Goal: Task Accomplishment & Management: Contribute content

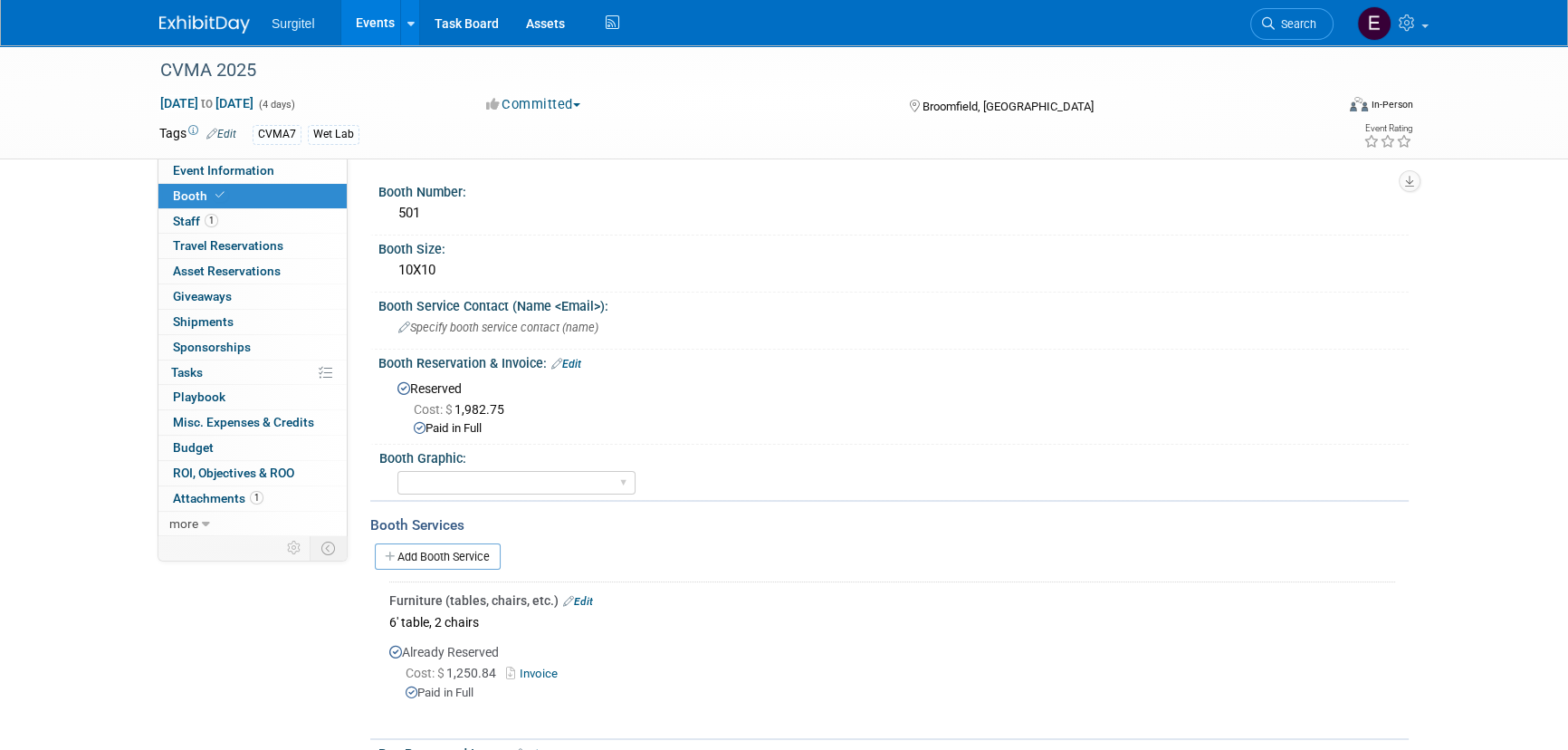
click at [366, 8] on link "Events" at bounding box center [374, 22] width 66 height 45
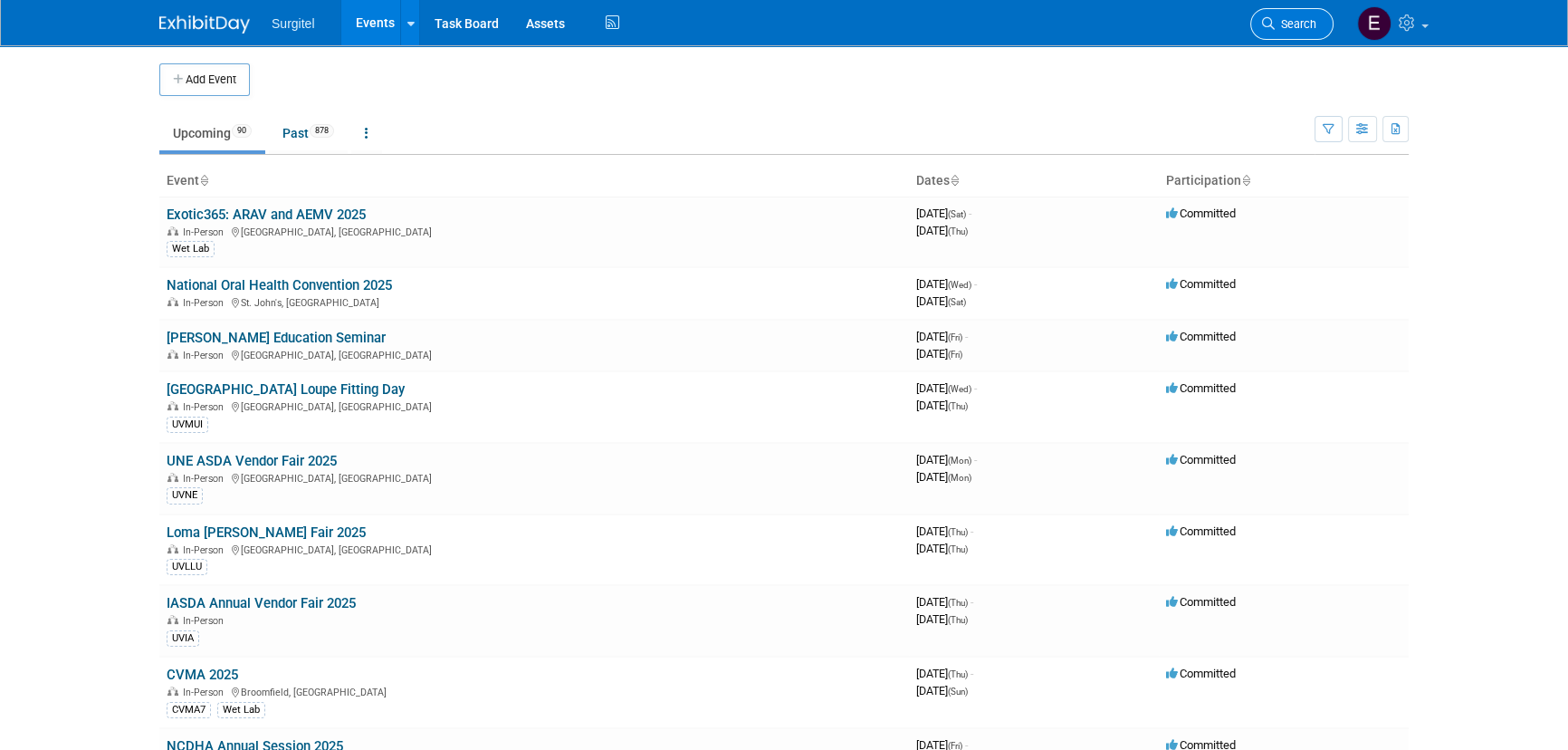
click at [1301, 20] on span "Search" at bounding box center [1296, 24] width 42 height 14
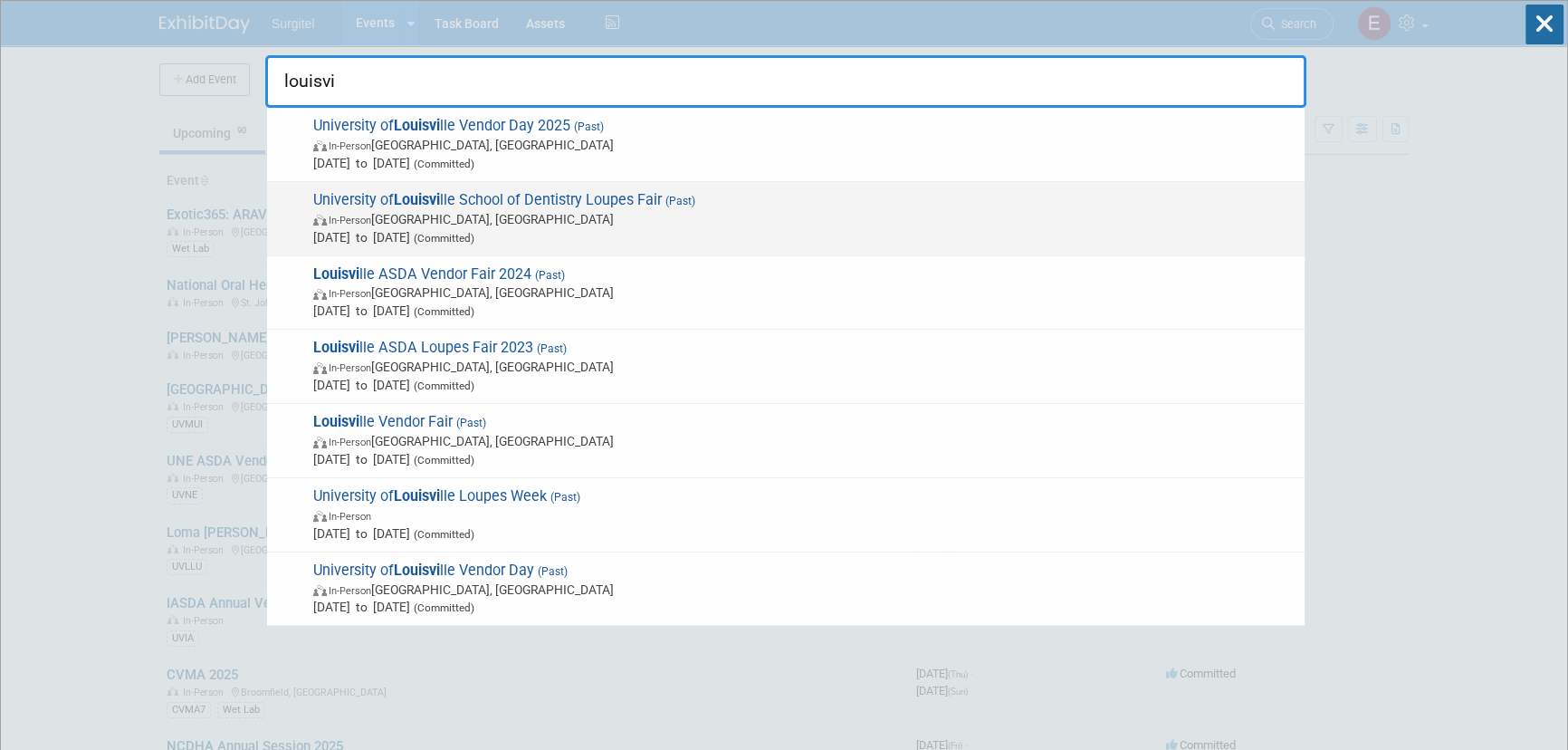
type input "louisvi"
click at [443, 182] on div "University of Louisvi lle School of Dentistry Loupes Fair (Past) In-Person Loui…" at bounding box center [785, 219] width 1037 height 74
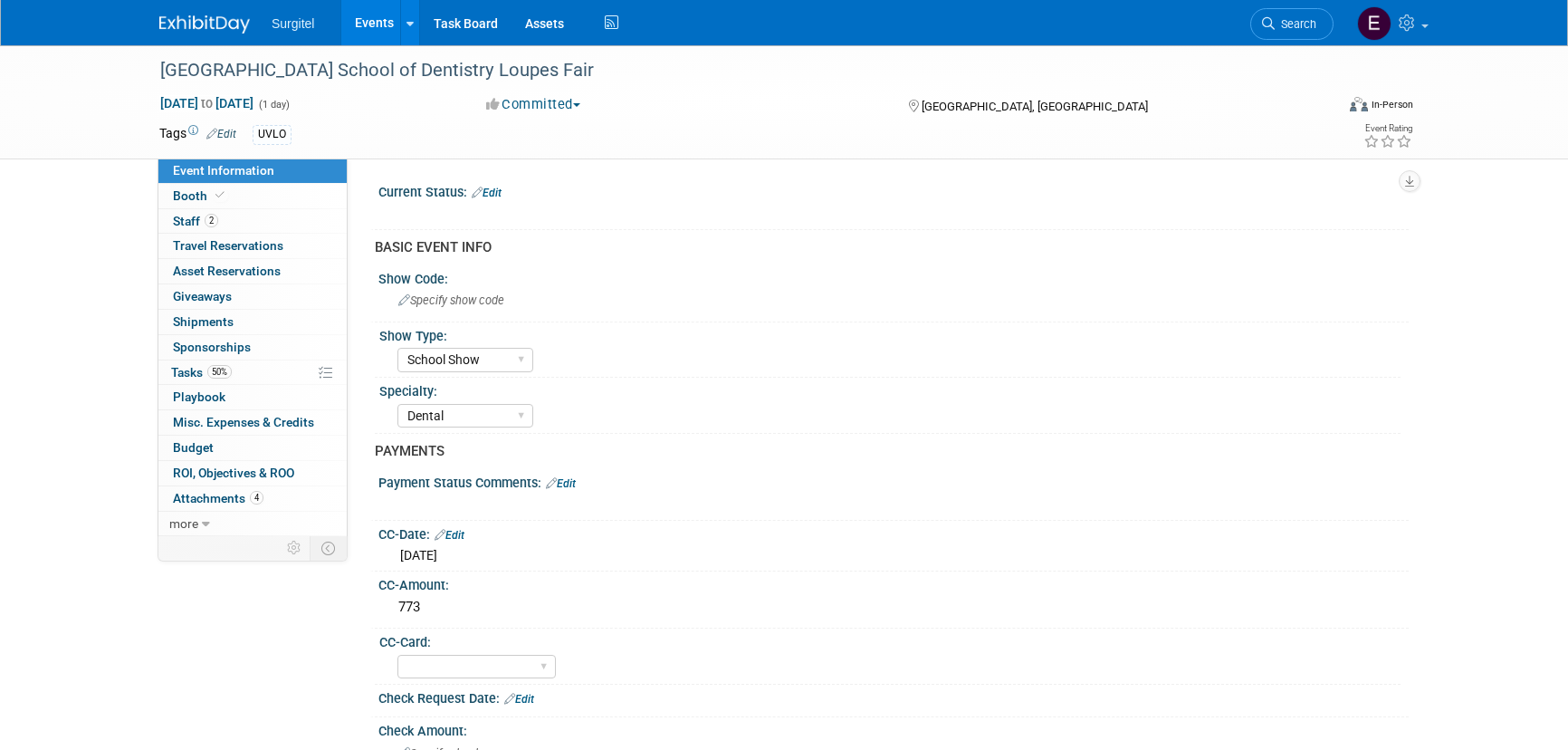
select select "School Show"
select select "Dental"
select select "Yes"
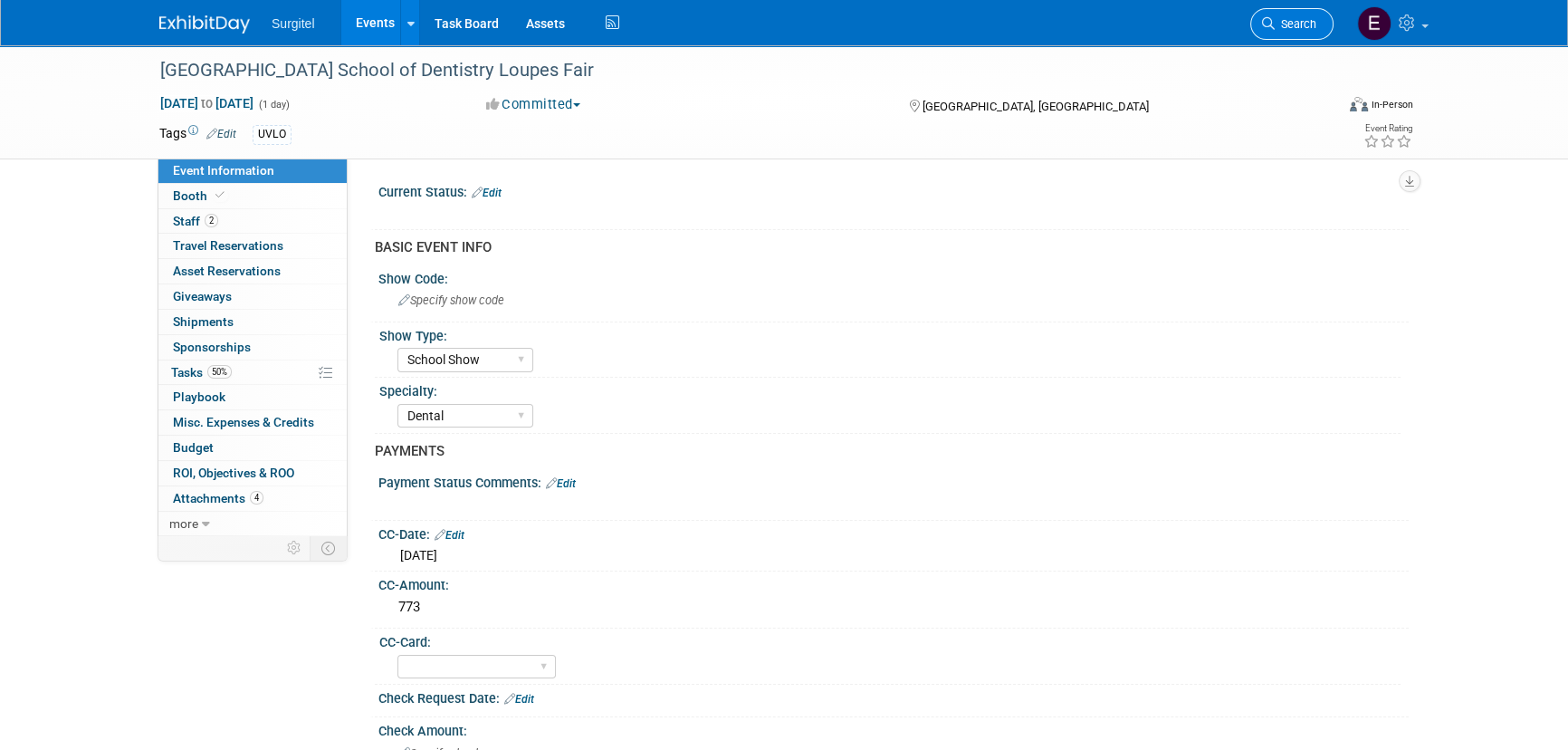
click at [1281, 28] on span "Search" at bounding box center [1296, 24] width 42 height 14
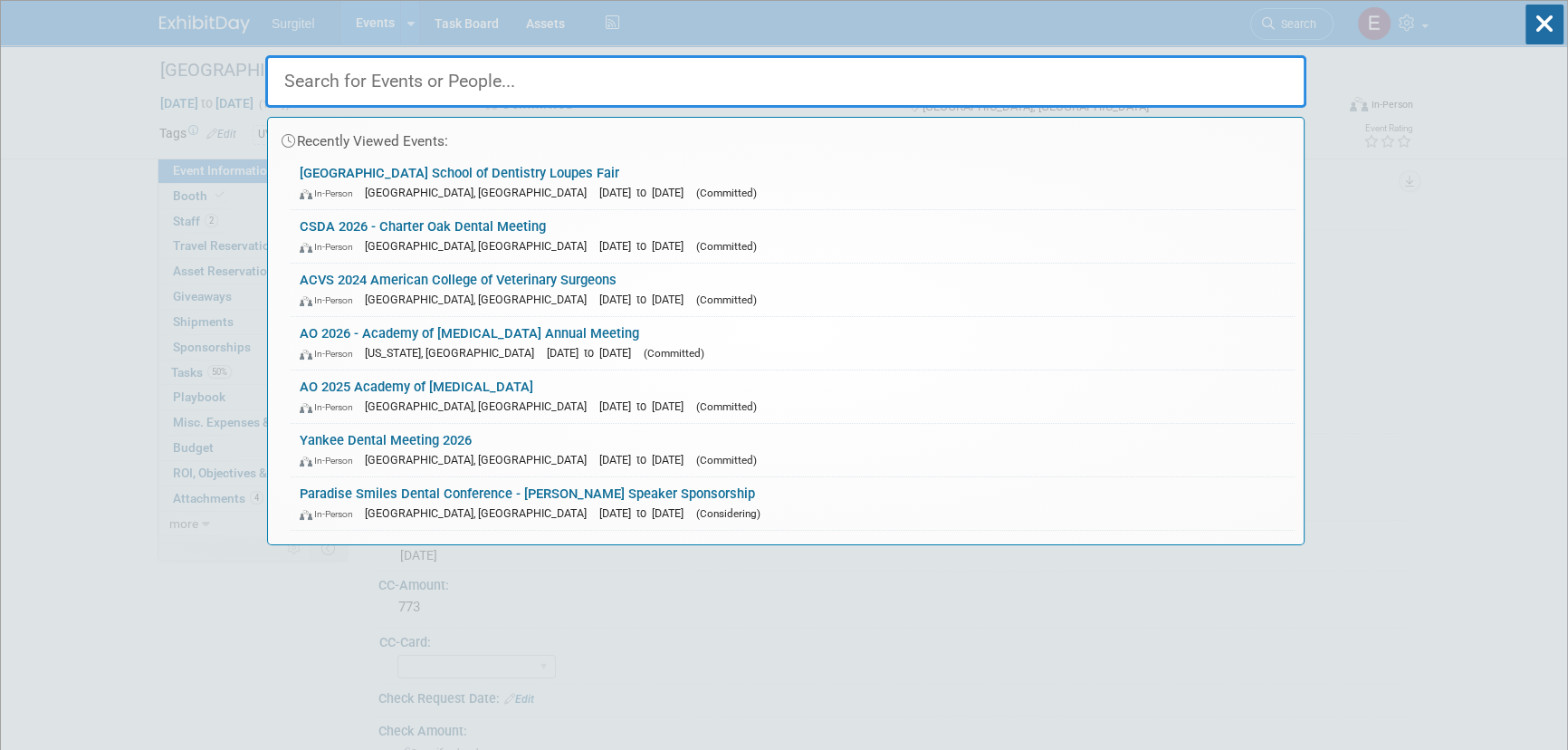
click at [499, 81] on input "text" at bounding box center [785, 81] width 1041 height 53
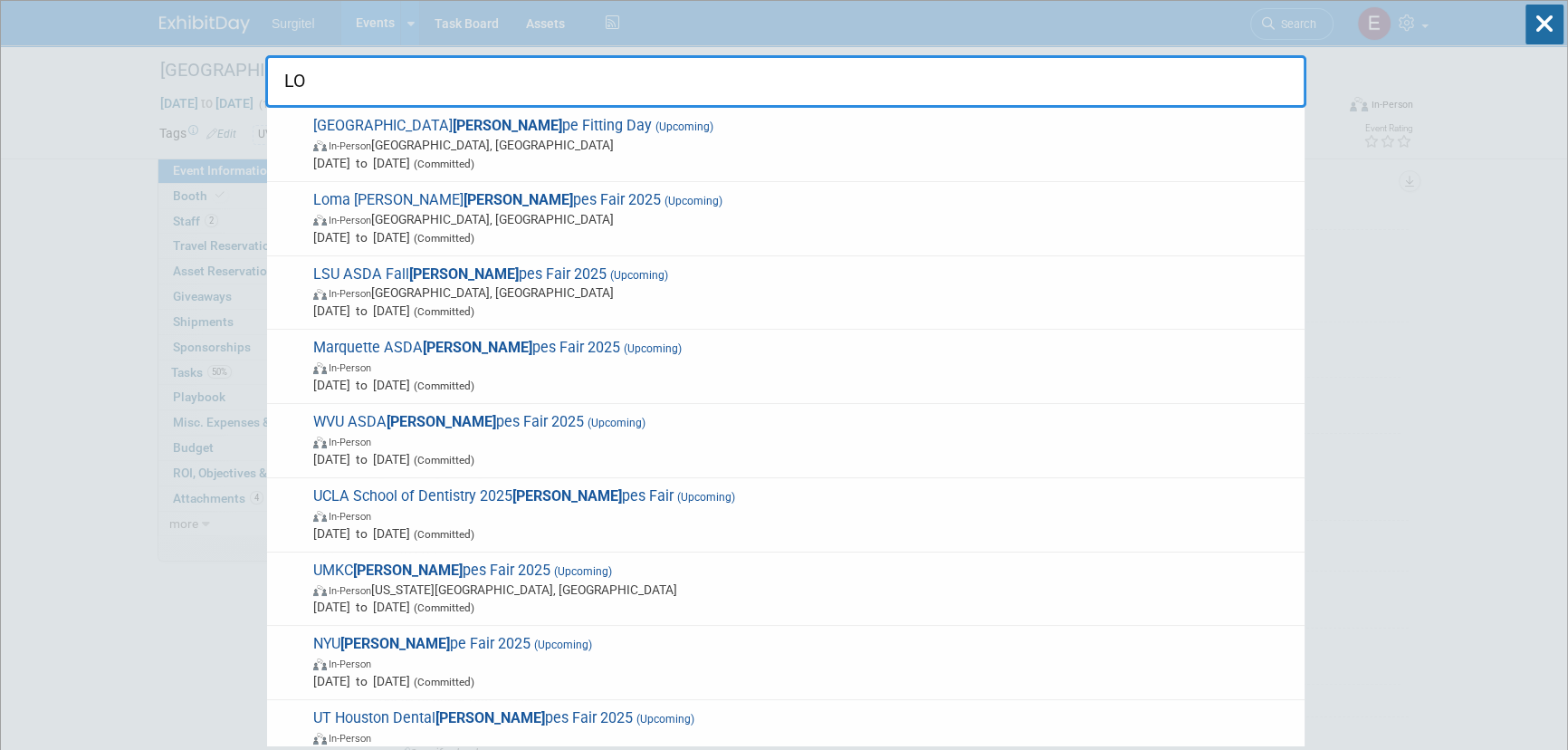
type input "L"
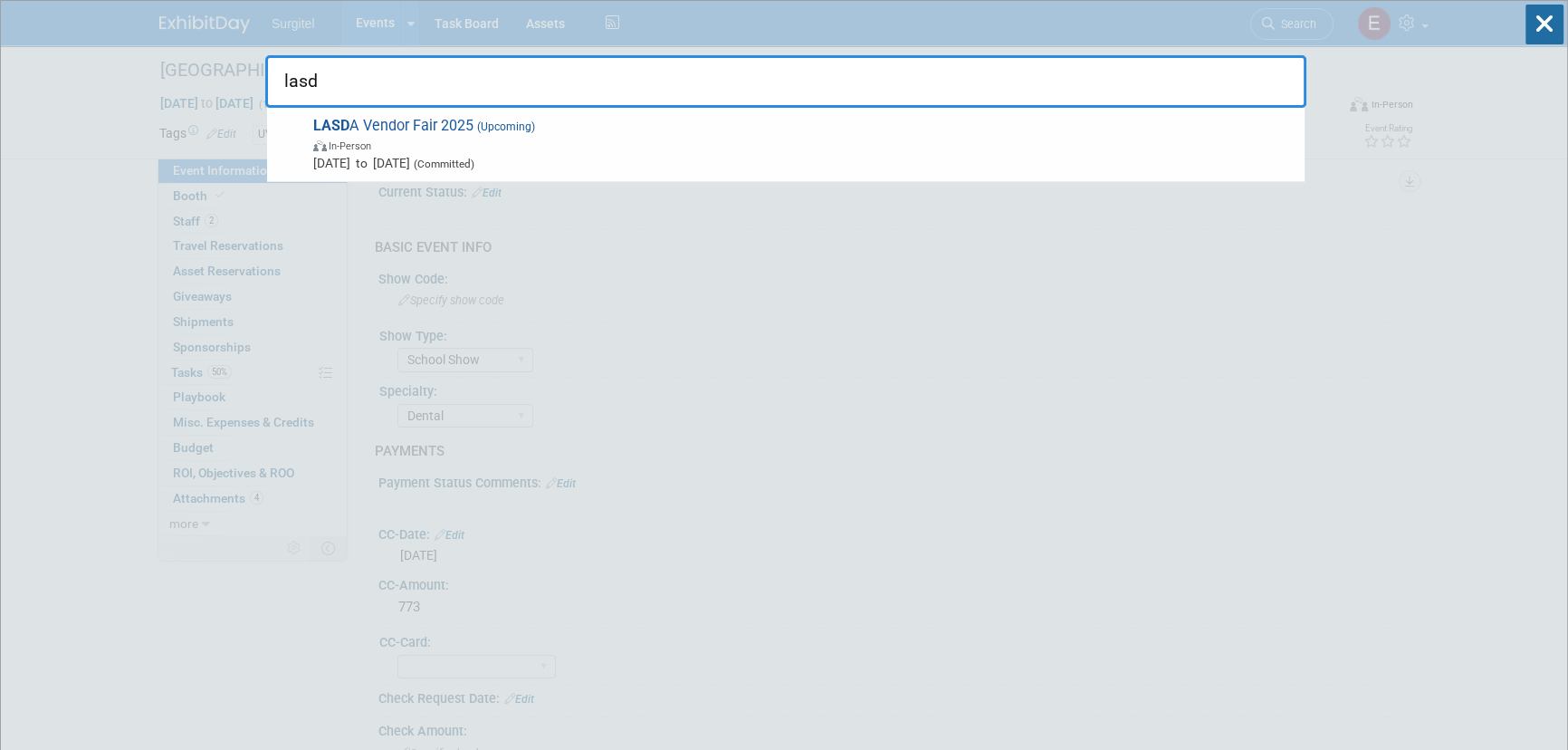
type input "lasd"
click at [857, 159] on span "Nov 5, 2025 to Nov 5, 2025 (Committed)" at bounding box center [804, 163] width 983 height 19
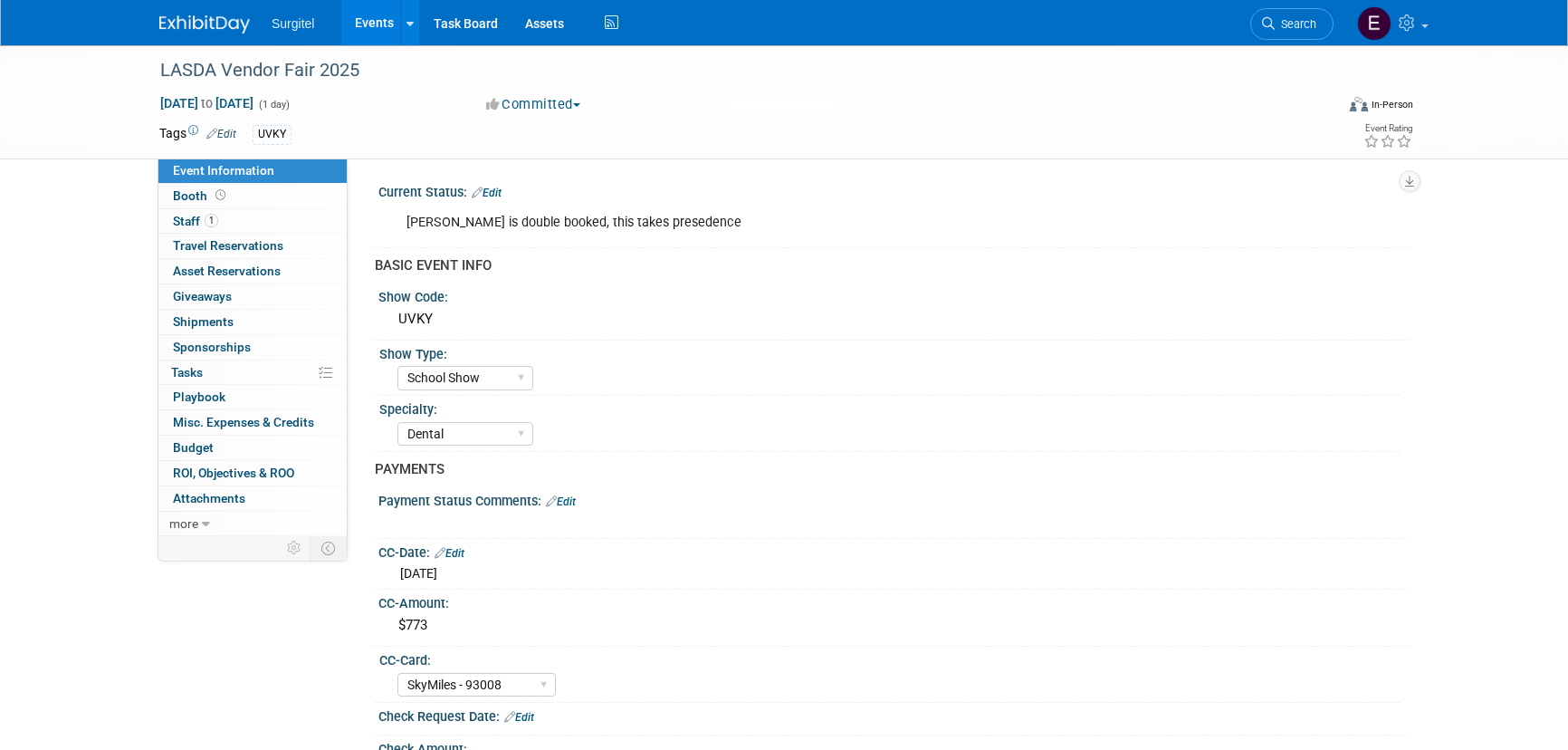
select select "School Show"
select select "Dental"
select select "SkyMiles - 93008"
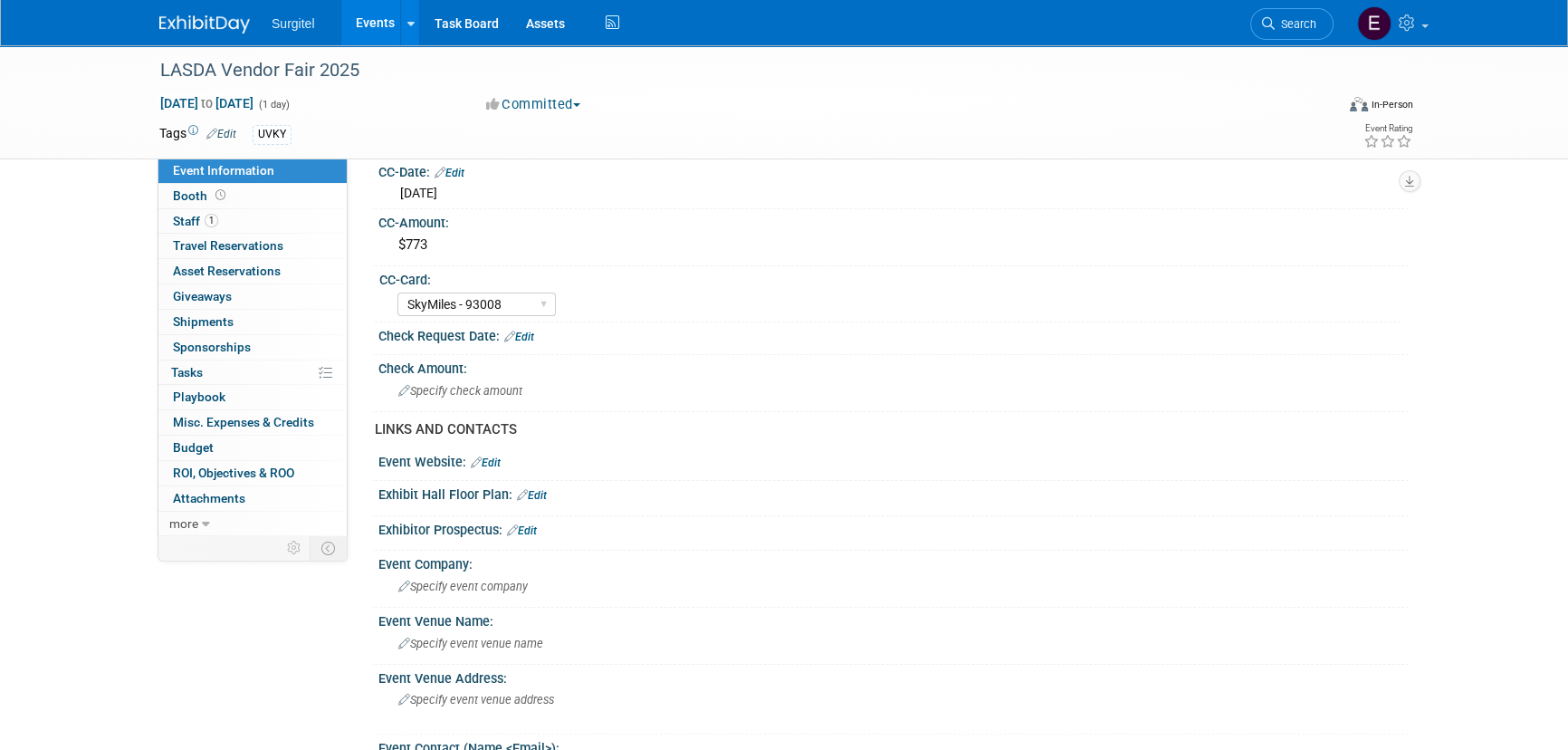
scroll to position [411, 0]
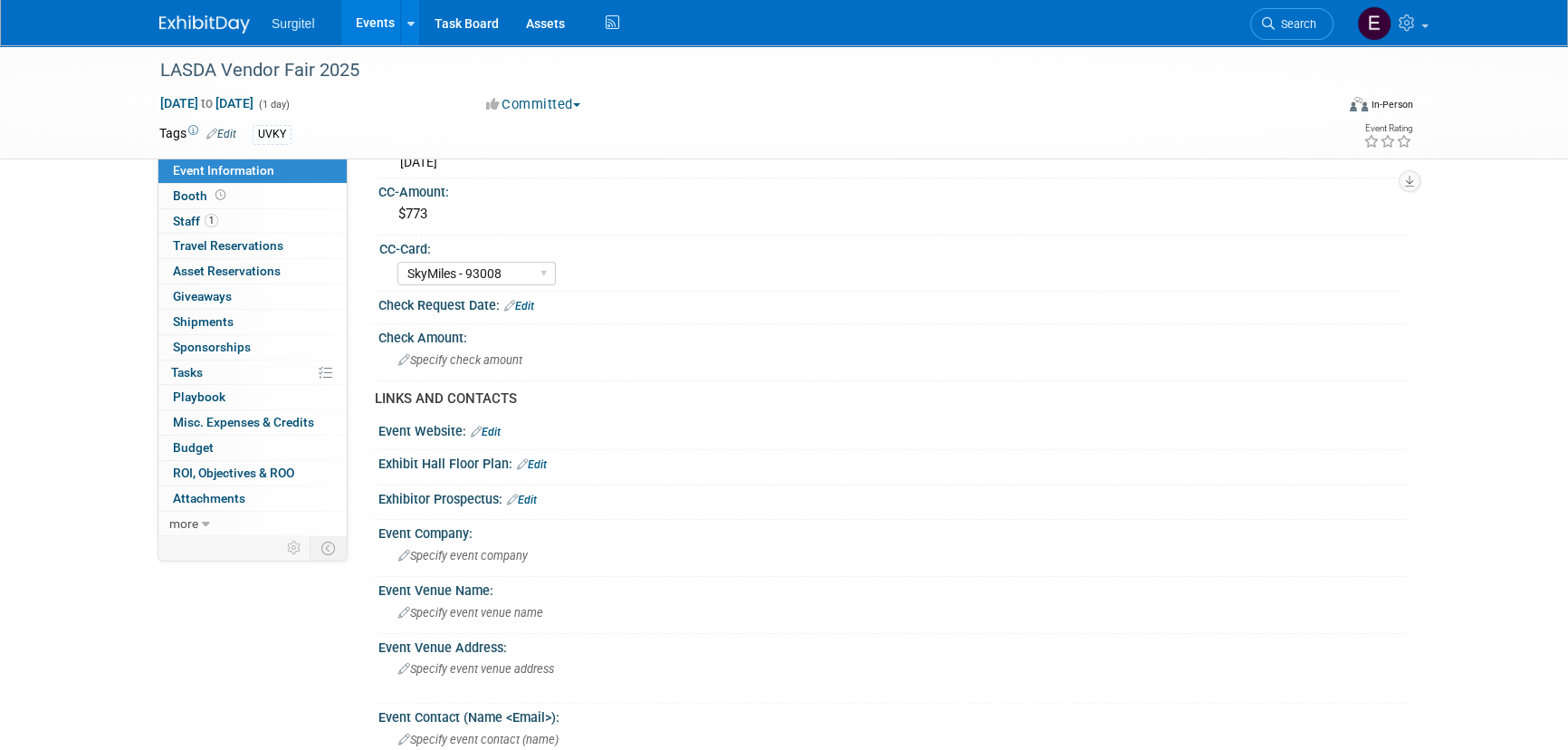
click at [1282, 12] on link "Search" at bounding box center [1292, 24] width 83 height 31
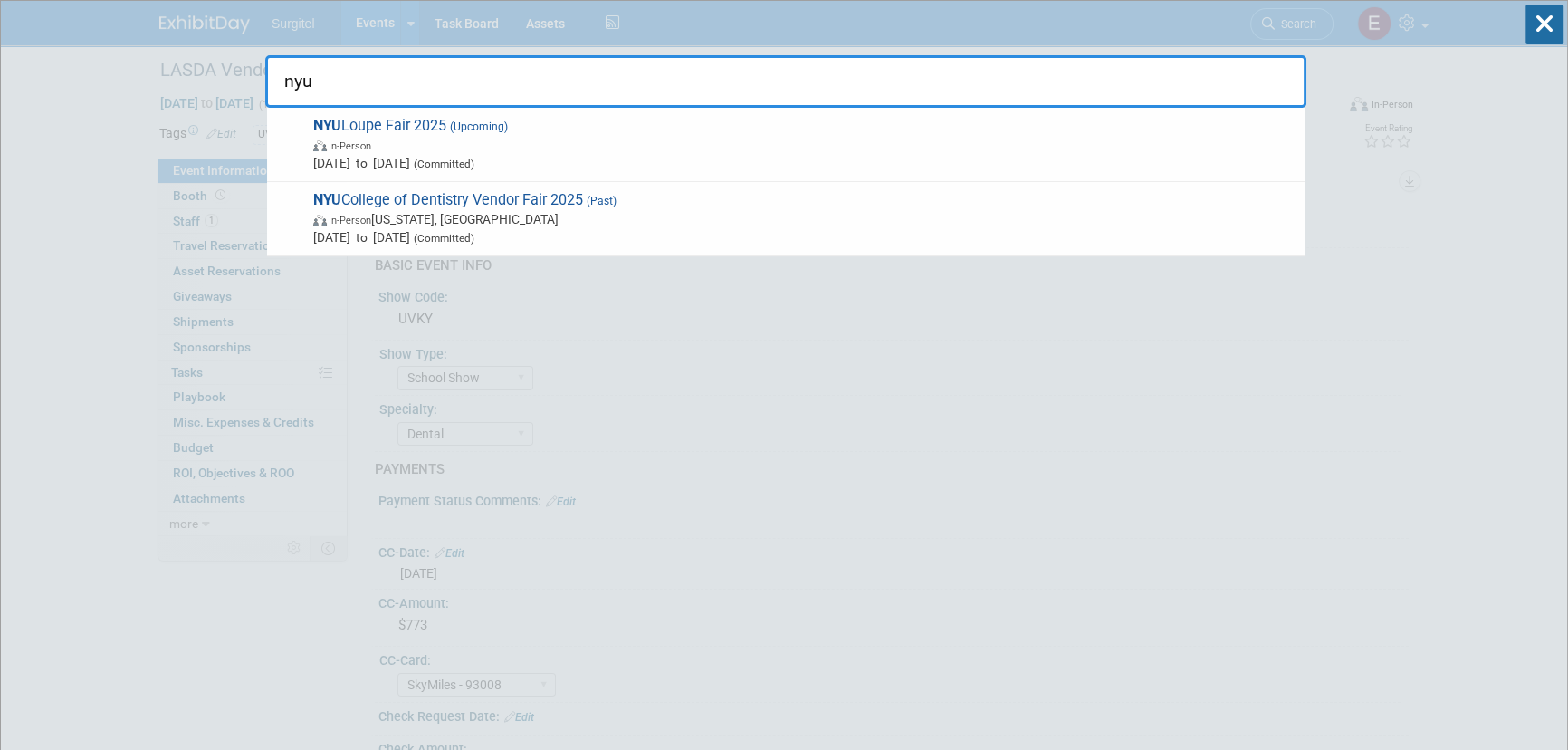
type input "nyu"
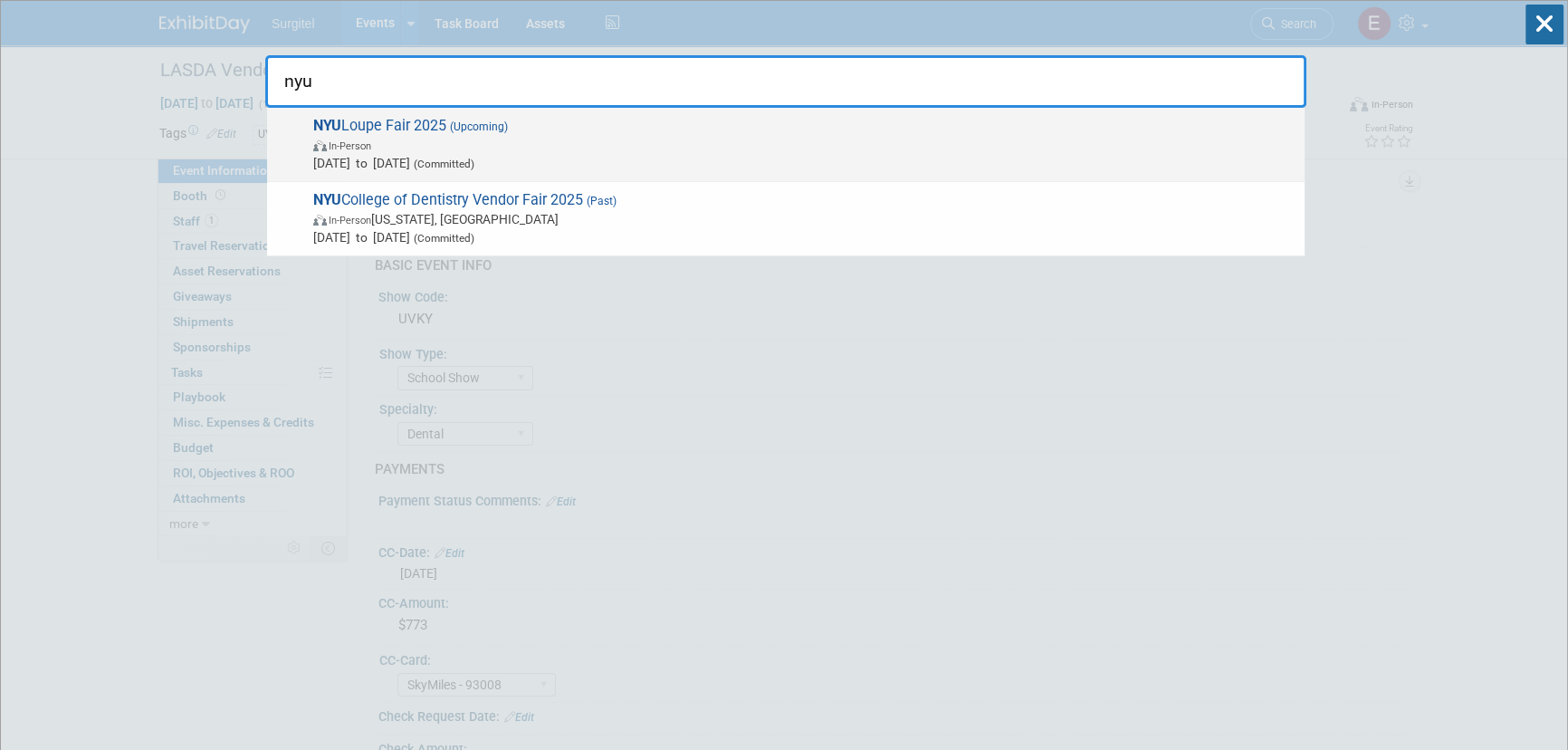
click at [445, 155] on span "Oct 16, 2025 to Oct 16, 2025 (Committed)" at bounding box center [804, 163] width 983 height 19
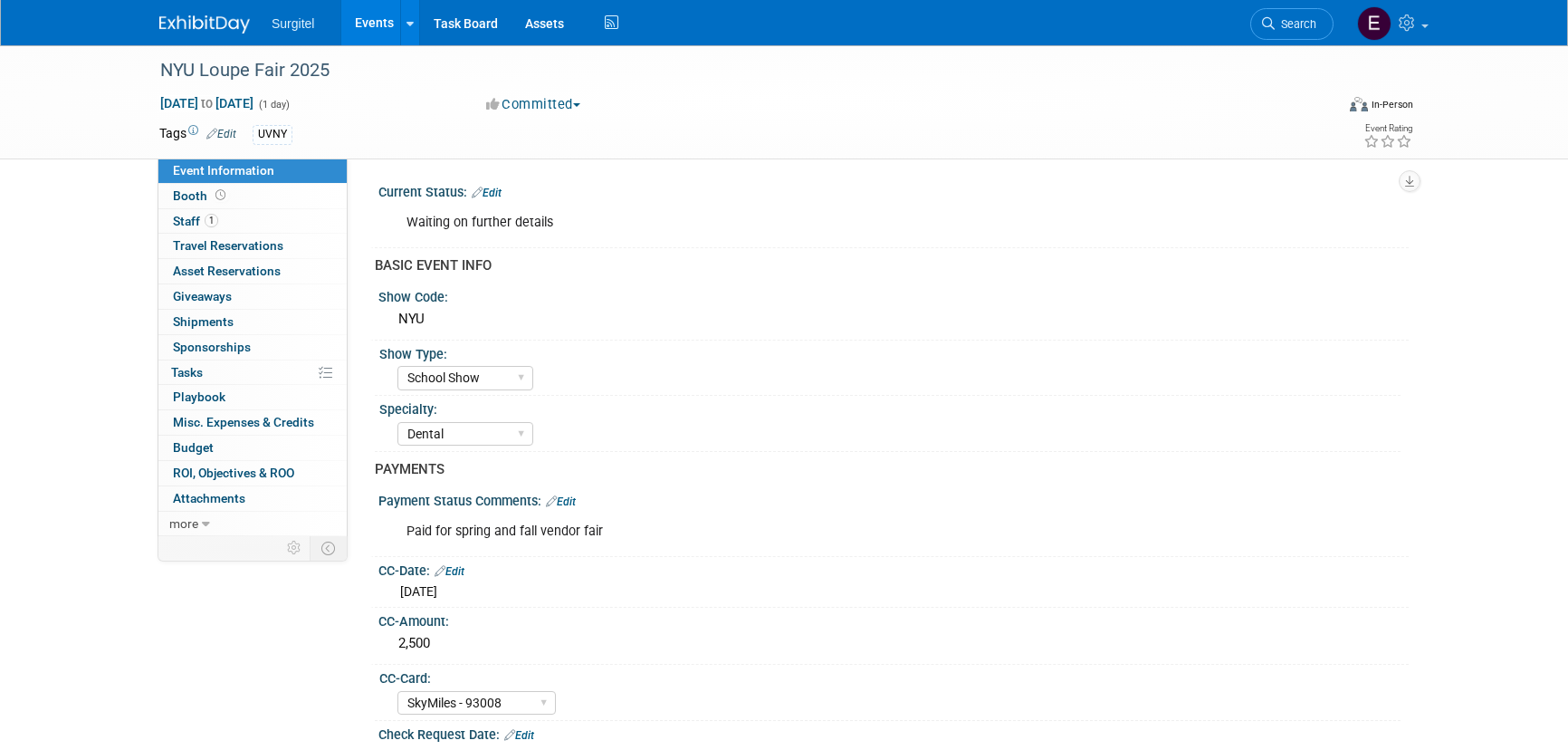
select select "School Show"
select select "Dental"
select select "SkyMiles - 93008"
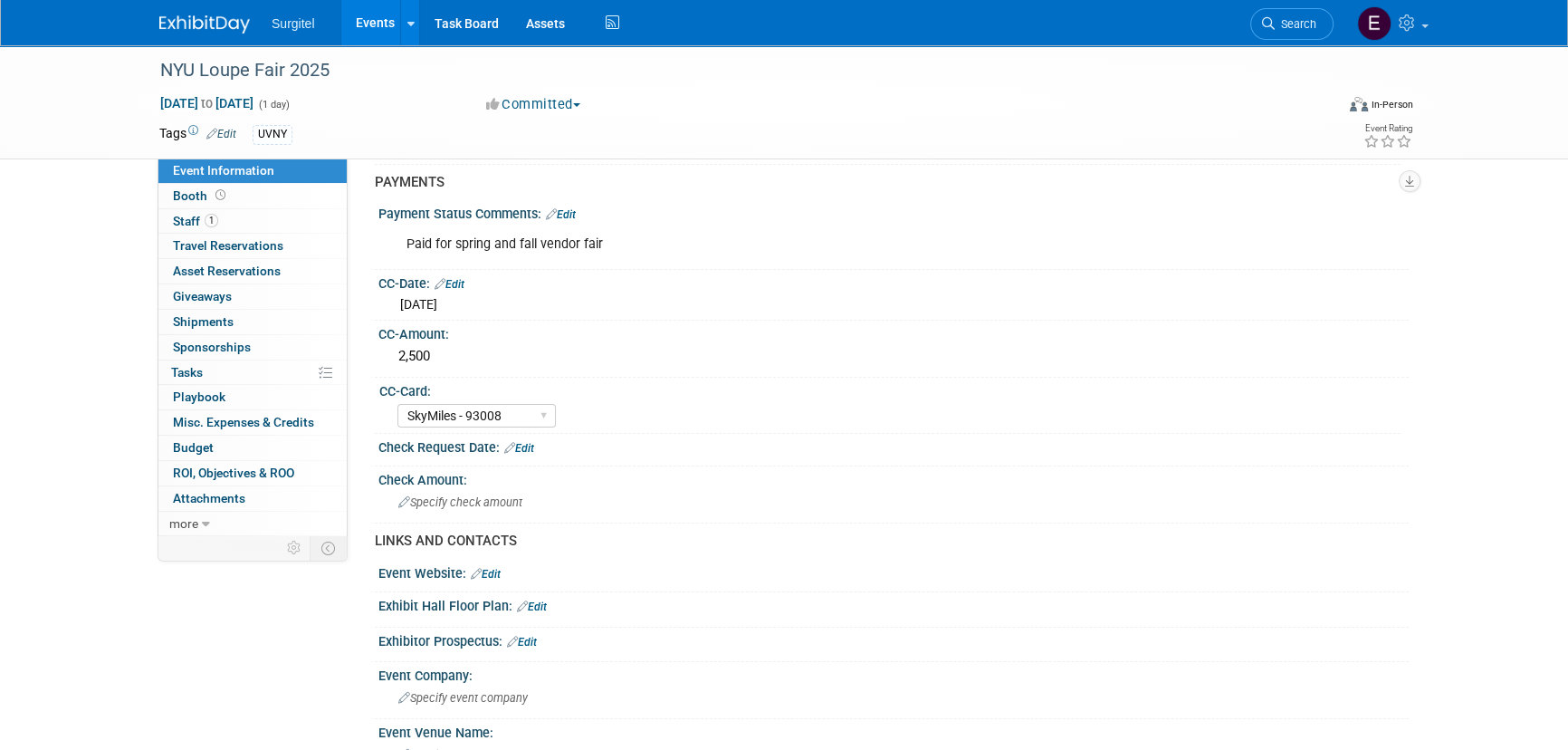
scroll to position [329, 0]
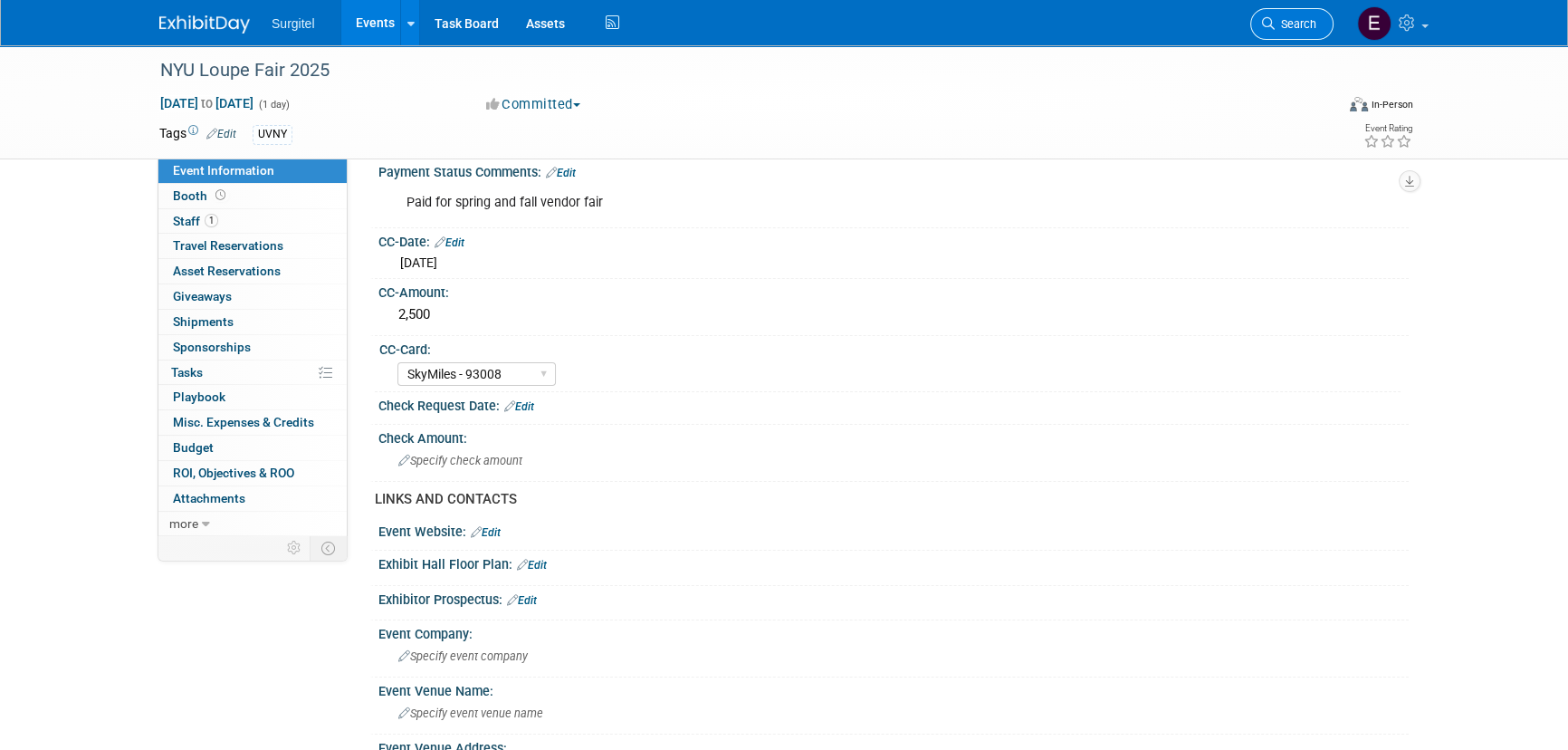
click at [1313, 16] on link "Search" at bounding box center [1292, 24] width 83 height 31
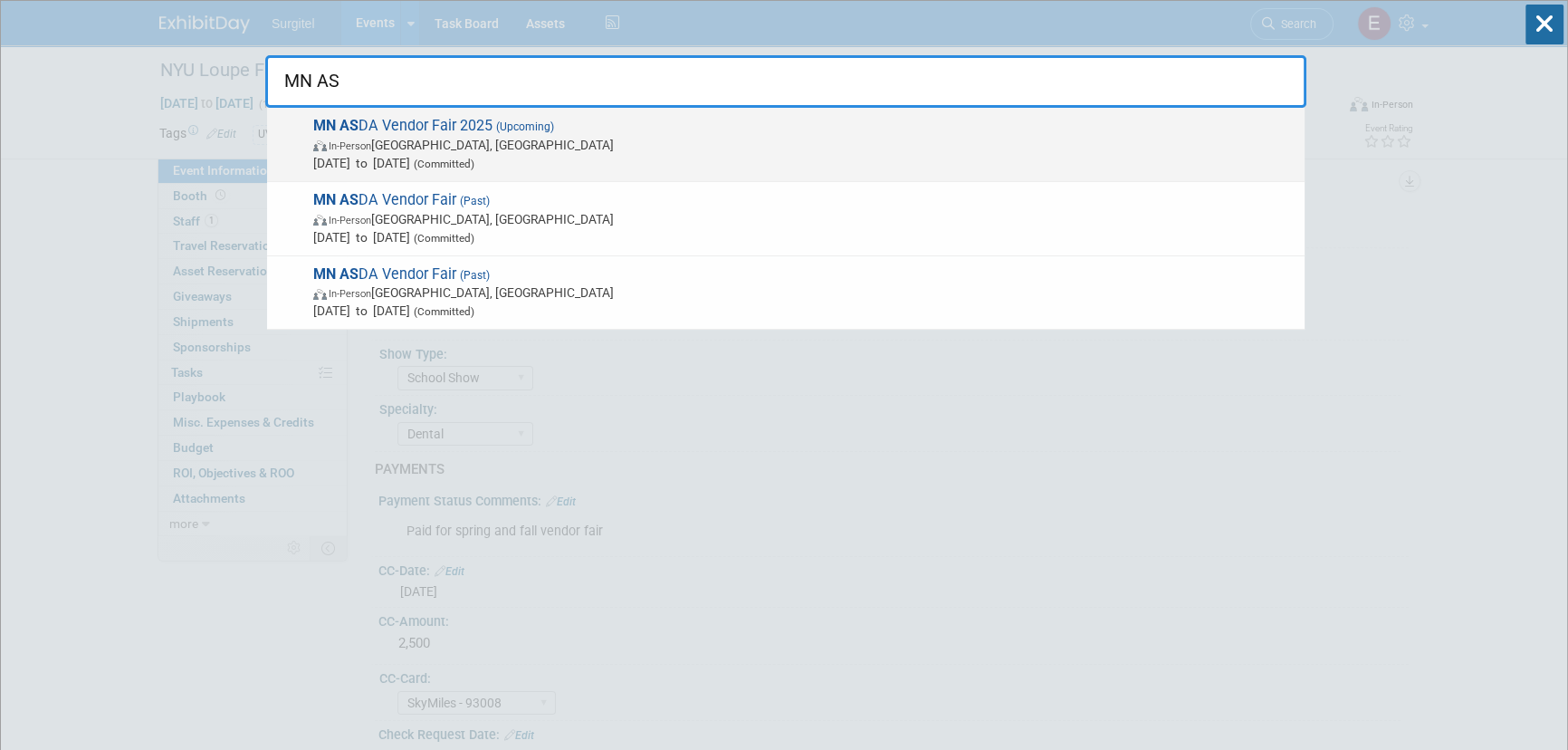
type input "MN AS"
click at [470, 149] on span "In-Person Minneapolis, MN" at bounding box center [804, 145] width 983 height 19
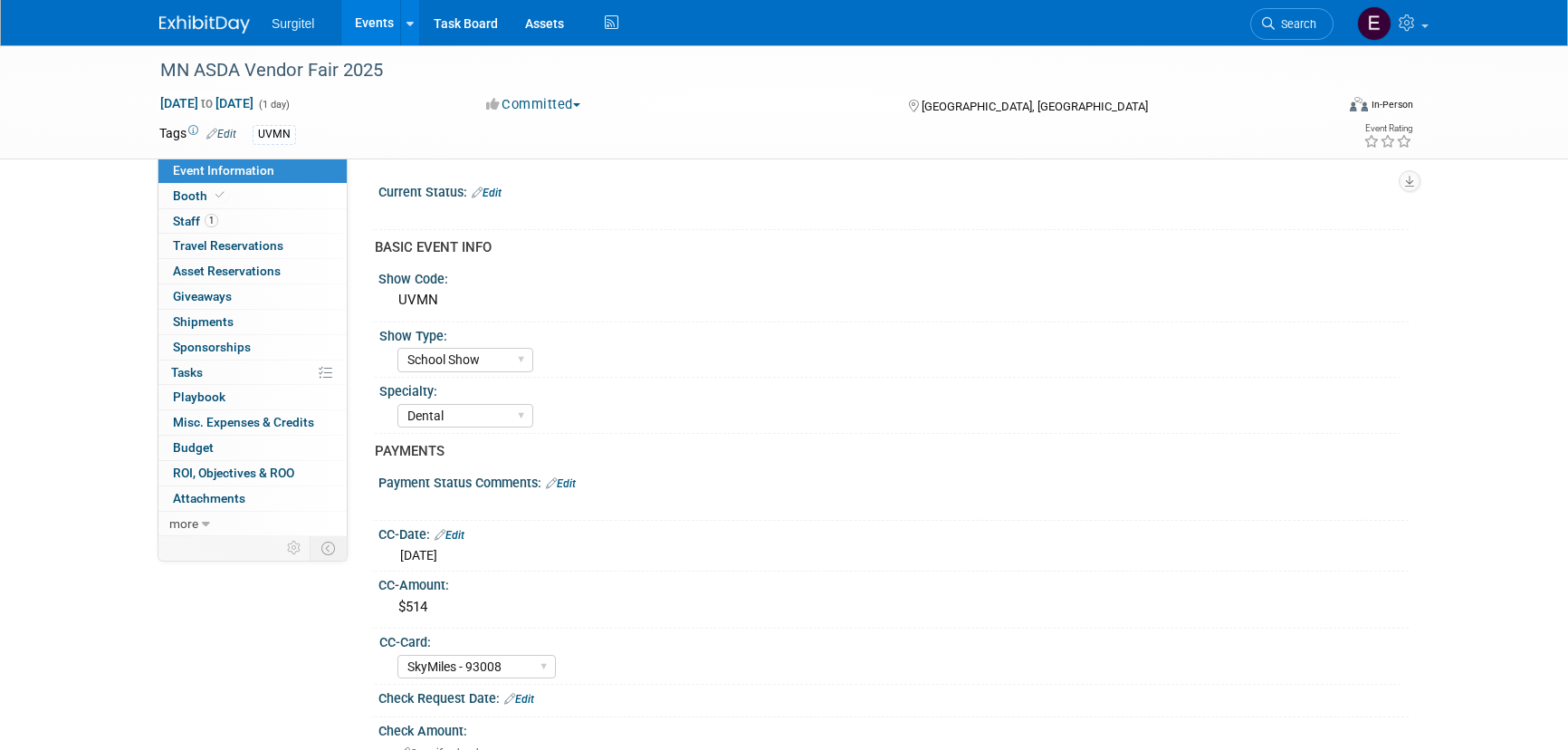
select select "School Show"
select select "Dental"
select select "SkyMiles - 93008"
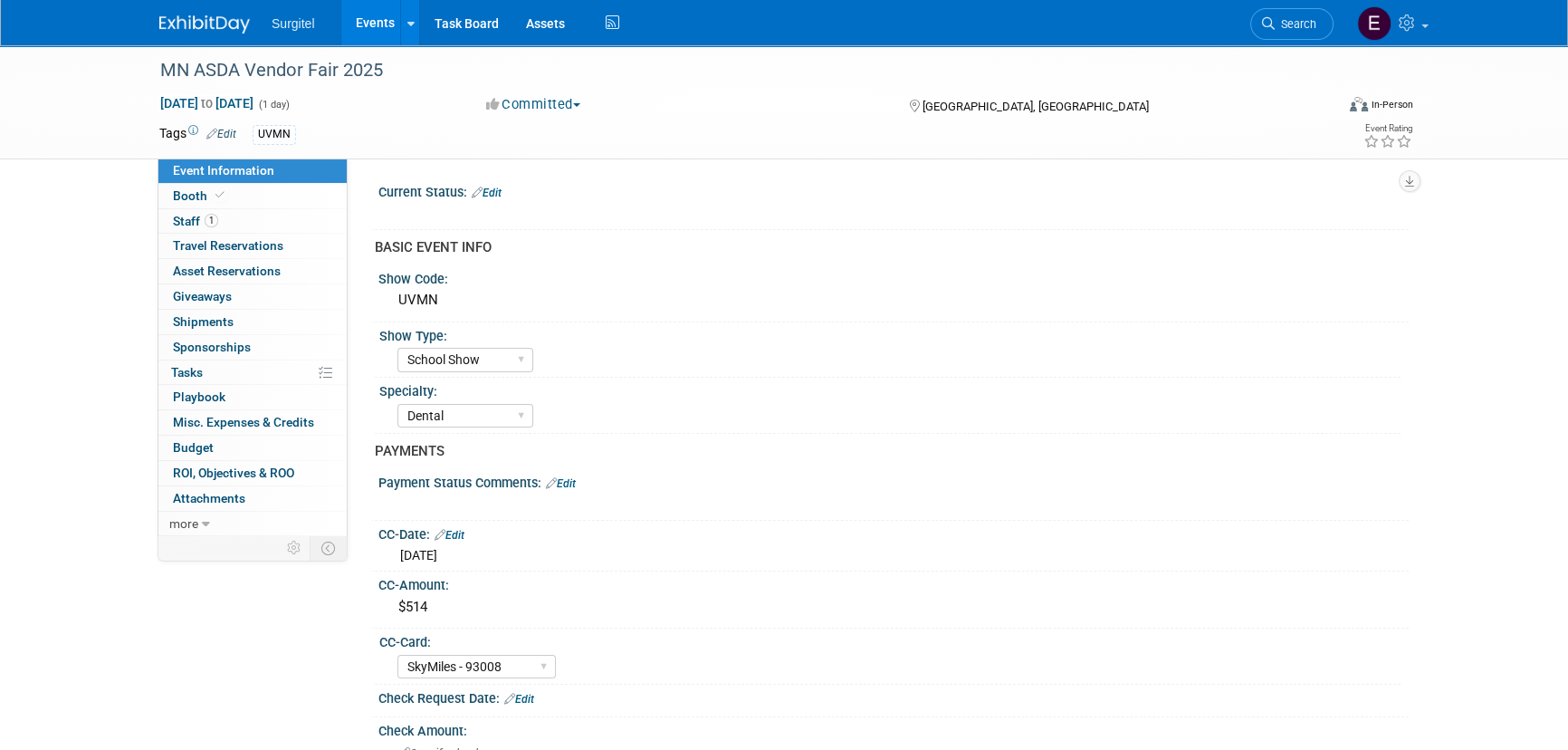
click at [377, 25] on link "Events" at bounding box center [374, 22] width 66 height 45
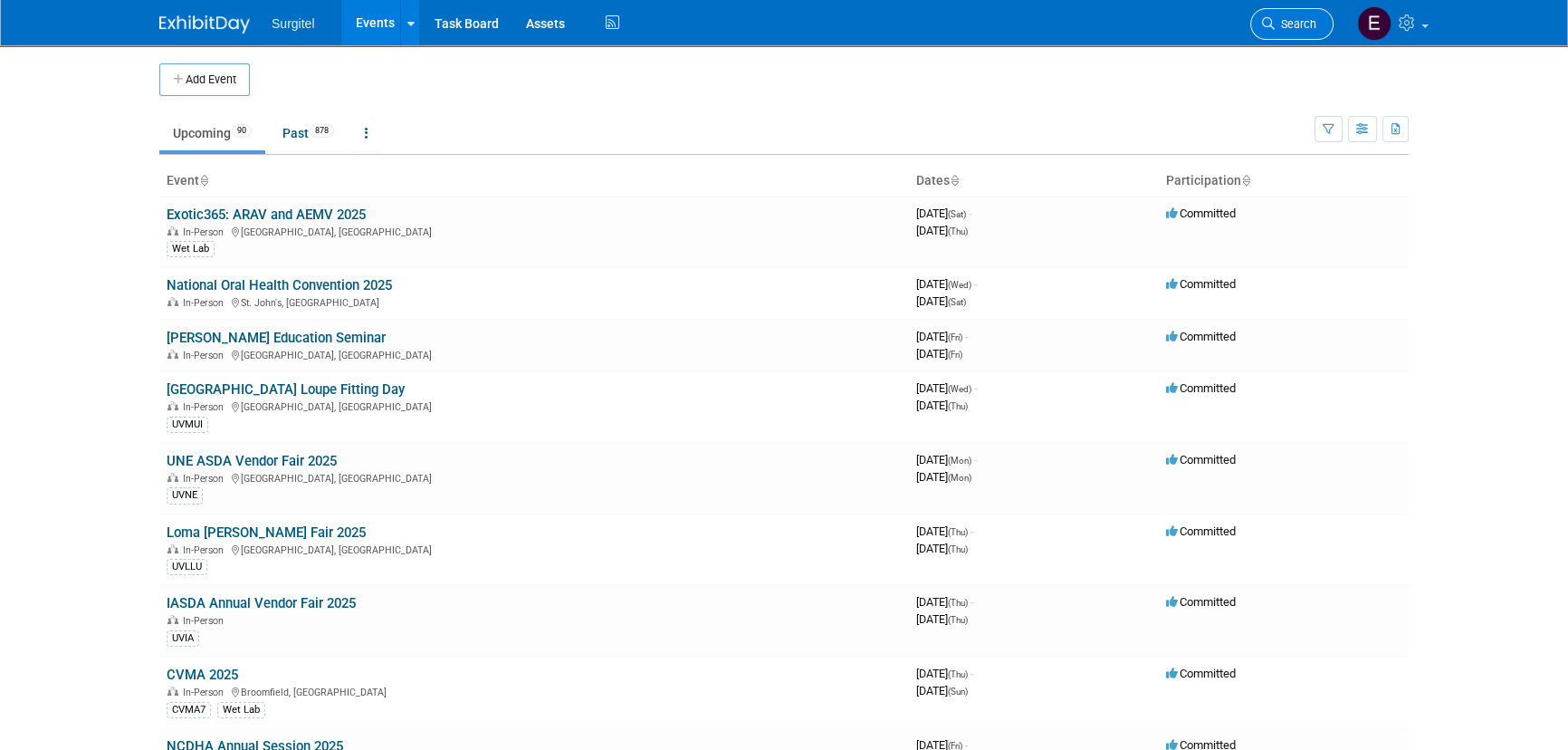
click at [1283, 29] on span "Search" at bounding box center [1296, 24] width 42 height 14
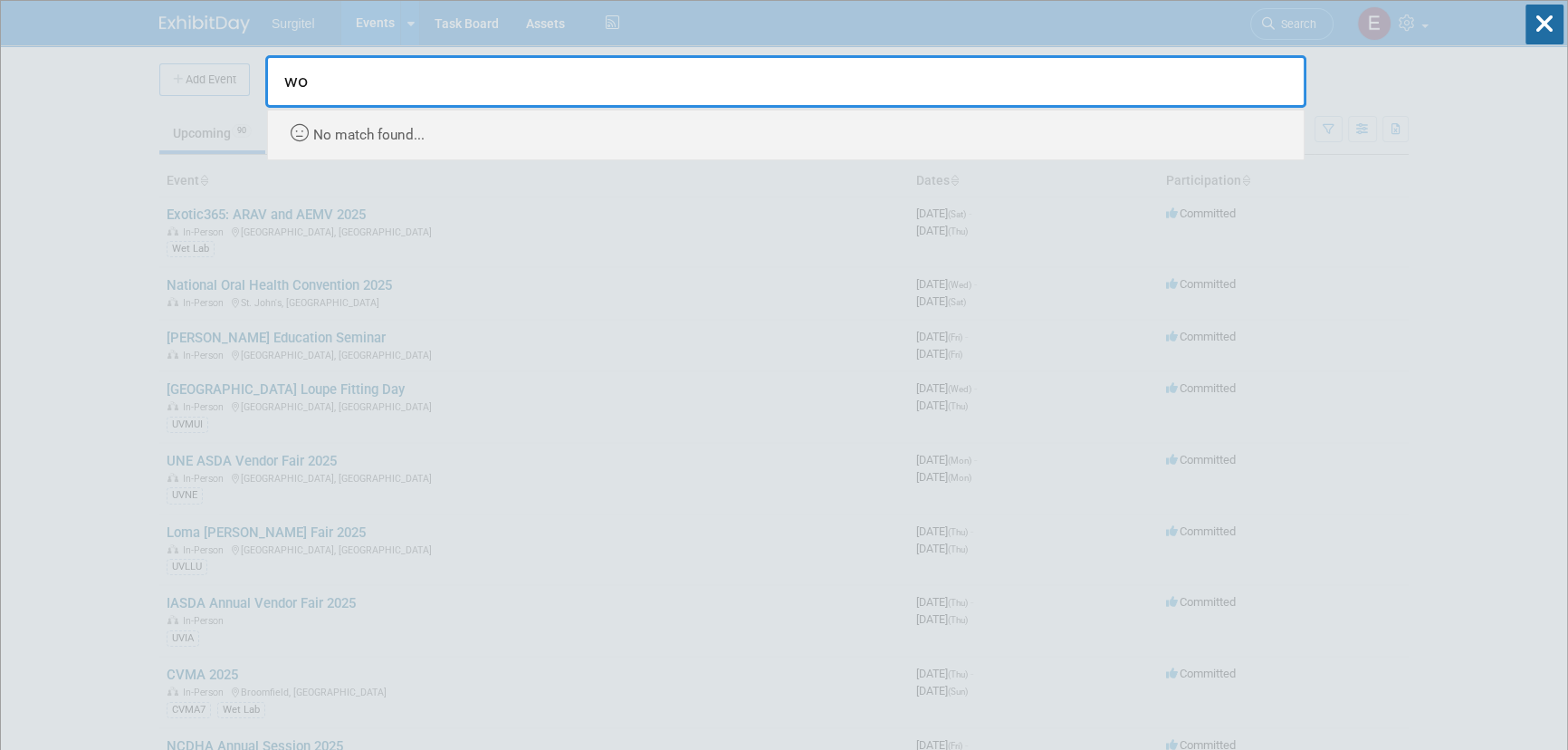
type input "w"
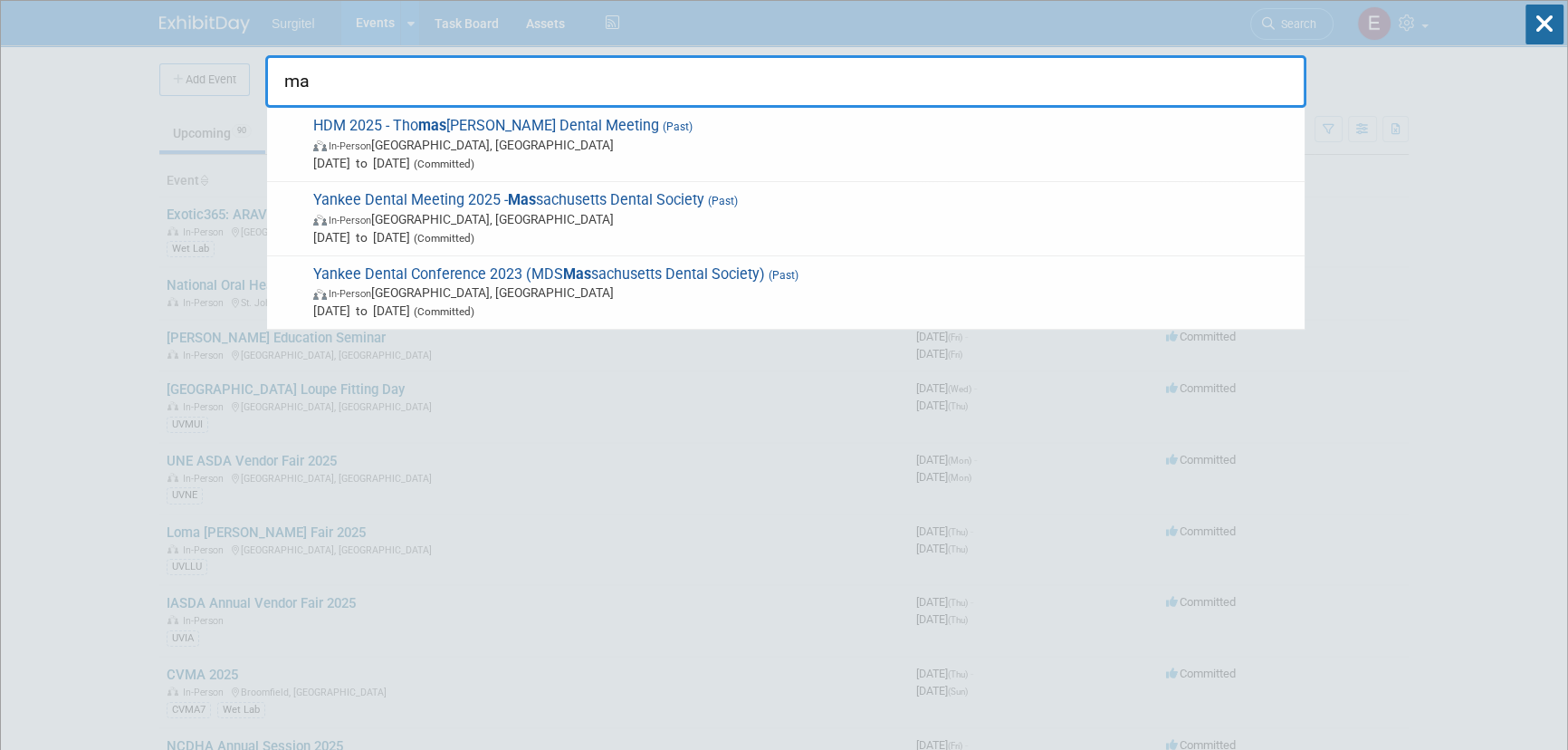
type input "m"
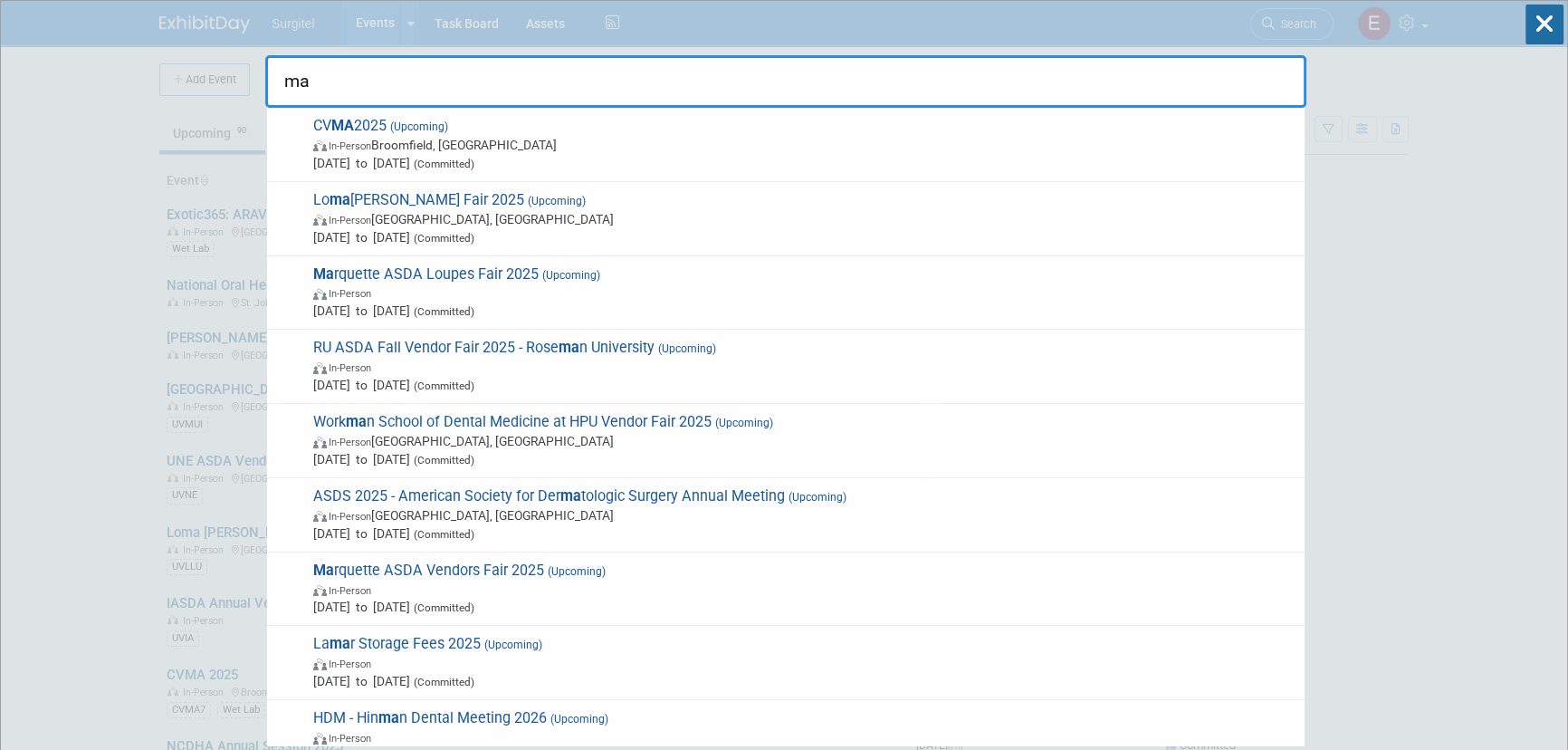
type input "m"
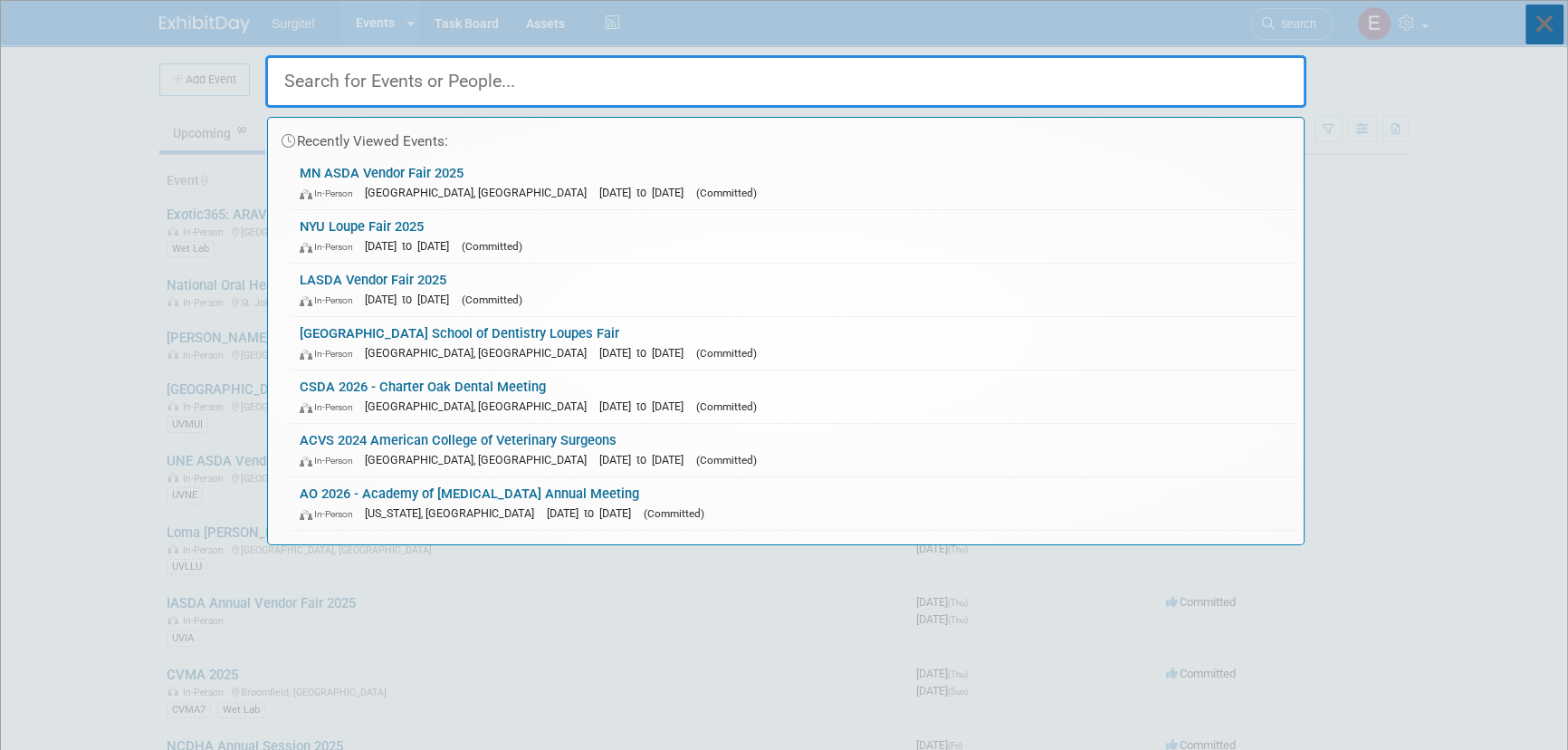
click at [1555, 21] on icon at bounding box center [1545, 24] width 38 height 40
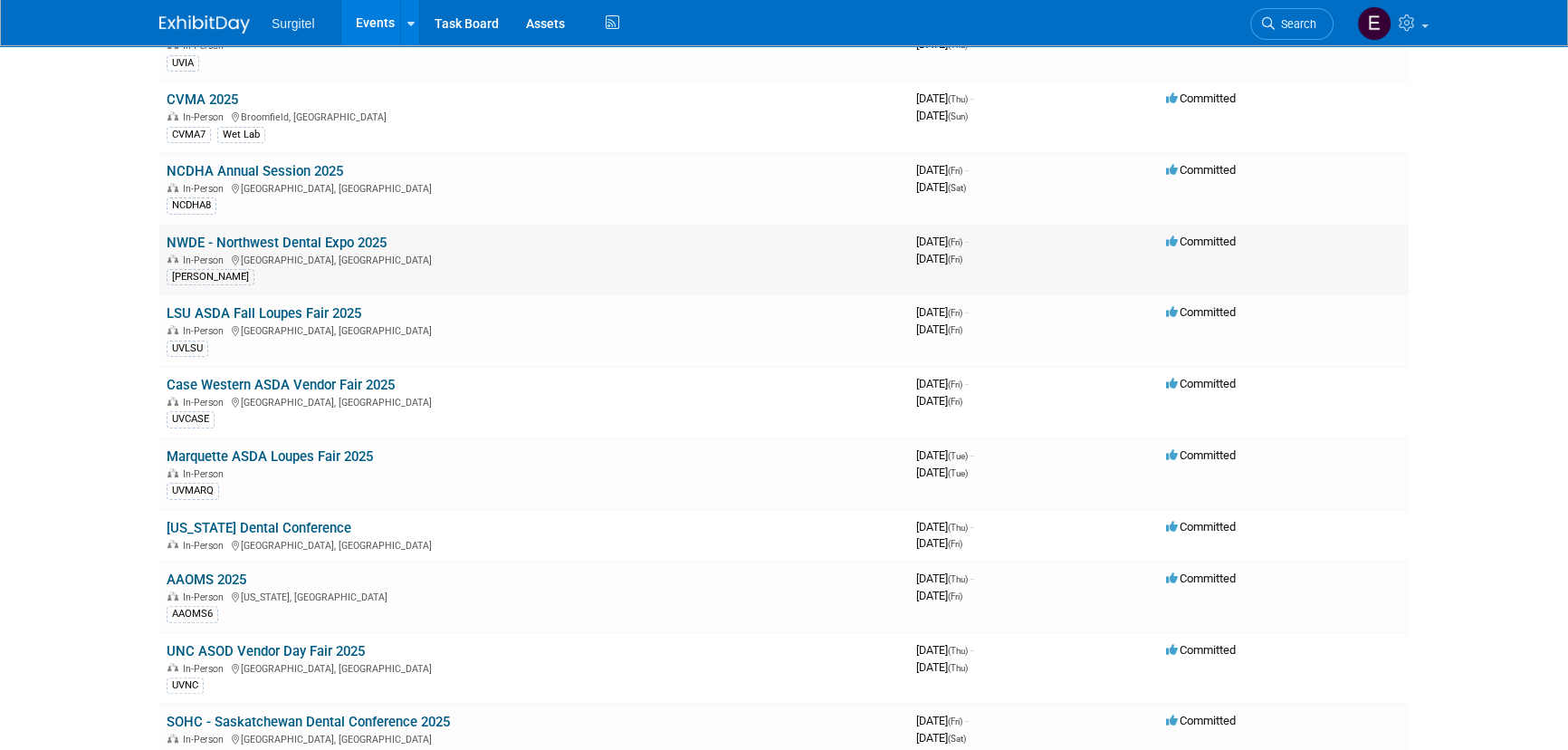
scroll to position [576, 0]
click at [1320, 18] on link "Search" at bounding box center [1292, 24] width 83 height 31
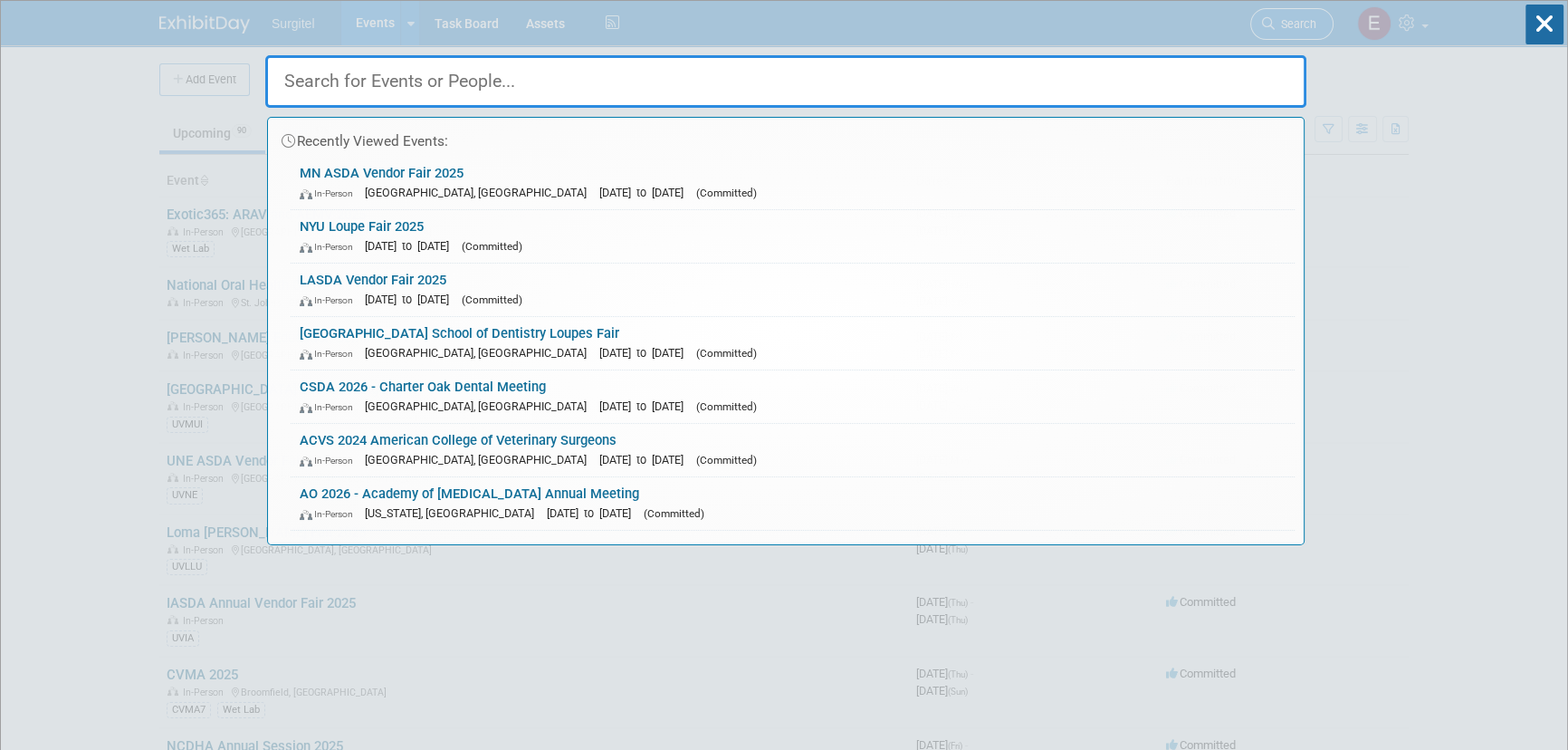
type input "a"
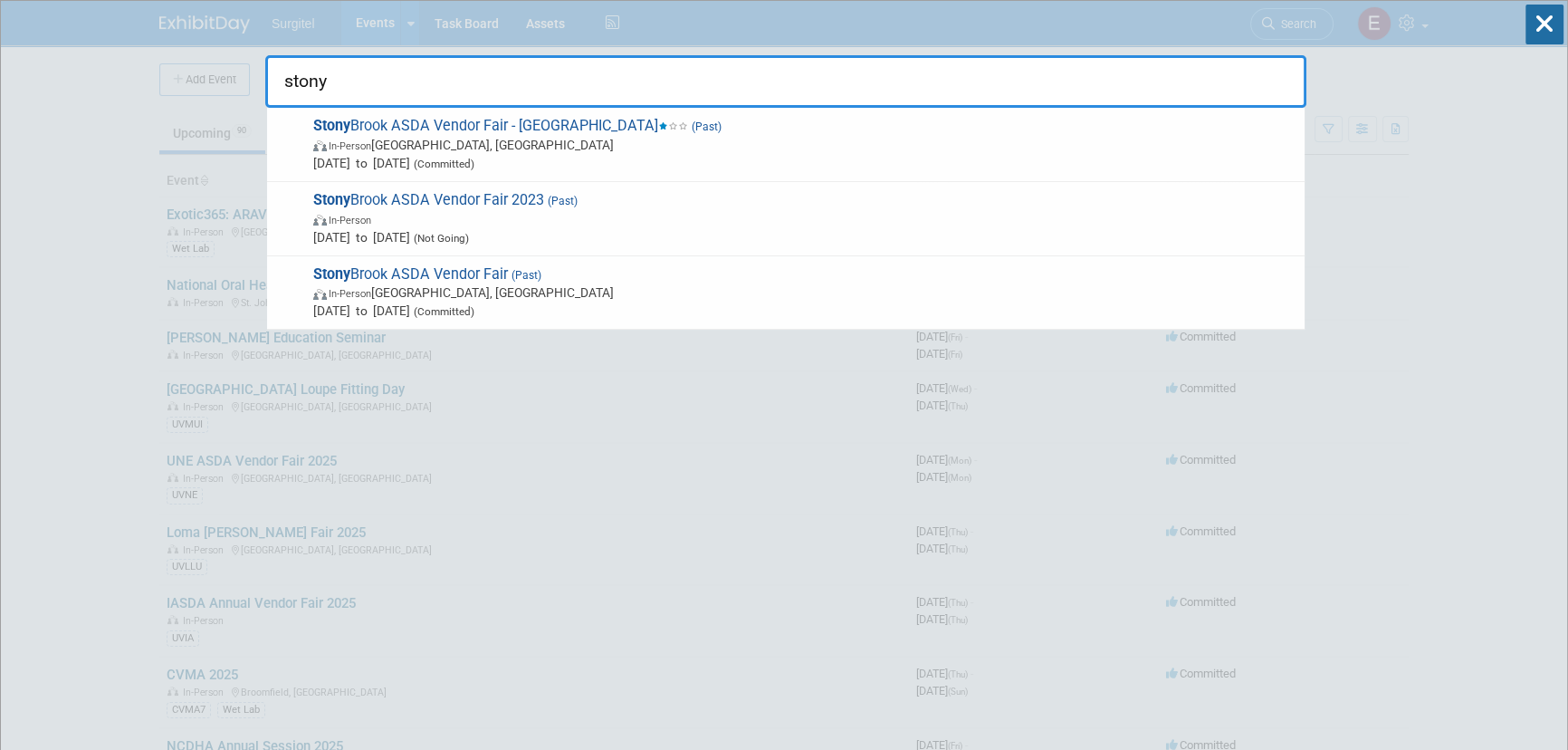
type input "stony"
click at [1535, 10] on icon at bounding box center [1545, 24] width 38 height 40
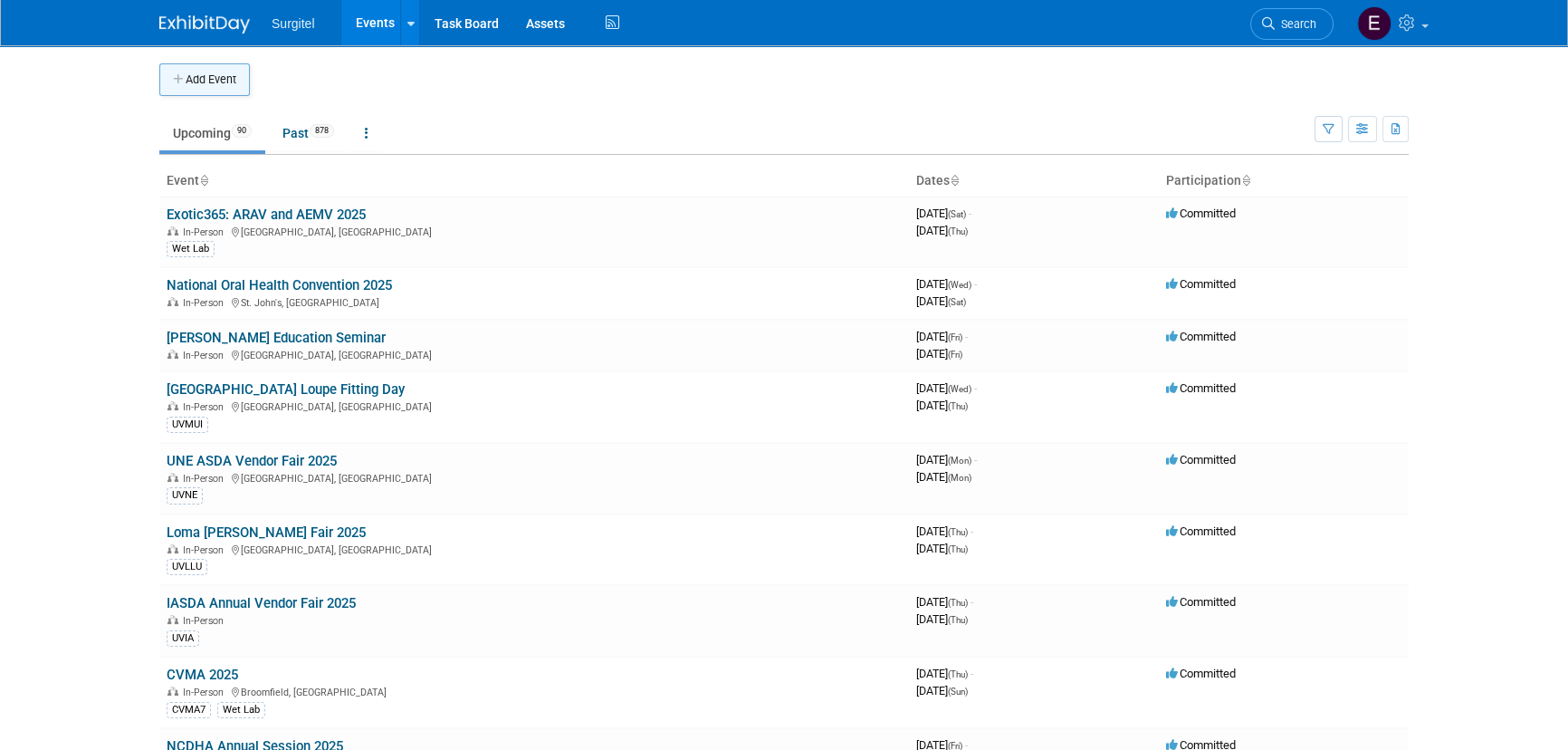
click at [219, 81] on button "Add Event" at bounding box center [205, 79] width 91 height 32
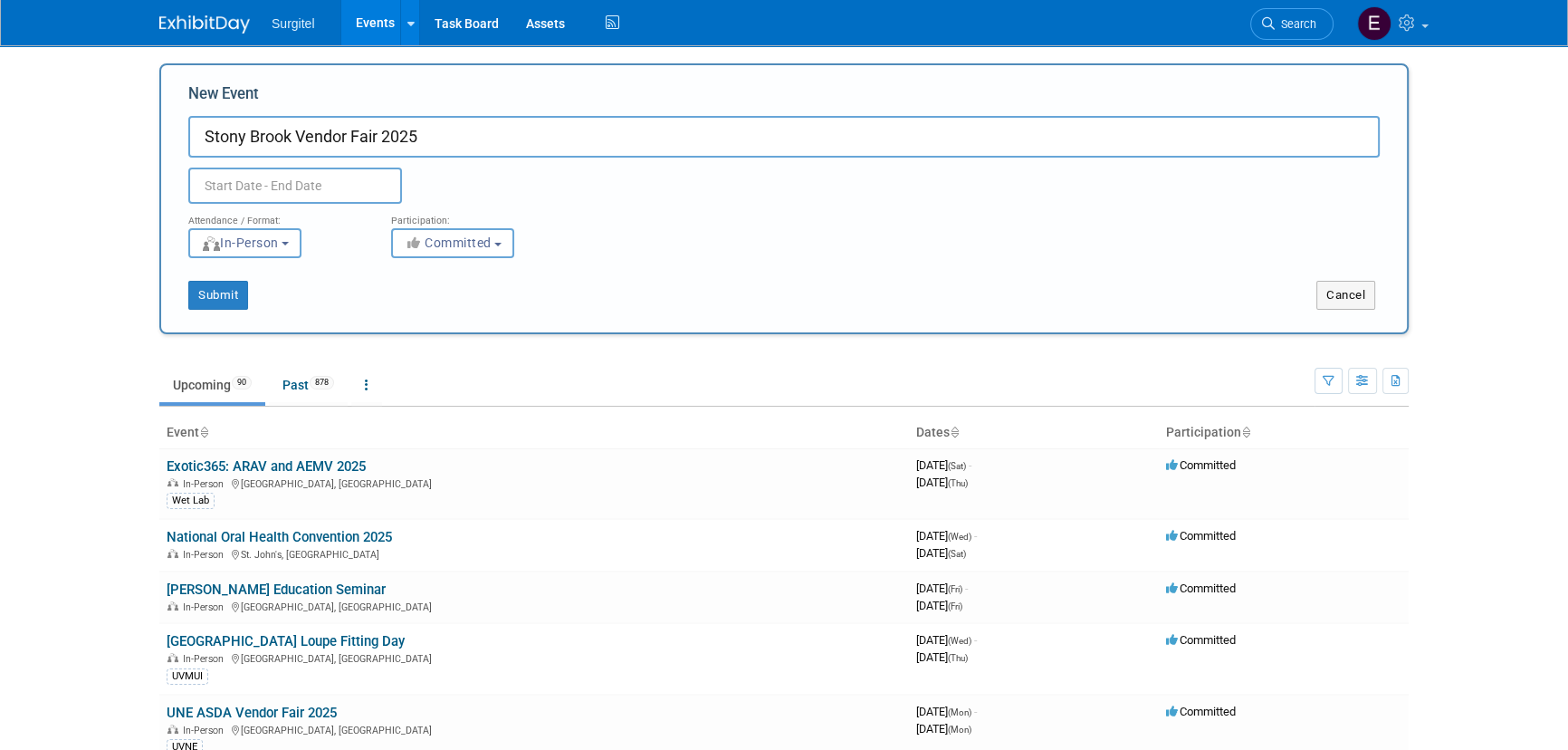
type input "Stony Brook Vendor Fair 2025"
click at [244, 201] on body "Surgitel Events Add Event Bulk Upload Events Shareable Event Boards Recently Vi…" at bounding box center [784, 375] width 1568 height 750
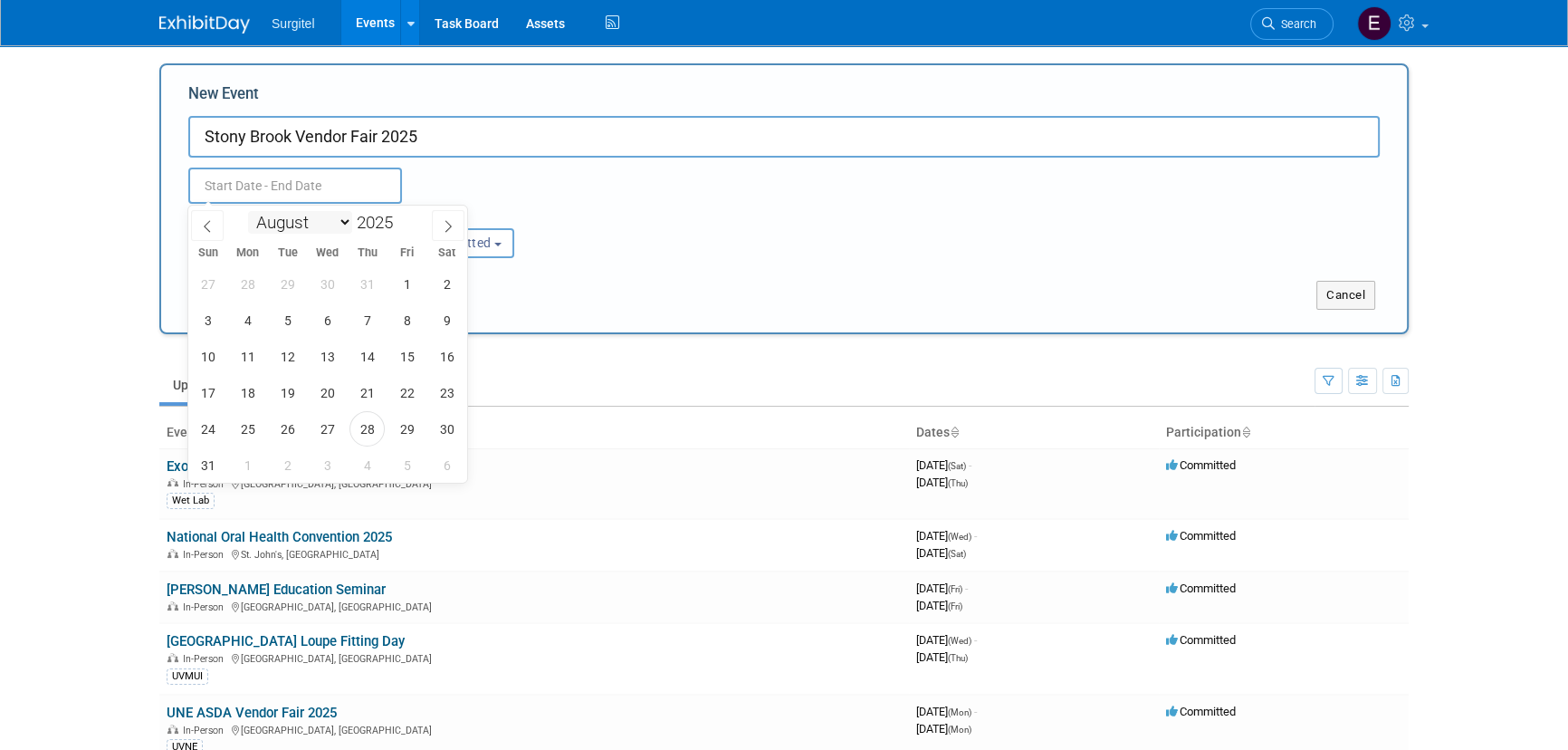
click at [319, 227] on select "January February March April May June July August September October November De…" at bounding box center [300, 222] width 104 height 22
select select "9"
click at [248, 211] on select "January February March April May June July August September October November De…" at bounding box center [300, 222] width 104 height 22
click at [289, 430] on span "28" at bounding box center [287, 429] width 35 height 35
type input "Oct 28, 2025 to Oct 28, 2025"
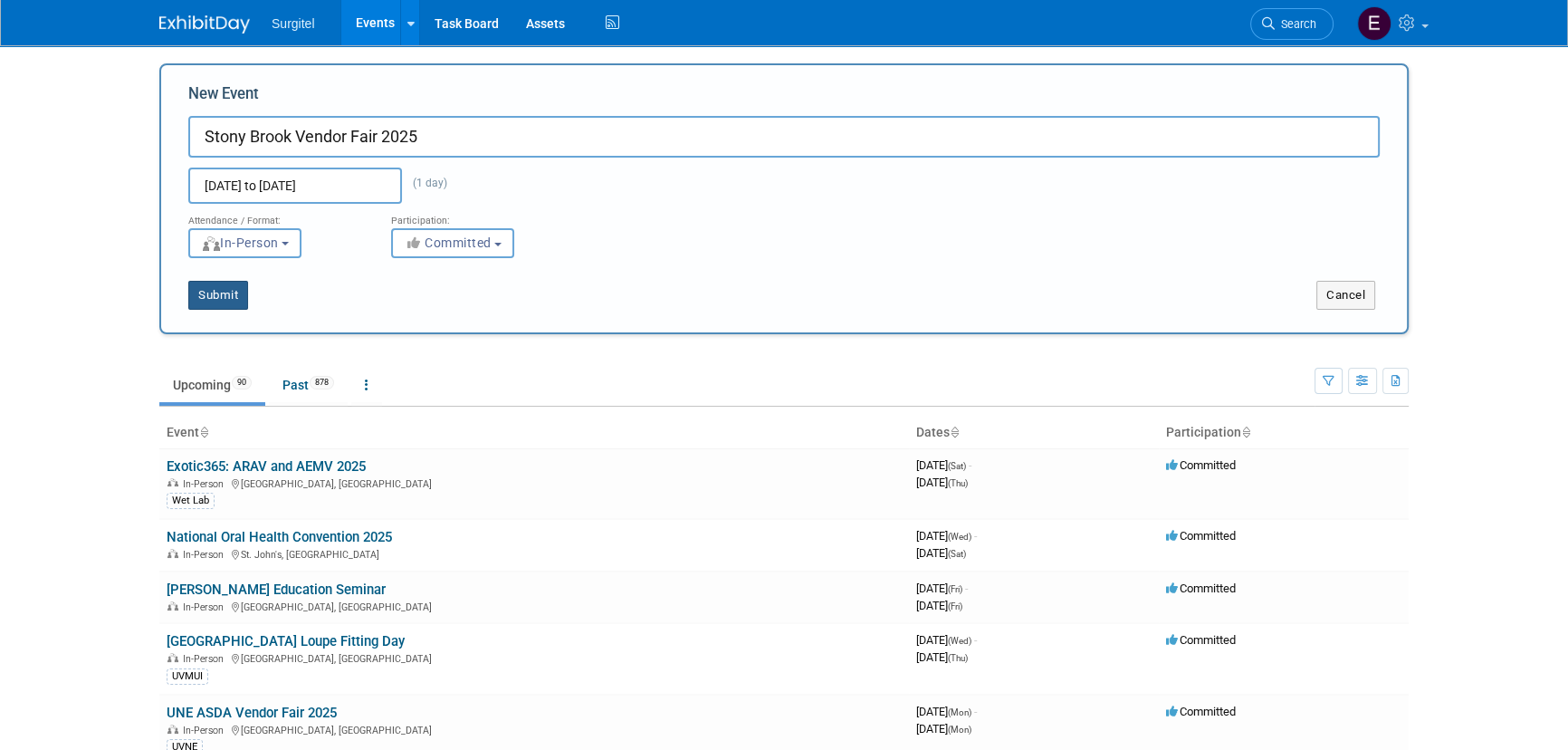
click at [231, 296] on button "Submit" at bounding box center [218, 294] width 60 height 29
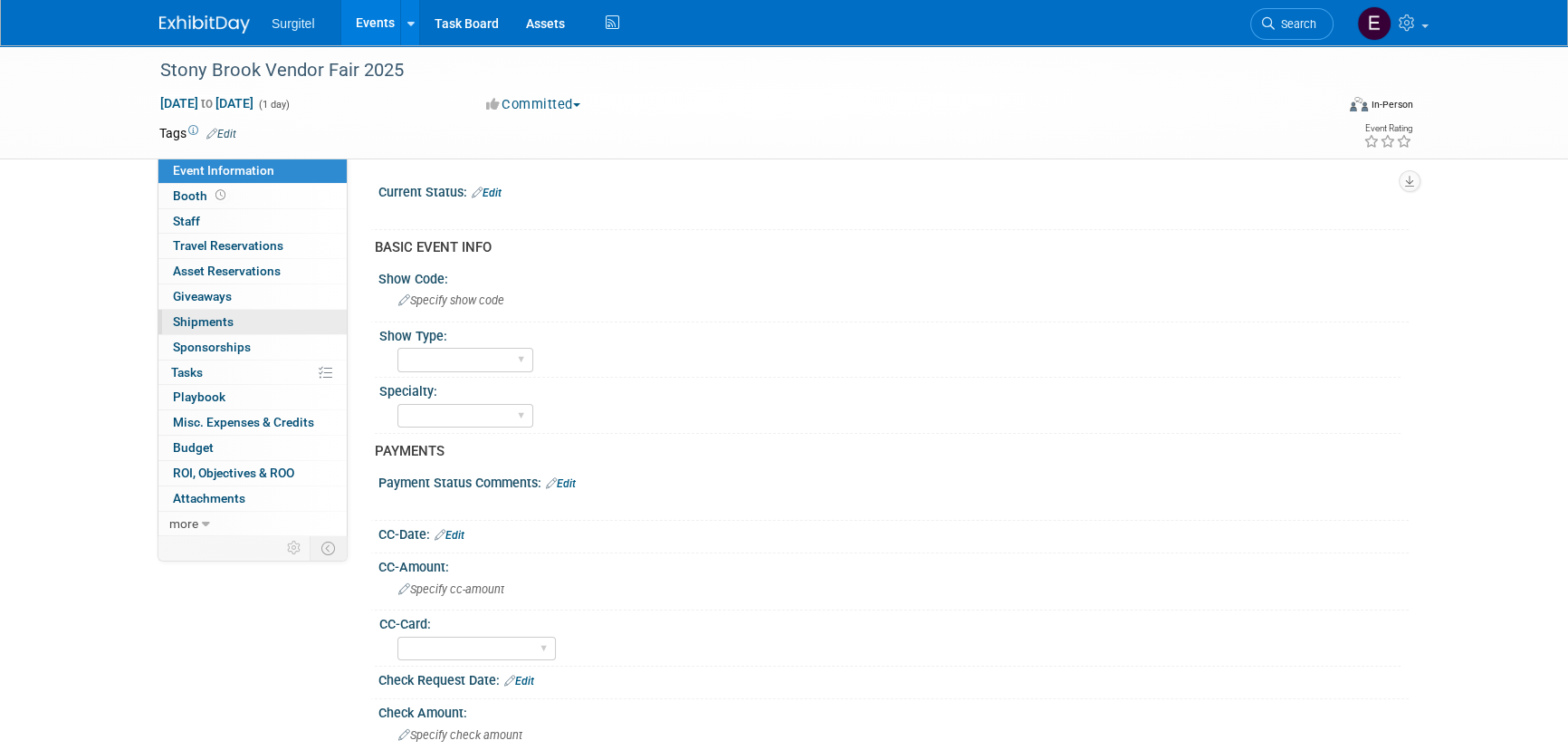
click at [264, 317] on link "0 Shipments 0" at bounding box center [252, 321] width 188 height 24
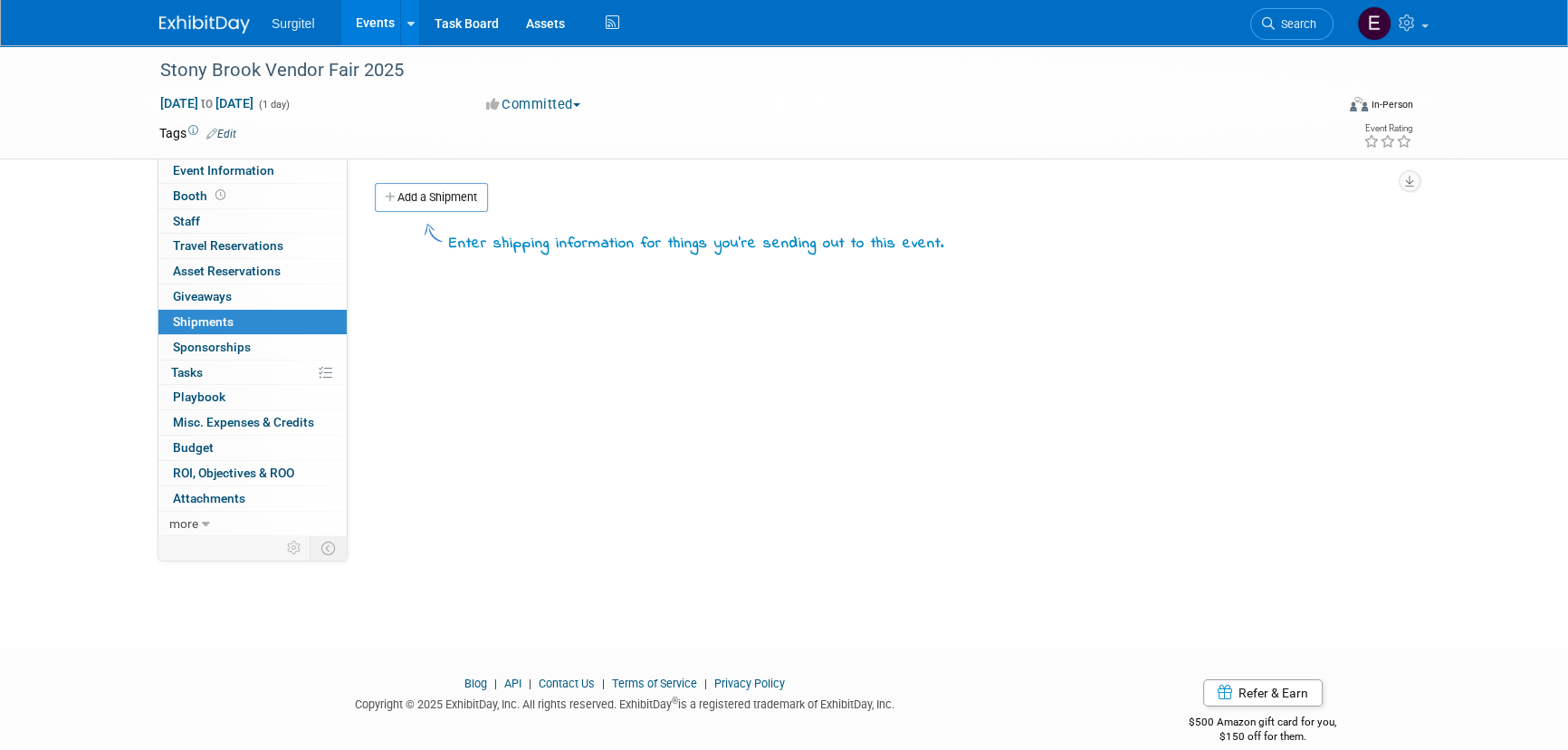
click at [374, 18] on link "Events" at bounding box center [374, 22] width 66 height 45
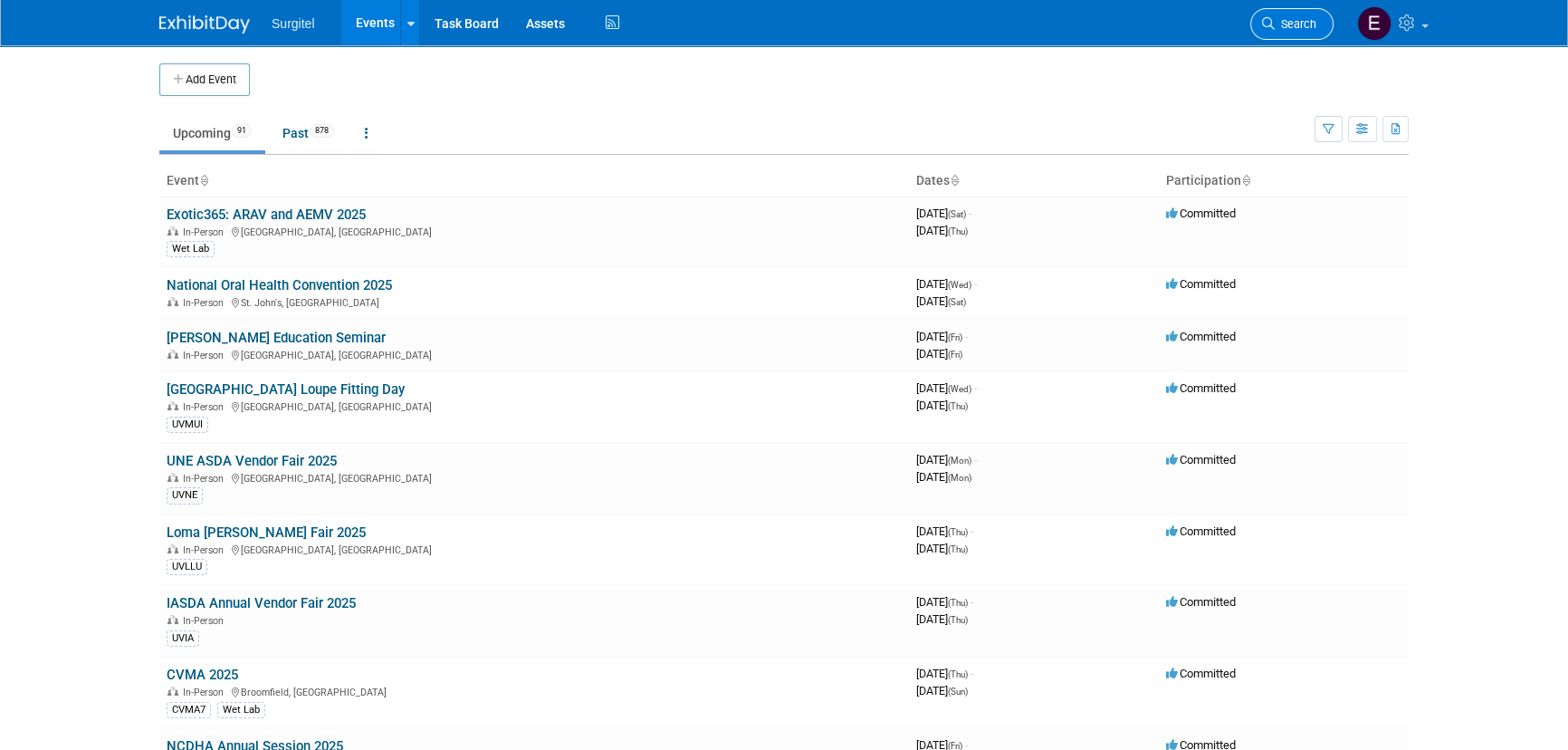
click at [1275, 31] on link "Search" at bounding box center [1292, 24] width 83 height 31
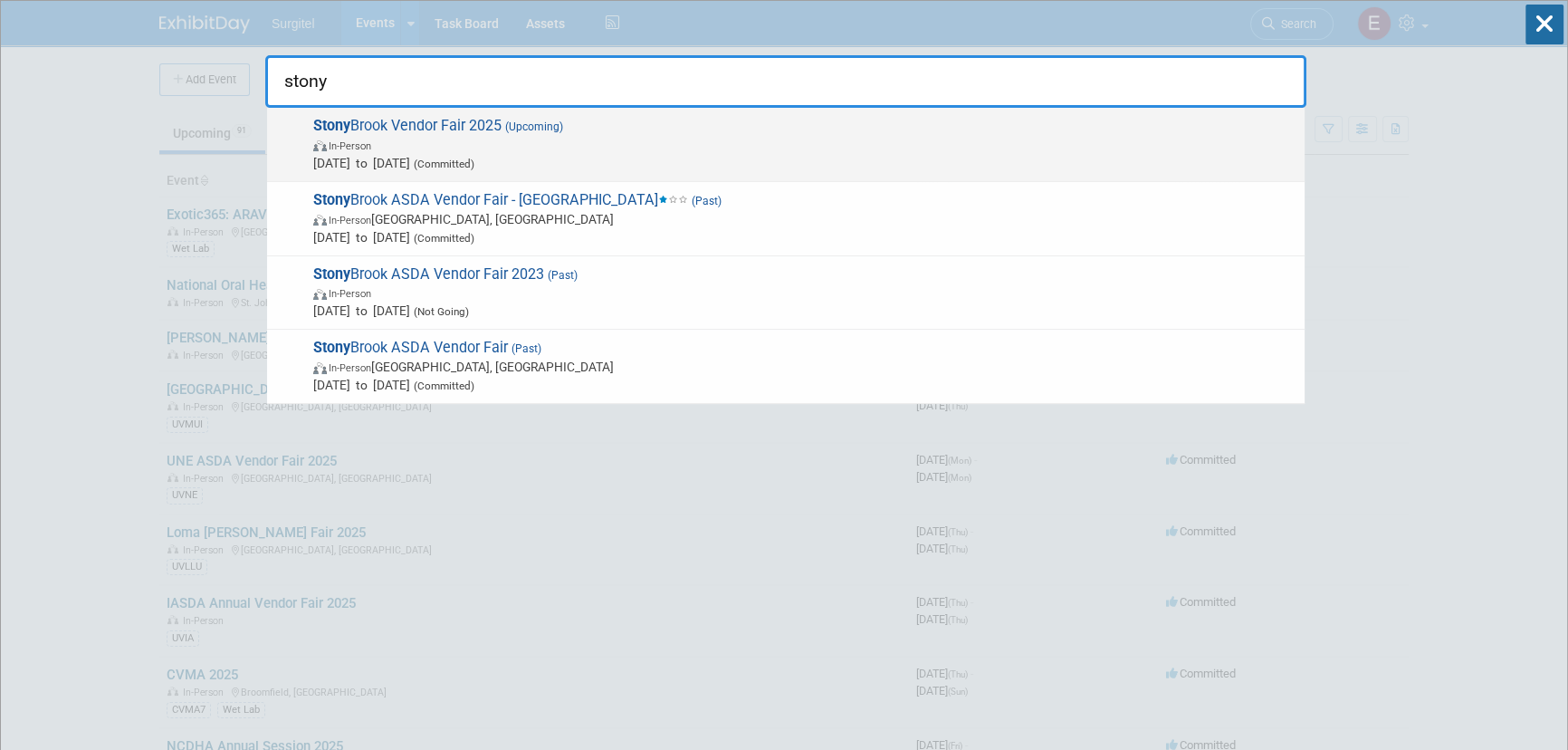
type input "stony"
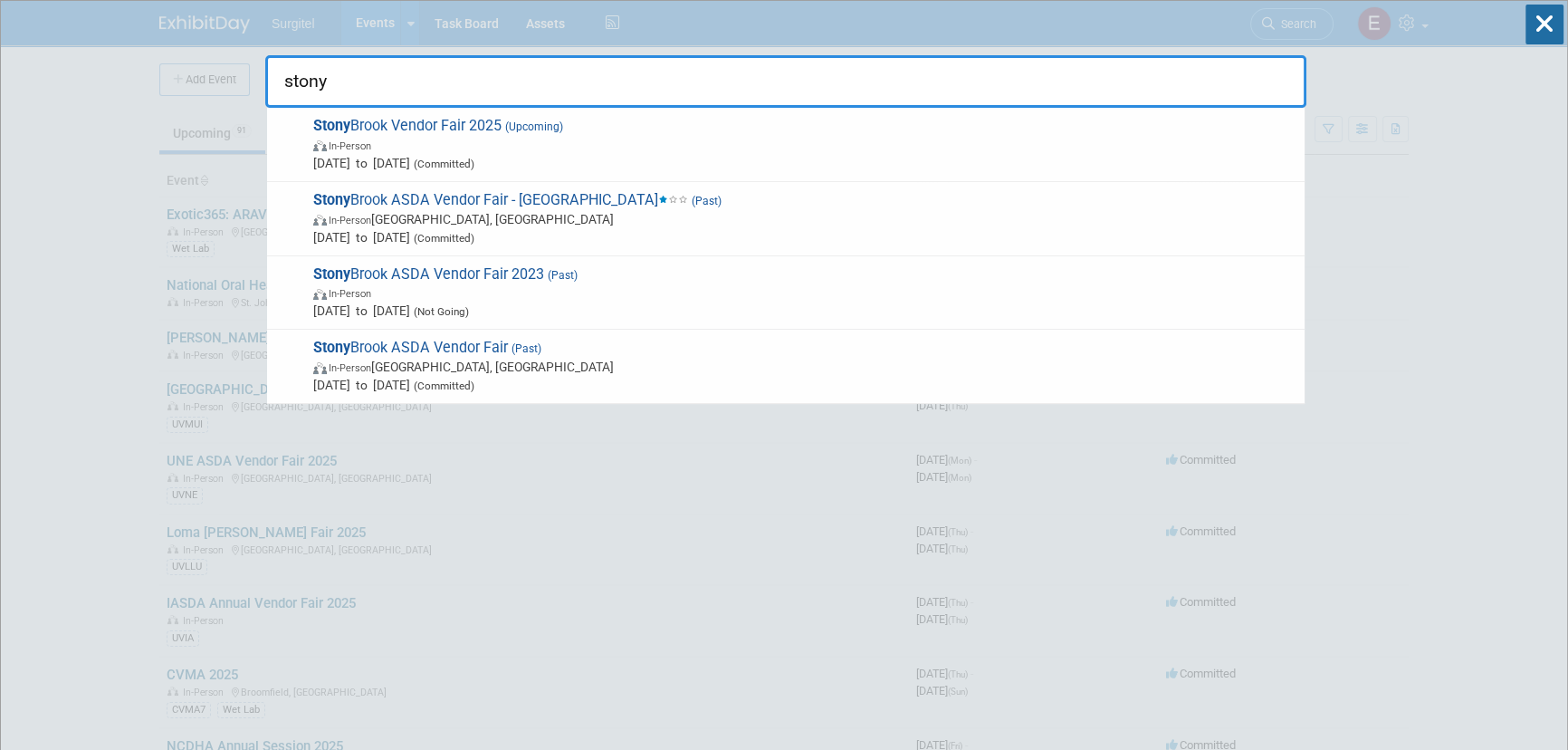
drag, startPoint x: 651, startPoint y: 113, endPoint x: 668, endPoint y: 94, distance: 25.5
click at [654, 108] on div "Stony Brook Vendor Fair 2025 (Upcoming) In-Person Oct 28, 2025 to Oct 28, 2025 …" at bounding box center [785, 144] width 1037 height 74
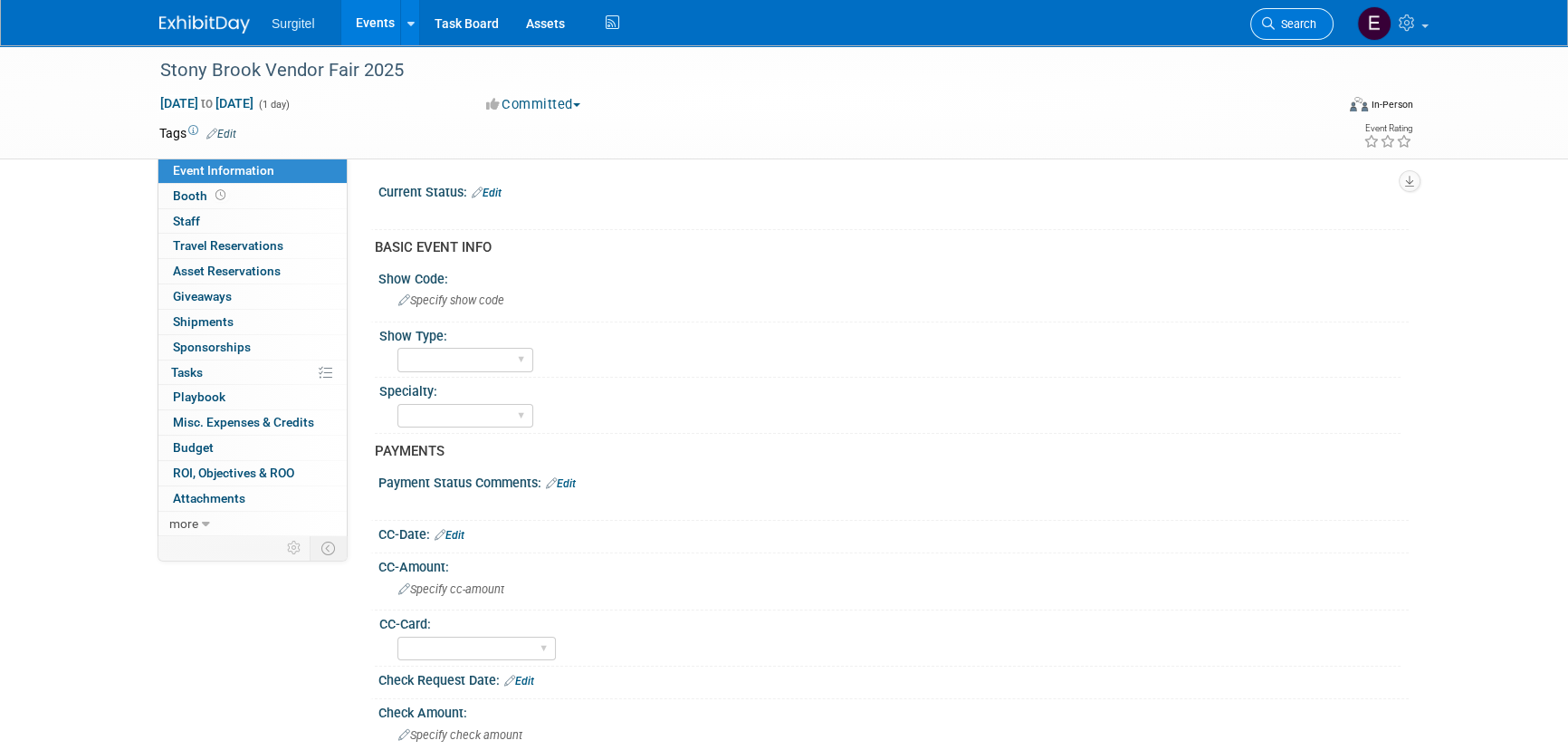
click at [1283, 18] on span "Search" at bounding box center [1296, 24] width 42 height 14
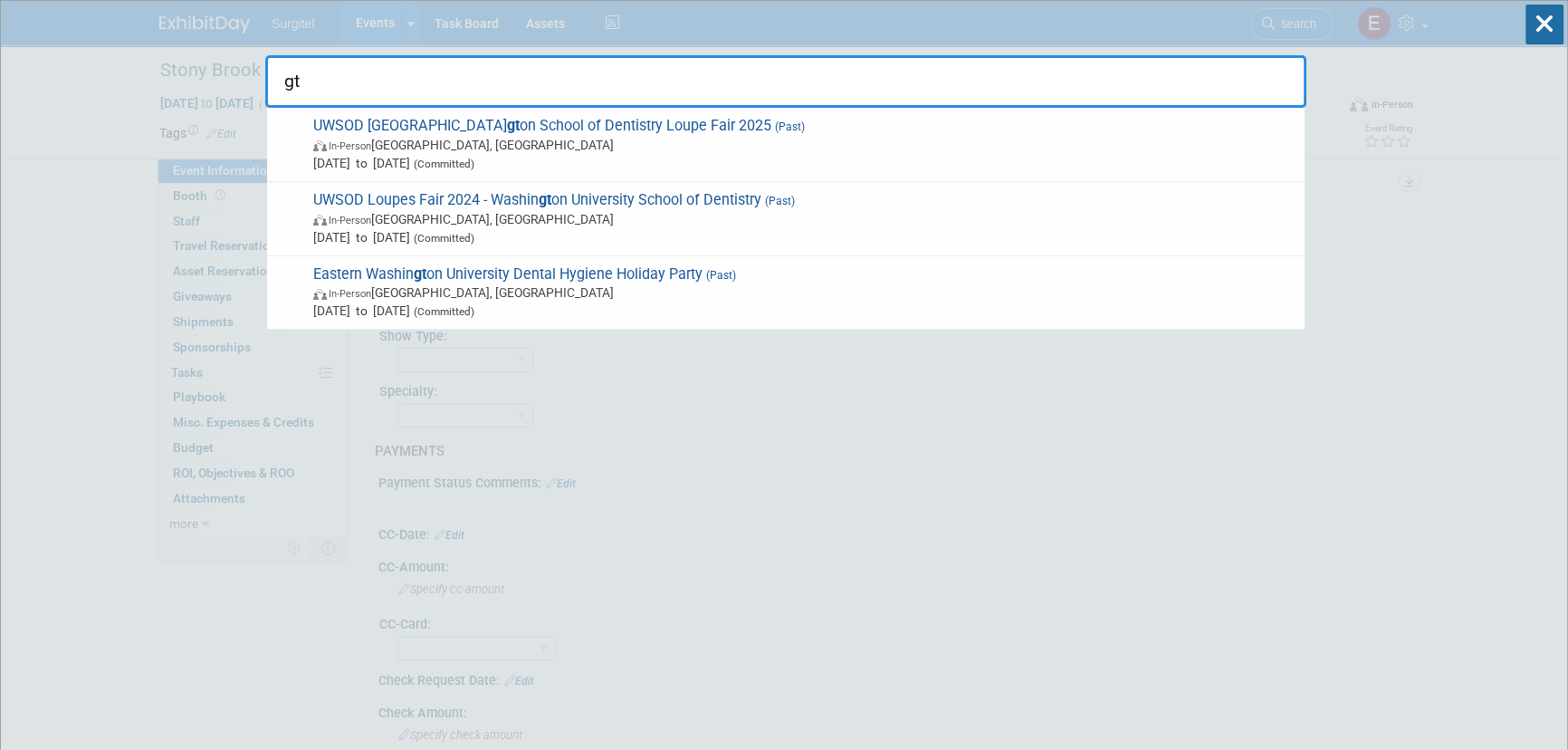
type input "g"
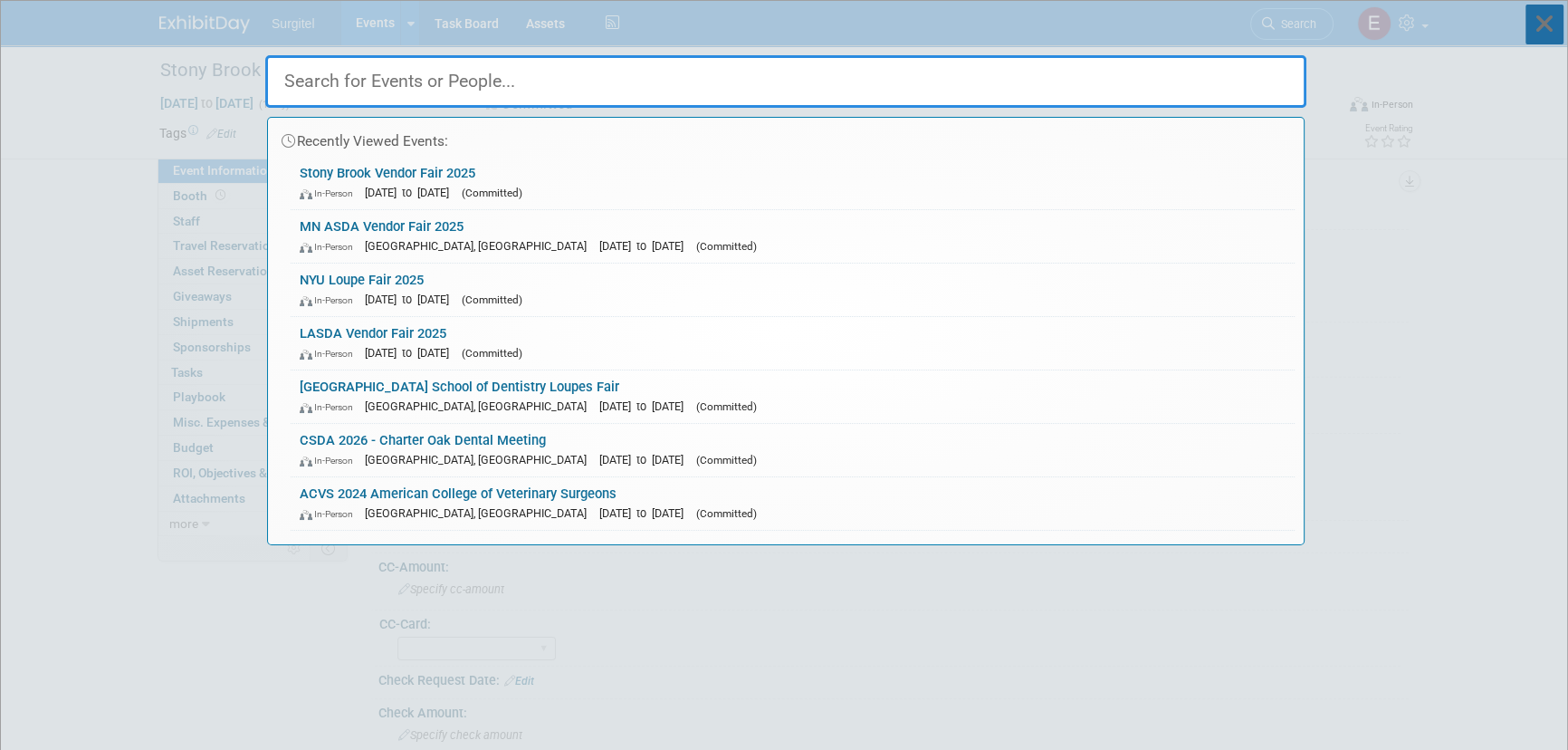
click at [1554, 30] on icon at bounding box center [1545, 24] width 38 height 40
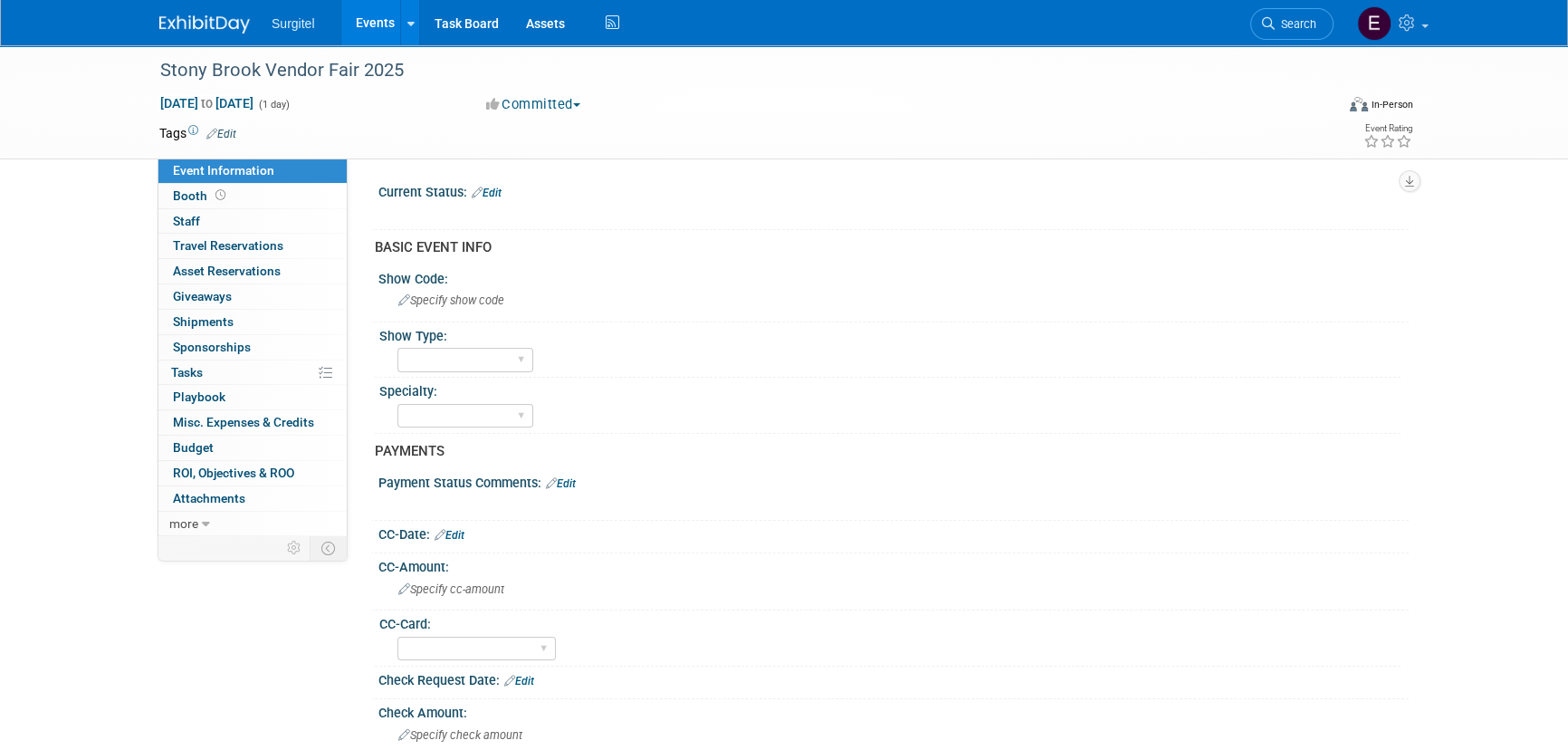
click at [238, 135] on td at bounding box center [718, 133] width 963 height 19
click at [230, 129] on link "Edit" at bounding box center [221, 134] width 30 height 13
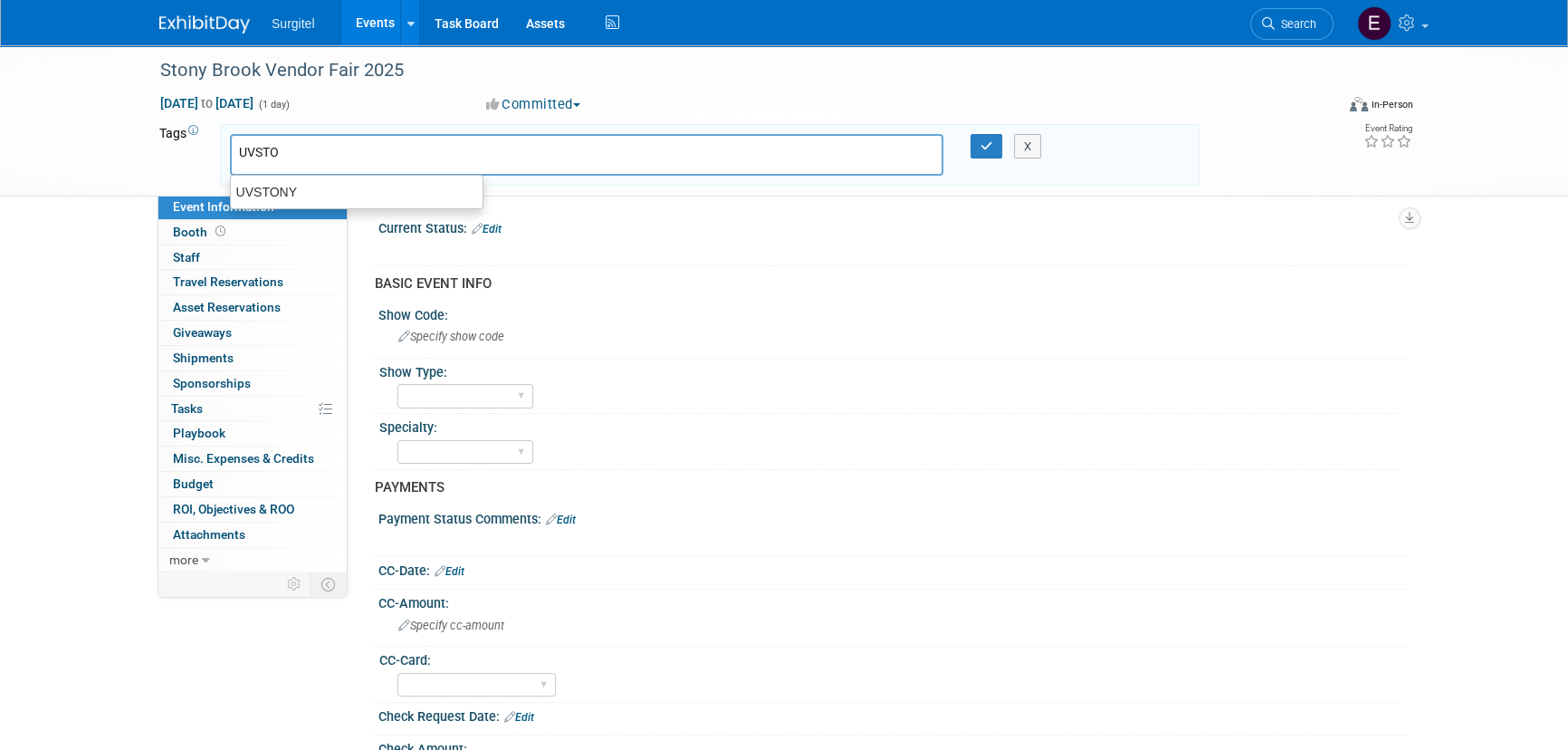
type input "UVSTON"
click at [375, 194] on div "UVSTONY" at bounding box center [357, 192] width 254 height 25
type input "UVSTONY"
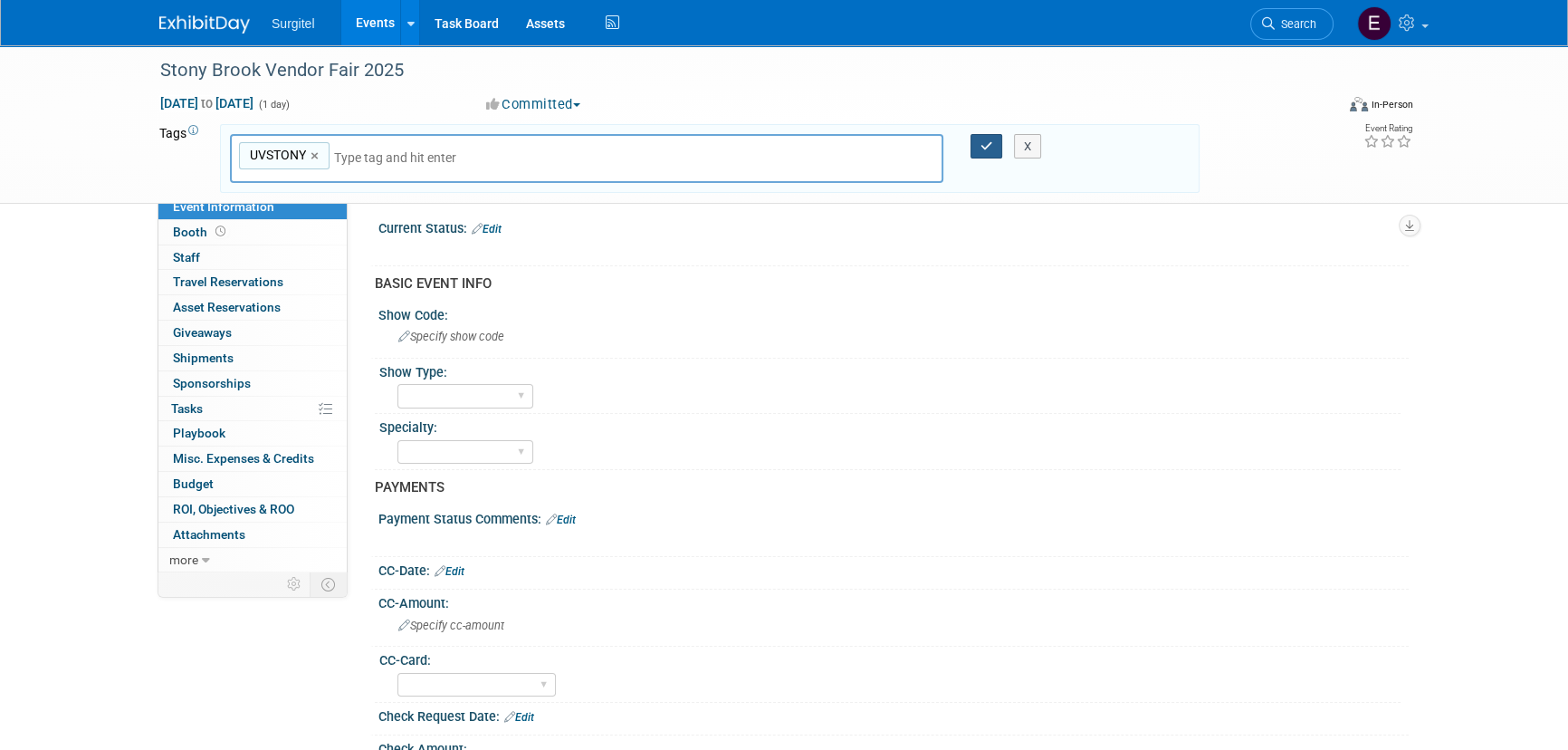
click at [989, 144] on icon "button" at bounding box center [987, 146] width 13 height 12
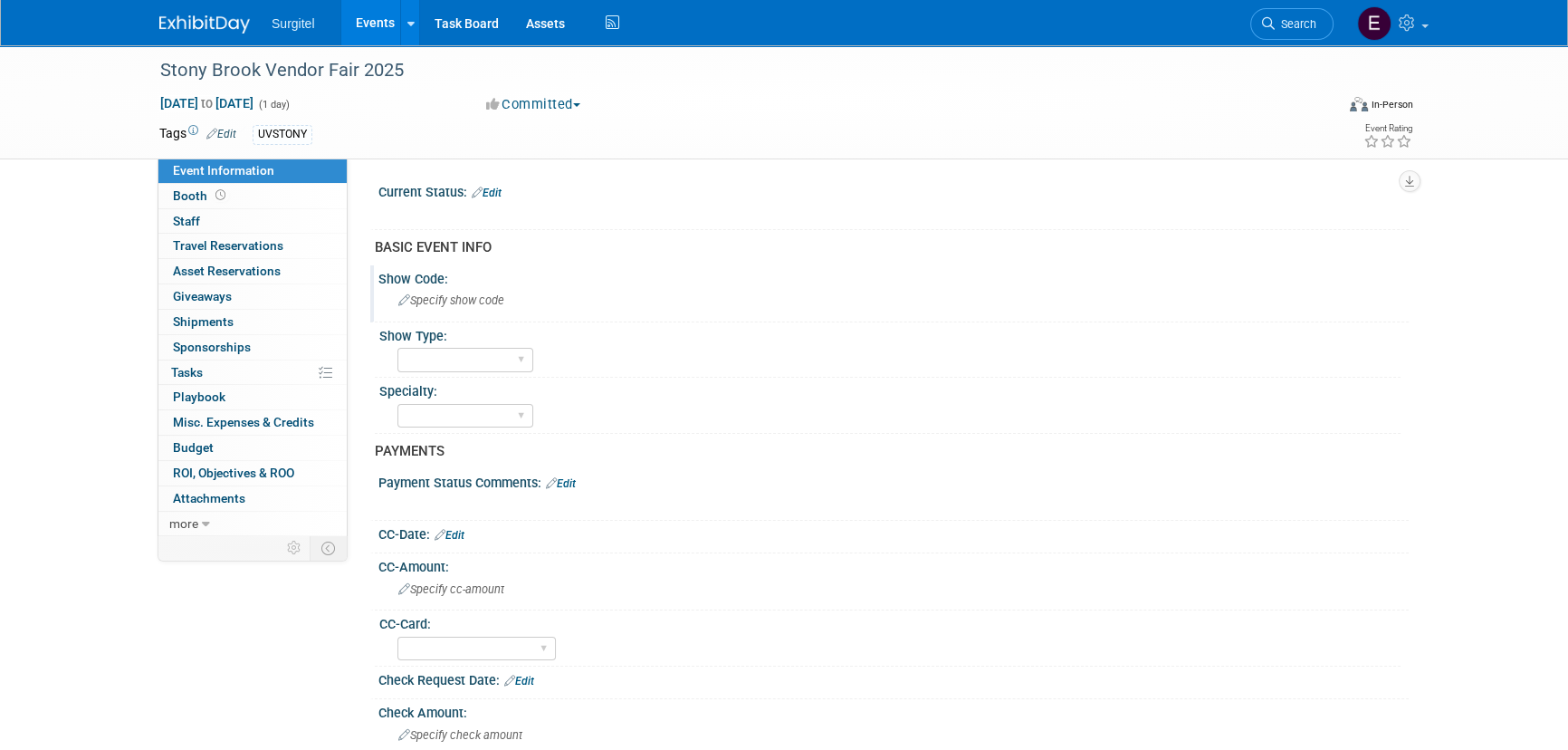
click at [437, 295] on span "Specify show code" at bounding box center [451, 300] width 106 height 14
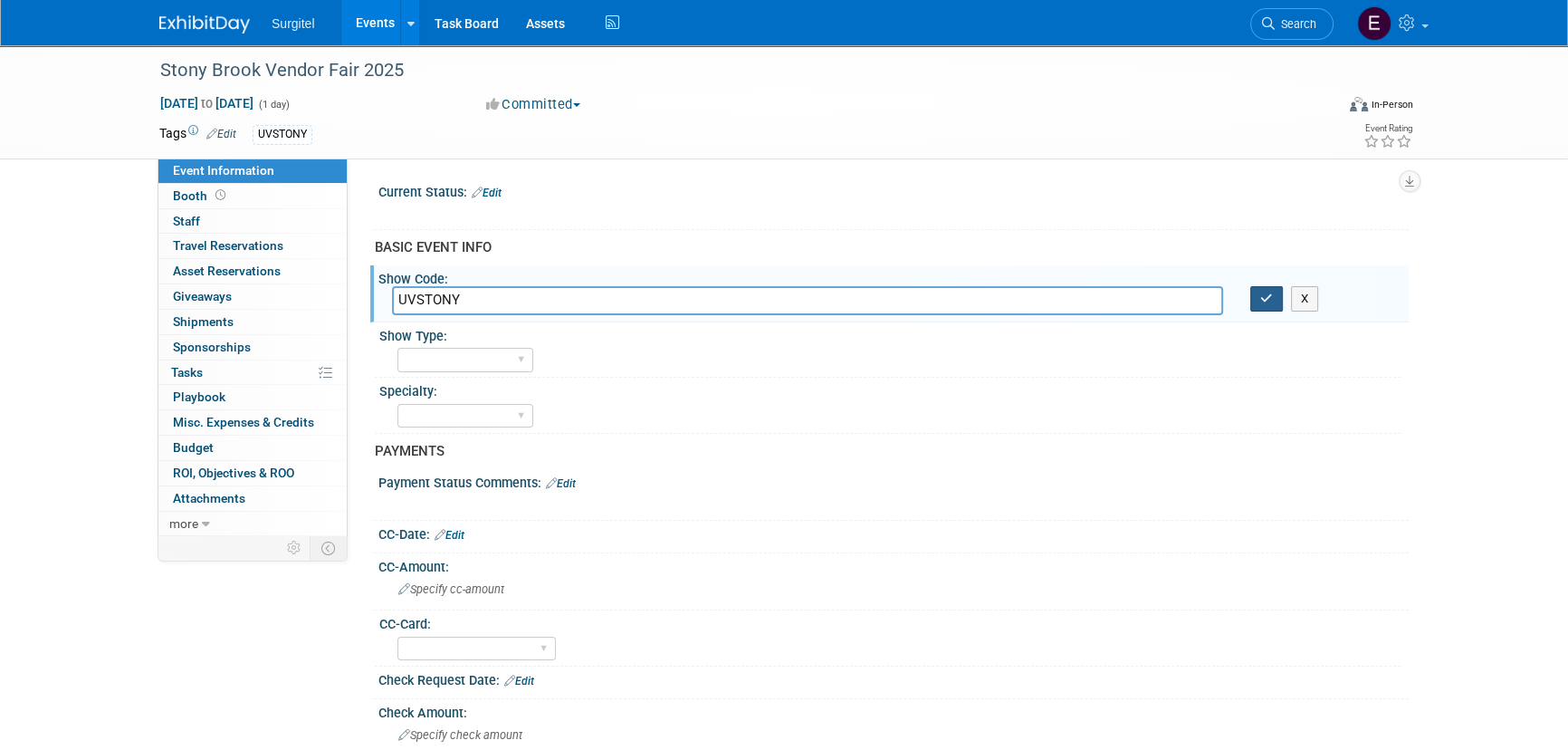
type input "UVSTONY"
click at [1263, 306] on button "button" at bounding box center [1266, 298] width 32 height 25
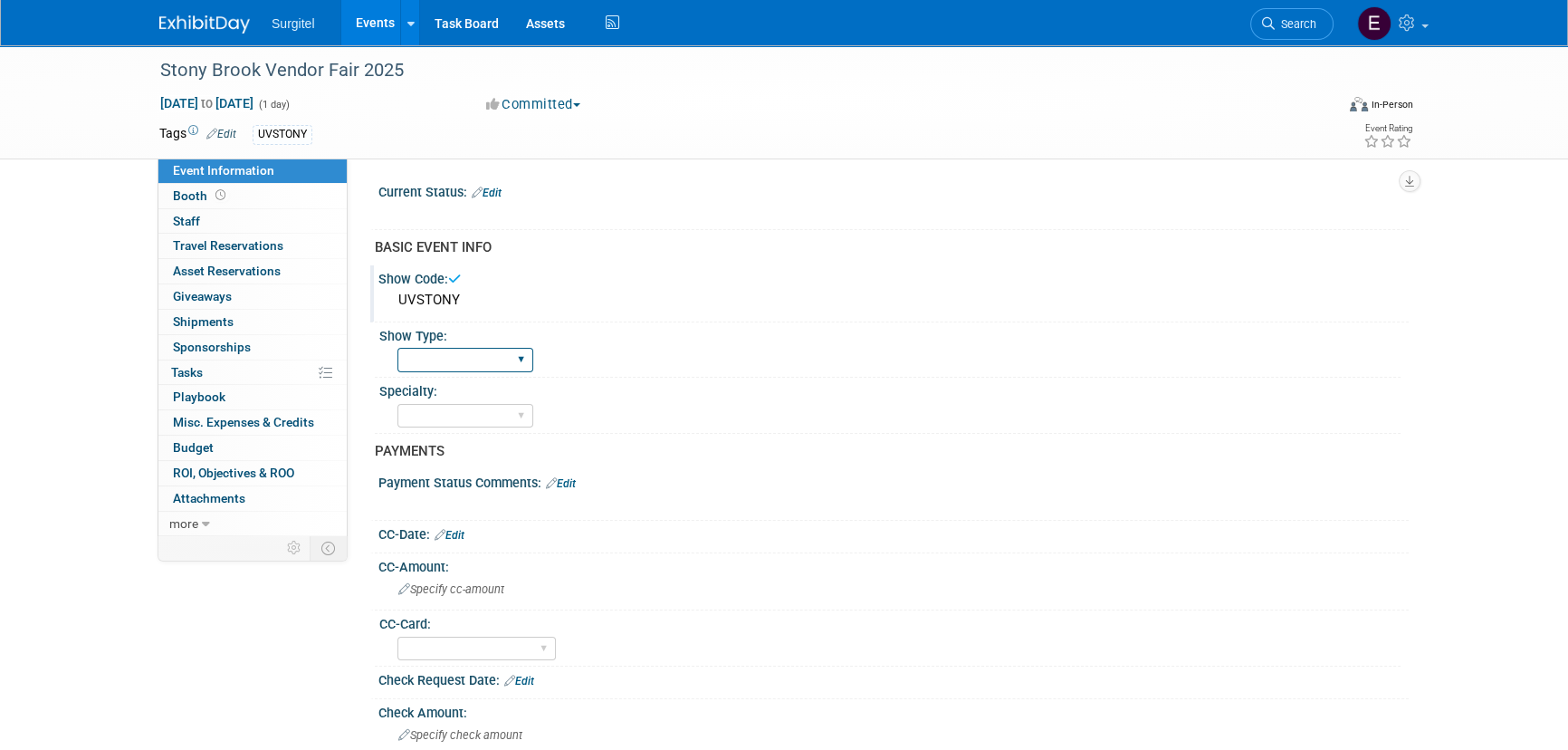
click at [498, 368] on select "School Show Trade Show Wet Lab CE Course Lunch and Learn" at bounding box center [465, 359] width 136 height 24
click at [397, 347] on select "School Show Trade Show Wet Lab CE Course Lunch and Learn" at bounding box center [465, 359] width 136 height 24
click at [480, 368] on select "School Show Trade Show Wet Lab CE Course Lunch and Learn" at bounding box center [465, 359] width 136 height 24
select select "School Show"
click at [397, 347] on select "School Show Trade Show Wet Lab CE Course Lunch and Learn" at bounding box center [465, 359] width 136 height 24
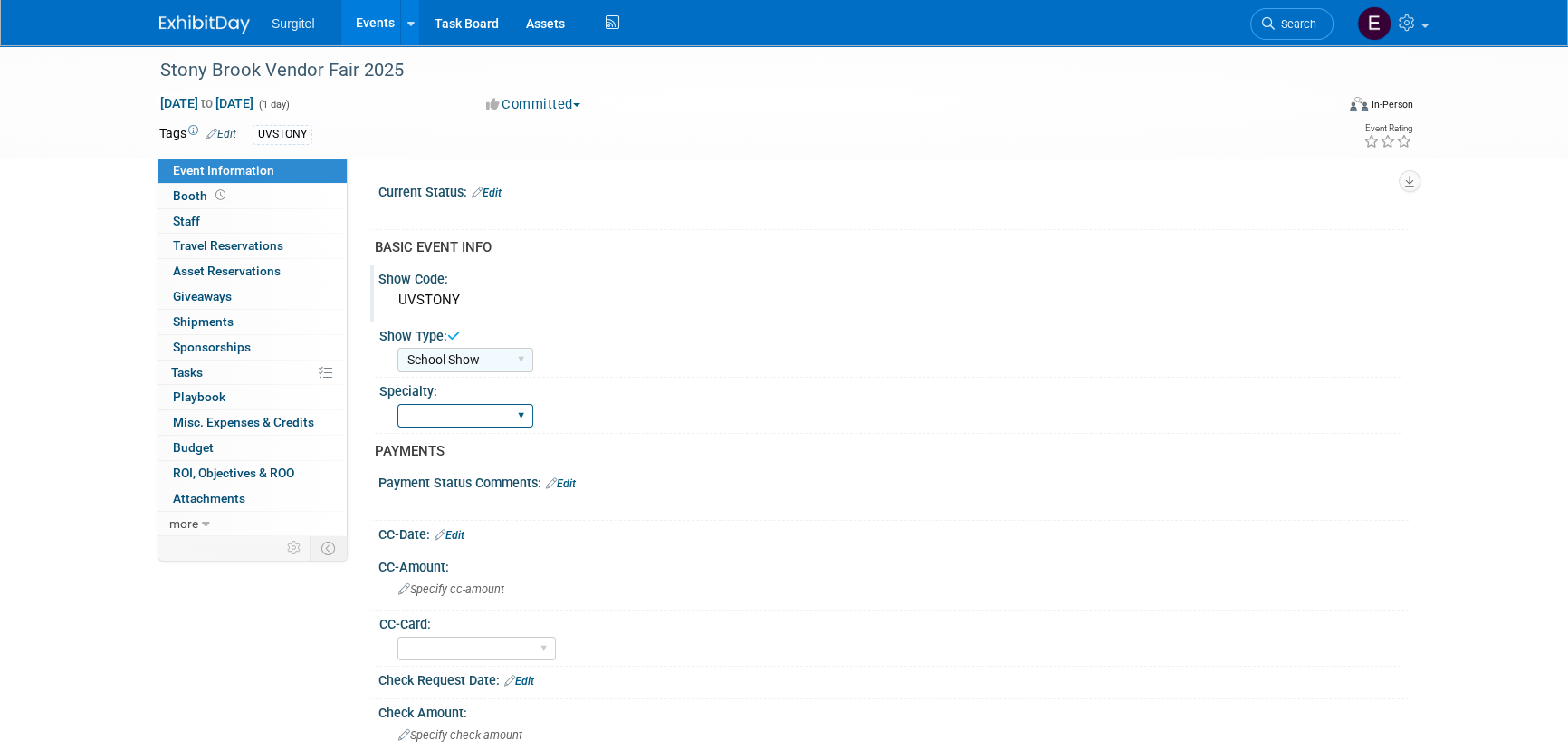
click at [470, 409] on select "Dental Hygiene Medical Veterinarian Other" at bounding box center [465, 416] width 136 height 24
select select "Dental"
click at [397, 404] on select "Dental Hygiene Medical Veterinarian Other" at bounding box center [465, 416] width 136 height 24
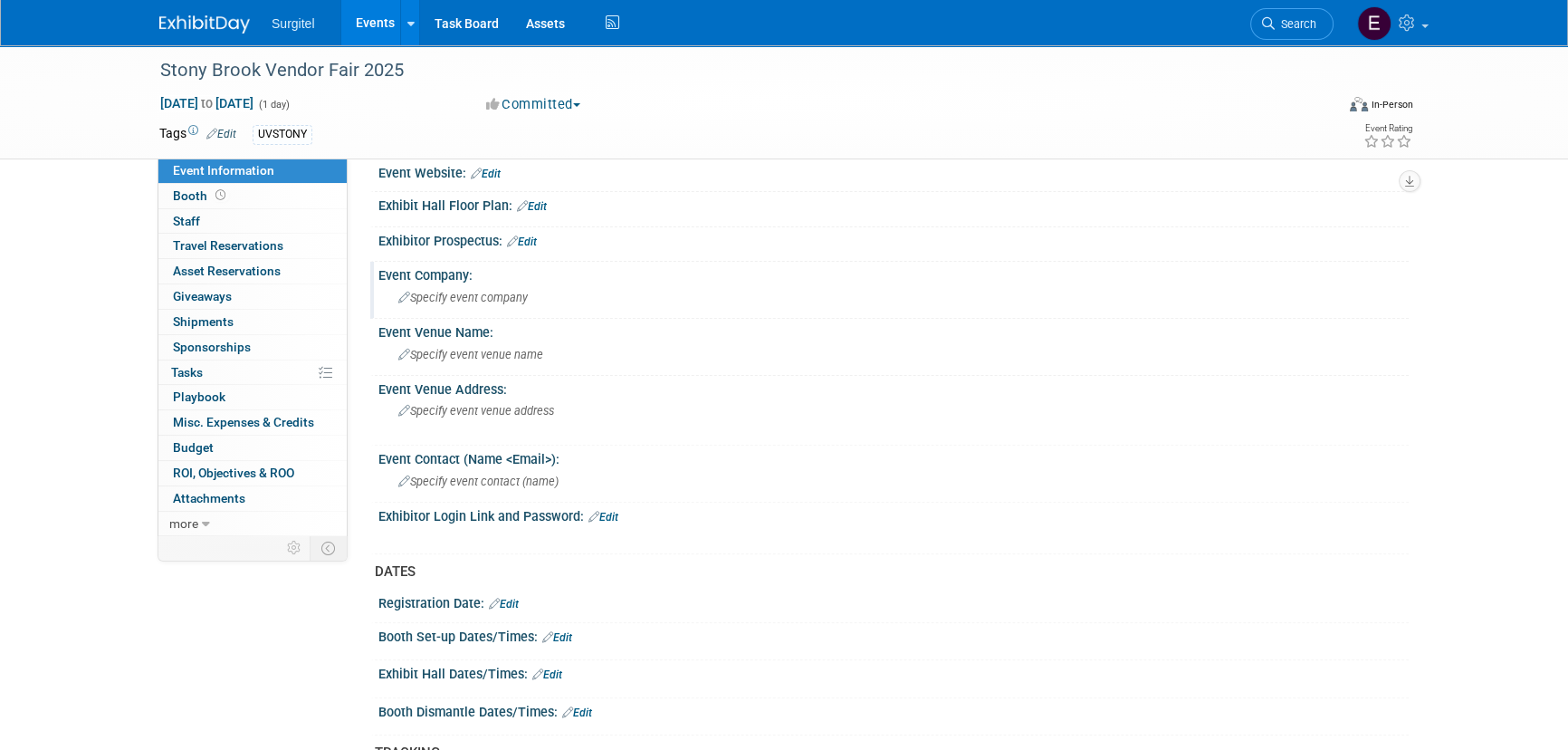
scroll to position [658, 0]
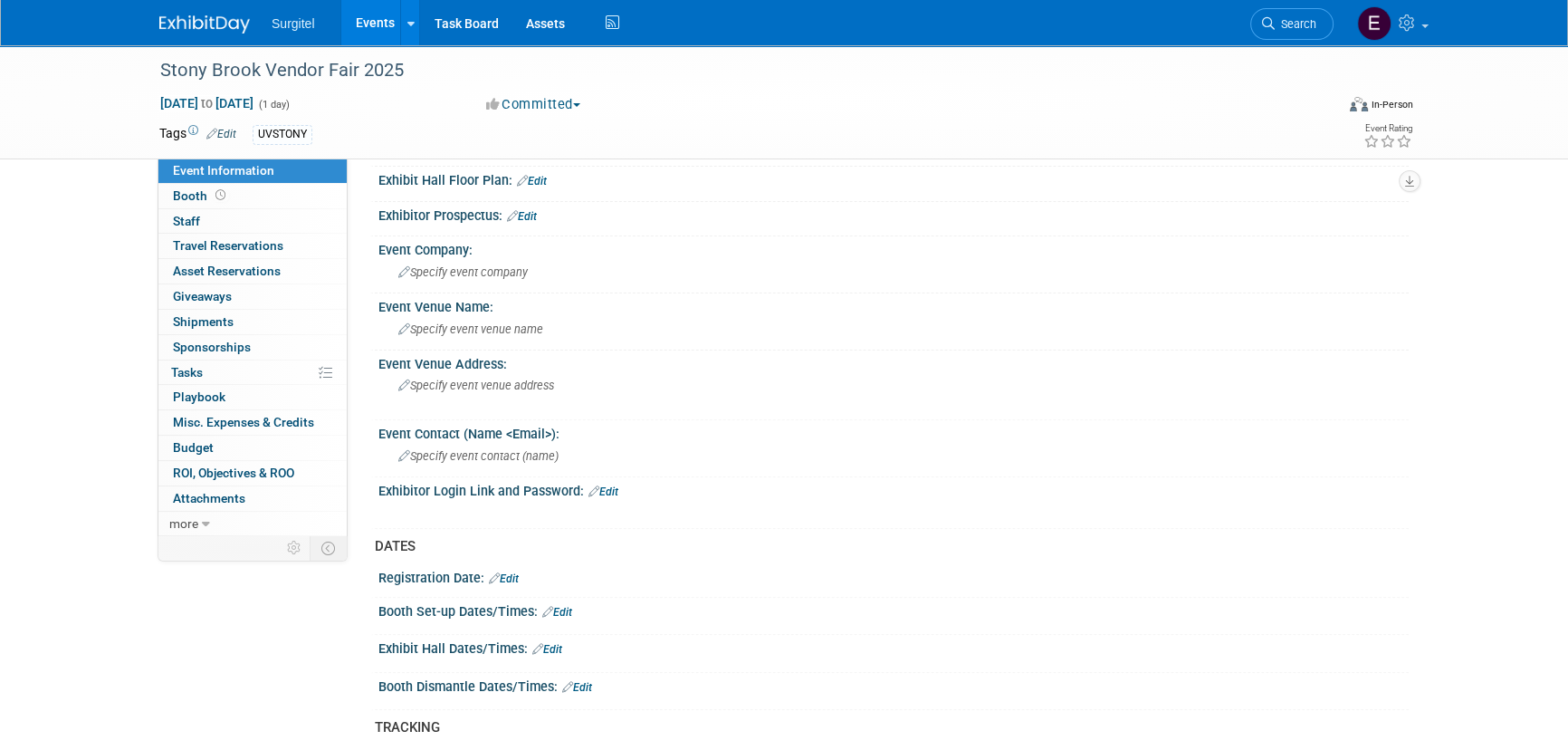
click at [561, 643] on link "Edit" at bounding box center [547, 649] width 30 height 13
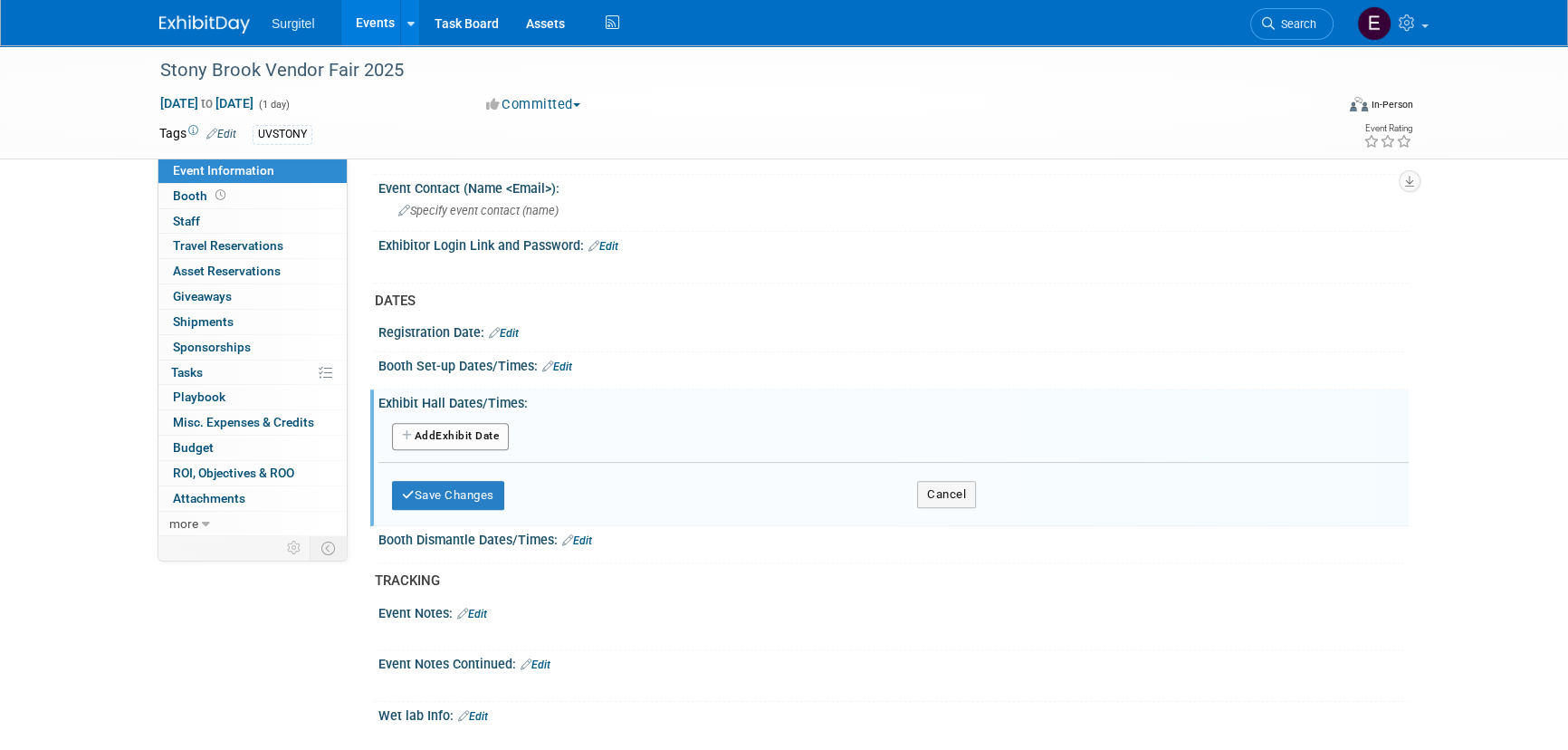
scroll to position [906, 0]
click at [456, 414] on div "Add Another Exhibit Date" at bounding box center [893, 437] width 1003 height 47
click at [486, 435] on button "Add Another Exhibit Date" at bounding box center [450, 434] width 117 height 27
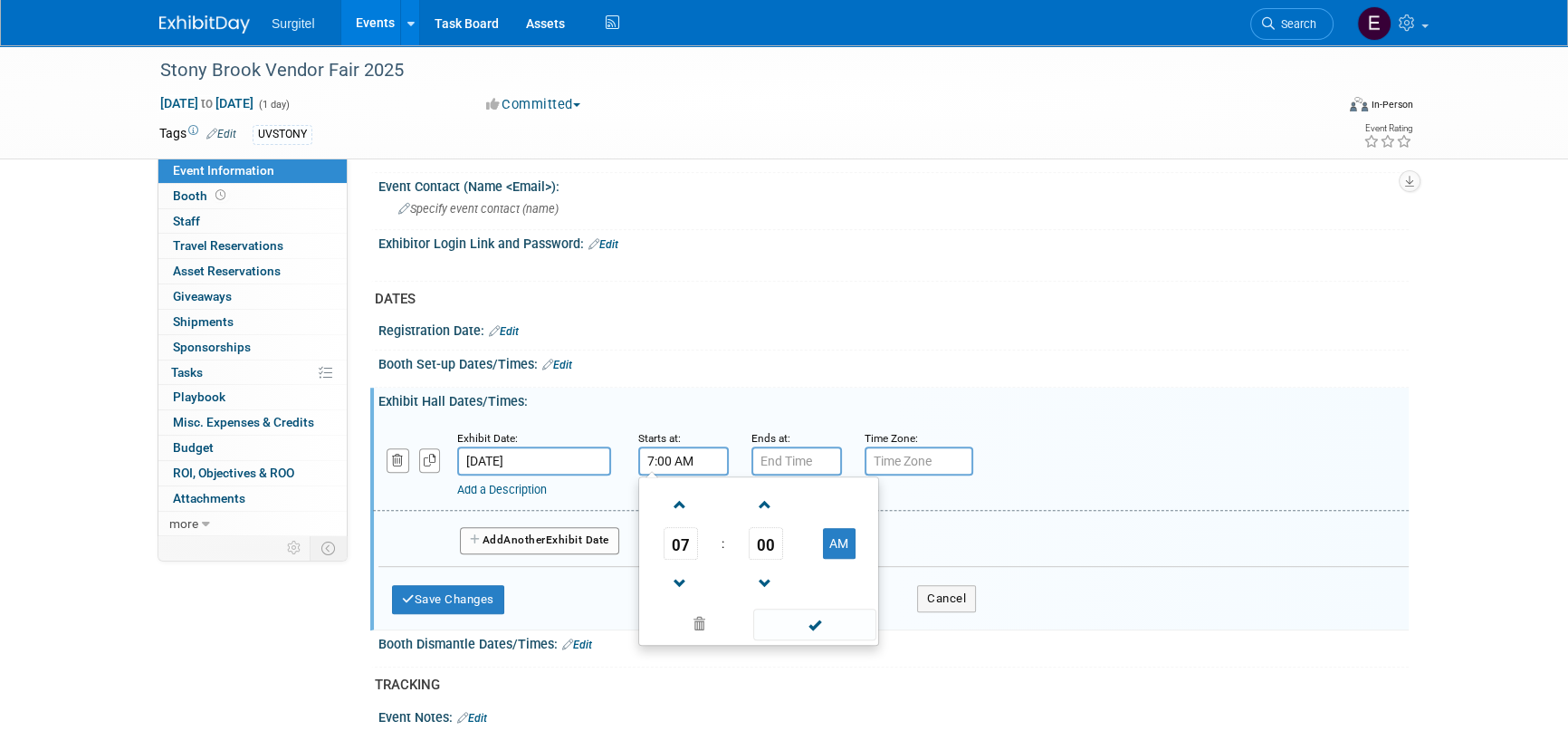
click at [662, 455] on input "7:00 AM" at bounding box center [684, 460] width 91 height 29
click at [692, 537] on span "07" at bounding box center [681, 543] width 34 height 32
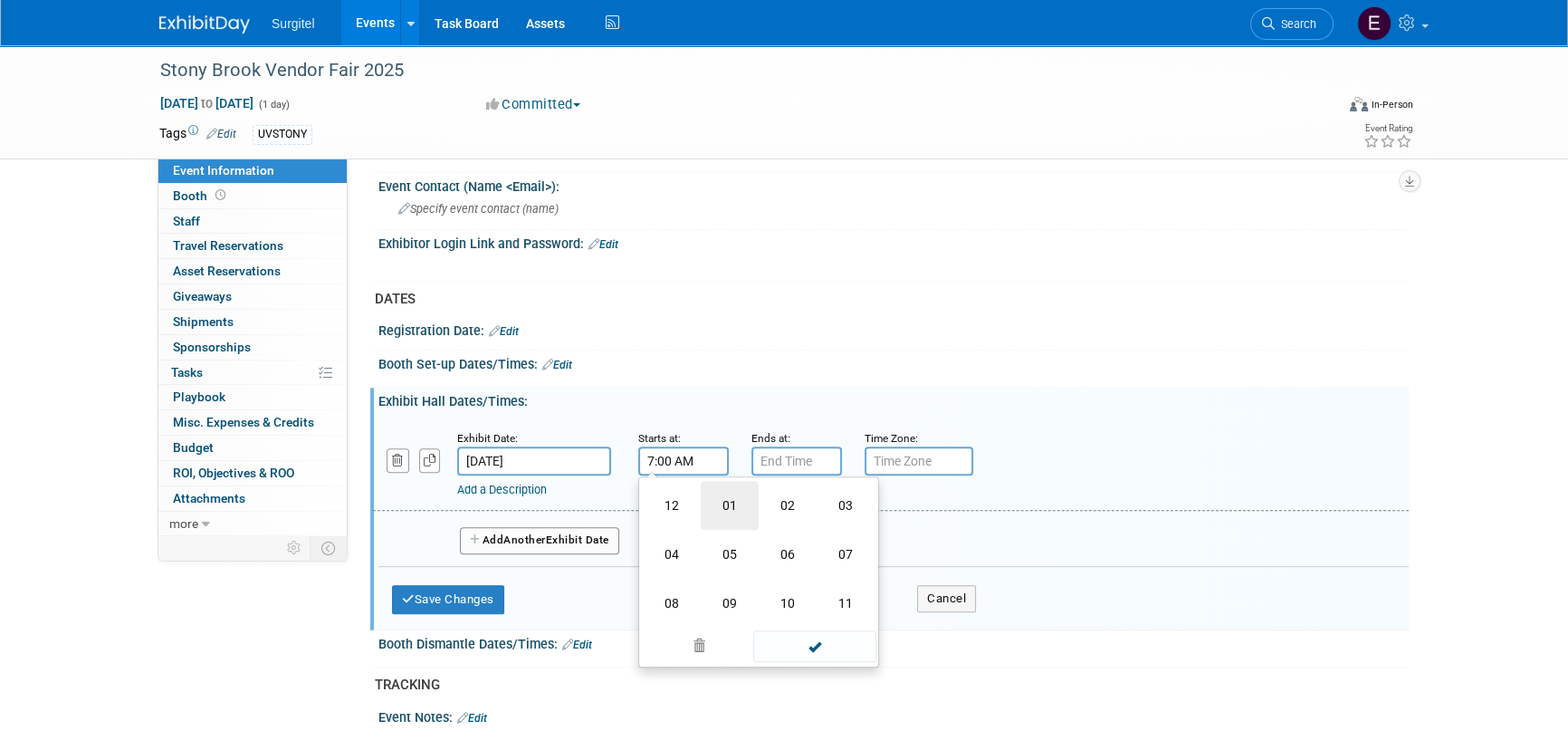
click at [746, 499] on td "01" at bounding box center [730, 505] width 58 height 49
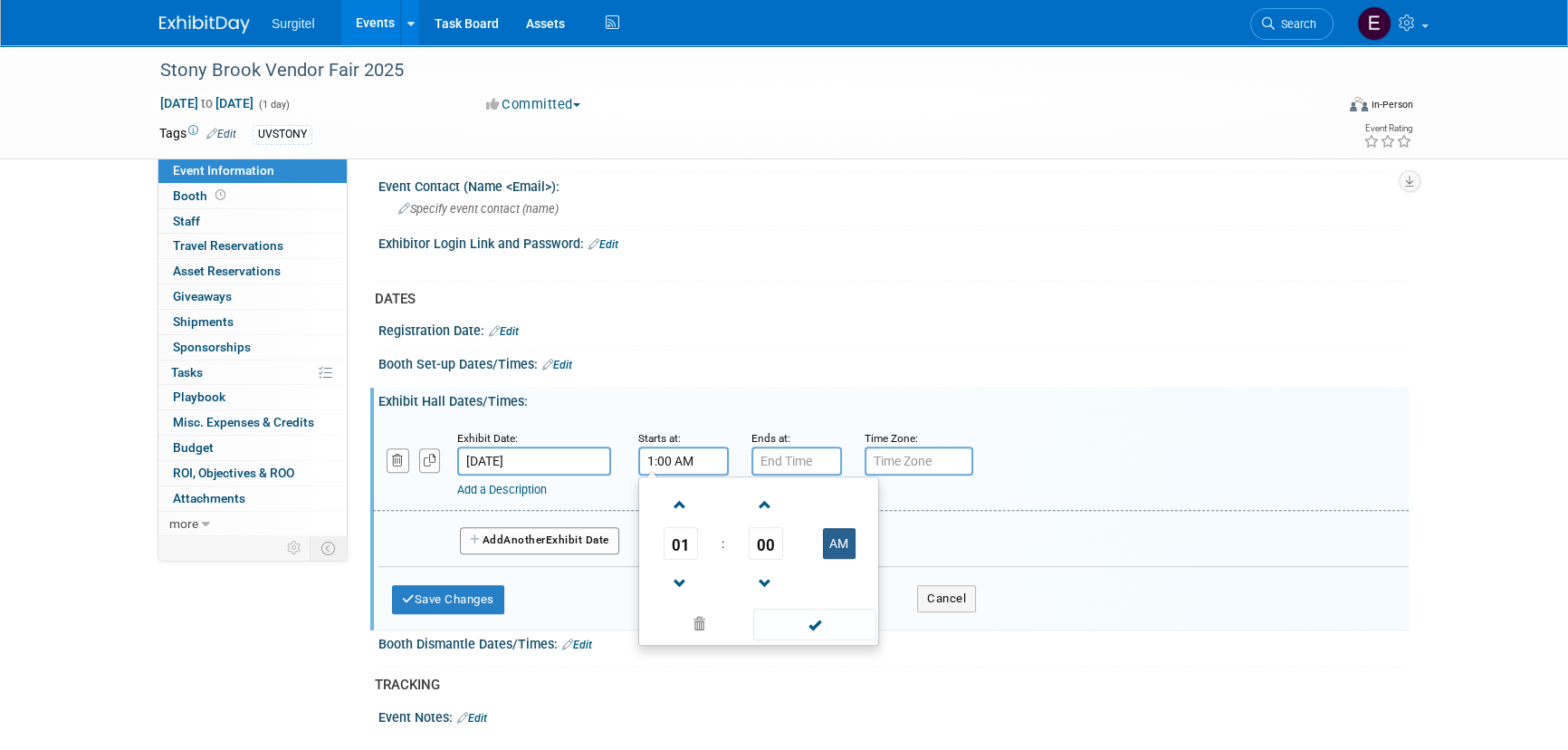
click at [839, 540] on button "AM" at bounding box center [839, 543] width 32 height 31
type input "1:00 PM"
drag, startPoint x: 831, startPoint y: 627, endPoint x: 762, endPoint y: 499, distance: 145.4
click at [830, 627] on span at bounding box center [814, 624] width 122 height 31
click at [760, 462] on input "7:00 PM" at bounding box center [797, 460] width 91 height 29
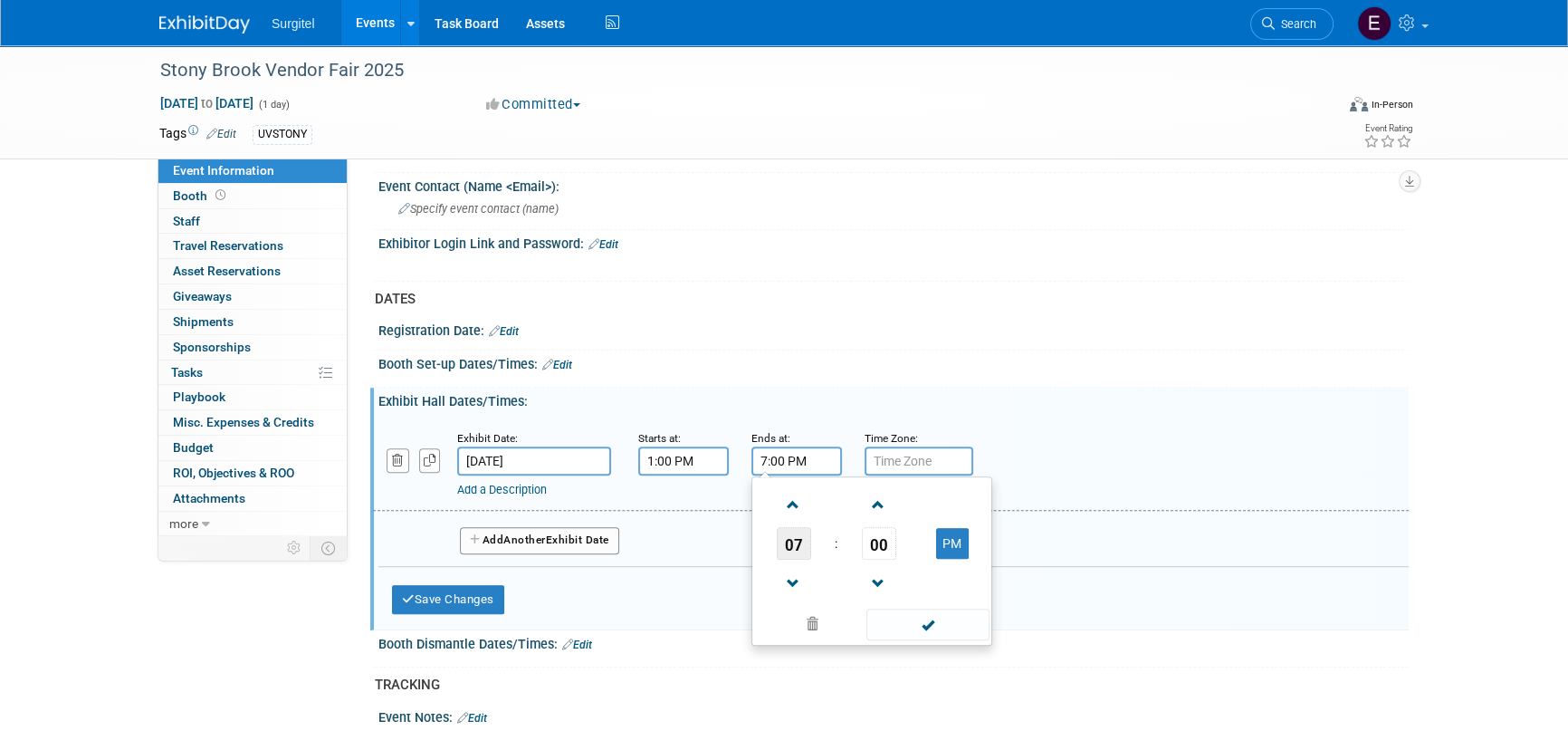
click at [799, 529] on span "07" at bounding box center [794, 543] width 34 height 32
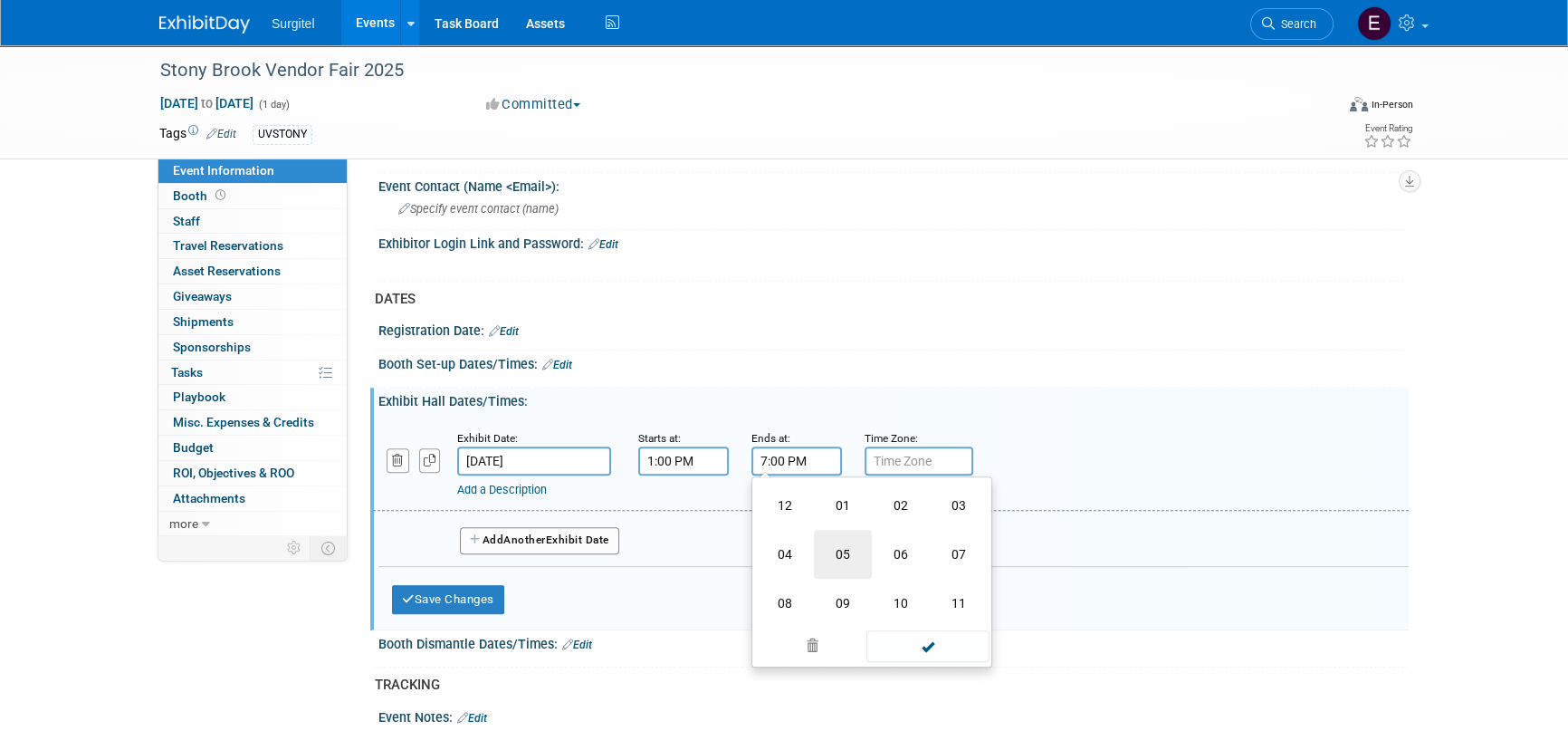
click at [822, 543] on td "05" at bounding box center [843, 554] width 58 height 49
type input "5:00 PM"
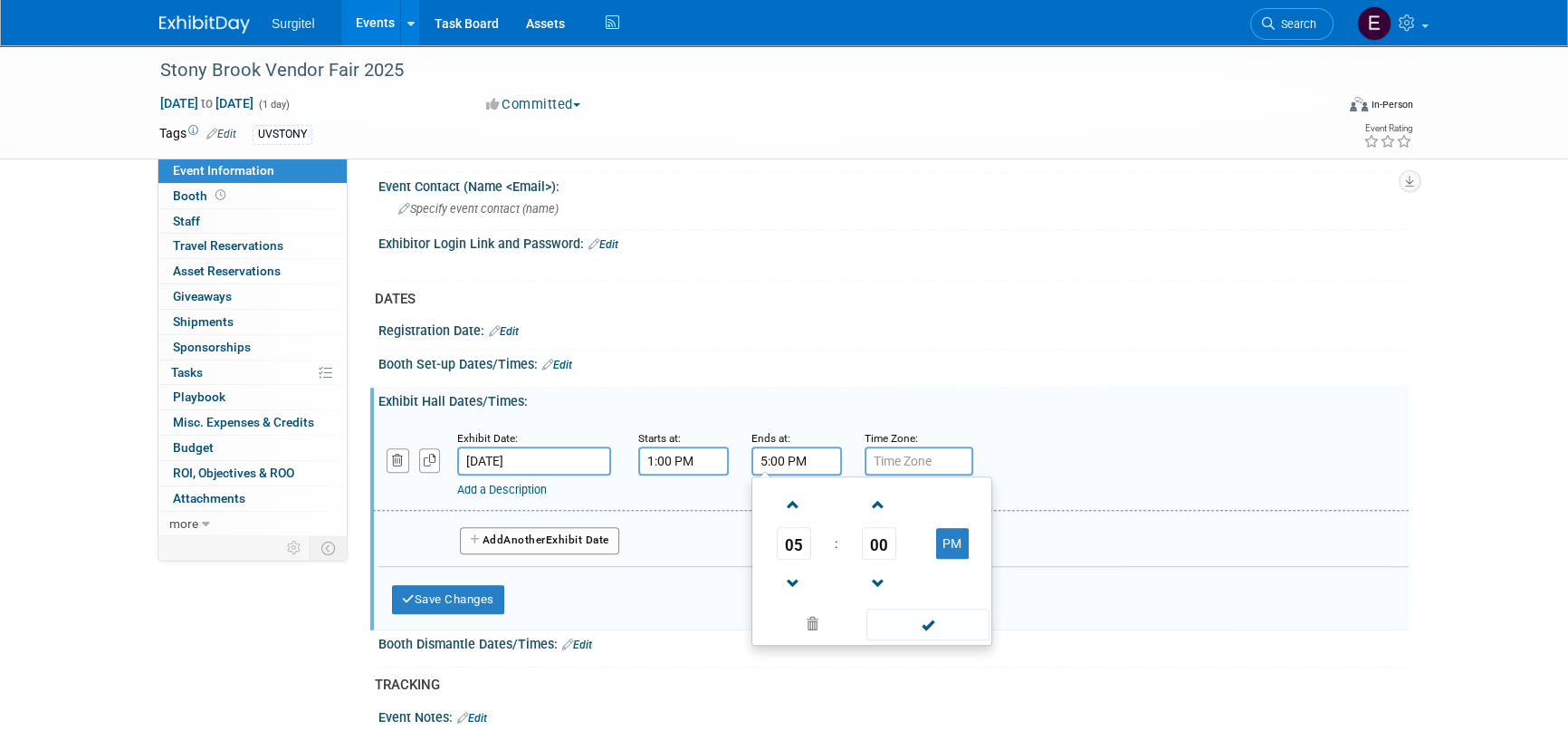
click at [917, 606] on td at bounding box center [927, 623] width 122 height 35
click at [917, 608] on span at bounding box center [928, 624] width 122 height 31
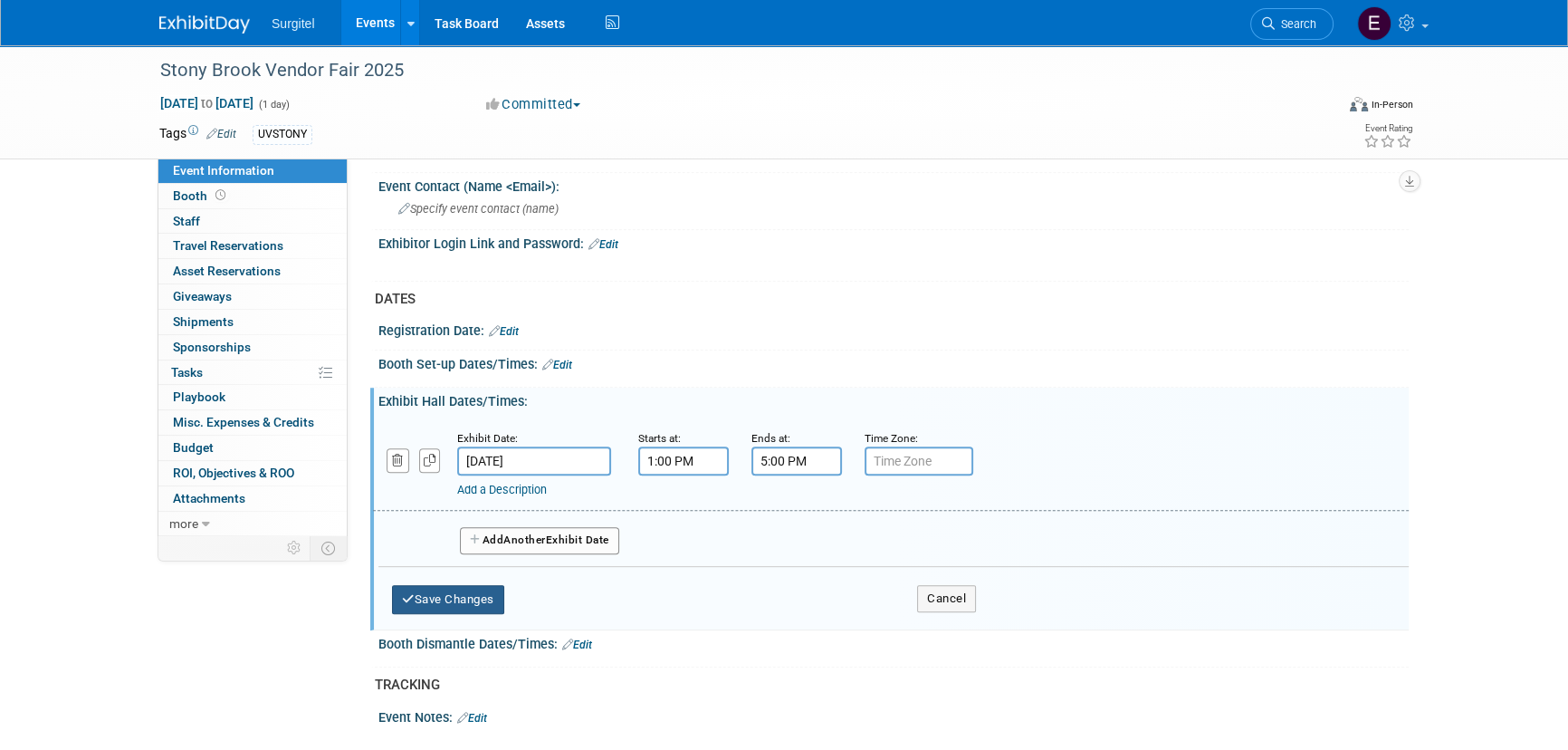
click at [402, 593] on icon "button" at bounding box center [408, 598] width 13 height 12
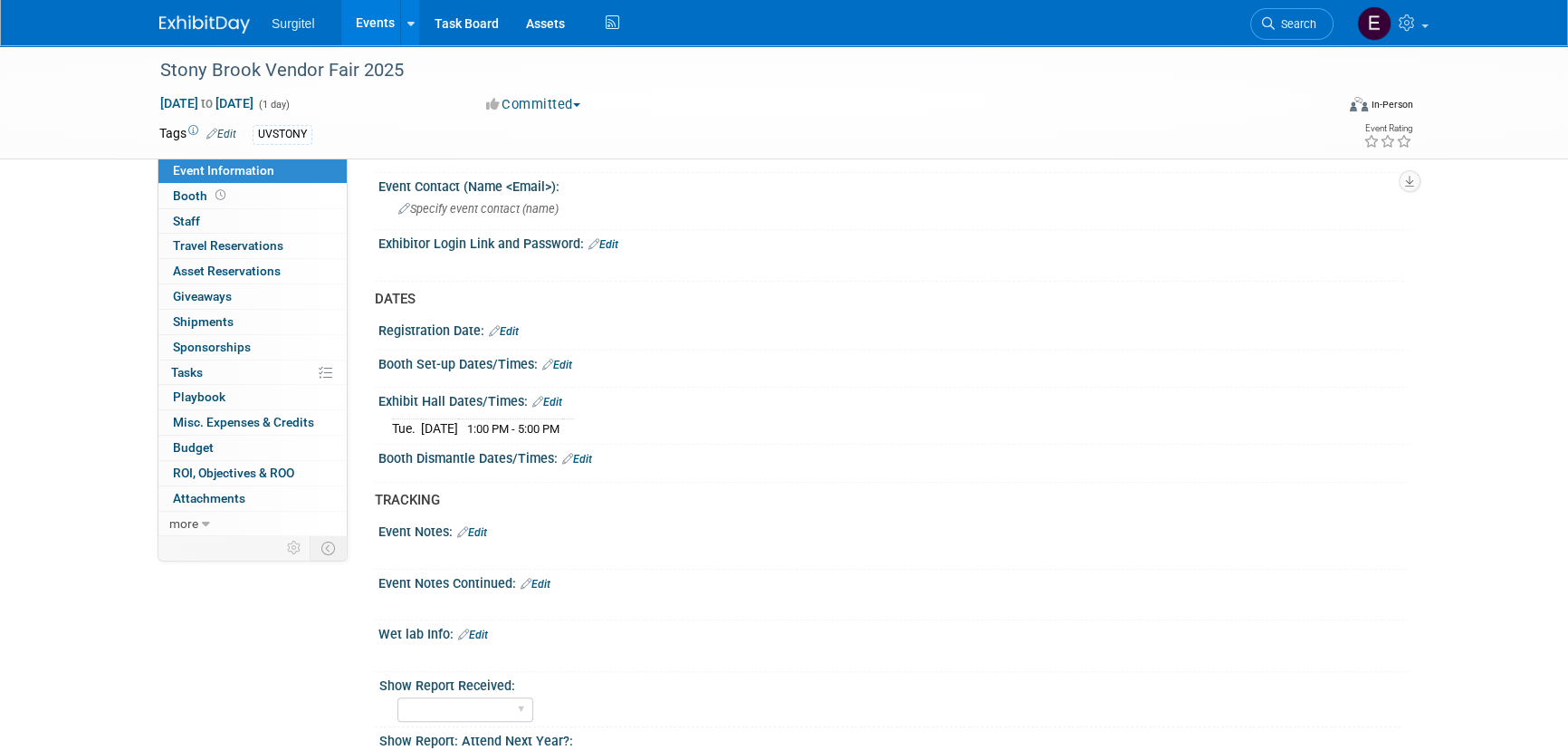
click at [566, 358] on link "Edit" at bounding box center [558, 365] width 30 height 13
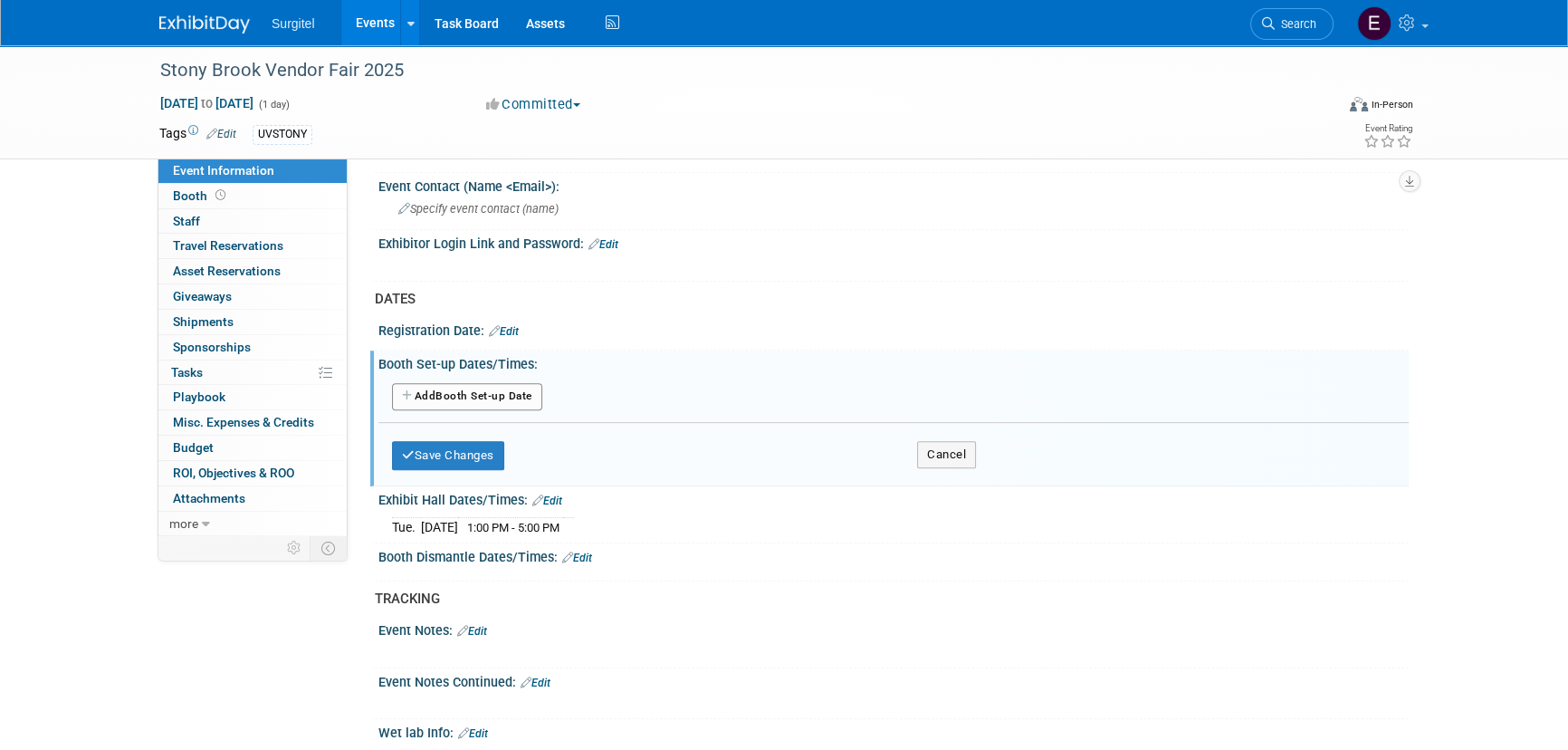
click at [493, 388] on button "Add Another Booth Set-up Date" at bounding box center [467, 396] width 150 height 27
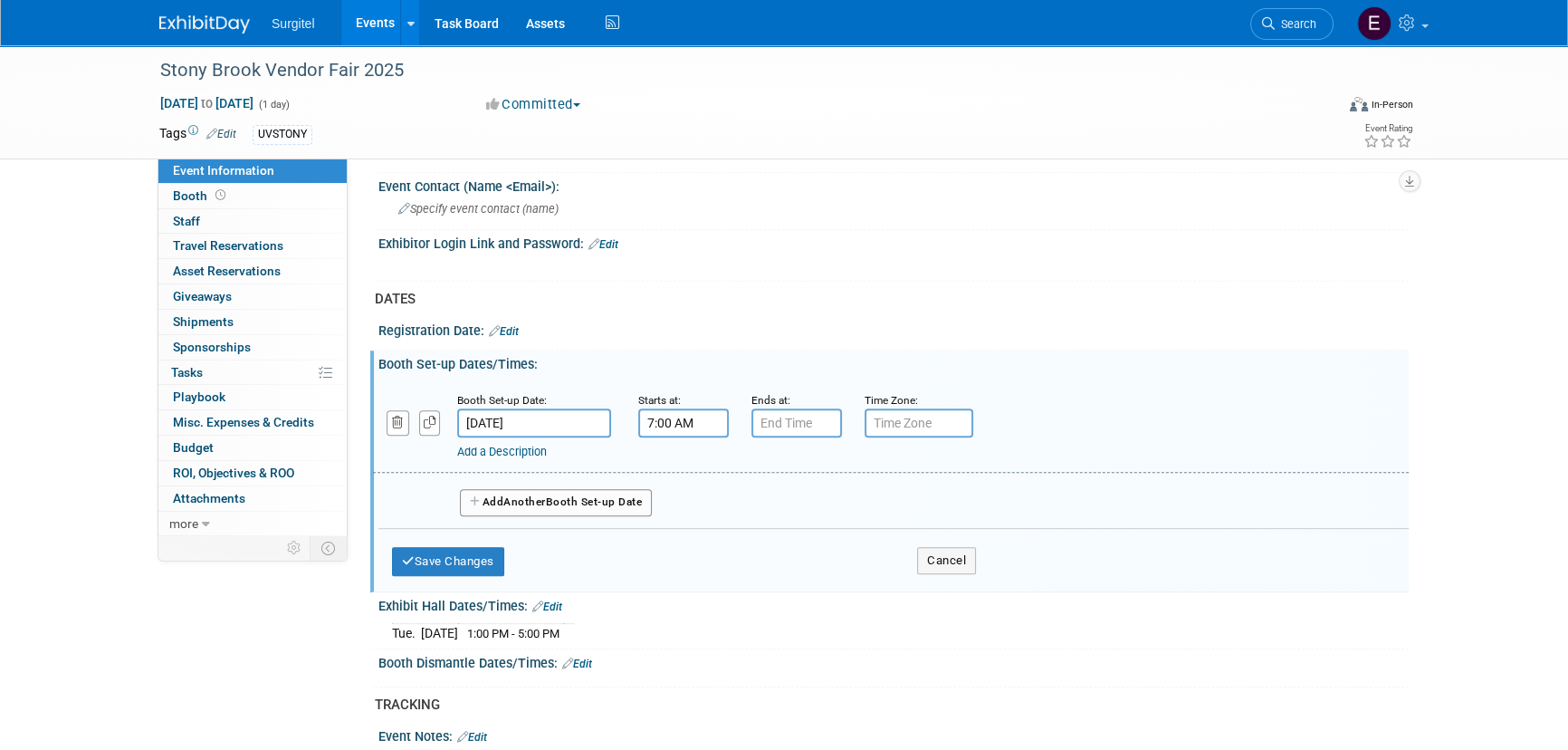
click at [712, 412] on input "7:00 AM" at bounding box center [684, 422] width 91 height 29
click at [689, 509] on span "07" at bounding box center [681, 506] width 34 height 32
click at [689, 470] on td "12" at bounding box center [671, 468] width 58 height 49
click at [859, 514] on td "AM" at bounding box center [838, 506] width 71 height 32
click at [845, 507] on button "AM" at bounding box center [839, 506] width 32 height 31
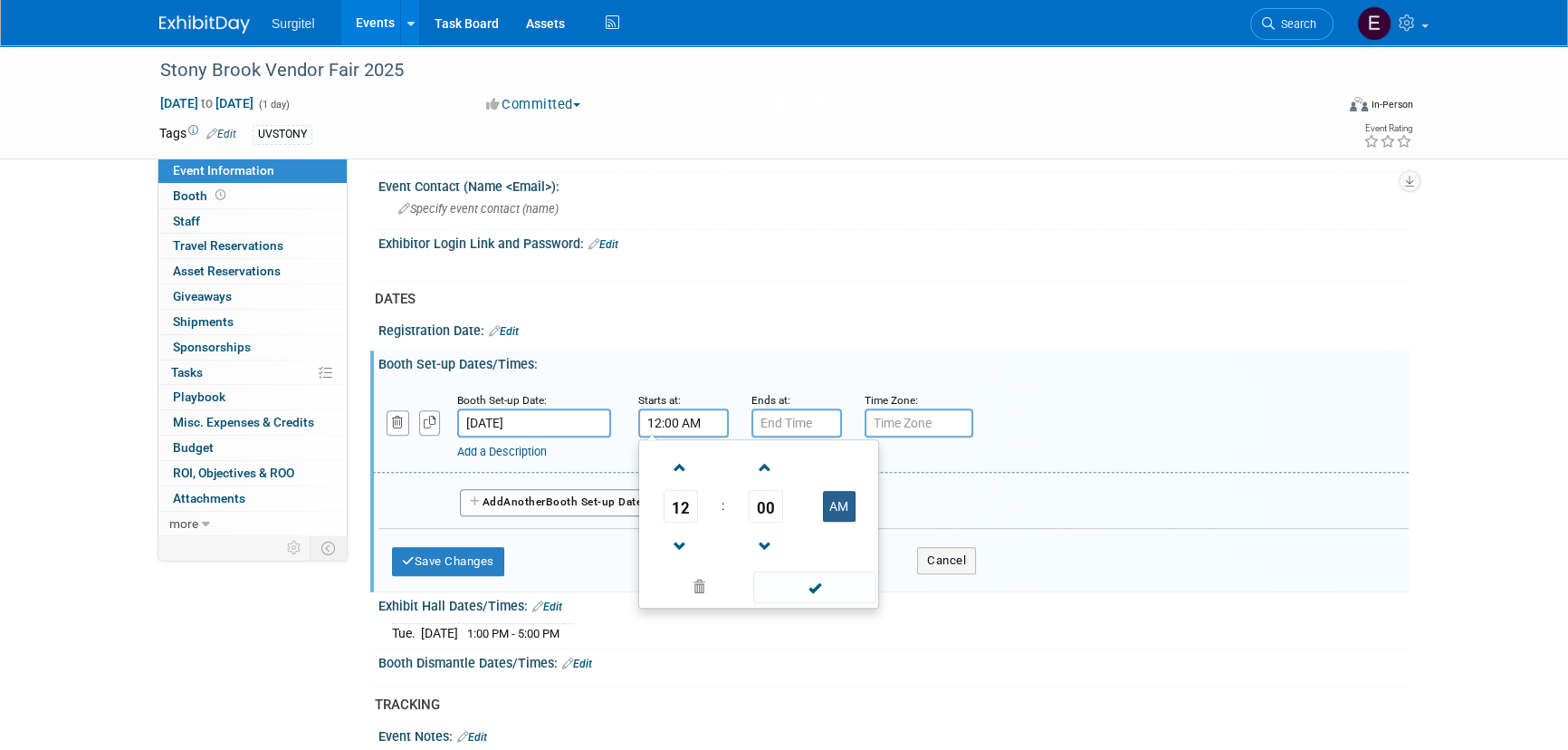
type input "12:00 PM"
click at [854, 591] on span at bounding box center [814, 587] width 122 height 31
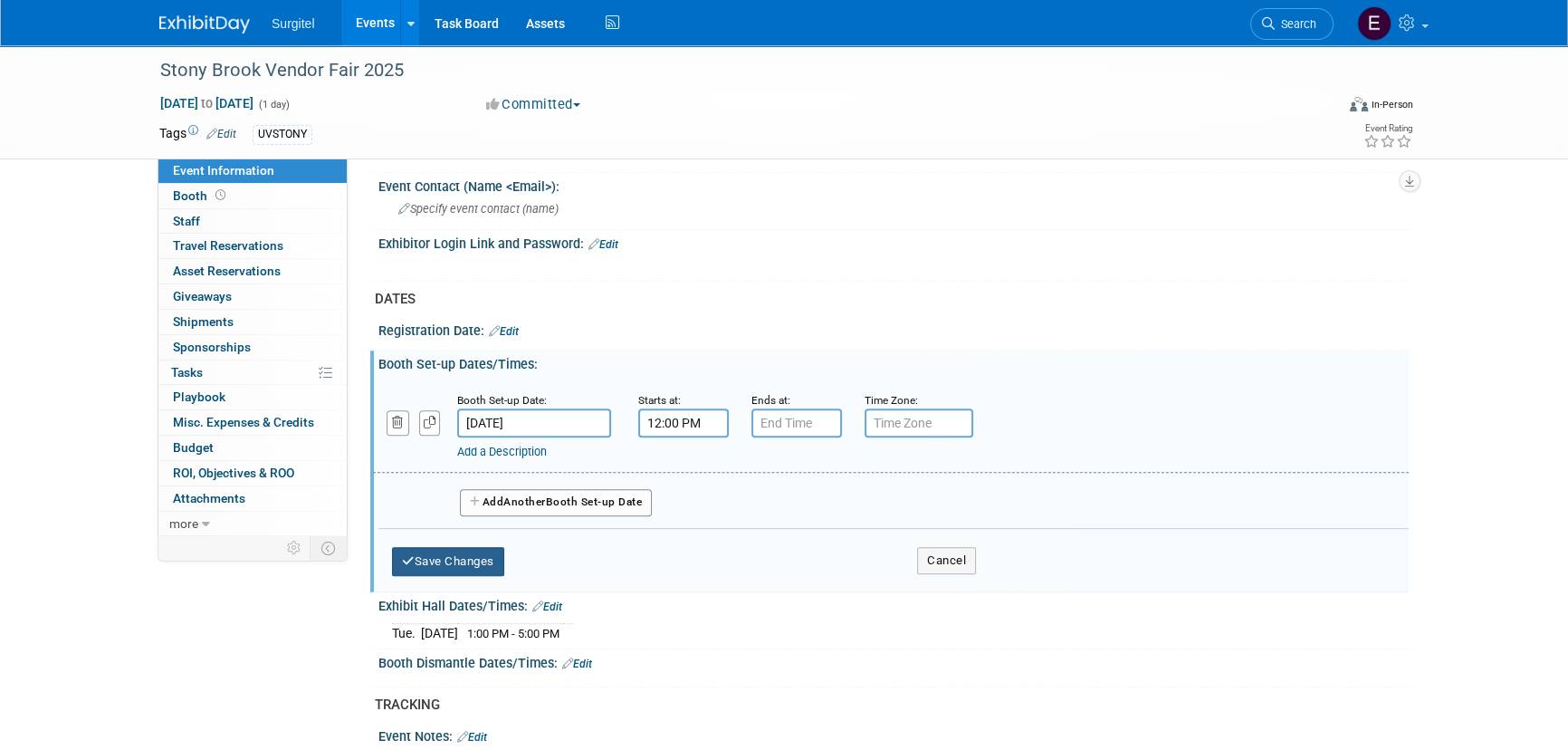
click at [500, 553] on button "Save Changes" at bounding box center [447, 561] width 112 height 29
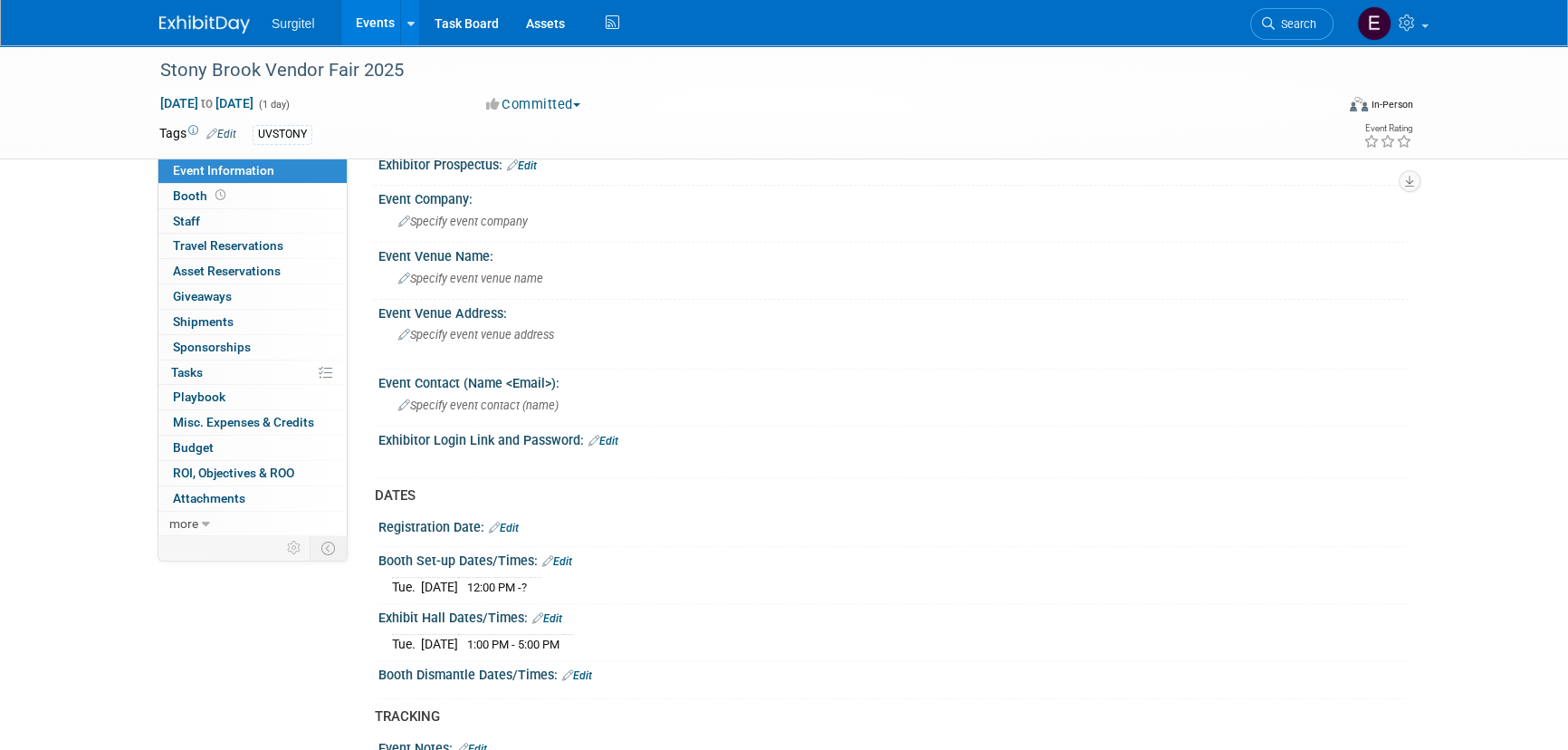
scroll to position [658, 0]
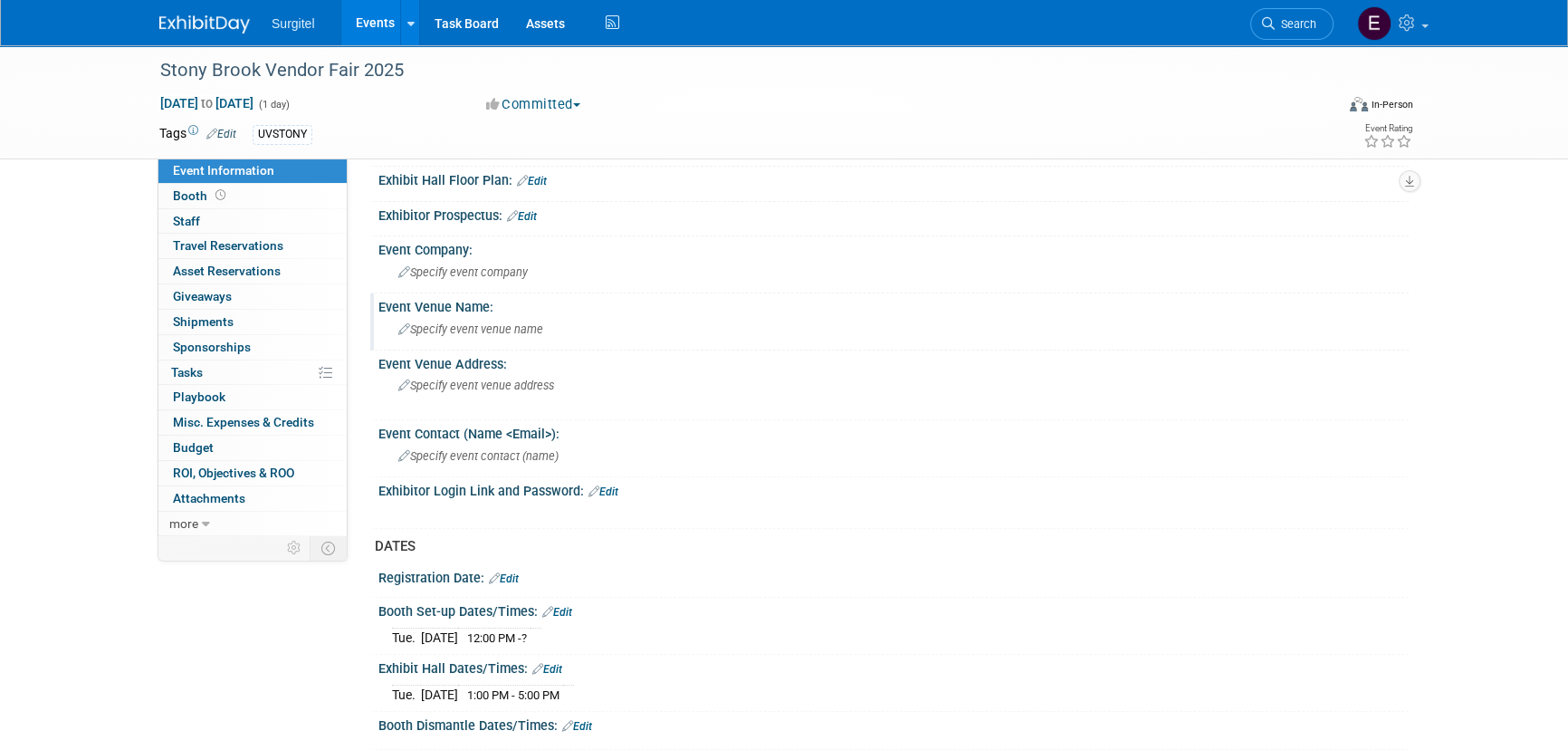
click at [450, 330] on span "Specify event venue name" at bounding box center [470, 329] width 144 height 14
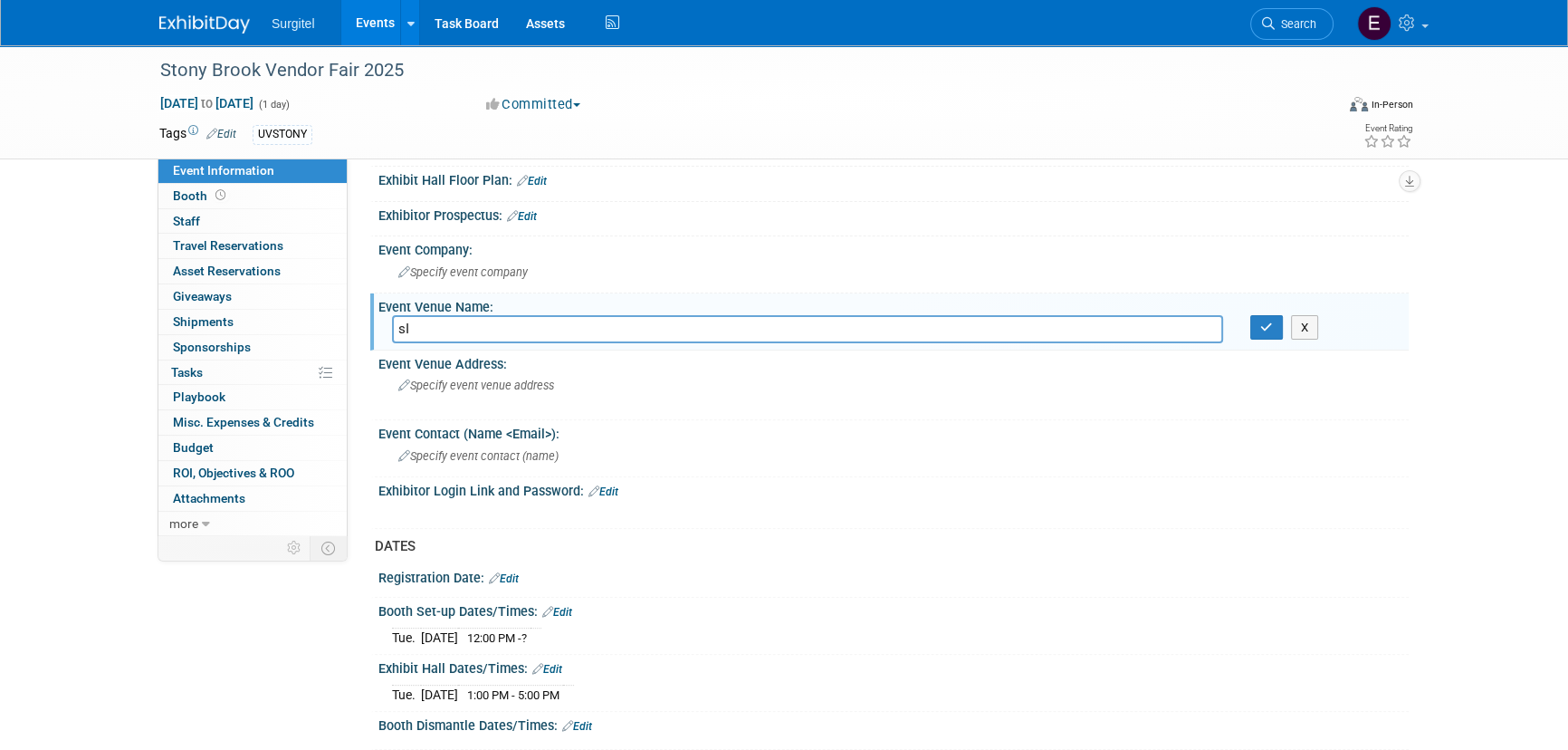
type input "s"
type input "SIM Lab"
click at [1264, 325] on icon "button" at bounding box center [1267, 327] width 13 height 12
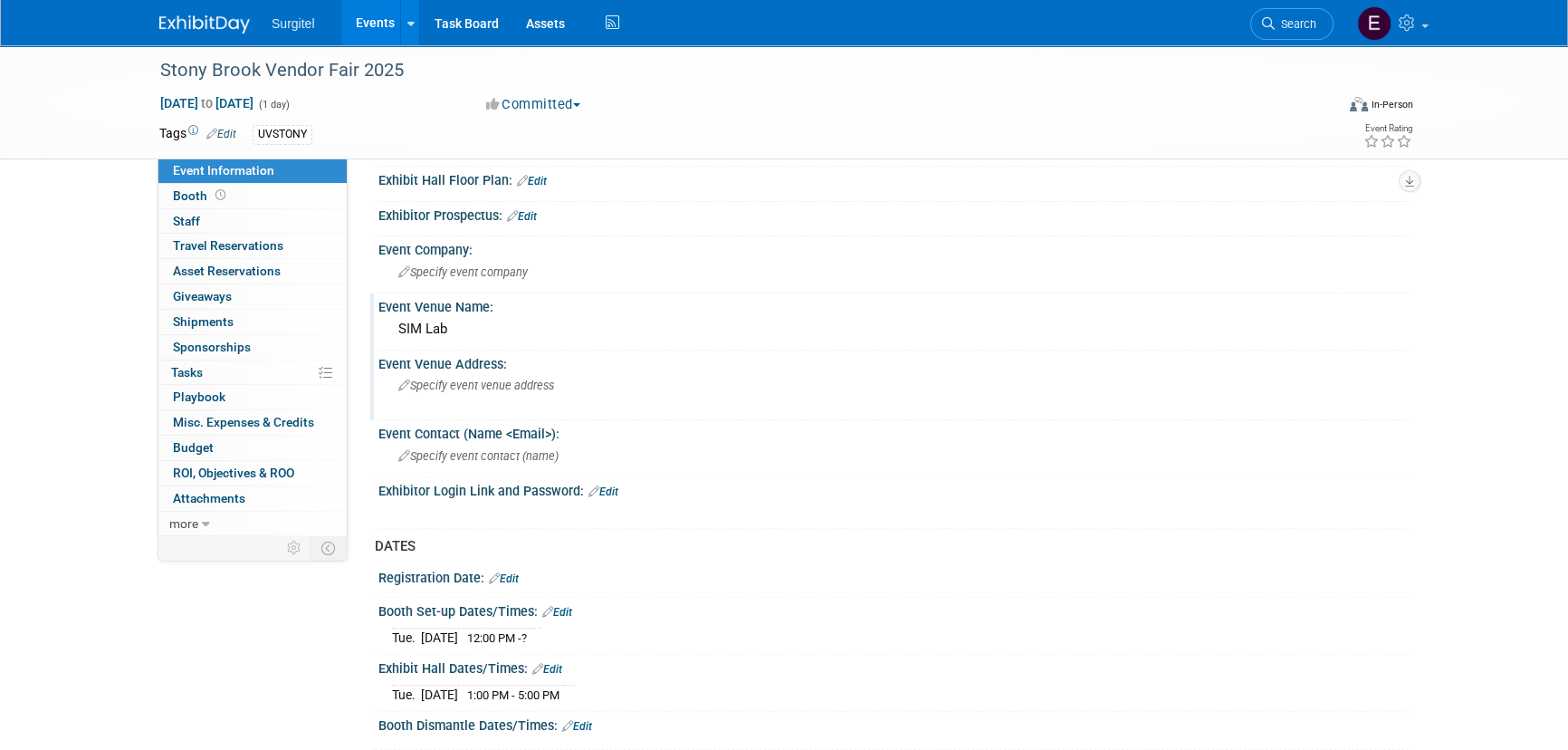
click at [458, 381] on span "Specify event venue address" at bounding box center [476, 385] width 156 height 14
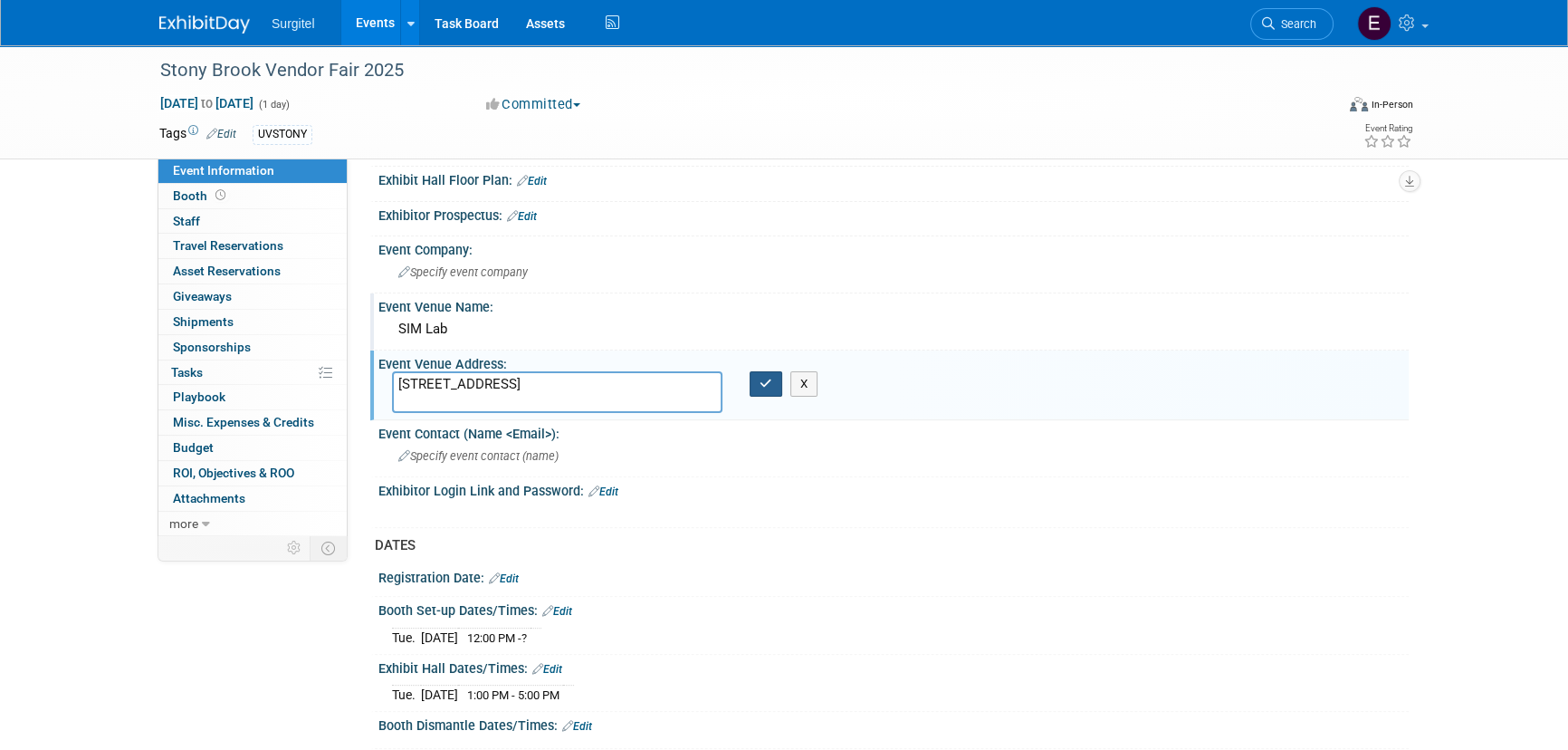
type textarea "101 Nicolls Road, Stony Brook, NY 11794"
click at [759, 382] on icon "button" at bounding box center [766, 383] width 13 height 12
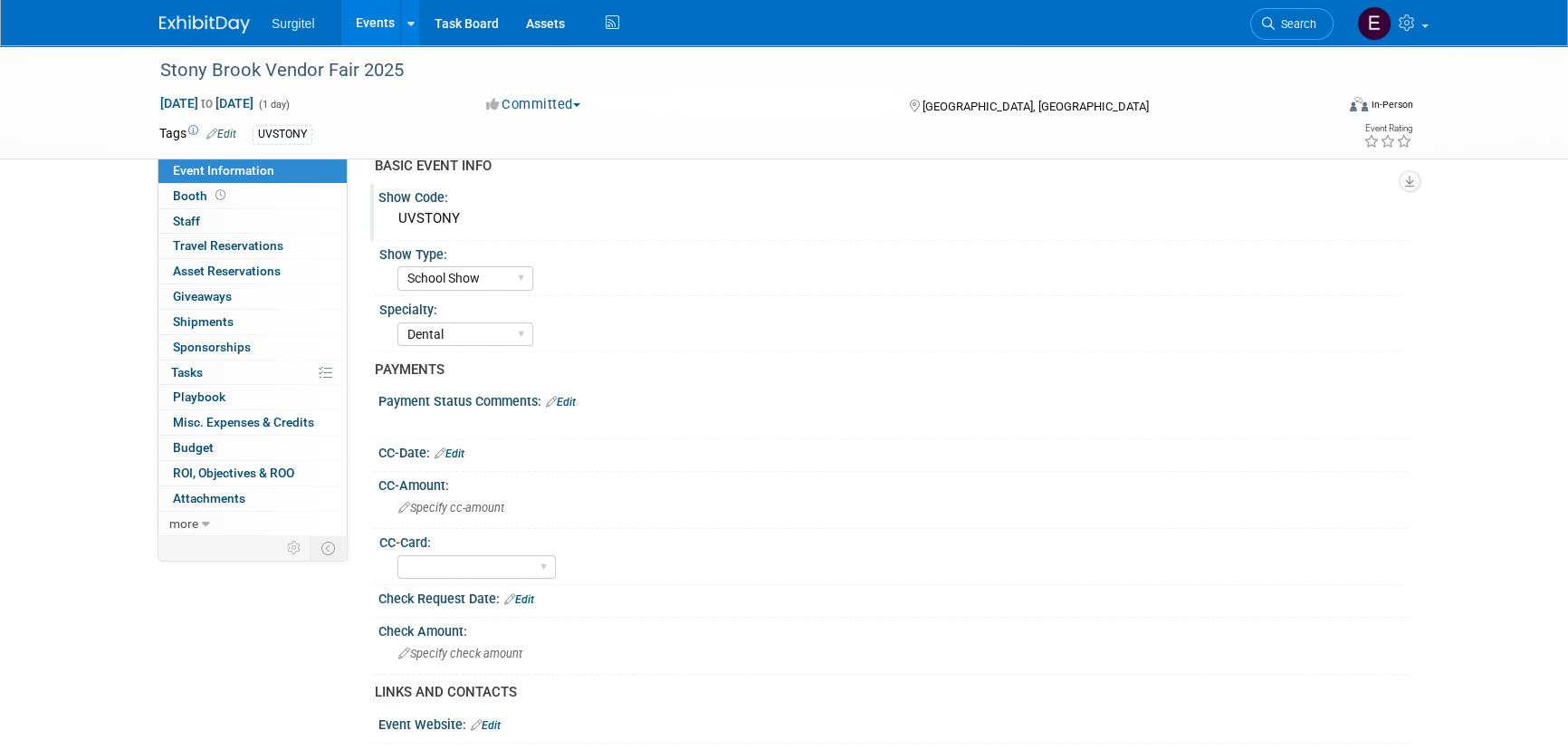
scroll to position [0, 0]
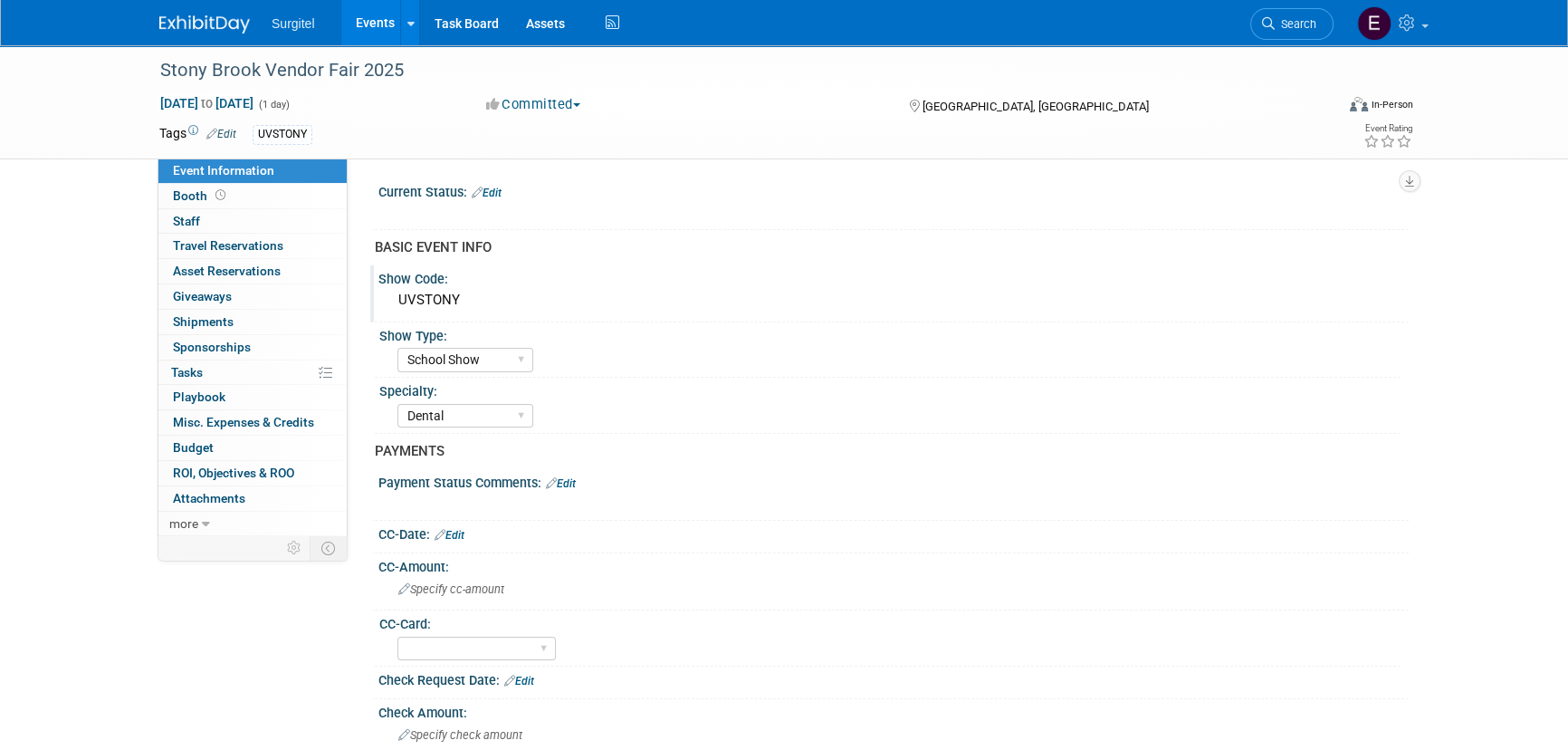
click at [498, 190] on link "Edit" at bounding box center [486, 193] width 30 height 13
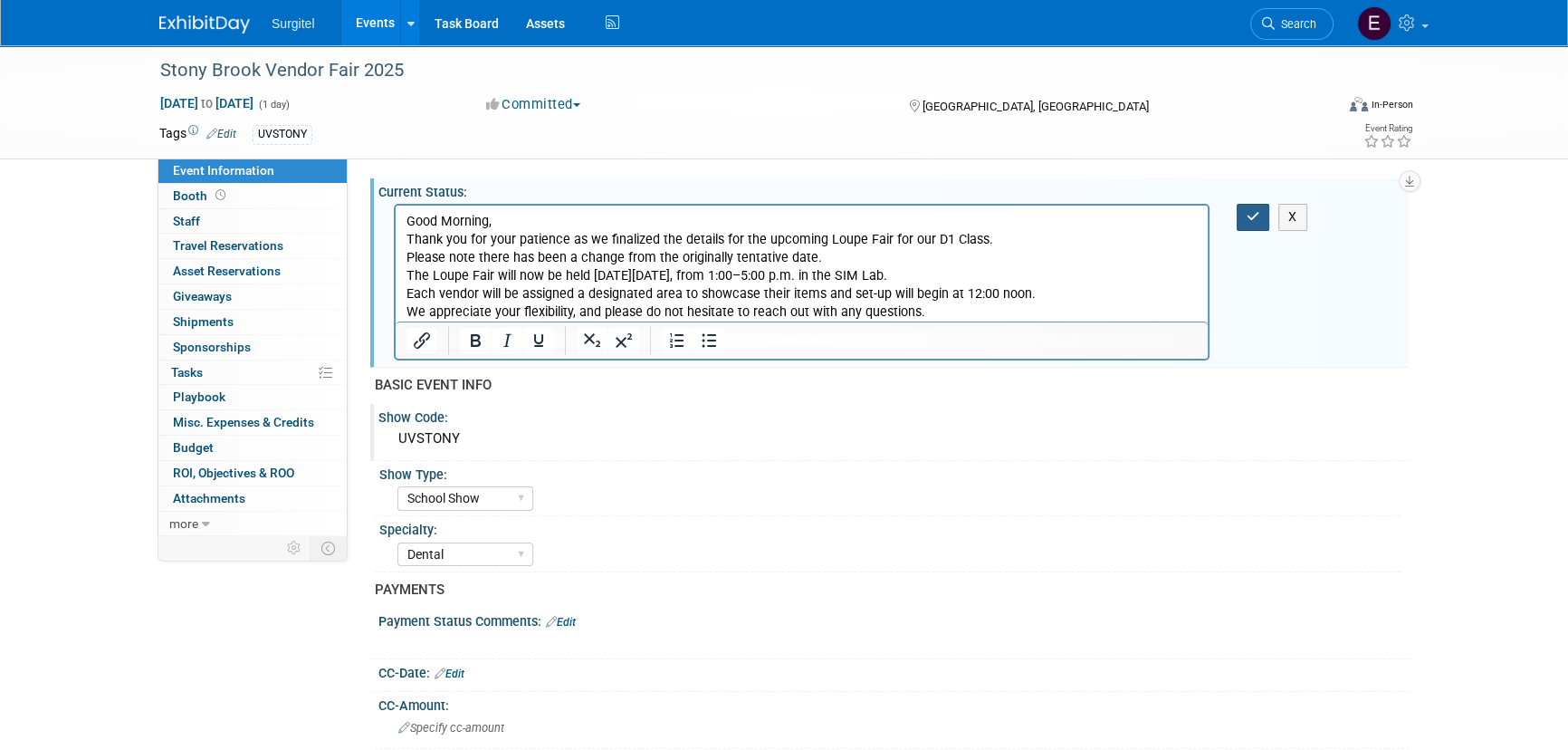
click at [1252, 219] on icon "button" at bounding box center [1253, 217] width 14 height 13
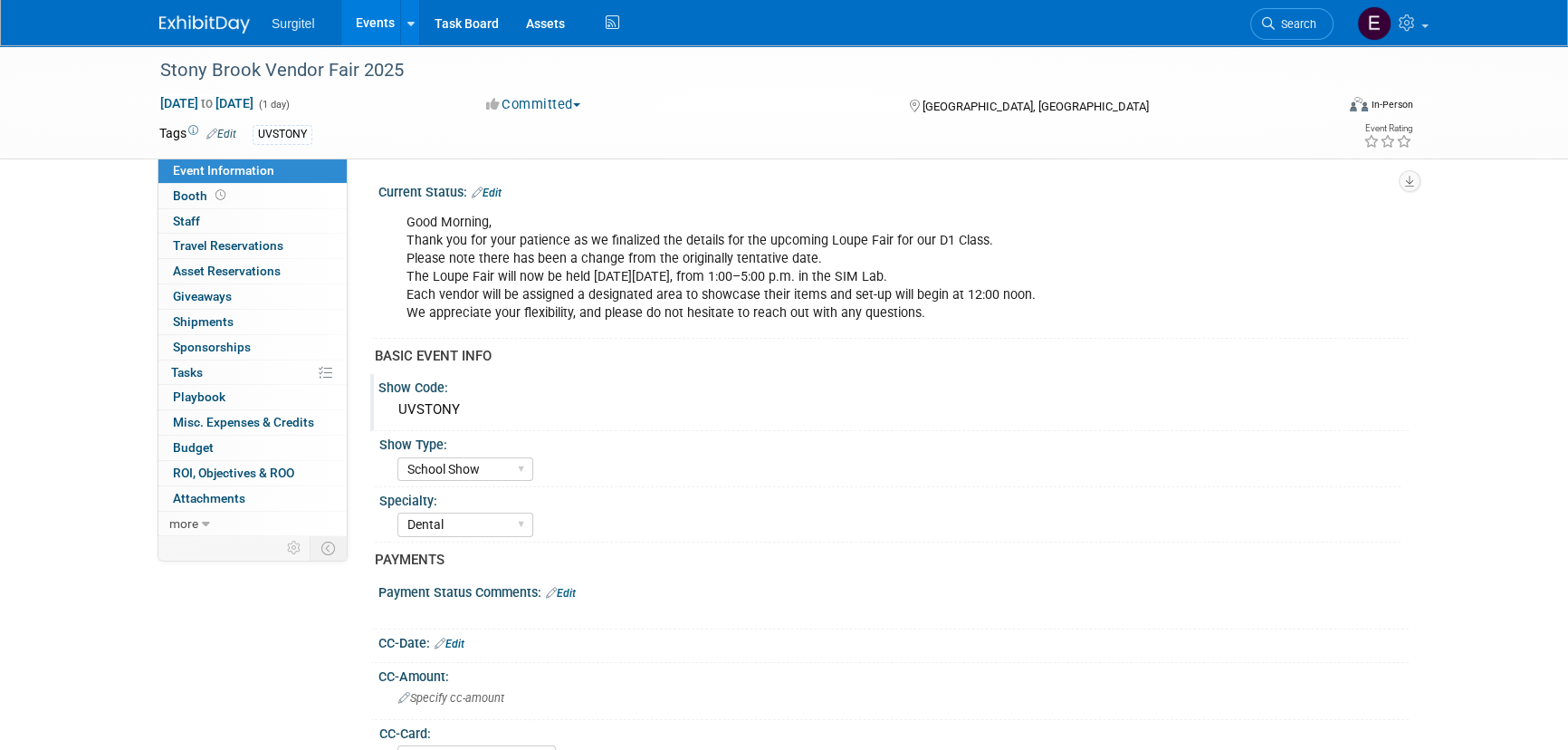
click at [553, 590] on icon at bounding box center [552, 593] width 11 height 12
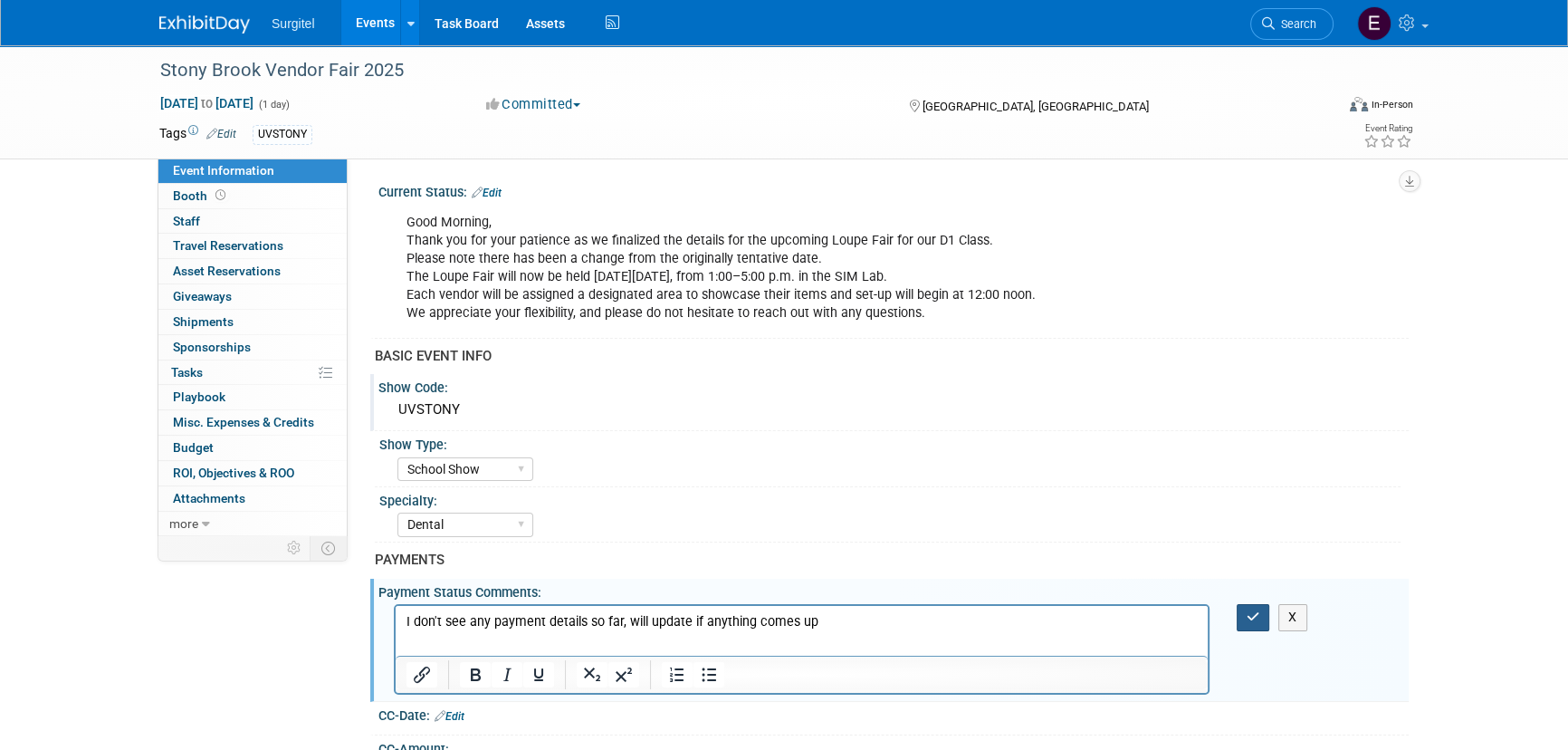
click at [1256, 621] on icon "button" at bounding box center [1253, 617] width 14 height 13
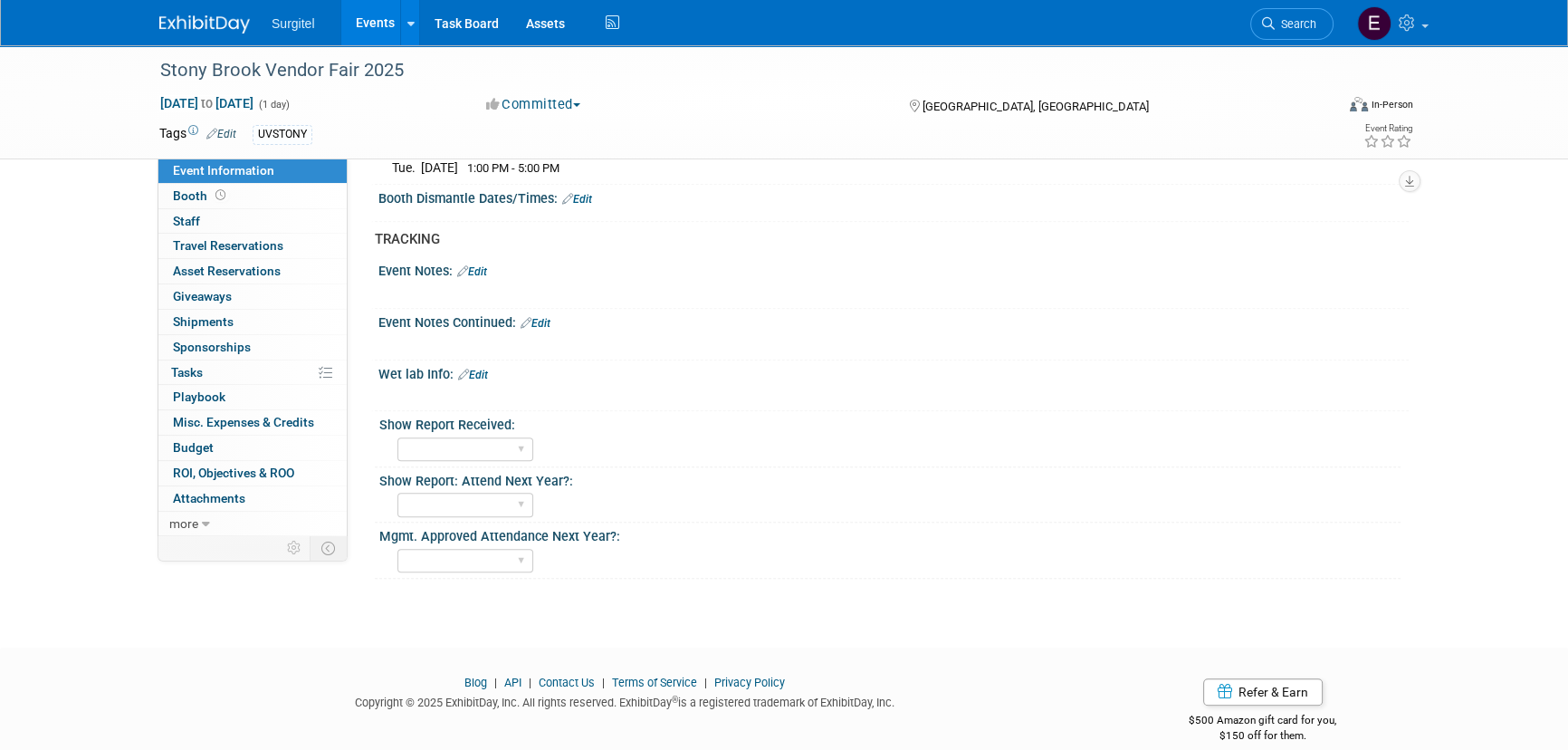
scroll to position [1317, 0]
click at [480, 262] on link "Edit" at bounding box center [472, 269] width 30 height 13
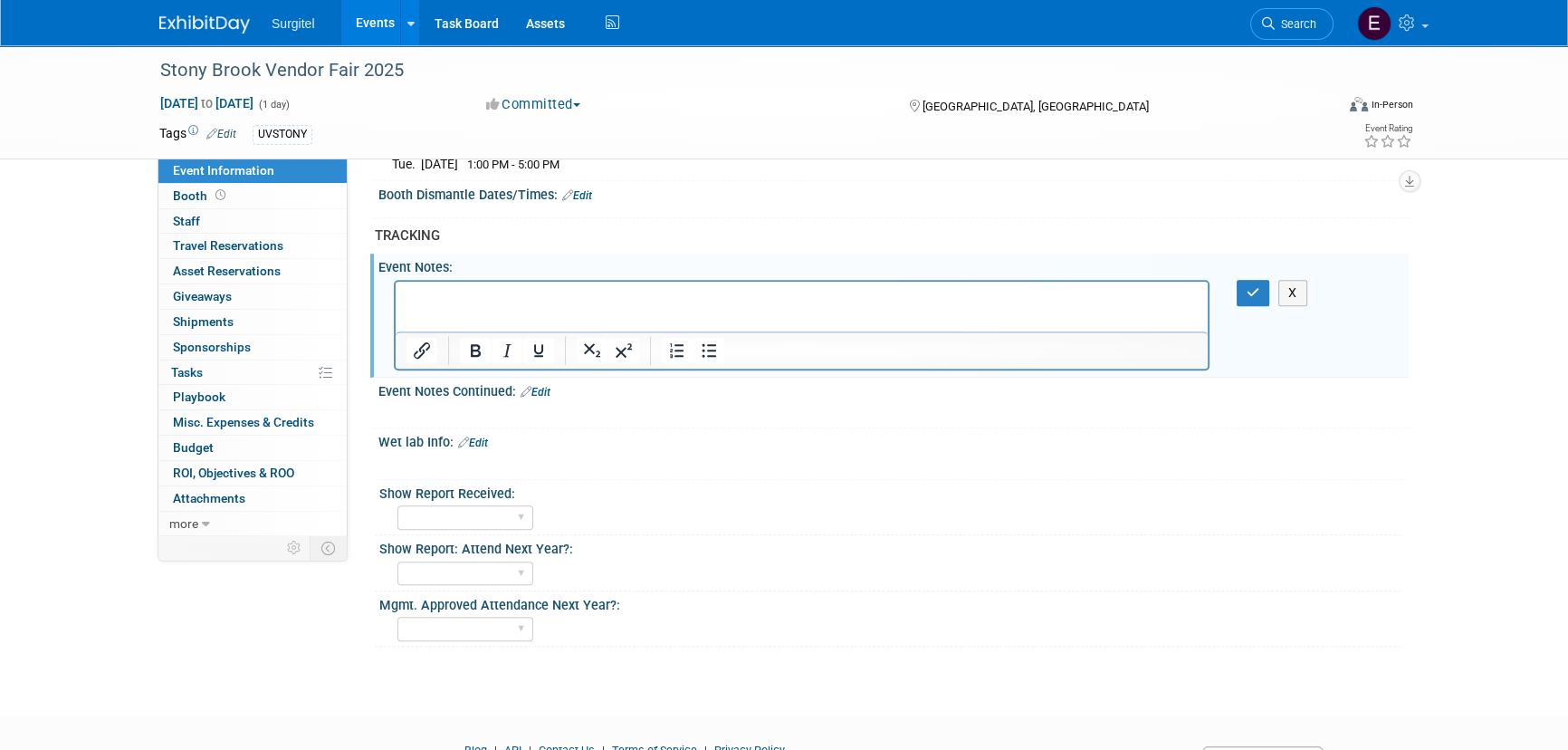
scroll to position [0, 0]
drag, startPoint x: 256, startPoint y: 195, endPoint x: 266, endPoint y: 194, distance: 10.0
click at [256, 195] on link "Booth" at bounding box center [252, 195] width 188 height 24
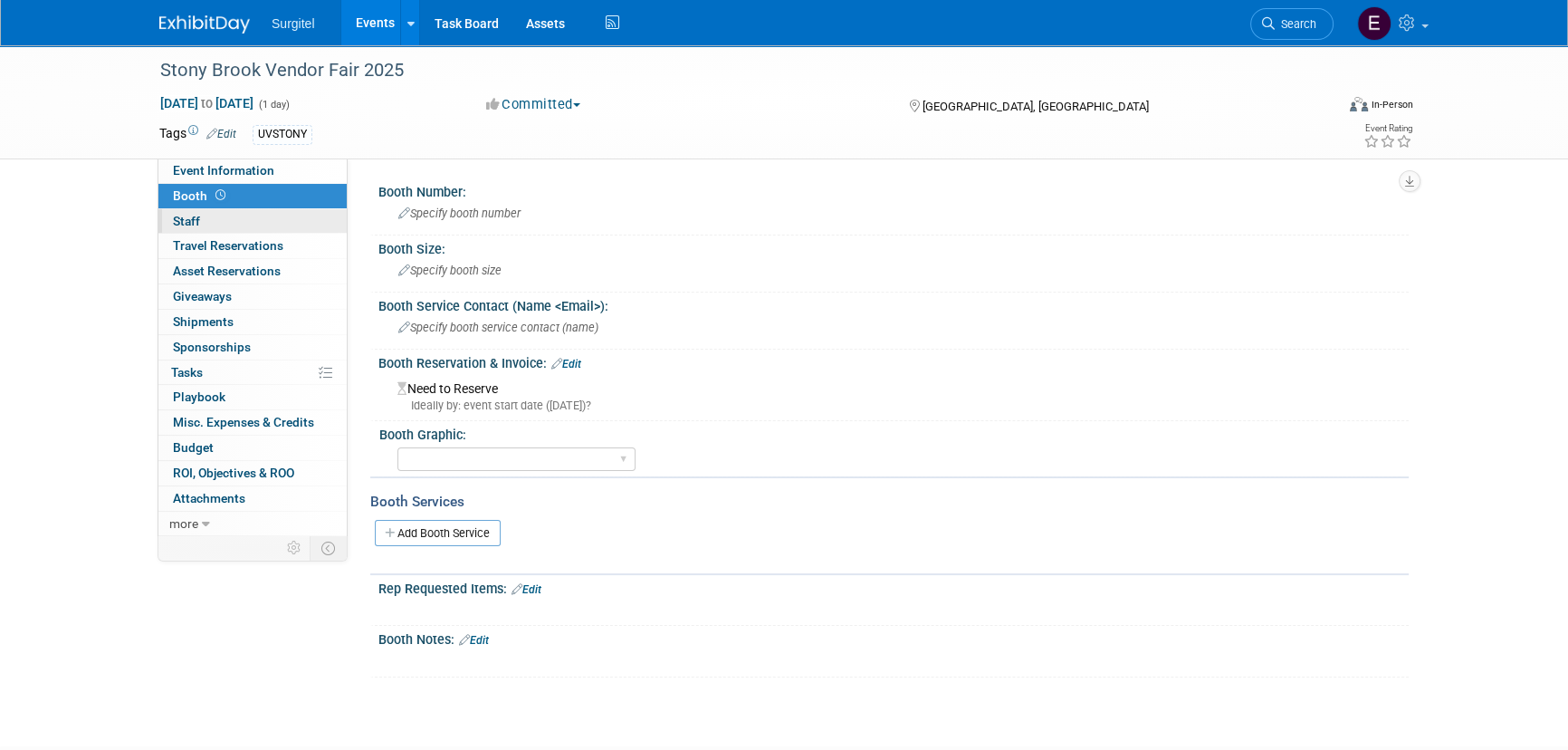
click at [221, 214] on link "0 Staff 0" at bounding box center [252, 221] width 188 height 24
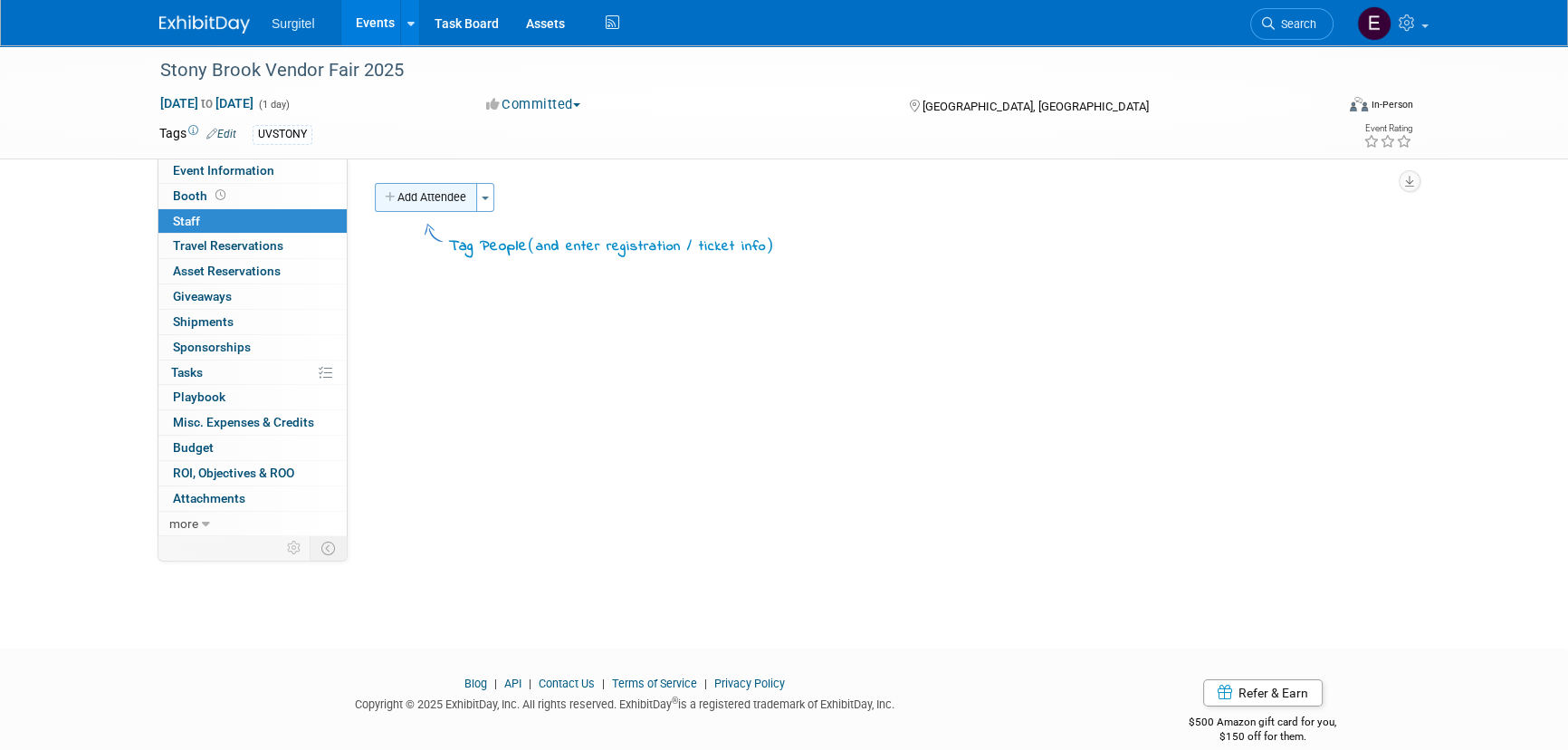
click at [429, 203] on button "Add Attendee" at bounding box center [426, 197] width 102 height 29
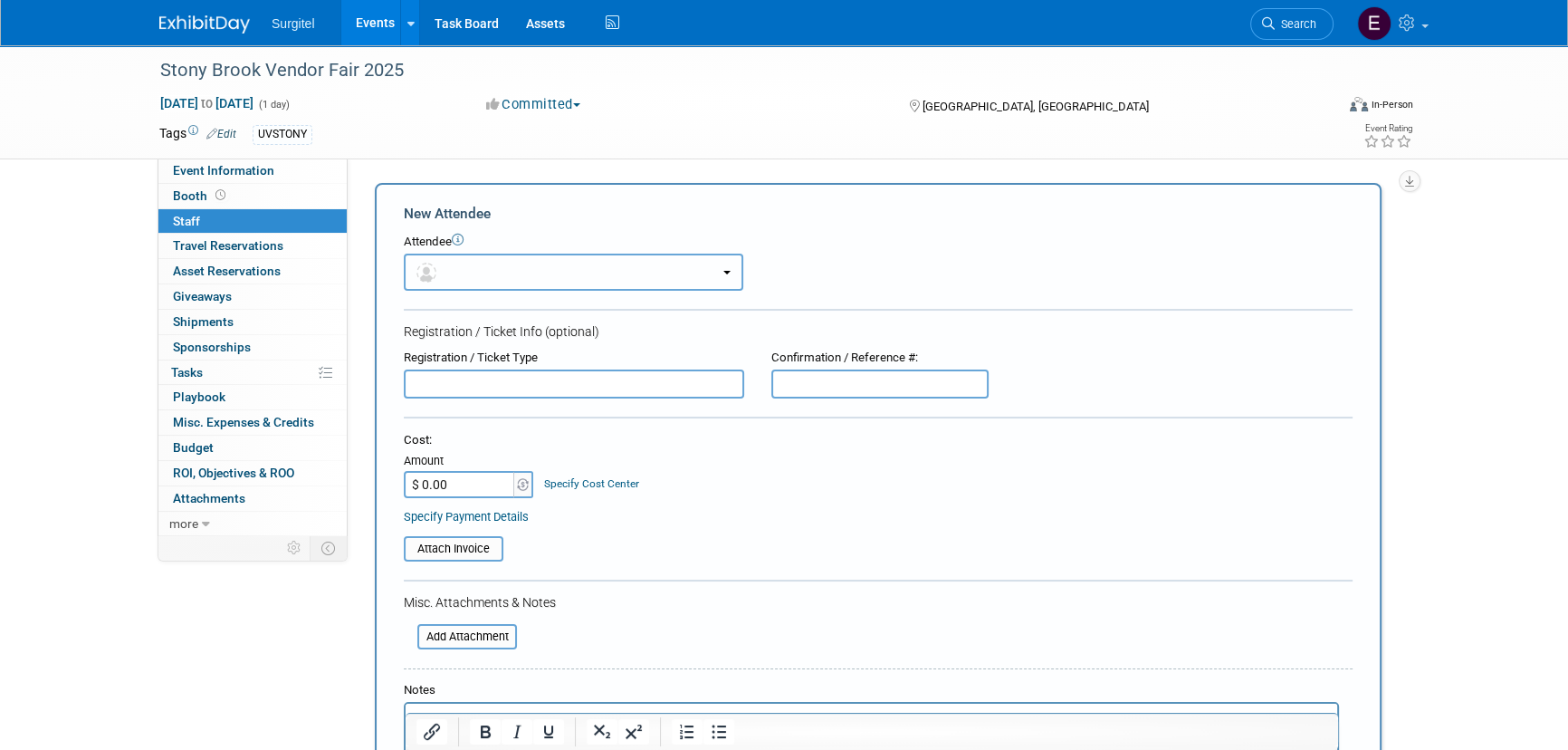
click at [480, 273] on button "button" at bounding box center [573, 272] width 340 height 37
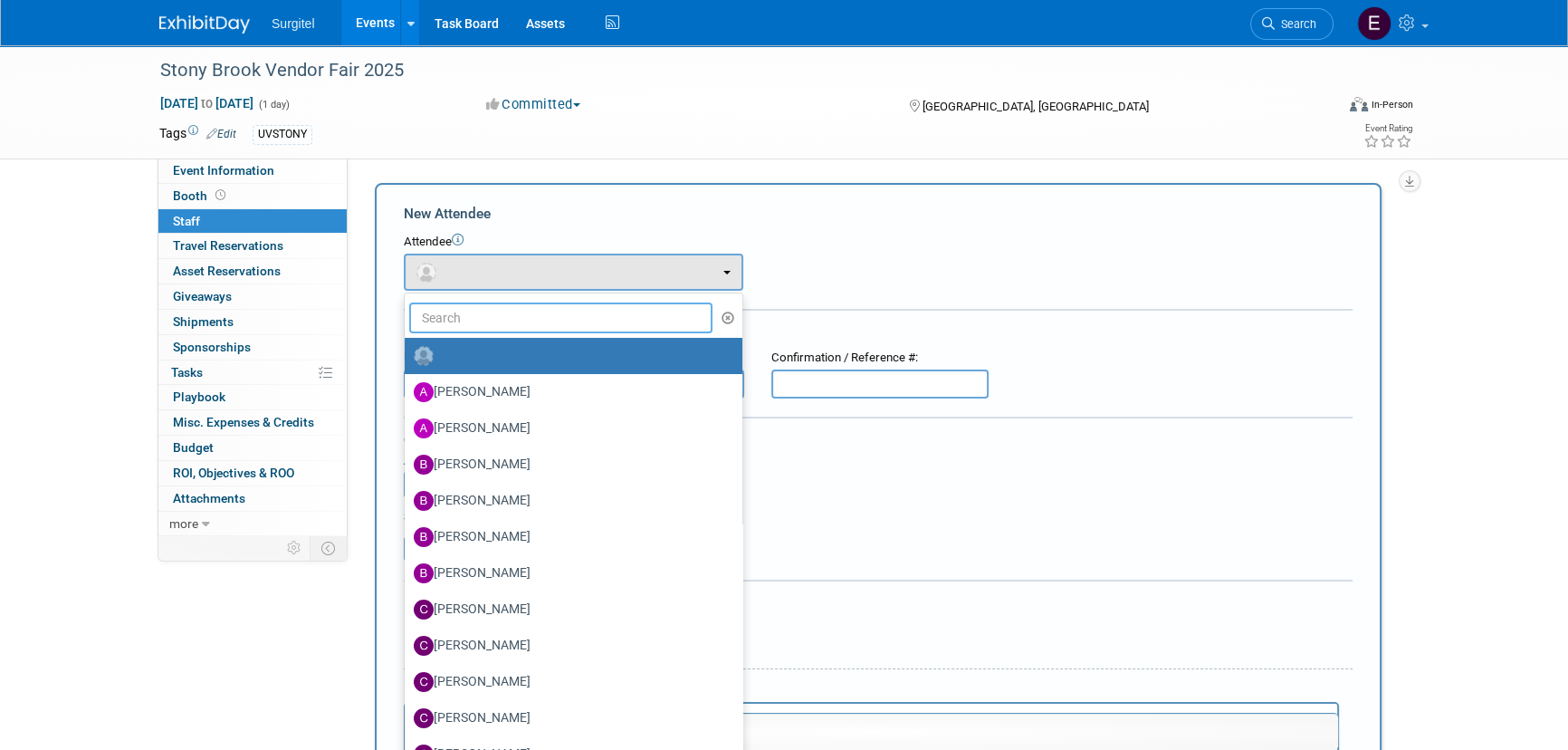
click at [508, 331] on input "text" at bounding box center [561, 318] width 304 height 31
type input "b"
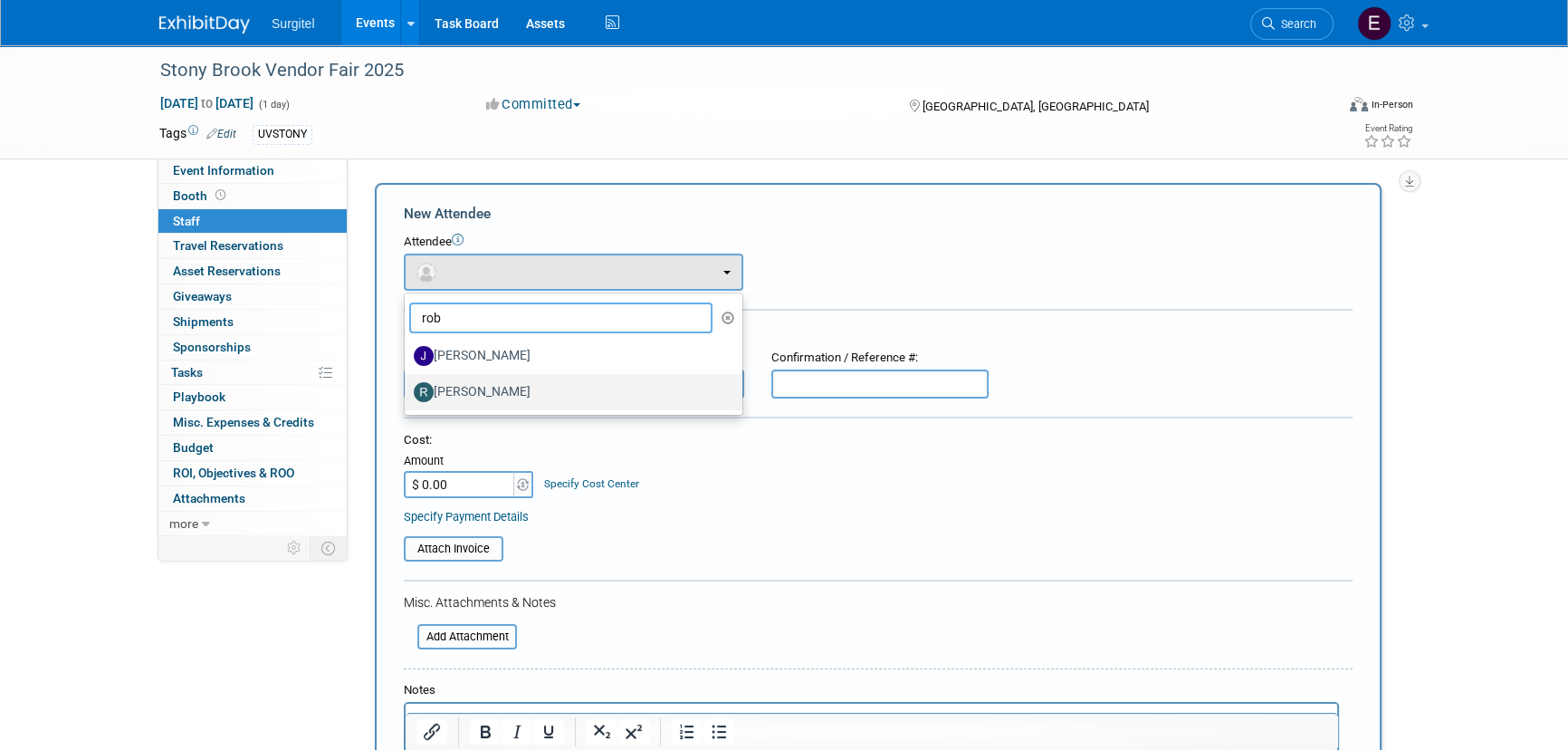
type input "rob"
click at [546, 382] on label "Robert Meehan" at bounding box center [569, 392] width 310 height 29
click at [408, 384] on input "Robert Meehan" at bounding box center [401, 390] width 12 height 12
select select "2c8bc1c9-0368-4475-a556-8014aadf6a3d"
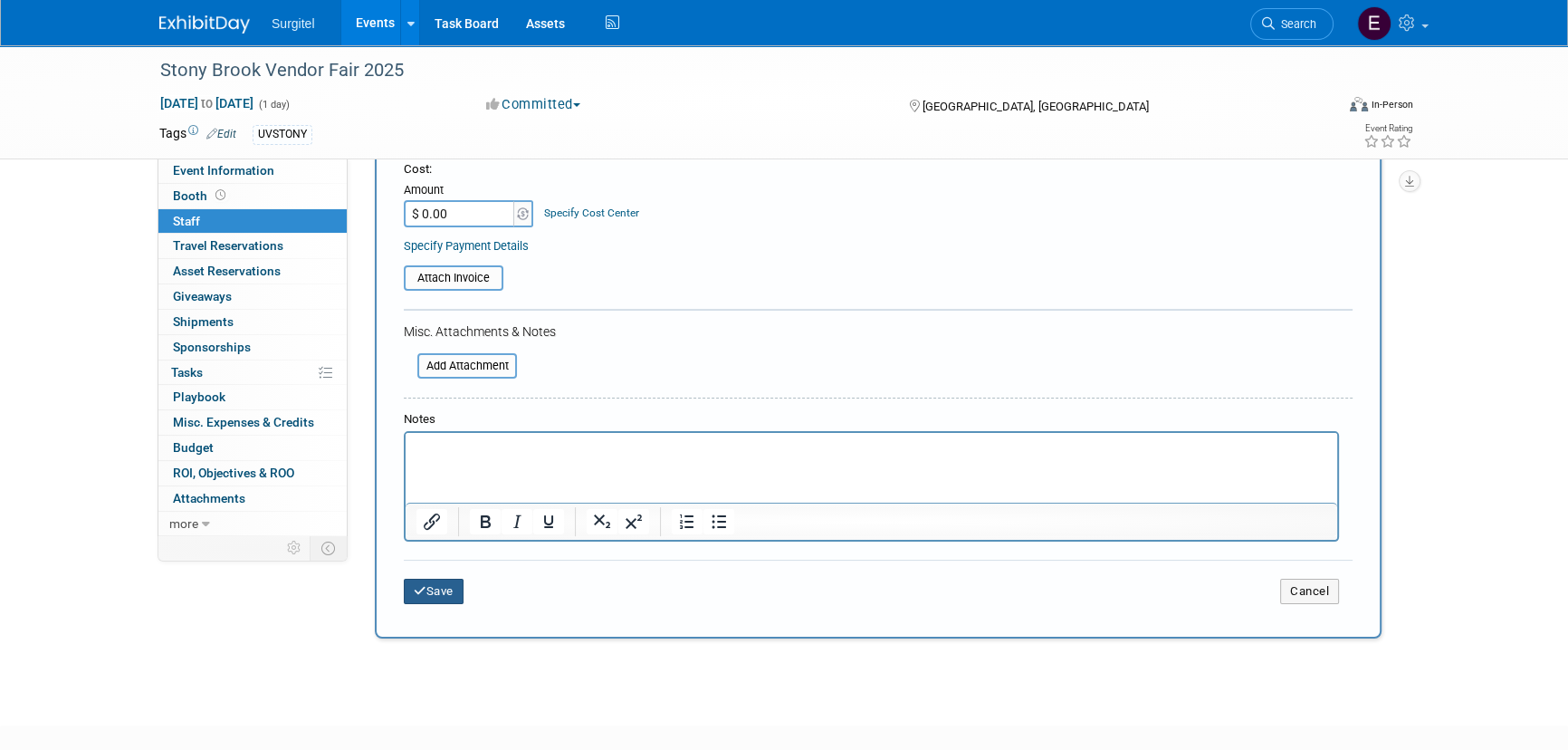
click at [437, 579] on button "Save" at bounding box center [433, 591] width 60 height 25
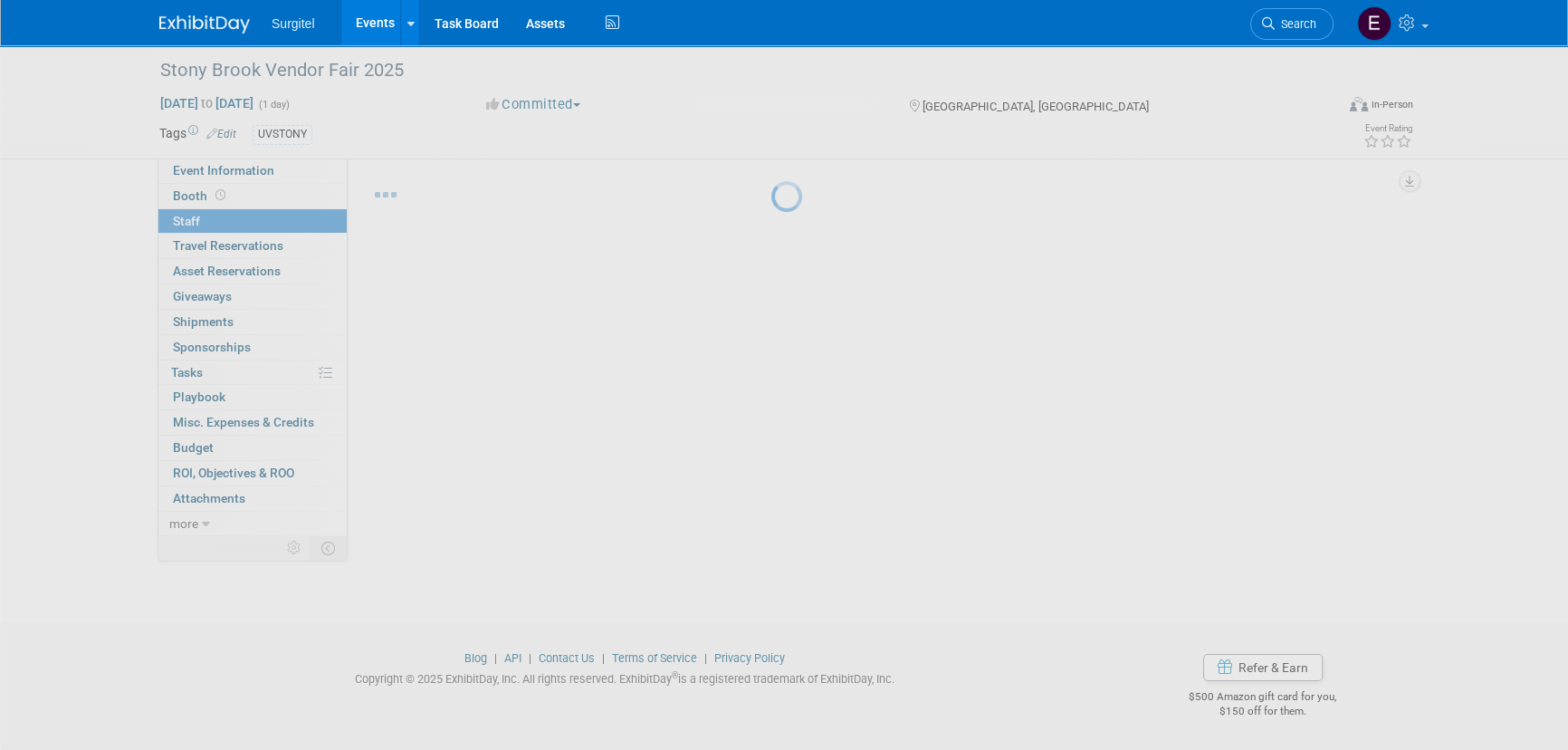
scroll to position [25, 0]
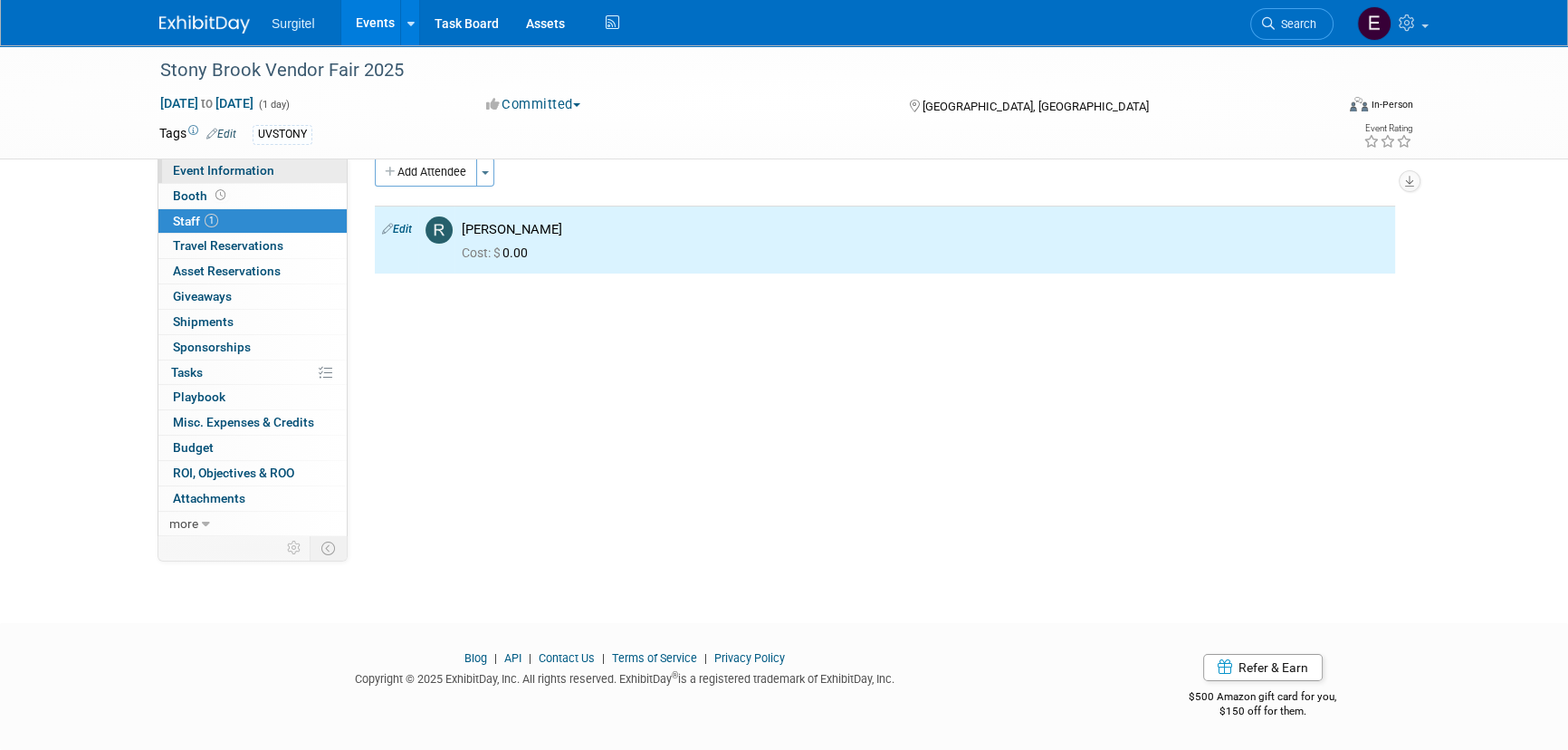
click at [298, 178] on link "Event Information" at bounding box center [252, 170] width 188 height 24
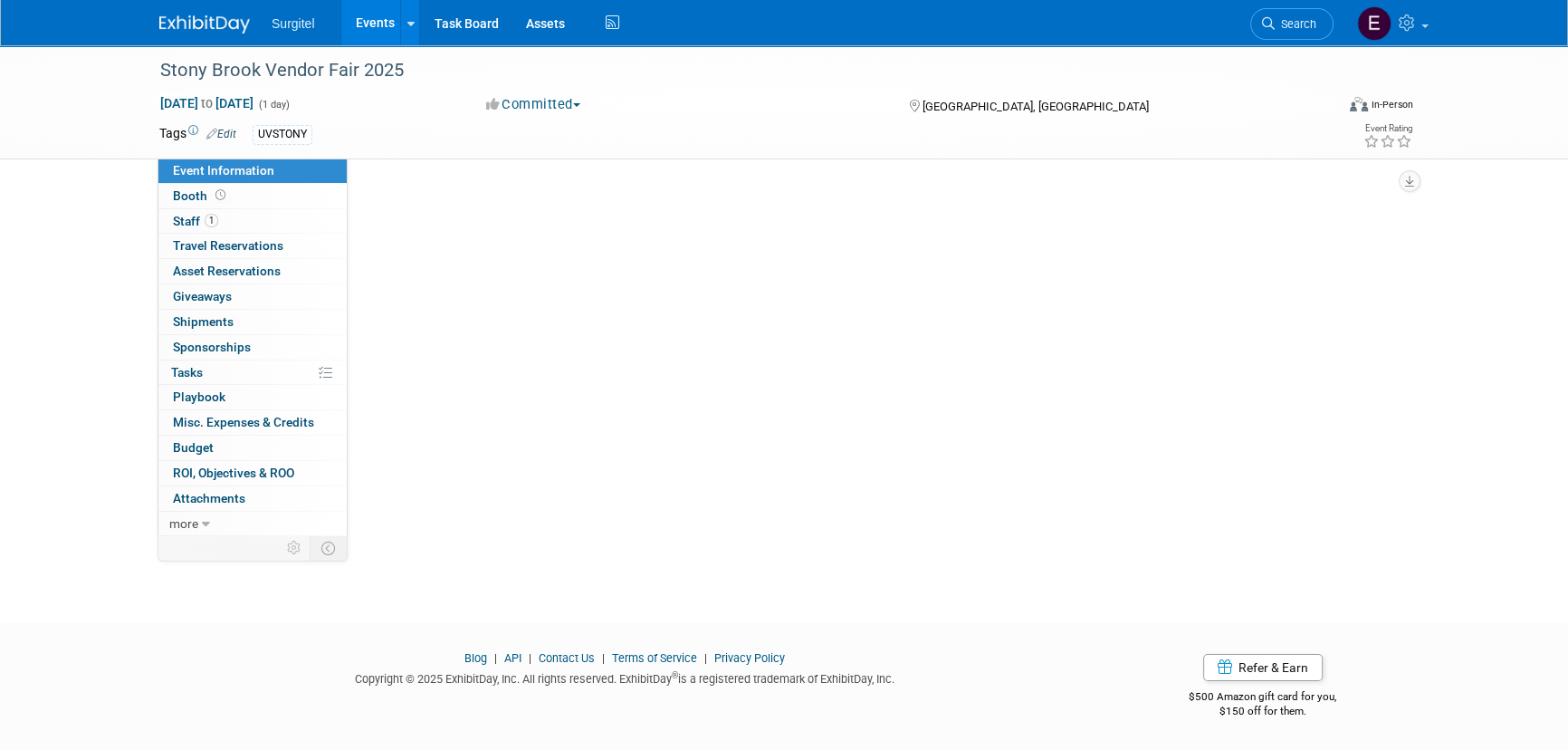
scroll to position [0, 0]
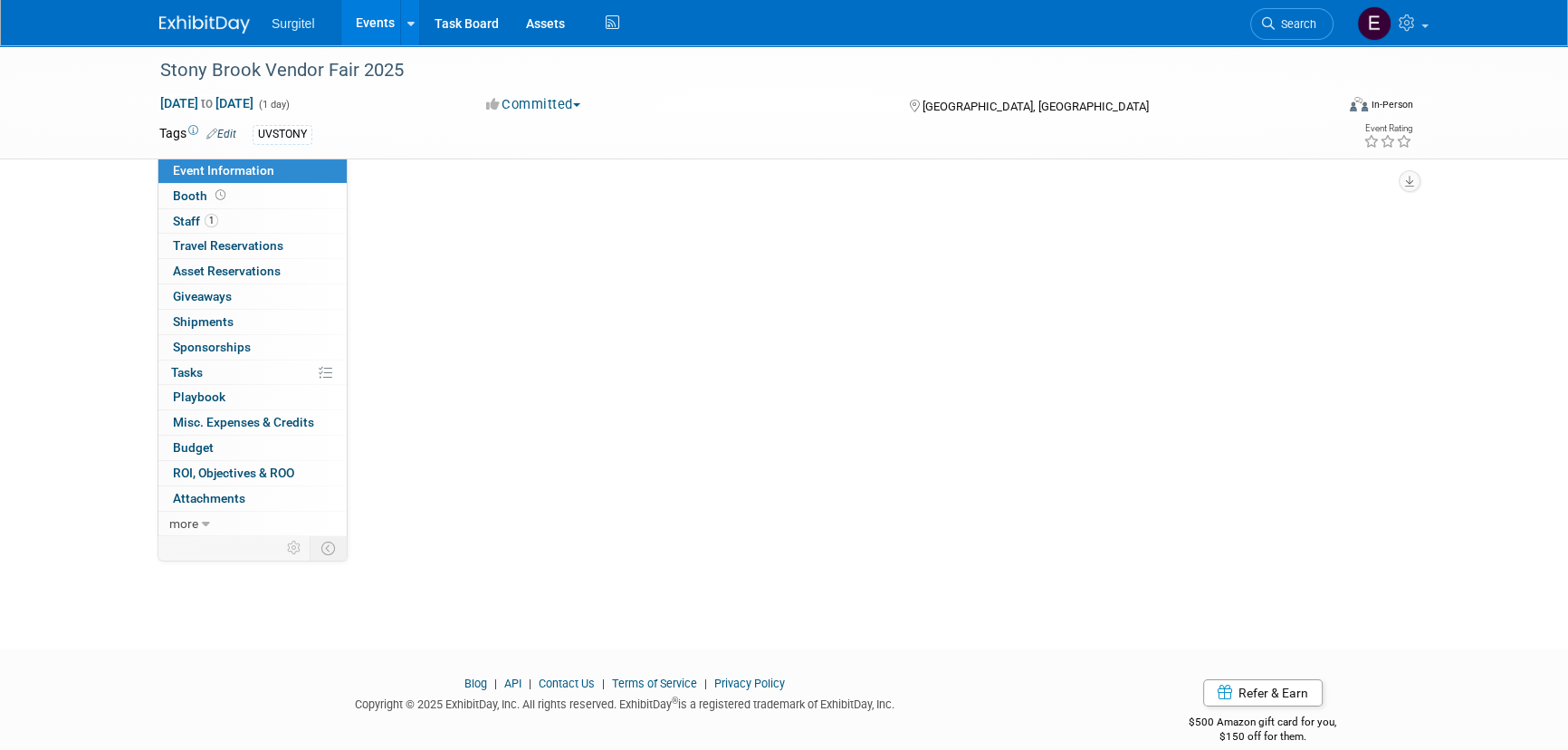
select select "School Show"
select select "Dental"
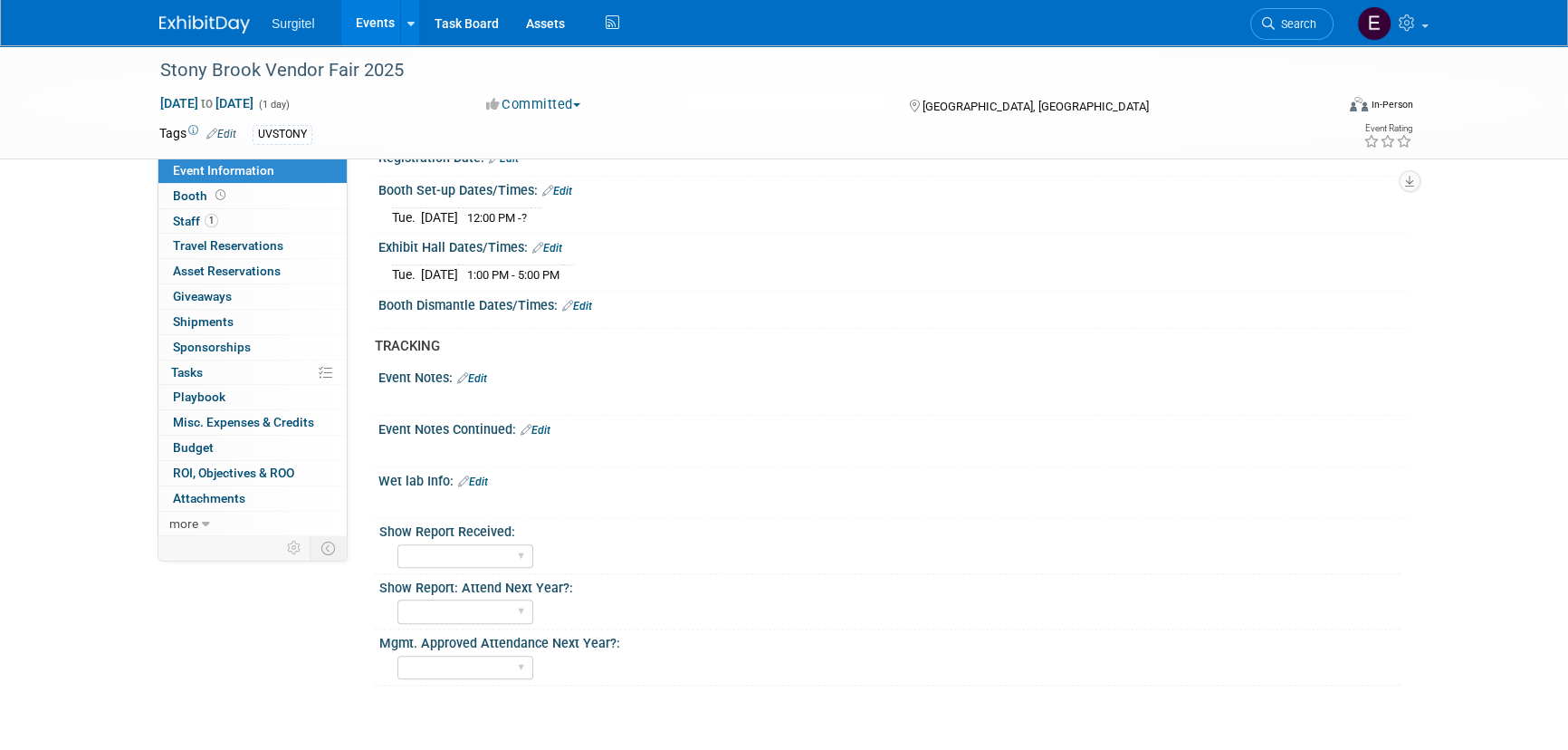
scroll to position [1234, 0]
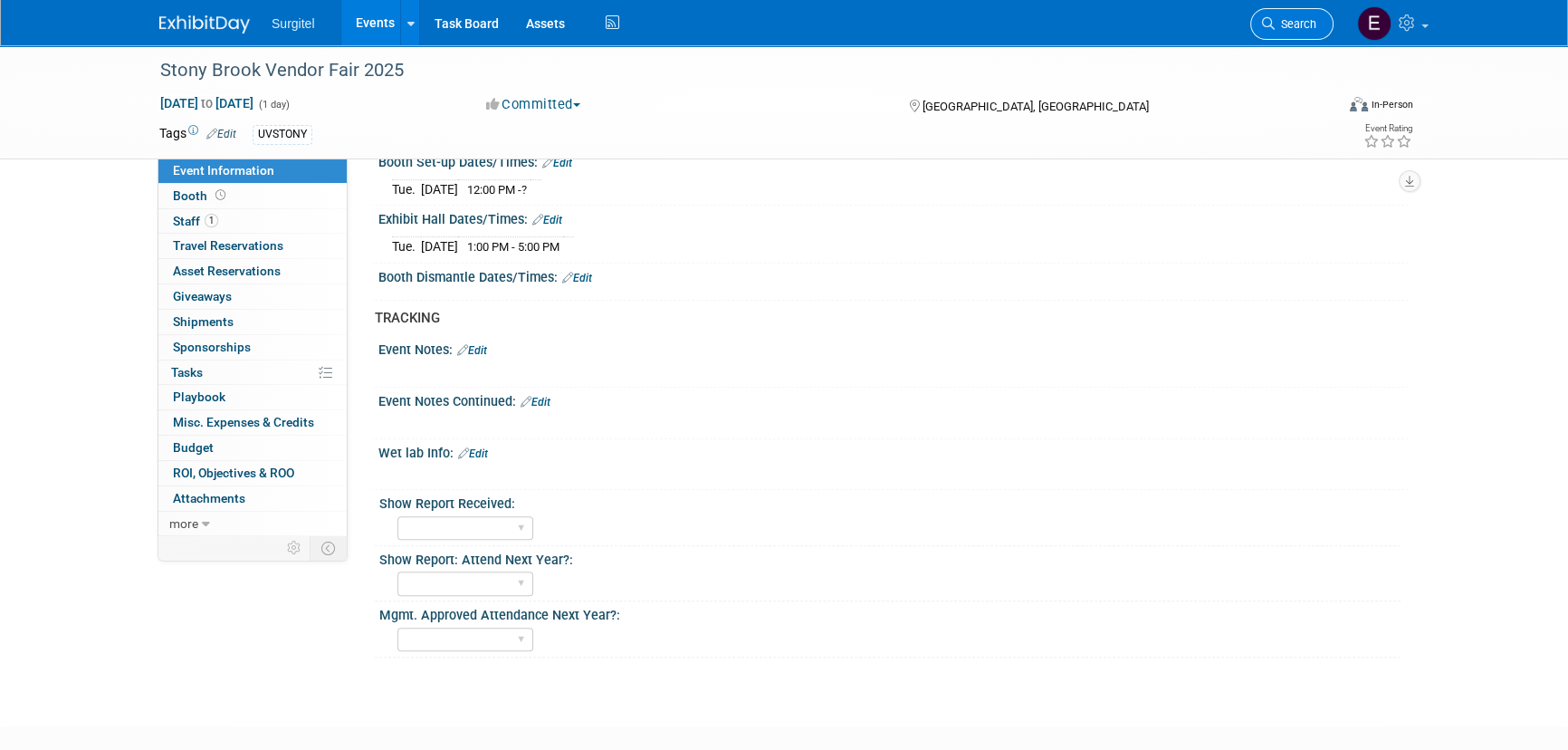
click at [1279, 35] on link "Search" at bounding box center [1292, 24] width 83 height 31
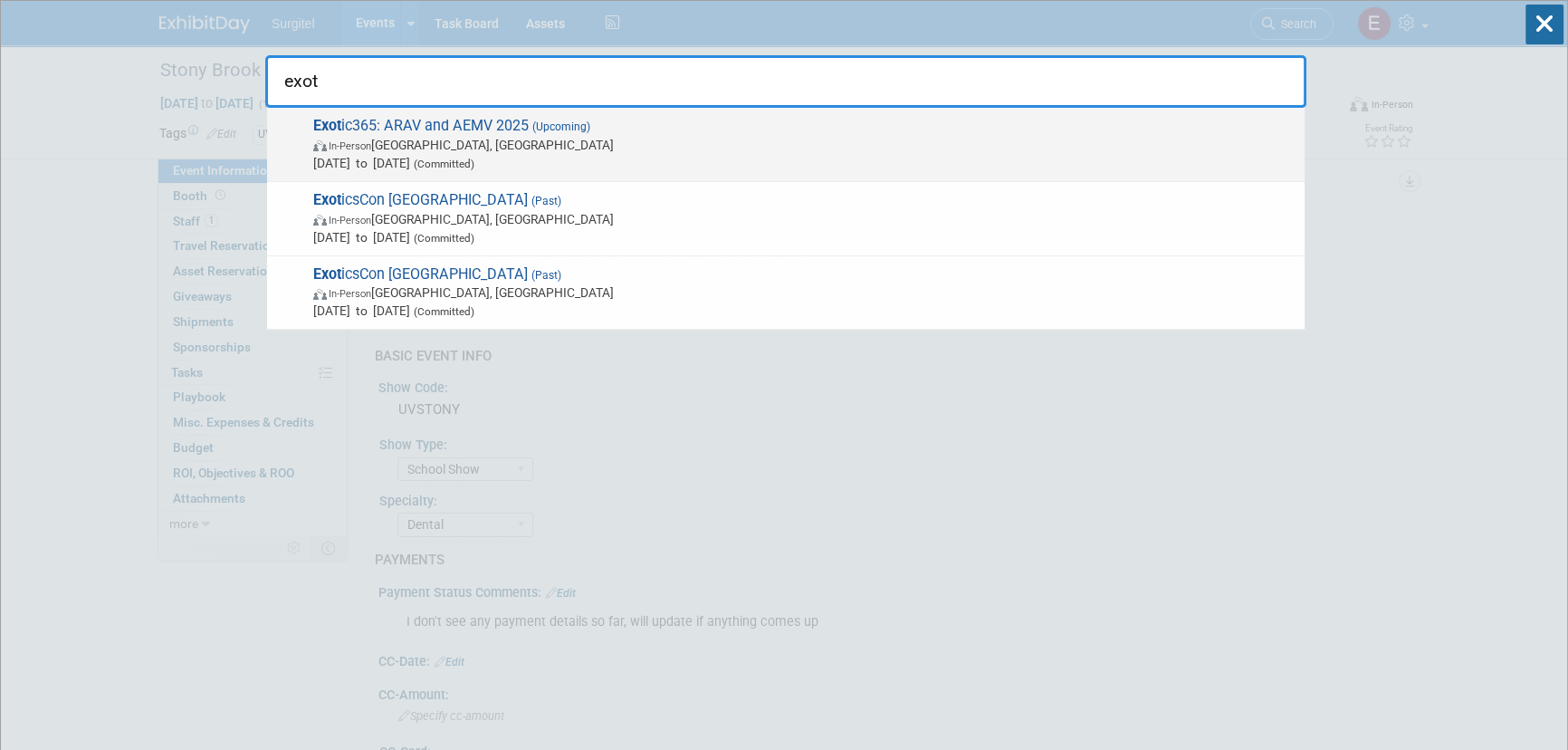
type input "exot"
click at [510, 131] on span "Exot ic365: ARAV and AEMV 2025 (Upcoming) In-Person Seattle, WA Aug 23, 2025 to…" at bounding box center [801, 144] width 988 height 56
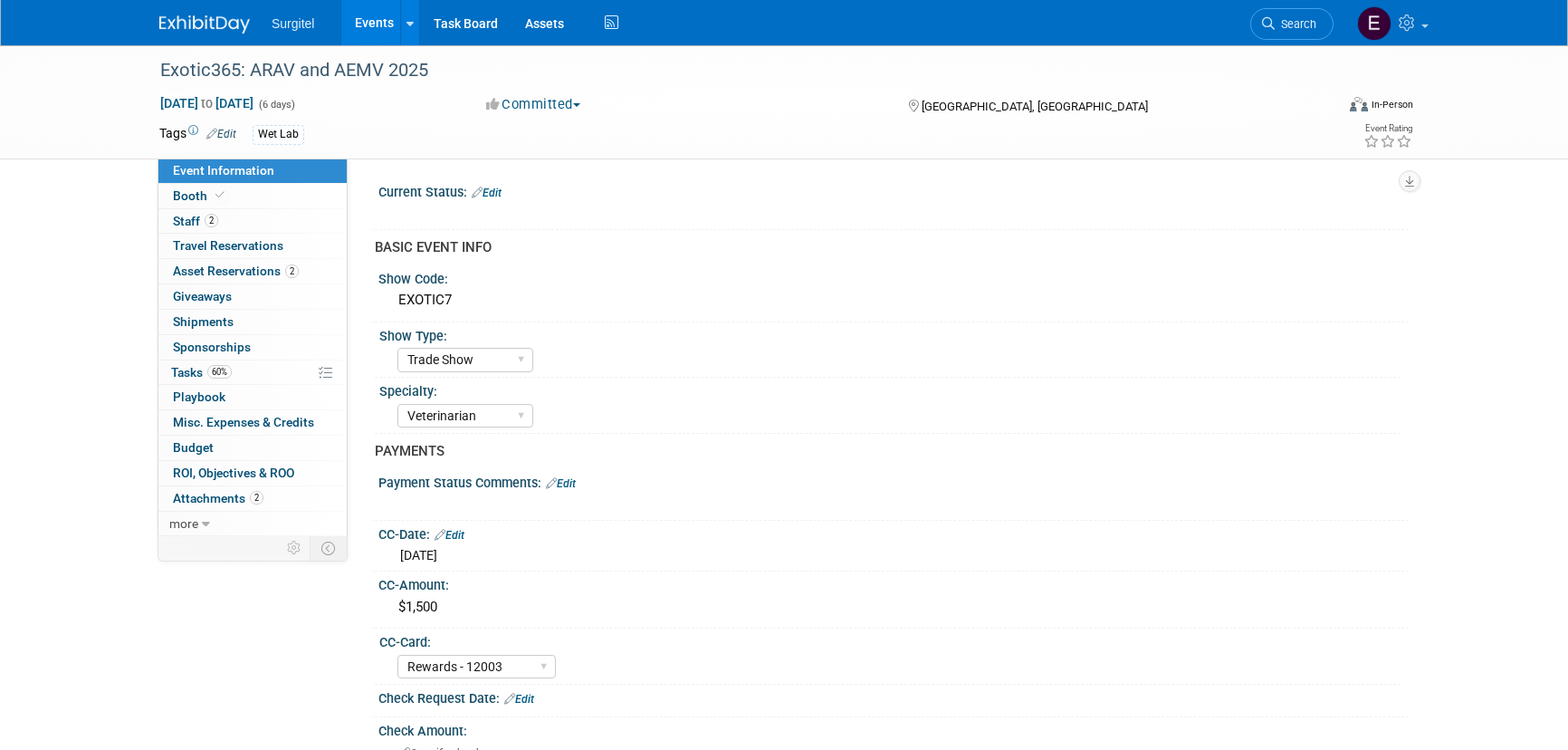
select select "Trade Show"
select select "Veterinarian"
select select "Rewards - 12003"
select select "No"
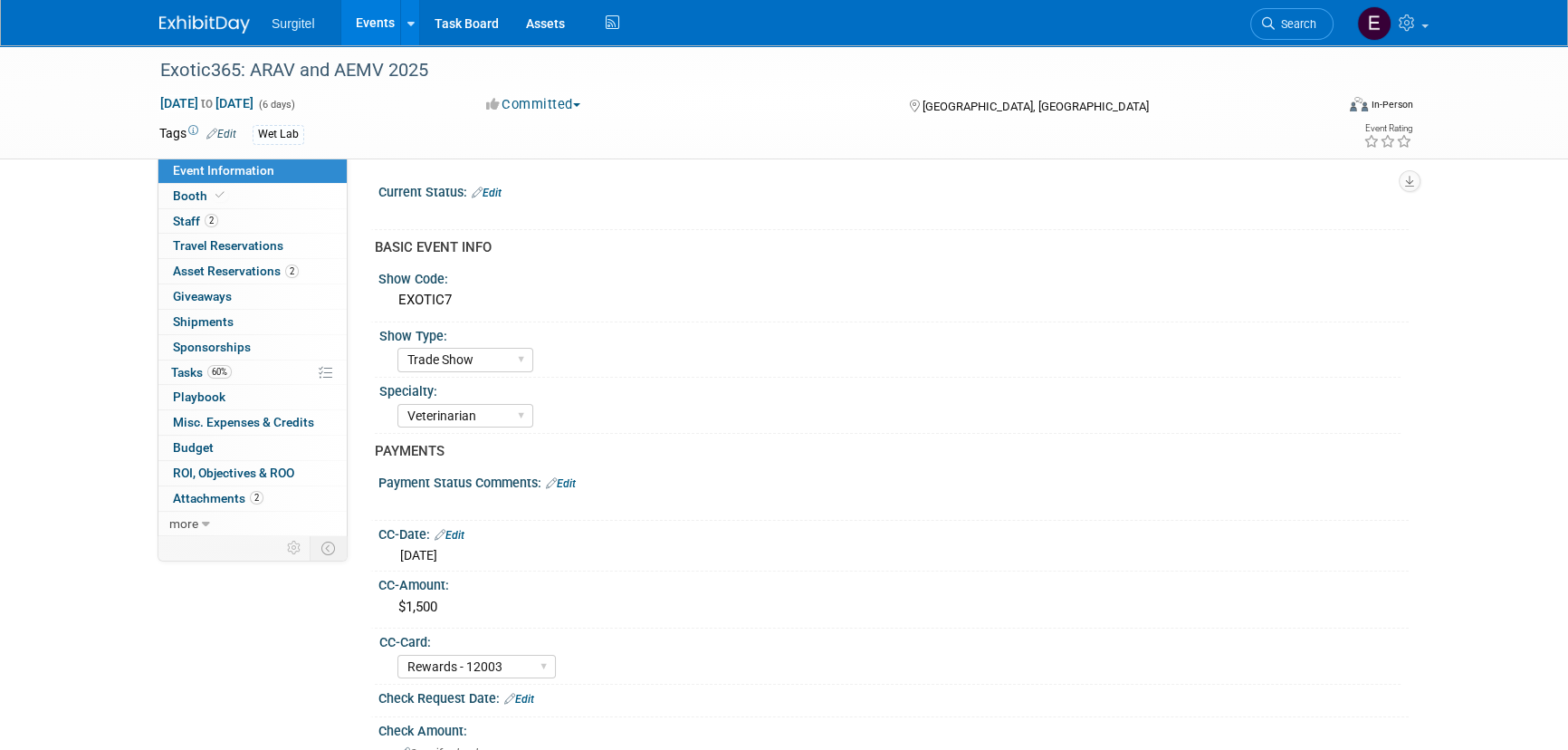
click at [502, 195] on link "Edit" at bounding box center [486, 193] width 30 height 13
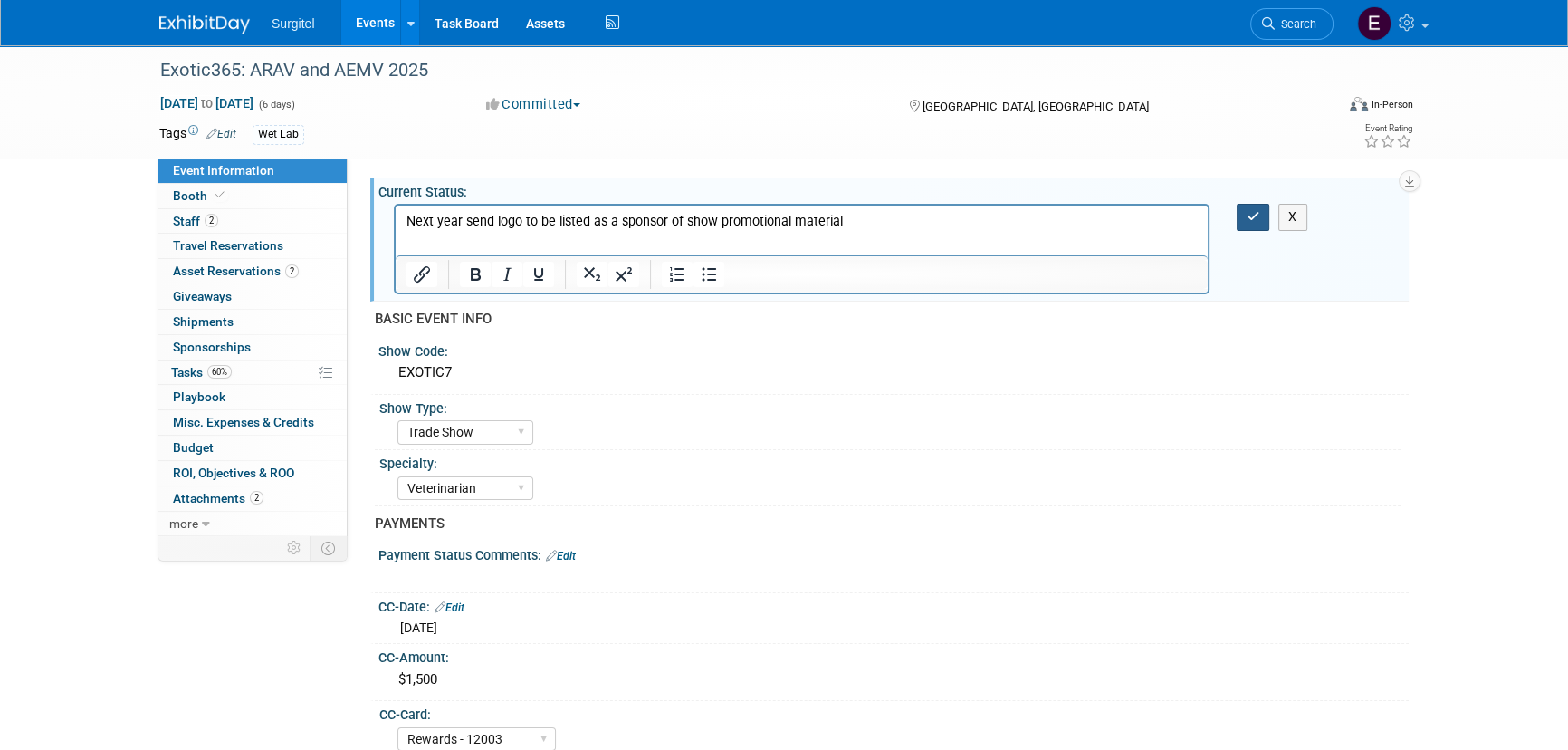
click at [1253, 210] on icon "button" at bounding box center [1253, 217] width 14 height 13
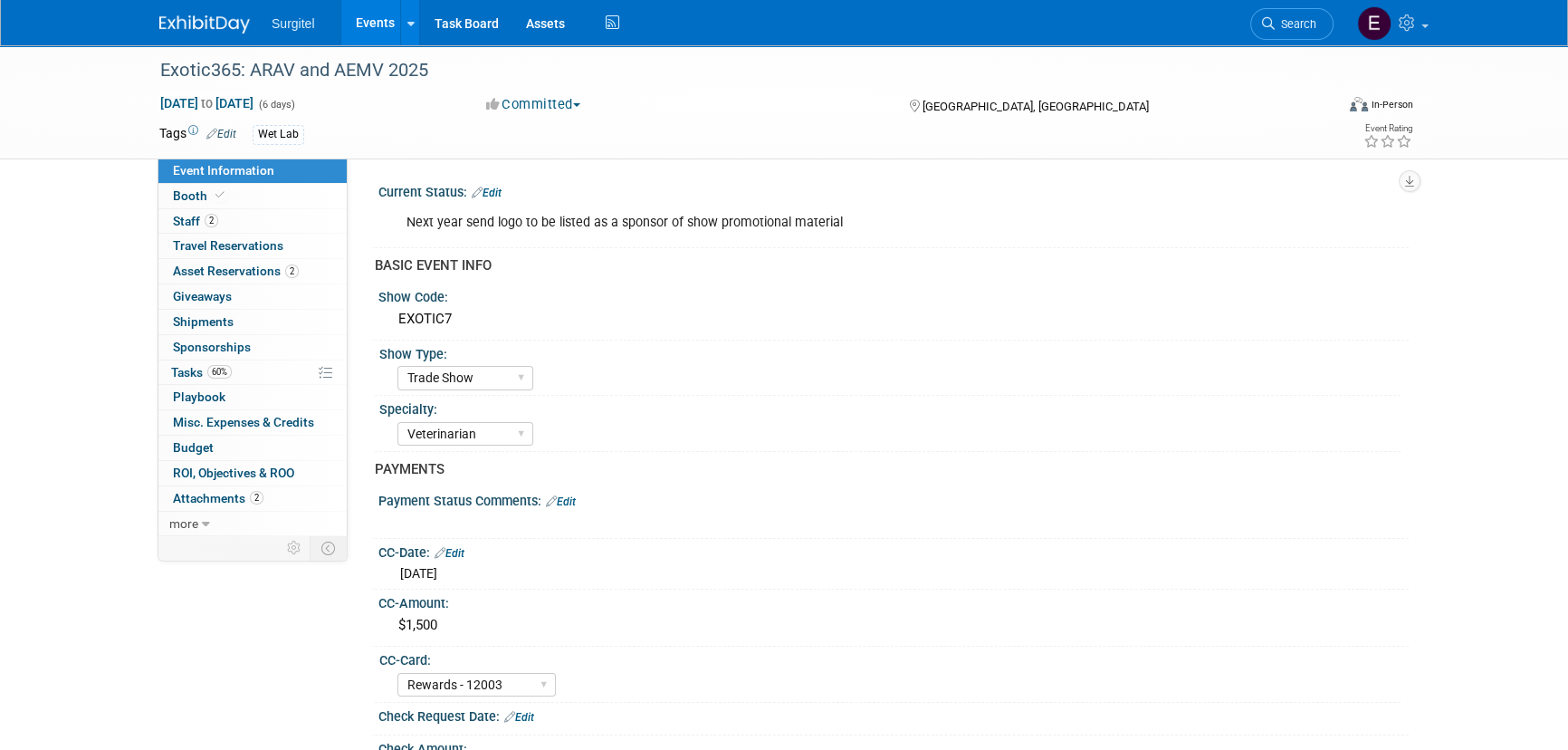
click at [502, 187] on link "Edit" at bounding box center [486, 193] width 30 height 13
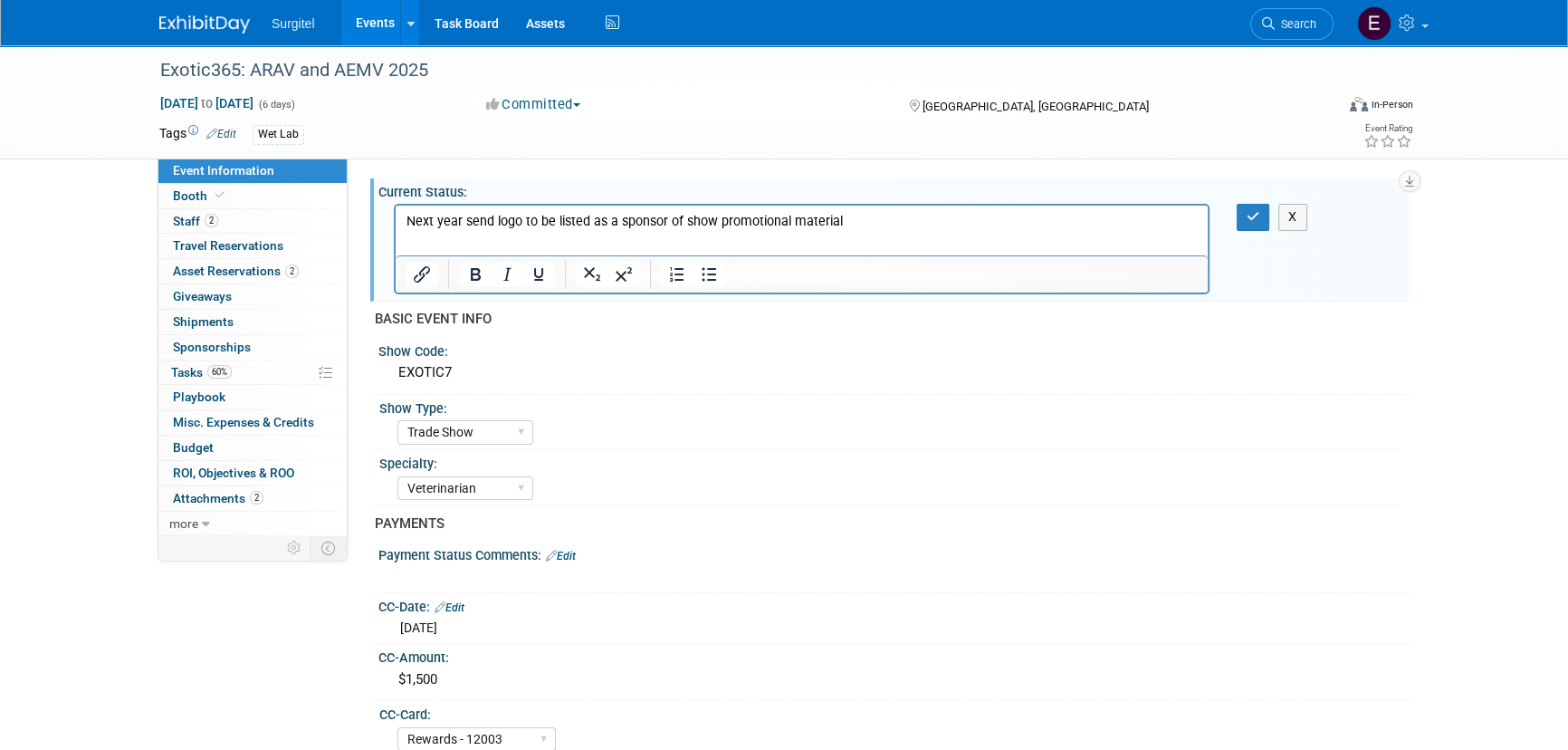
click at [891, 219] on p "Next year send logo to be listed as a sponsor of show promotional material" at bounding box center [802, 222] width 792 height 19
click at [1268, 214] on button "button" at bounding box center [1254, 217] width 33 height 26
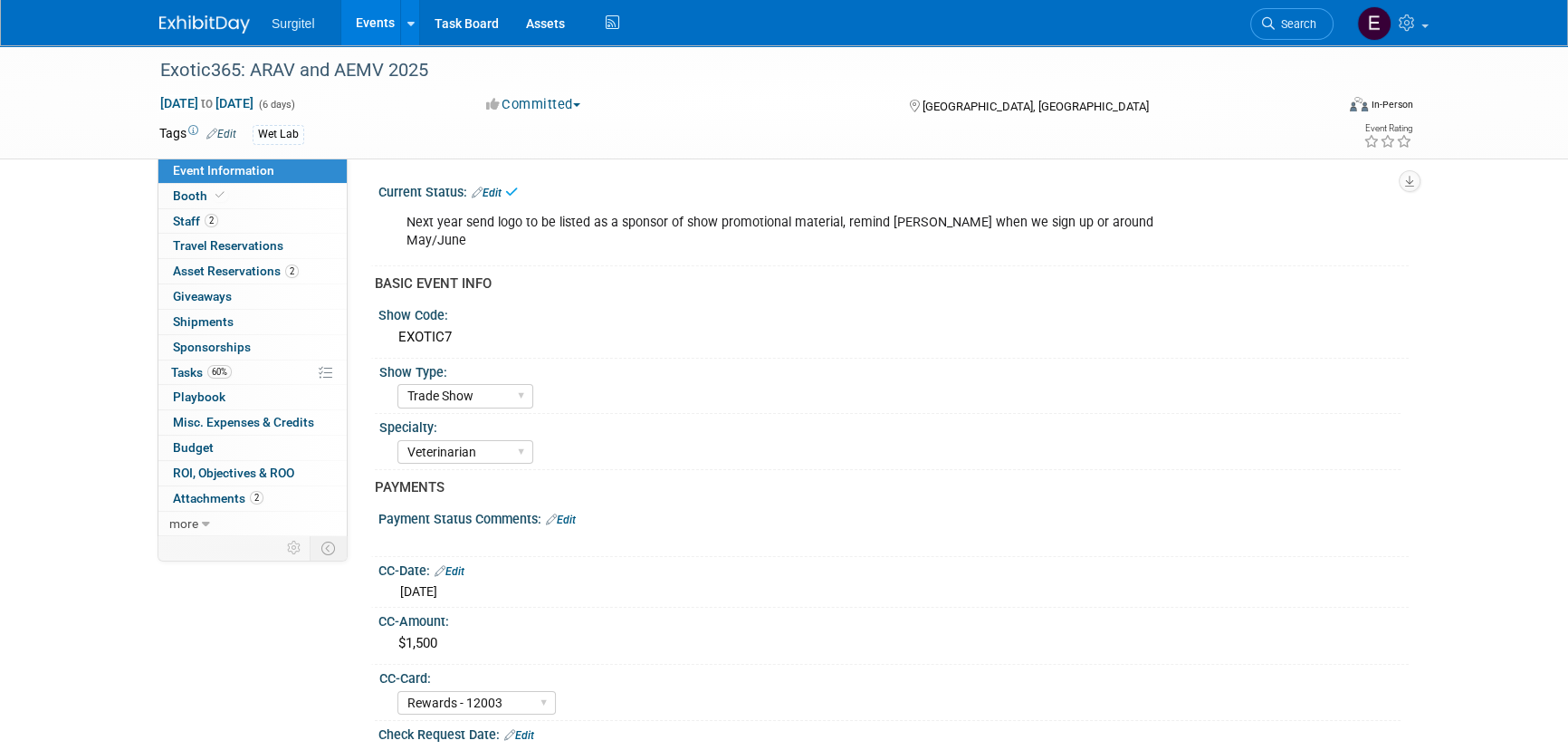
click at [358, 19] on link "Events" at bounding box center [374, 22] width 66 height 45
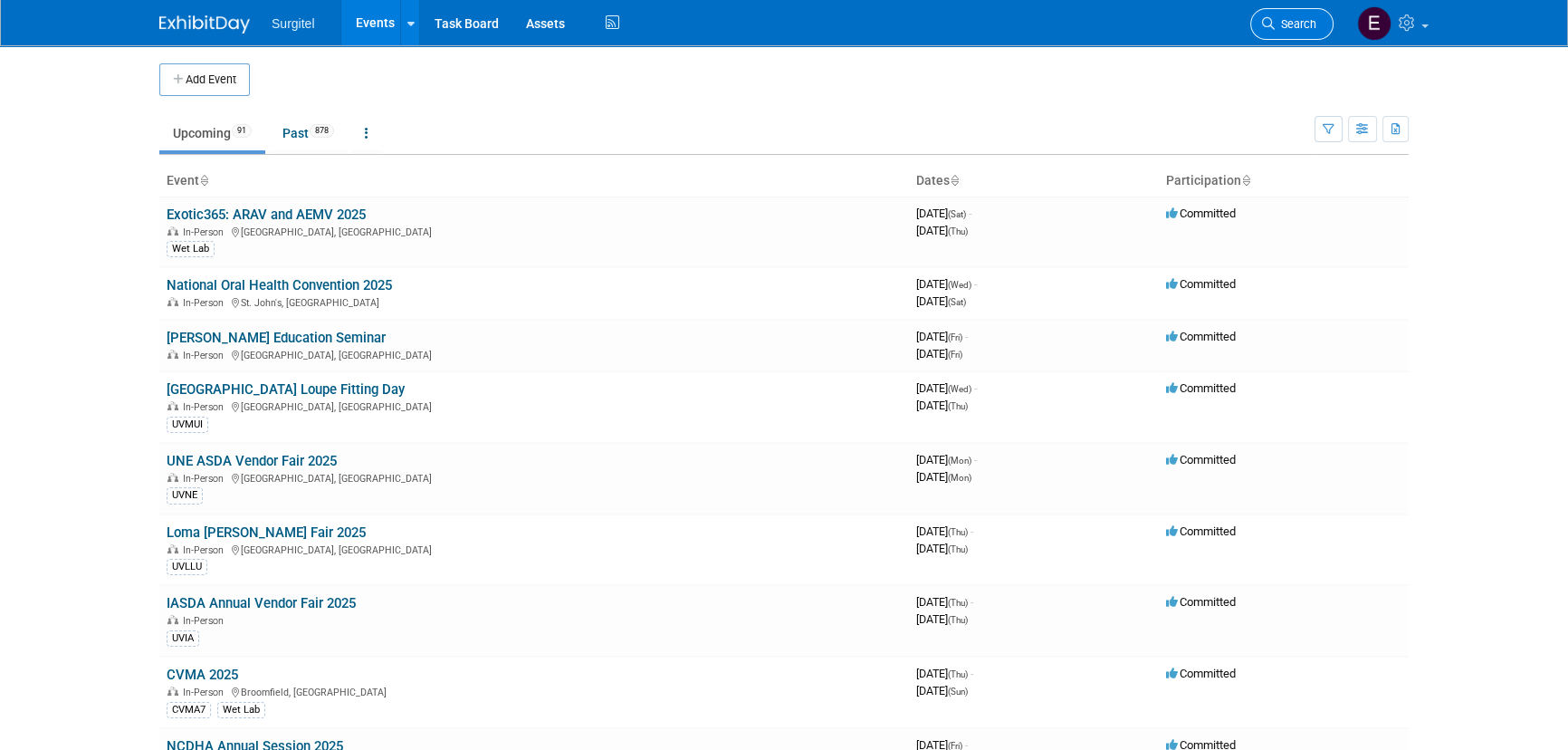
click at [1282, 22] on span "Search" at bounding box center [1296, 24] width 42 height 14
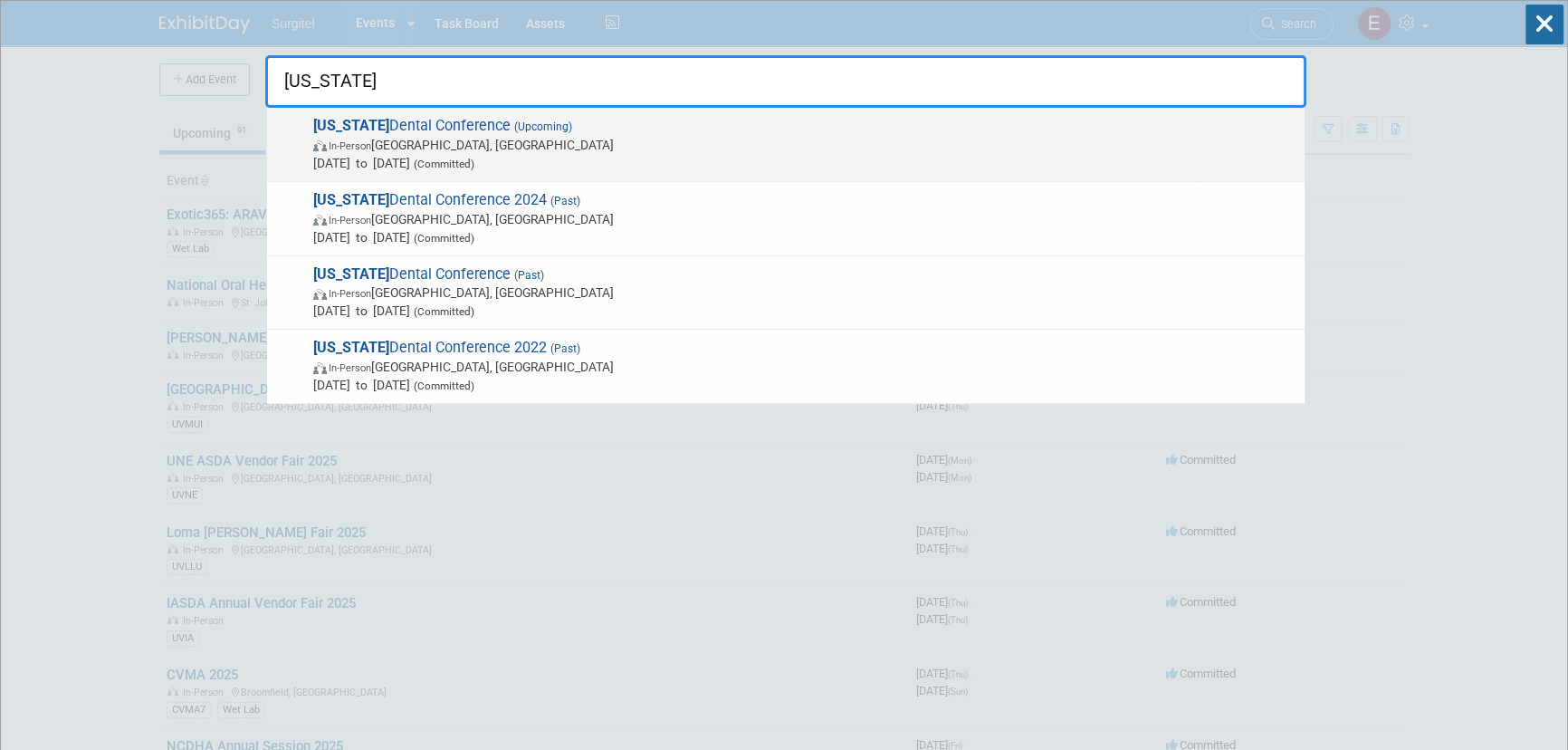
type input "[US_STATE]"
click at [600, 163] on span "[DATE] to [DATE] (Committed)" at bounding box center [804, 163] width 983 height 19
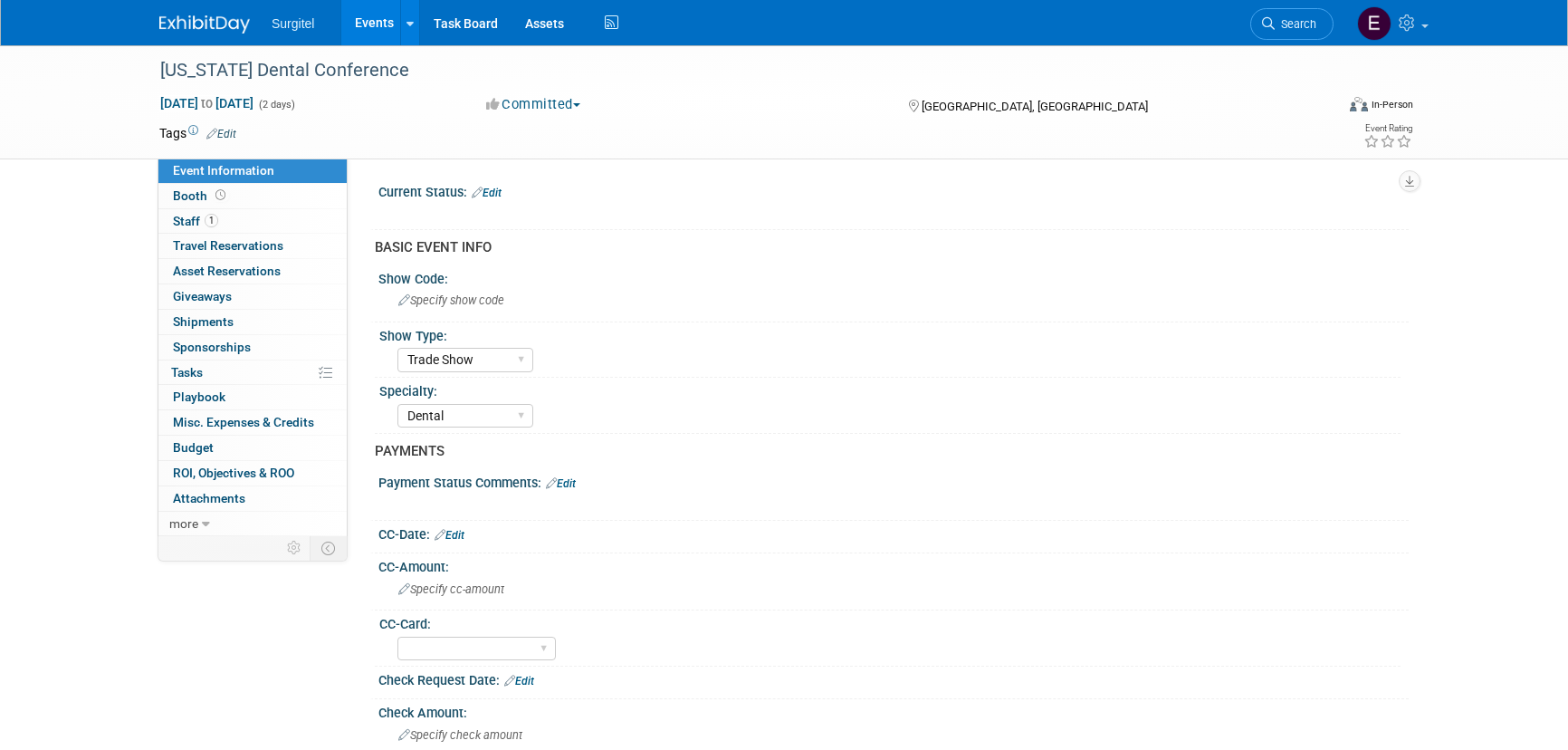
select select "Trade Show"
select select "Dental"
select select "No"
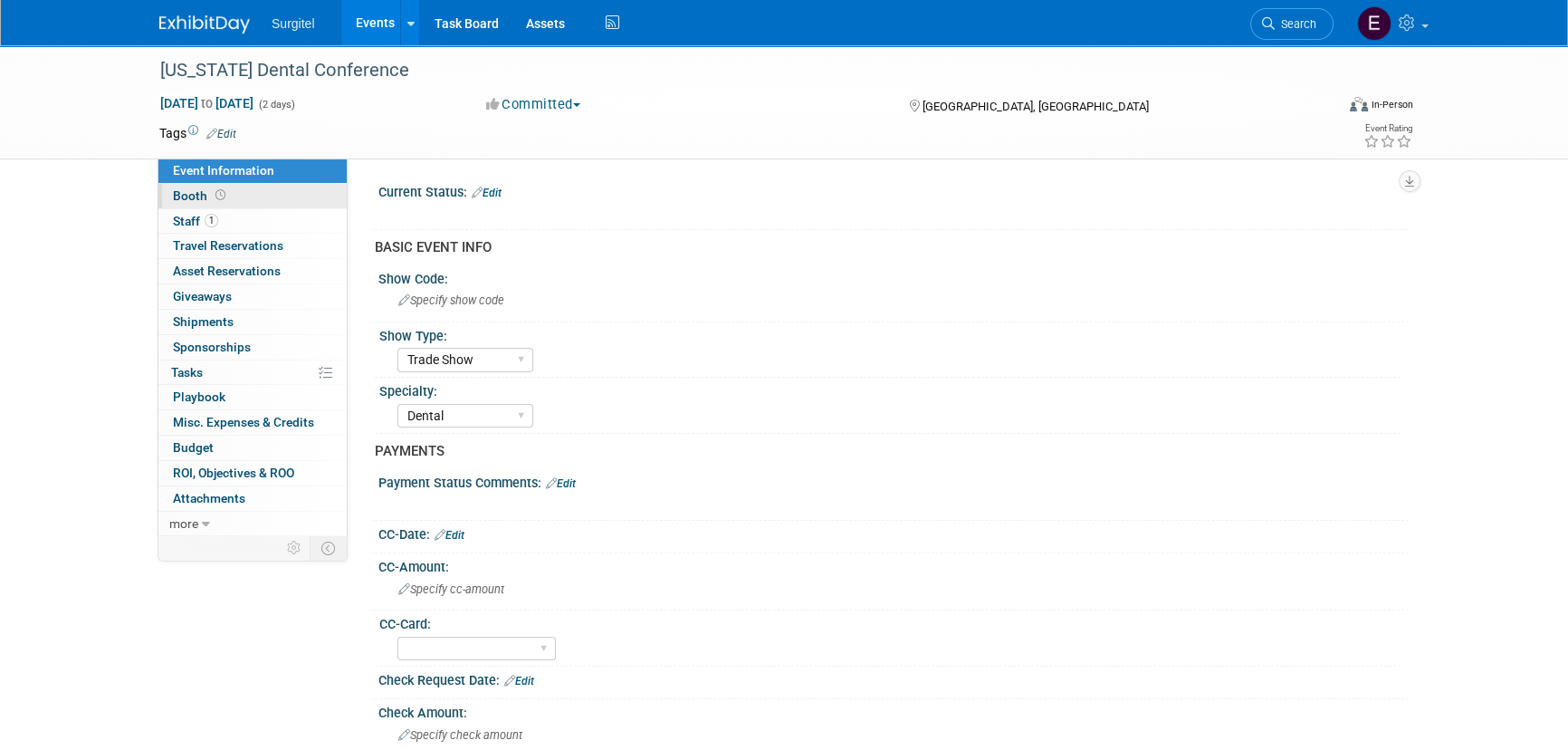
click at [193, 197] on span "Booth" at bounding box center [201, 195] width 56 height 15
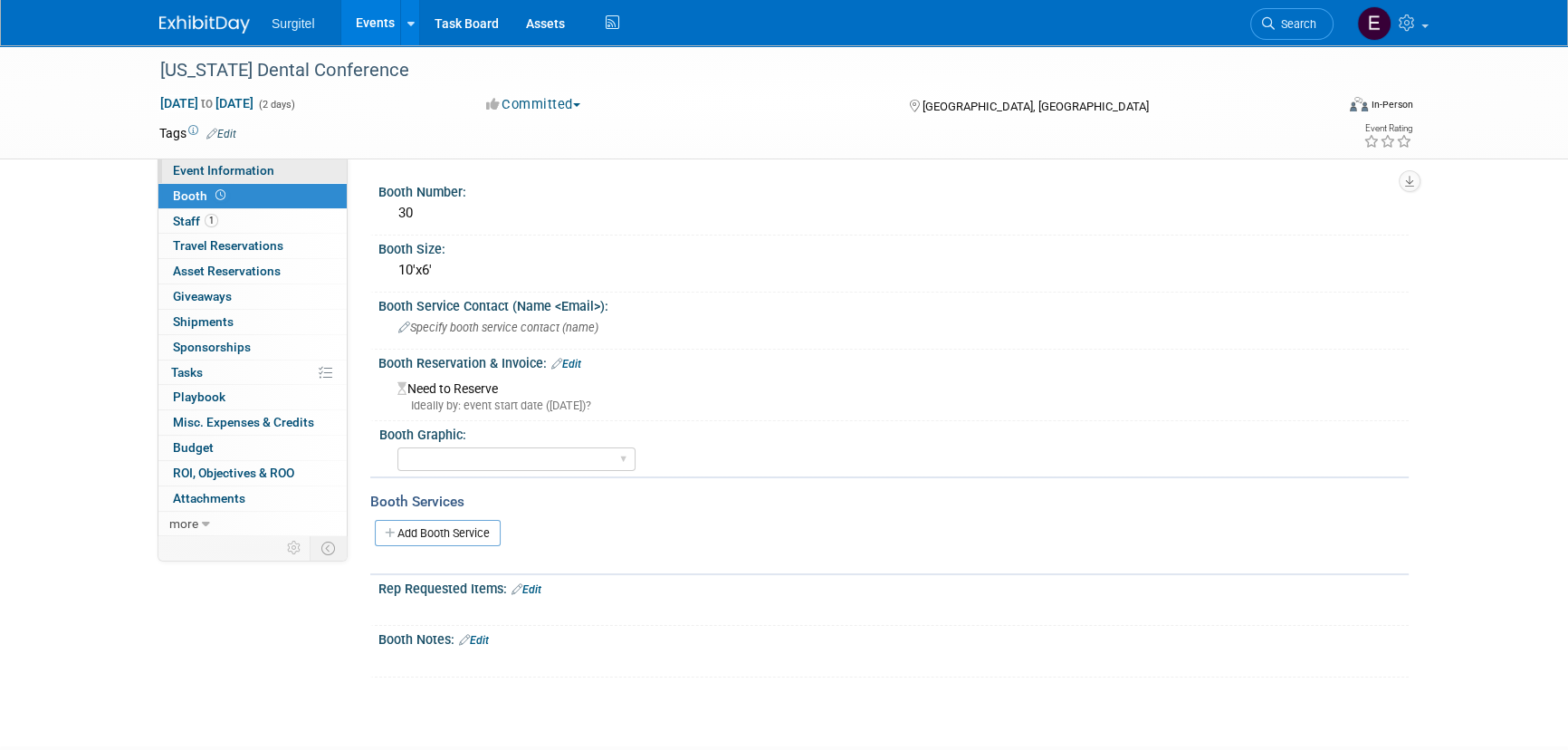
click at [257, 169] on span "Event Information" at bounding box center [224, 170] width 102 height 15
select select "Trade Show"
select select "Dental"
select select "No"
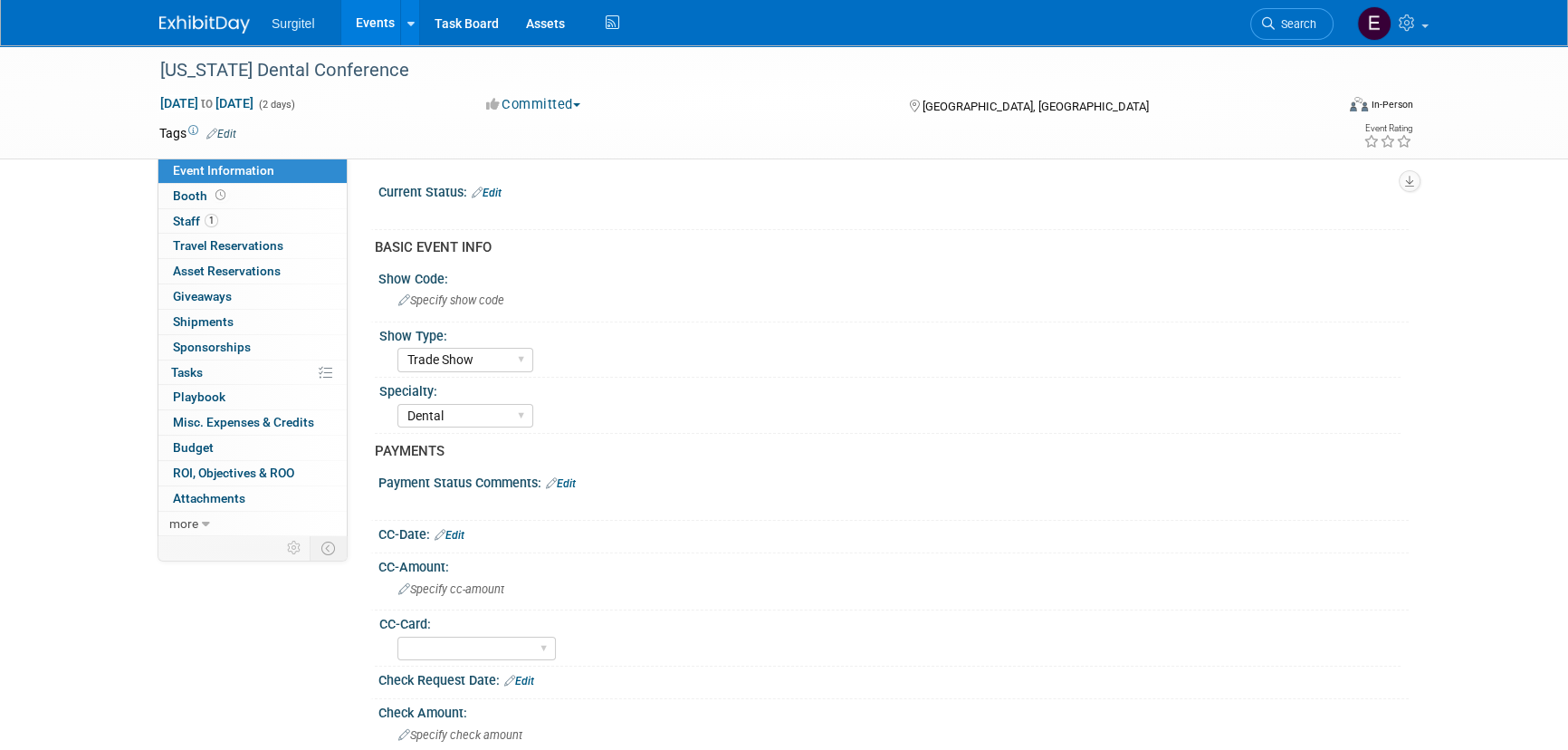
click at [223, 130] on link "Edit" at bounding box center [221, 134] width 30 height 13
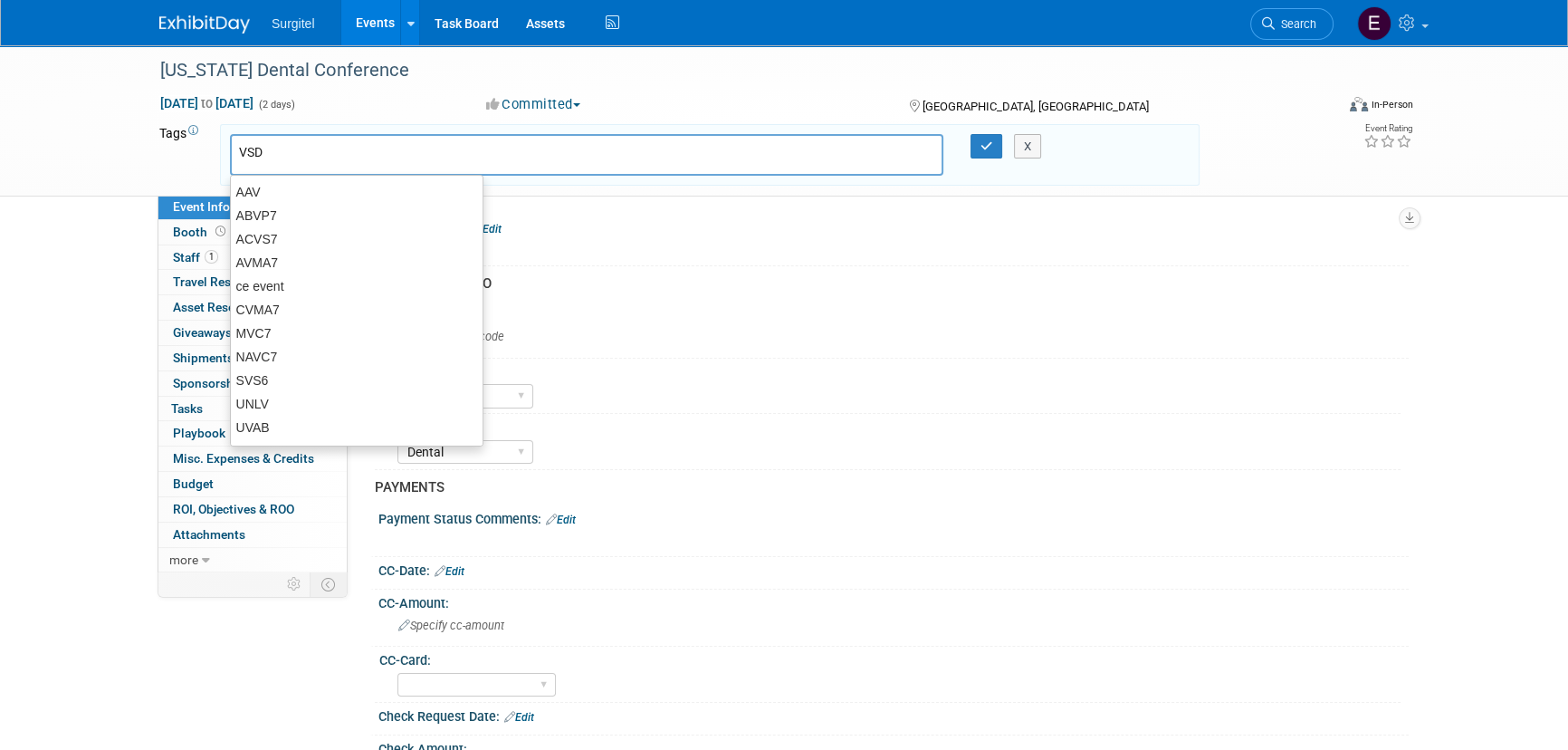
type input "VSDS"
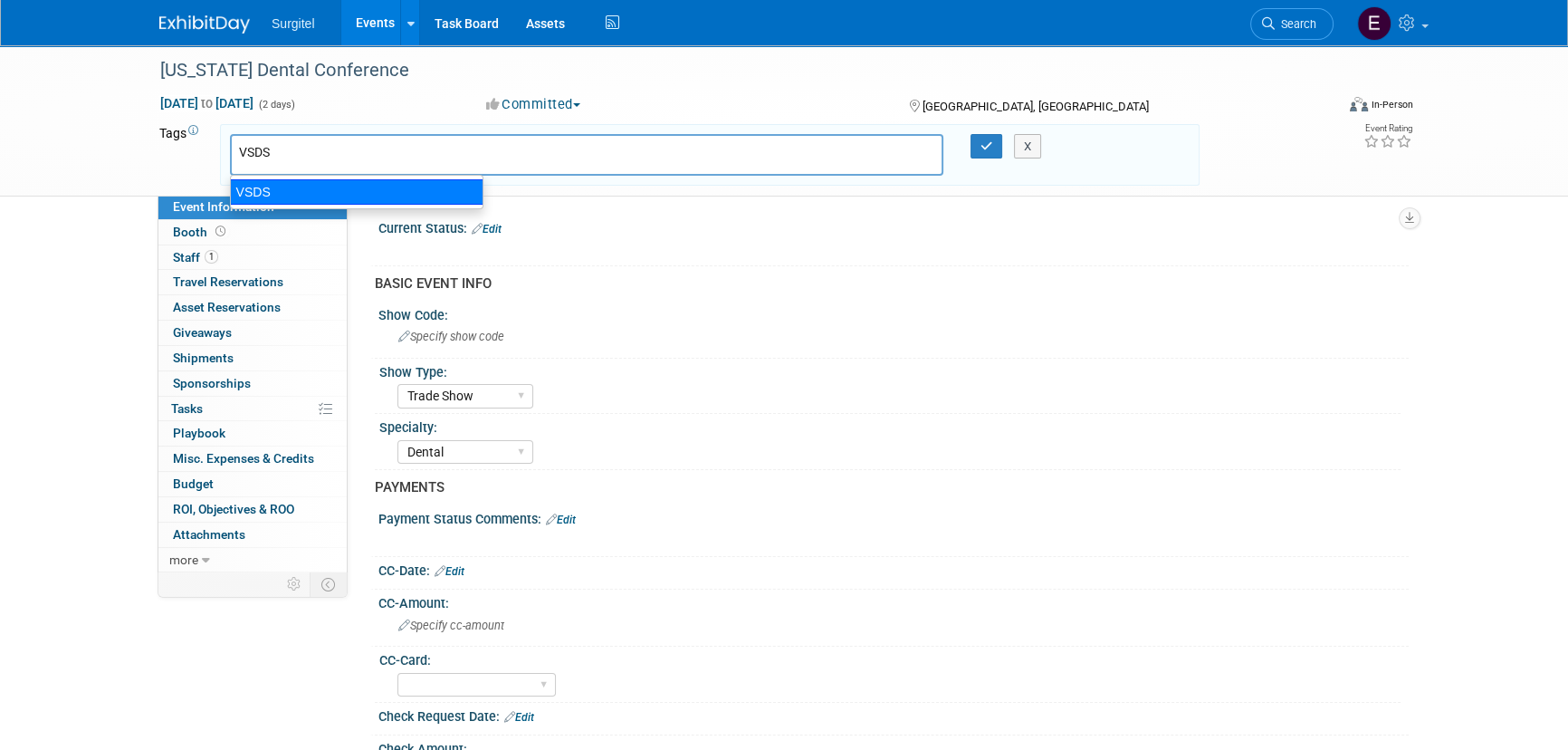
click at [318, 197] on div "VSDS" at bounding box center [357, 192] width 254 height 25
type input "VSDS"
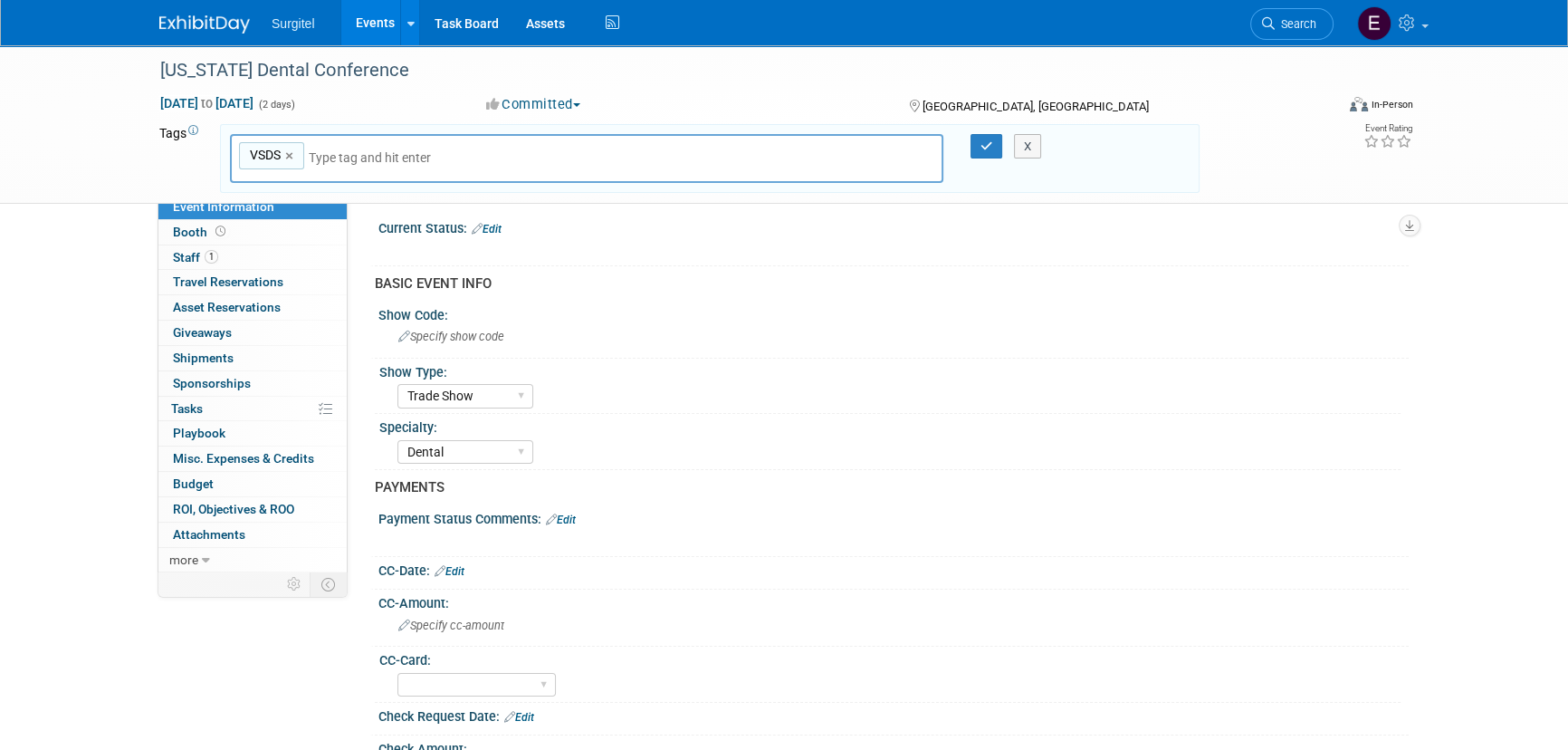
click at [998, 144] on div "X" at bounding box center [1036, 146] width 82 height 25
click at [992, 144] on icon "button" at bounding box center [987, 146] width 13 height 12
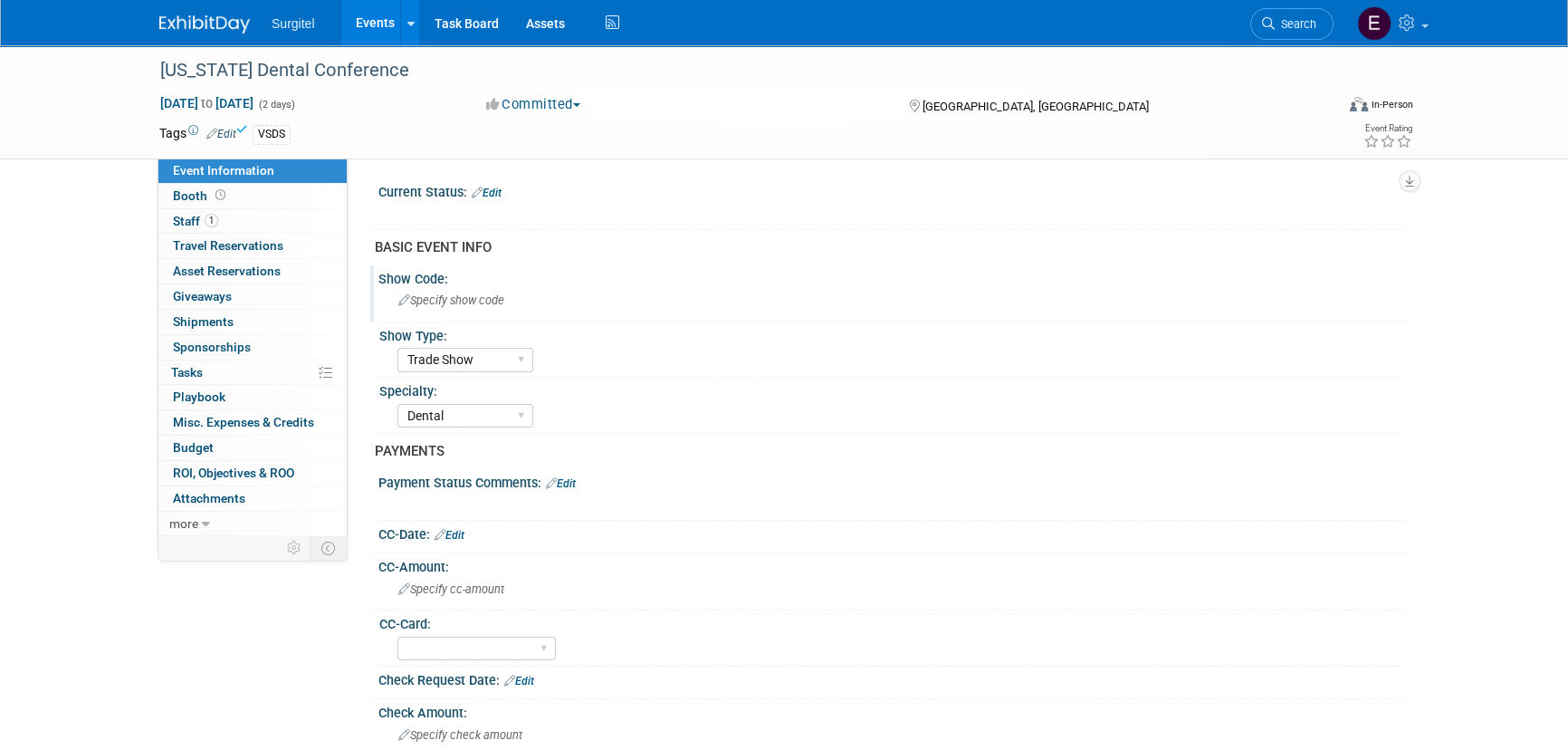
click at [461, 302] on span "Specify show code" at bounding box center [451, 300] width 106 height 14
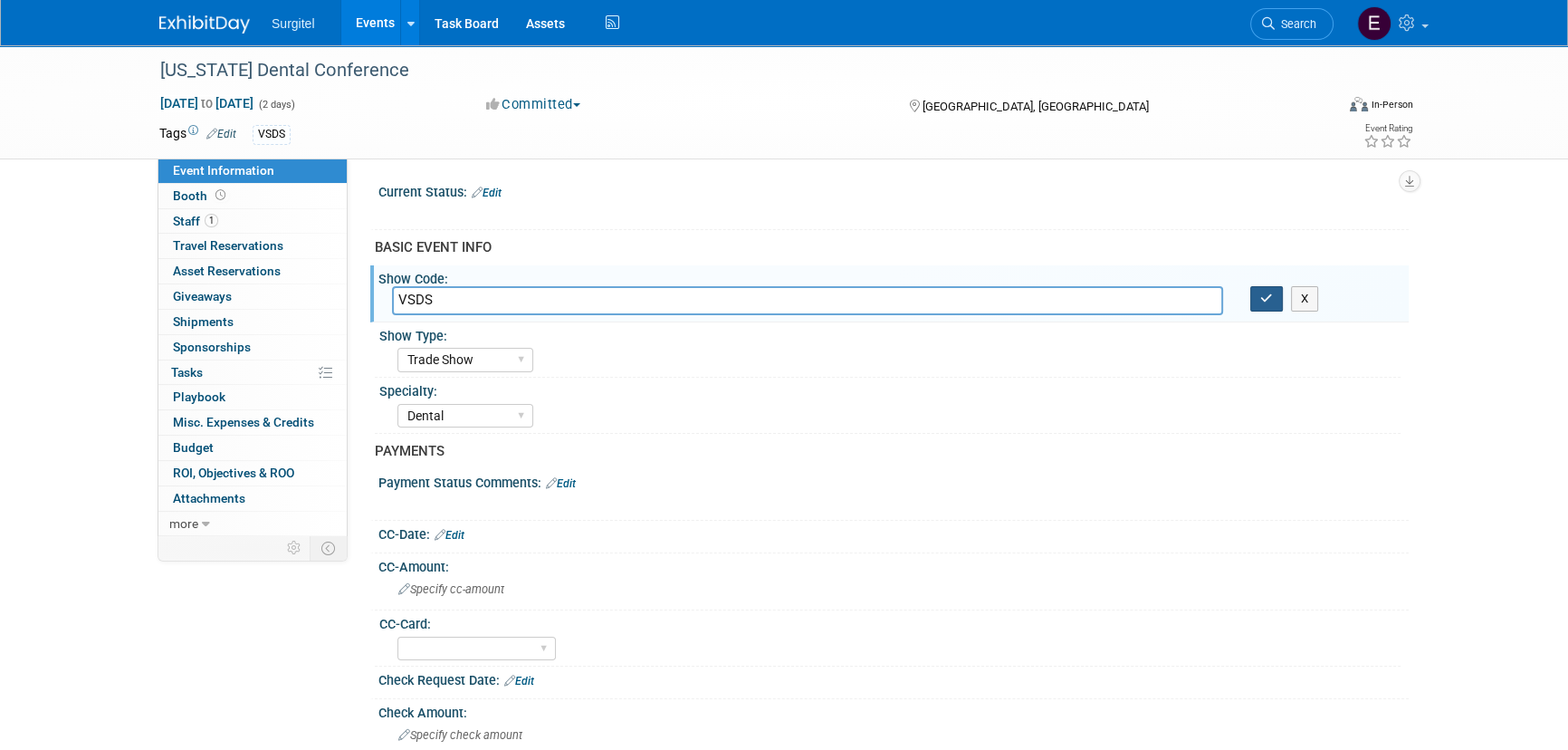
type input "VSDS"
click at [1263, 293] on icon "button" at bounding box center [1267, 298] width 13 height 12
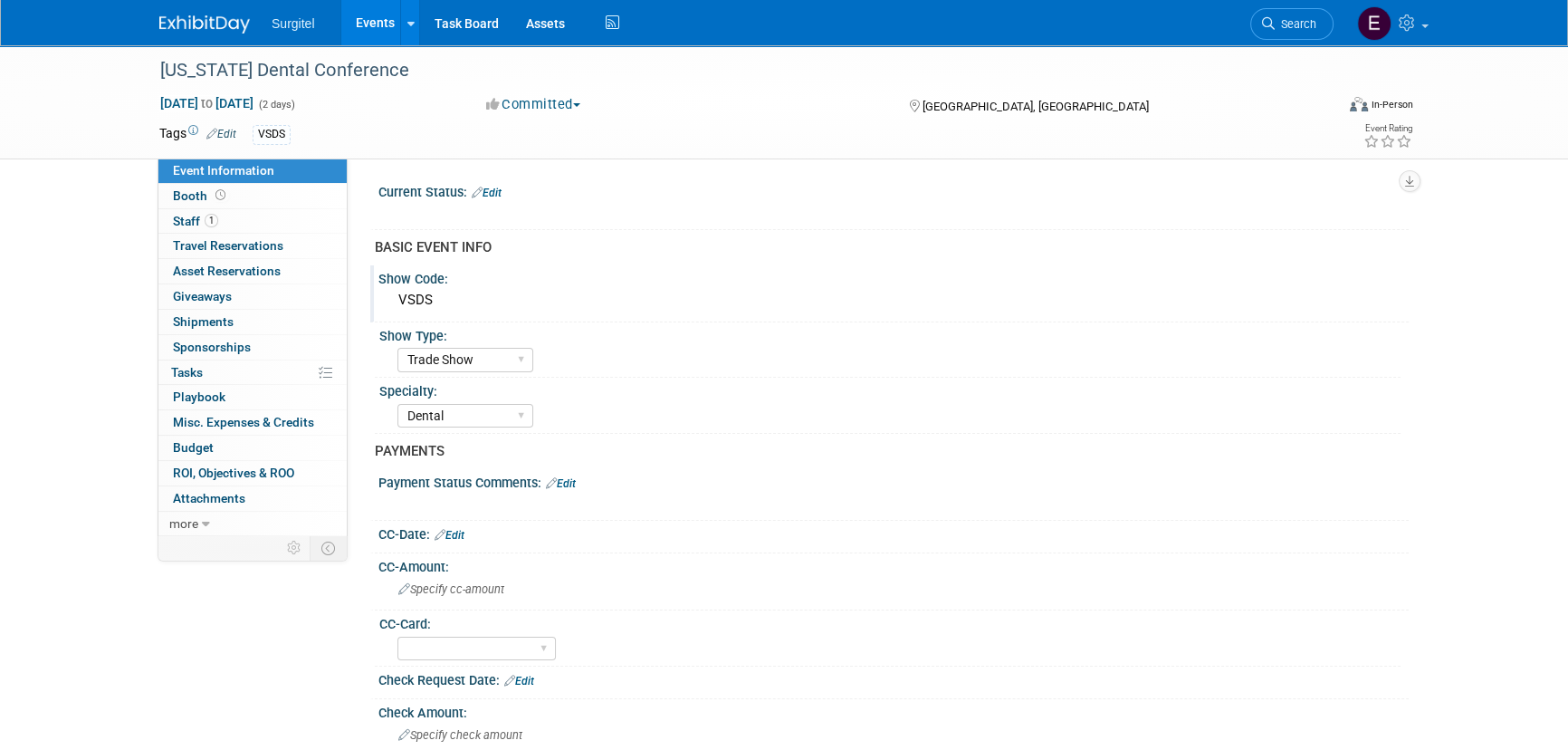
click at [381, 20] on link "Events" at bounding box center [374, 22] width 66 height 45
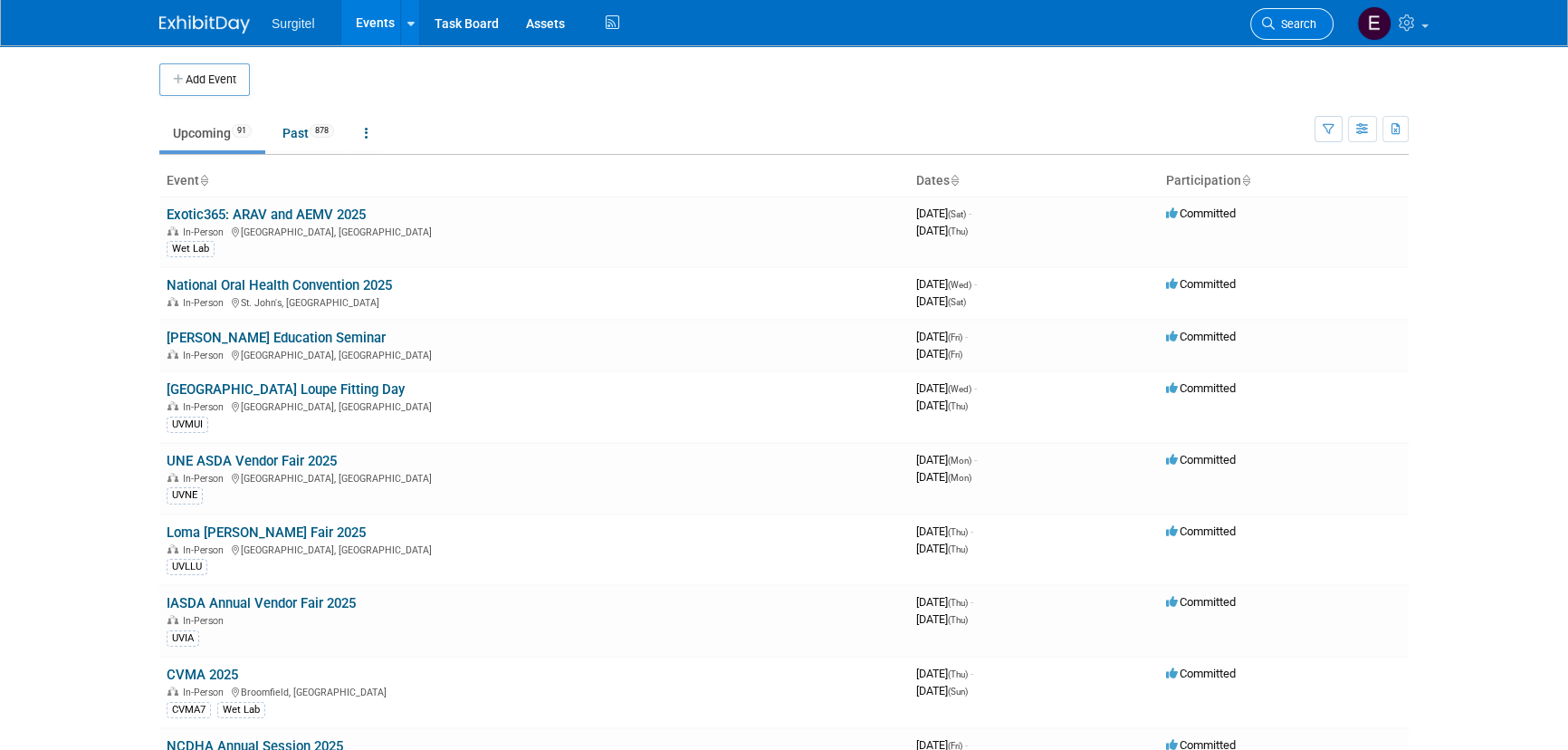
click at [1323, 9] on link "Search" at bounding box center [1292, 24] width 83 height 31
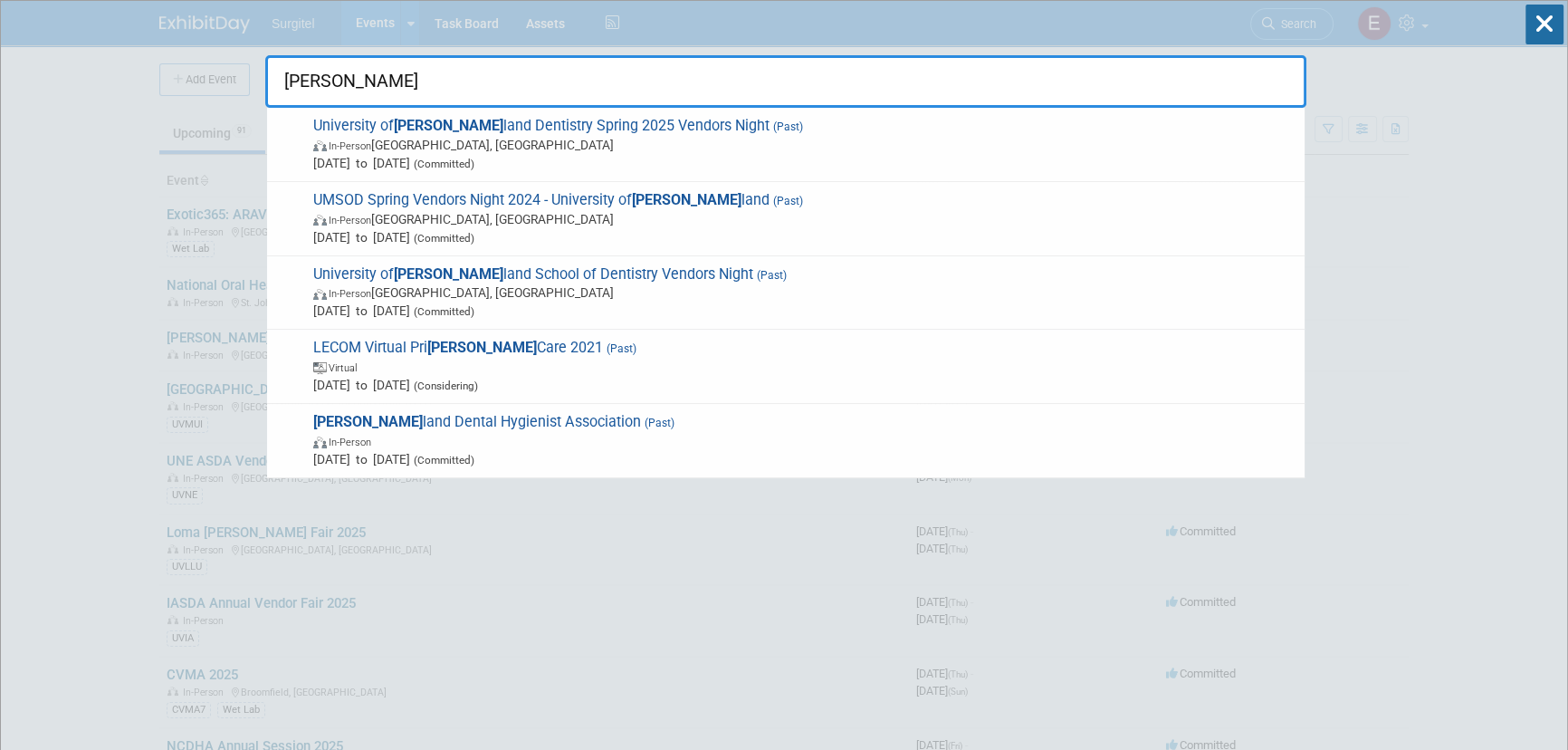
type input "[PERSON_NAME]"
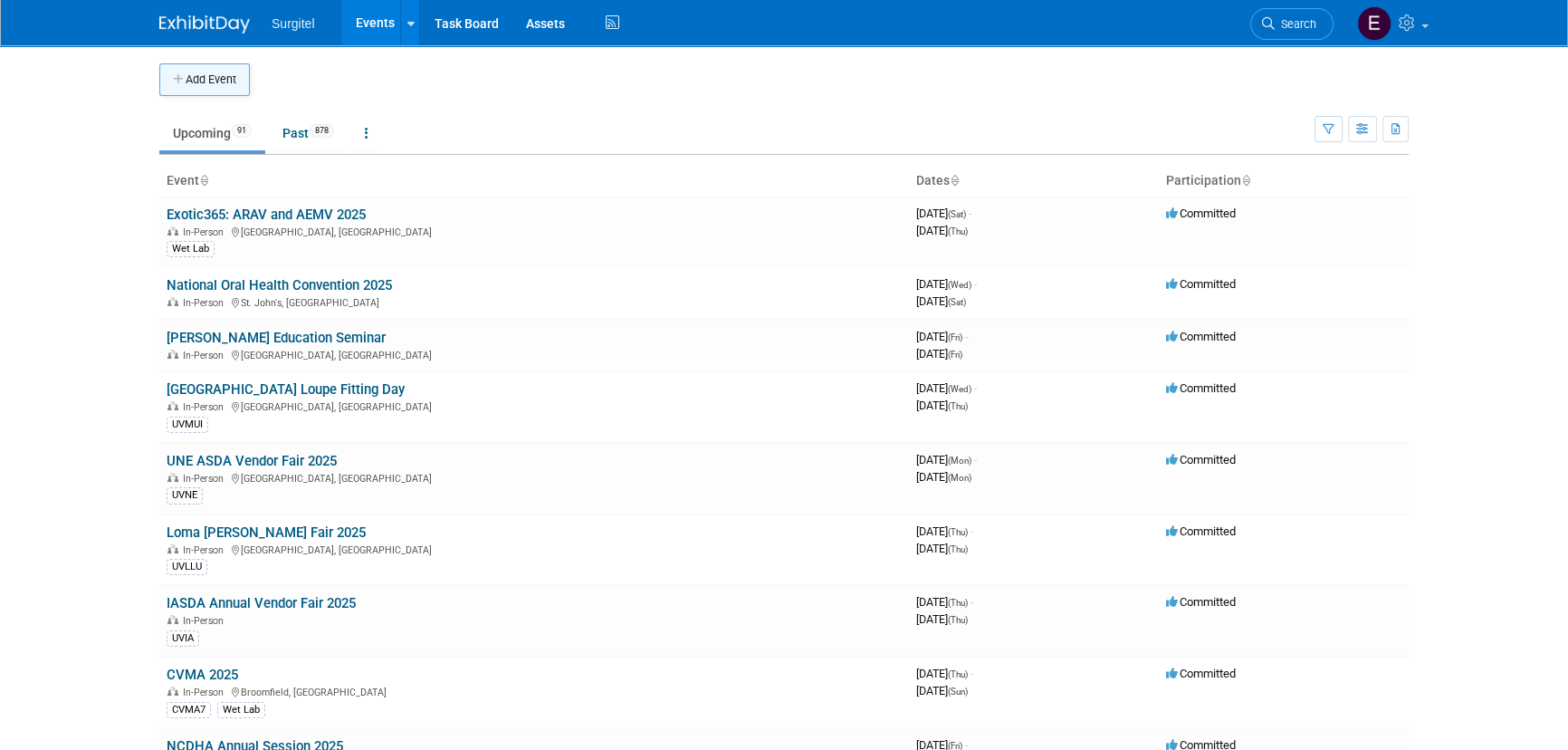
click at [244, 79] on button "Add Event" at bounding box center [205, 79] width 91 height 32
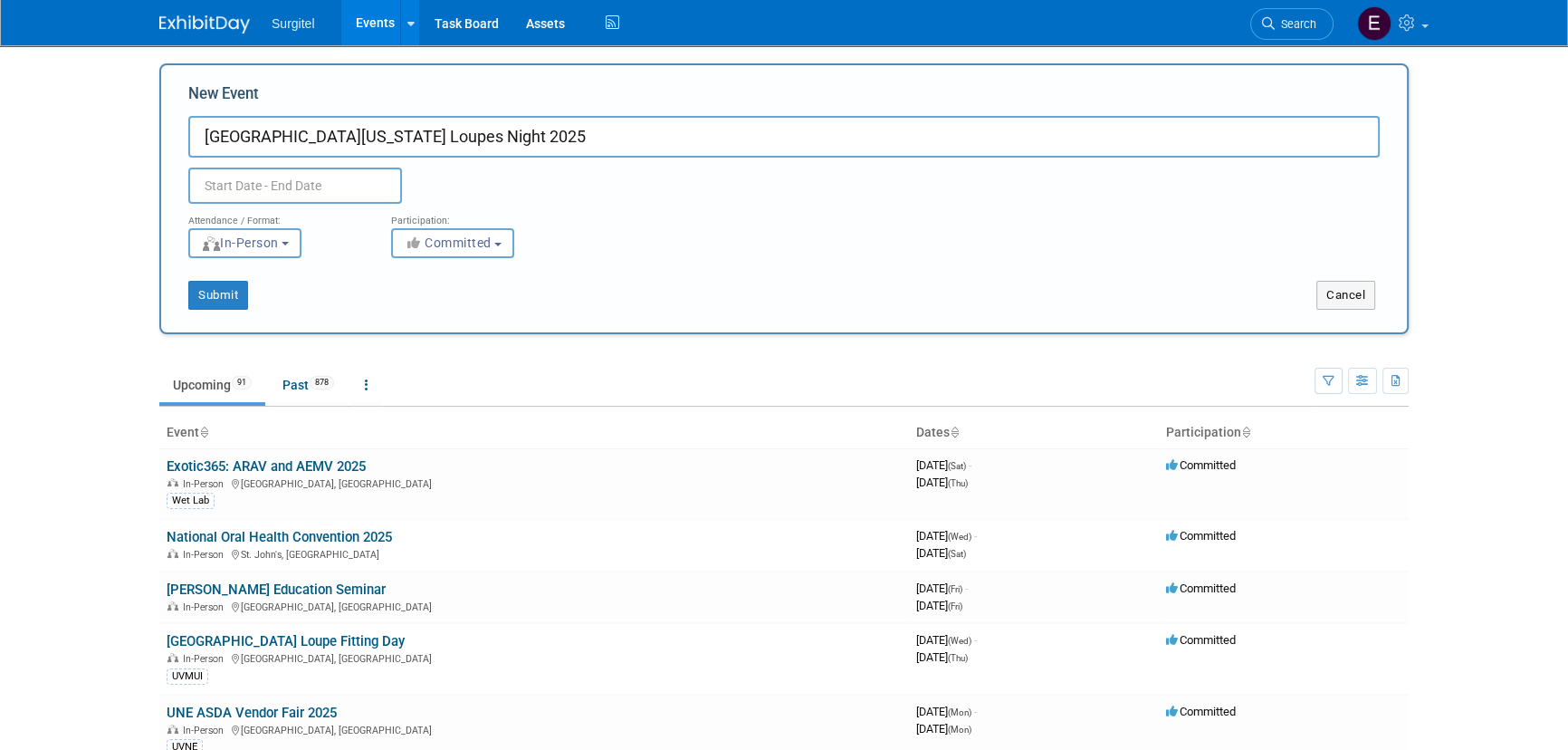
type input "[GEOGRAPHIC_DATA][US_STATE] Loupes Night 2025"
click at [309, 194] on body "Surgitel Events Add Event Bulk Upload Events Shareable Event Boards Recently Vi…" at bounding box center [784, 375] width 1568 height 750
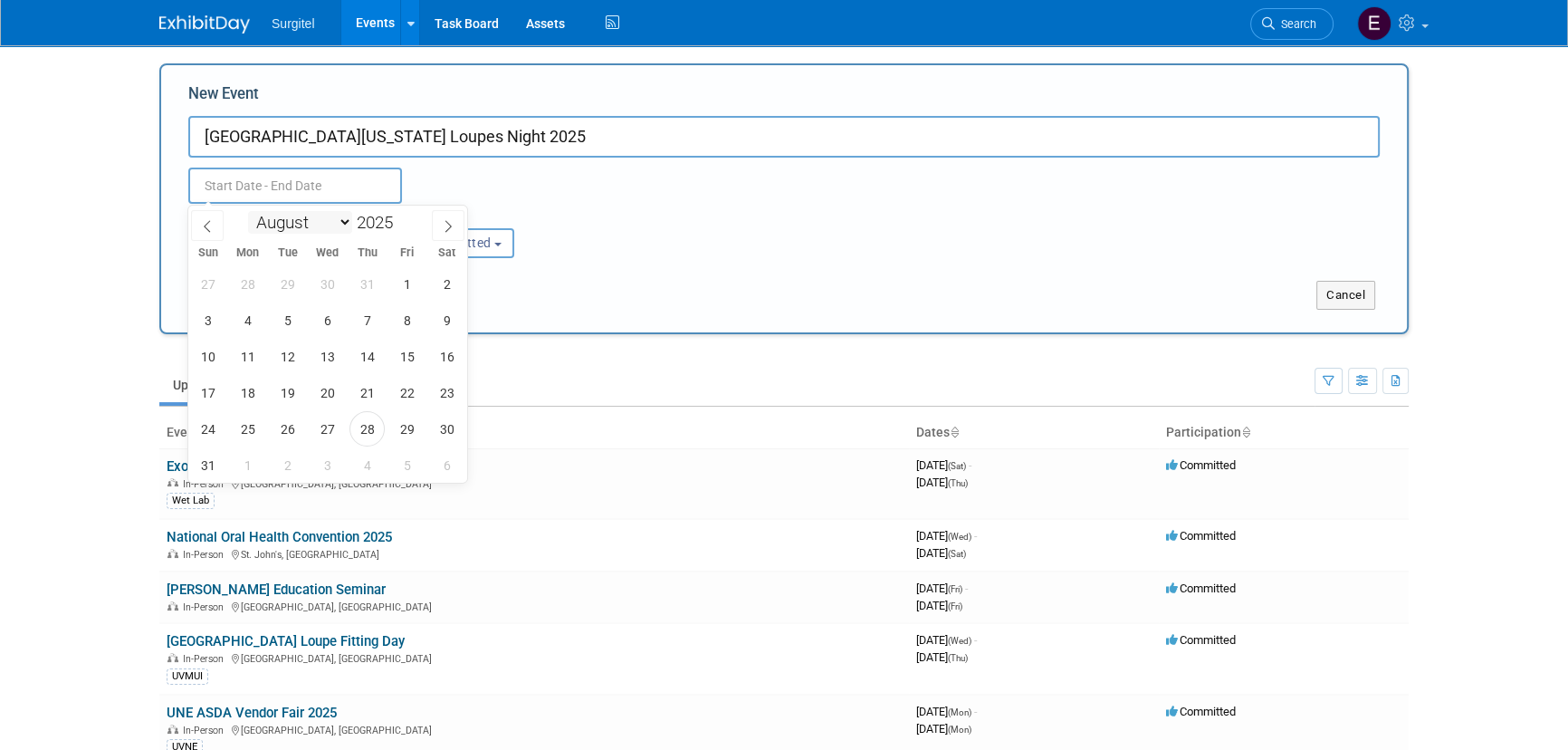
click at [313, 220] on select "January February March April May June July August September October November De…" at bounding box center [300, 222] width 104 height 22
select select "8"
click at [248, 211] on select "January February March April May June July August September October November De…" at bounding box center [300, 222] width 104 height 22
click at [278, 366] on span "16" at bounding box center [287, 356] width 35 height 35
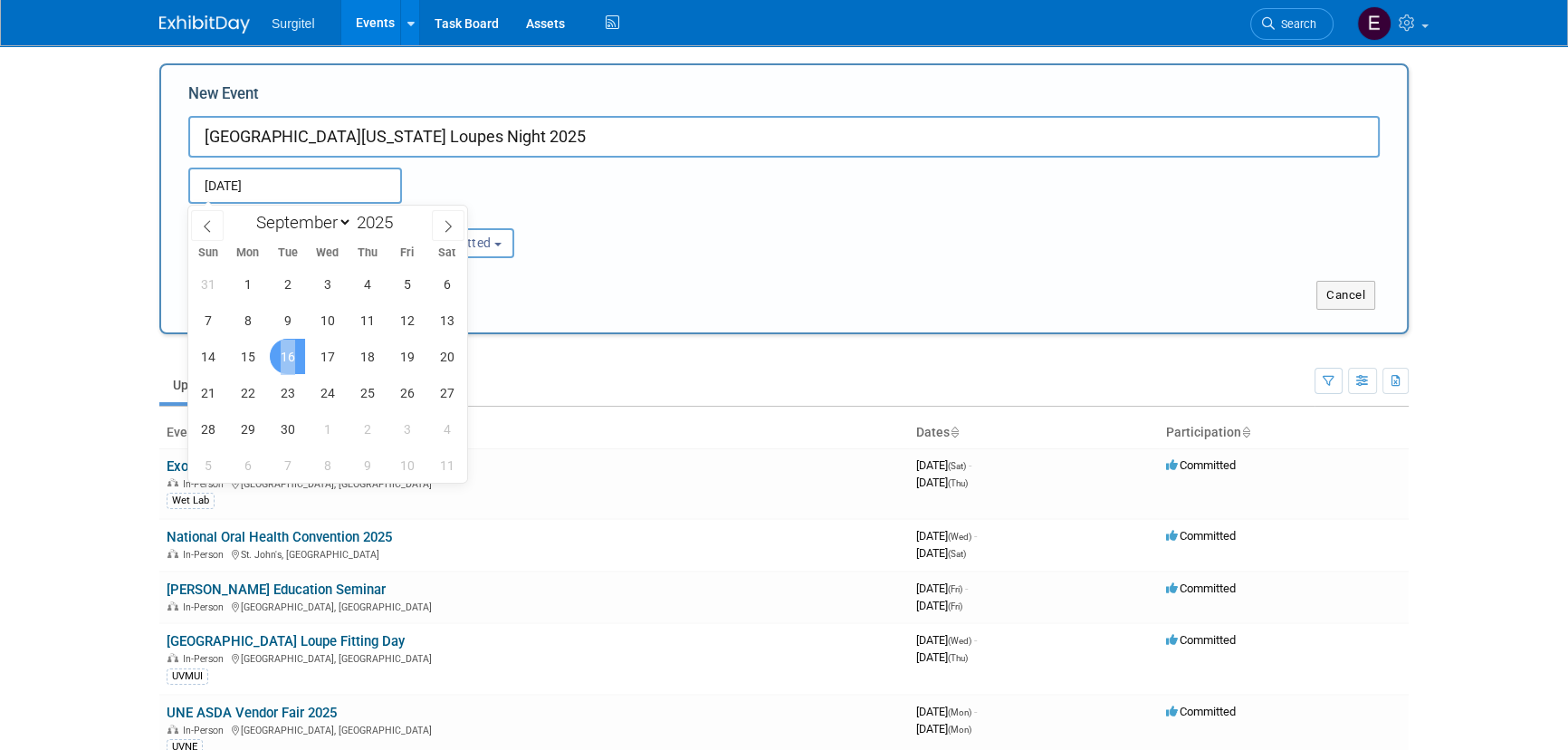
type input "[DATE] to [DATE]"
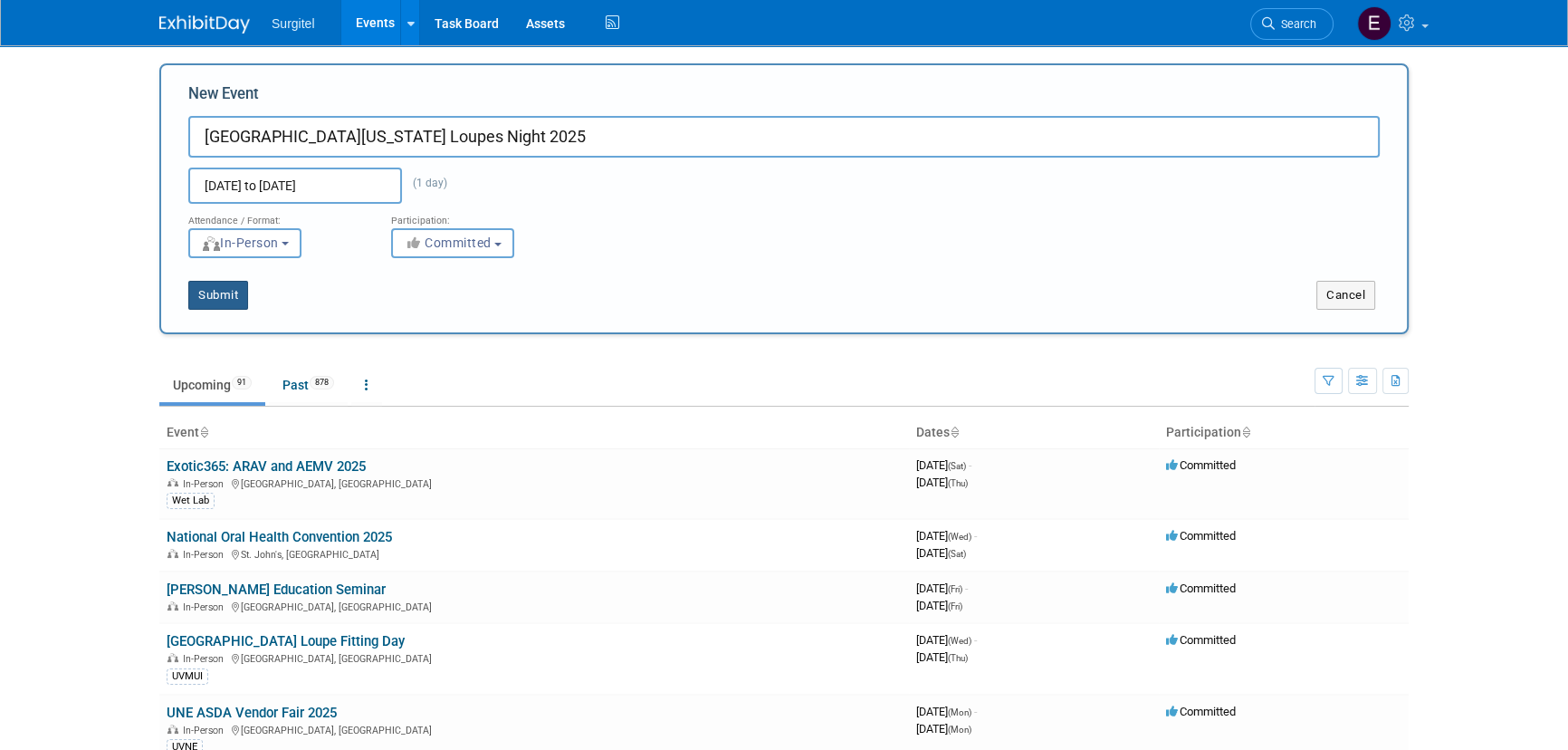
click at [240, 299] on button "Submit" at bounding box center [218, 294] width 60 height 29
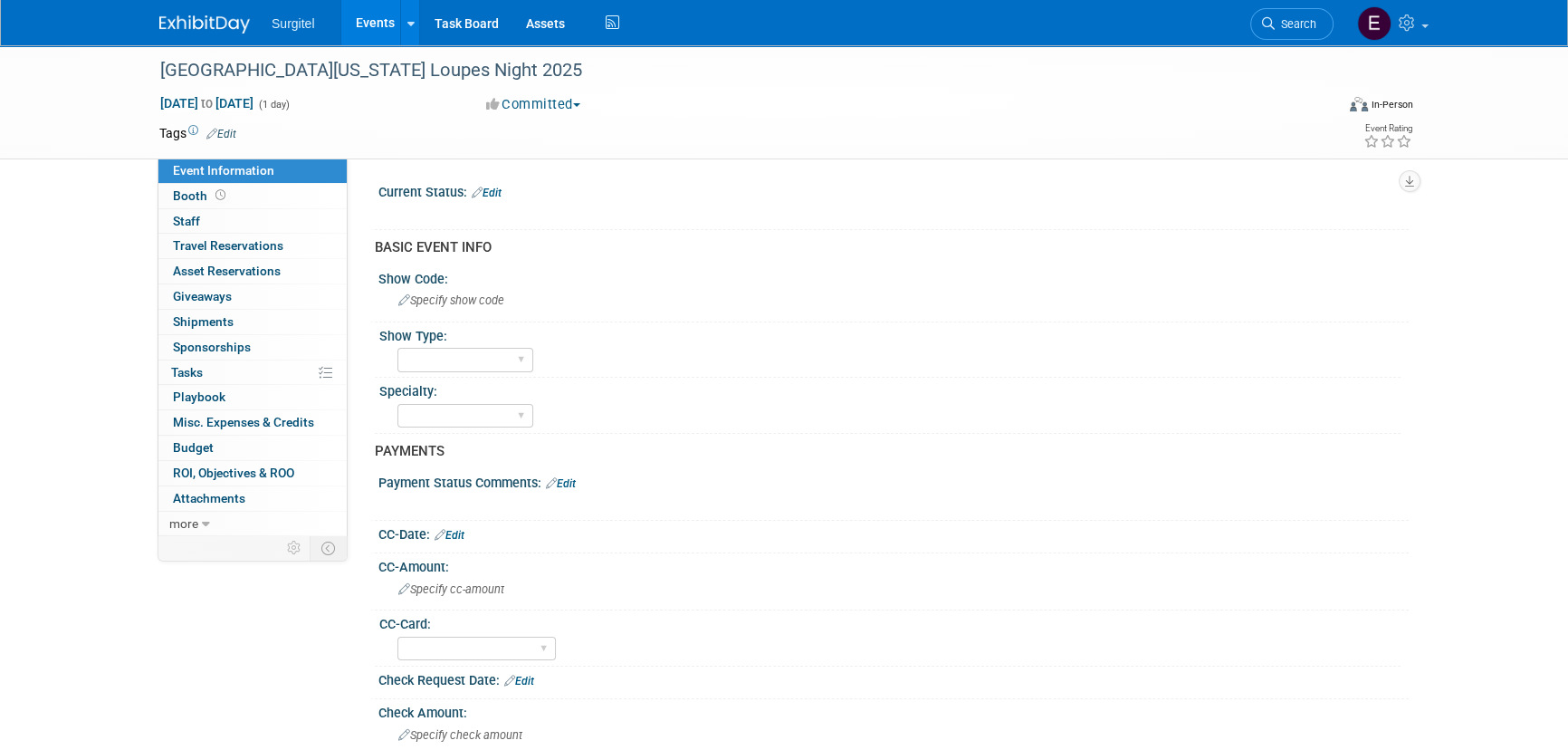
click at [232, 131] on link "Edit" at bounding box center [221, 134] width 30 height 13
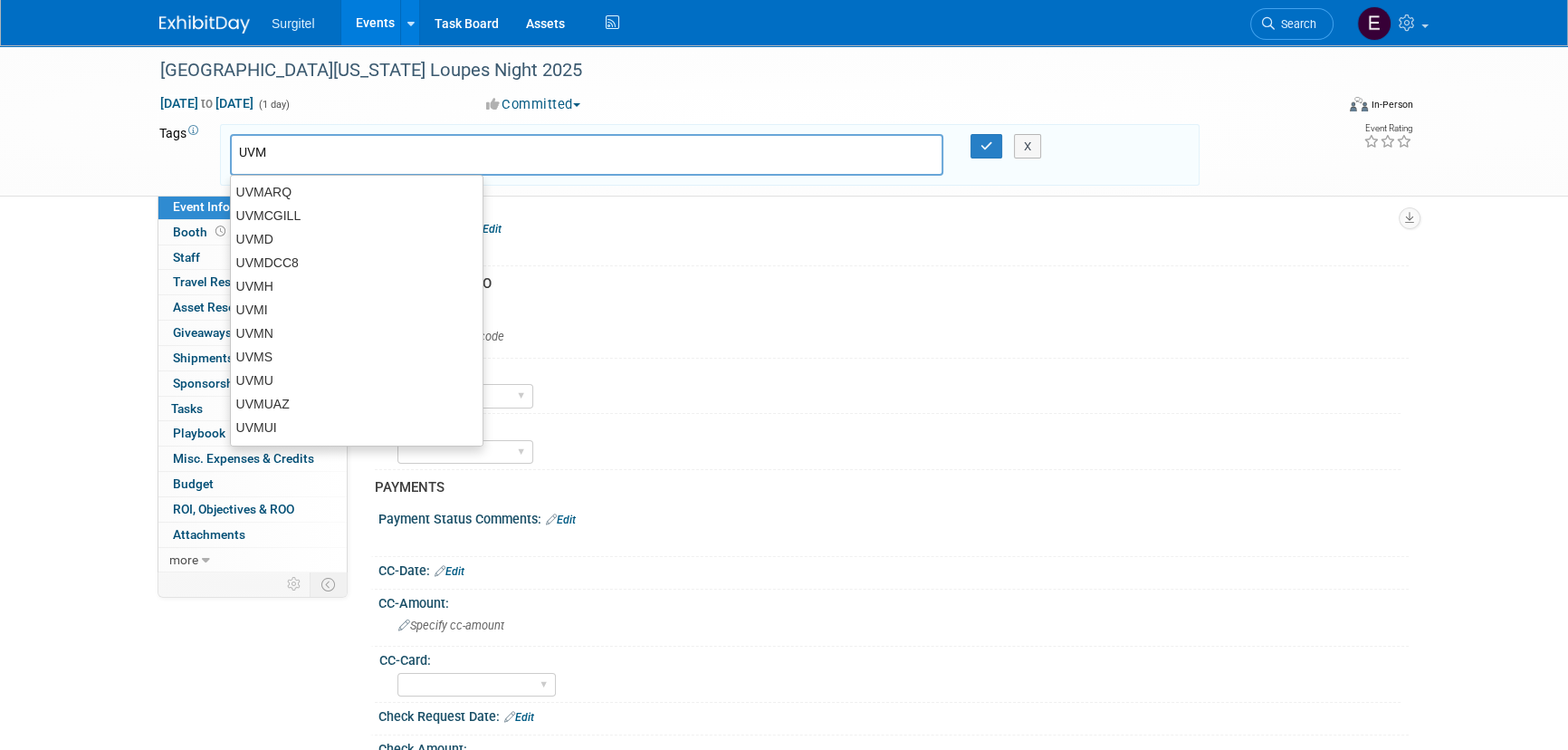
type input "UVMD"
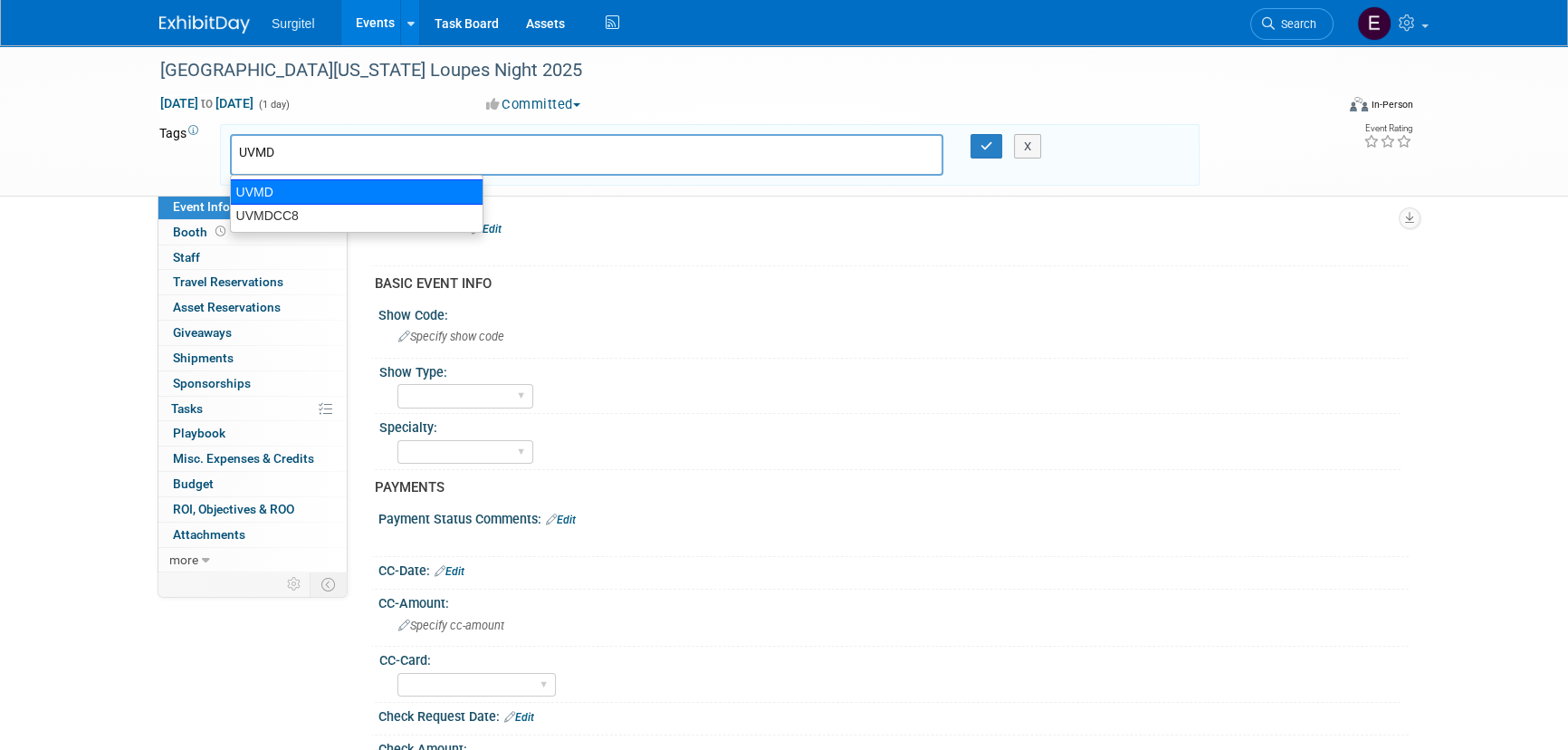
click at [314, 190] on div "UVMD" at bounding box center [357, 192] width 254 height 25
type input "UVMD"
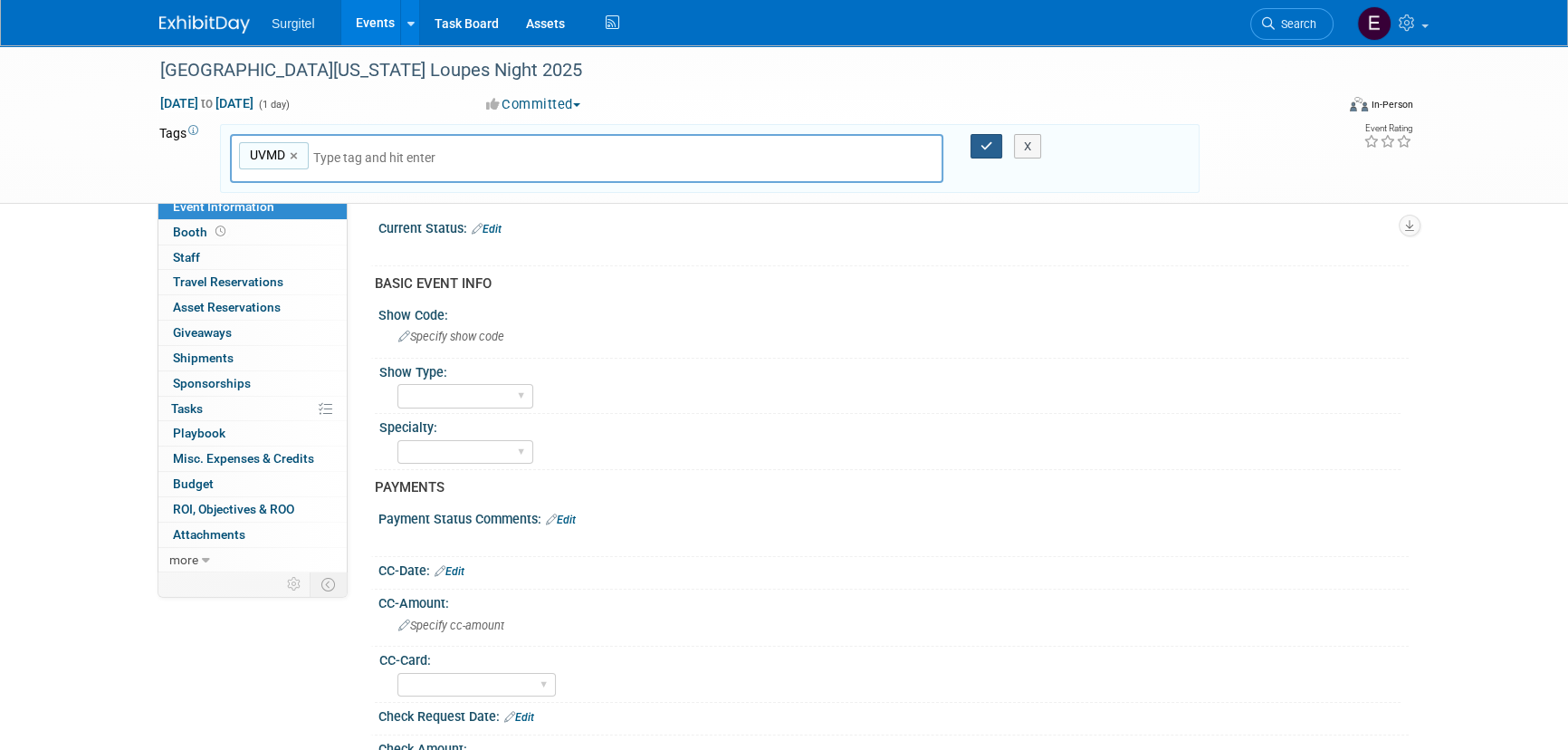
click at [983, 144] on icon "button" at bounding box center [987, 146] width 13 height 12
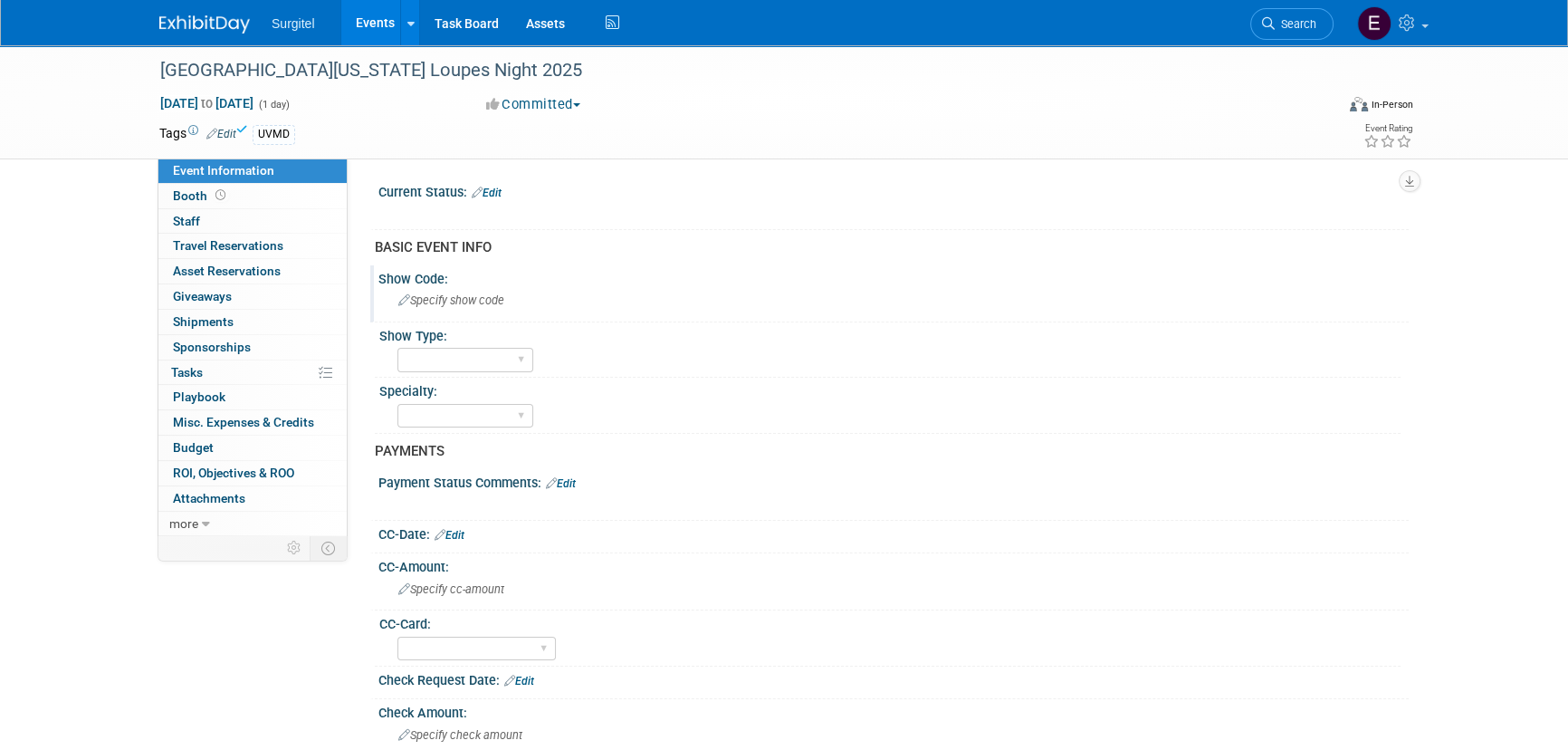
click at [461, 309] on div "Specify show code" at bounding box center [893, 300] width 1003 height 28
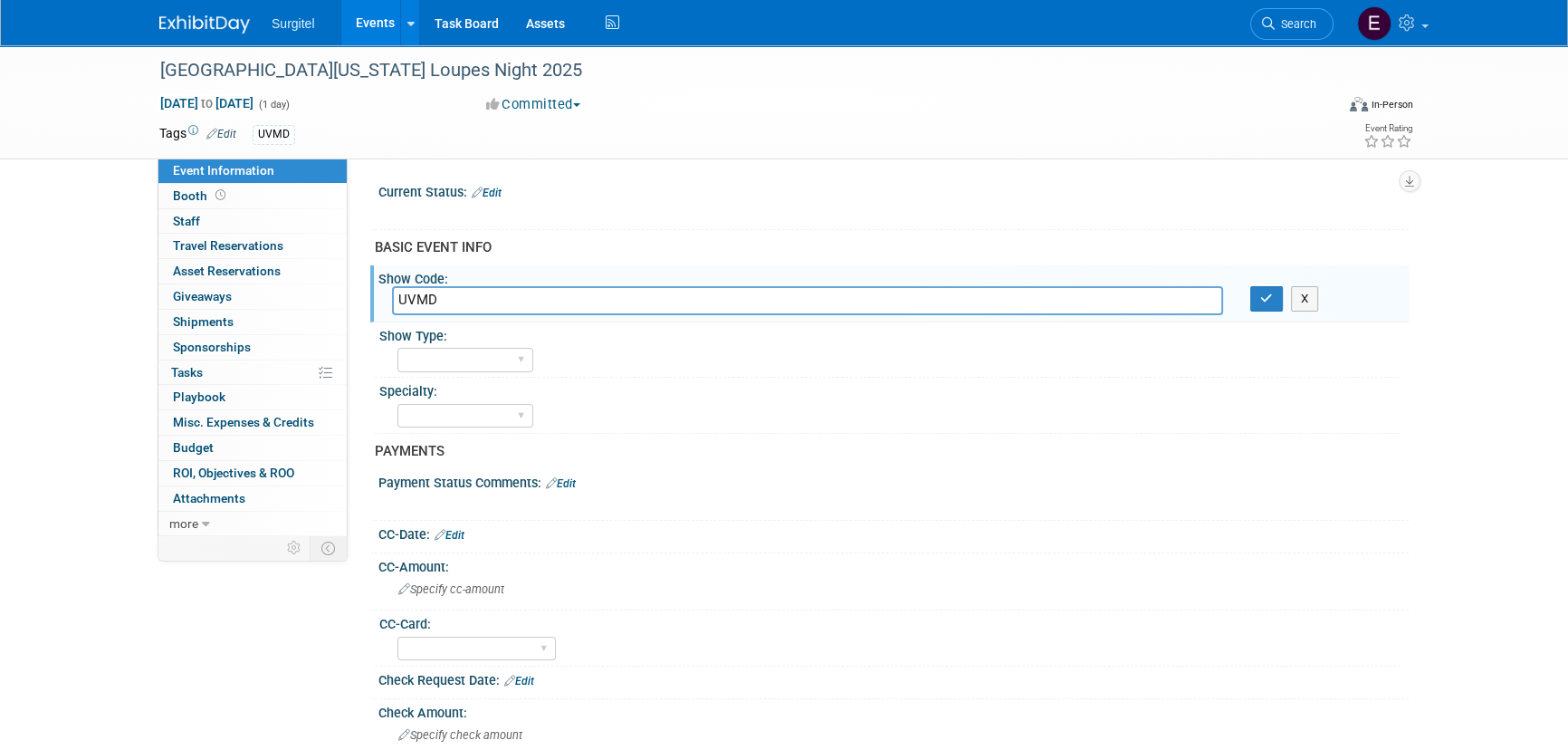
type input "UVMD"
drag, startPoint x: 1248, startPoint y: 303, endPoint x: 1264, endPoint y: 299, distance: 16.5
click at [1248, 303] on div "X" at bounding box center [1323, 298] width 172 height 25
click at [1267, 297] on icon "button" at bounding box center [1267, 298] width 13 height 12
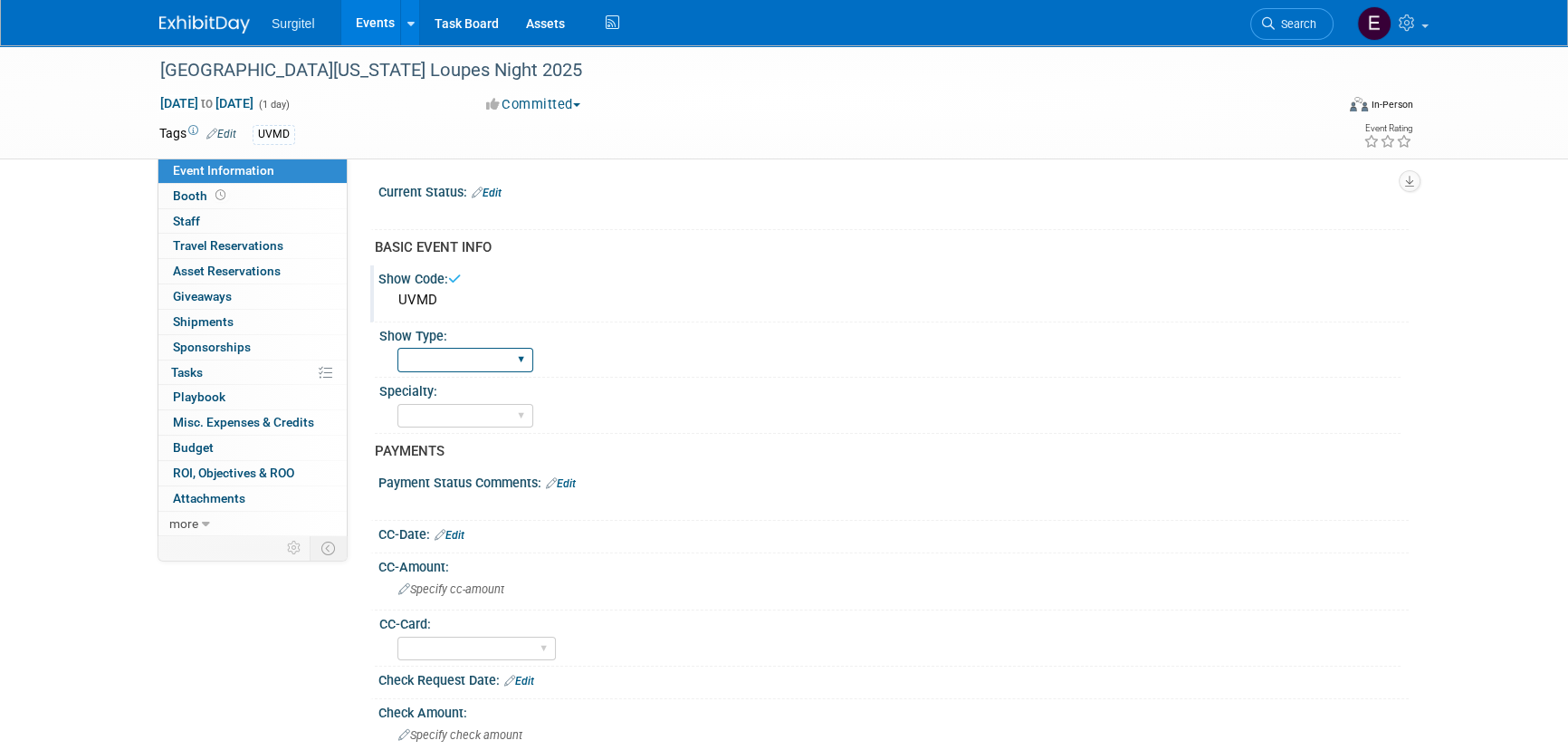
click at [466, 362] on select "School Show Trade Show Wet Lab CE Course Lunch and Learn" at bounding box center [465, 359] width 136 height 24
select select "School Show"
click at [397, 347] on select "School Show Trade Show Wet Lab CE Course Lunch and Learn" at bounding box center [465, 359] width 136 height 24
click at [480, 405] on select "Dental Hygiene Medical Veterinarian Other" at bounding box center [465, 416] width 136 height 24
select select "Dental"
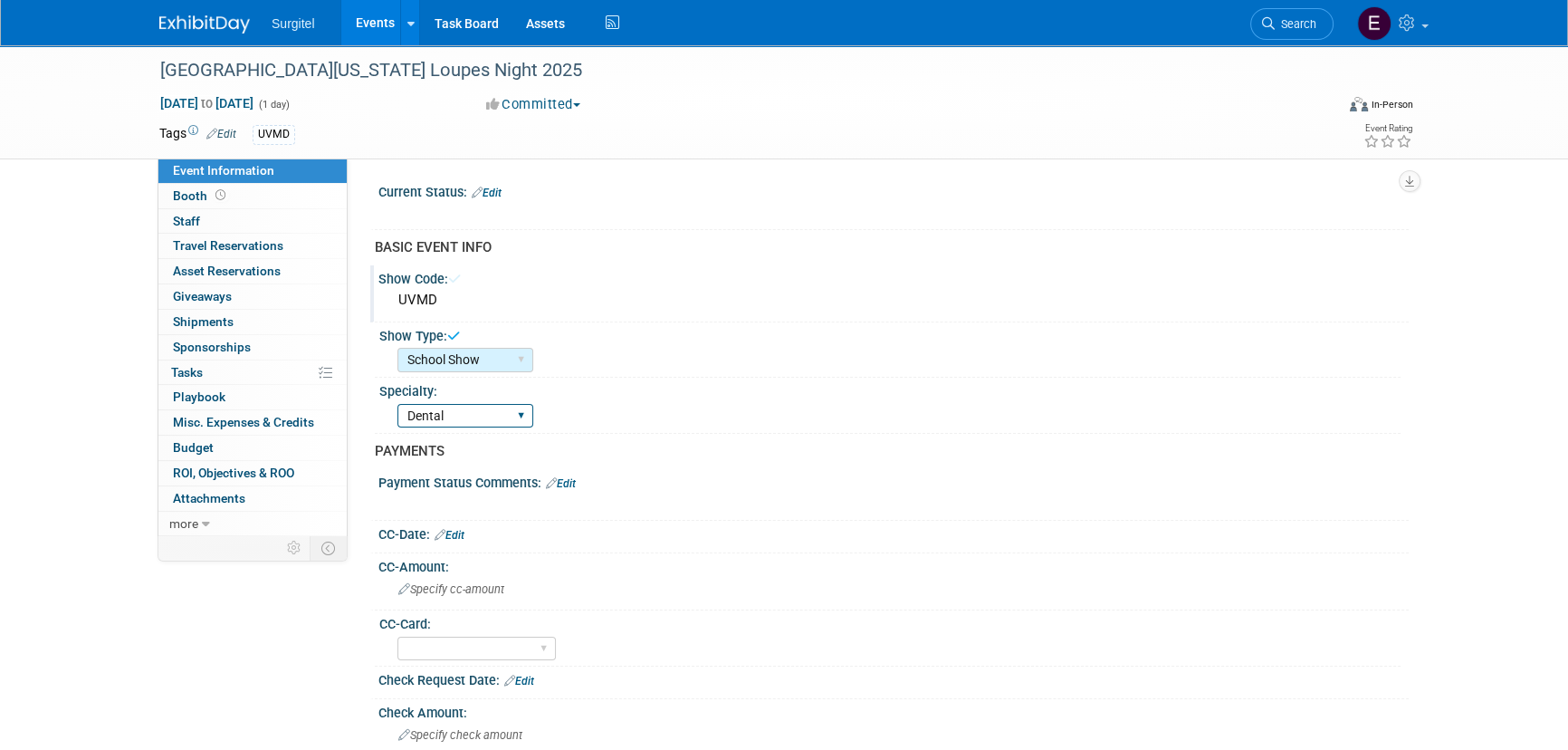
click at [397, 404] on select "Dental Hygiene Medical Veterinarian Other" at bounding box center [465, 416] width 136 height 24
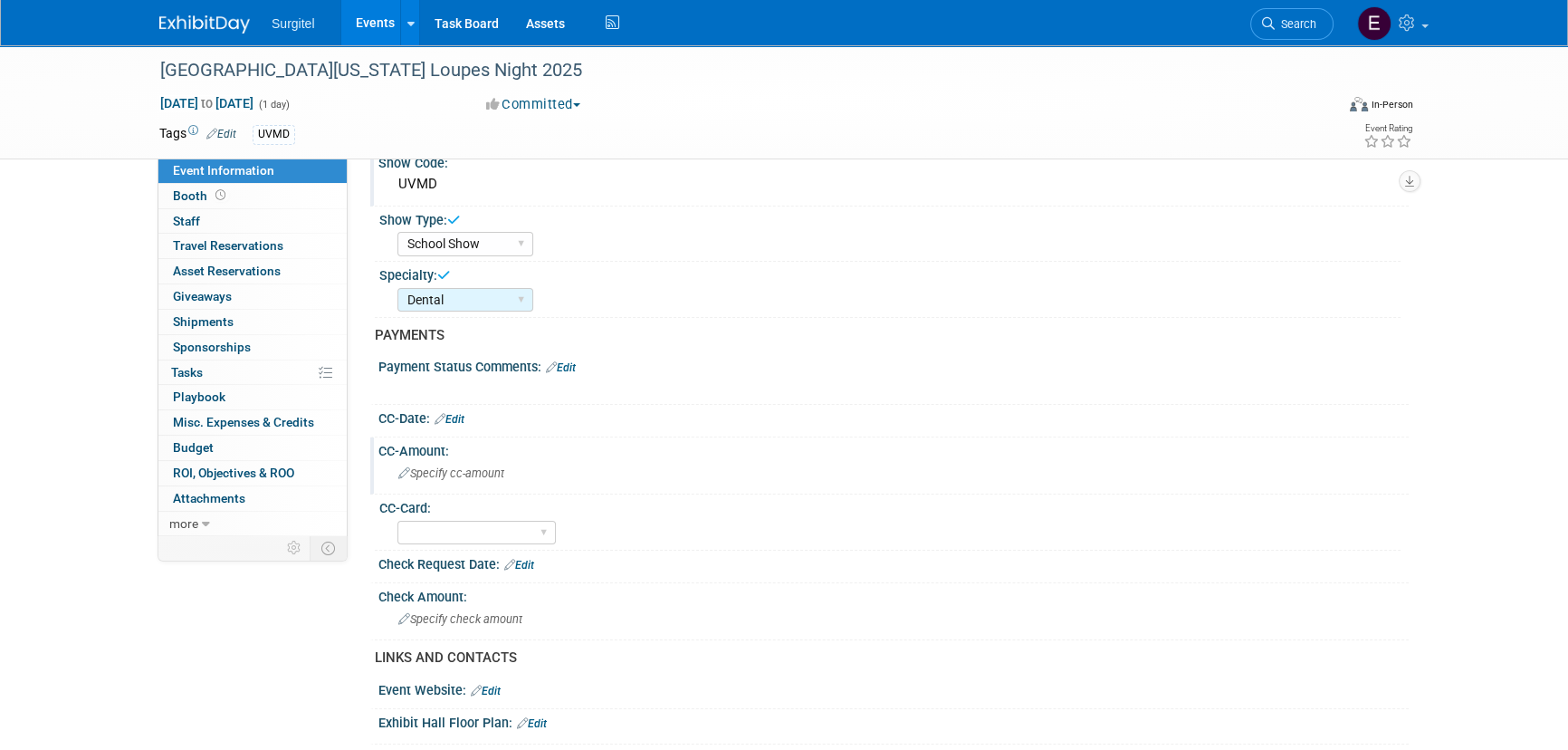
scroll to position [164, 0]
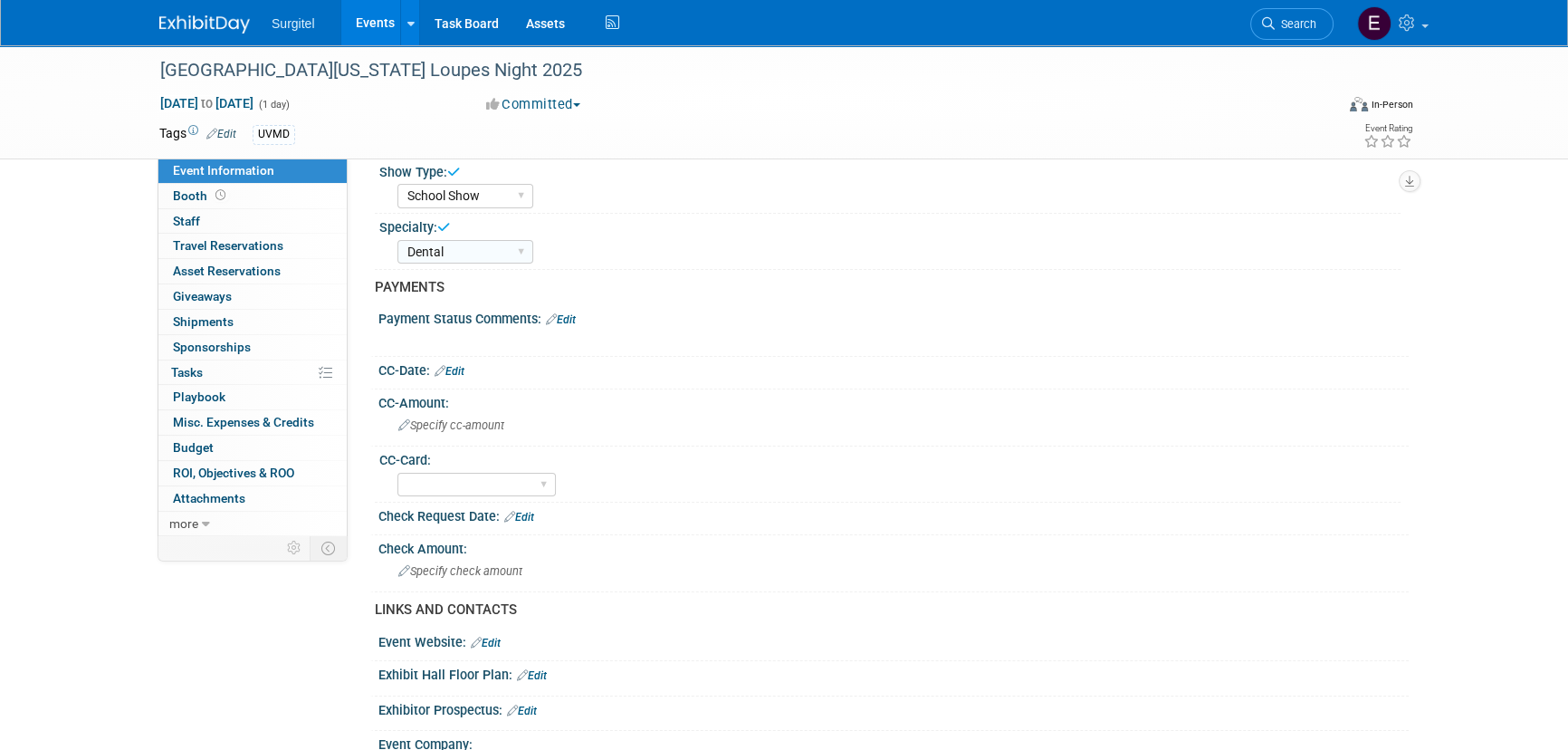
click at [463, 369] on link "Edit" at bounding box center [449, 371] width 30 height 13
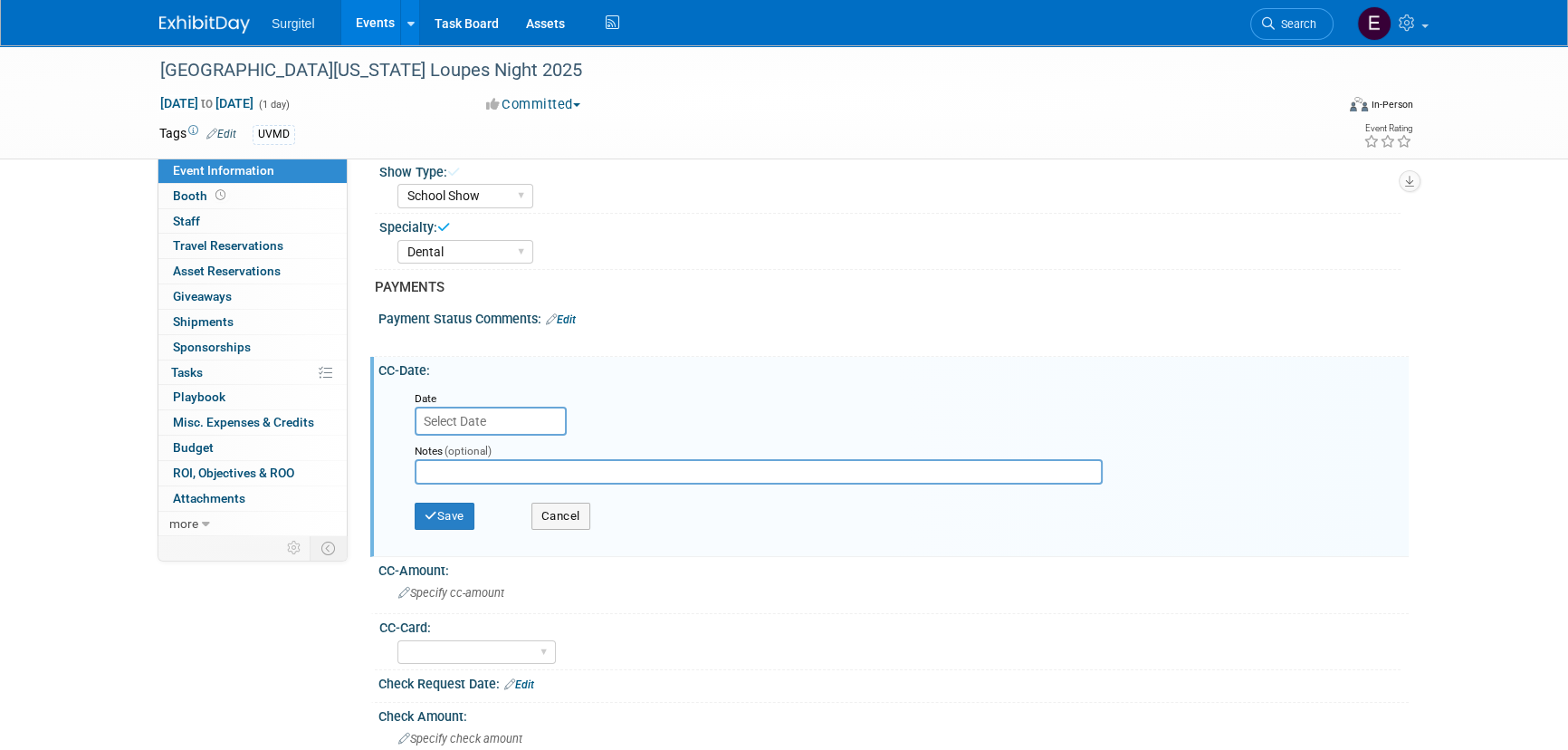
click at [482, 416] on input "text" at bounding box center [491, 420] width 152 height 29
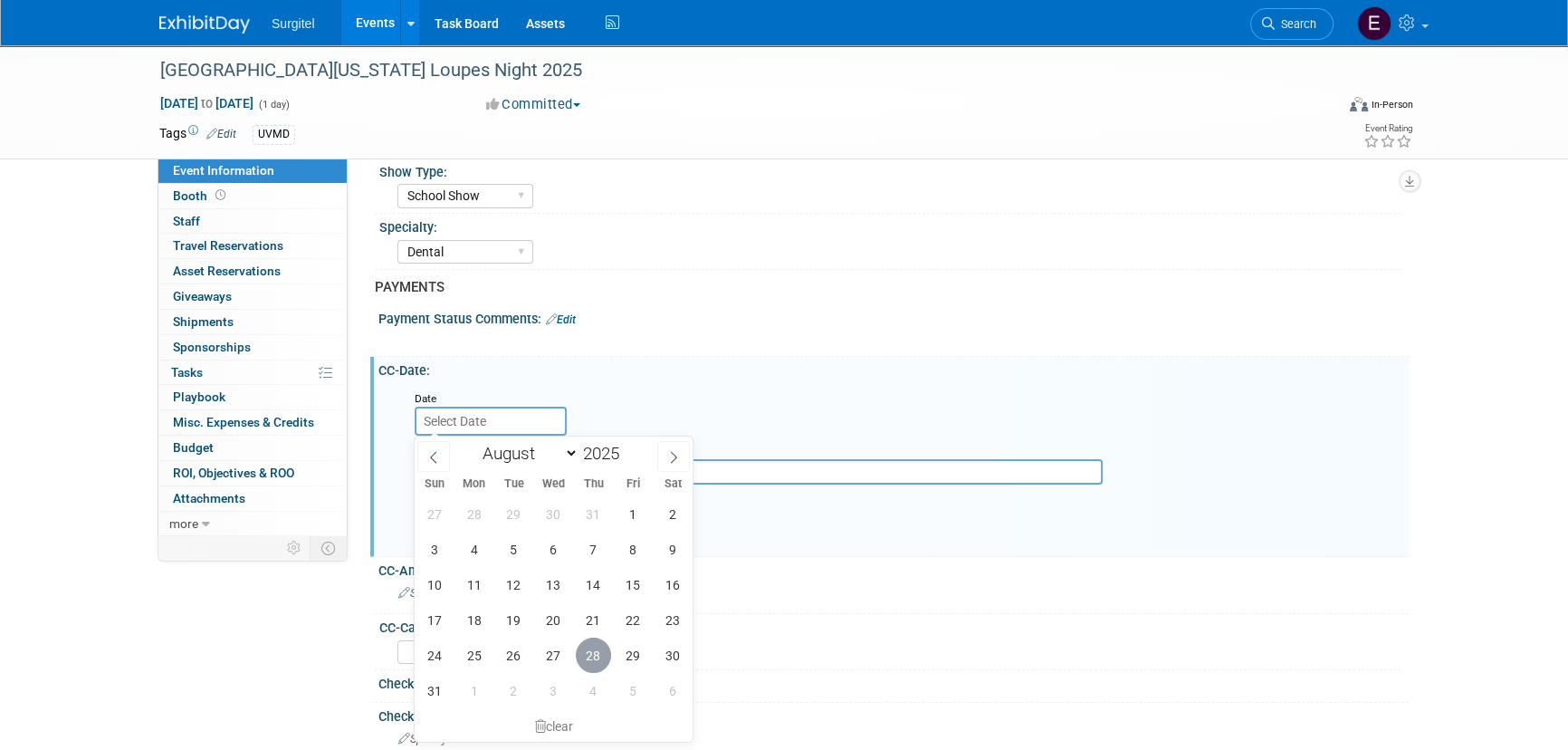
click at [593, 659] on span "28" at bounding box center [594, 655] width 35 height 35
type input "Aug 28, 2025"
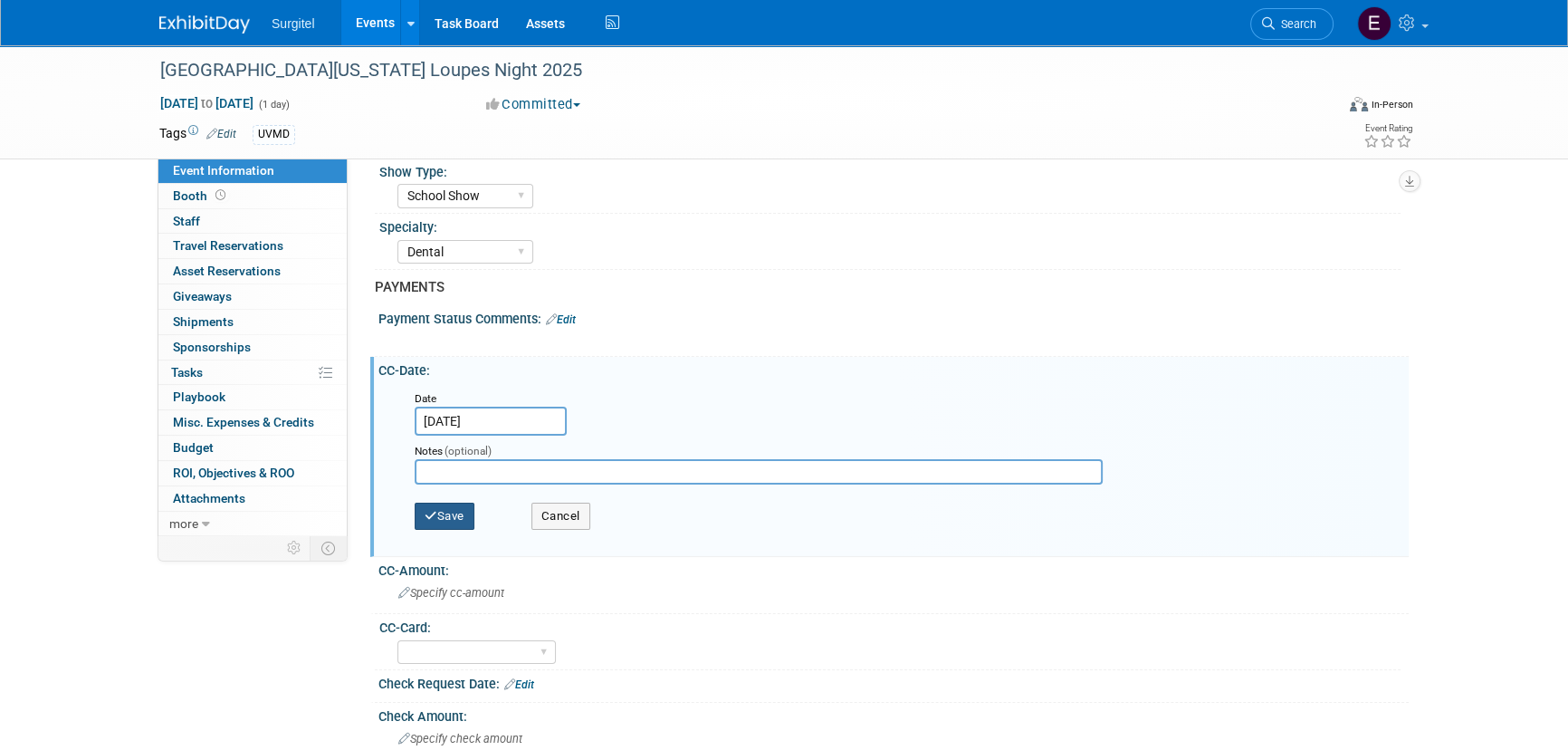
click at [473, 515] on button "Save" at bounding box center [445, 516] width 60 height 27
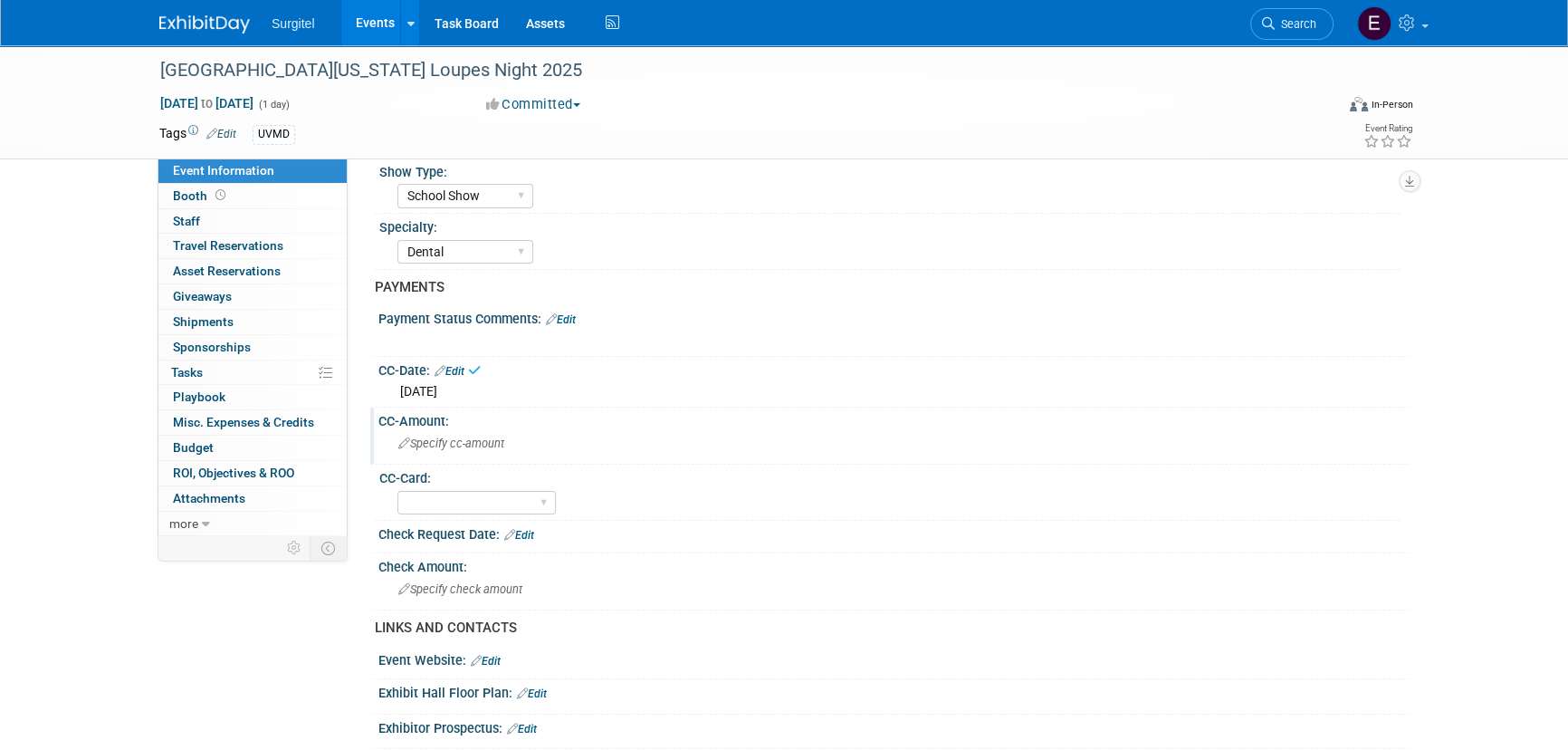
click at [485, 449] on div "Specify cc-amount" at bounding box center [893, 443] width 1003 height 28
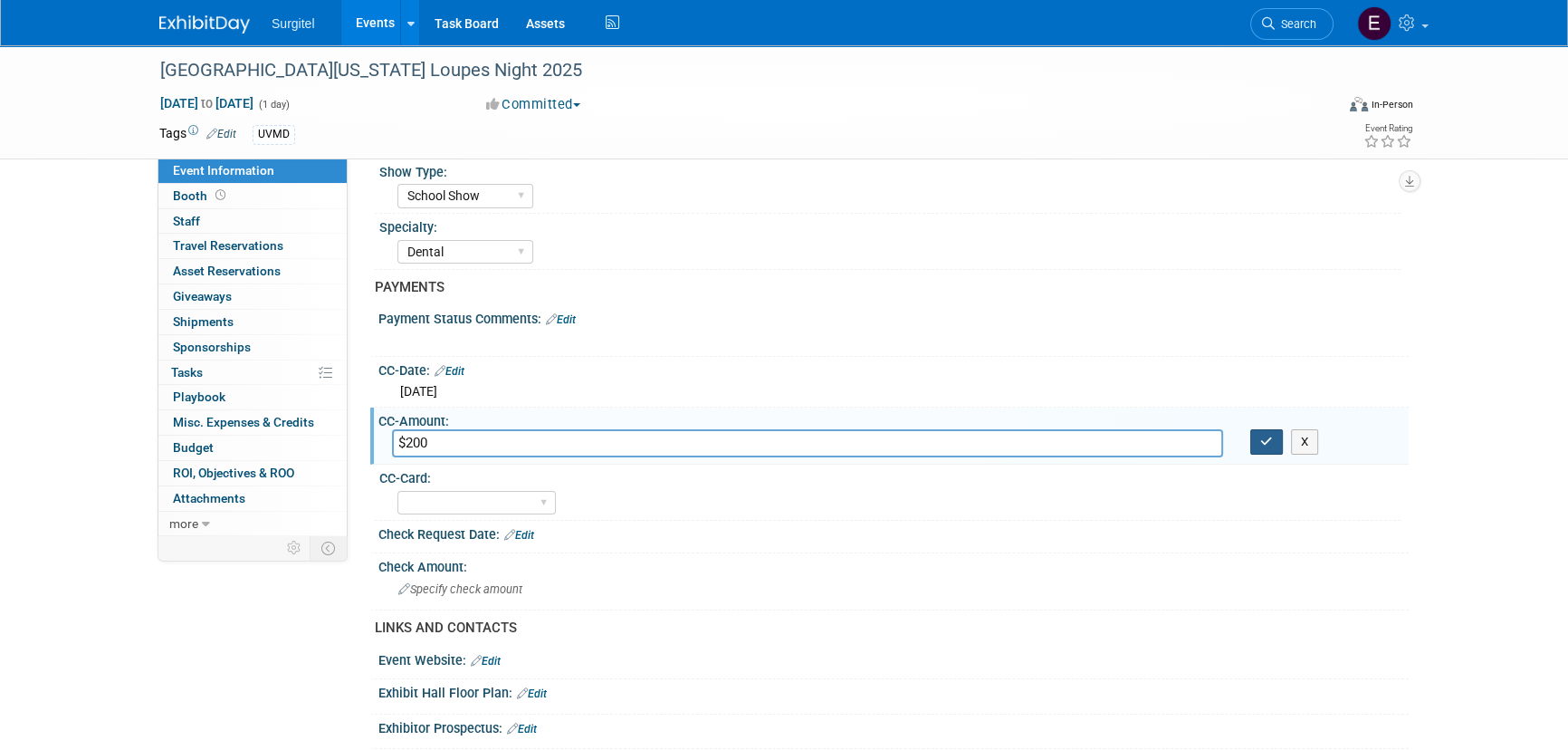
type input "$200"
click at [1275, 443] on button "button" at bounding box center [1266, 441] width 32 height 25
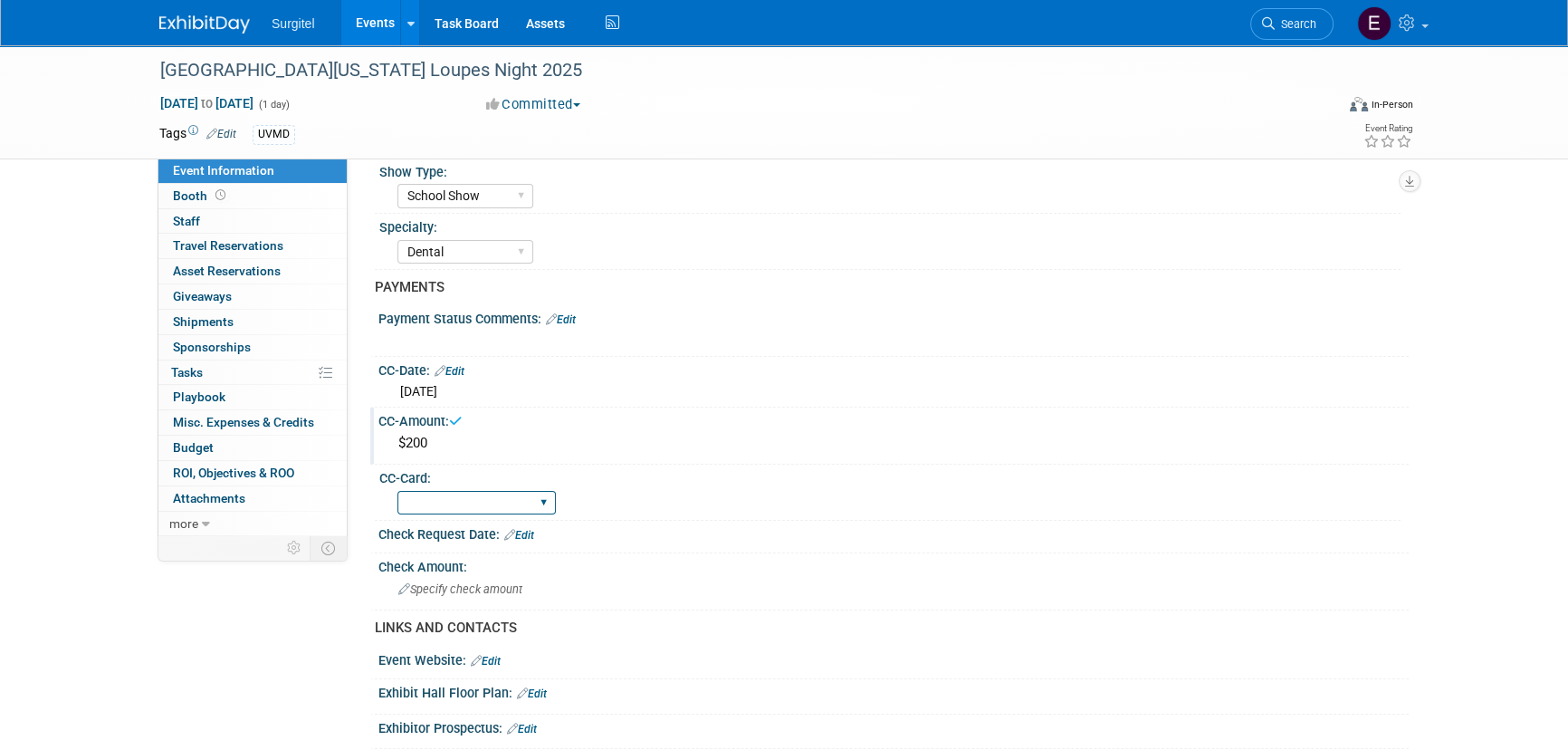
click at [512, 510] on select "Rewards - 12003 SkyMiles - 93008 Visa - 1925 Business Cash - 7359" at bounding box center [476, 503] width 158 height 24
select select "SkyMiles - 93008"
click at [397, 491] on select "Rewards - 12003 SkyMiles - 93008 Visa - 1925 Business Cash - 7359" at bounding box center [476, 503] width 158 height 24
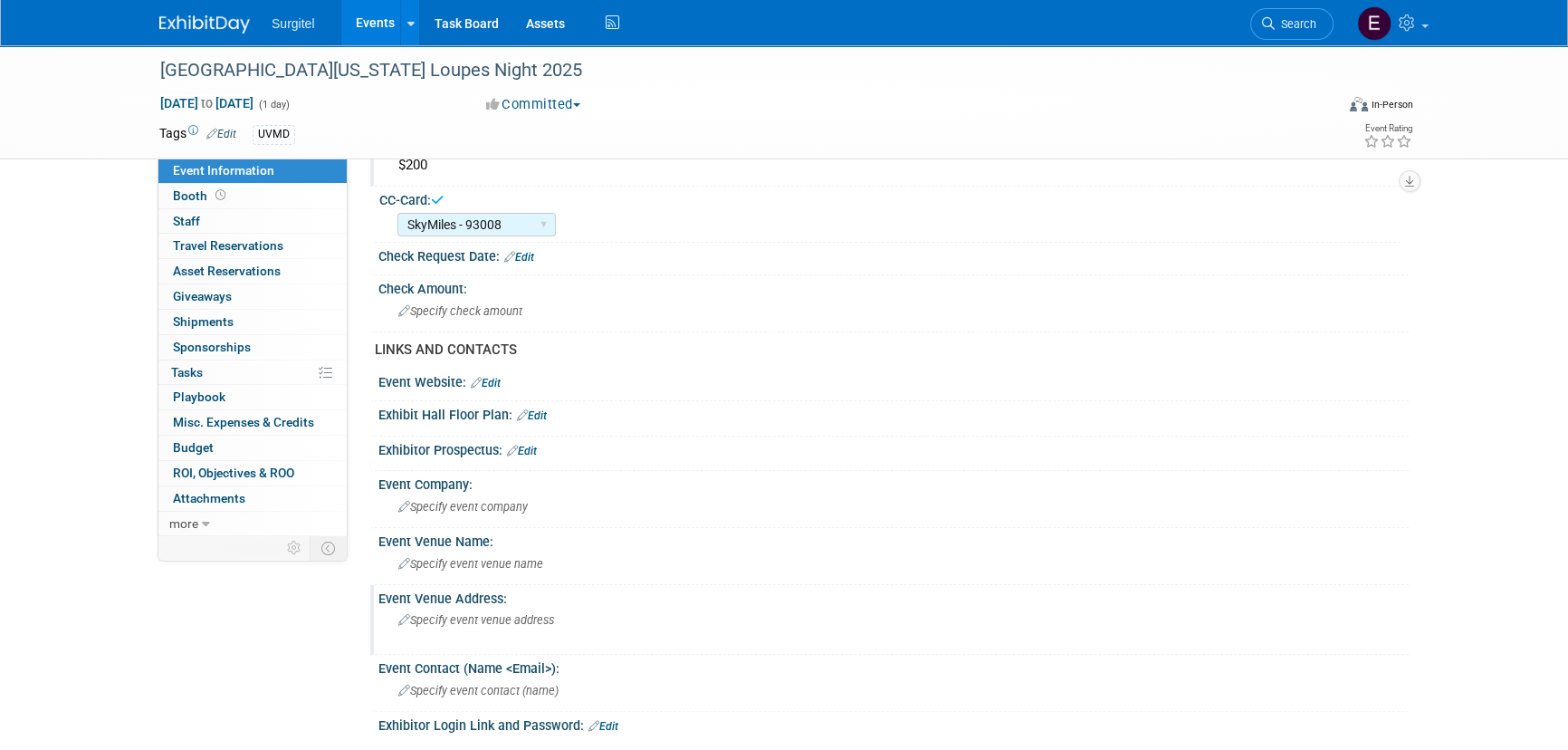
scroll to position [494, 0]
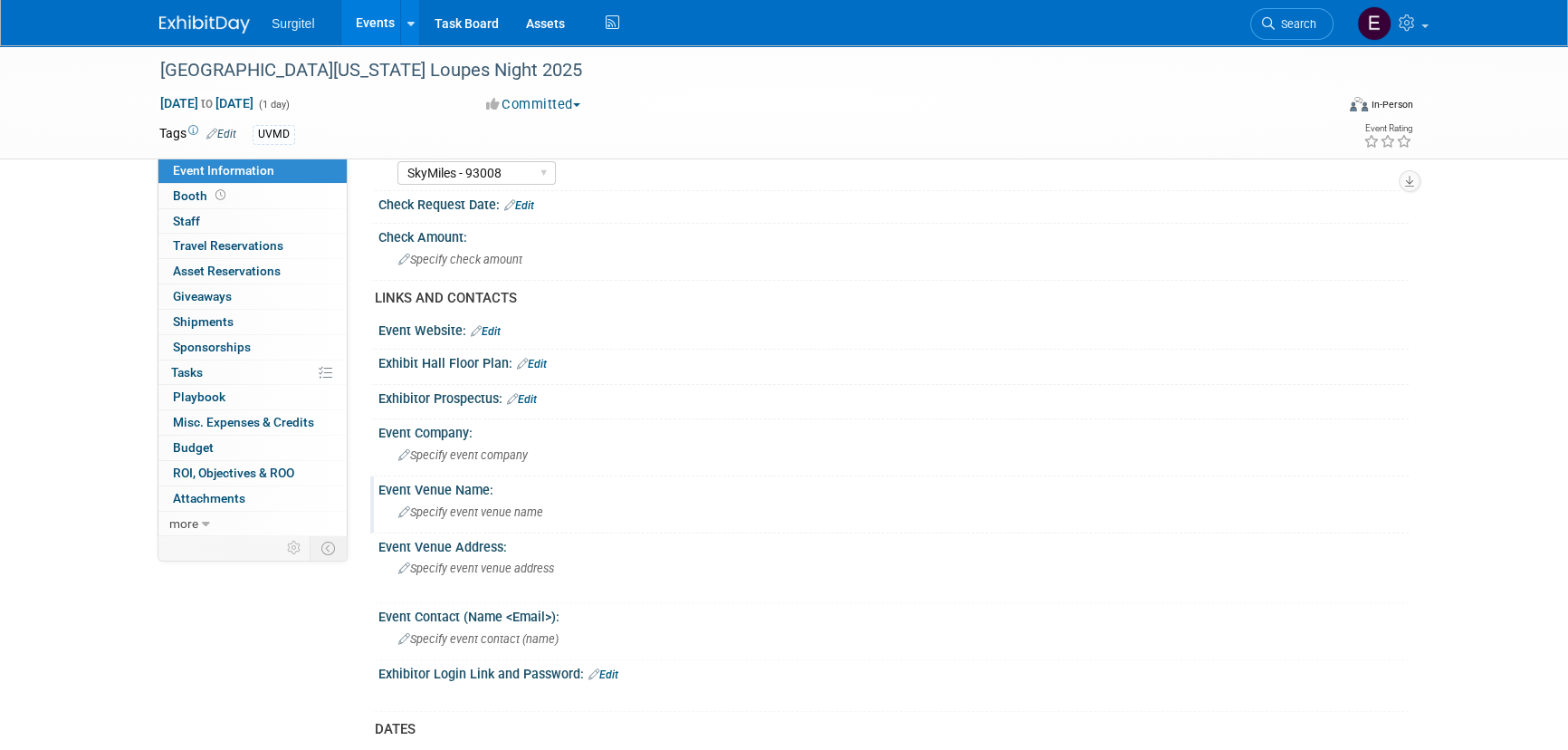
click at [495, 508] on span "Specify event venue name" at bounding box center [470, 512] width 144 height 14
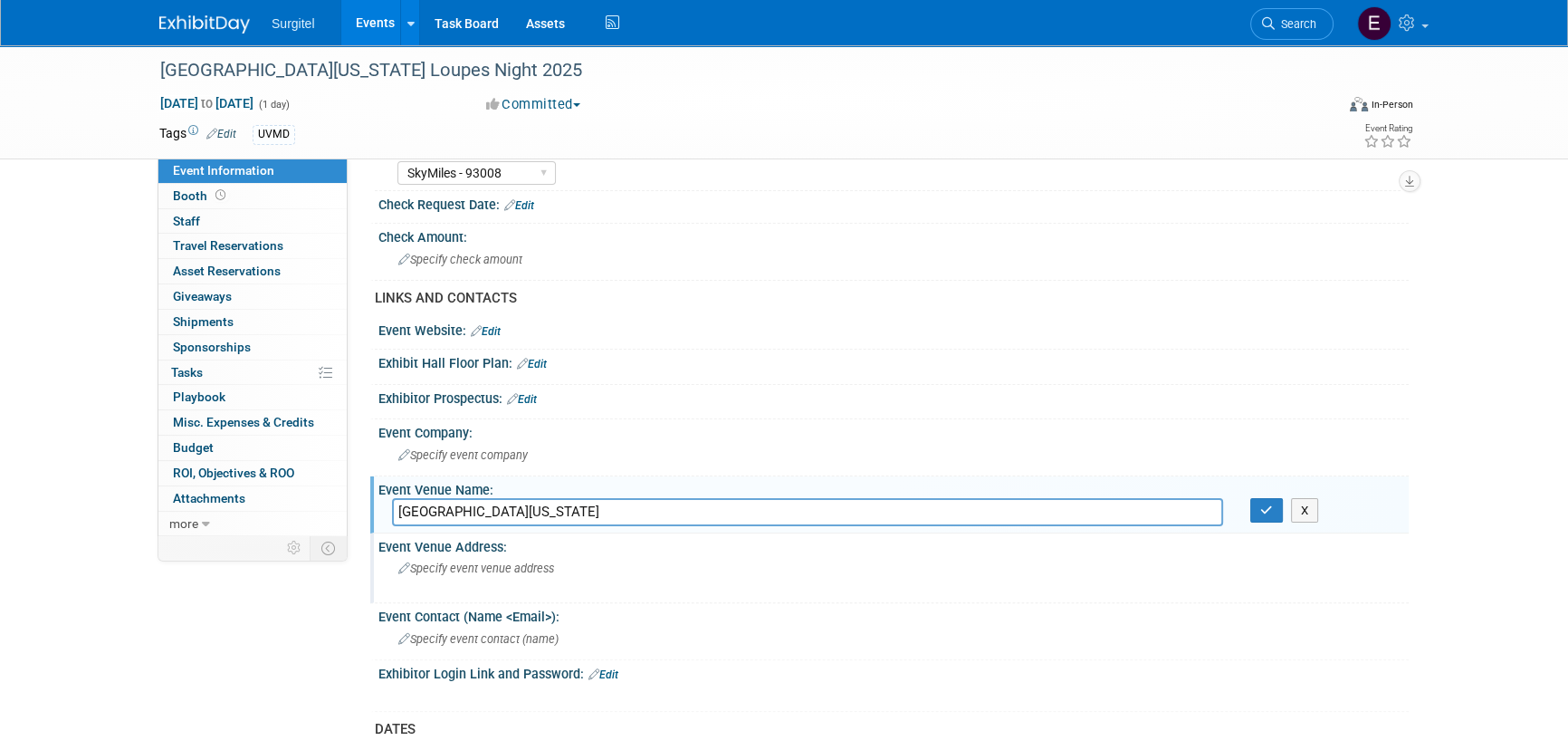
type input "University of Maryland Dental School"
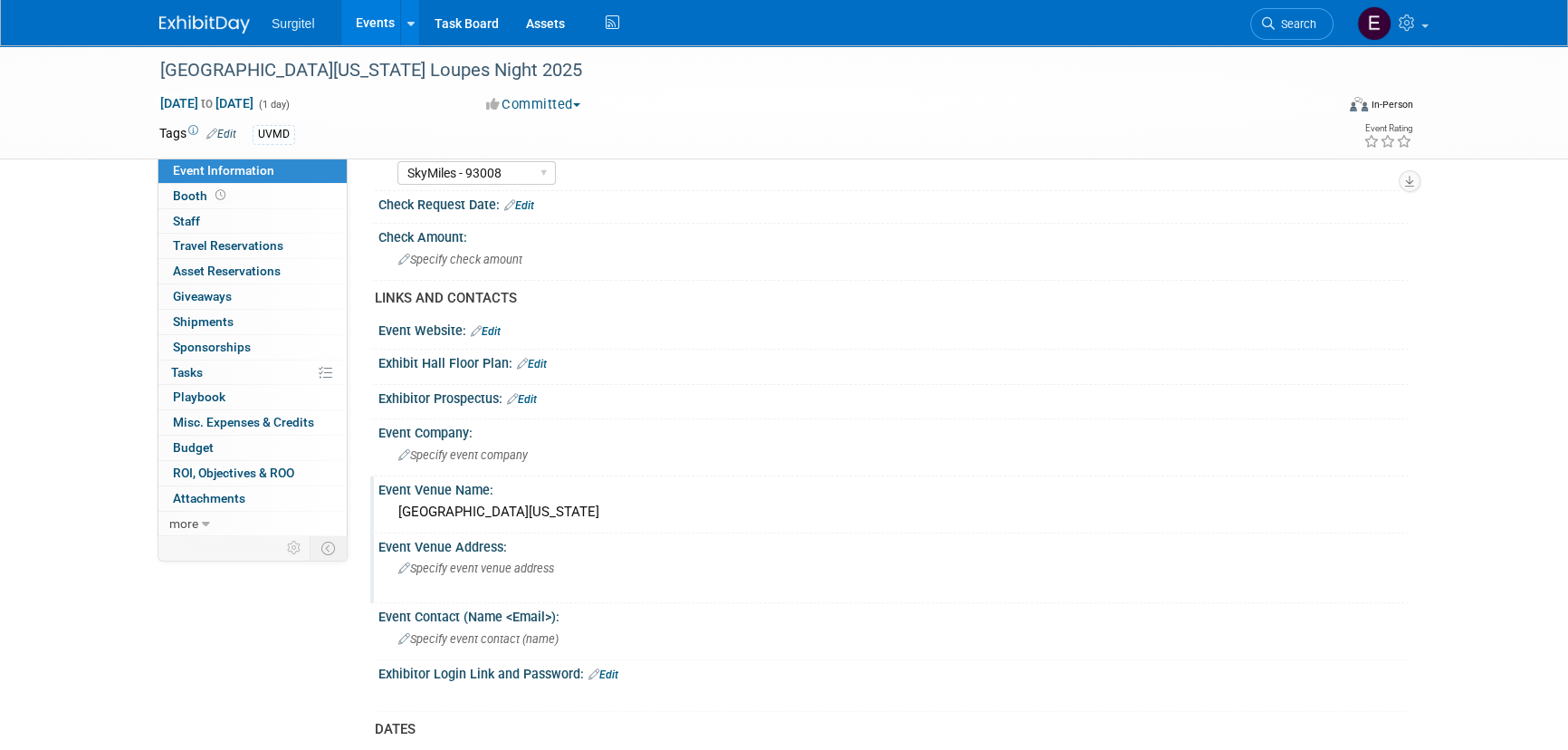
click at [535, 565] on span "Specify event venue address" at bounding box center [476, 568] width 156 height 14
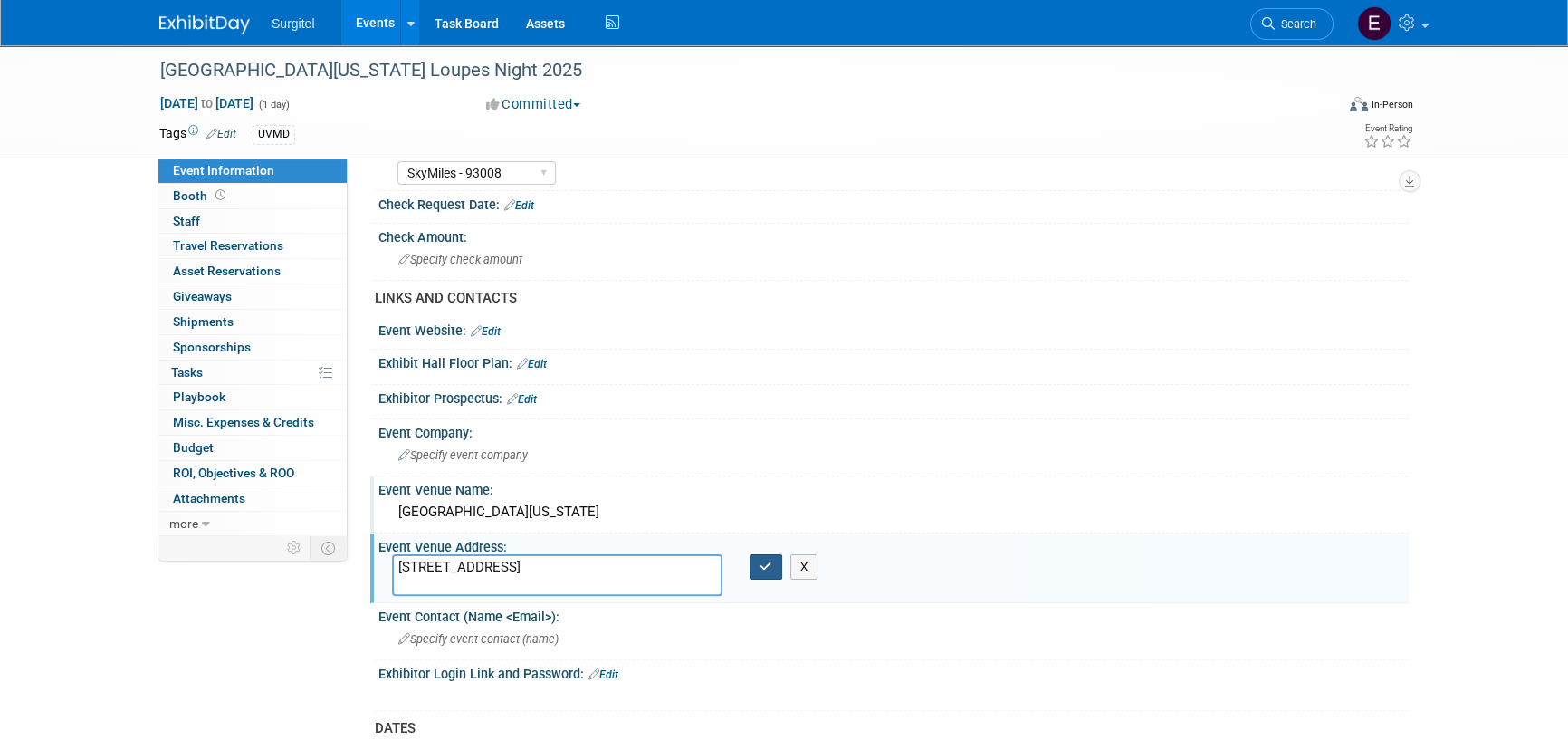
type textarea "650 W Baltimore St, Baltimore, MD 21201"
click at [767, 572] on button "button" at bounding box center [766, 566] width 32 height 25
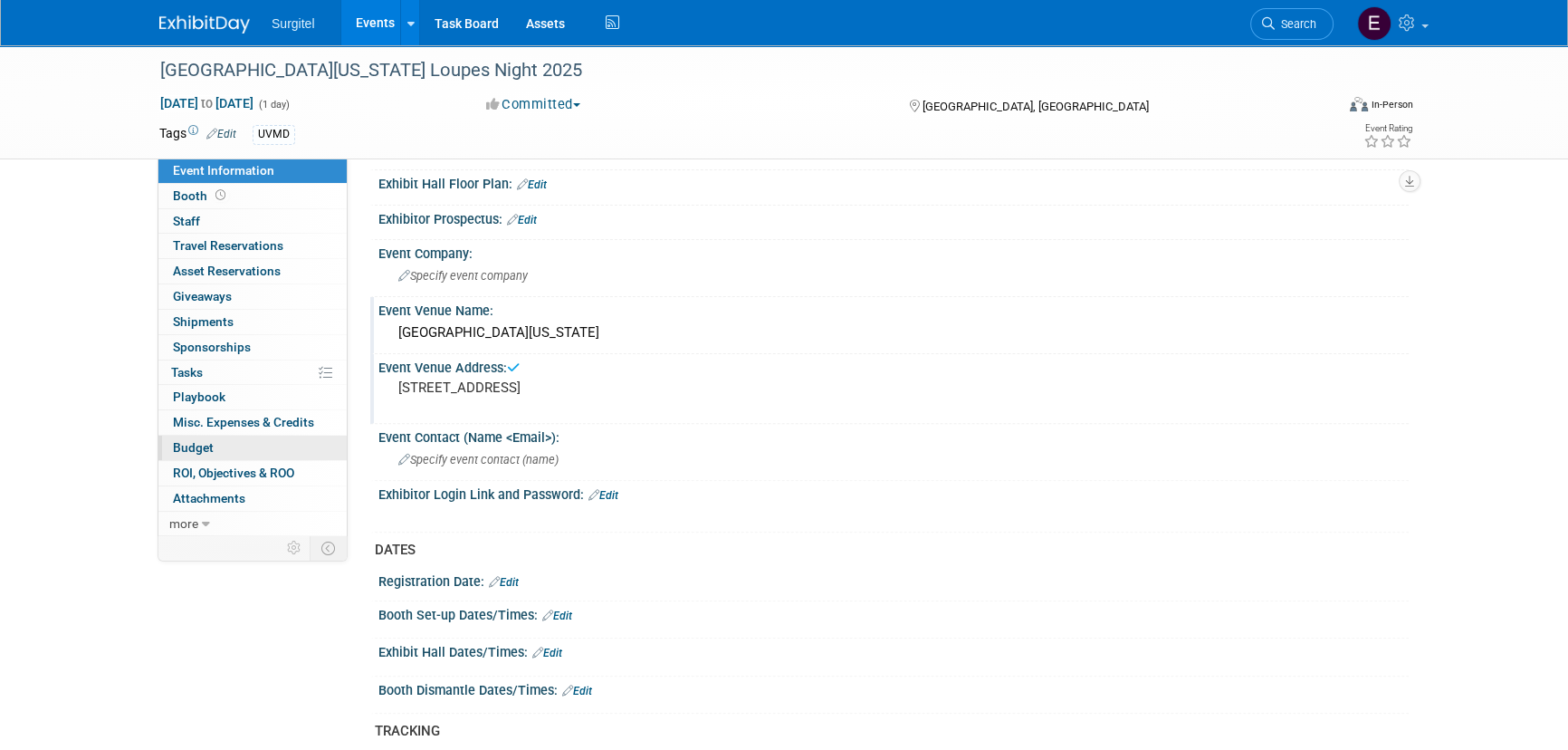
scroll to position [741, 0]
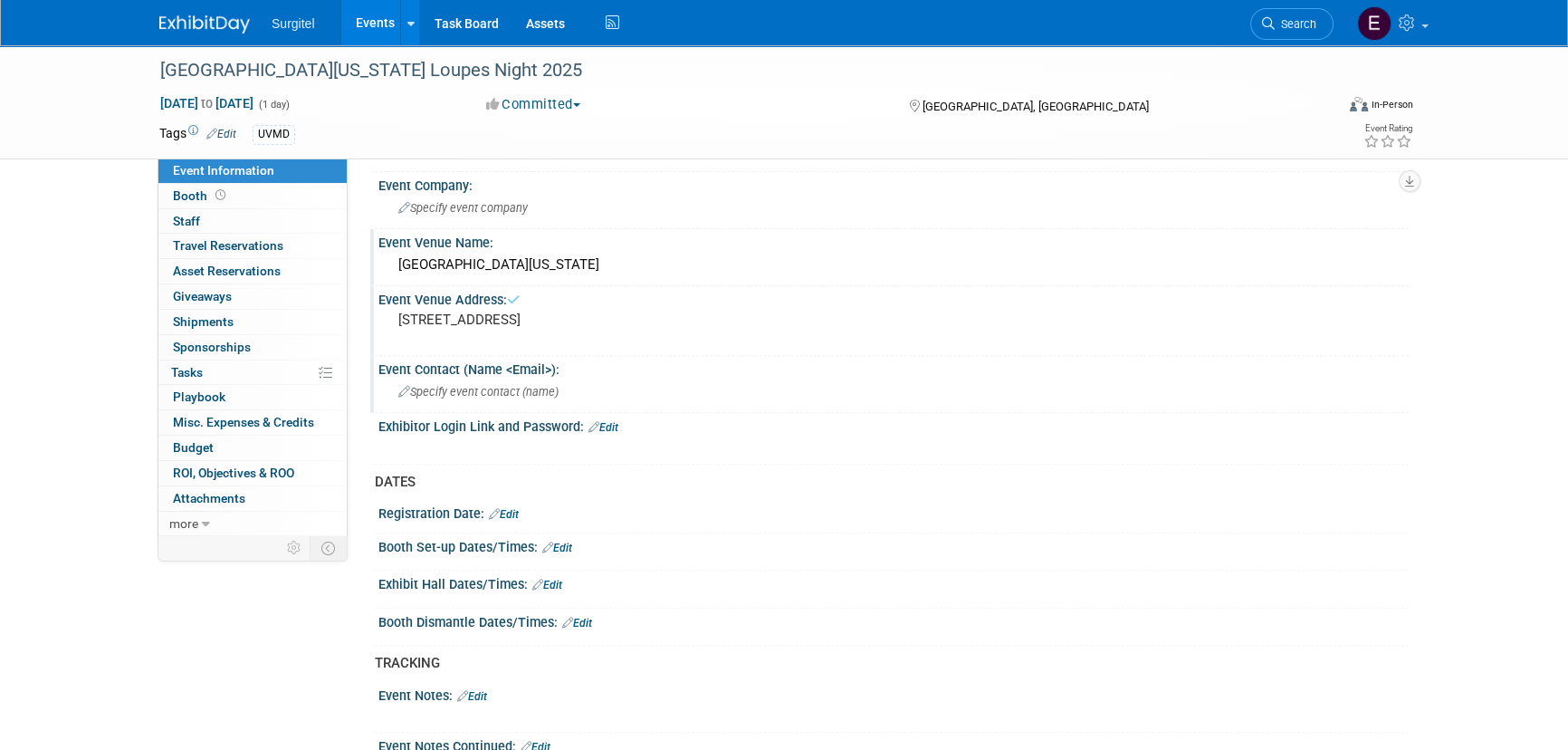
click at [424, 392] on span "Specify event contact (name )" at bounding box center [478, 392] width 160 height 14
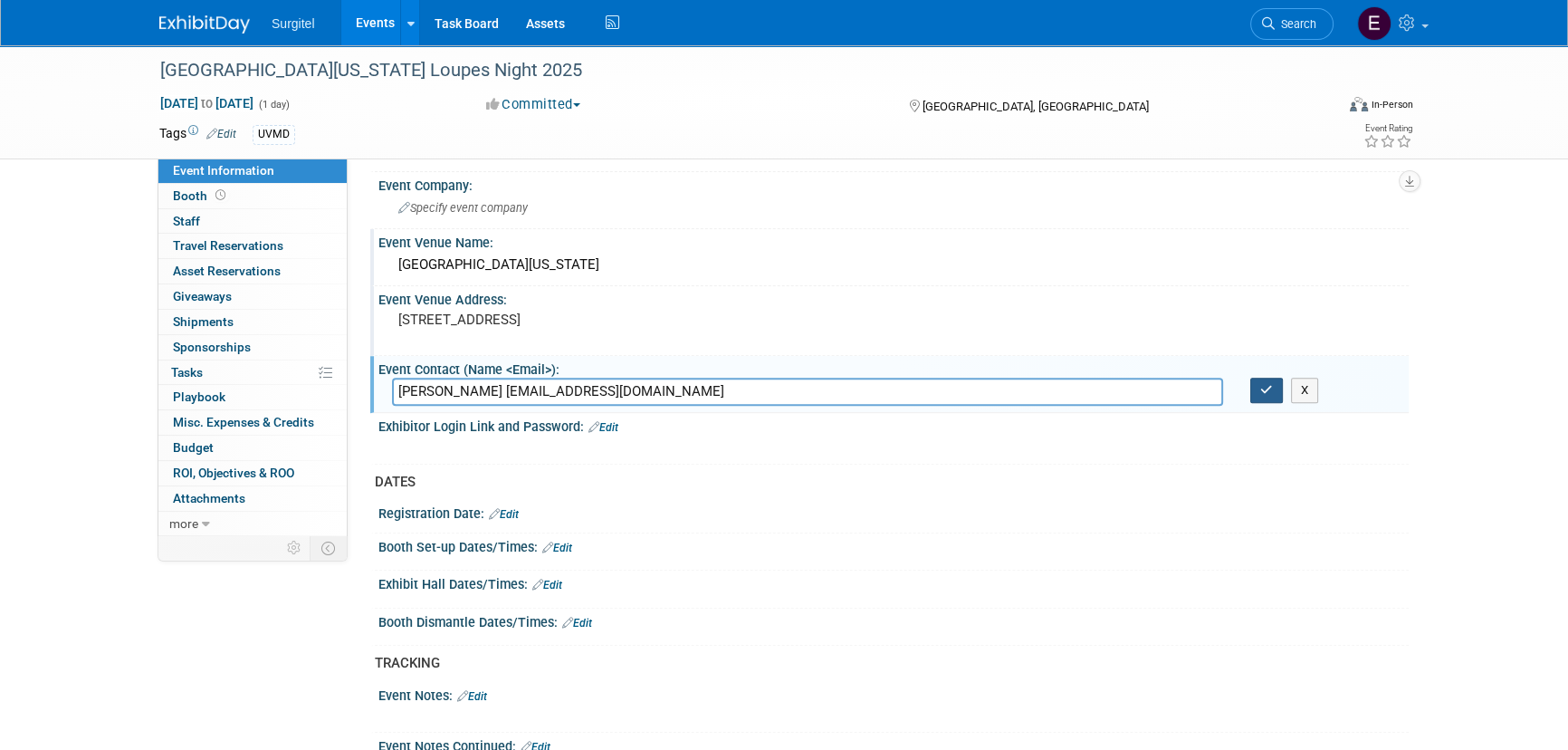
type input "Eric Davis EDavis2@umaryland.edu"
click at [1279, 381] on button "button" at bounding box center [1266, 390] width 32 height 25
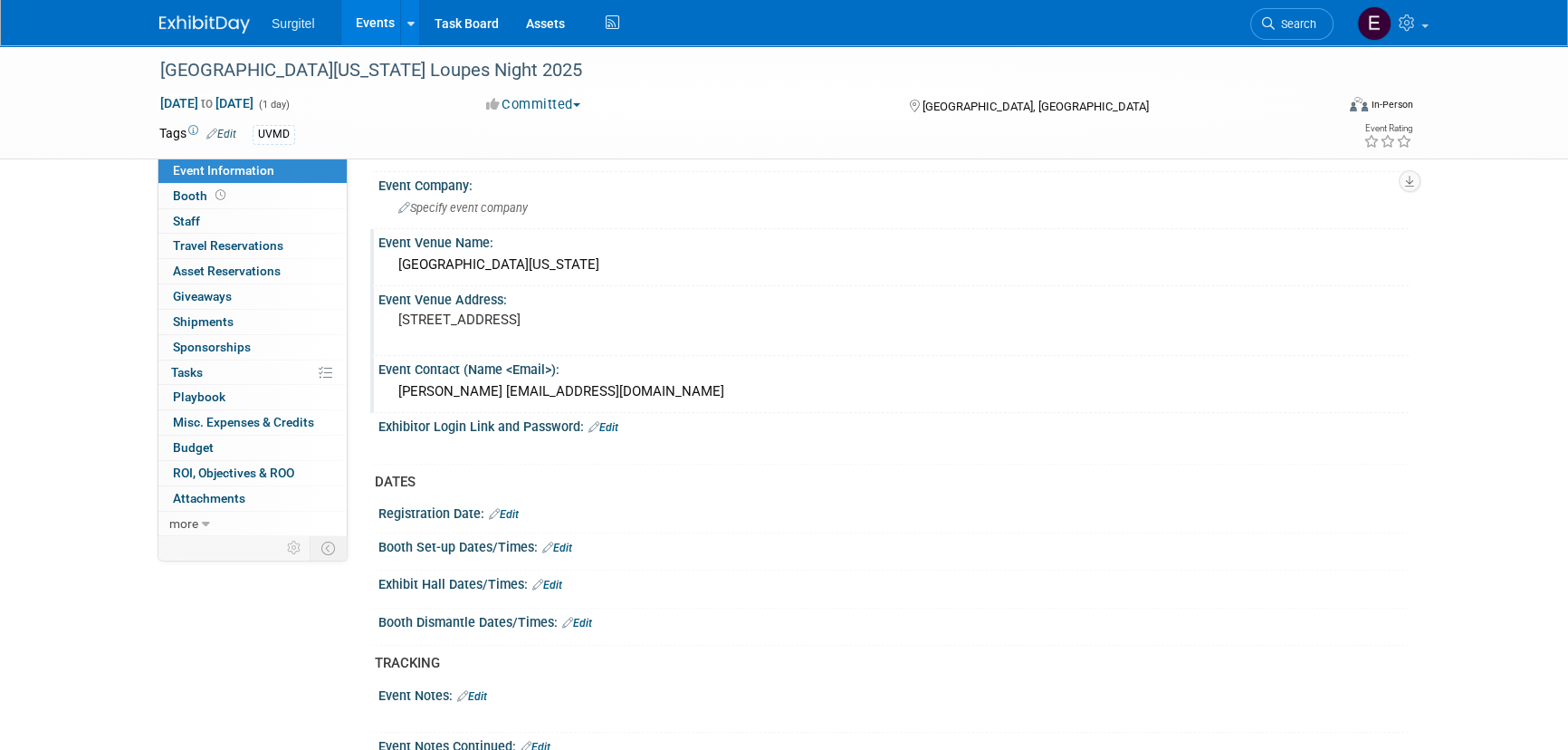
click at [546, 583] on link "Edit" at bounding box center [547, 585] width 30 height 13
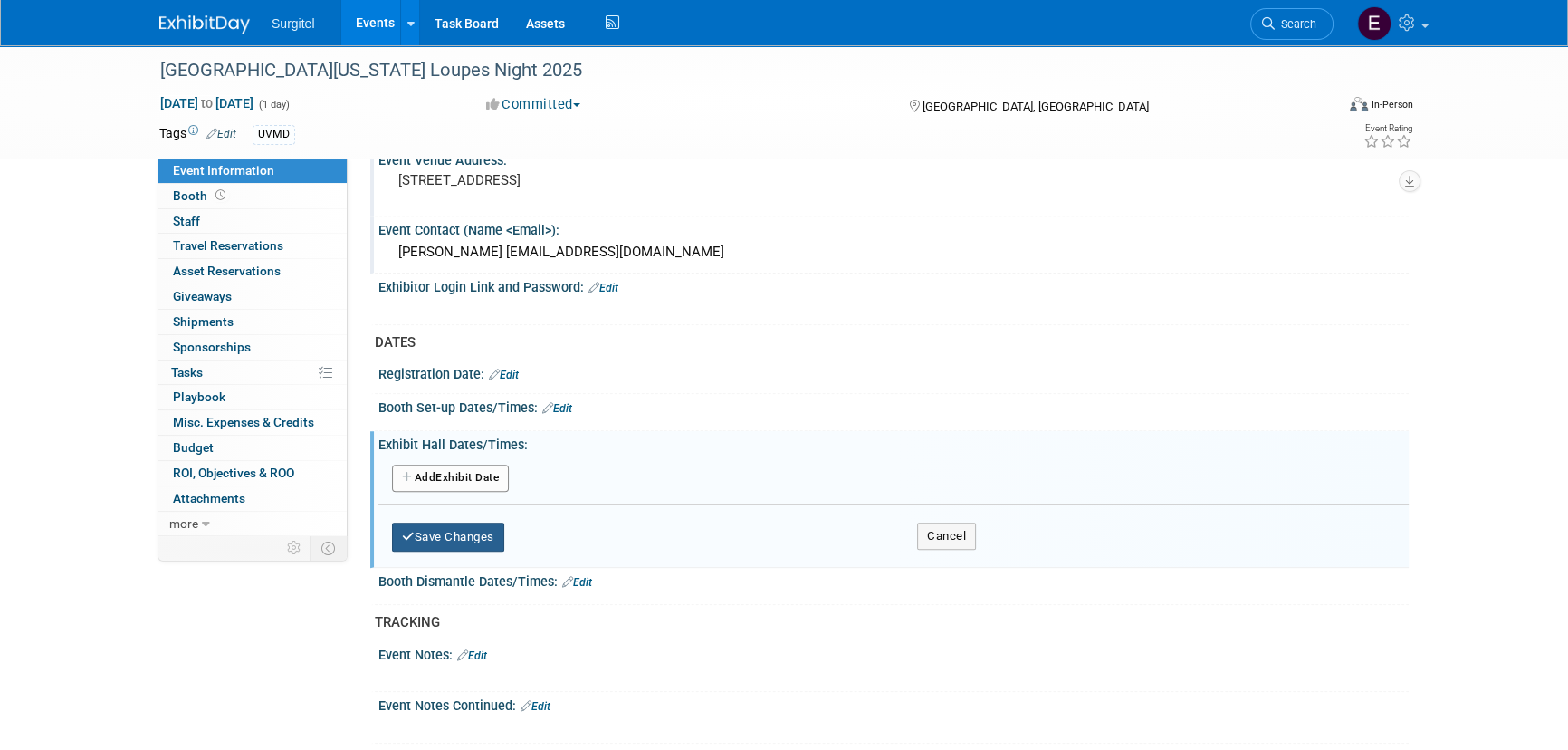
scroll to position [906, 0]
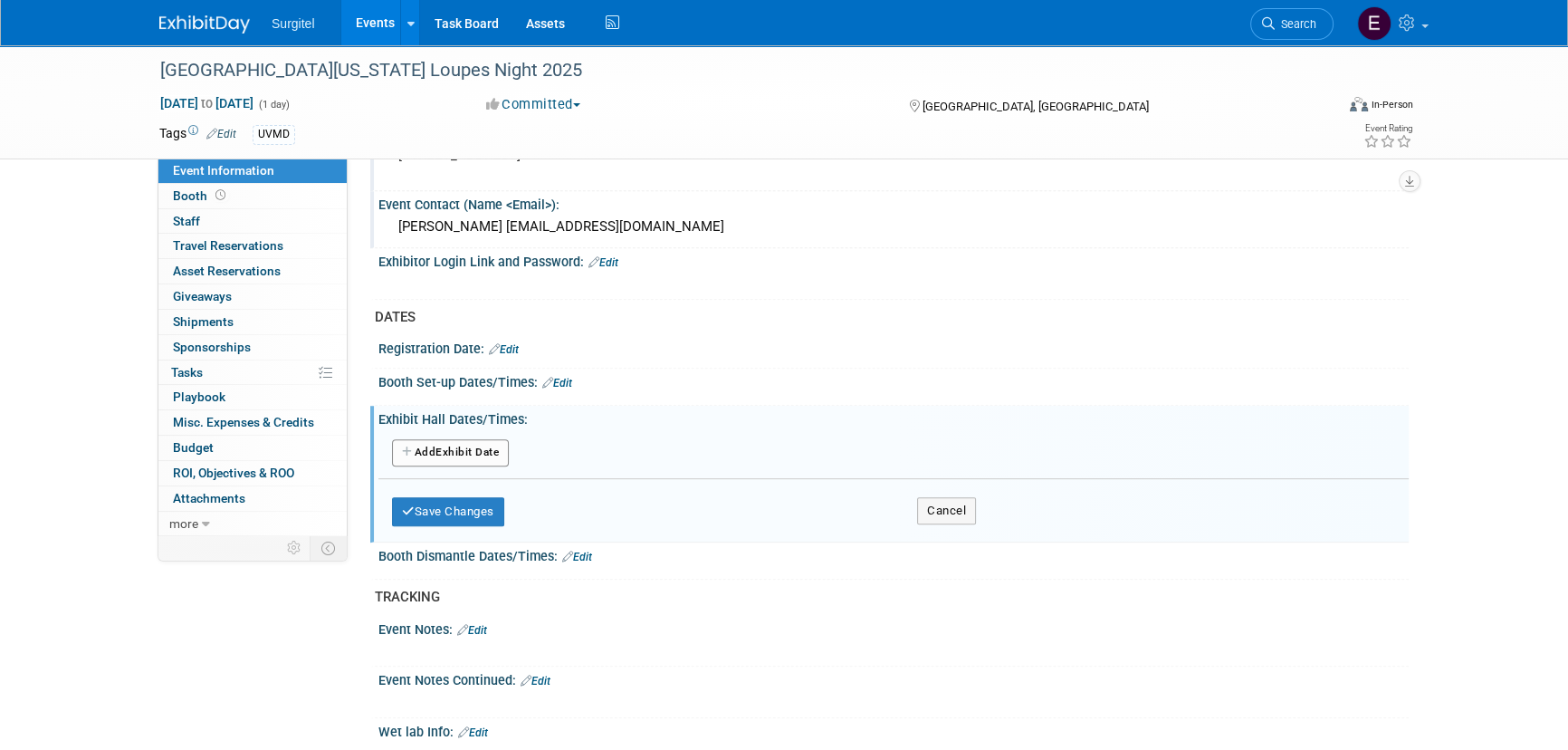
click at [440, 439] on button "Add Another Exhibit Date" at bounding box center [450, 452] width 117 height 27
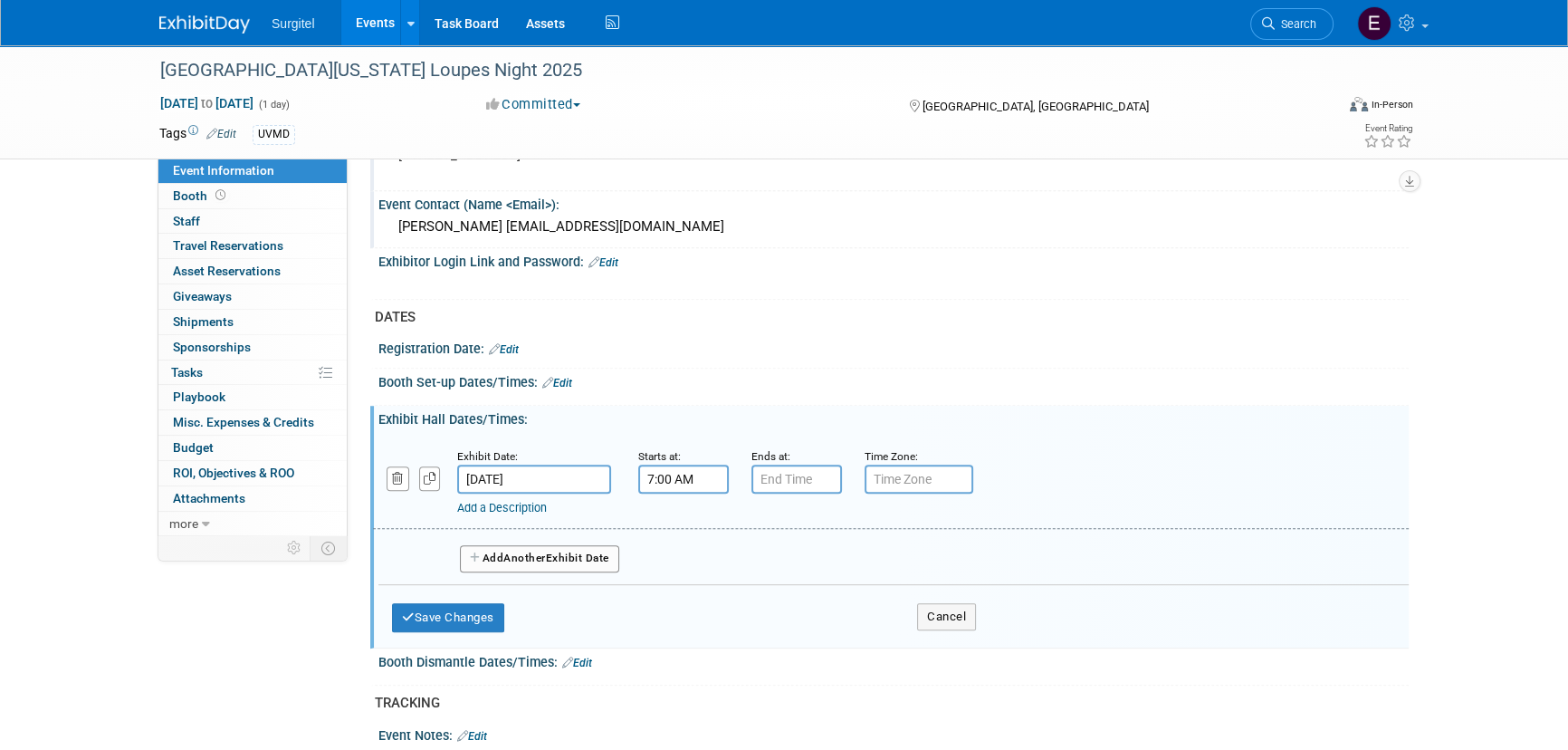
click at [664, 468] on input "7:00 AM" at bounding box center [684, 479] width 91 height 29
click at [687, 566] on span "07" at bounding box center [681, 561] width 34 height 32
click at [738, 565] on td "05" at bounding box center [730, 572] width 58 height 49
click at [835, 567] on button "AM" at bounding box center [839, 561] width 32 height 31
type input "5:00 PM"
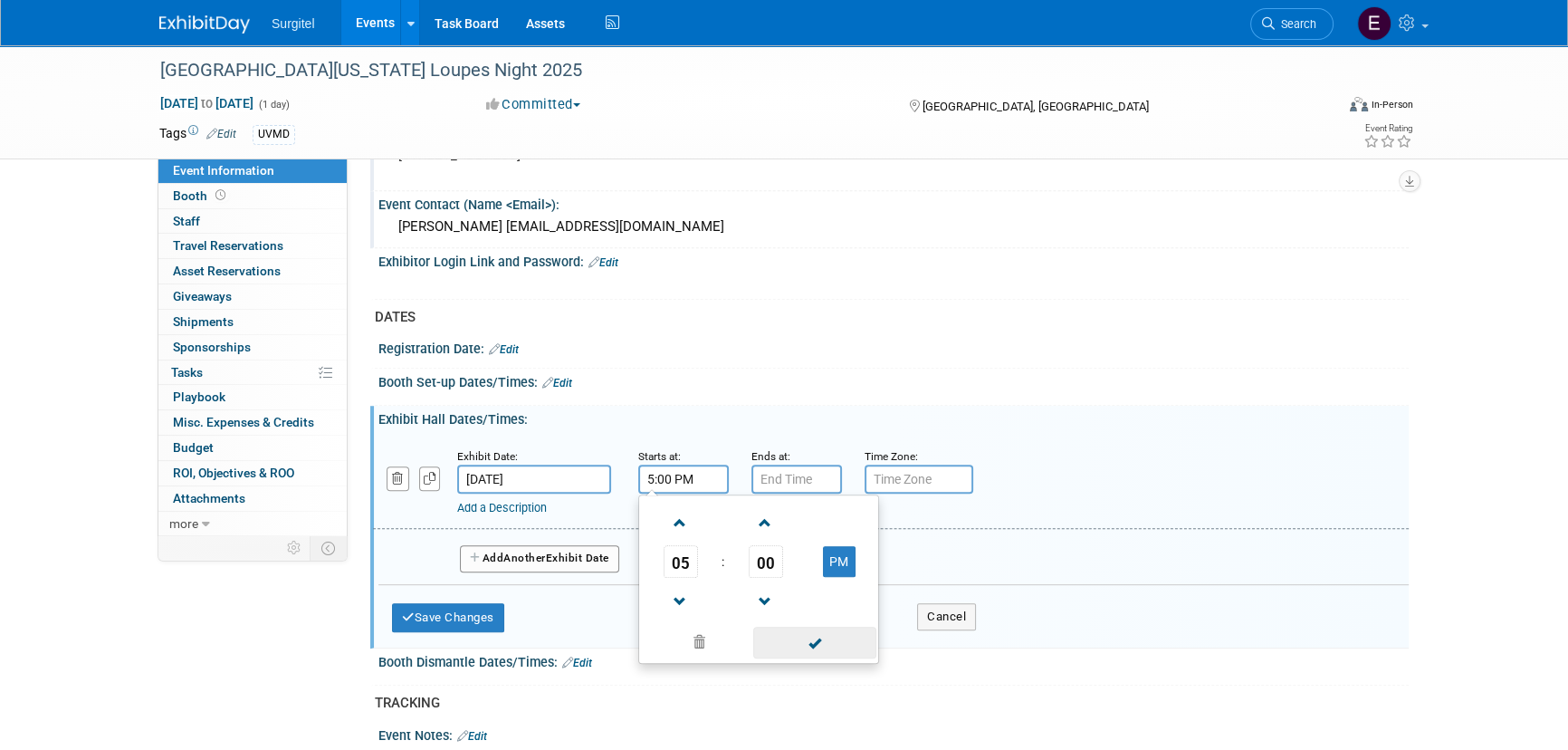
click at [843, 644] on span at bounding box center [814, 643] width 122 height 31
type input "7:00 PM"
click at [827, 481] on input "7:00 PM" at bounding box center [797, 479] width 91 height 29
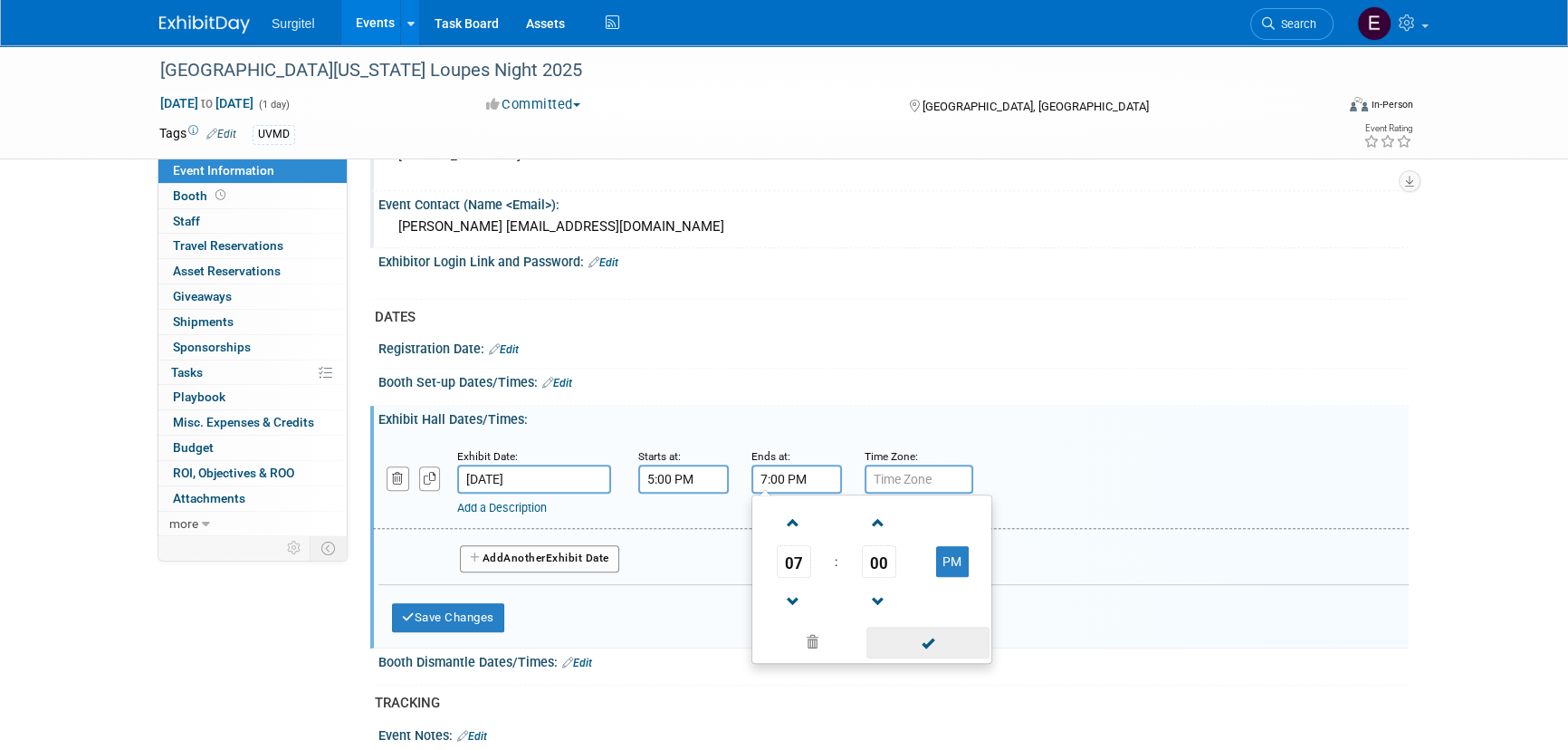
click at [968, 637] on span at bounding box center [928, 643] width 122 height 31
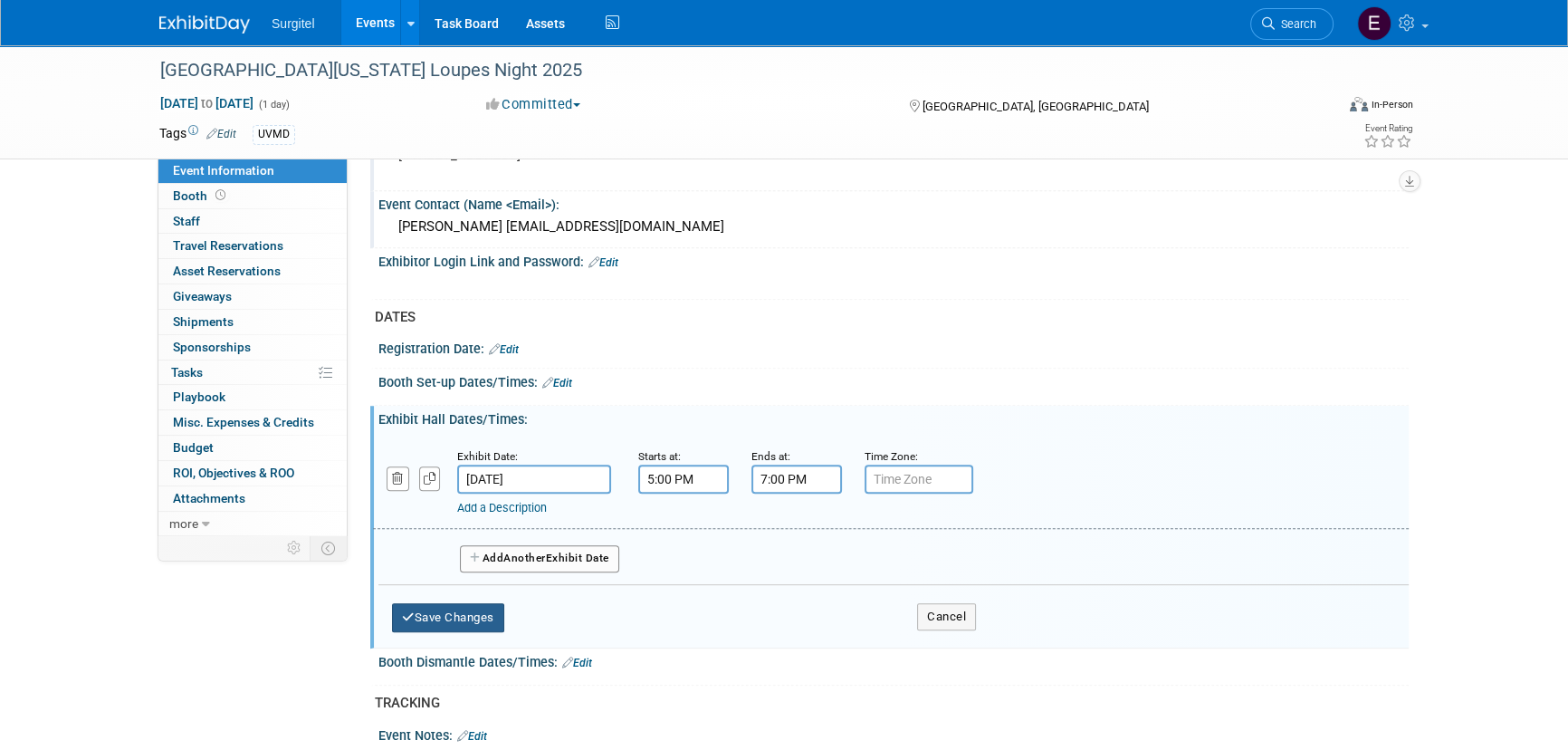
click at [480, 606] on button "Save Changes" at bounding box center [447, 617] width 112 height 29
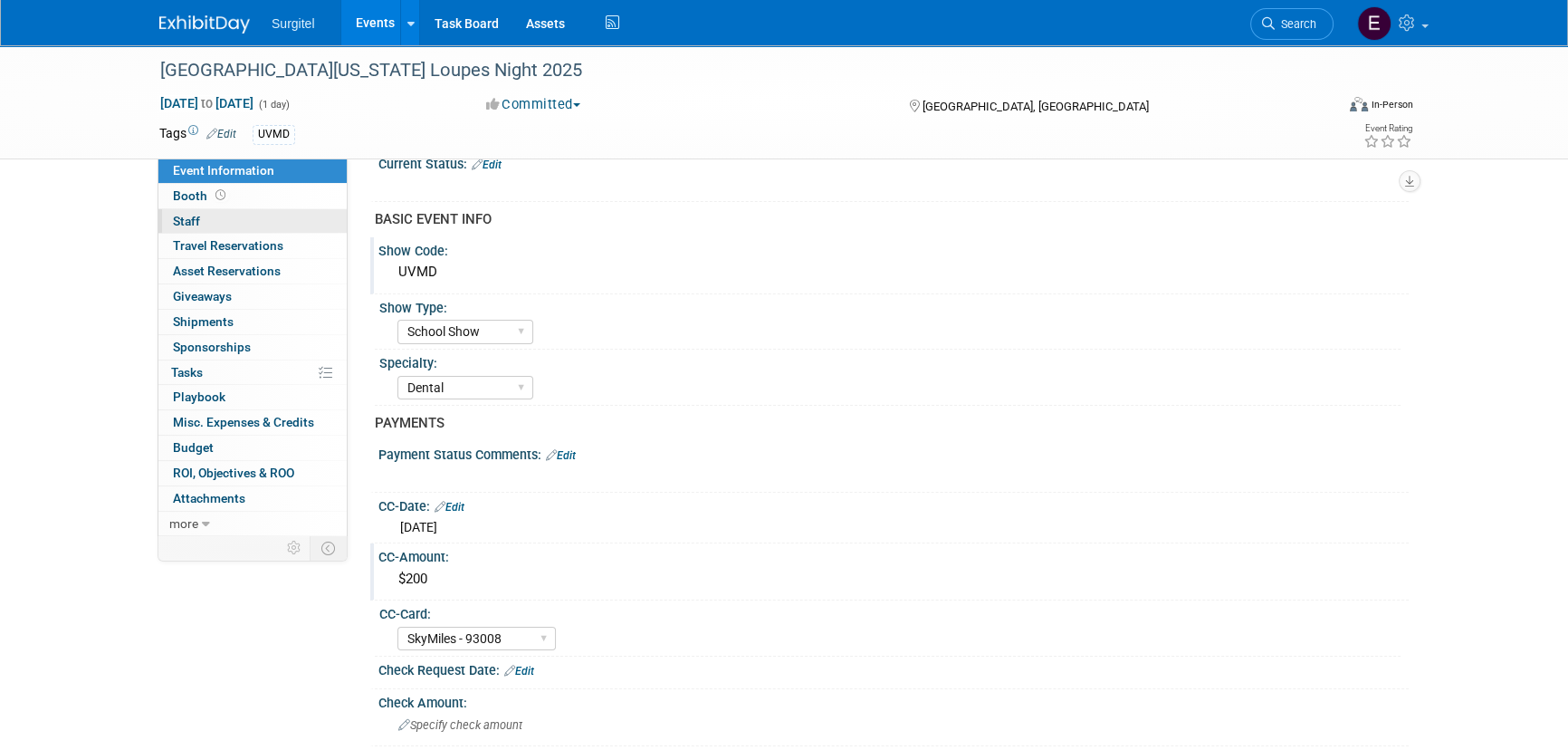
scroll to position [0, 0]
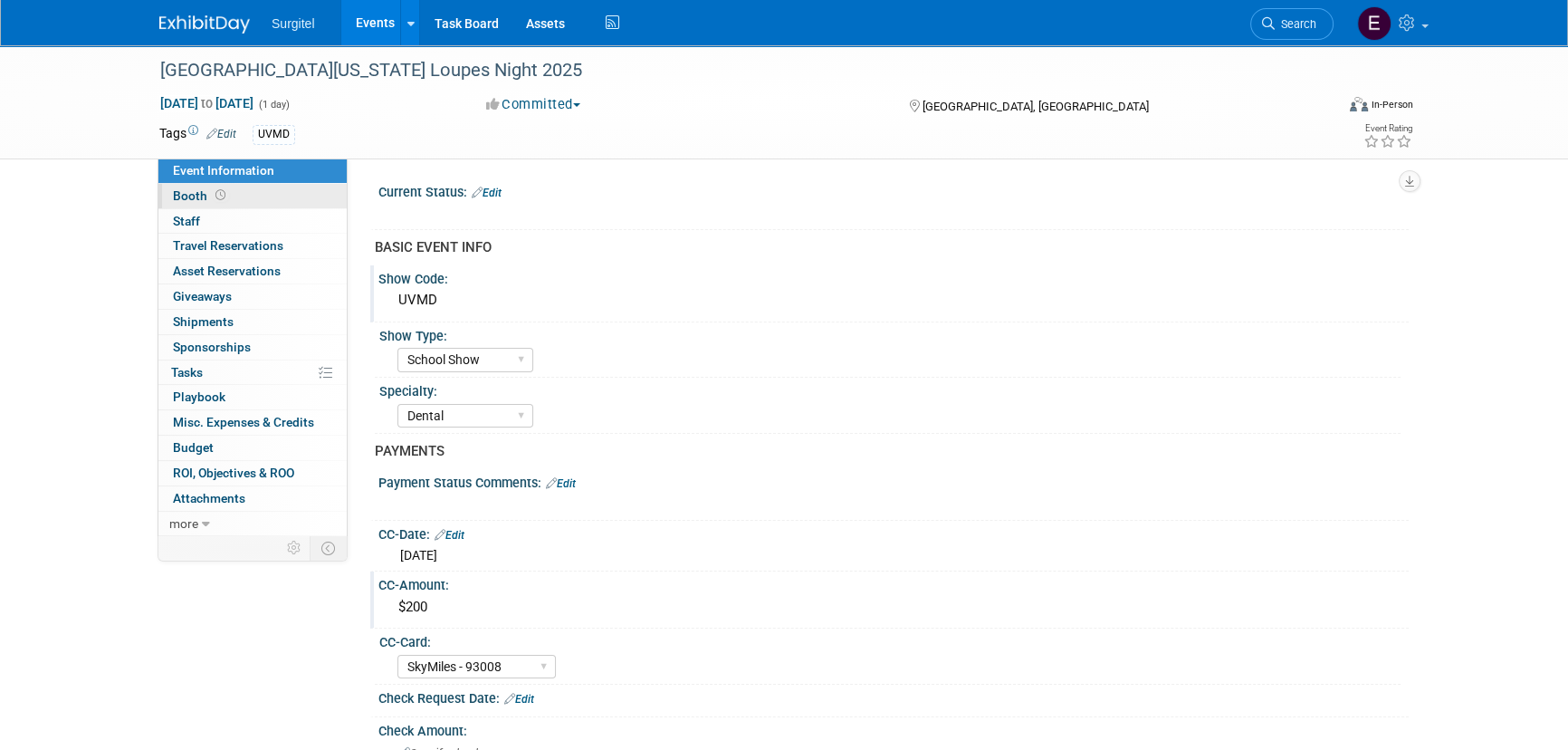
click at [253, 200] on link "Booth" at bounding box center [252, 195] width 188 height 24
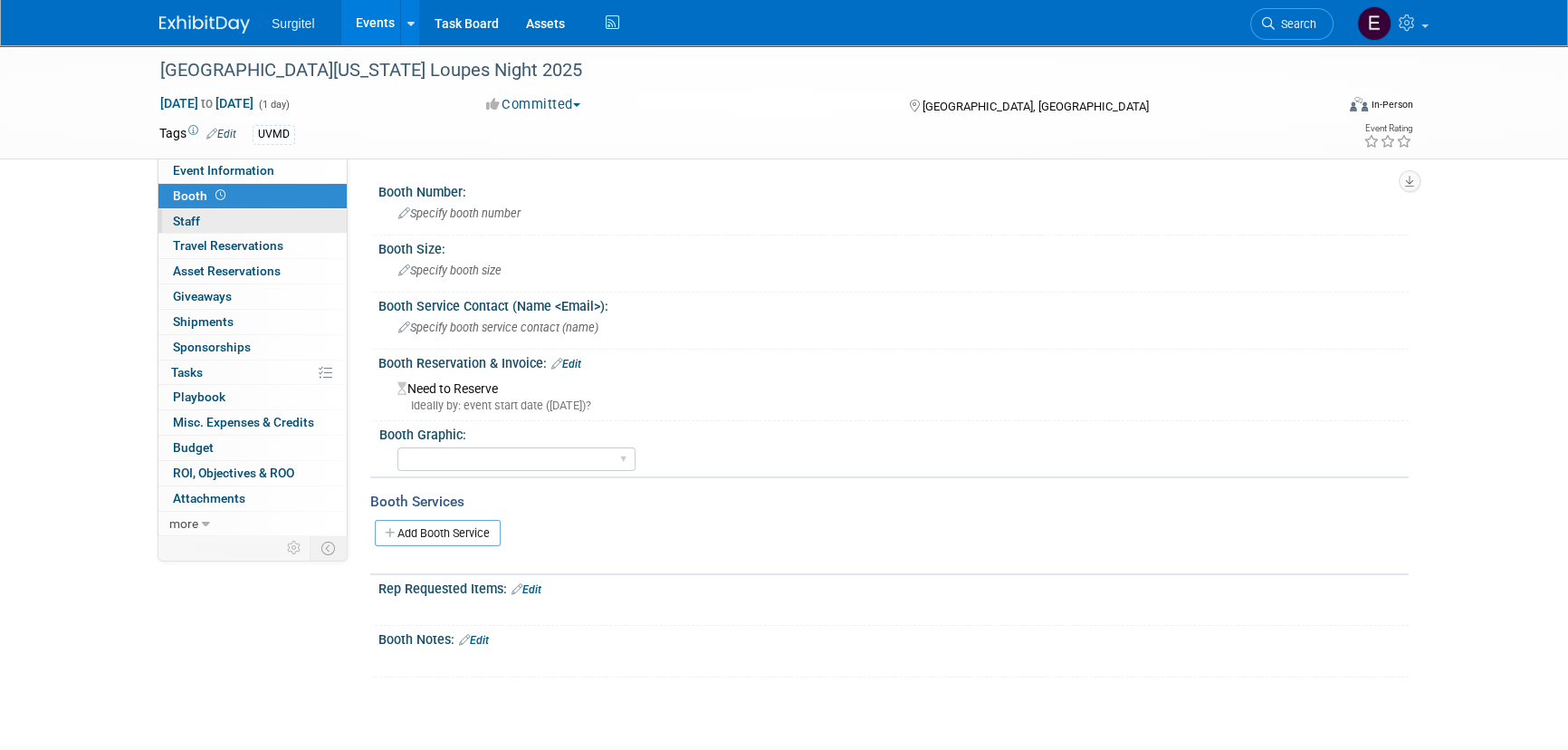
click at [232, 217] on link "0 Staff 0" at bounding box center [252, 221] width 188 height 24
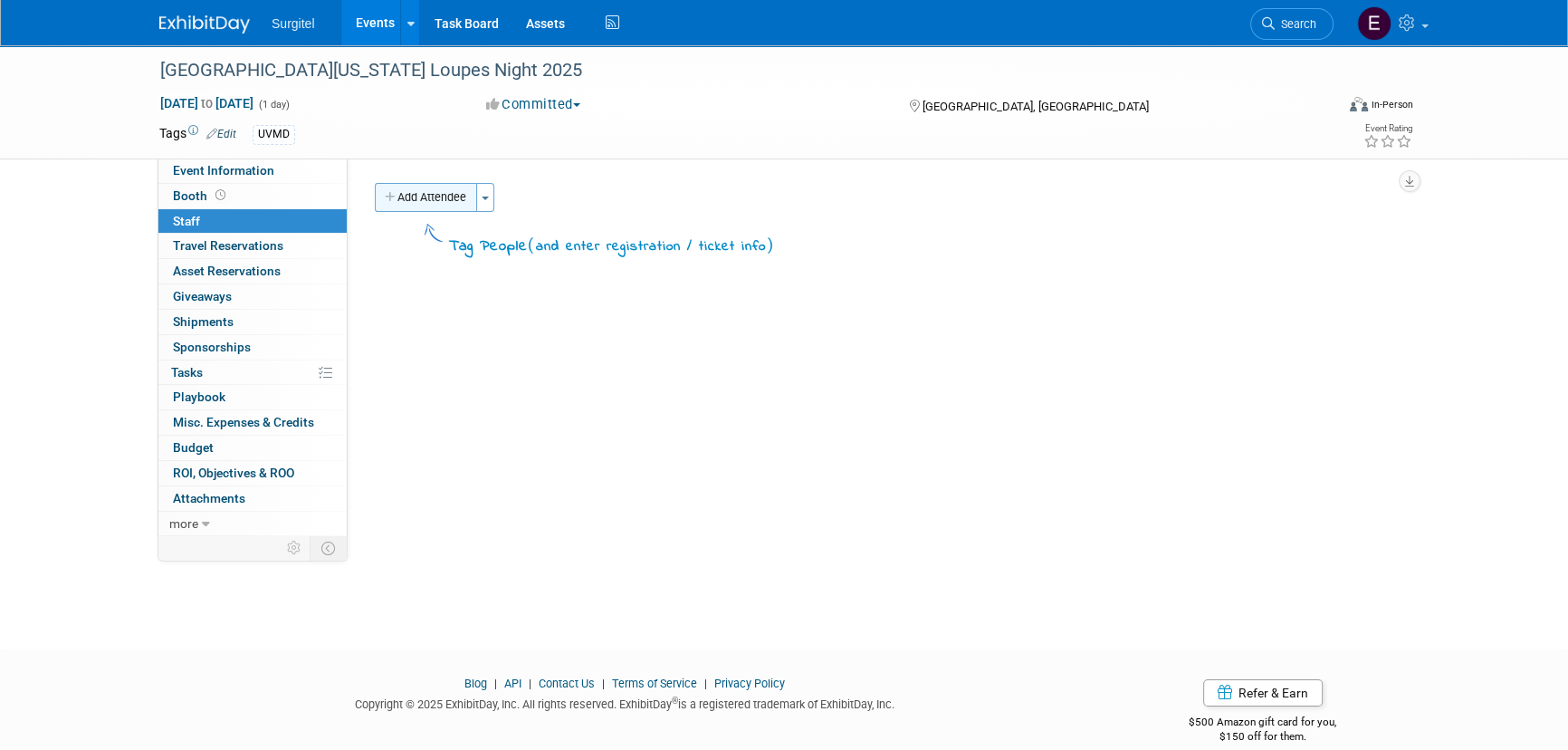
click at [397, 207] on button "Add Attendee" at bounding box center [426, 197] width 102 height 29
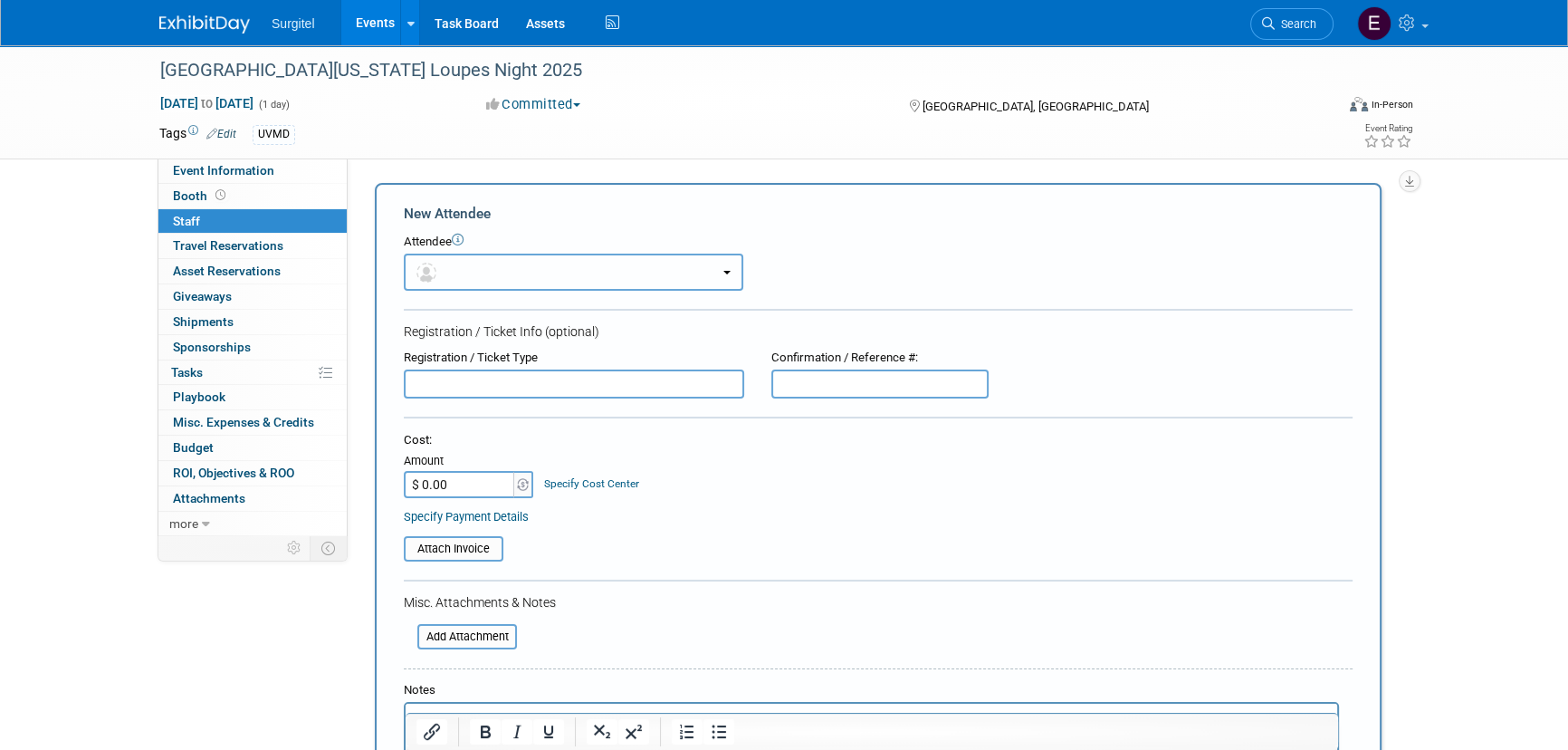
click at [490, 269] on button "button" at bounding box center [573, 272] width 340 height 37
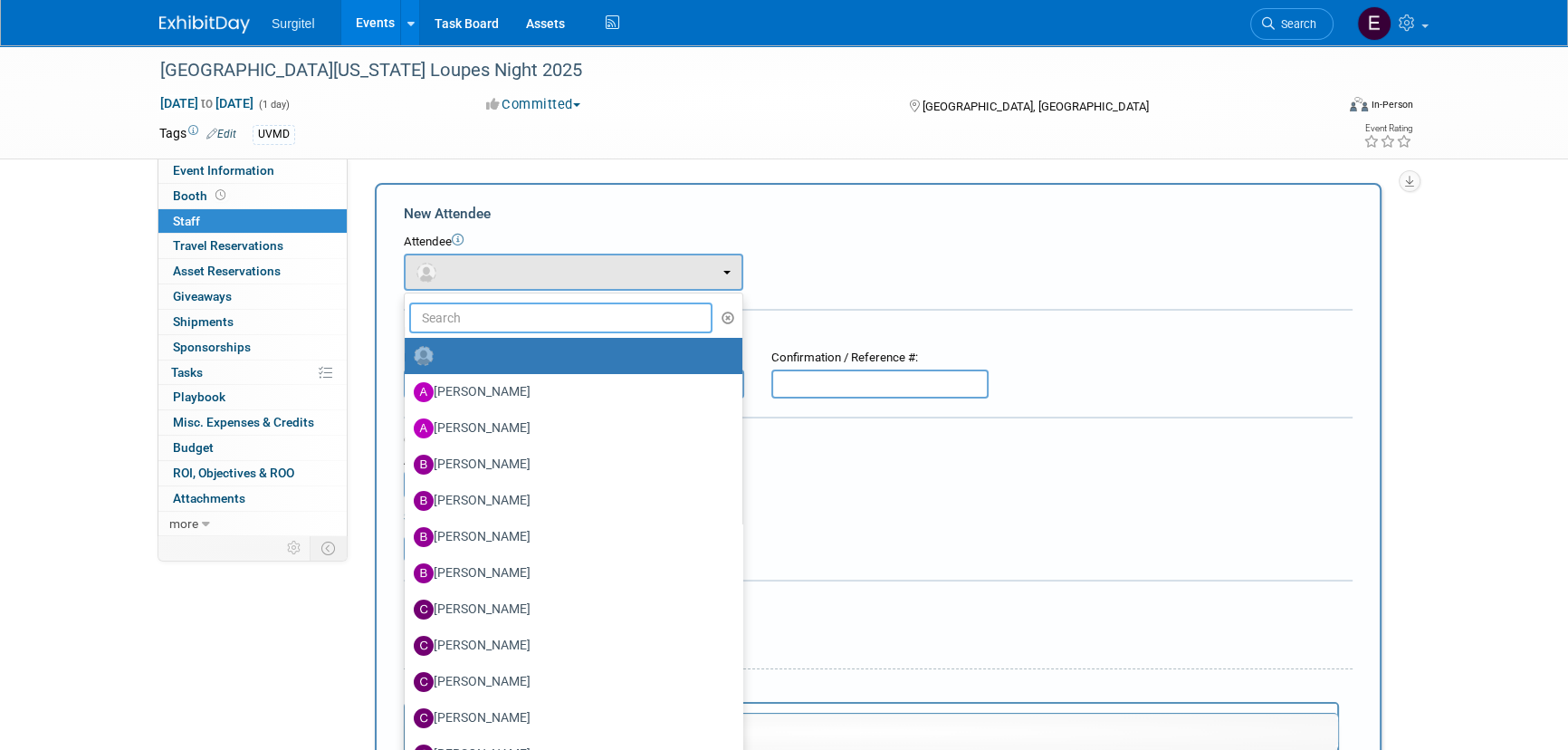
click at [518, 325] on input "text" at bounding box center [561, 318] width 304 height 31
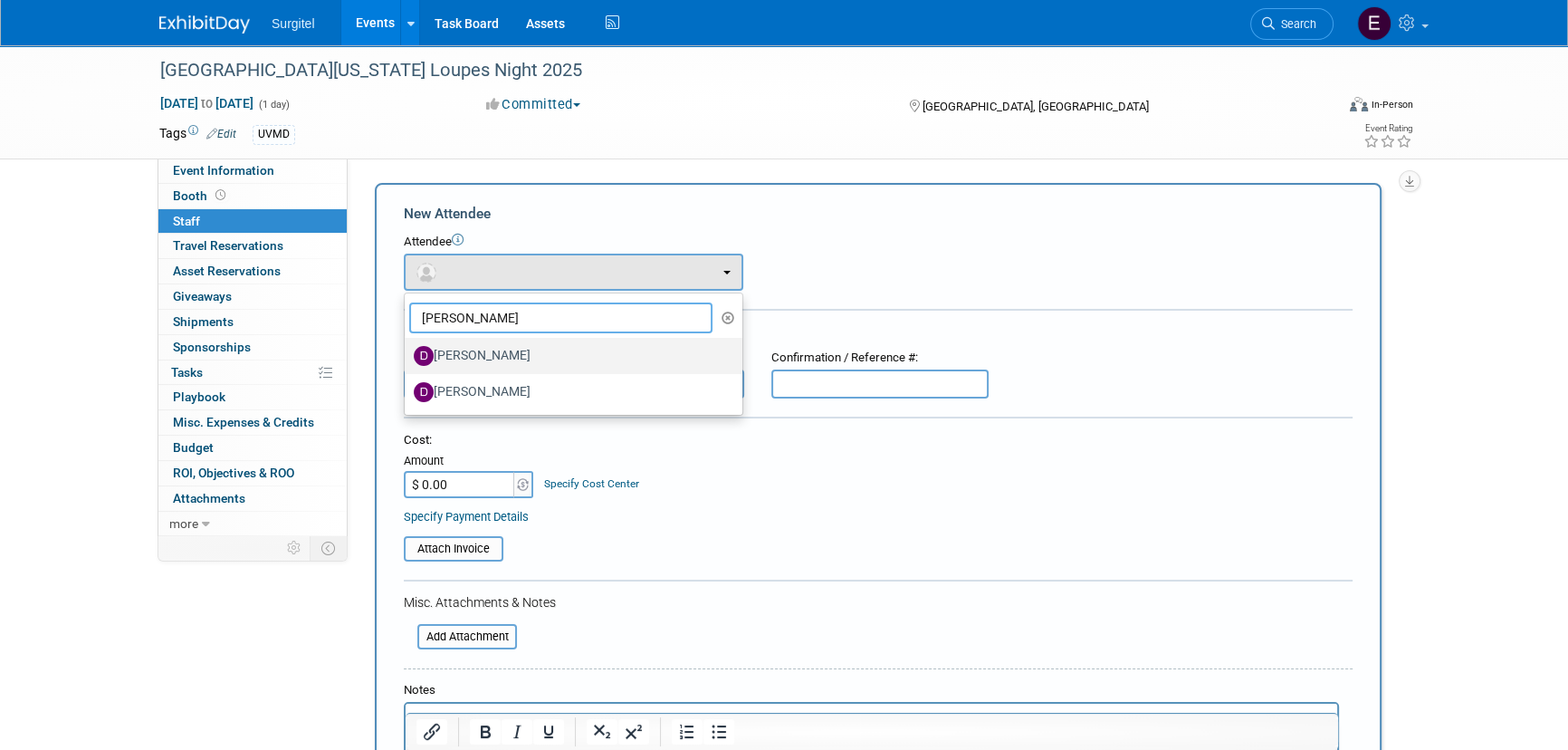
type input "Dan"
click at [532, 358] on label "Dan Hardy" at bounding box center [569, 356] width 310 height 29
click at [408, 358] on input "Dan Hardy" at bounding box center [401, 353] width 12 height 12
select select "635b9ec2-e091-4e52-b1b9-242d78a2de11"
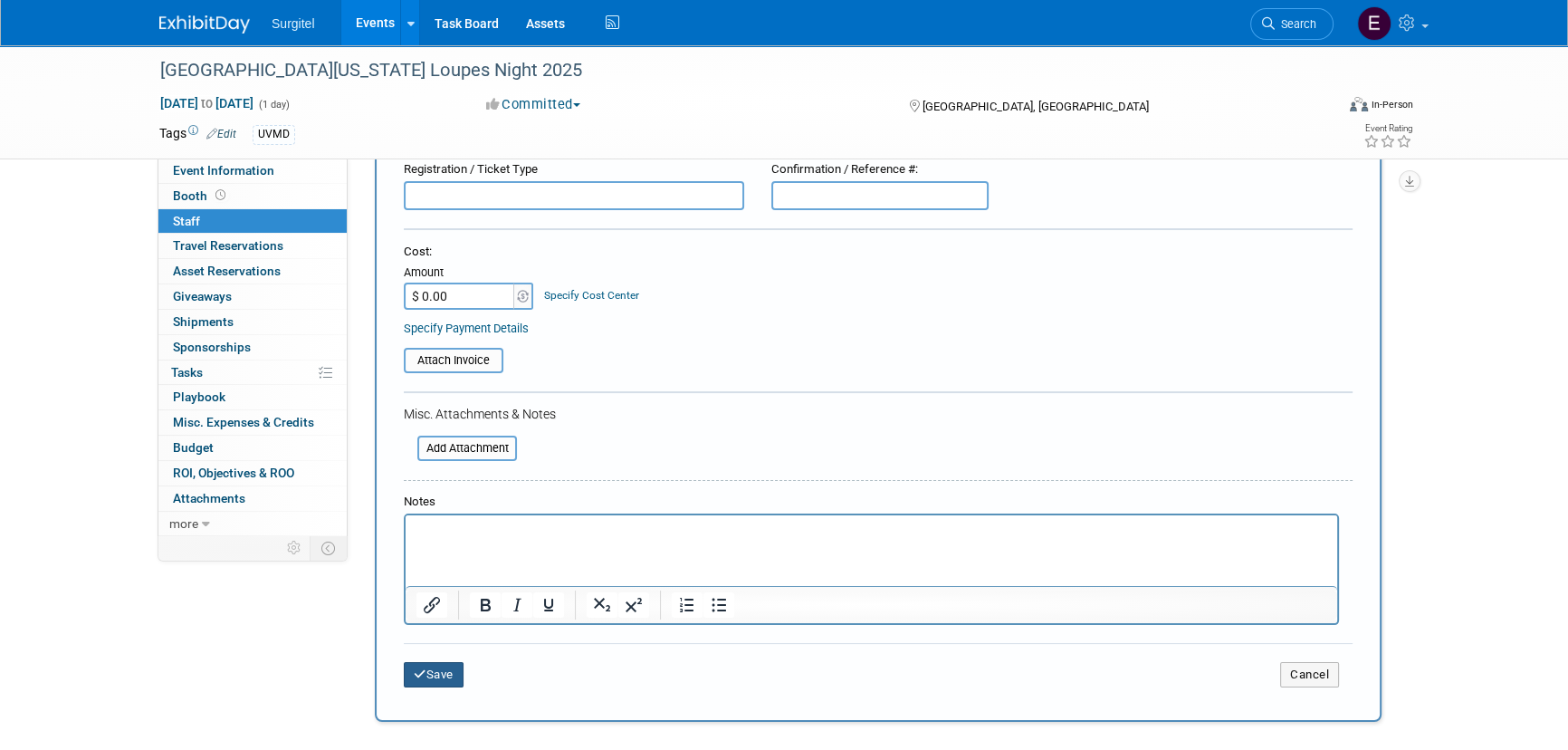
click at [443, 681] on button "Save" at bounding box center [433, 674] width 60 height 25
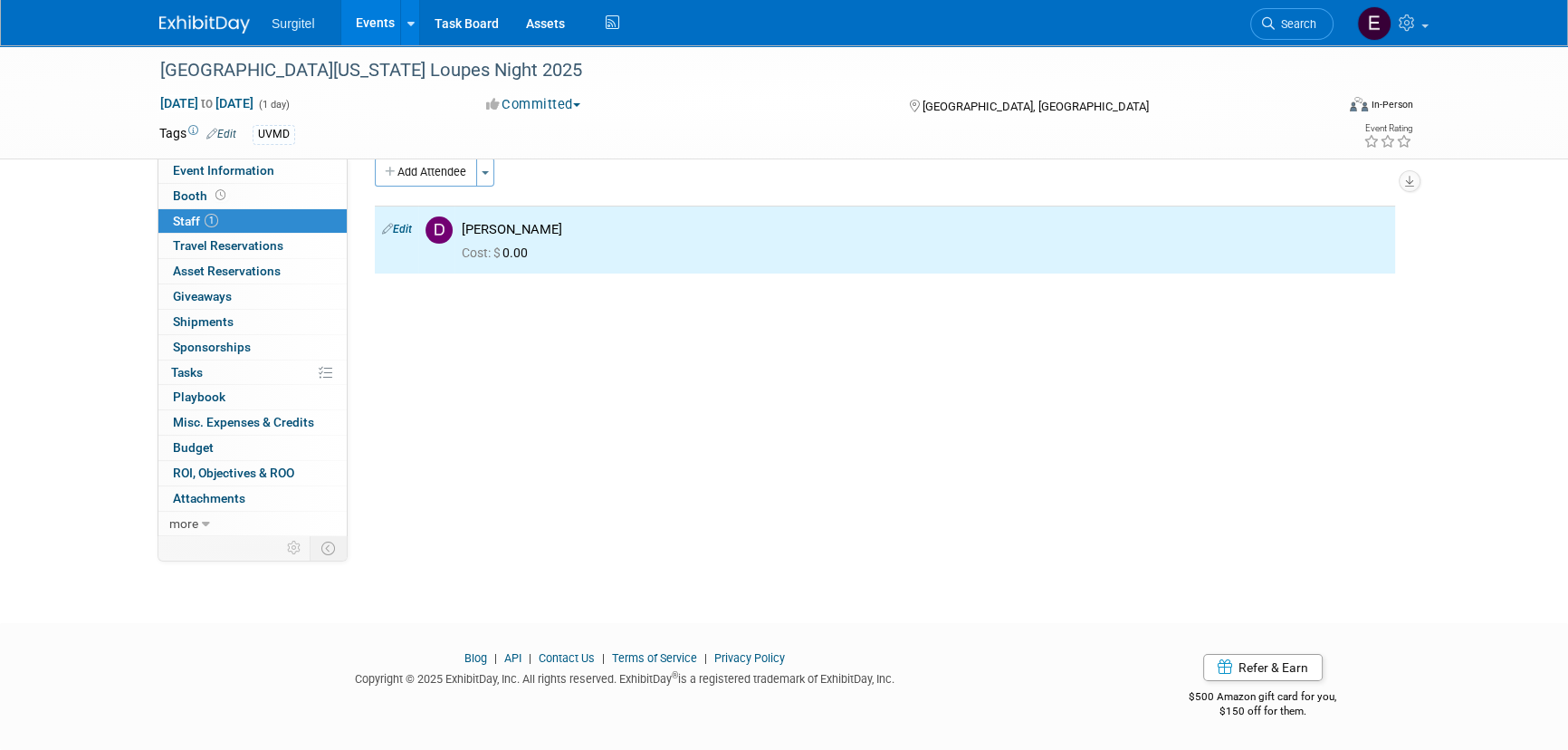
click at [380, 22] on link "Events" at bounding box center [374, 22] width 66 height 45
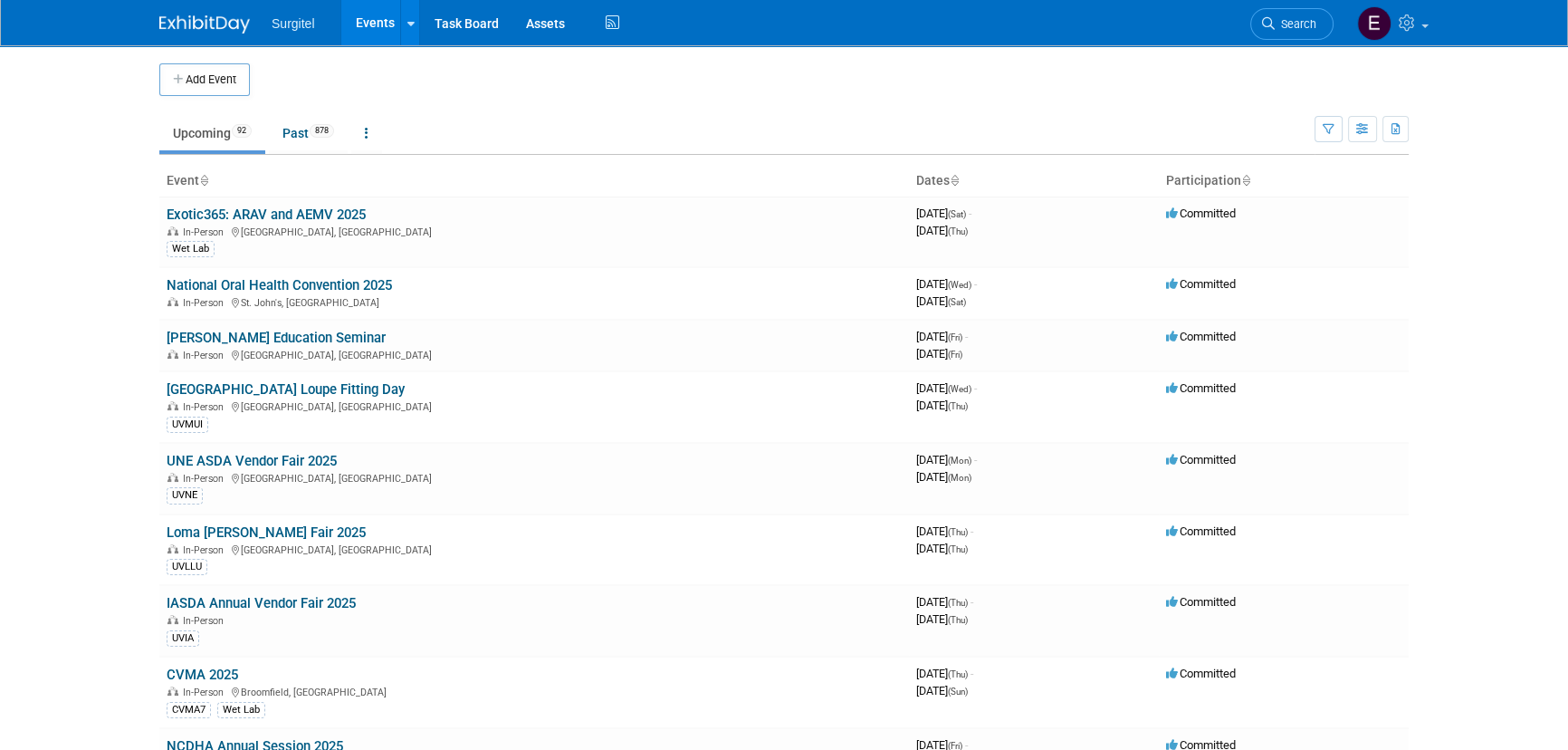
click at [1291, 30] on link "Search" at bounding box center [1292, 24] width 83 height 31
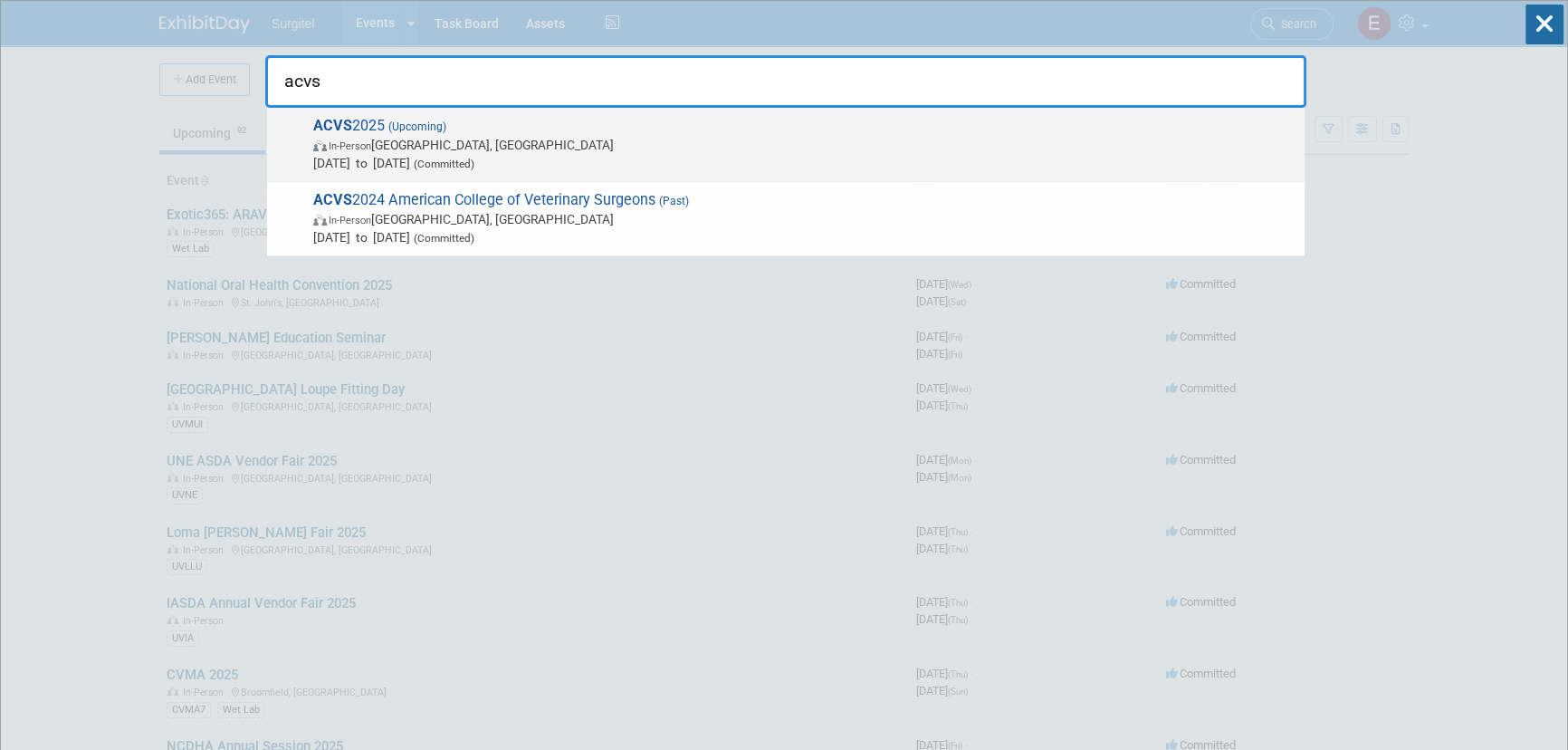
type input "acvs"
click at [593, 121] on span "ACVS 2025 (Upcoming) In-Person Seattle, WA Oct 23, 2025 to Oct 25, 2025 (Commit…" at bounding box center [801, 144] width 988 height 56
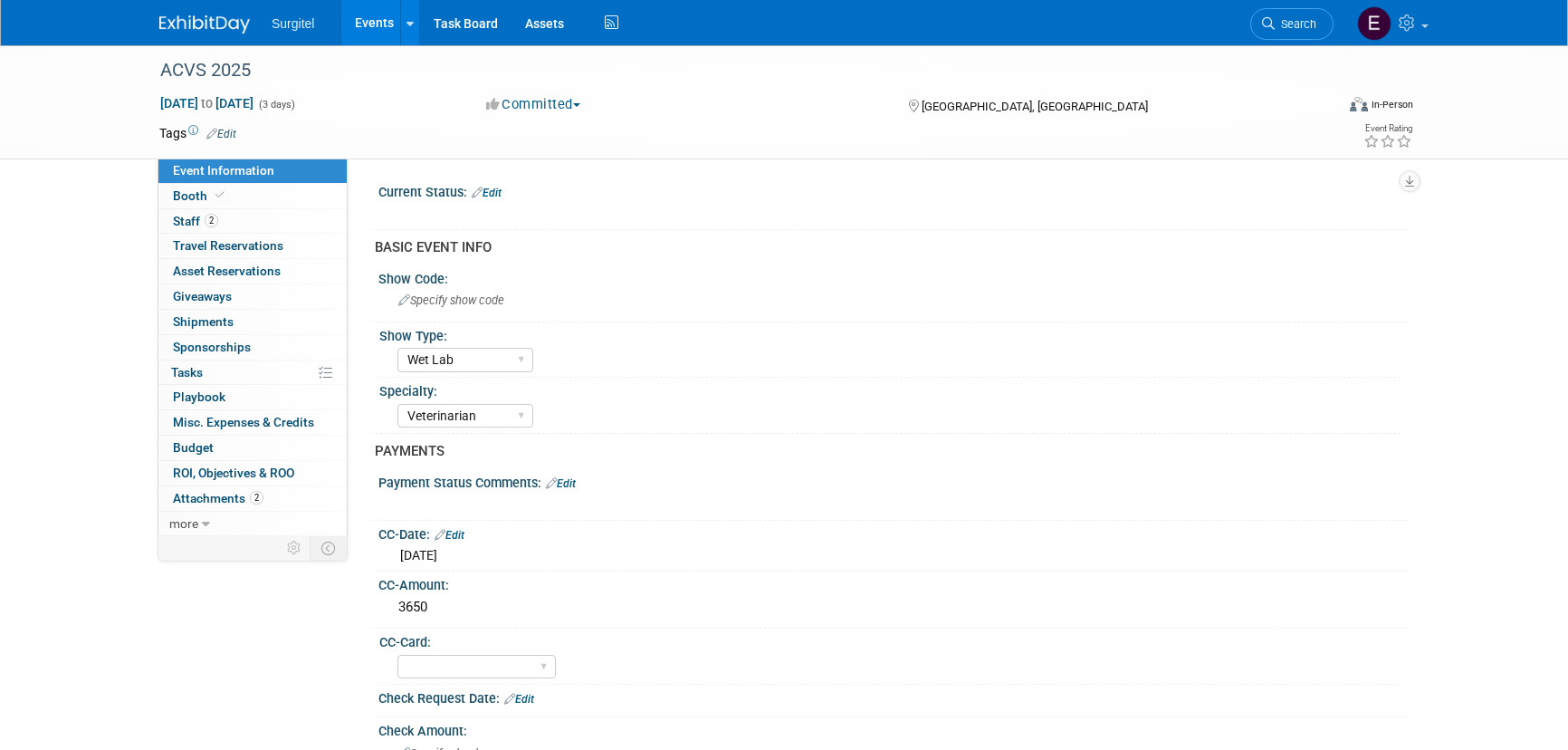
select select "Wet Lab"
select select "Veterinarian"
select select "No"
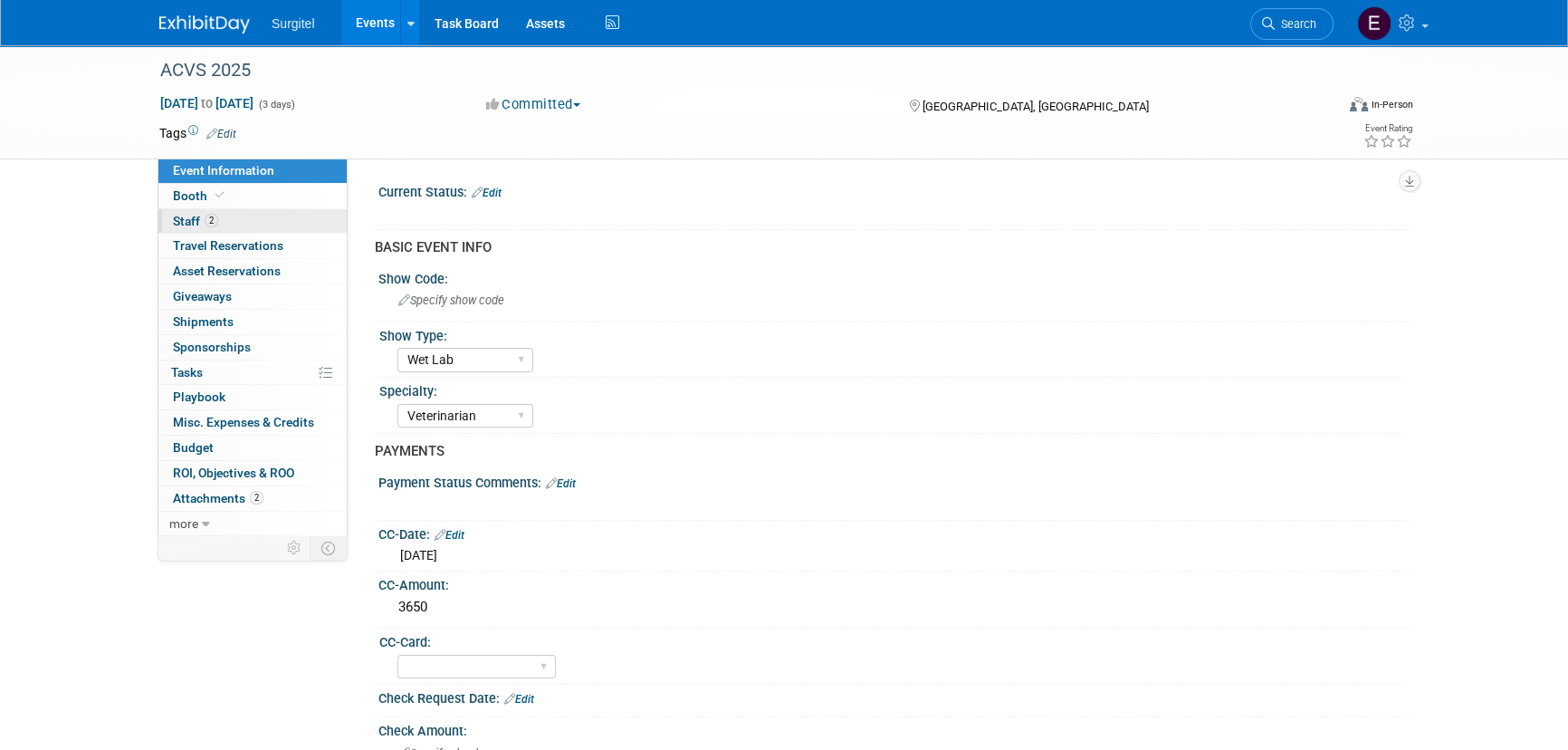
click at [271, 226] on link "2 Staff 2" at bounding box center [252, 221] width 188 height 24
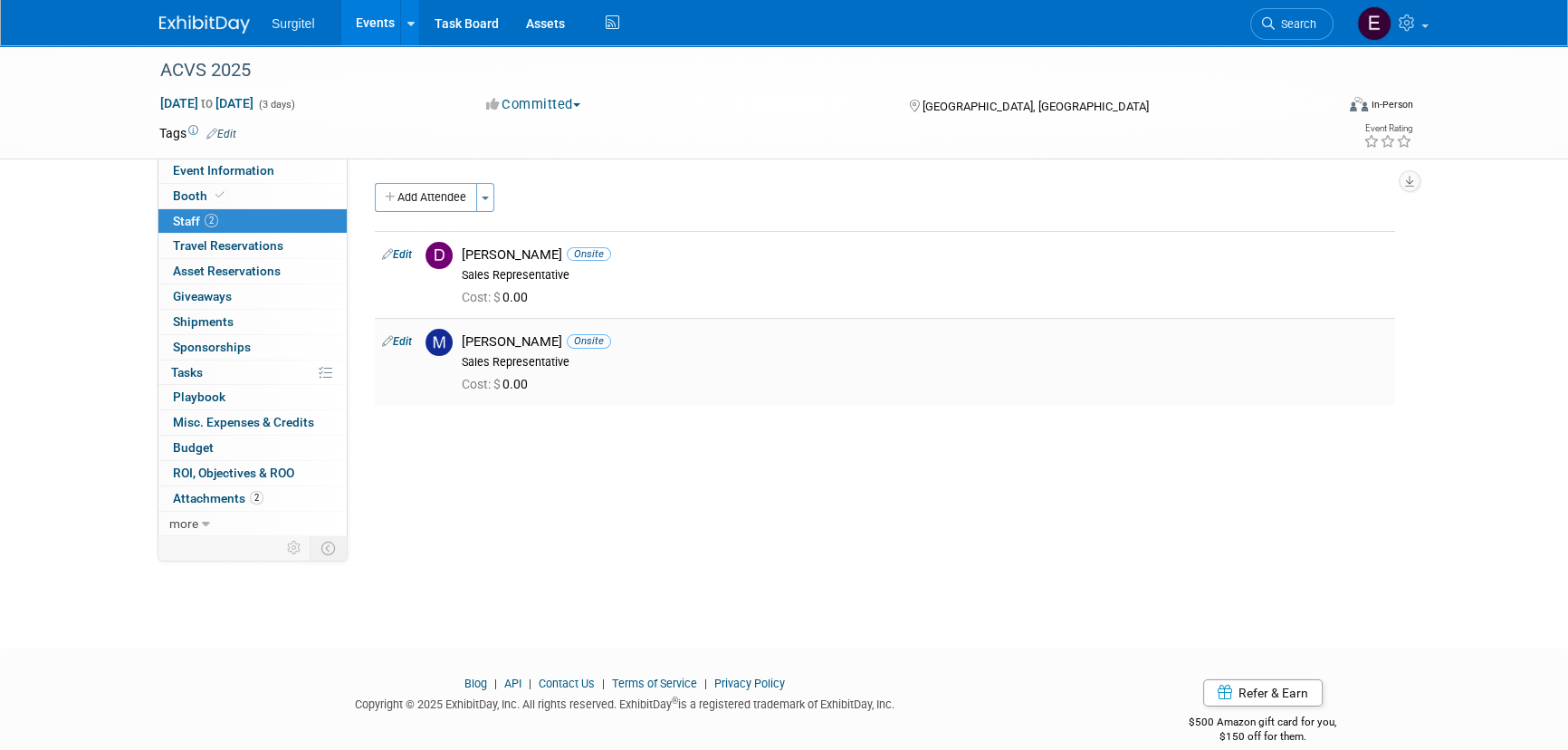
click at [408, 344] on link "Edit" at bounding box center [397, 342] width 30 height 13
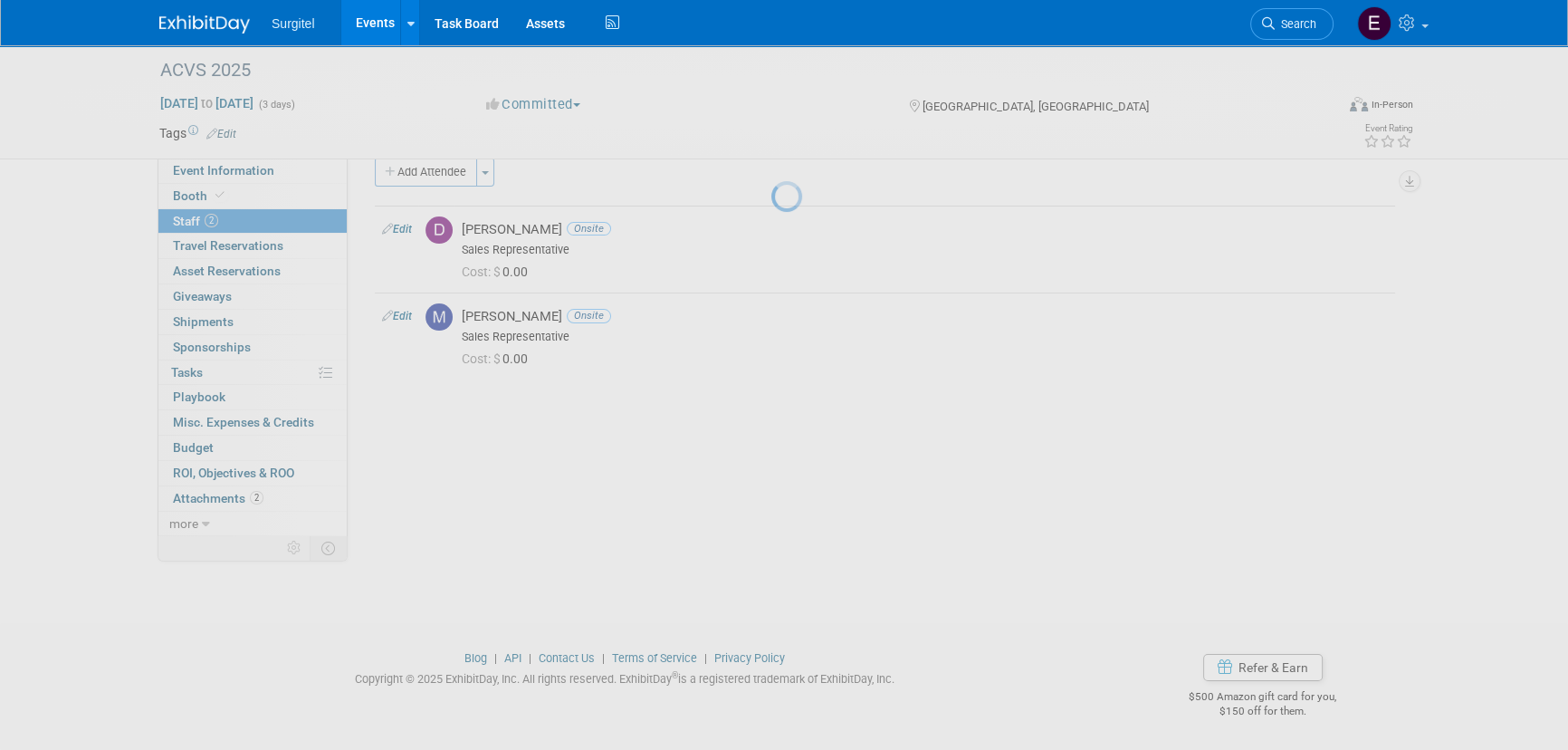
select select "c7ef14b3-ce17-4a9c-b6d0-595880a824e3"
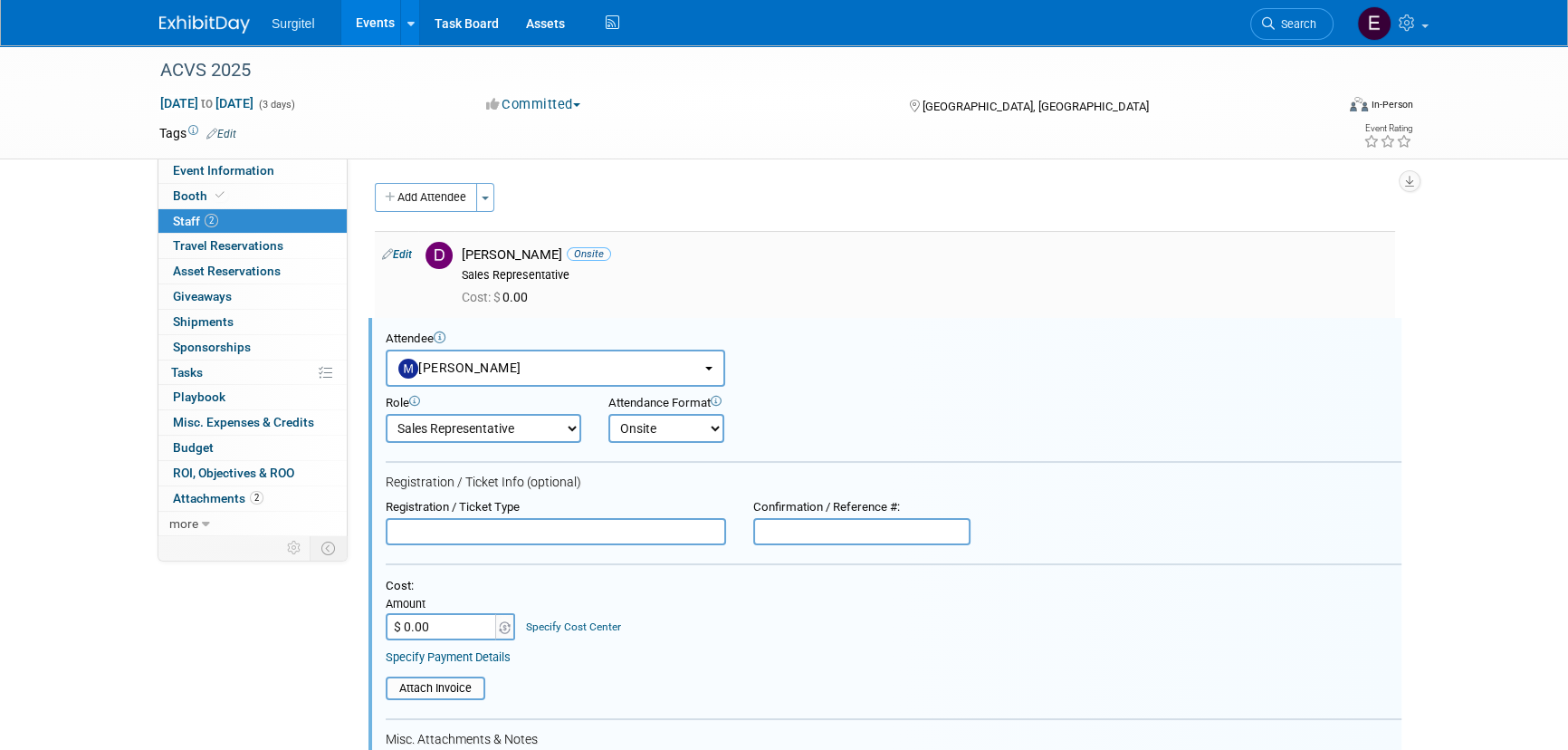
click at [405, 256] on link "Edit" at bounding box center [397, 255] width 30 height 13
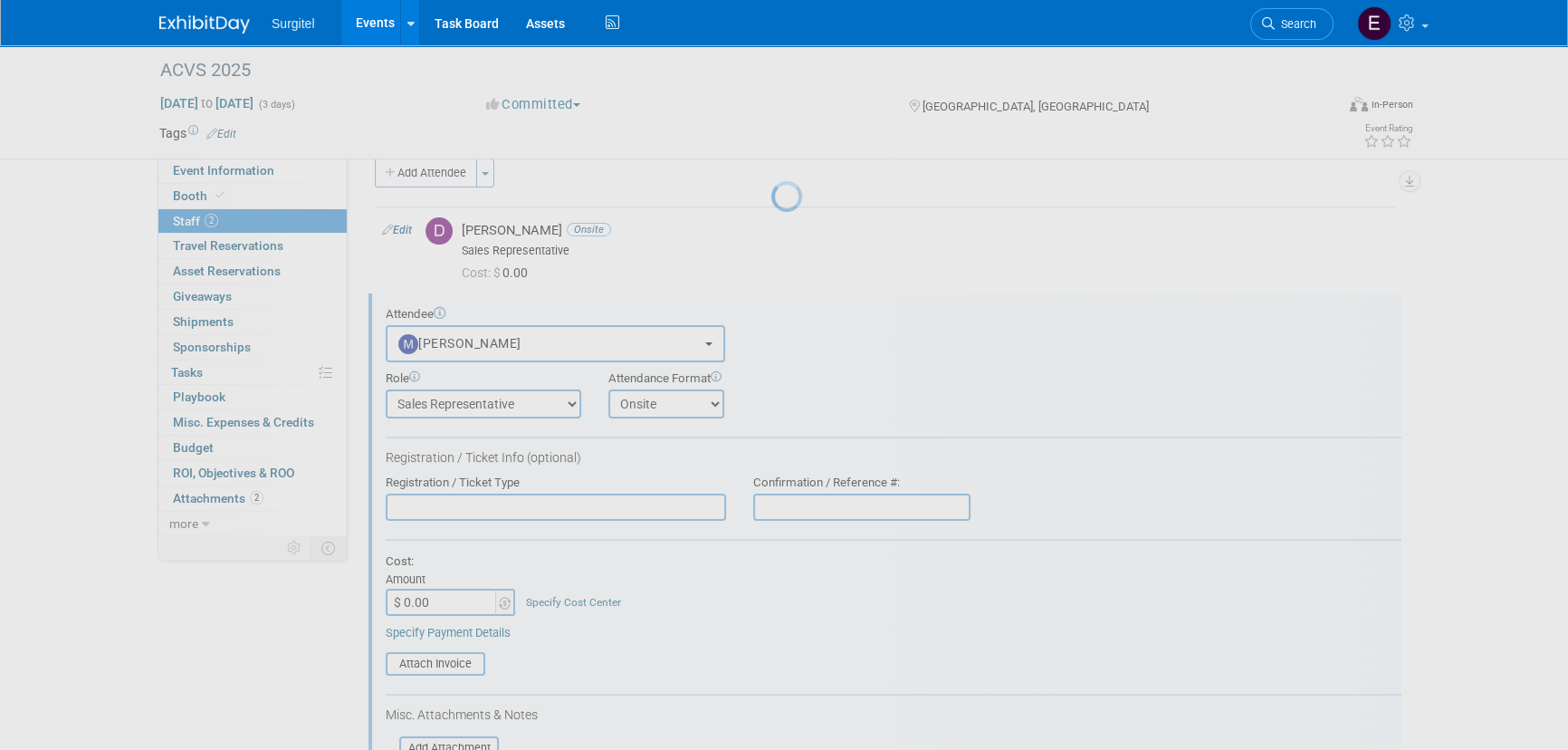
select select "1ac71c61-af79-4874-ab65-dabcda0a9372"
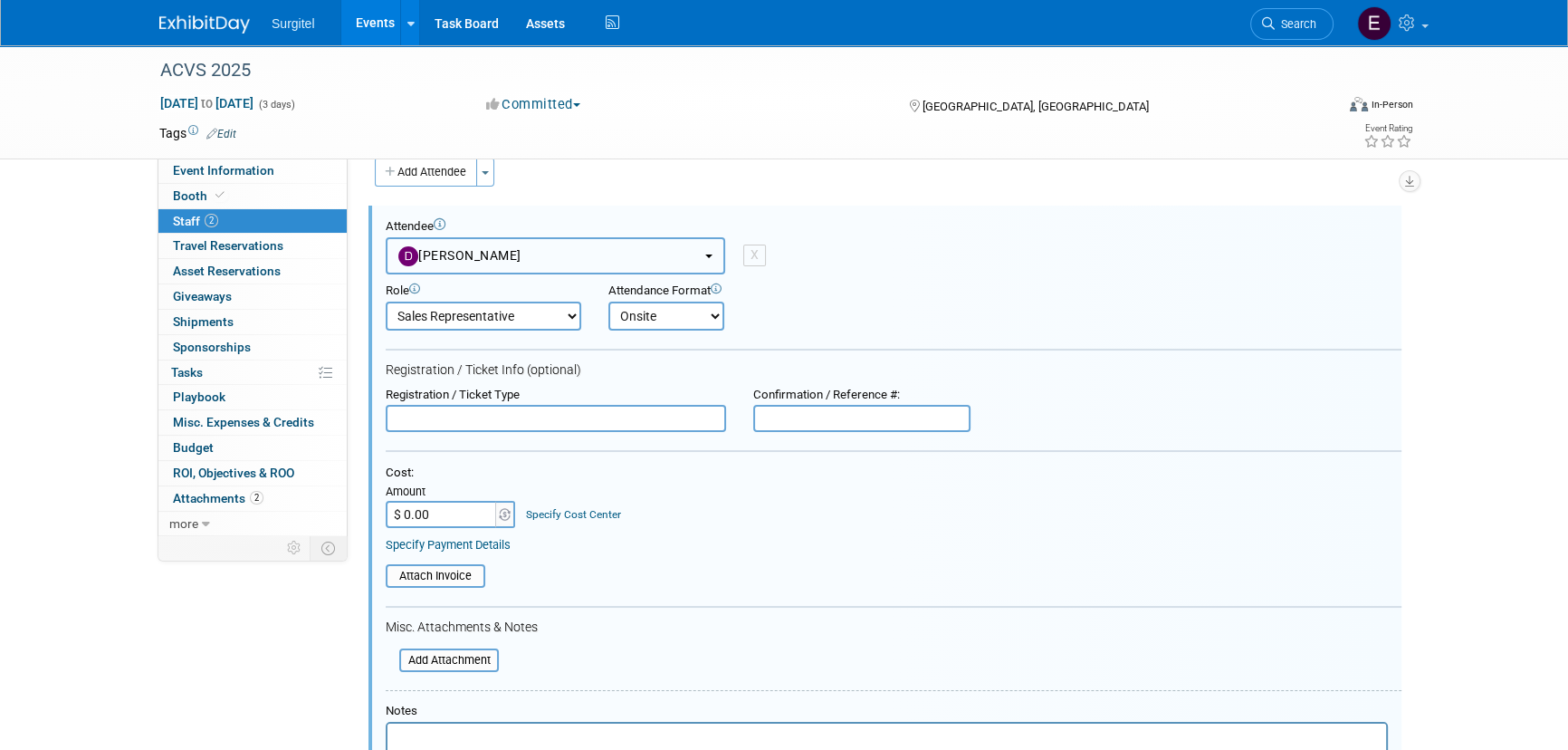
click at [416, 253] on img "button" at bounding box center [408, 256] width 20 height 20
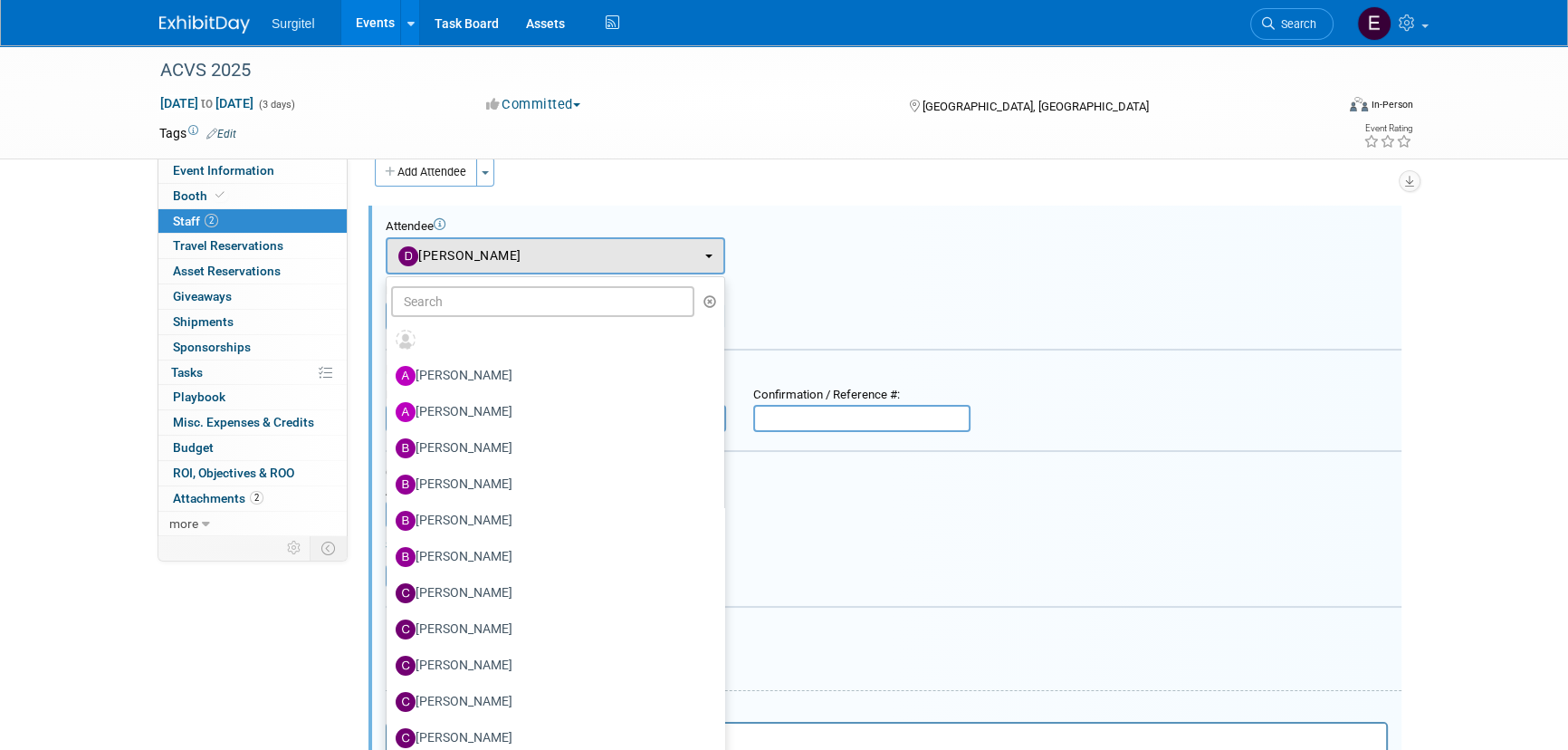
click at [1074, 243] on div "Attendee <img src="https://www.exhibitday.com/Images/Unassigned-User-Icon.png" …" at bounding box center [894, 247] width 1016 height 56
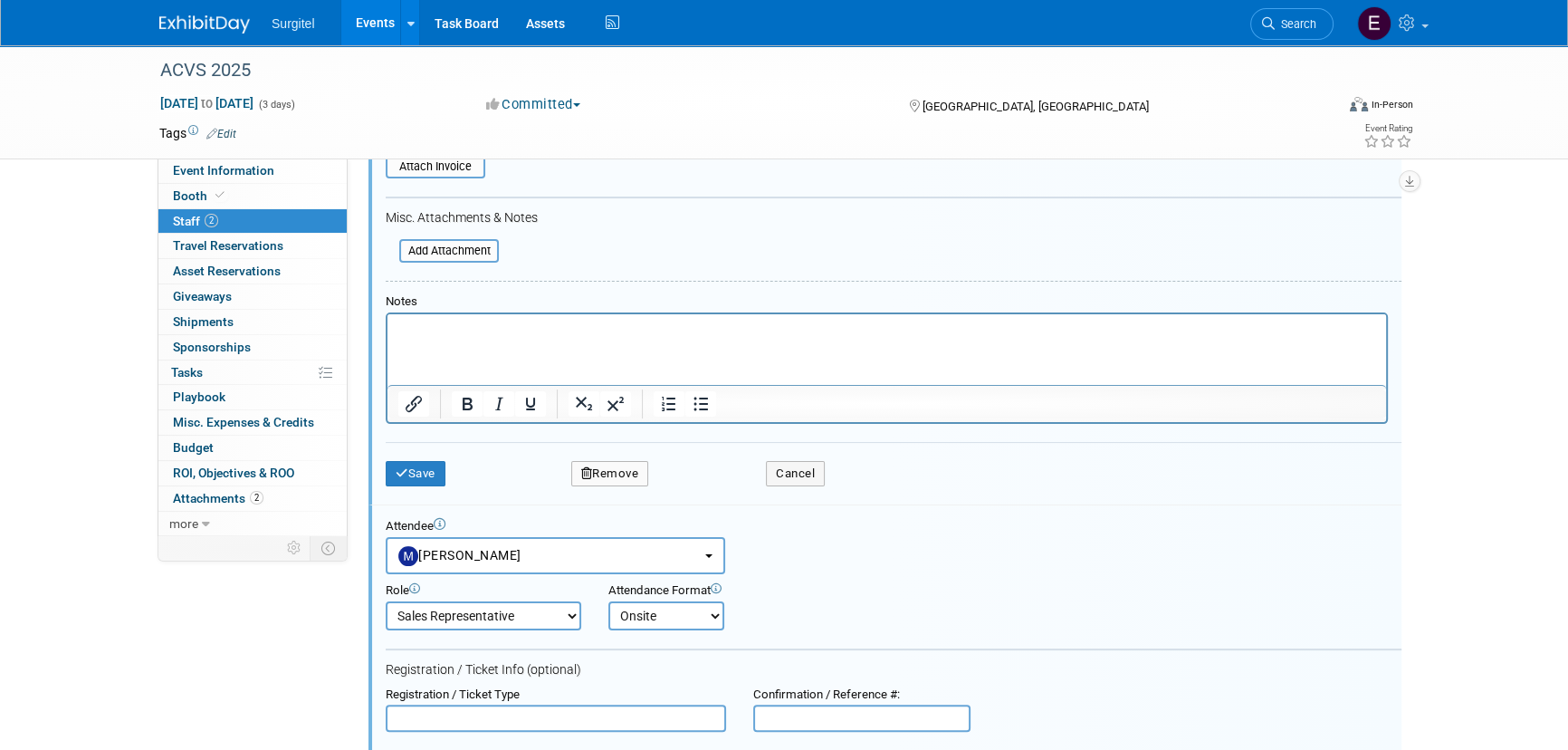
scroll to position [436, 0]
click at [618, 469] on button "Remove" at bounding box center [610, 471] width 78 height 25
click at [705, 482] on link "Yes" at bounding box center [708, 483] width 53 height 29
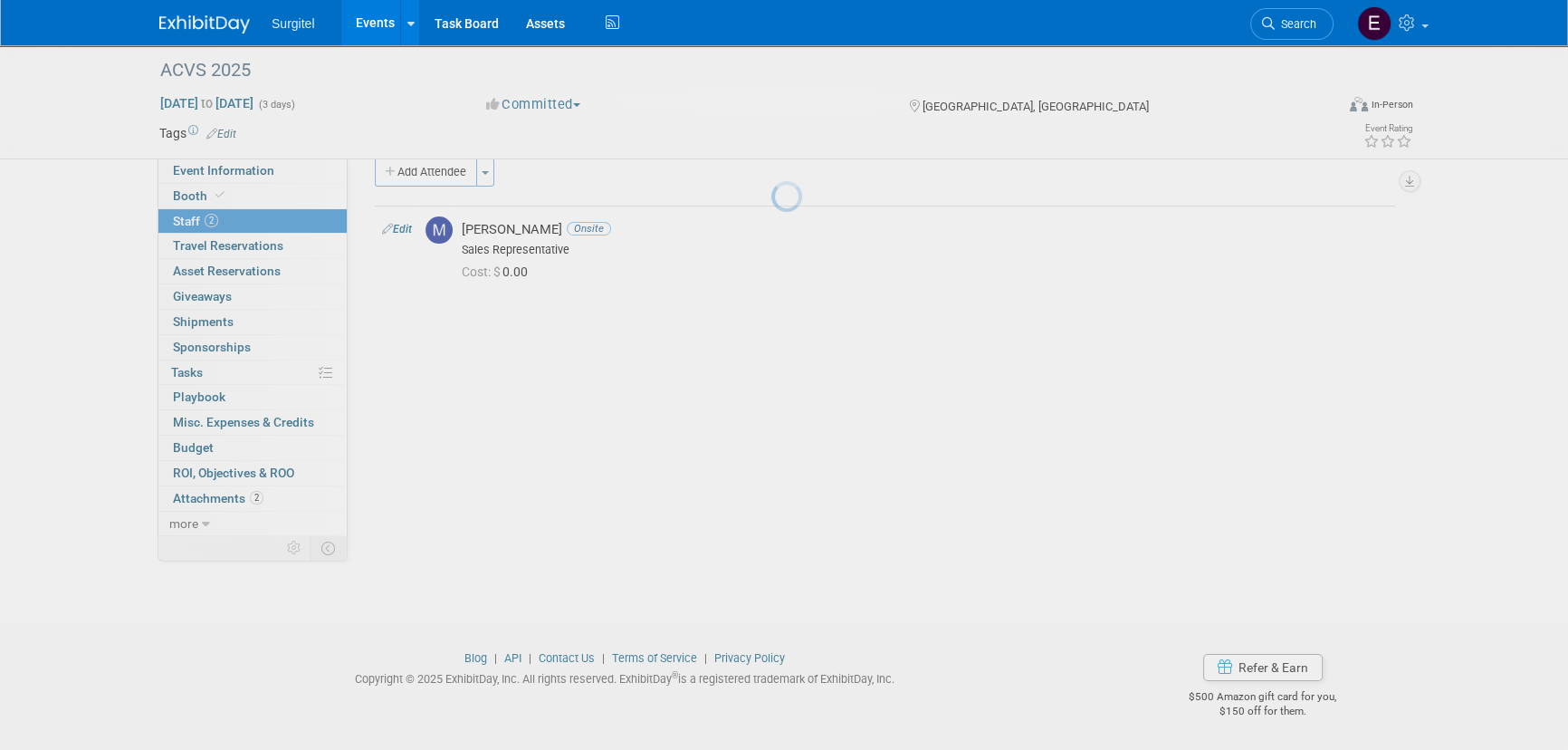
scroll to position [25, 0]
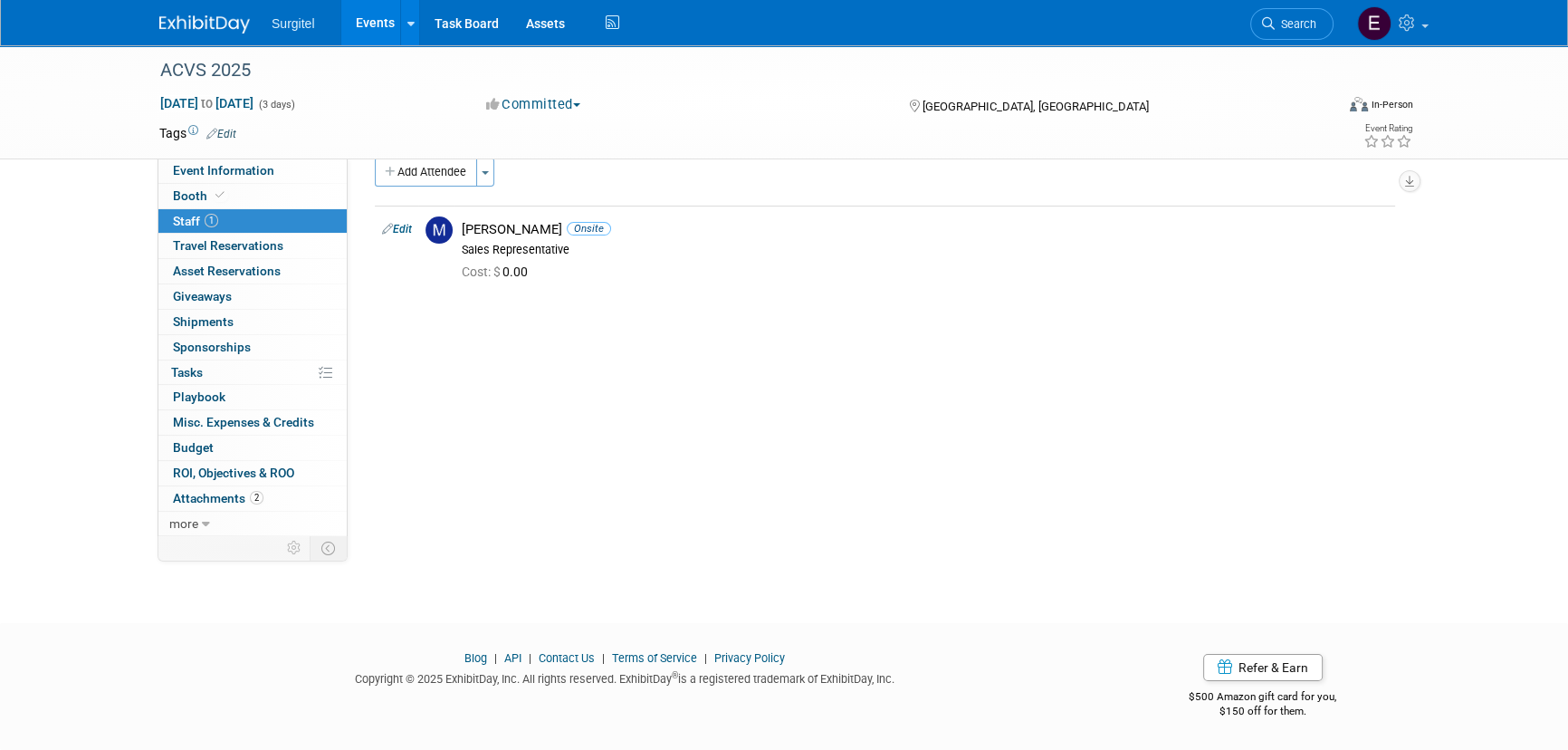
click at [473, 558] on div "ACVS 2025 Oct 23, 2025 to Oct 25, 2025 (3 days) Oct 23, 2025 to Oct 25, 2025 Co…" at bounding box center [784, 306] width 1568 height 570
click at [371, 19] on link "Events" at bounding box center [374, 22] width 66 height 45
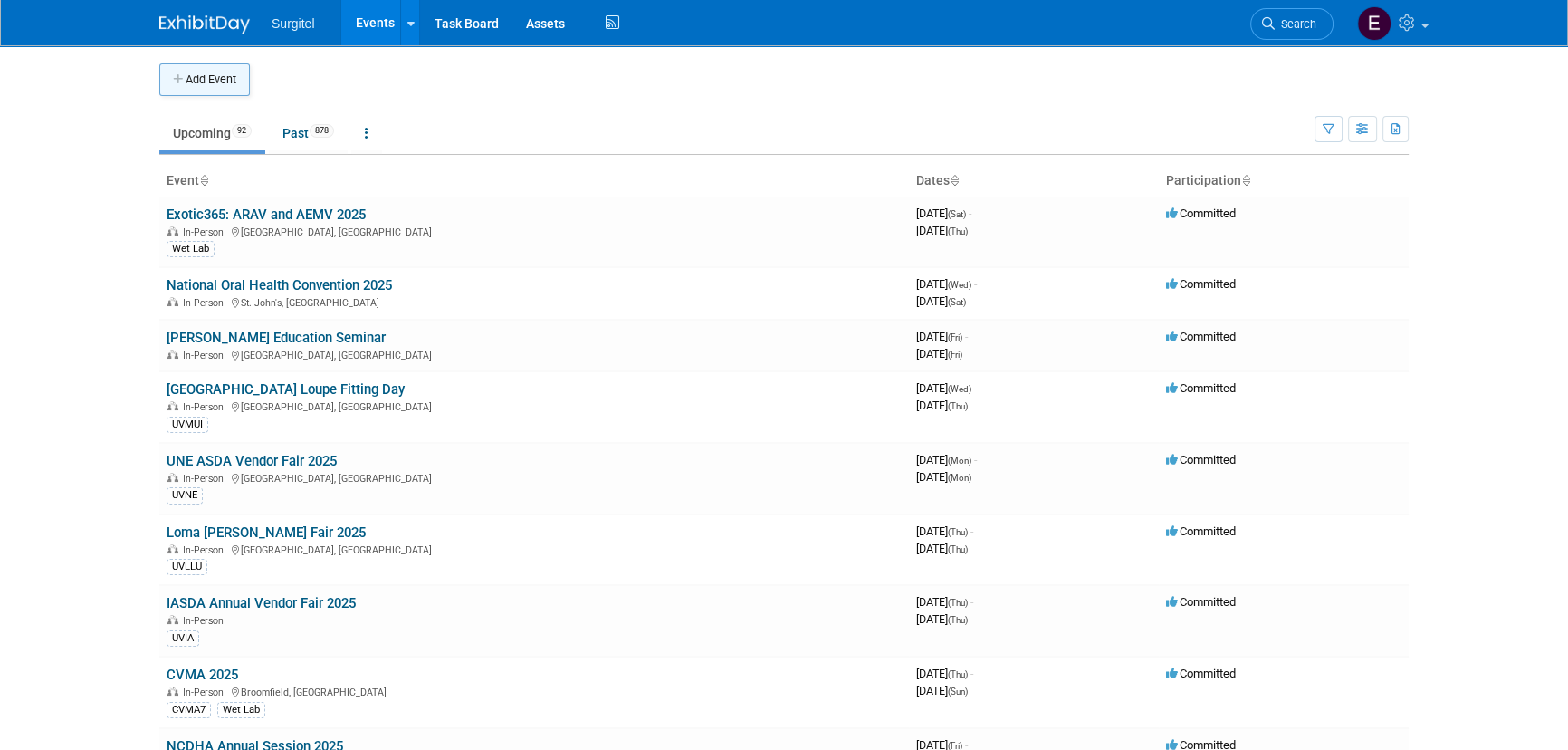
click at [220, 81] on button "Add Event" at bounding box center [205, 79] width 91 height 32
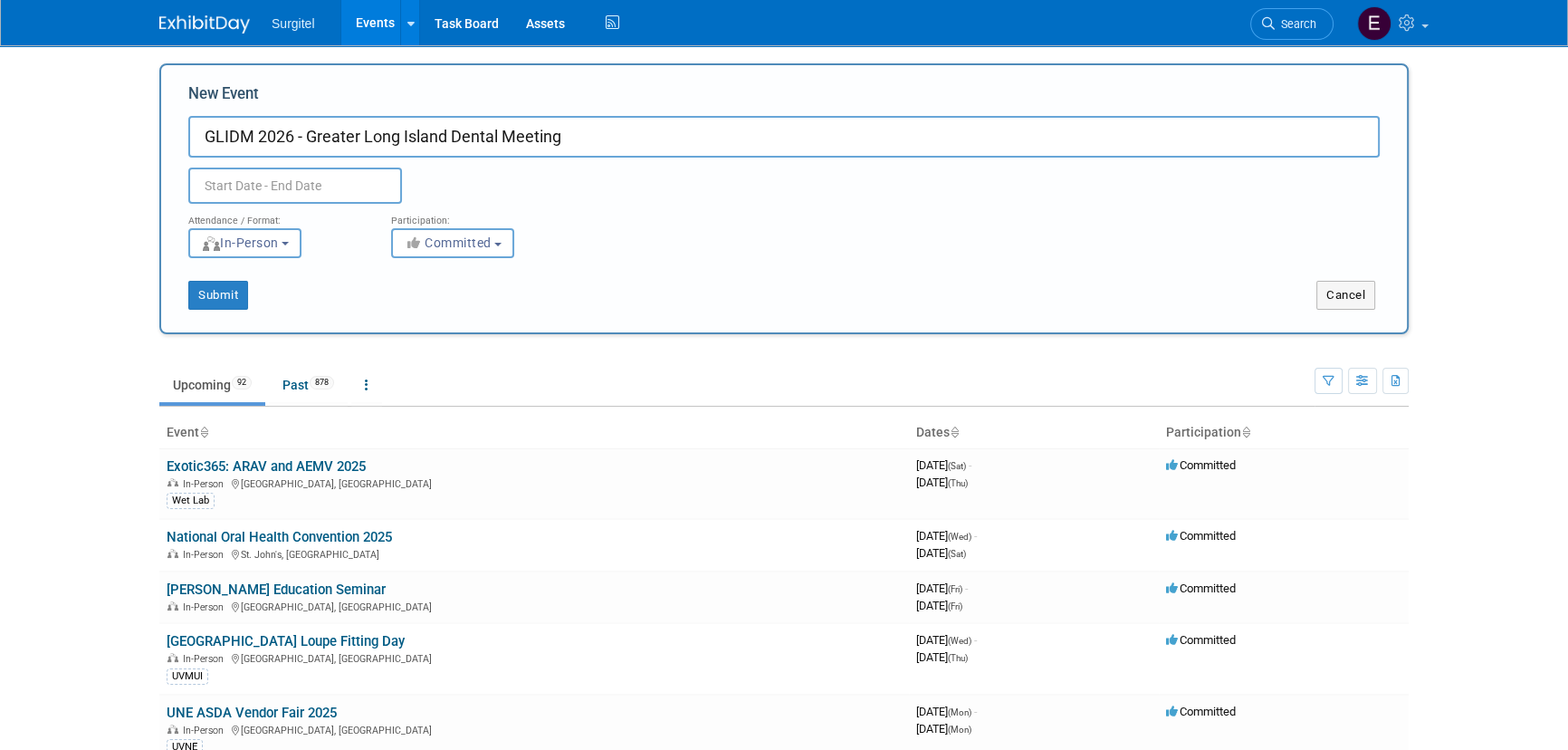
type input "GLIDM 2026 - Greater Long Island Dental Meeting"
click at [250, 170] on input "text" at bounding box center [295, 185] width 214 height 36
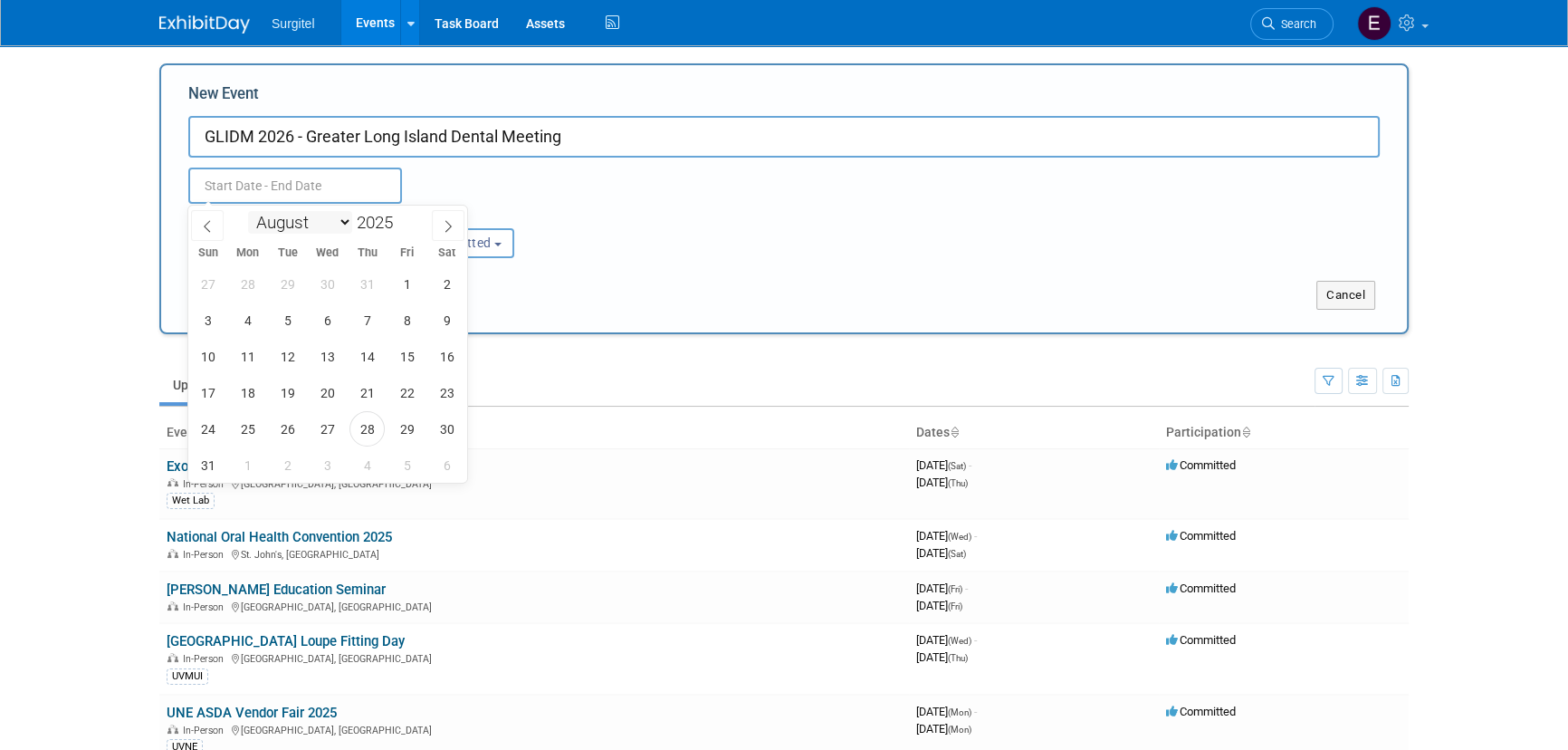
click at [277, 215] on select "January February March April May June July August September October November De…" at bounding box center [300, 222] width 104 height 22
select select "3"
click at [248, 211] on select "January February March April May June July August September October November De…" at bounding box center [300, 222] width 104 height 22
click at [444, 383] on span "26" at bounding box center [446, 393] width 35 height 35
click at [201, 431] on span "27" at bounding box center [207, 429] width 35 height 35
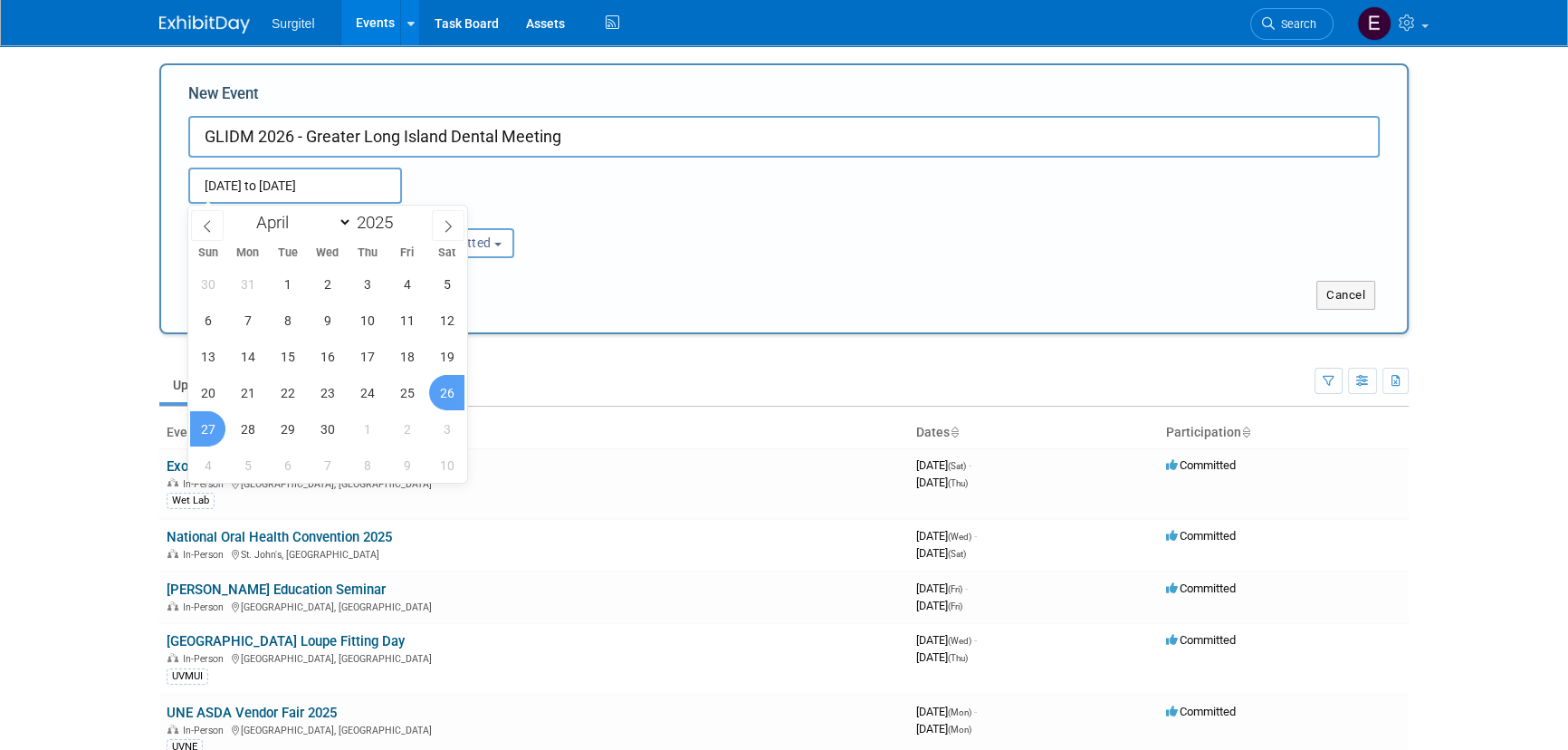
type input "[DATE] to [DATE]"
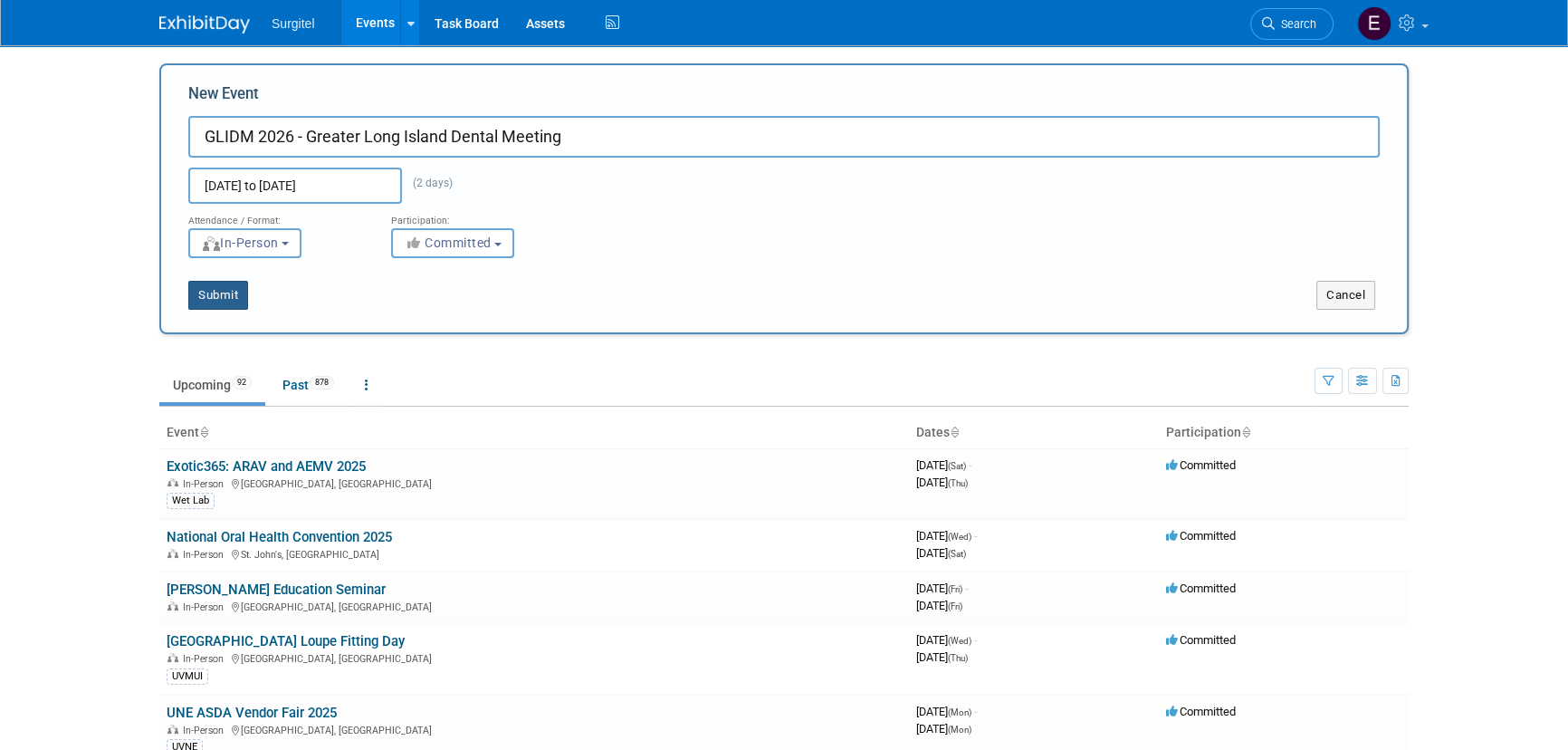
click at [207, 284] on button "Submit" at bounding box center [218, 294] width 60 height 29
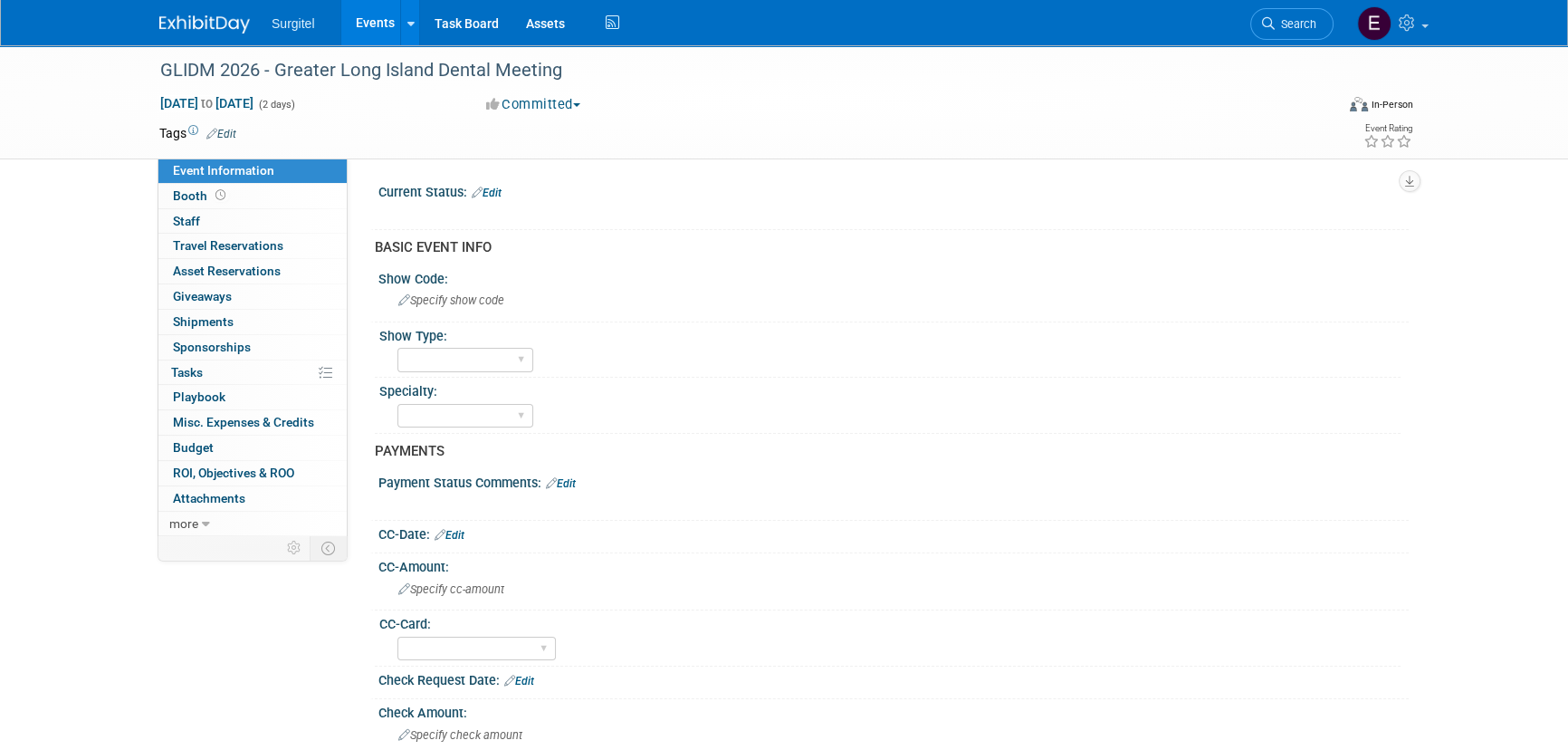
click at [221, 132] on link "Edit" at bounding box center [221, 134] width 30 height 13
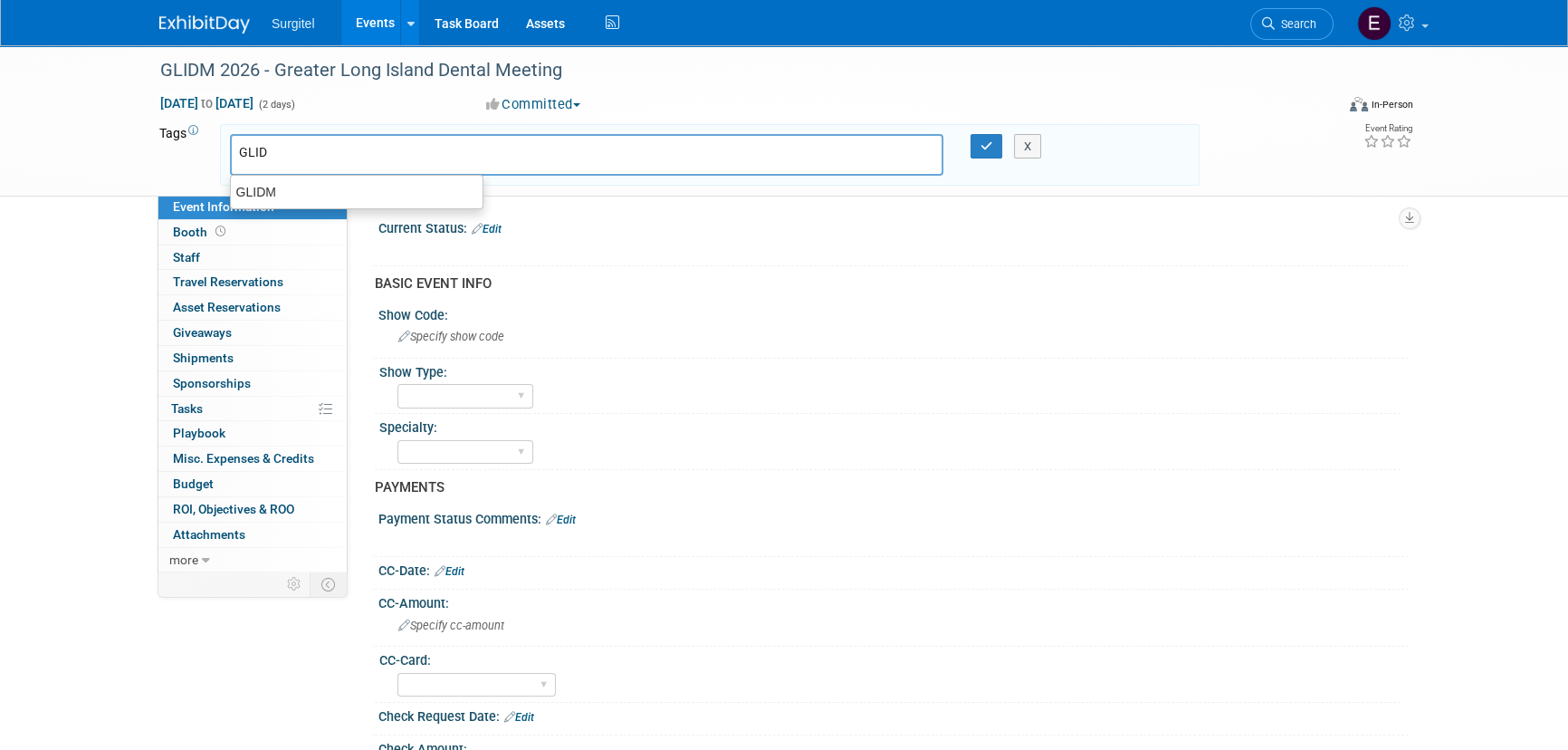
type input "GLIDM"
click at [299, 196] on div "GLIDM" at bounding box center [357, 192] width 254 height 25
type input "GLIDM"
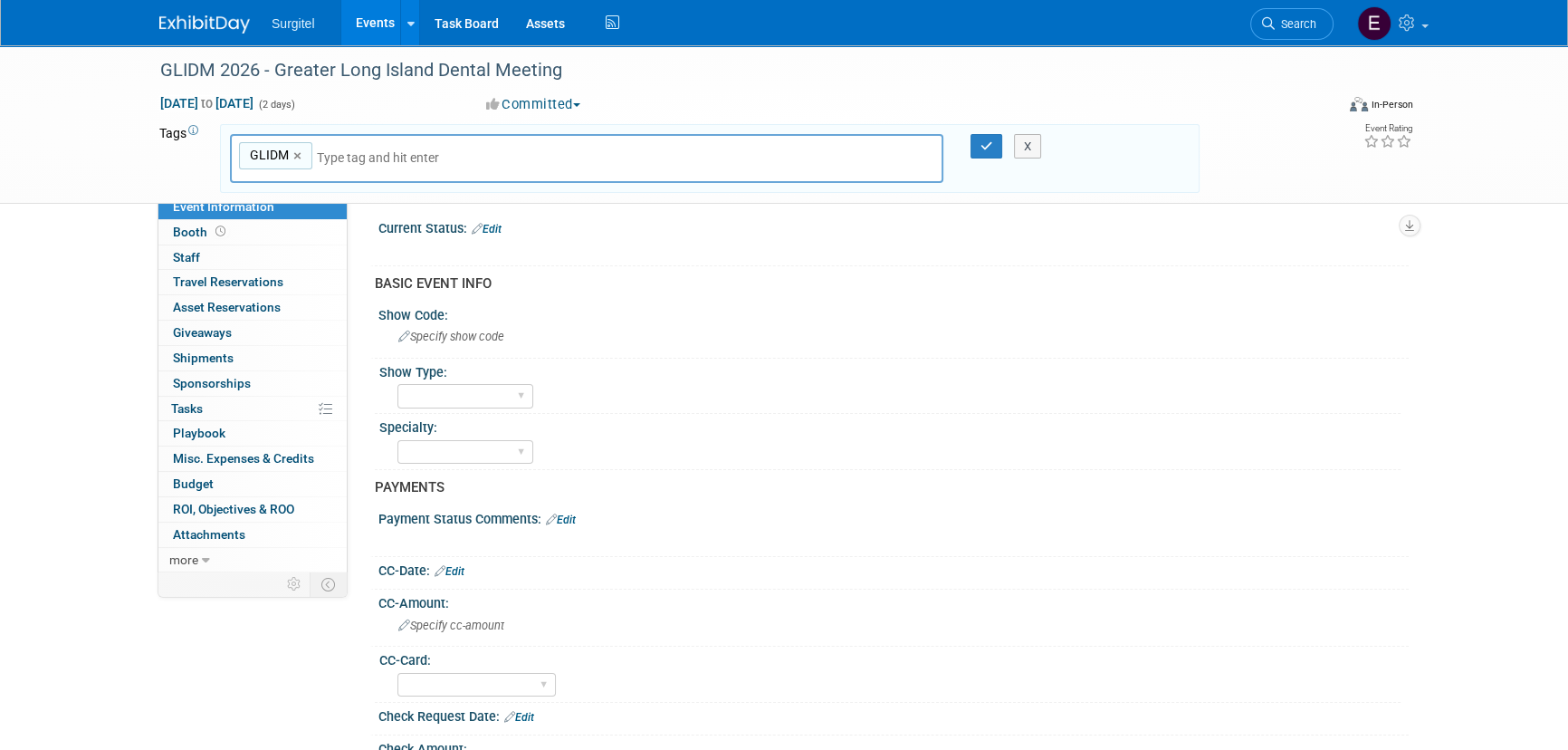
click at [997, 154] on div "X" at bounding box center [1036, 146] width 82 height 25
click at [988, 149] on icon "button" at bounding box center [987, 146] width 13 height 12
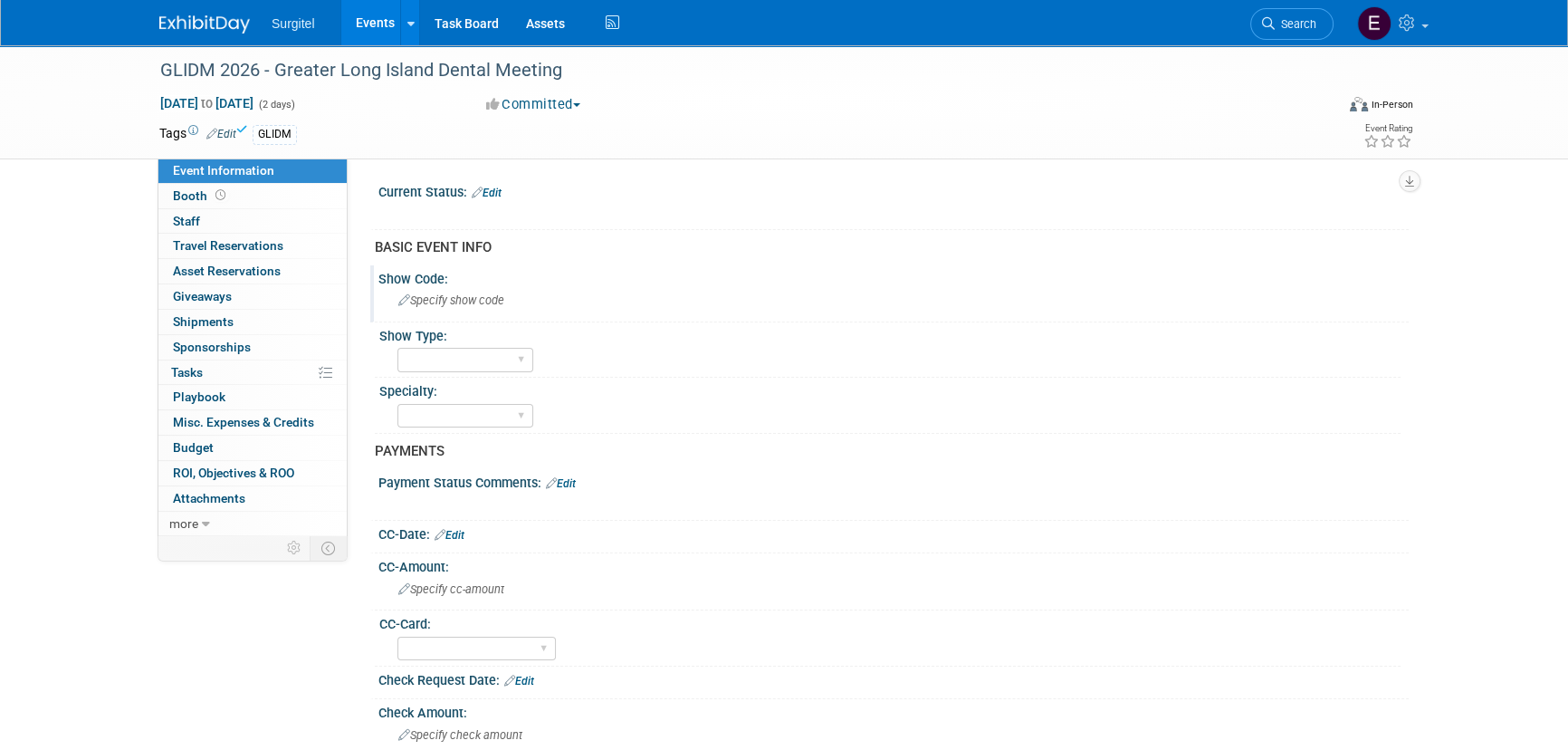
click at [476, 314] on div "Specify show code" at bounding box center [894, 301] width 1031 height 30
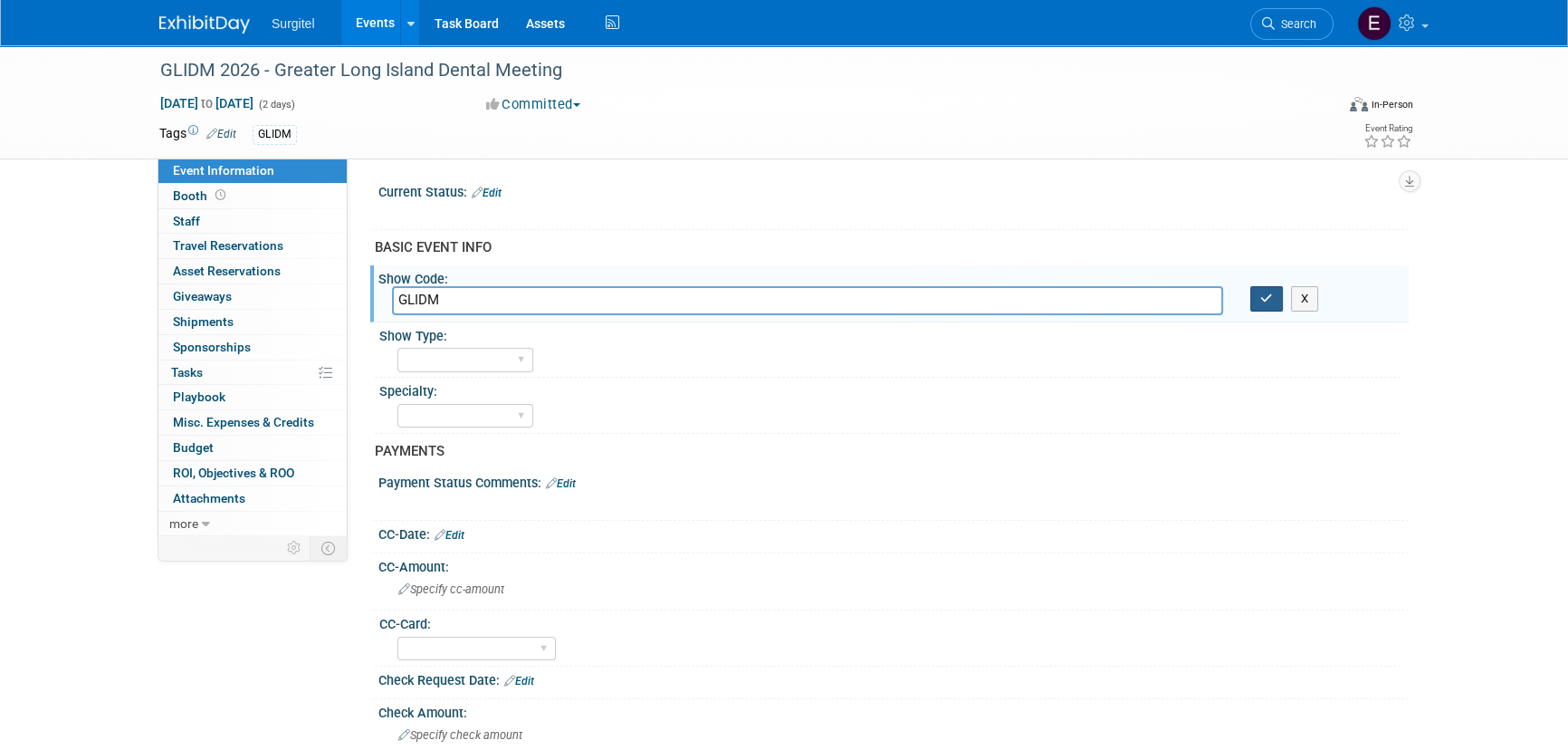
type input "GLIDM"
click at [1264, 305] on button "button" at bounding box center [1266, 298] width 32 height 25
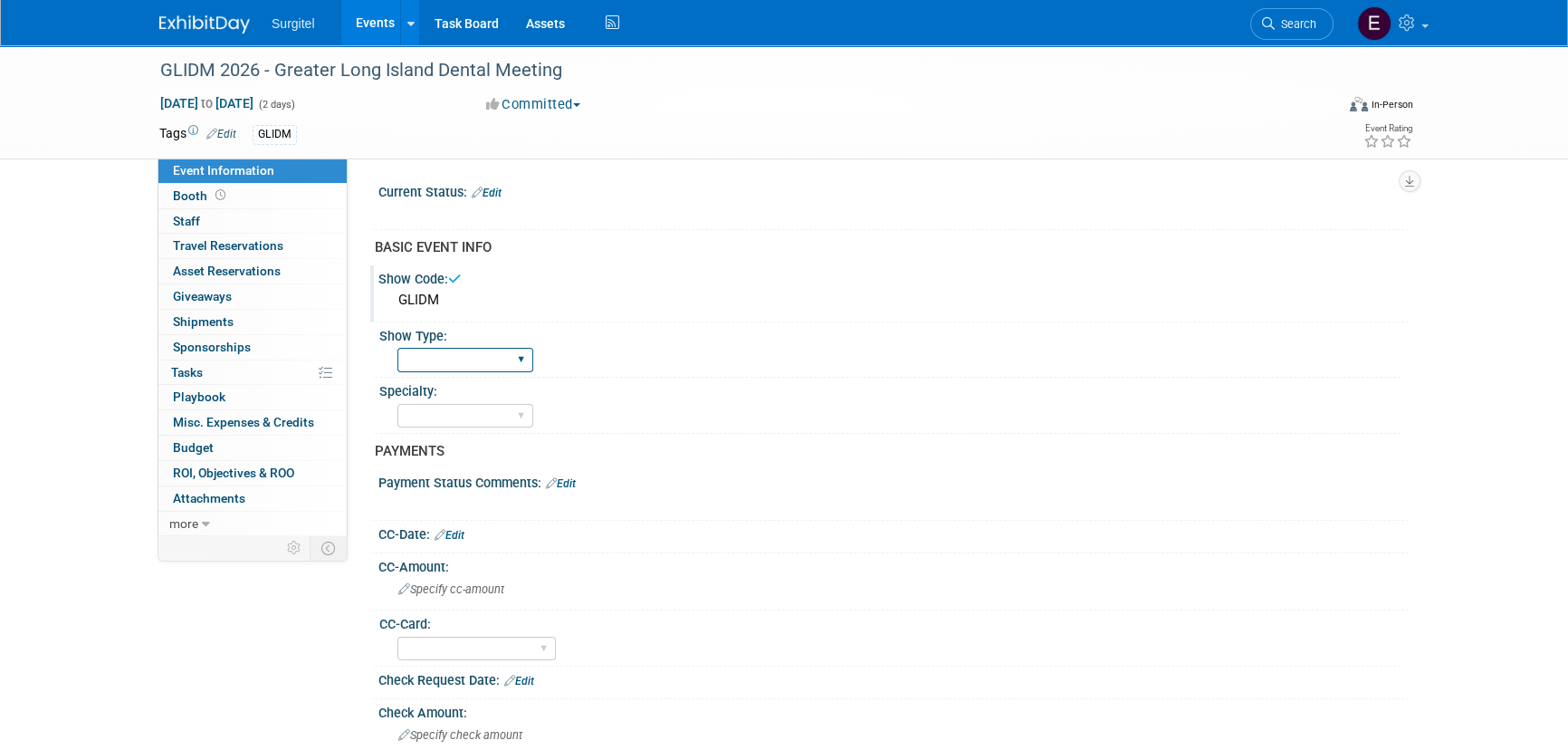
click at [416, 356] on select "School Show Trade Show Wet Lab CE Course Lunch and Learn" at bounding box center [465, 359] width 136 height 24
select select "Trade Show"
click at [397, 347] on select "School Show Trade Show Wet Lab CE Course Lunch and Learn" at bounding box center [465, 359] width 136 height 24
drag, startPoint x: 443, startPoint y: 416, endPoint x: 460, endPoint y: 413, distance: 17.3
click at [443, 416] on select "Dental Hygiene Medical Veterinarian Other" at bounding box center [465, 416] width 136 height 24
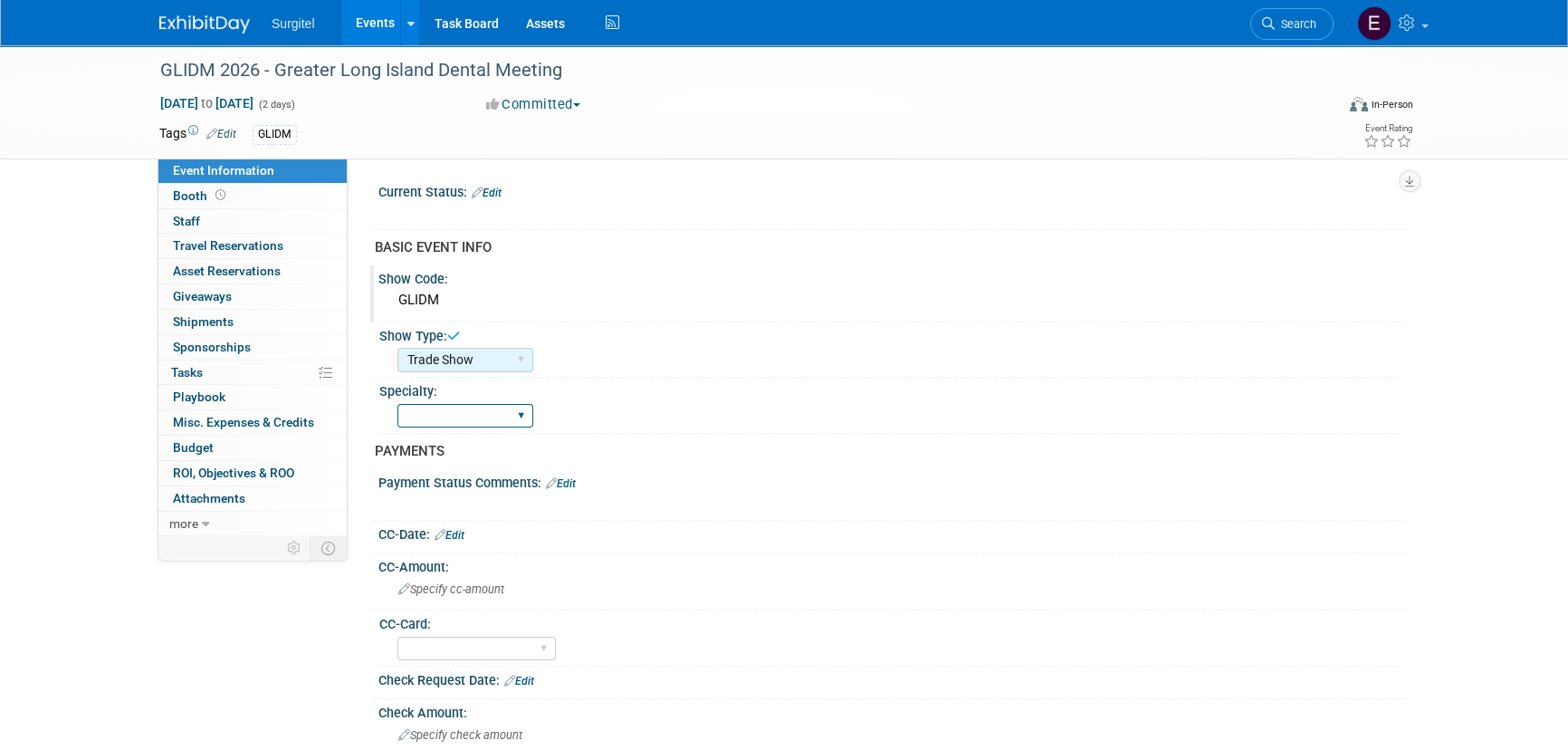
select select "Dental"
click at [397, 404] on select "Dental Hygiene Medical Veterinarian Other" at bounding box center [465, 416] width 136 height 24
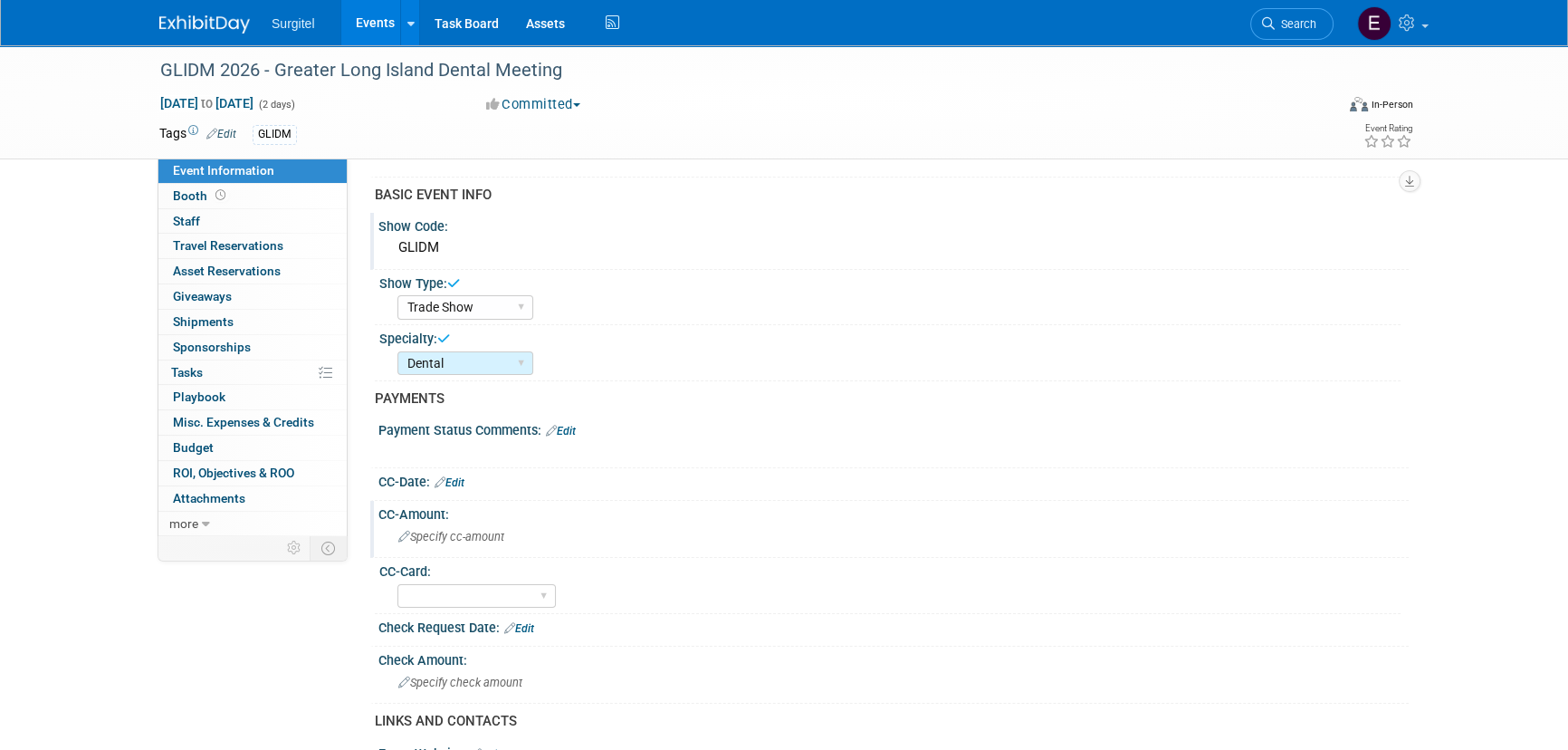
scroll to position [81, 0]
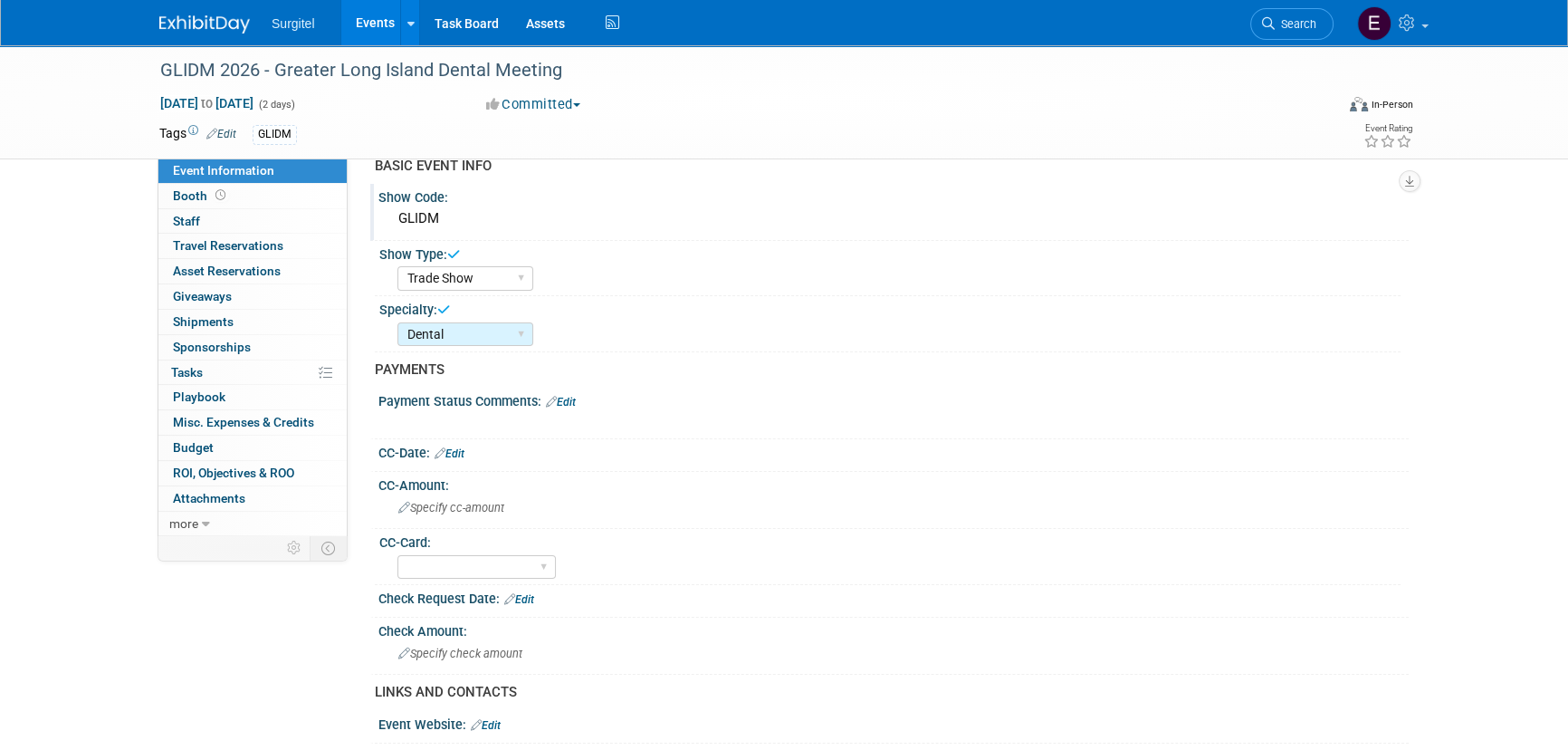
click at [454, 449] on link "Edit" at bounding box center [449, 454] width 30 height 13
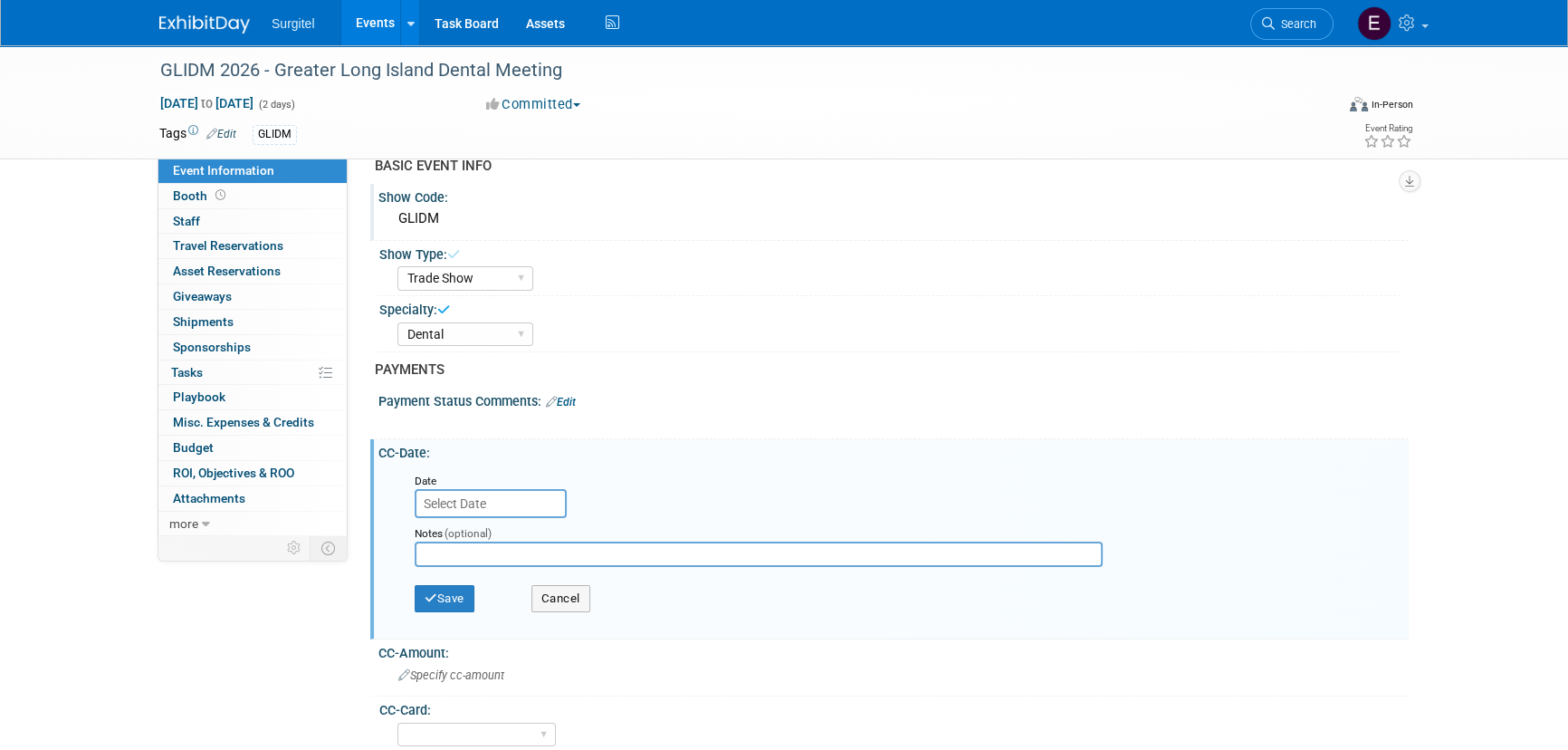
click at [475, 489] on input "text" at bounding box center [491, 503] width 152 height 29
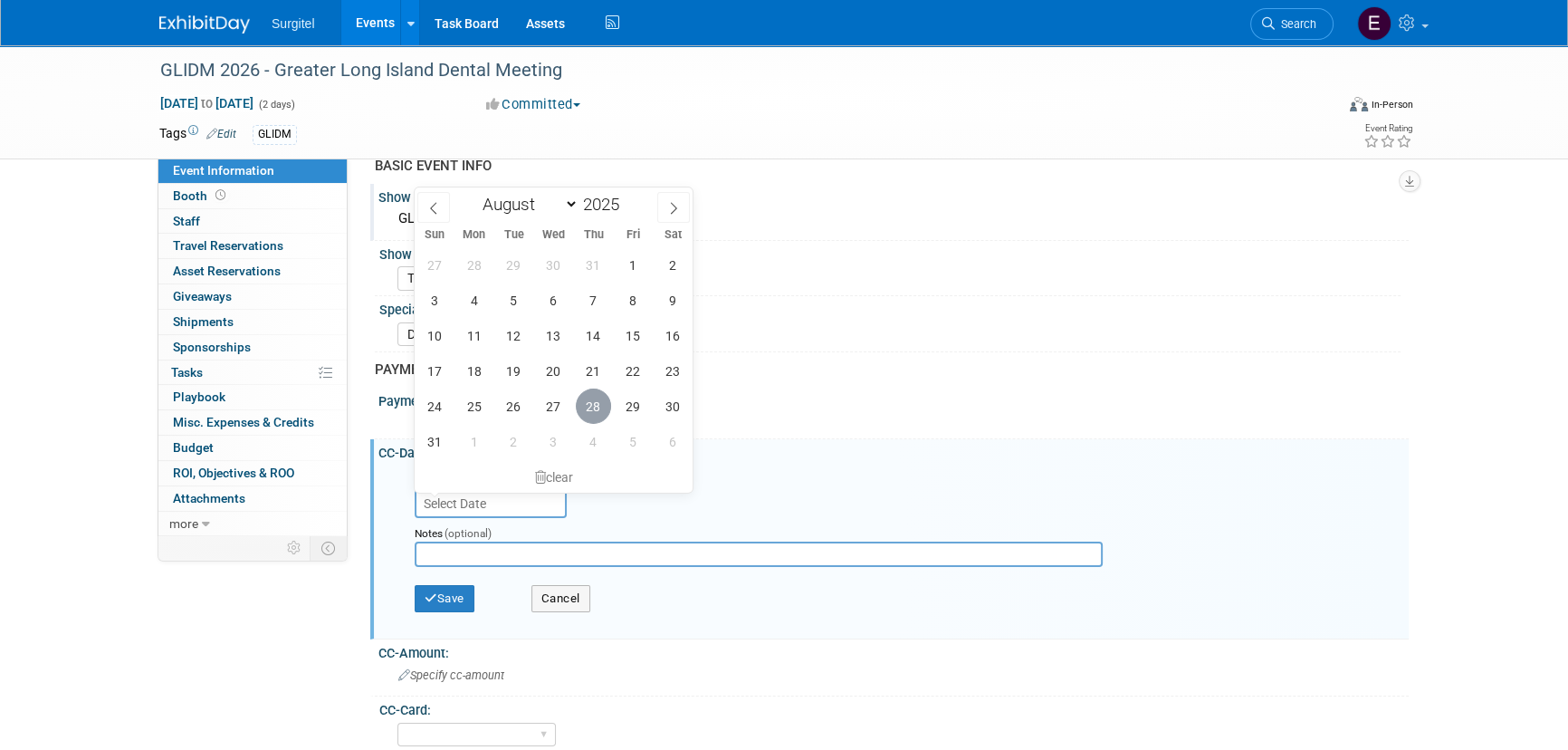
click at [598, 410] on span "28" at bounding box center [594, 406] width 35 height 35
type input "Aug 28, 2025"
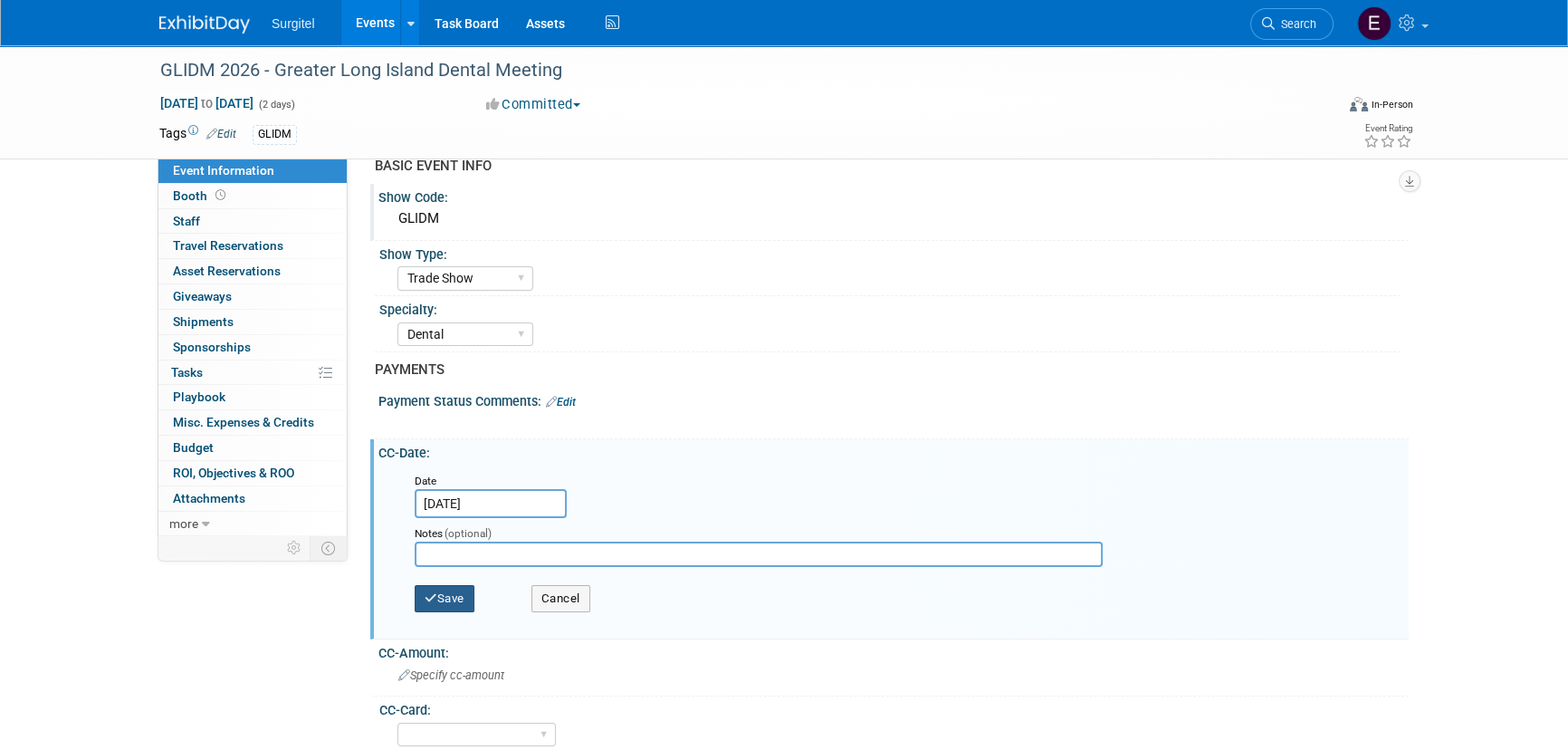
click at [444, 585] on button "Save" at bounding box center [445, 598] width 60 height 27
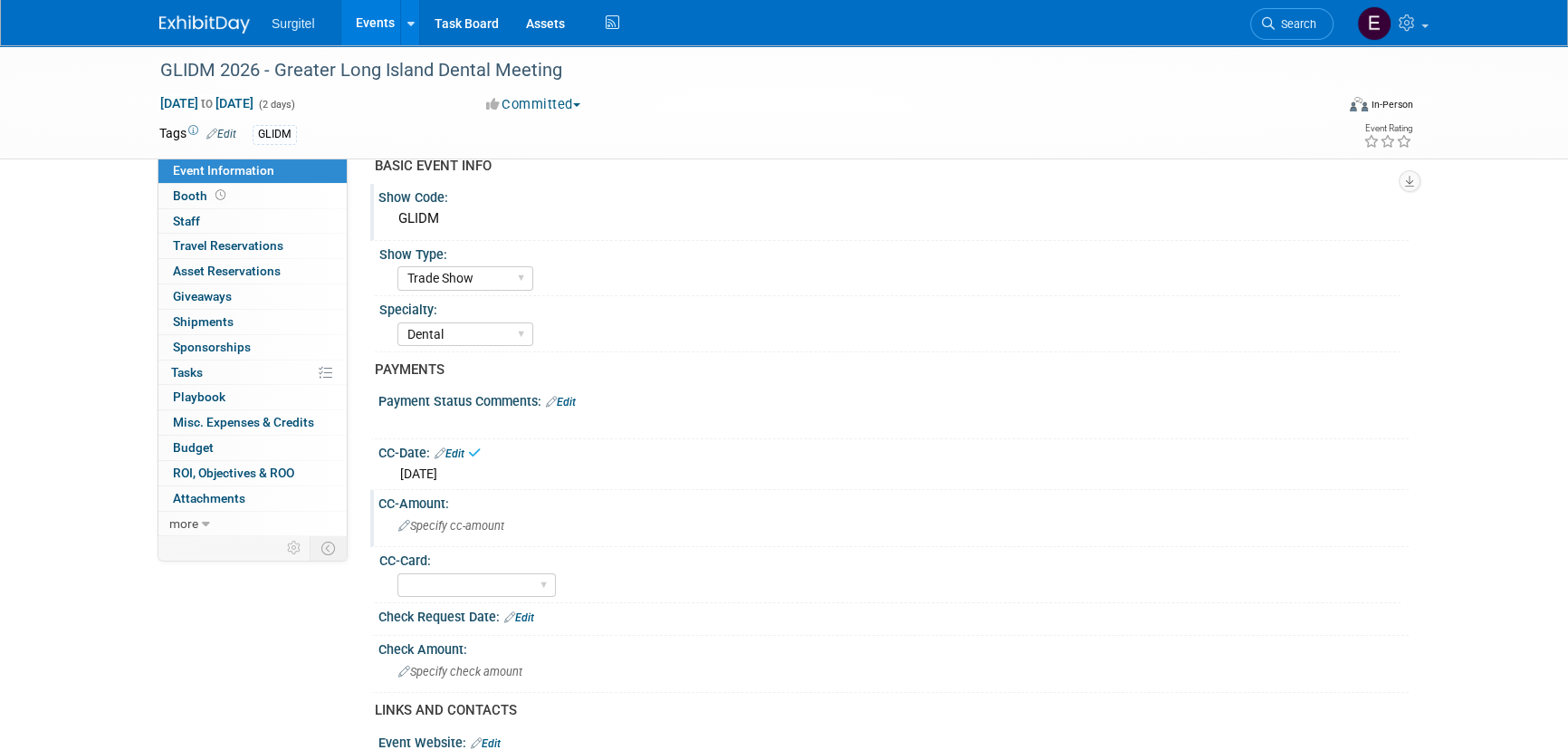
click at [470, 520] on span "Specify cc-amount" at bounding box center [451, 525] width 106 height 14
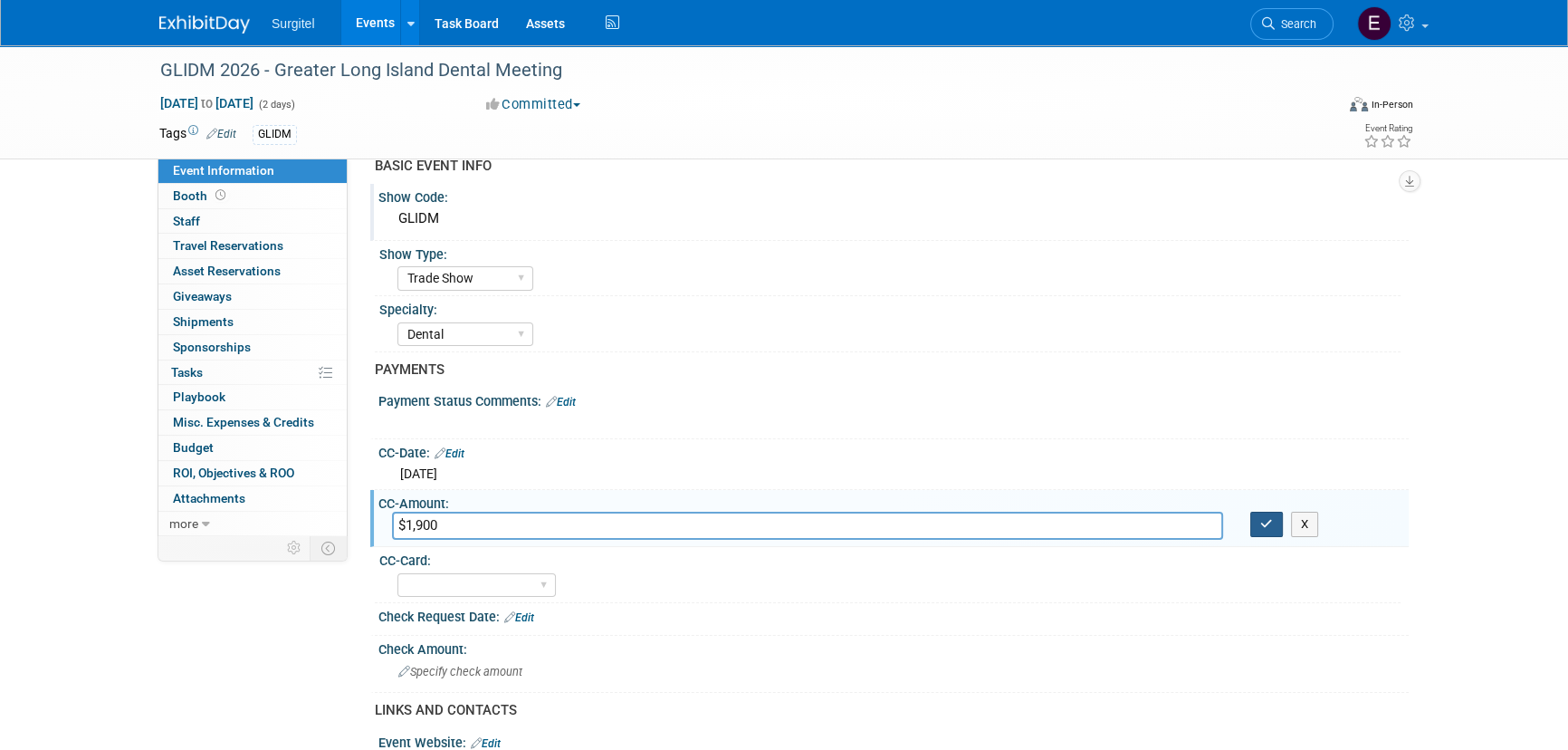
type input "$1,900"
click at [1276, 511] on button "button" at bounding box center [1266, 523] width 32 height 25
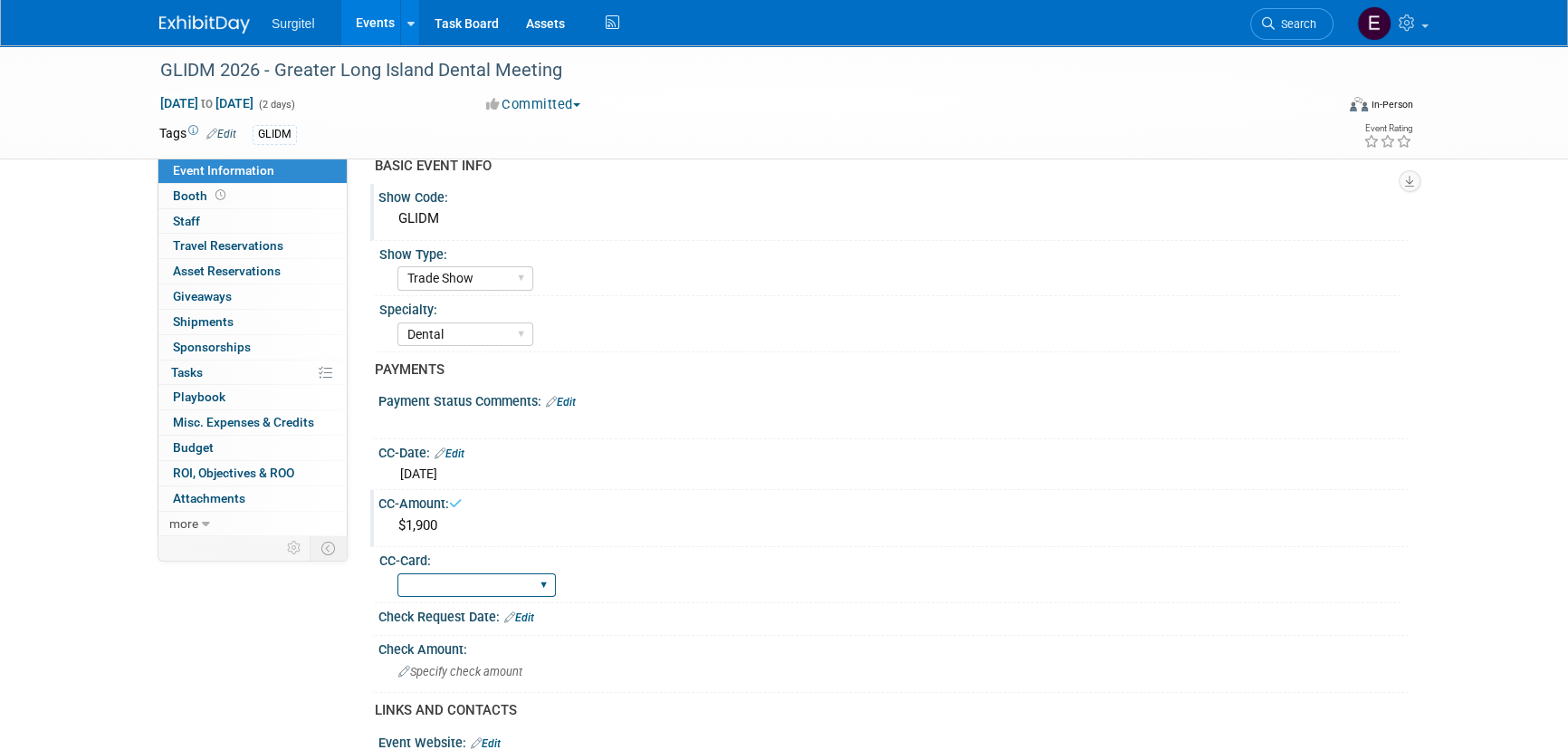
click at [477, 589] on select "Rewards - 12003 SkyMiles - 93008 Visa - 1925 Business Cash - 7359" at bounding box center [476, 585] width 158 height 24
select select "SkyMiles - 93008"
click at [397, 573] on select "Rewards - 12003 SkyMiles - 93008 Visa - 1925 Business Cash - 7359" at bounding box center [476, 585] width 158 height 24
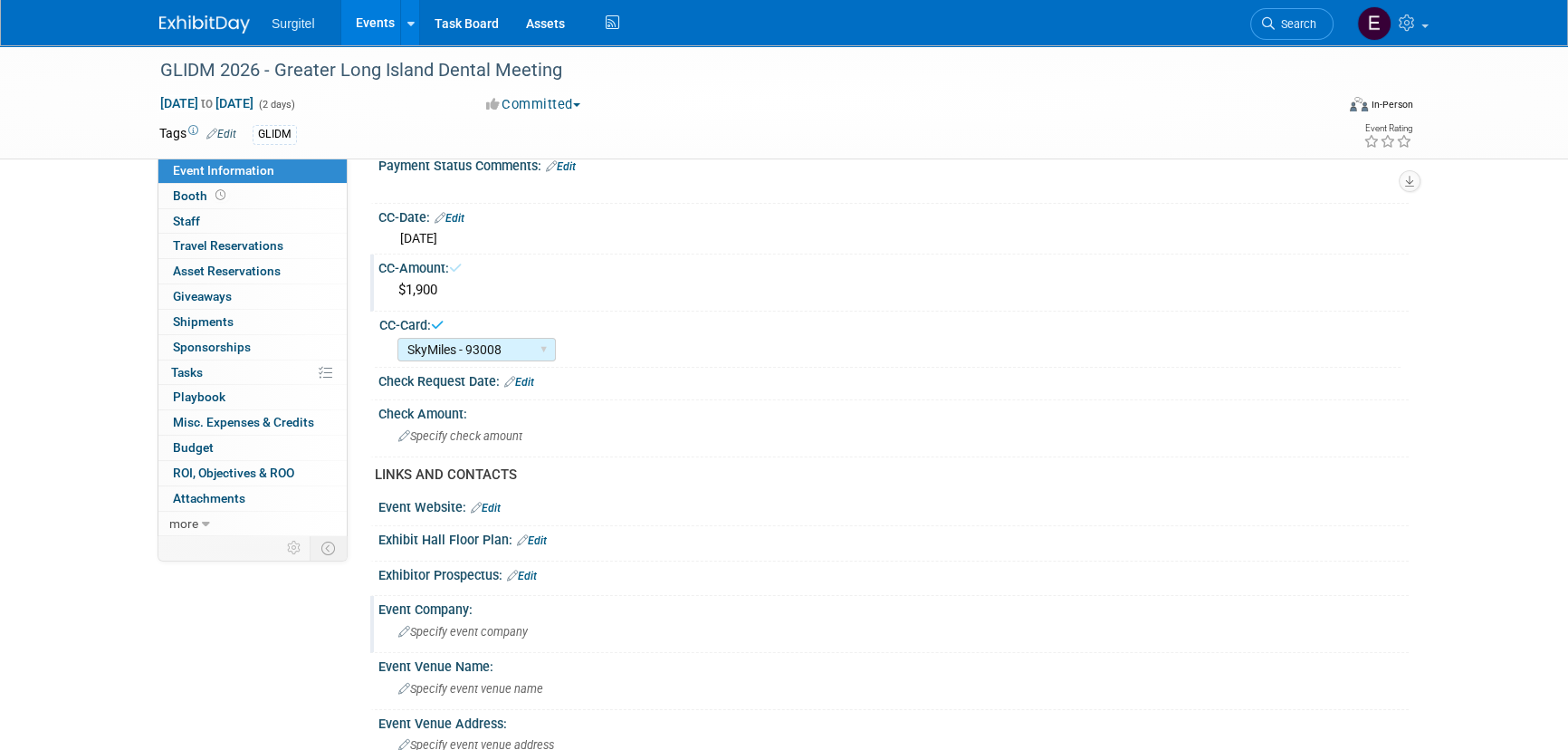
scroll to position [329, 0]
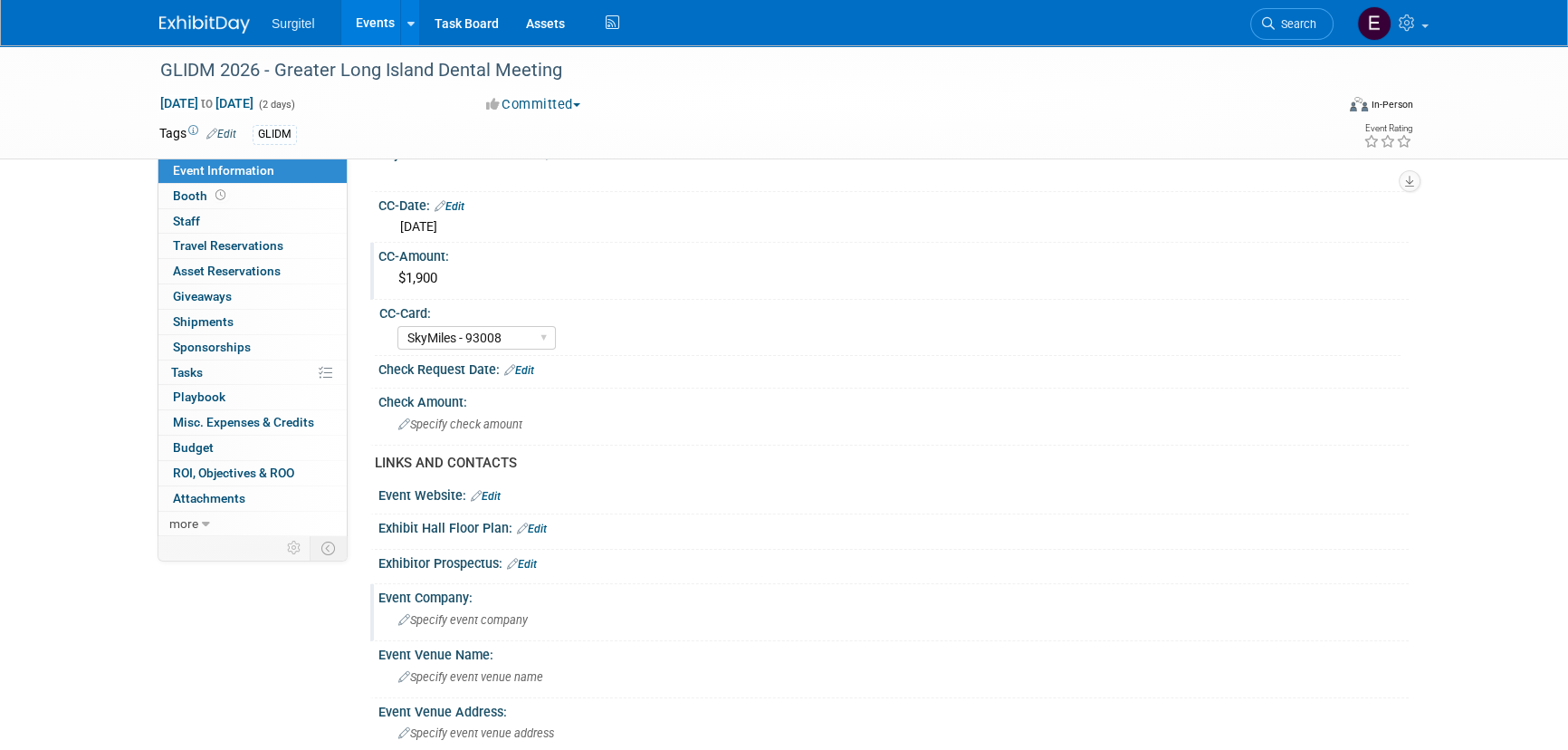
click at [504, 618] on span "Specify event company" at bounding box center [463, 619] width 130 height 14
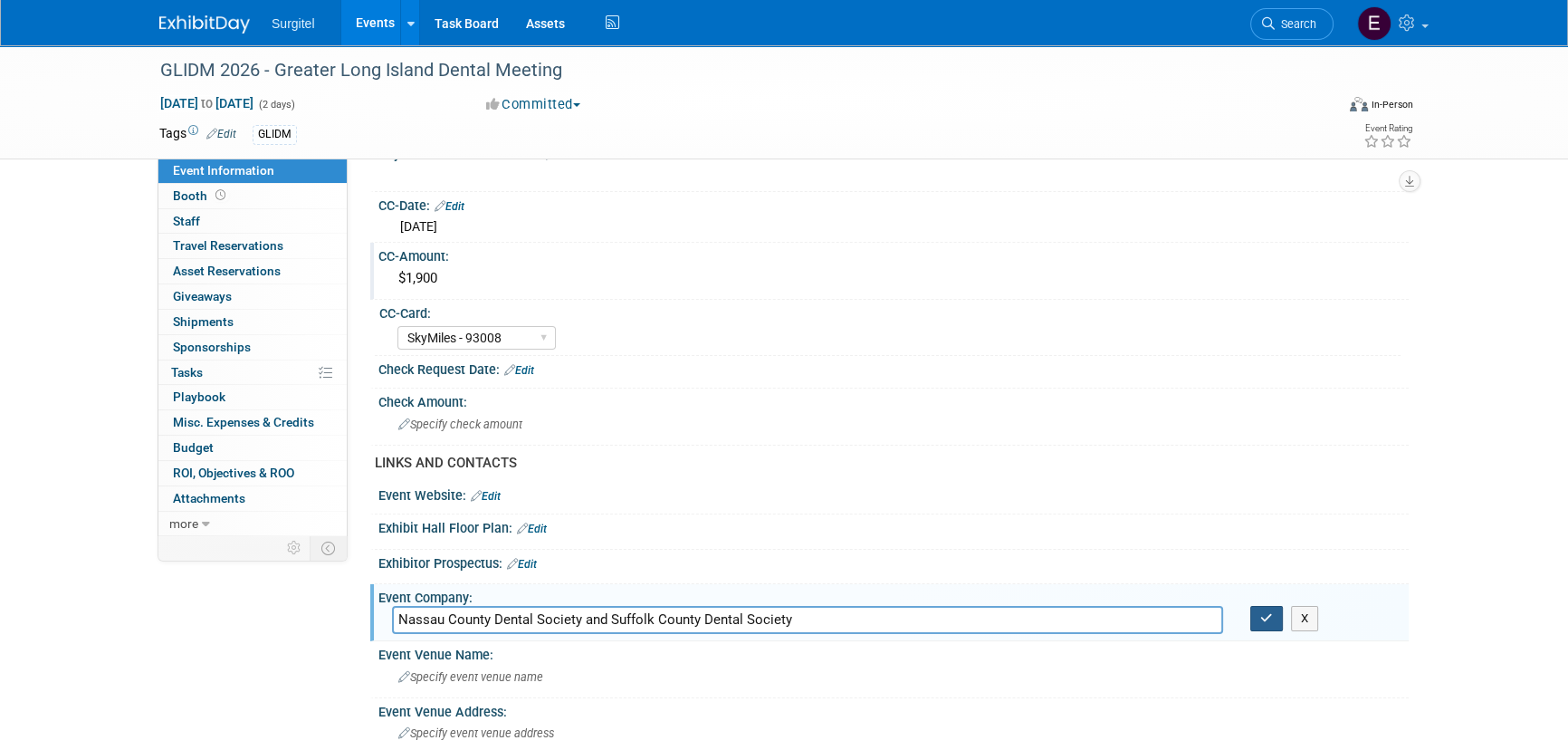
type input "Nassau County Dental Society and Suffolk County Dental Society"
click at [1269, 612] on icon "button" at bounding box center [1267, 618] width 13 height 12
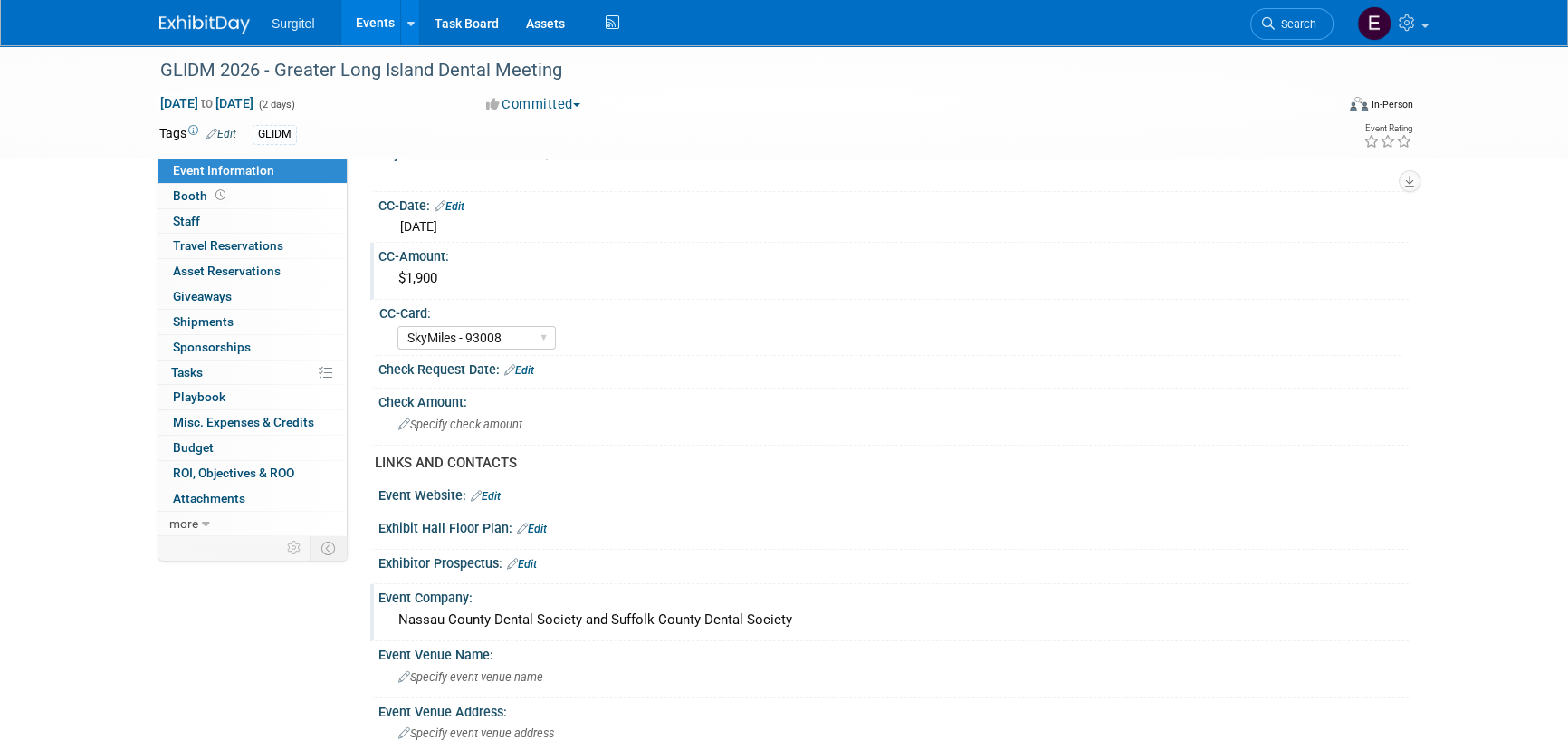
click at [536, 557] on link "Edit" at bounding box center [522, 564] width 30 height 13
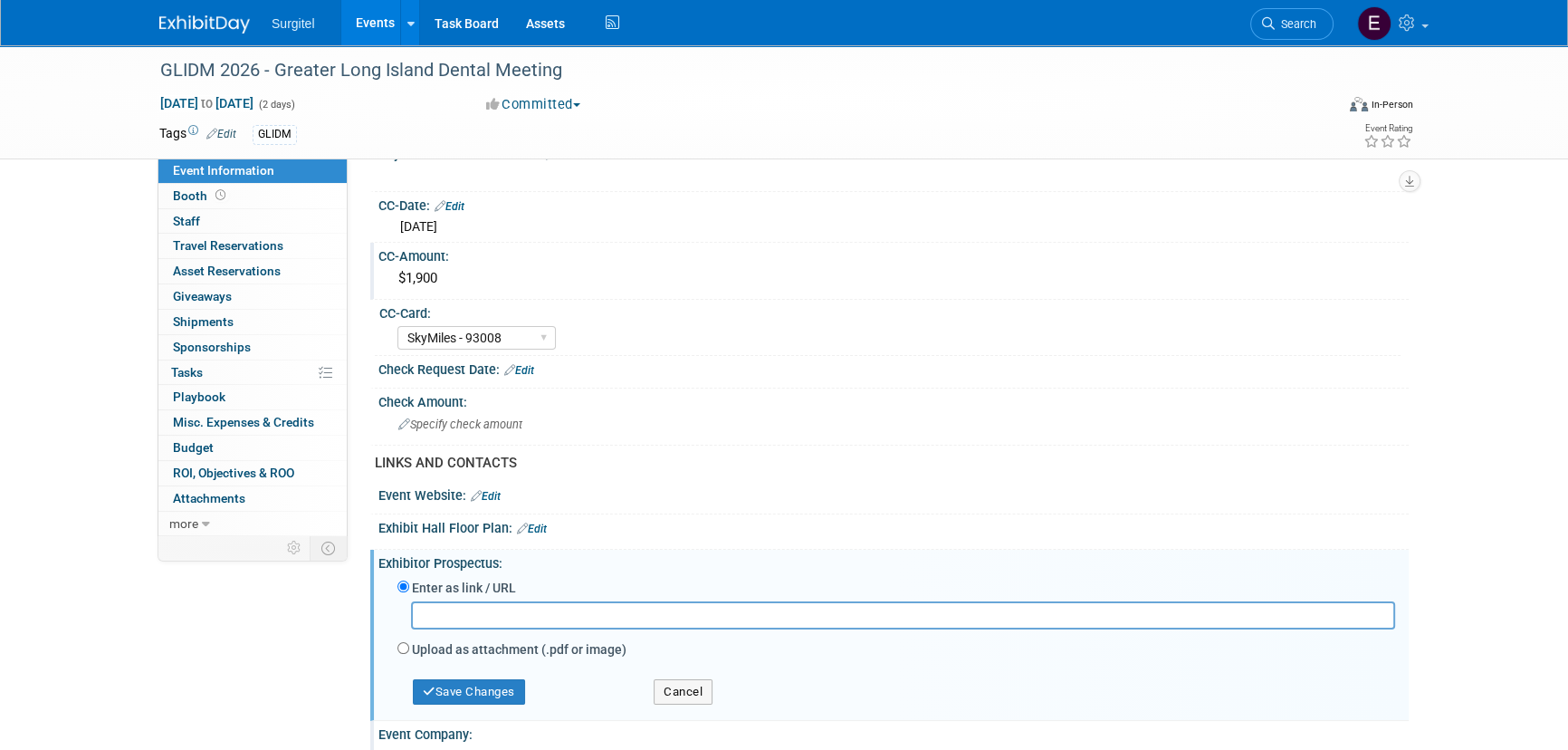
click at [434, 641] on label "Upload as attachment (.pdf or image)" at bounding box center [520, 649] width 215 height 19
click at [409, 642] on input "Upload as attachment (.pdf or image)" at bounding box center [403, 647] width 12 height 12
radio input "true"
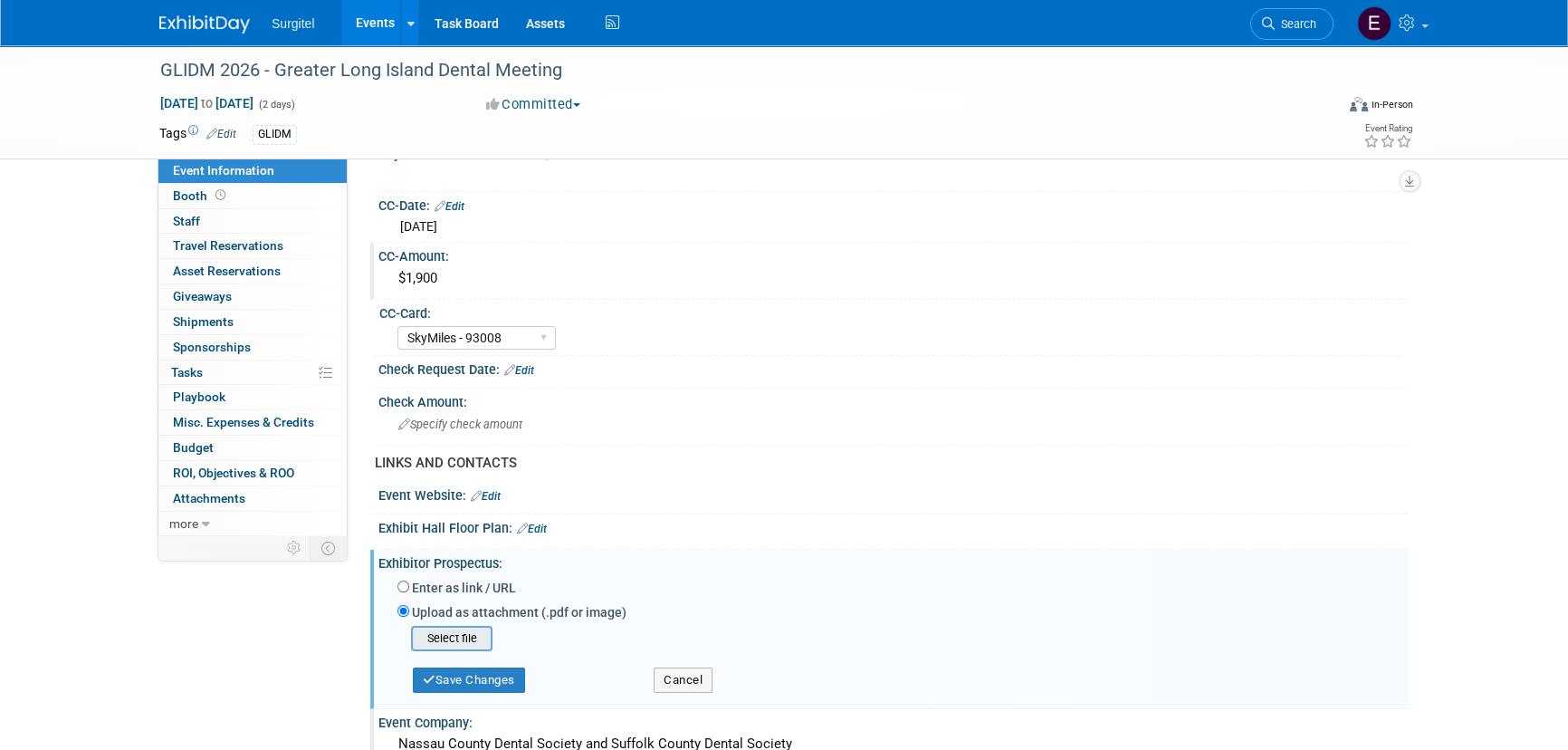
click at [433, 640] on input "file" at bounding box center [383, 638] width 216 height 21
drag, startPoint x: 471, startPoint y: 671, endPoint x: 480, endPoint y: 629, distance: 43.0
click at [471, 670] on button "Save Changes" at bounding box center [469, 673] width 112 height 25
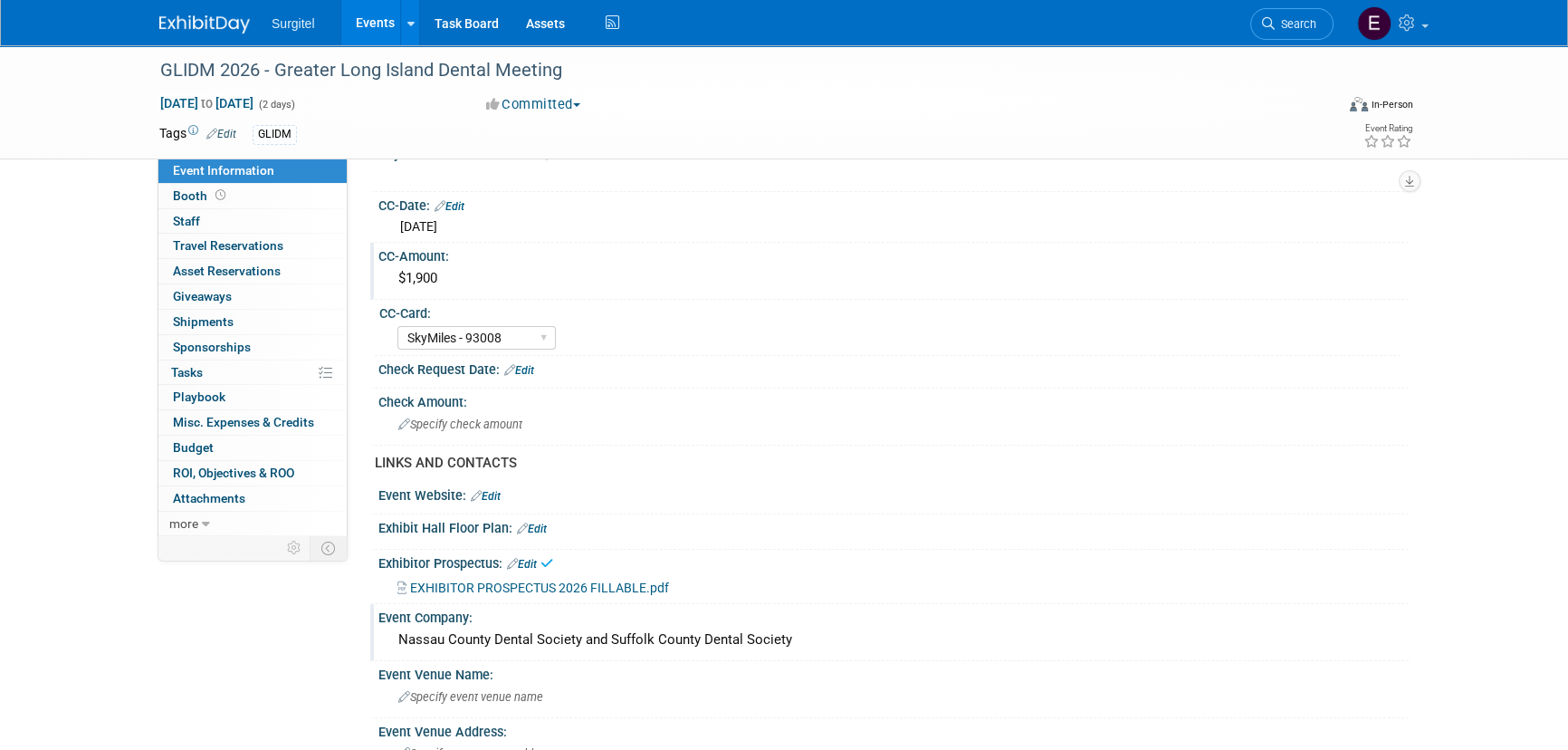
click at [538, 522] on link "Edit" at bounding box center [532, 529] width 30 height 13
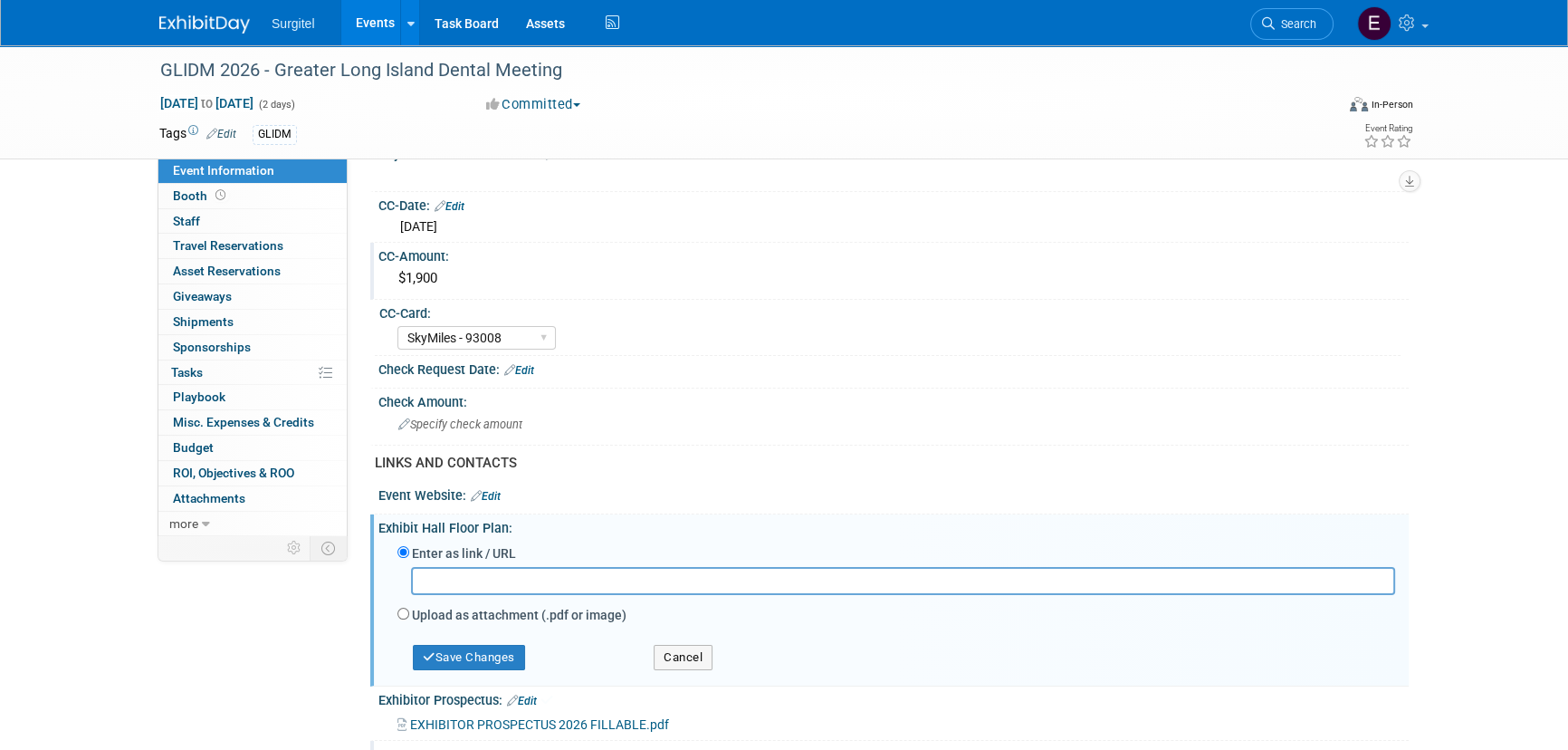
click at [469, 612] on label "Upload as attachment (.pdf or image)" at bounding box center [520, 615] width 215 height 19
click at [409, 612] on input "Upload as attachment (.pdf or image)" at bounding box center [403, 613] width 12 height 12
radio input "true"
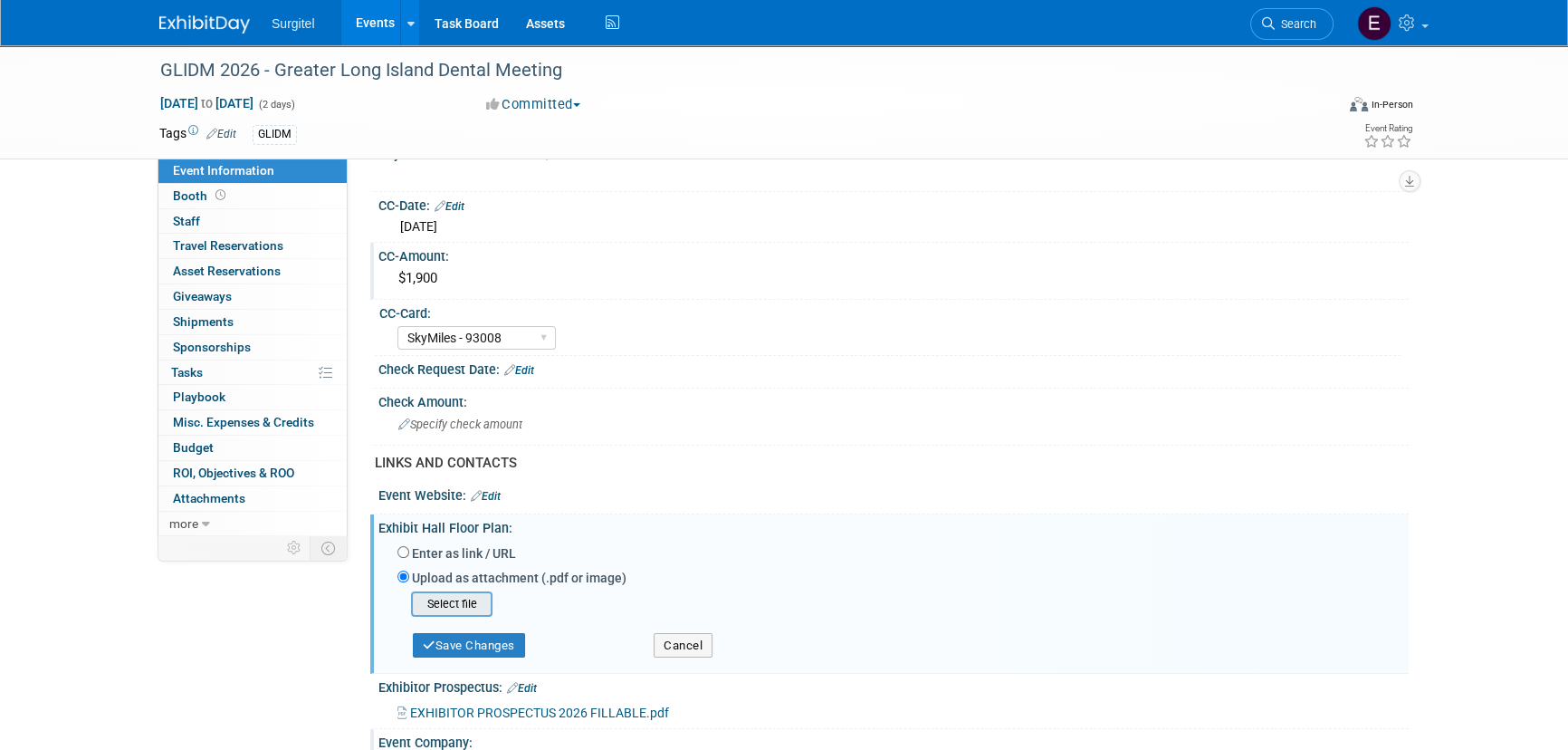
click at [461, 603] on input "file" at bounding box center [383, 603] width 216 height 21
click at [490, 635] on button "Save Changes" at bounding box center [469, 639] width 112 height 25
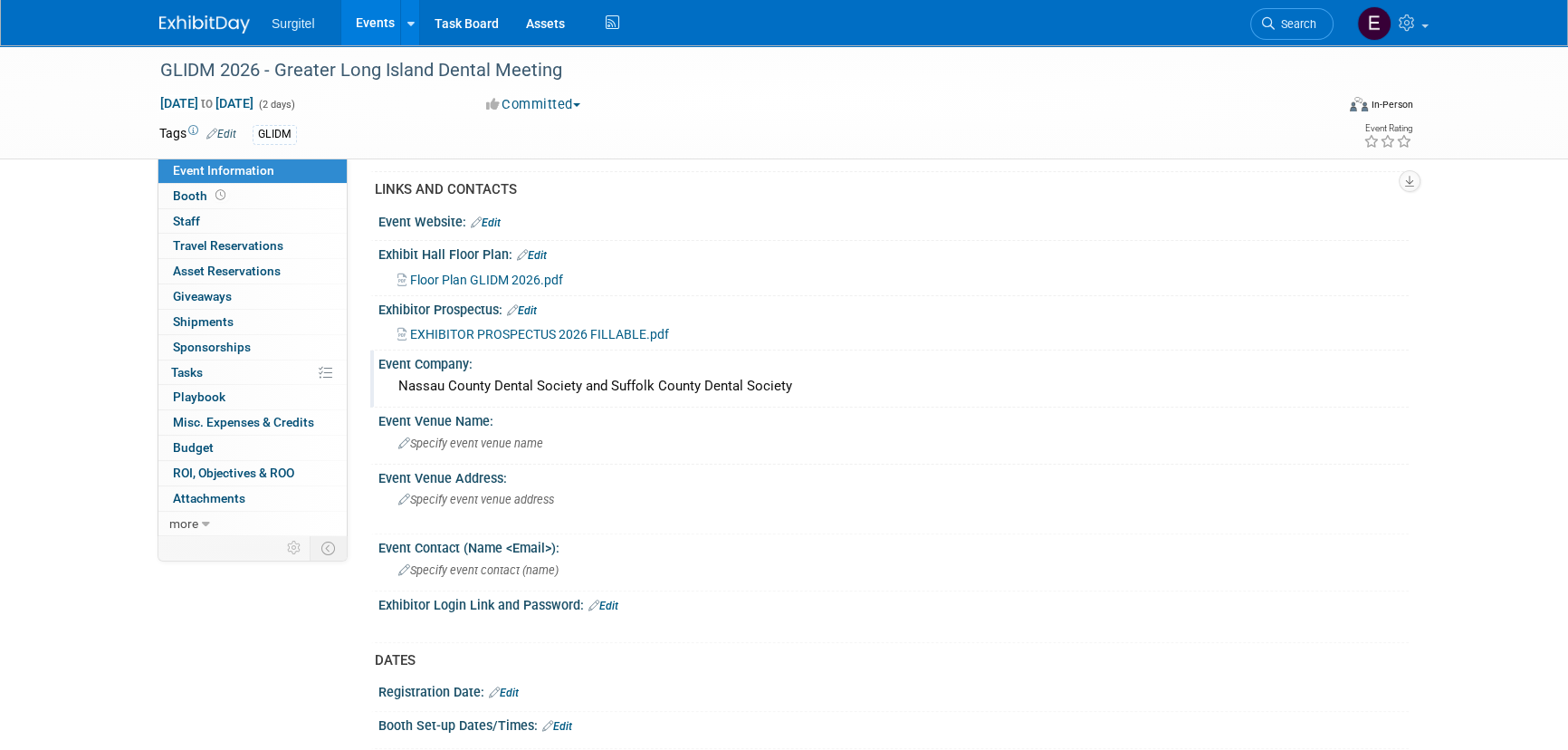
scroll to position [658, 0]
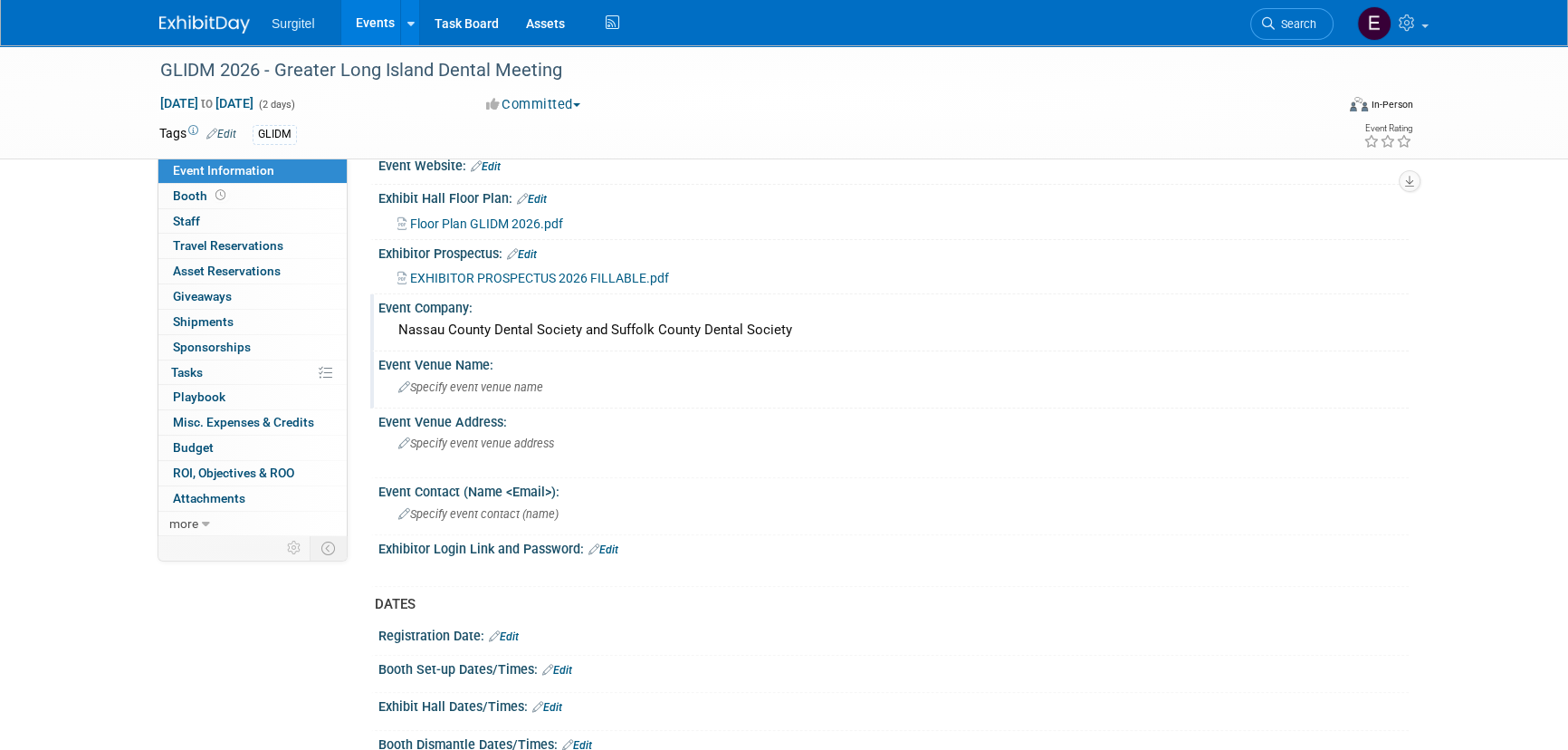
click at [478, 381] on span "Specify event venue name" at bounding box center [470, 387] width 144 height 14
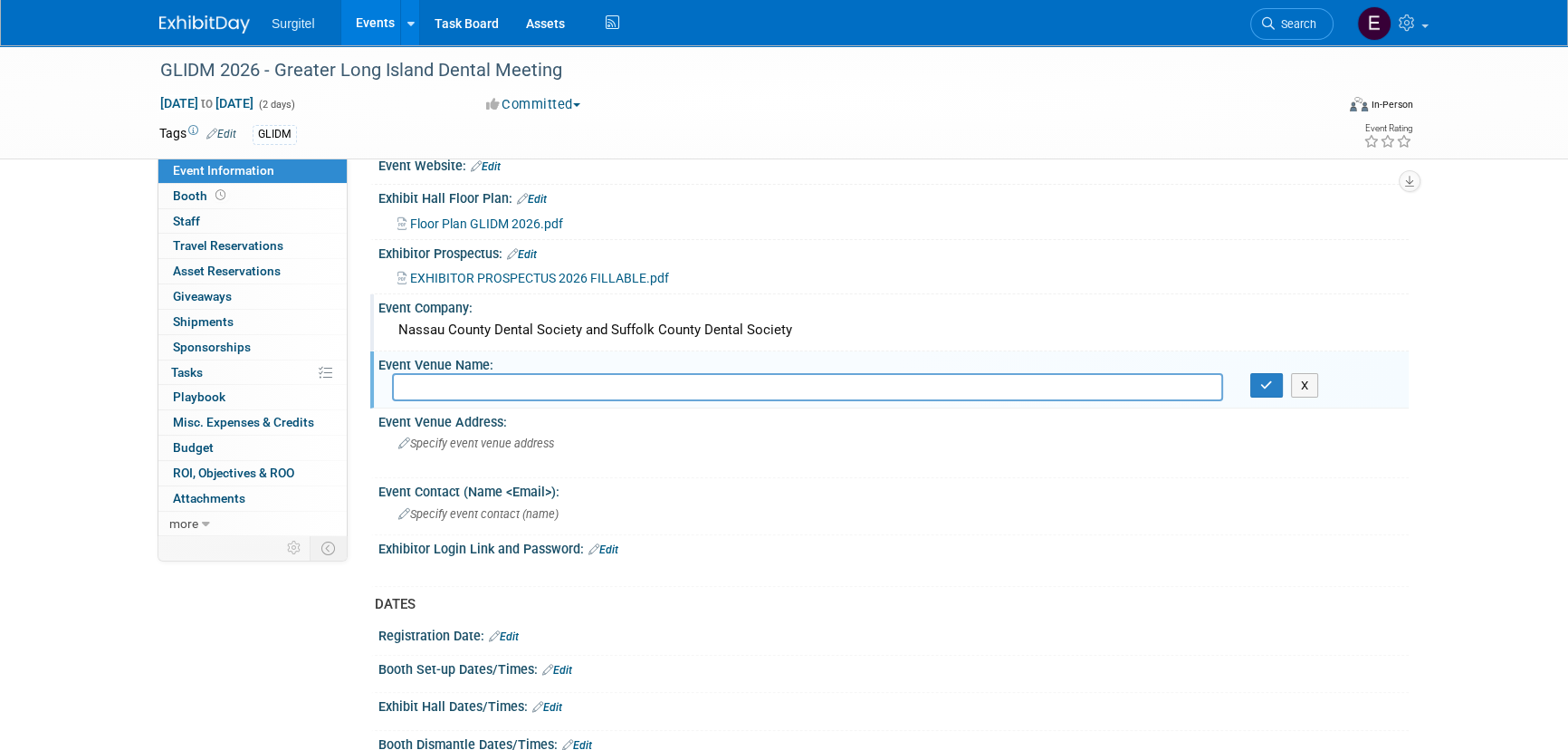
click at [586, 387] on input "text" at bounding box center [808, 387] width 832 height 28
drag, startPoint x: 585, startPoint y: 387, endPoint x: 362, endPoint y: 371, distance: 223.6
click at [362, 371] on div "Event Information Event Info Booth Booth 0 Staff 0 Staff 0 Travel Reservations …" at bounding box center [784, 256] width 1277 height 1737
type input "Hilton Hotel Melville NY"
click at [1266, 381] on icon "button" at bounding box center [1267, 385] width 13 height 12
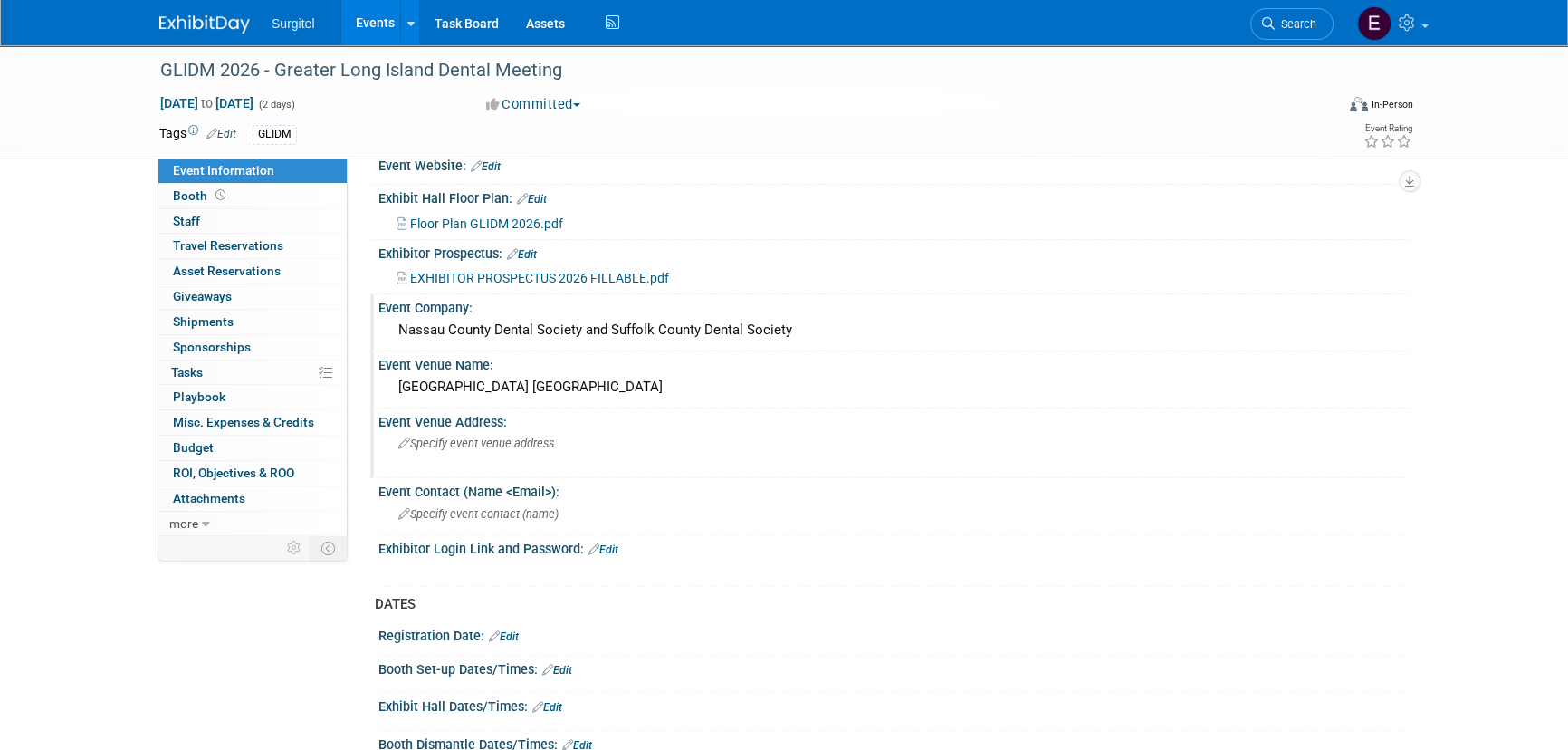
click at [544, 437] on span "Specify event venue address" at bounding box center [476, 443] width 156 height 14
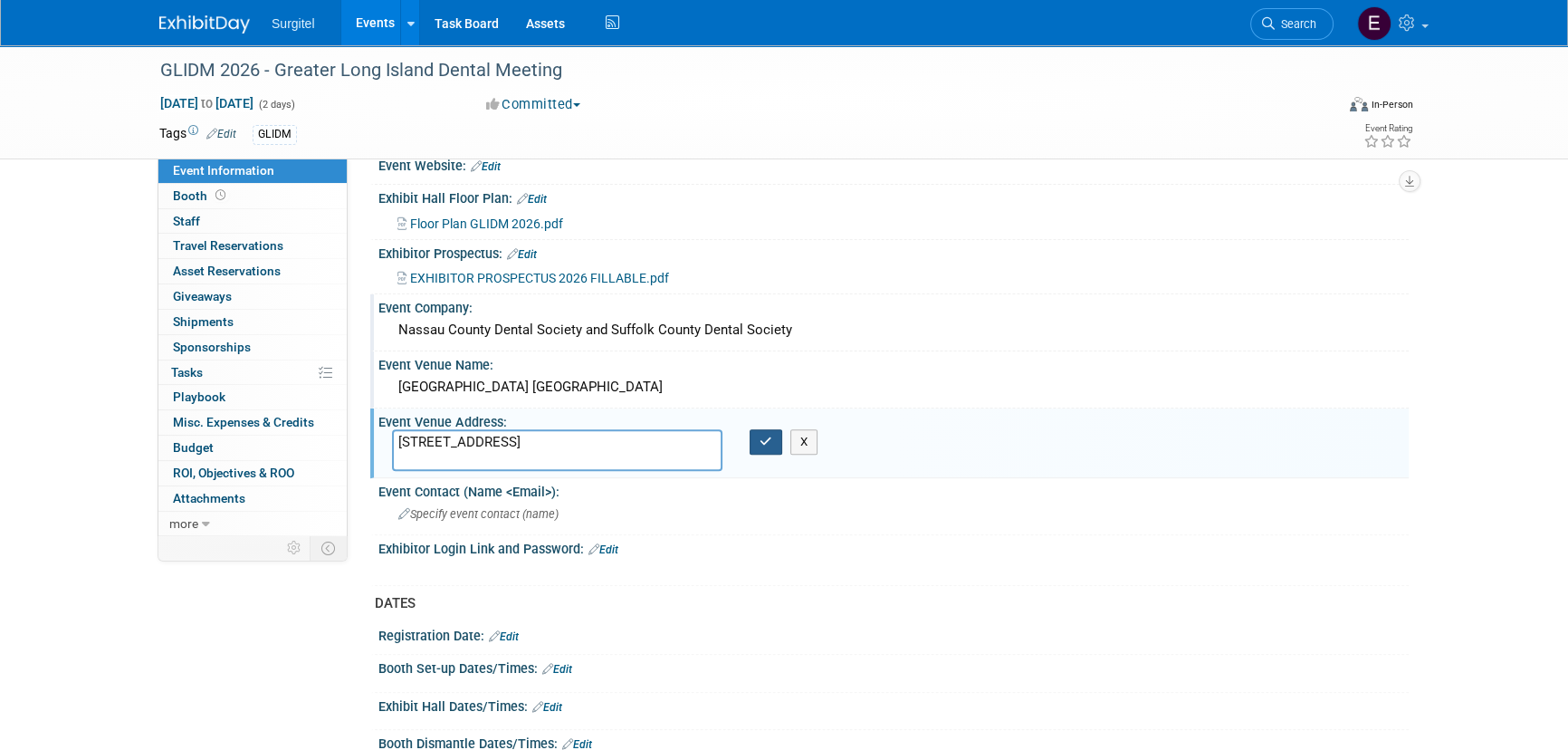
type textarea "598 Broadhollow Rd, Melville, NY 11747"
click at [753, 433] on button "button" at bounding box center [766, 441] width 32 height 25
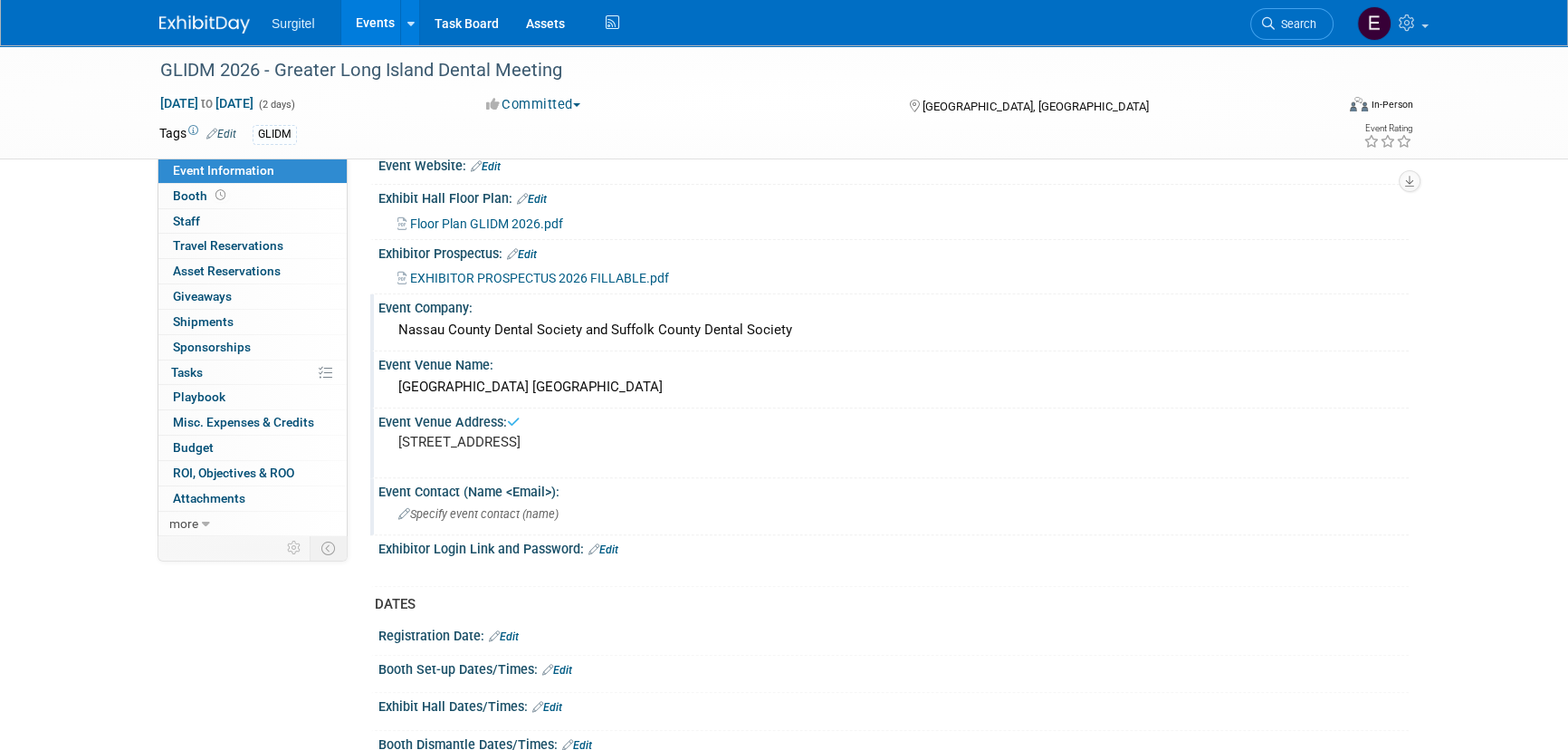
click at [512, 508] on span "Specify event contact (name )" at bounding box center [478, 514] width 160 height 14
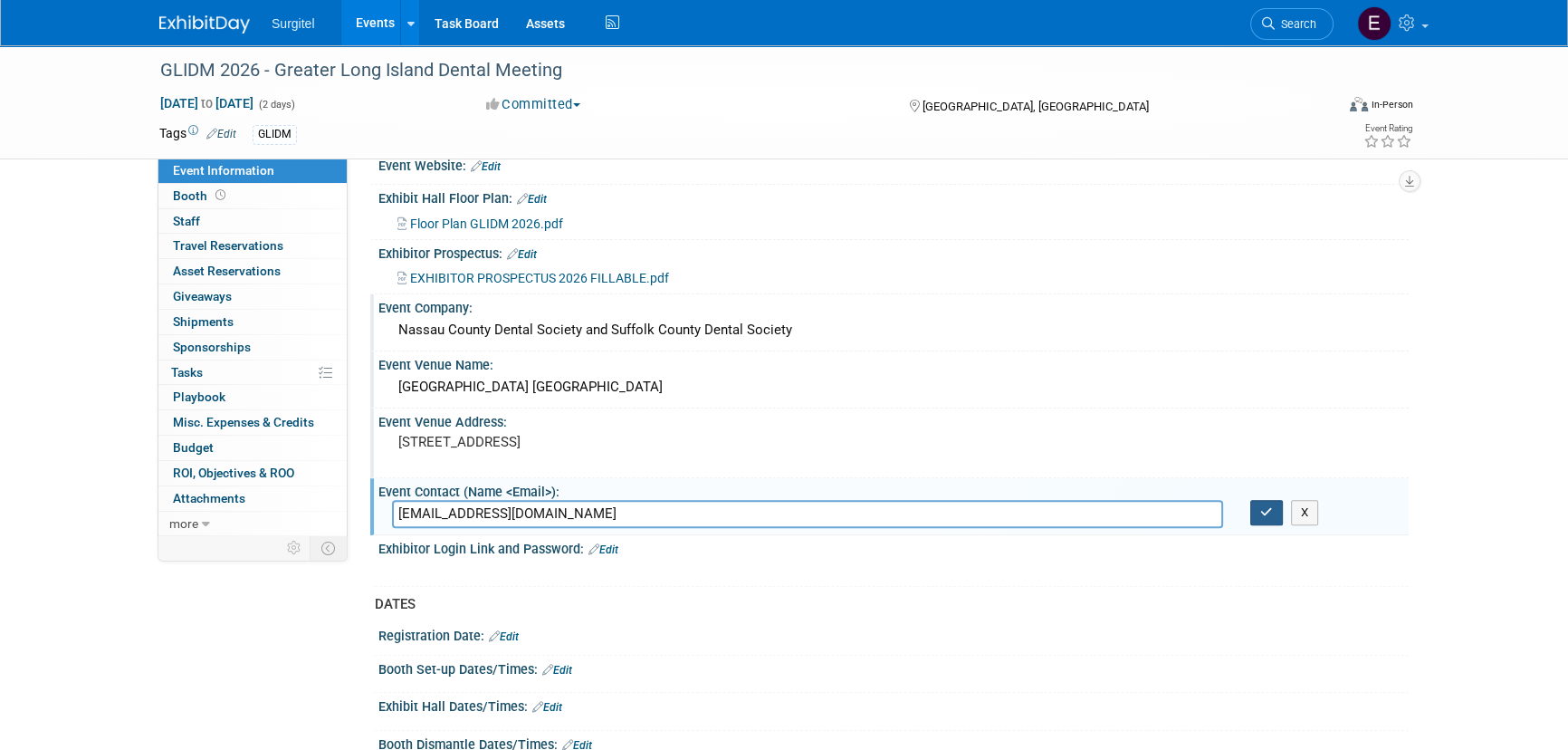
type input "nassau.suffolk.ed@gmail.com"
click at [1261, 515] on button "button" at bounding box center [1266, 512] width 32 height 25
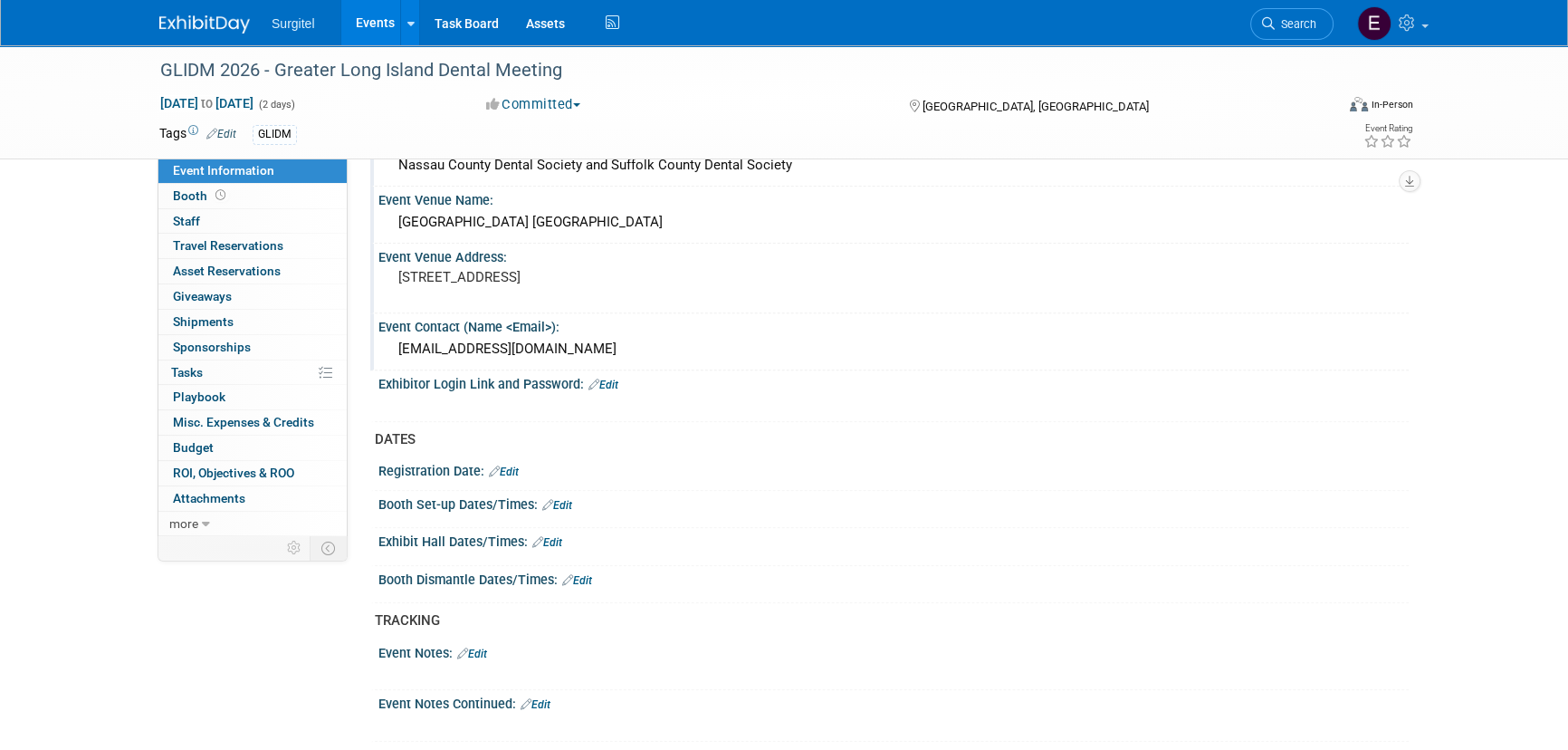
scroll to position [906, 0]
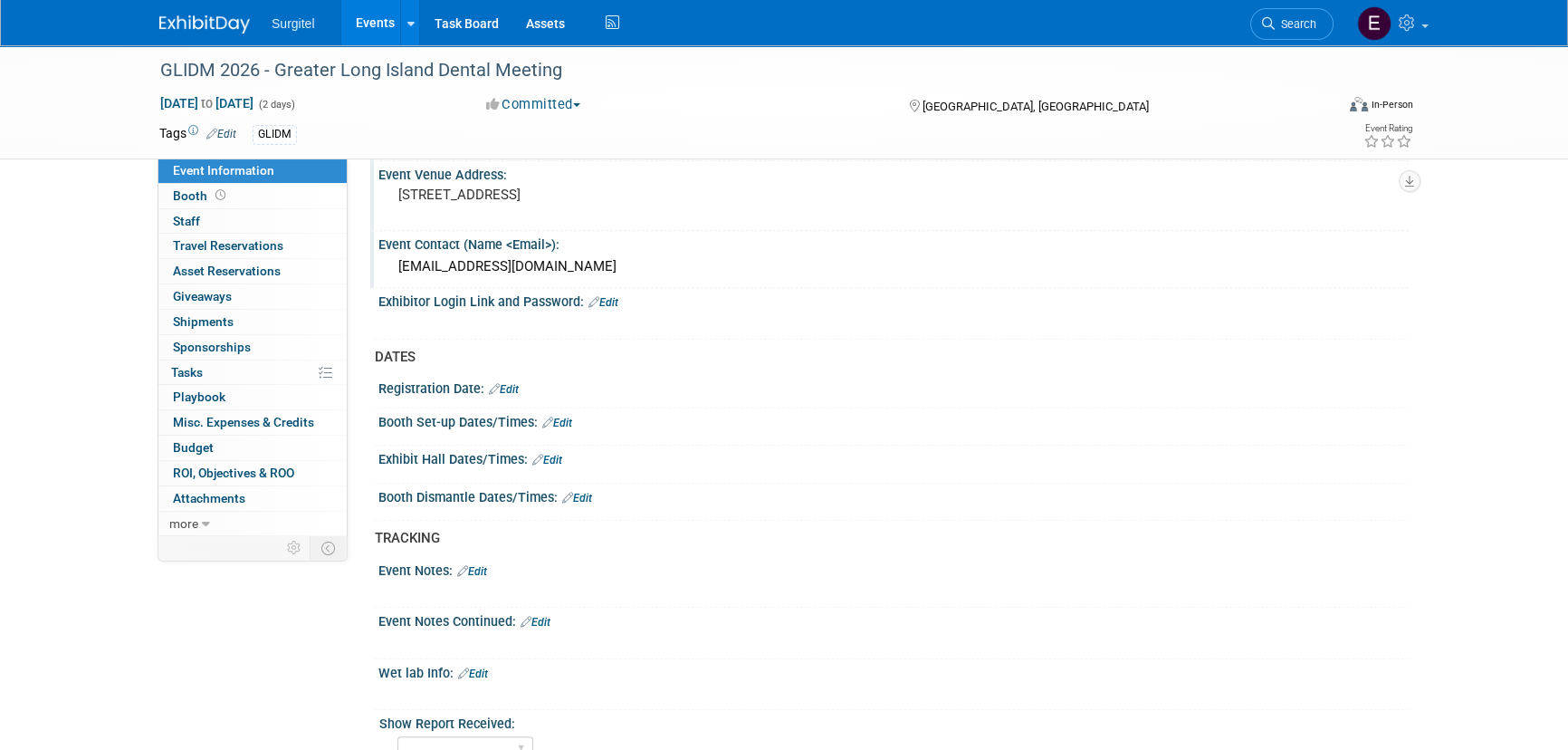
click at [552, 455] on link "Edit" at bounding box center [547, 460] width 30 height 13
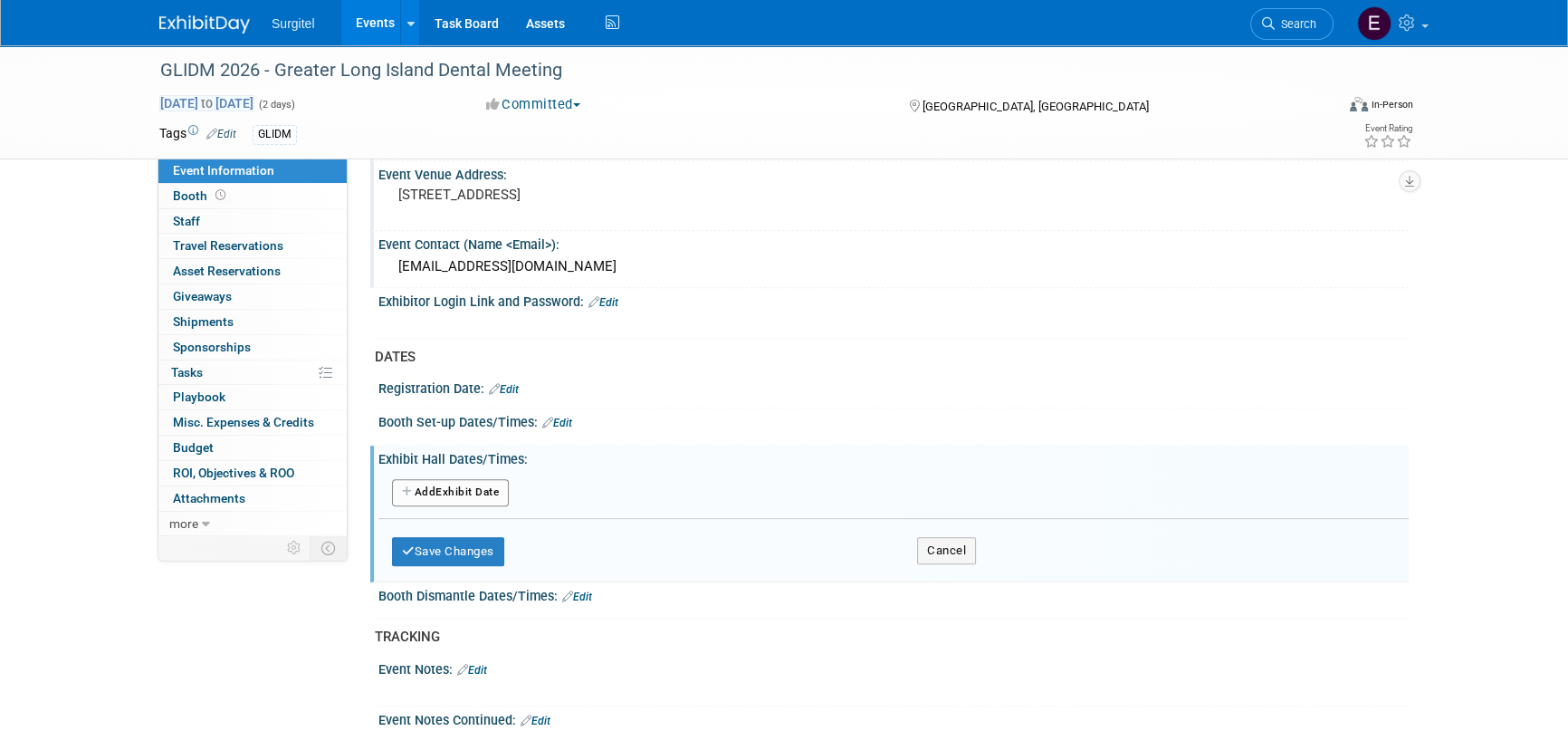
click at [255, 100] on span "Apr 26, 2025 to Apr 27, 2025" at bounding box center [207, 104] width 95 height 17
select select "3"
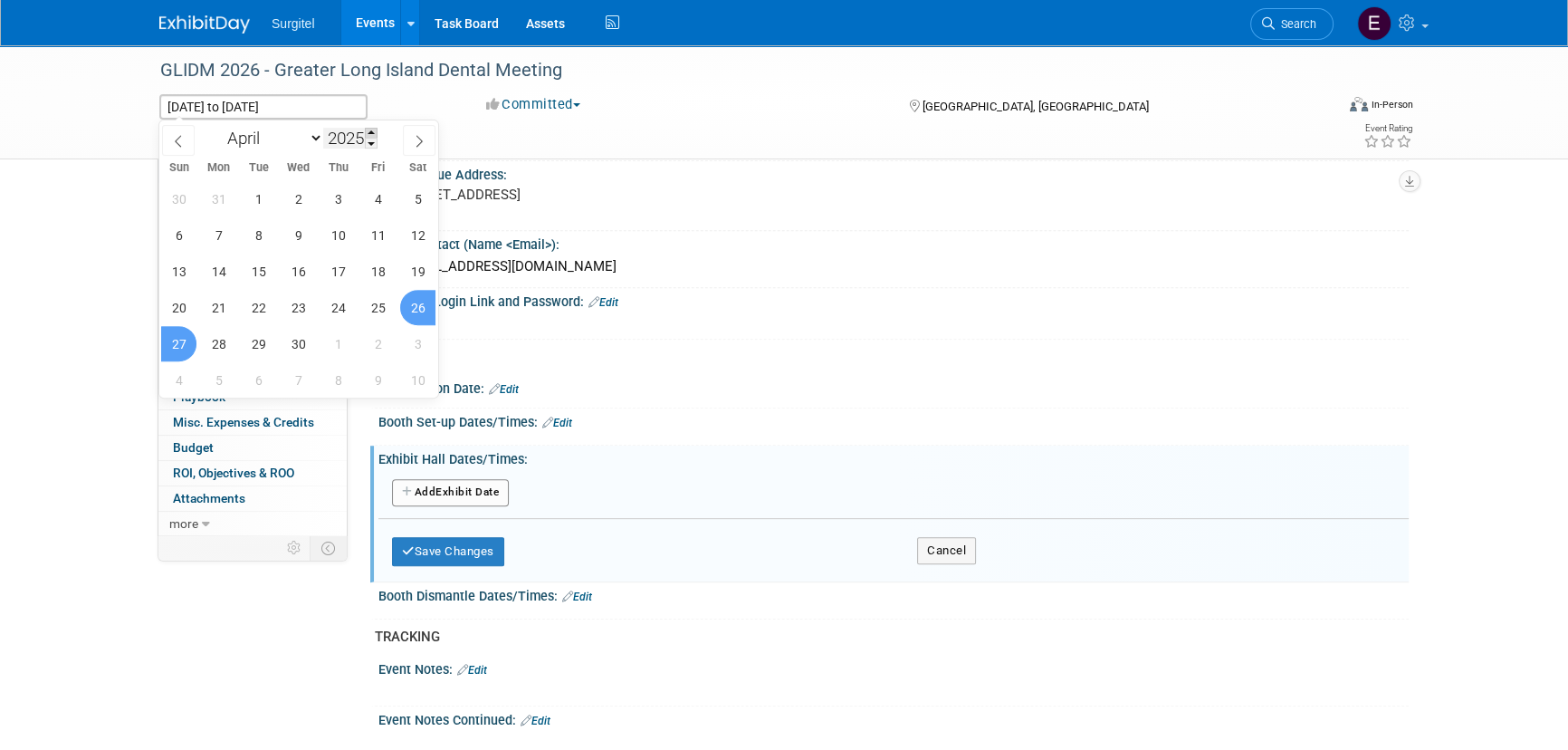
click at [370, 131] on span at bounding box center [371, 133] width 13 height 11
type input "2026"
click at [179, 340] on span "26" at bounding box center [179, 344] width 35 height 35
type input "Apr 26, 2026"
click at [223, 348] on span "27" at bounding box center [219, 344] width 35 height 35
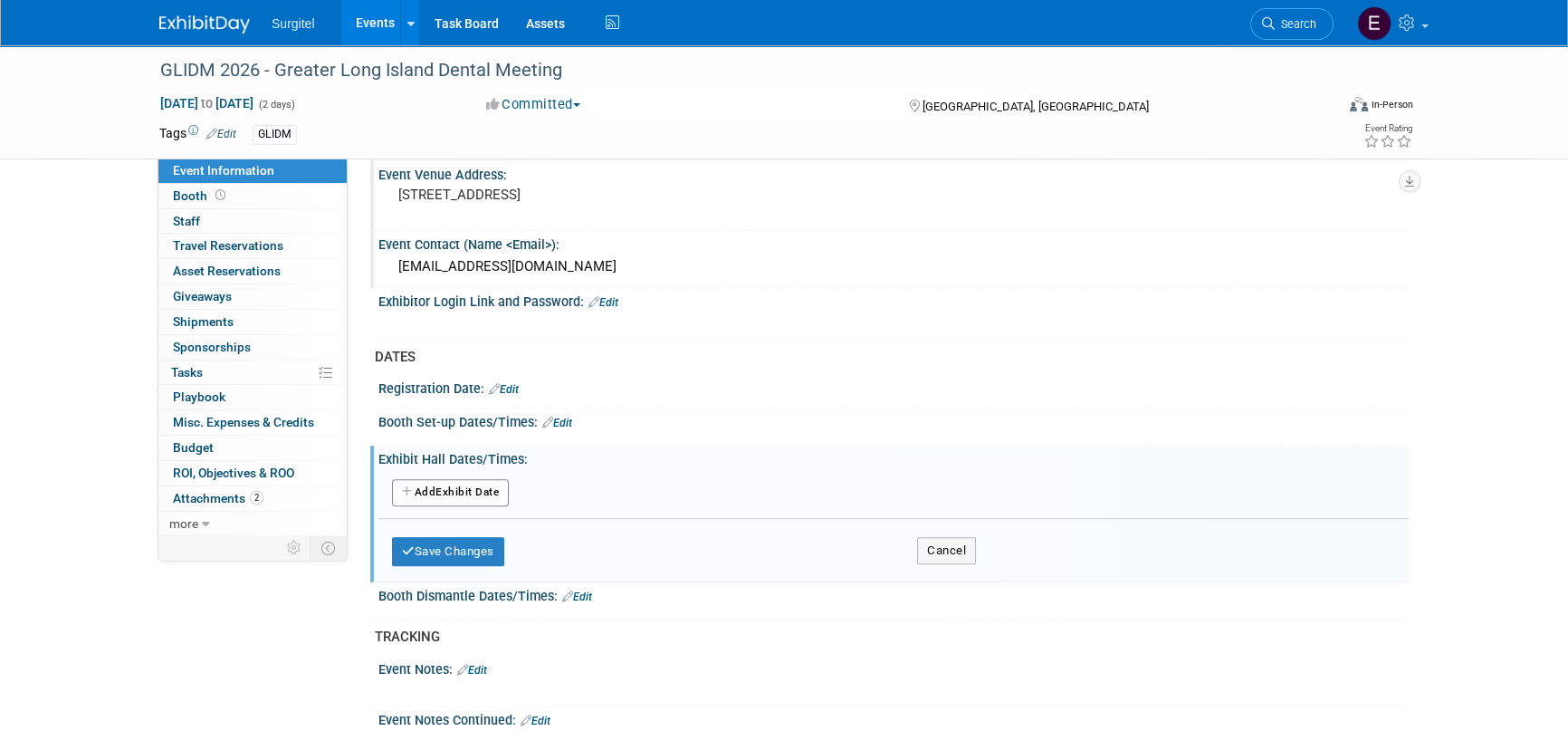
click at [484, 486] on button "Add Another Exhibit Date" at bounding box center [450, 492] width 117 height 27
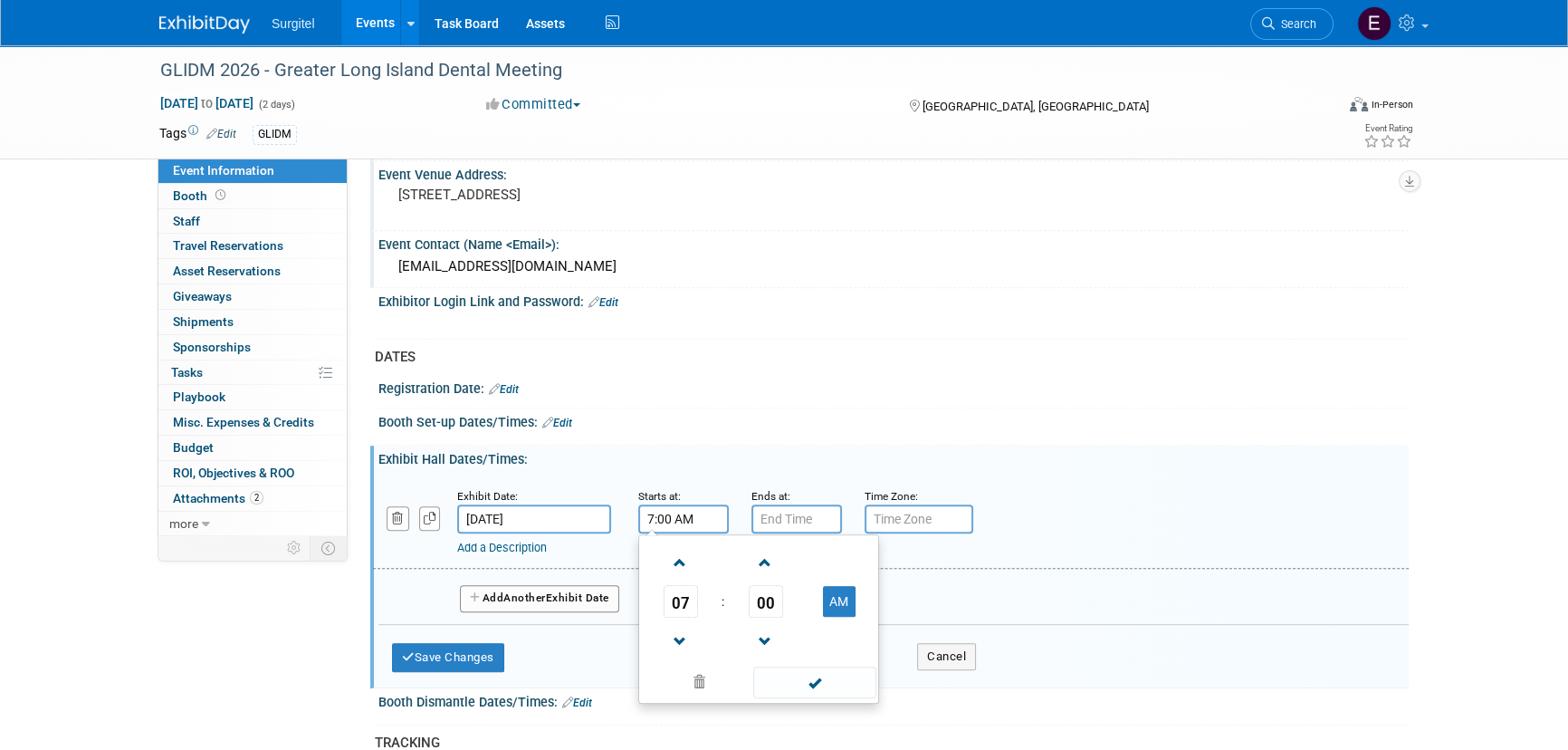
click at [688, 515] on input "7:00 AM" at bounding box center [684, 519] width 91 height 29
click at [674, 588] on span "07" at bounding box center [681, 601] width 34 height 32
click at [798, 658] on td "10" at bounding box center [787, 660] width 58 height 49
type input "10:00 AM"
click at [821, 681] on span at bounding box center [814, 682] width 122 height 31
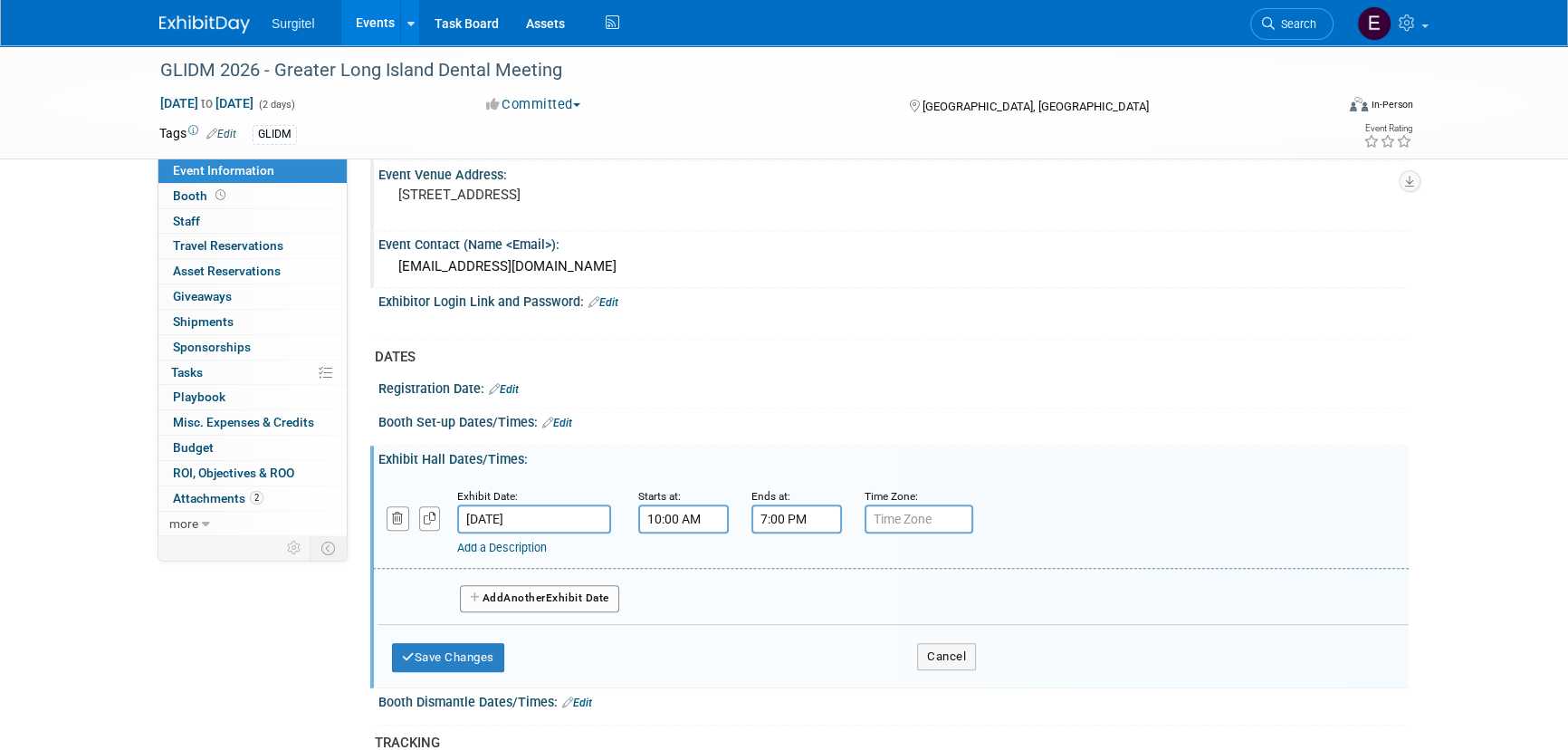
click at [784, 509] on input "7:00 PM" at bounding box center [797, 519] width 91 height 29
click at [784, 593] on span "07" at bounding box center [794, 601] width 34 height 32
click at [905, 621] on td "06" at bounding box center [901, 612] width 58 height 49
type input "6:00 PM"
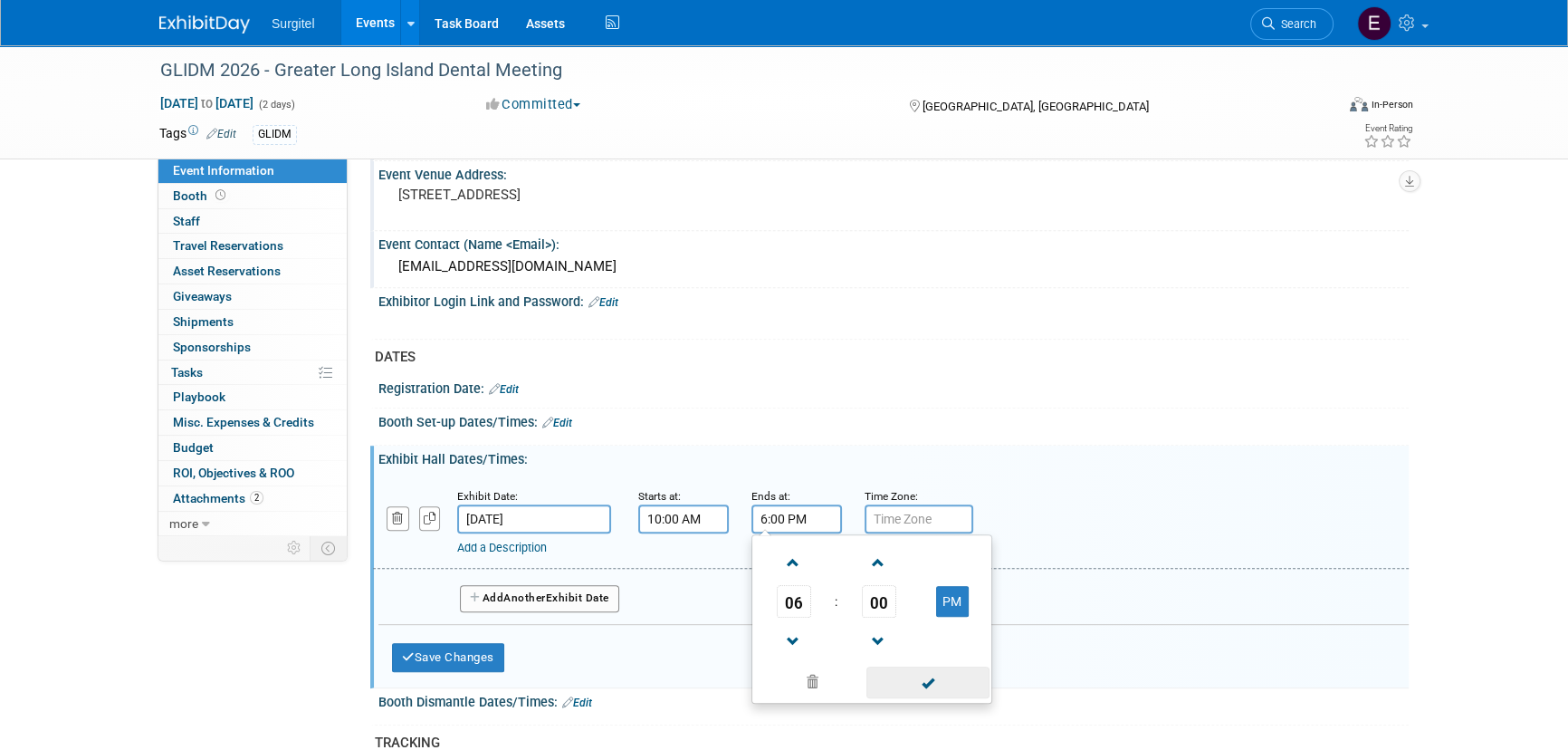
click at [970, 689] on span at bounding box center [928, 682] width 122 height 31
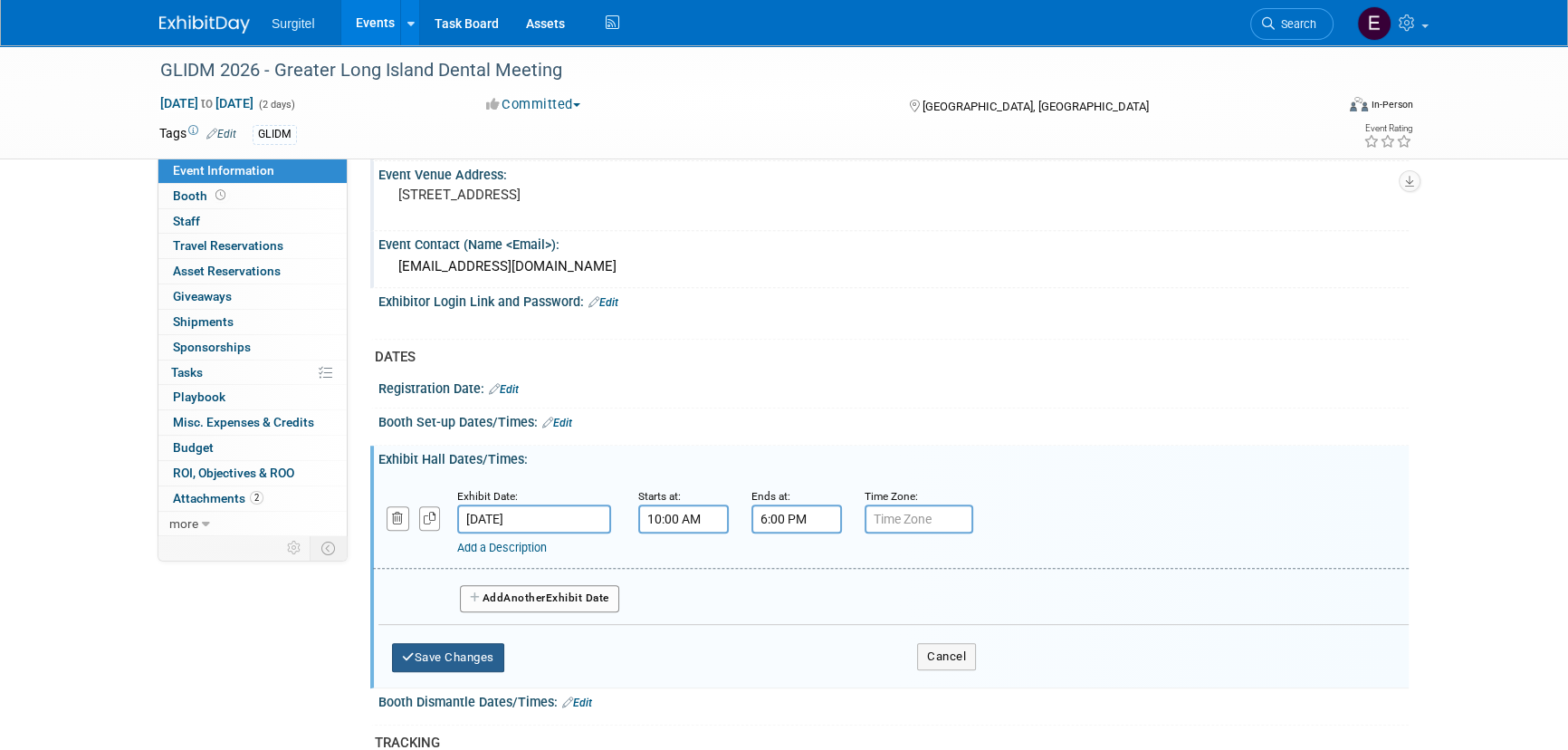
click at [458, 656] on button "Save Changes" at bounding box center [447, 656] width 112 height 29
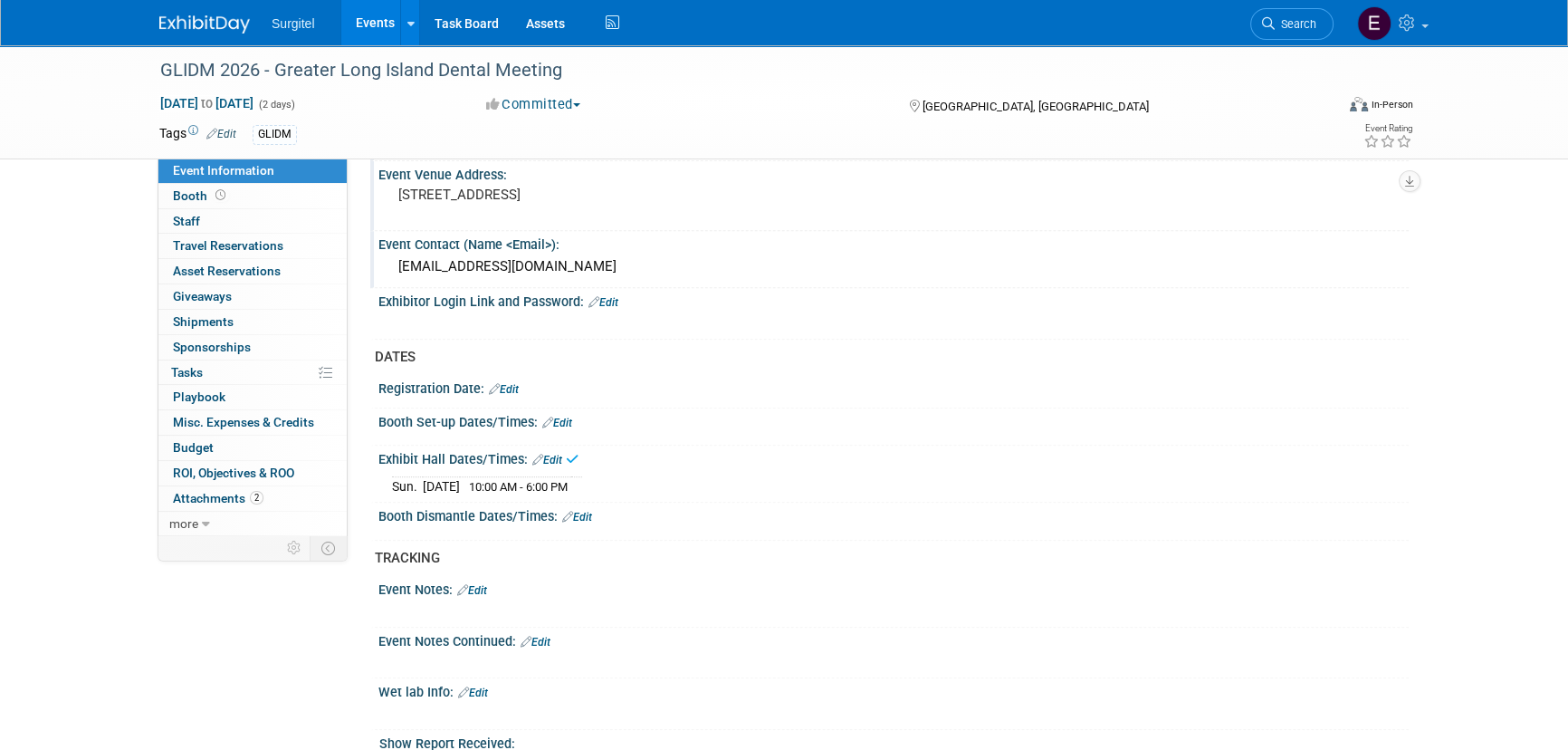
click at [555, 454] on link "Edit" at bounding box center [547, 460] width 30 height 13
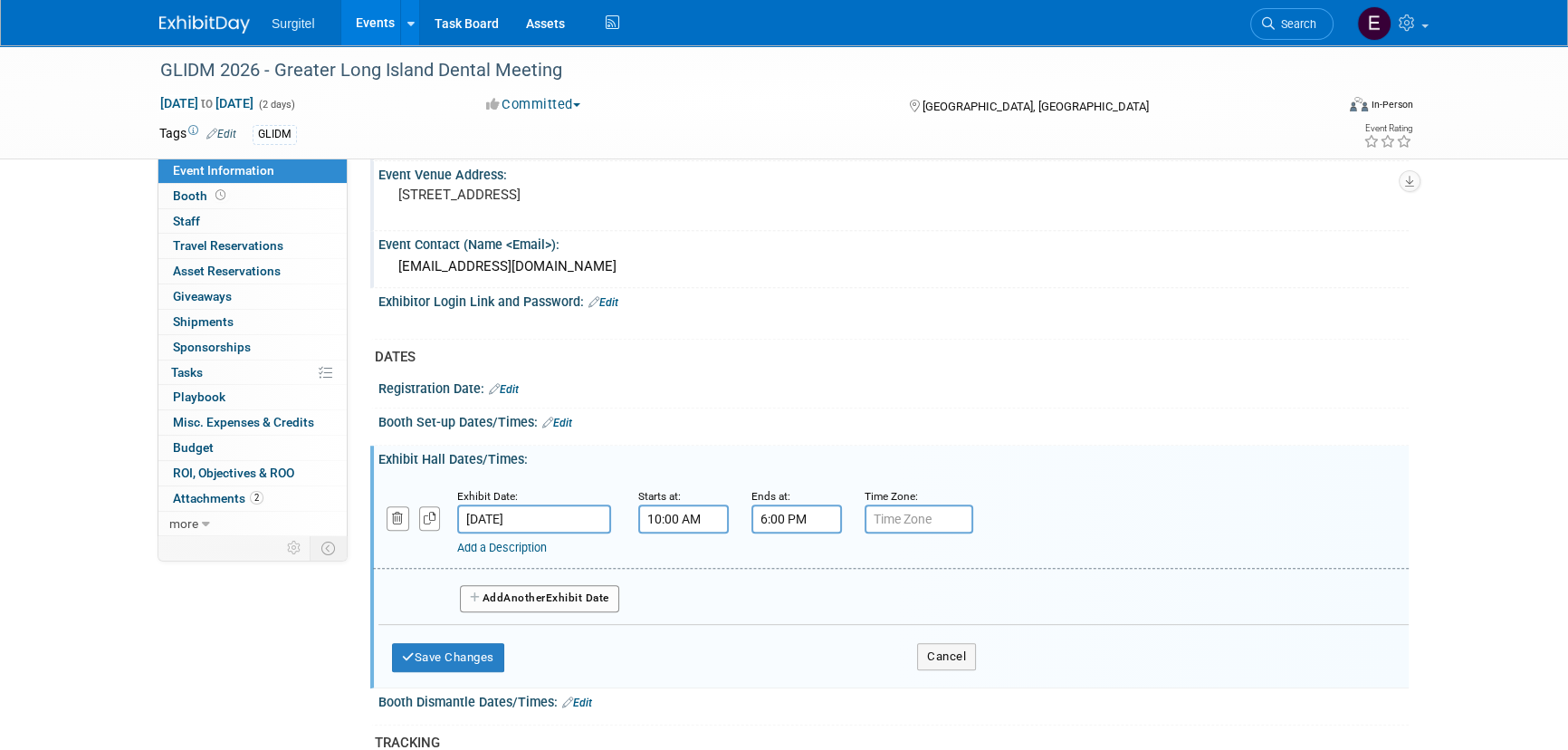
click at [568, 589] on button "Add Another Exhibit Date" at bounding box center [540, 598] width 159 height 27
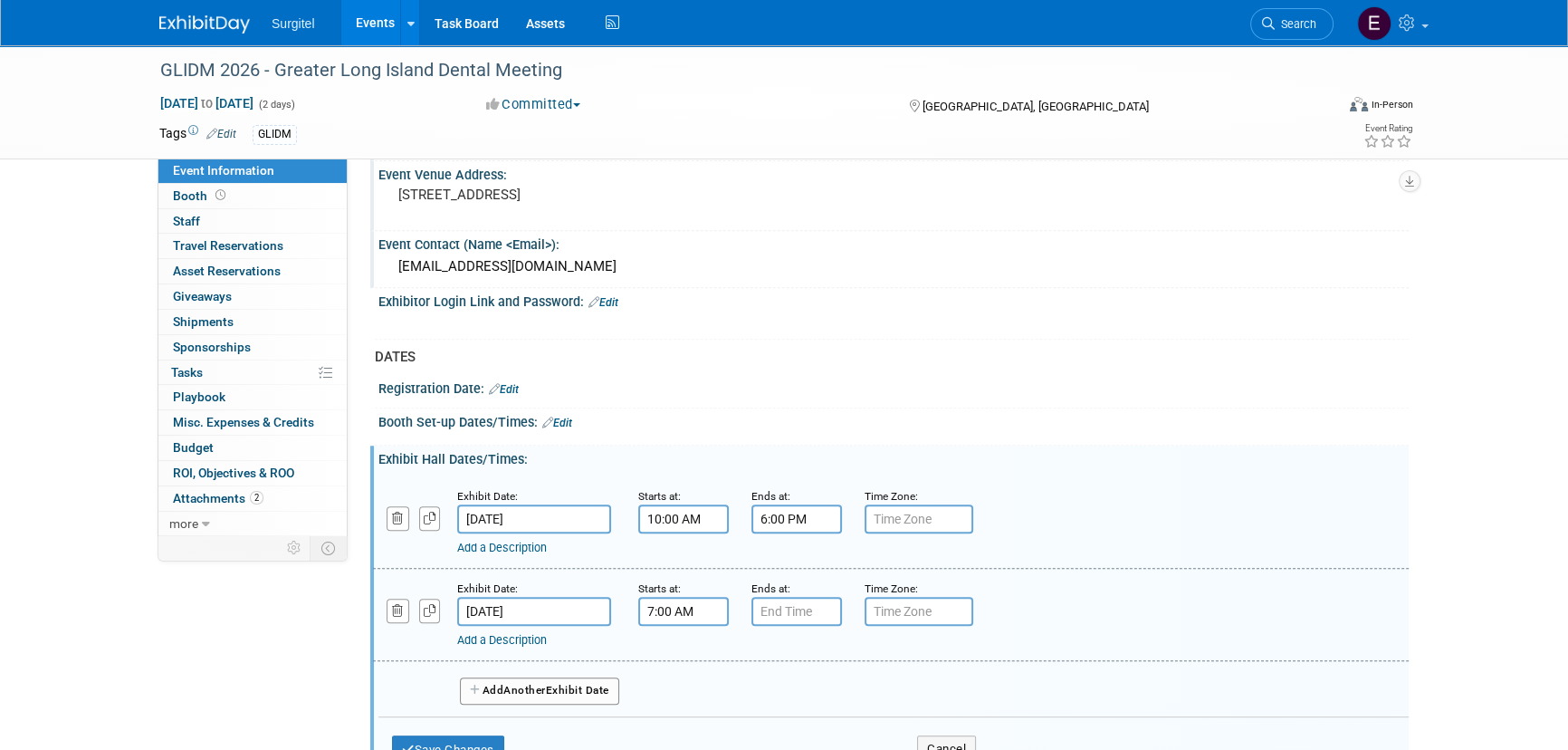
click at [674, 604] on input "7:00 AM" at bounding box center [684, 610] width 91 height 29
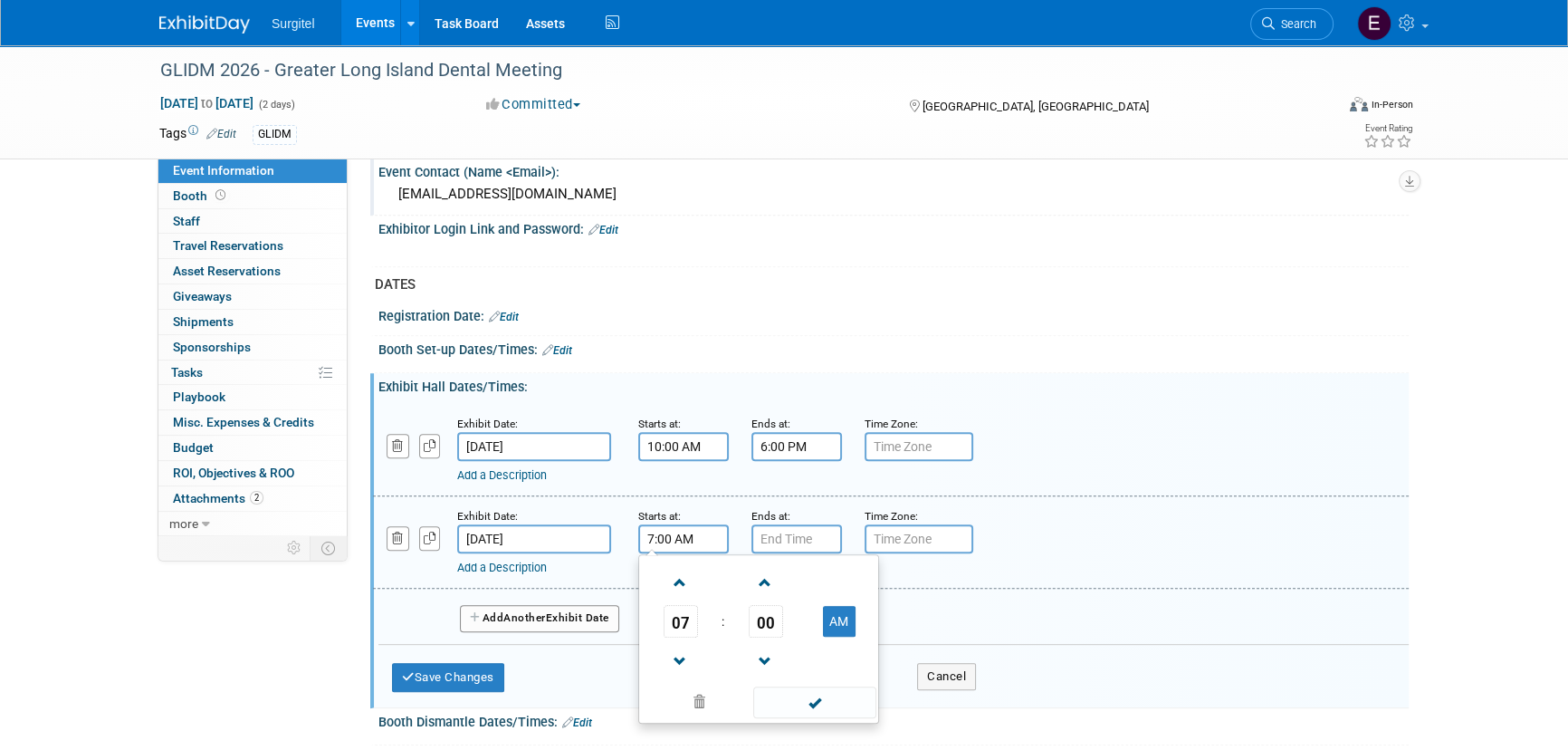
scroll to position [1152, 0]
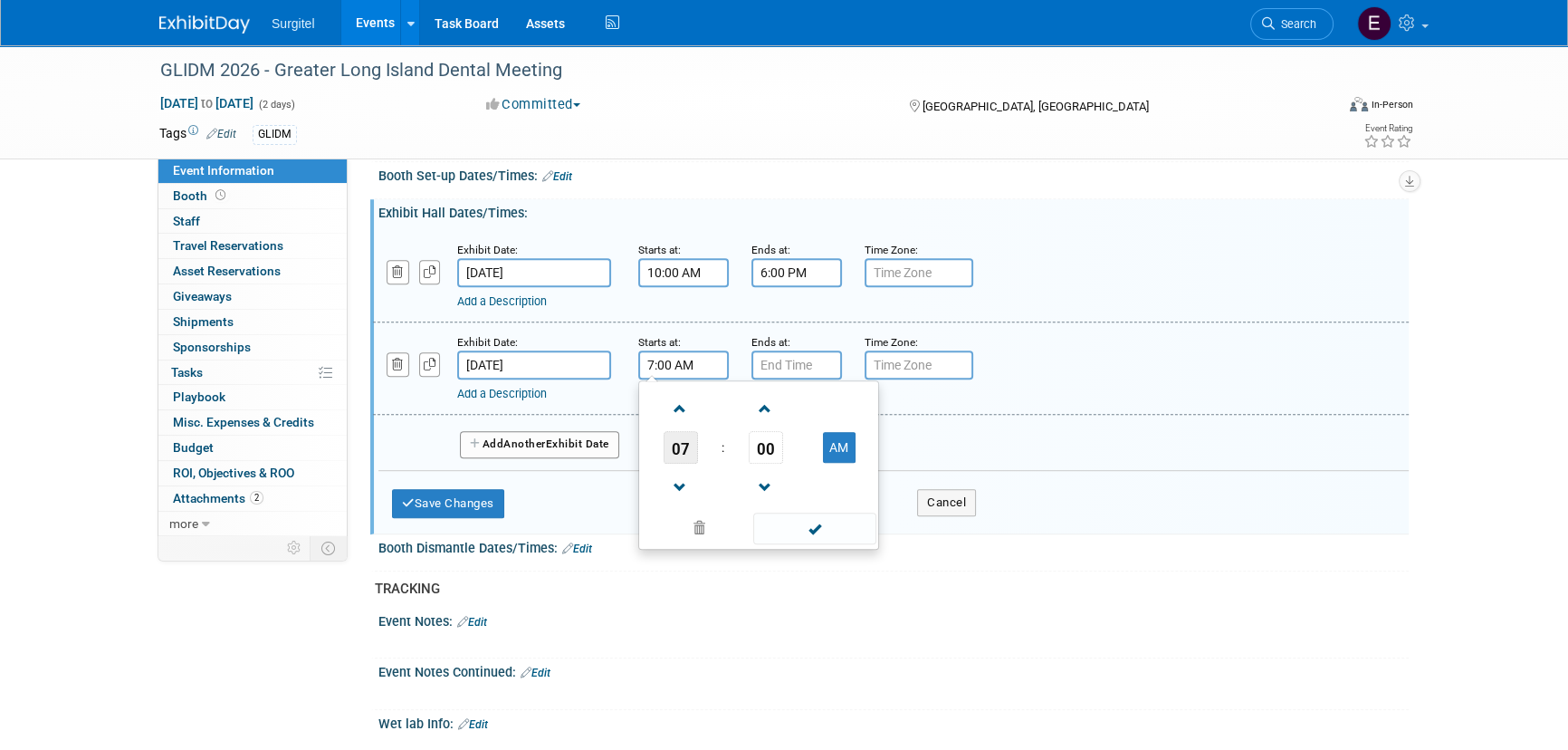
click at [684, 443] on span "07" at bounding box center [681, 446] width 34 height 32
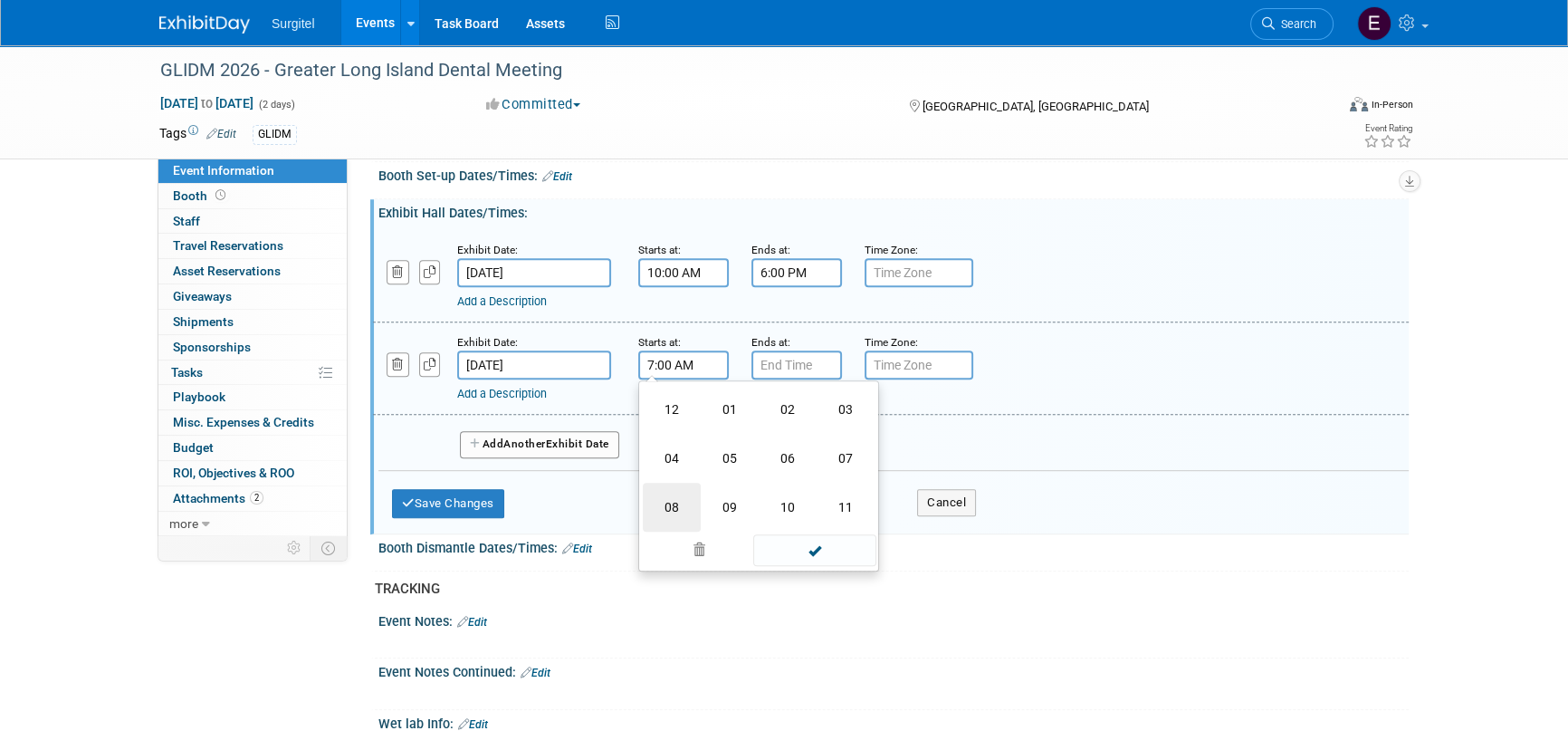
click at [681, 483] on td "08" at bounding box center [671, 506] width 58 height 49
type input "8:00 AM"
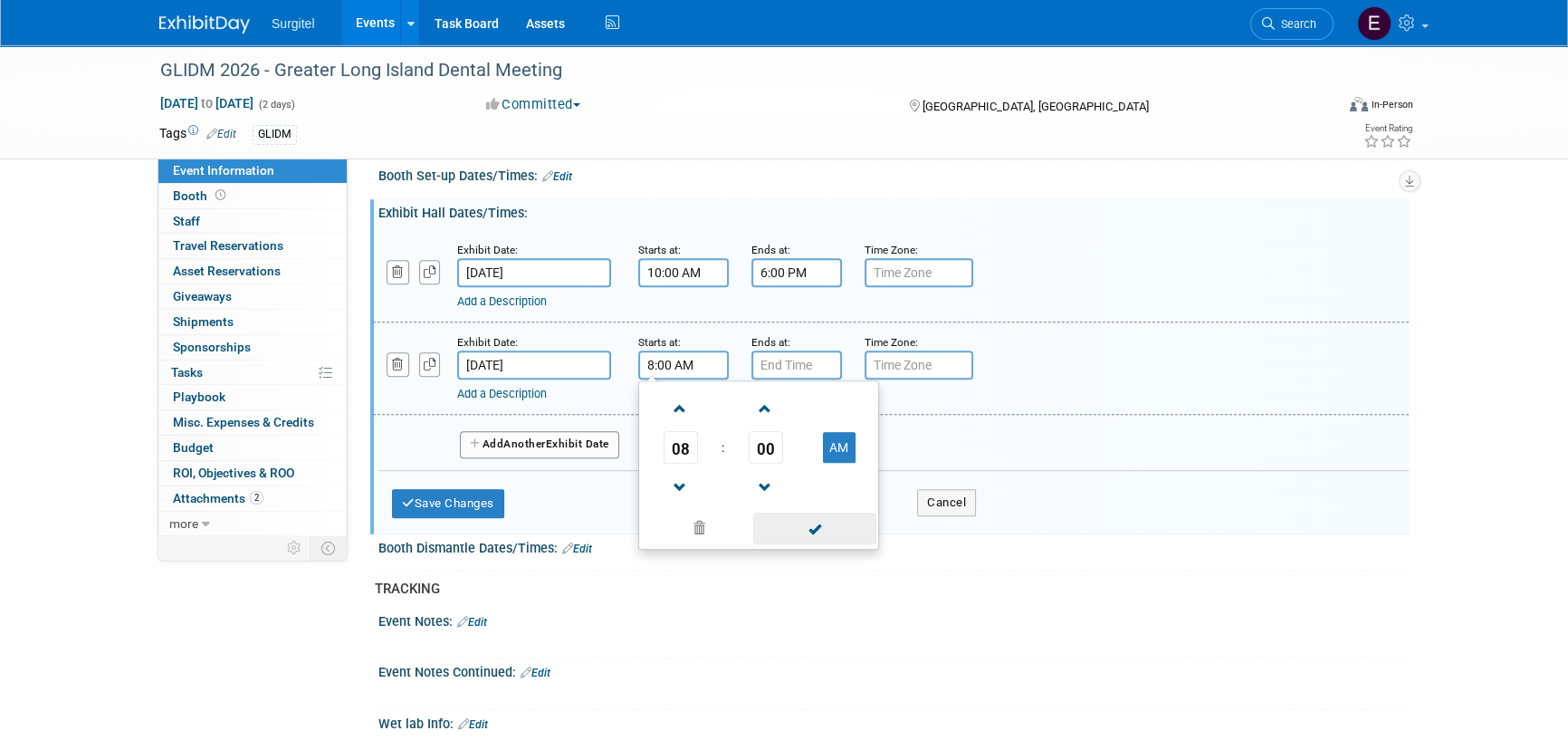
click at [831, 512] on span at bounding box center [814, 528] width 122 height 31
click at [778, 355] on input "7:00 PM" at bounding box center [797, 364] width 91 height 29
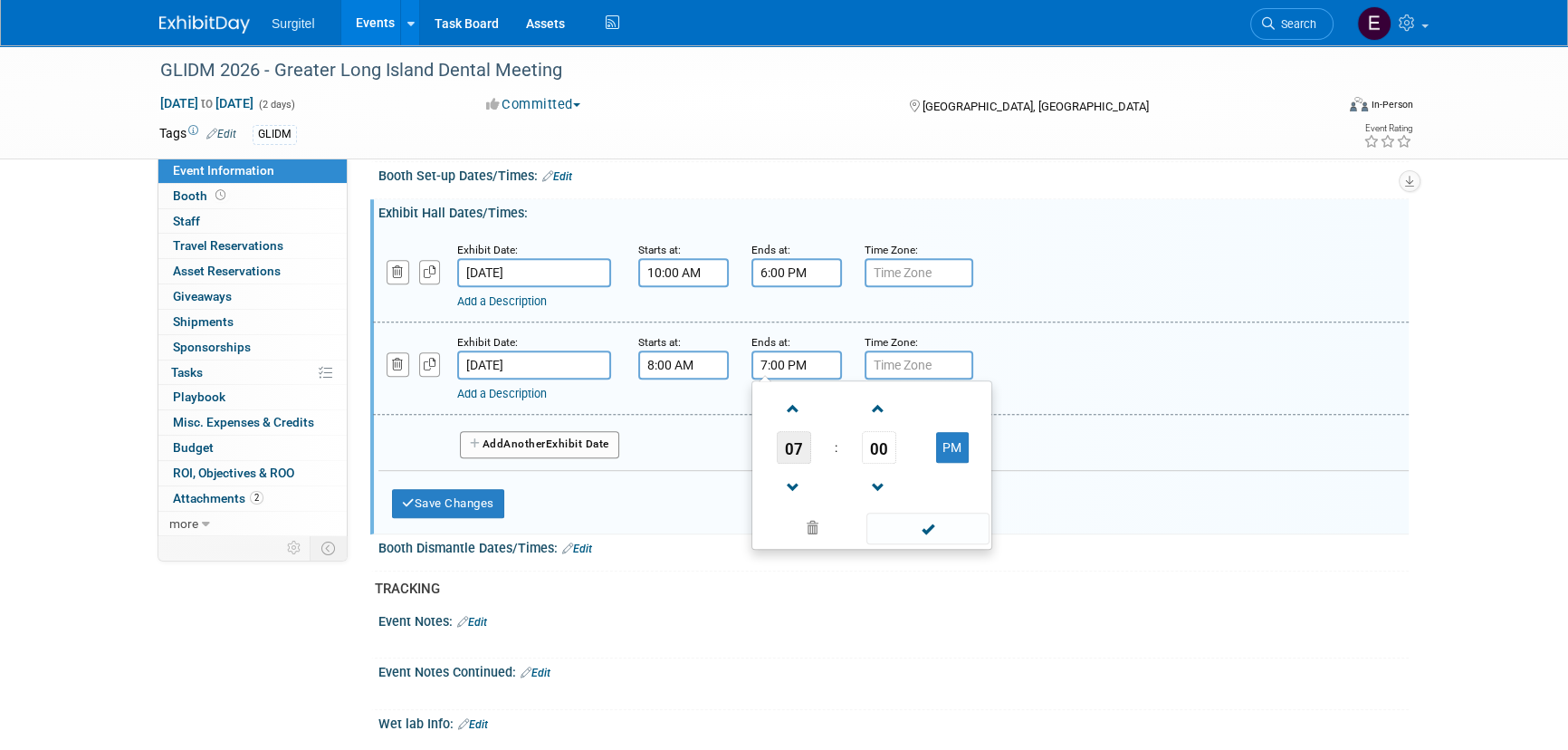
click at [789, 443] on span "07" at bounding box center [794, 446] width 34 height 32
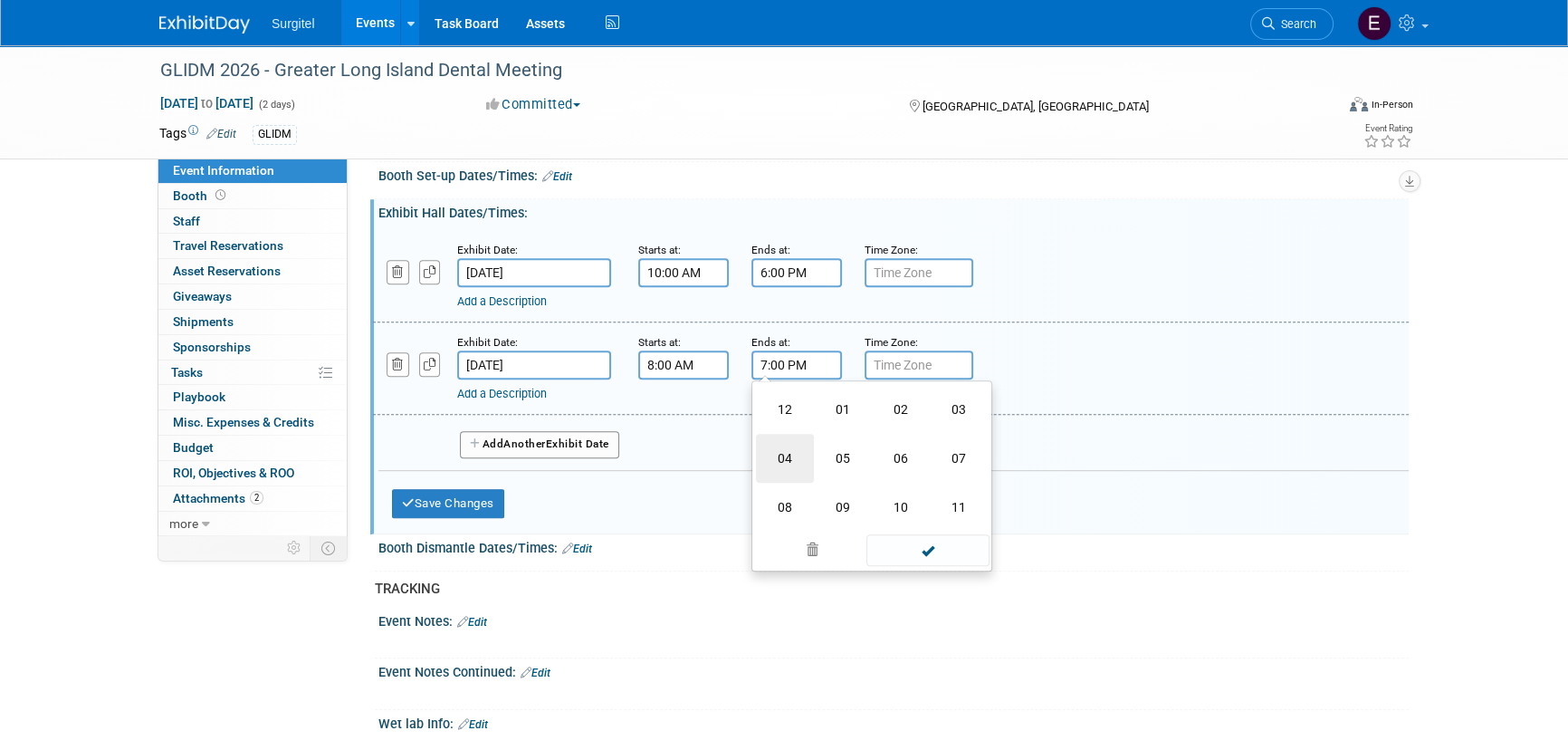
click at [800, 450] on td "04" at bounding box center [784, 457] width 58 height 49
type input "4:00 PM"
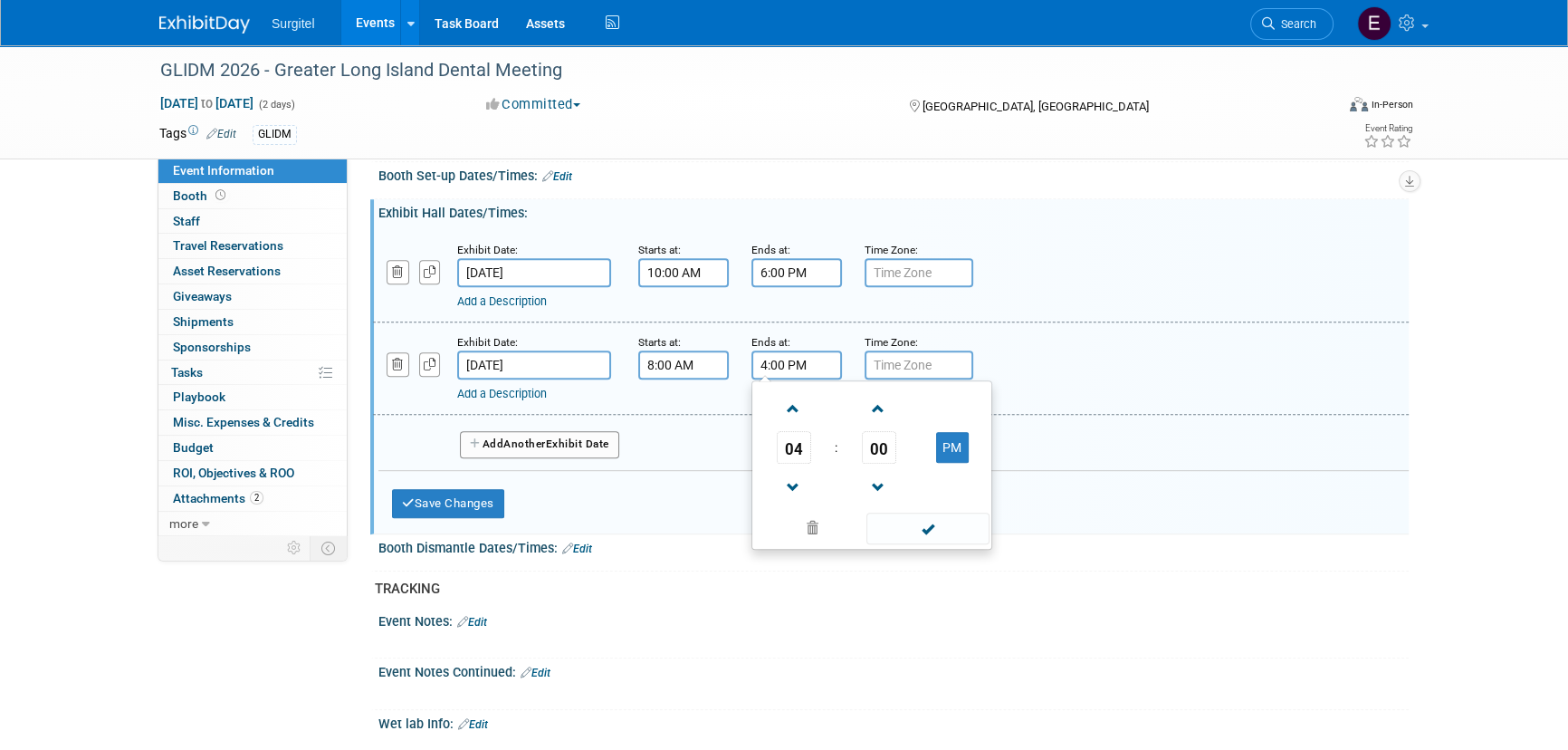
click at [922, 539] on div "04 : 00 PM 12 01 02 03 04 05 06 07 08 09 10 11 00 05 10 15 20 25 30 35 40 45 50…" at bounding box center [872, 465] width 241 height 169
drag, startPoint x: 922, startPoint y: 522, endPoint x: 880, endPoint y: 528, distance: 42.4
click at [922, 521] on span at bounding box center [928, 528] width 122 height 31
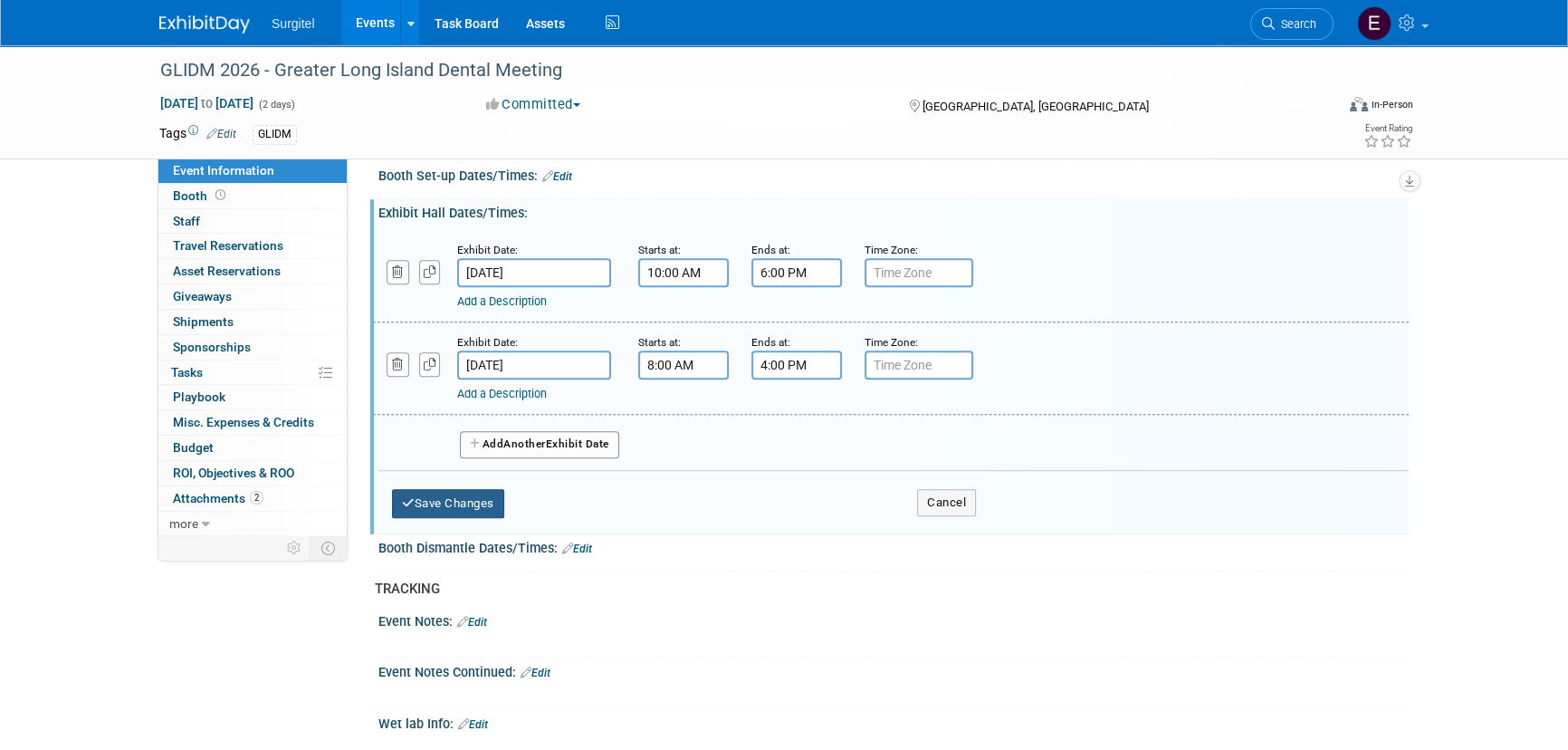
click at [451, 499] on button "Save Changes" at bounding box center [447, 503] width 112 height 29
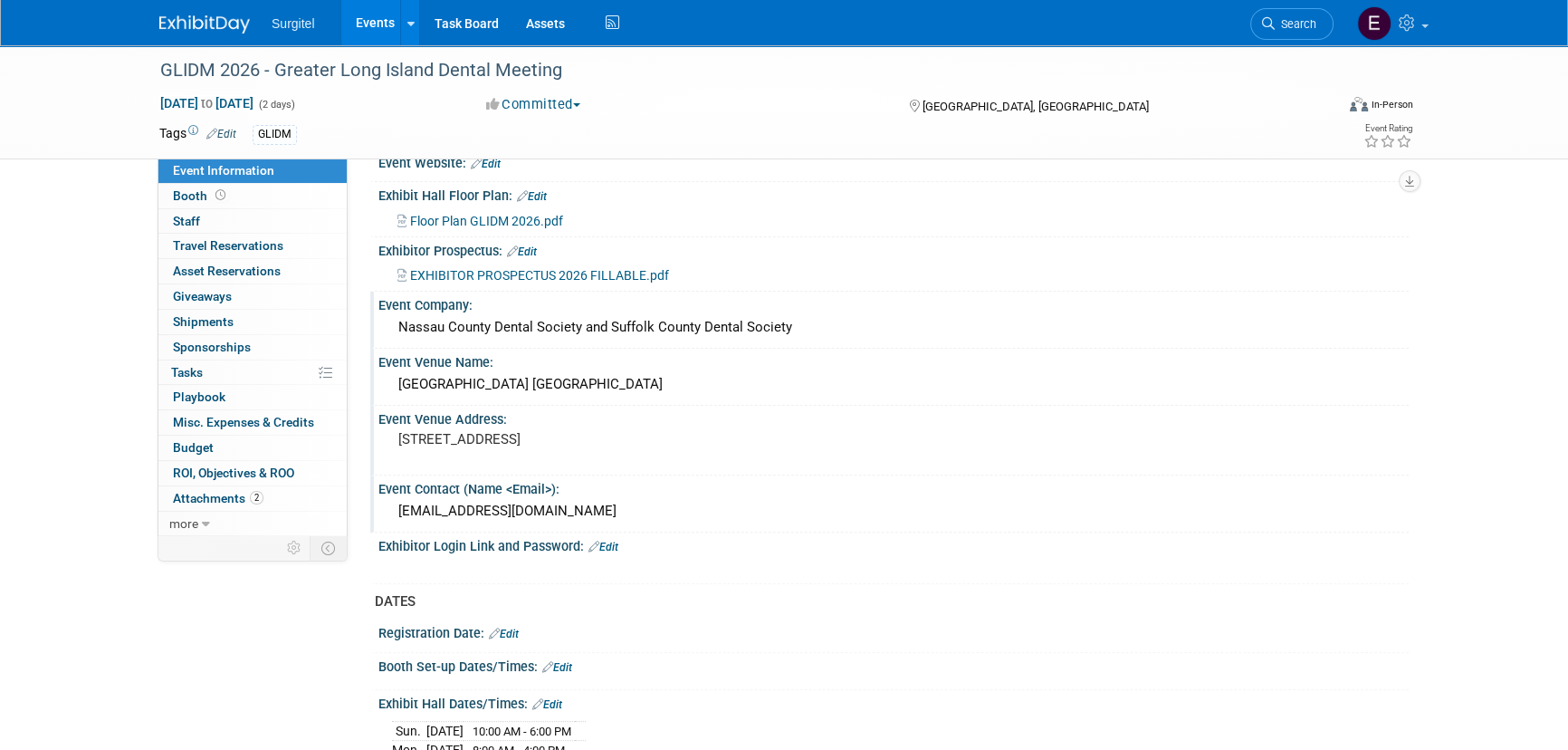
scroll to position [741, 0]
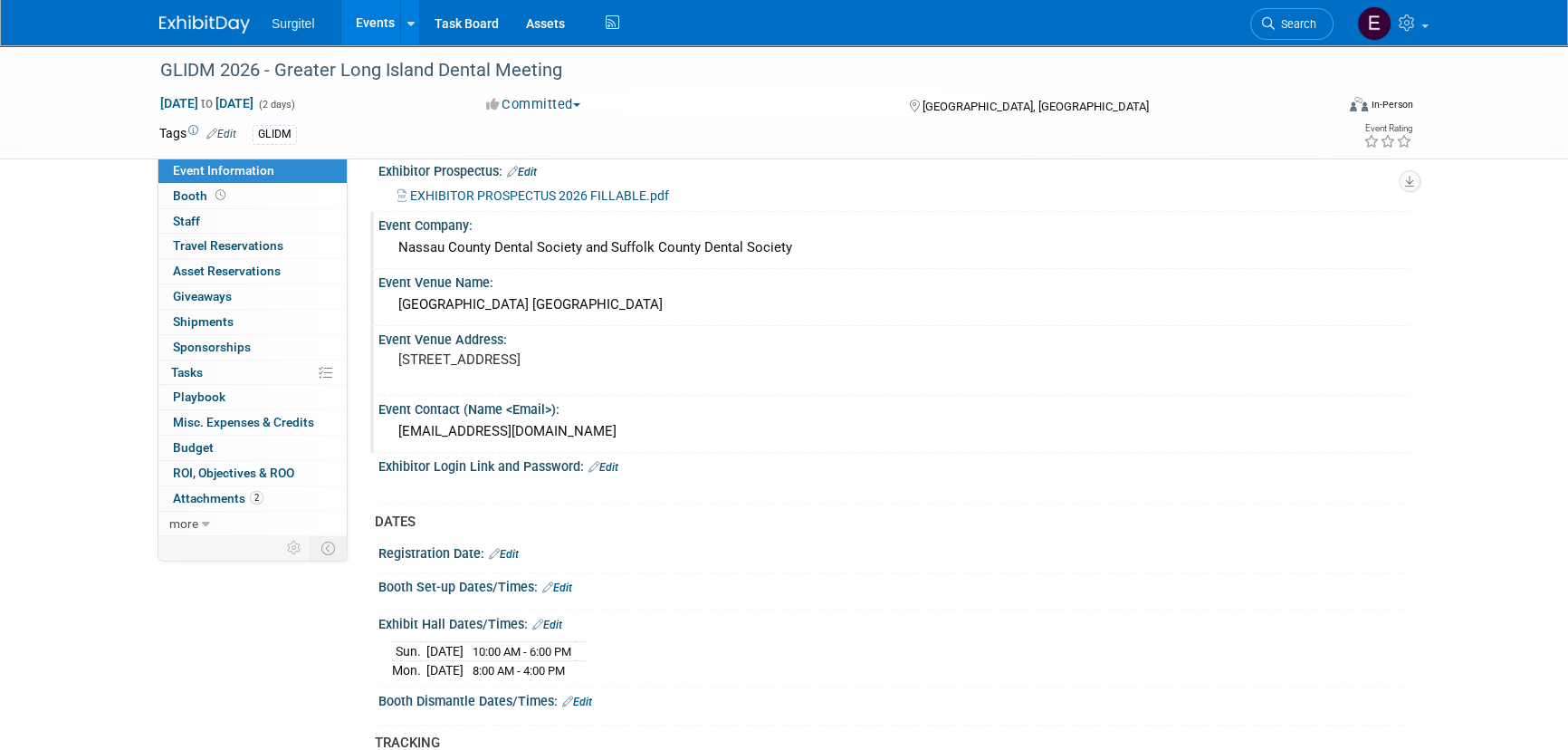
click at [565, 582] on link "Edit" at bounding box center [558, 588] width 30 height 13
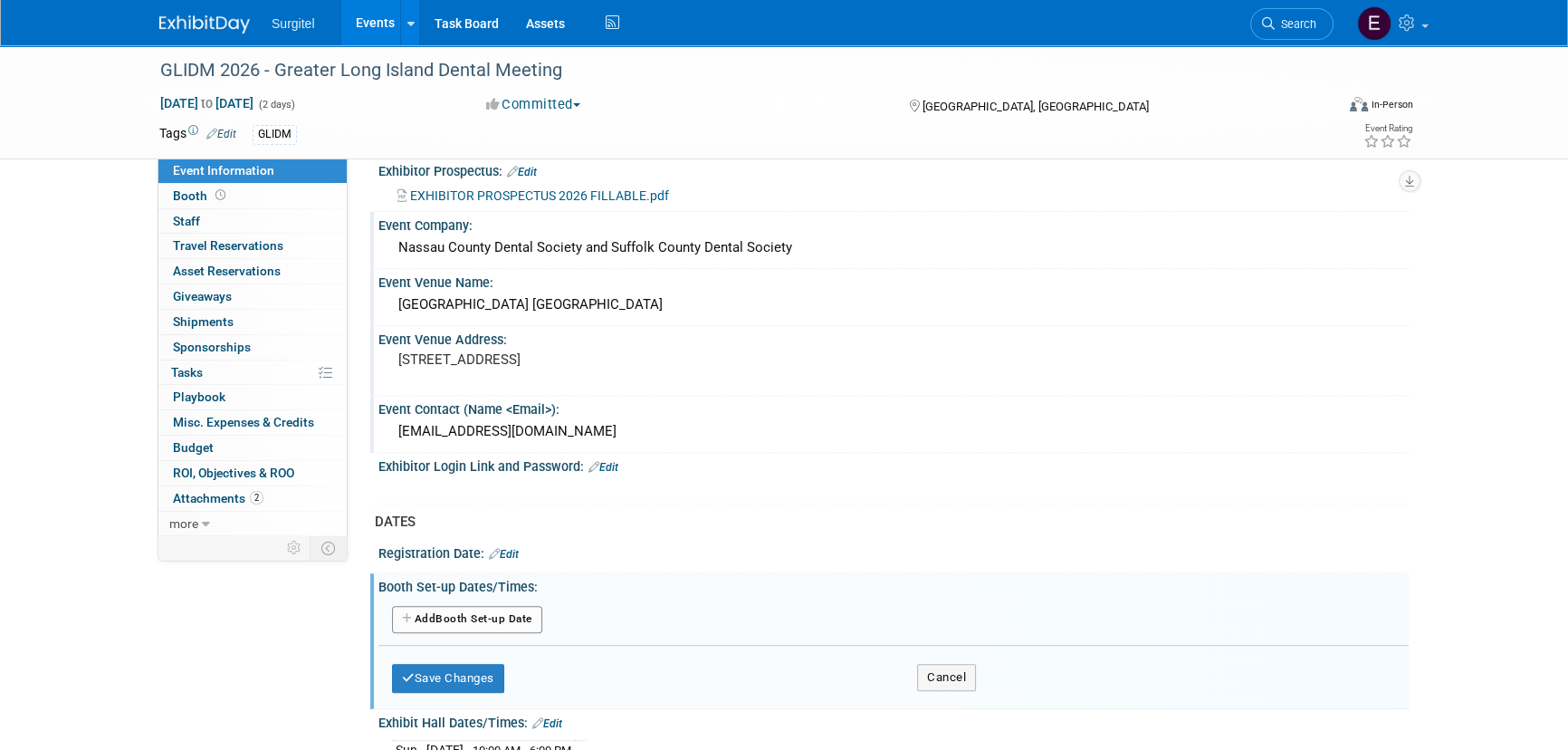
click at [480, 608] on button "Add Another Booth Set-up Date" at bounding box center [467, 619] width 150 height 27
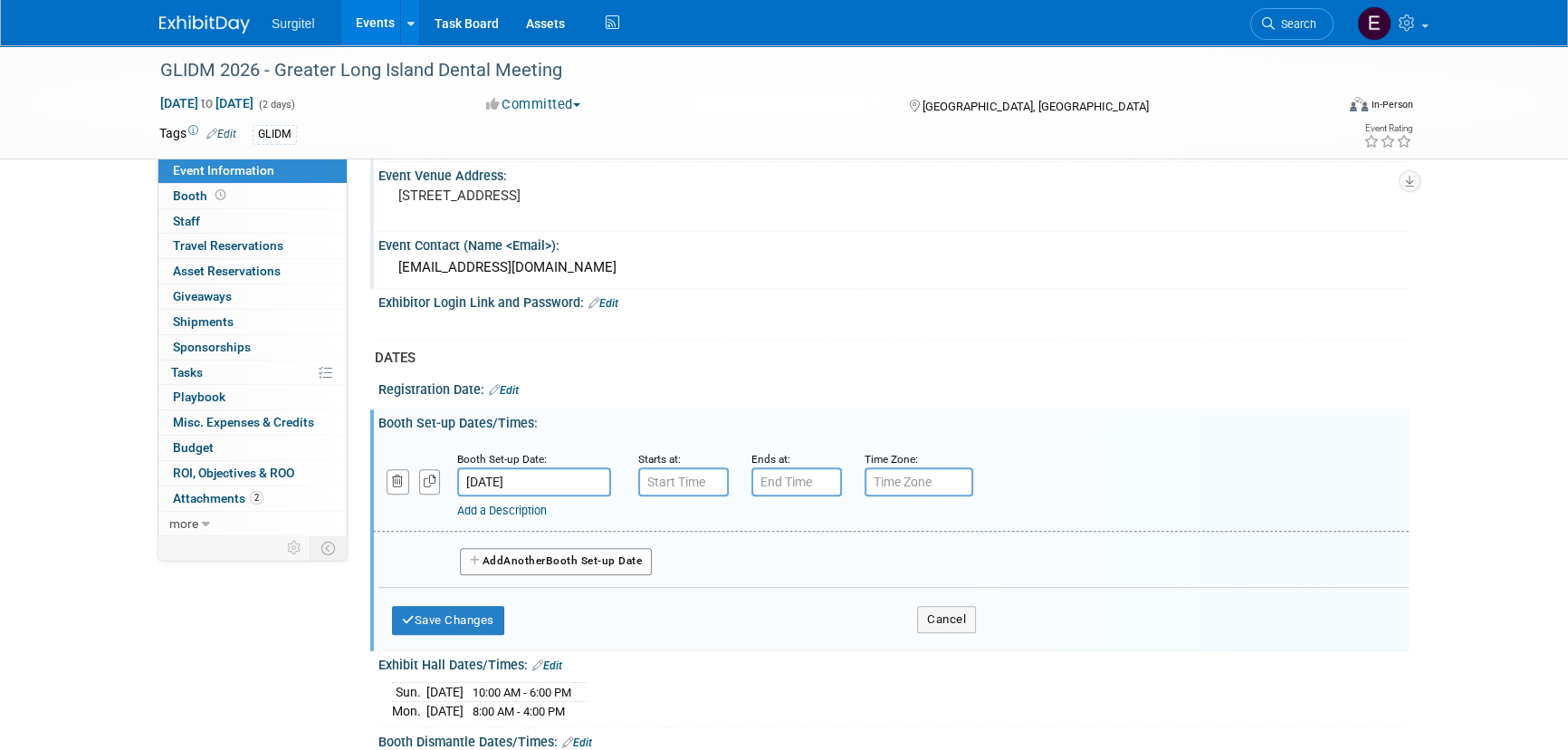
scroll to position [906, 0]
click at [788, 476] on input "7:00 PM" at bounding box center [797, 481] width 91 height 29
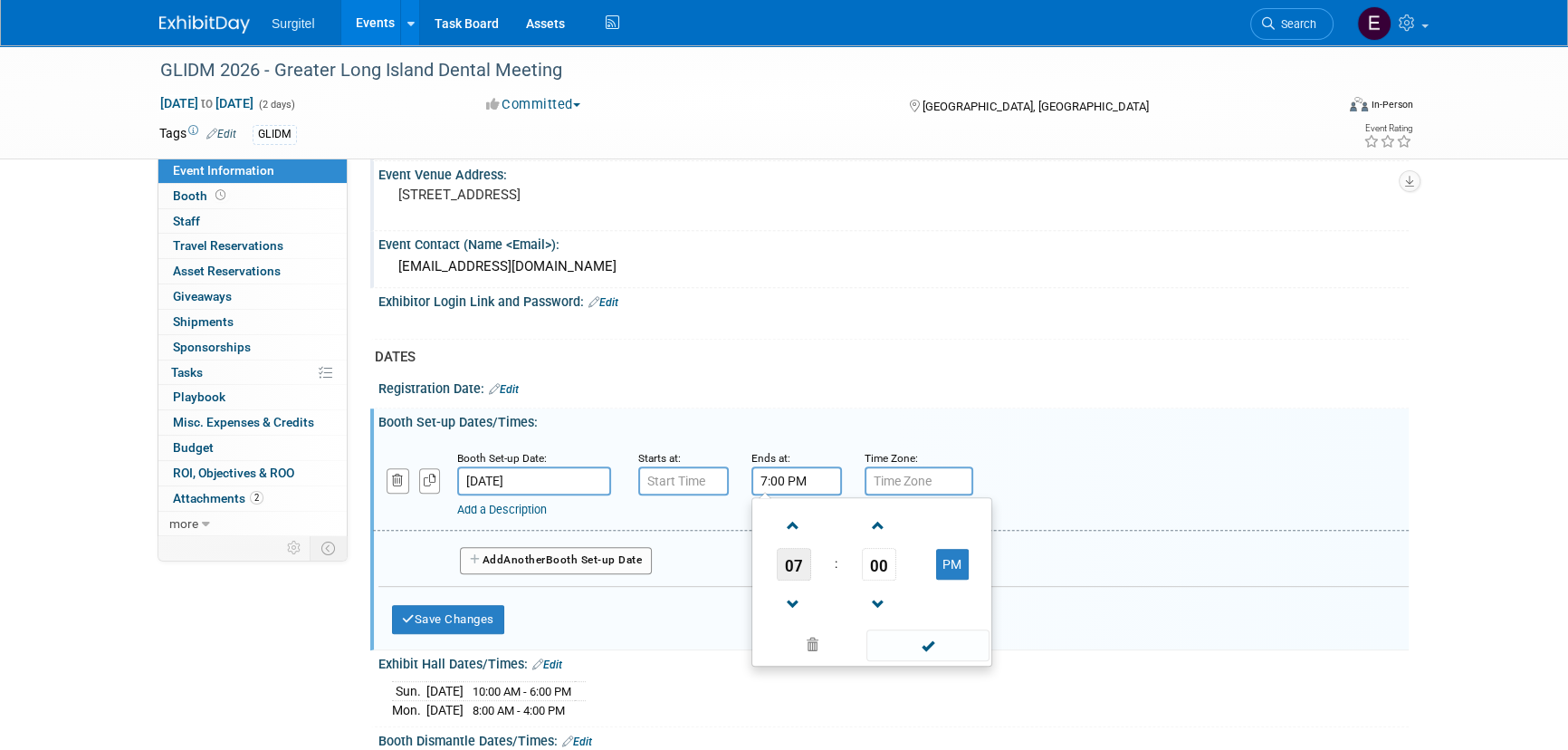
click at [799, 557] on span "07" at bounding box center [794, 564] width 34 height 32
click at [850, 609] on td "09" at bounding box center [843, 623] width 58 height 49
click at [936, 563] on button "PM" at bounding box center [952, 564] width 32 height 31
type input "9:00 AM"
click at [949, 643] on span at bounding box center [928, 645] width 122 height 31
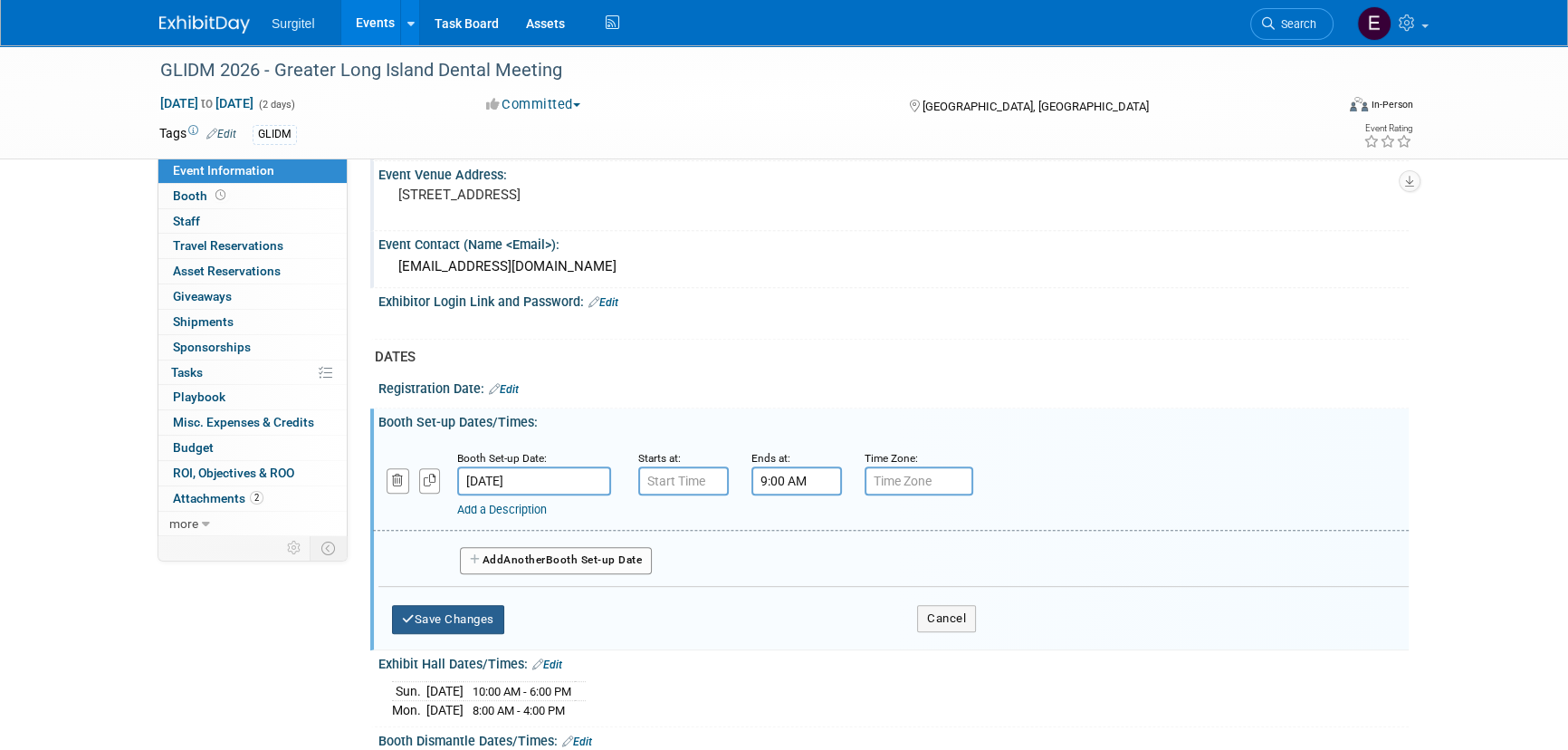
click at [459, 612] on button "Save Changes" at bounding box center [447, 619] width 112 height 29
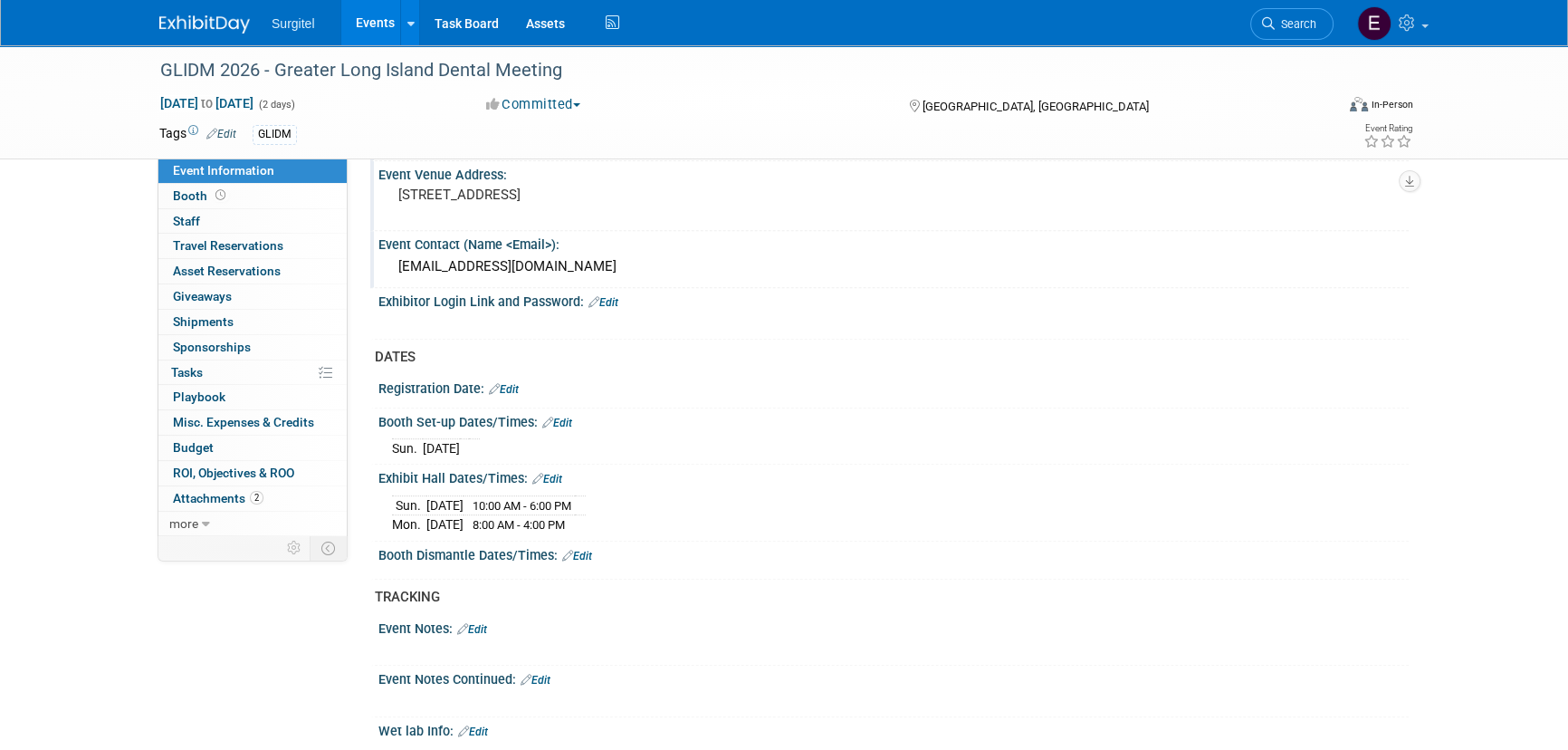
click at [580, 549] on link "Edit" at bounding box center [577, 556] width 30 height 13
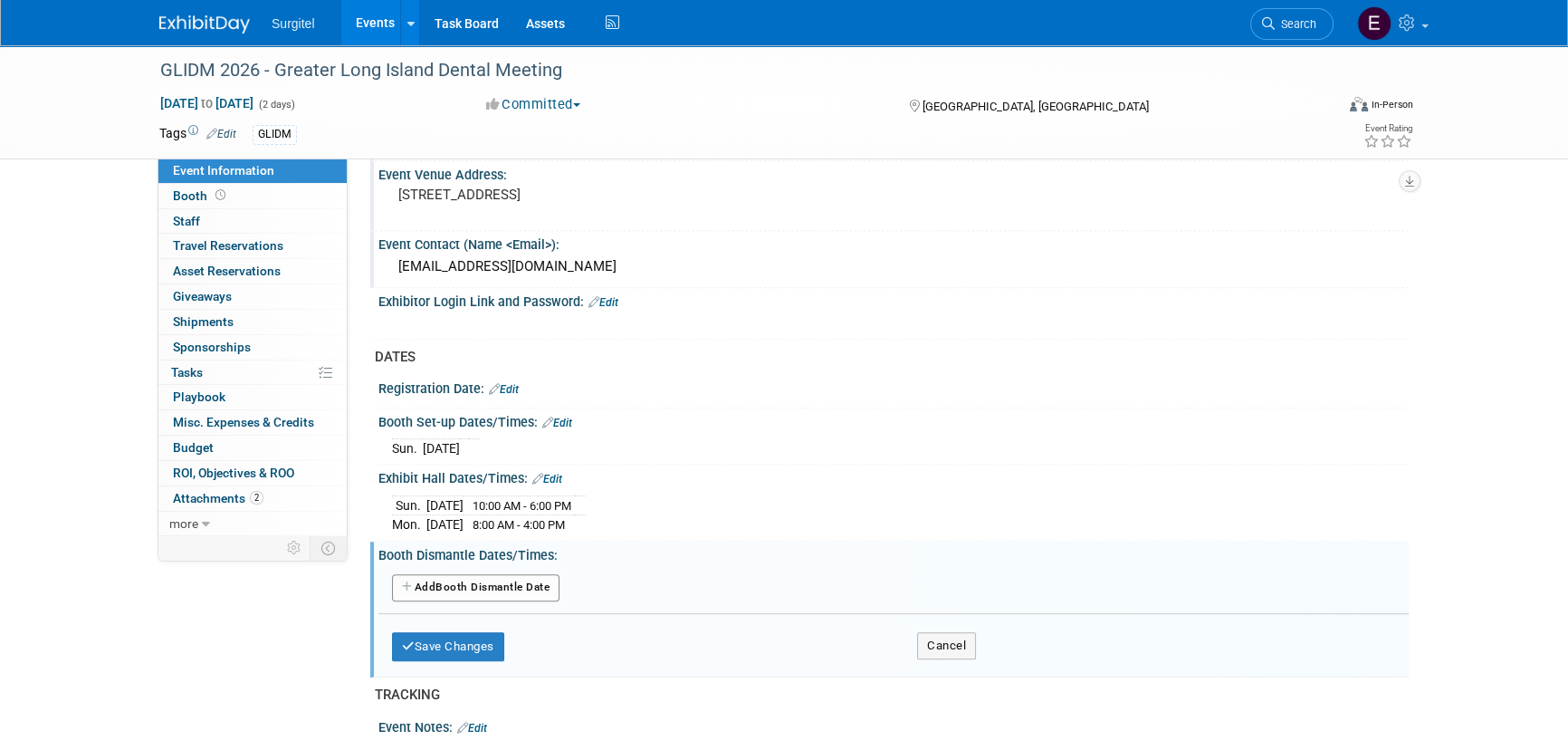
click at [510, 580] on button "Add Another Booth Dismantle Date" at bounding box center [475, 587] width 168 height 27
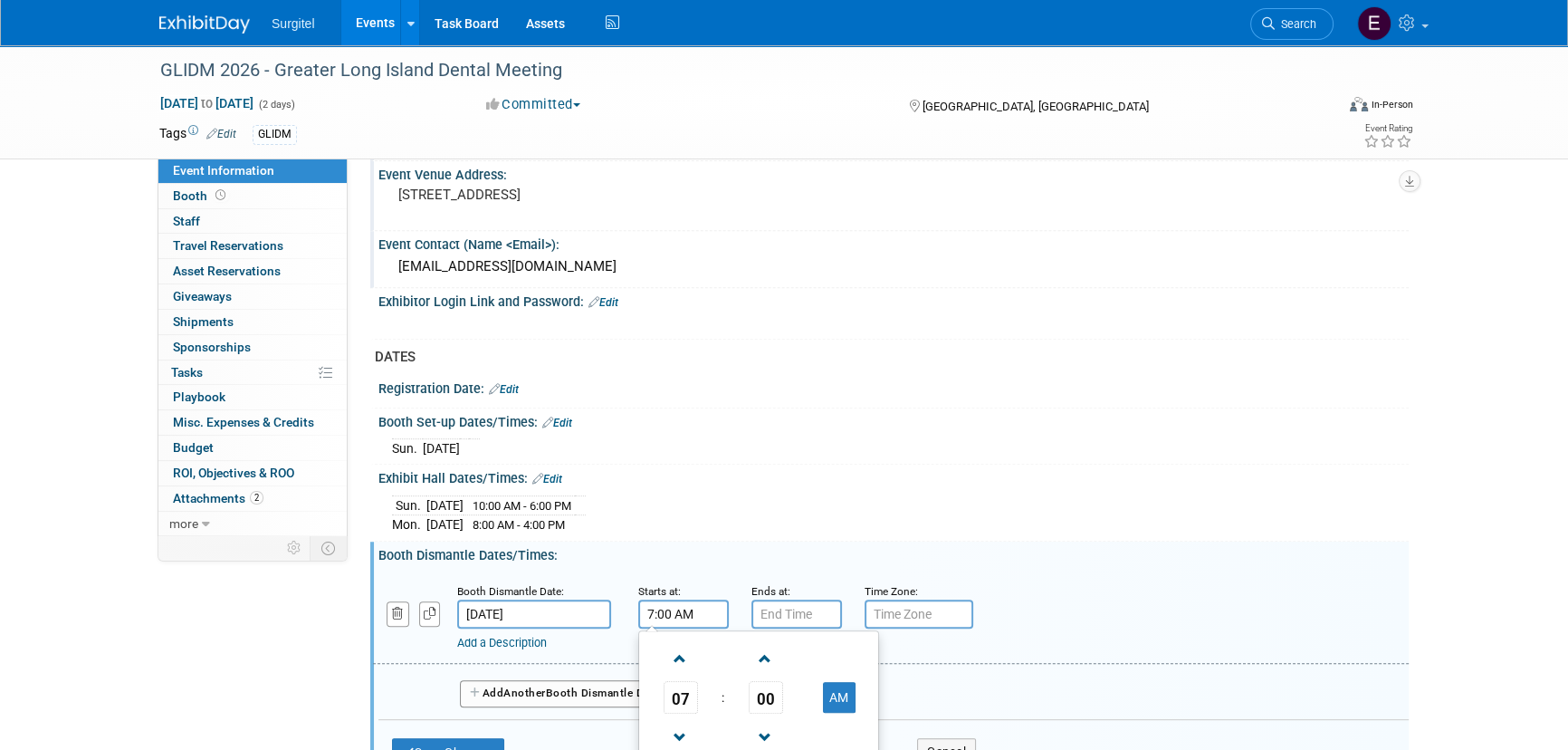
click at [684, 616] on input "7:00 AM" at bounding box center [684, 613] width 91 height 29
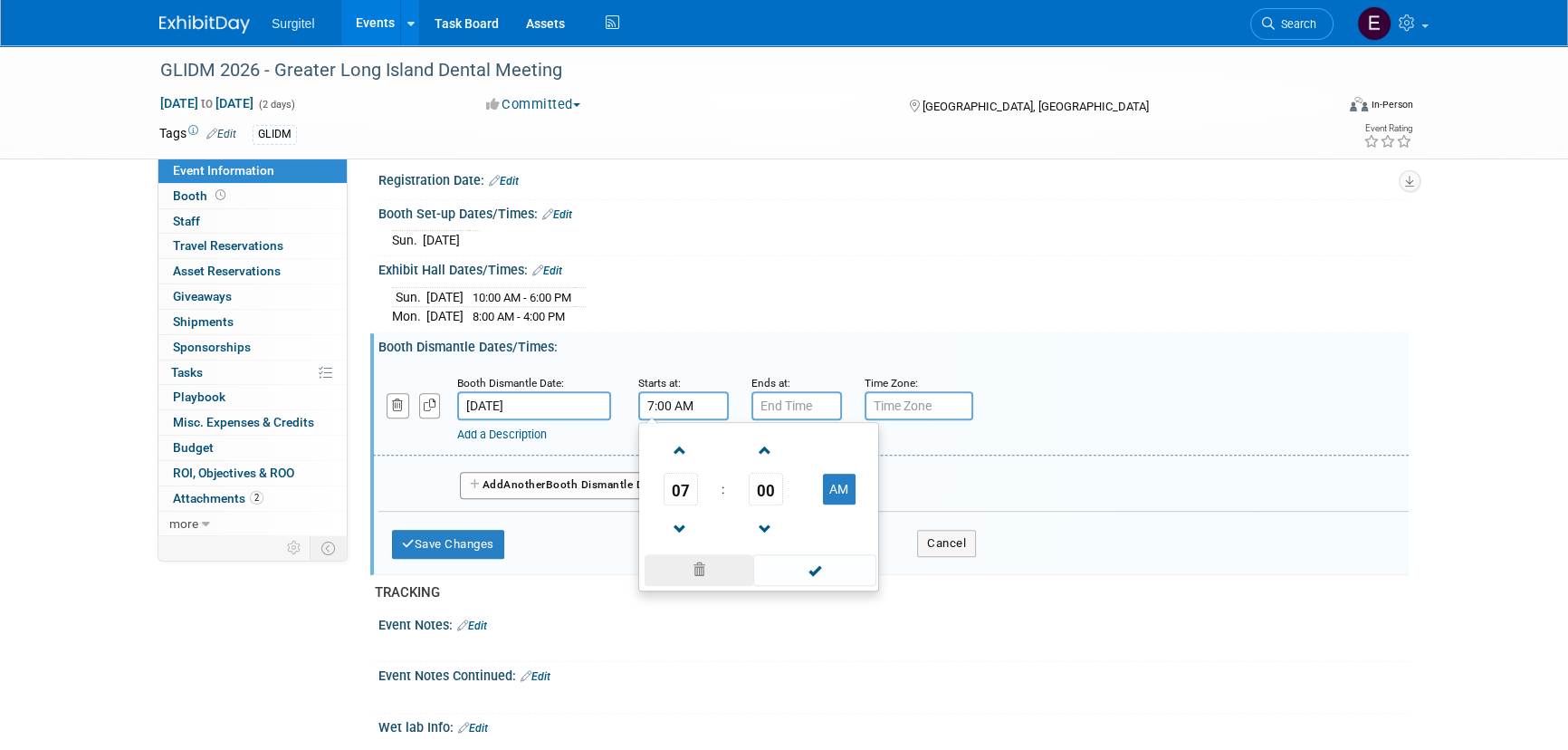
scroll to position [1152, 0]
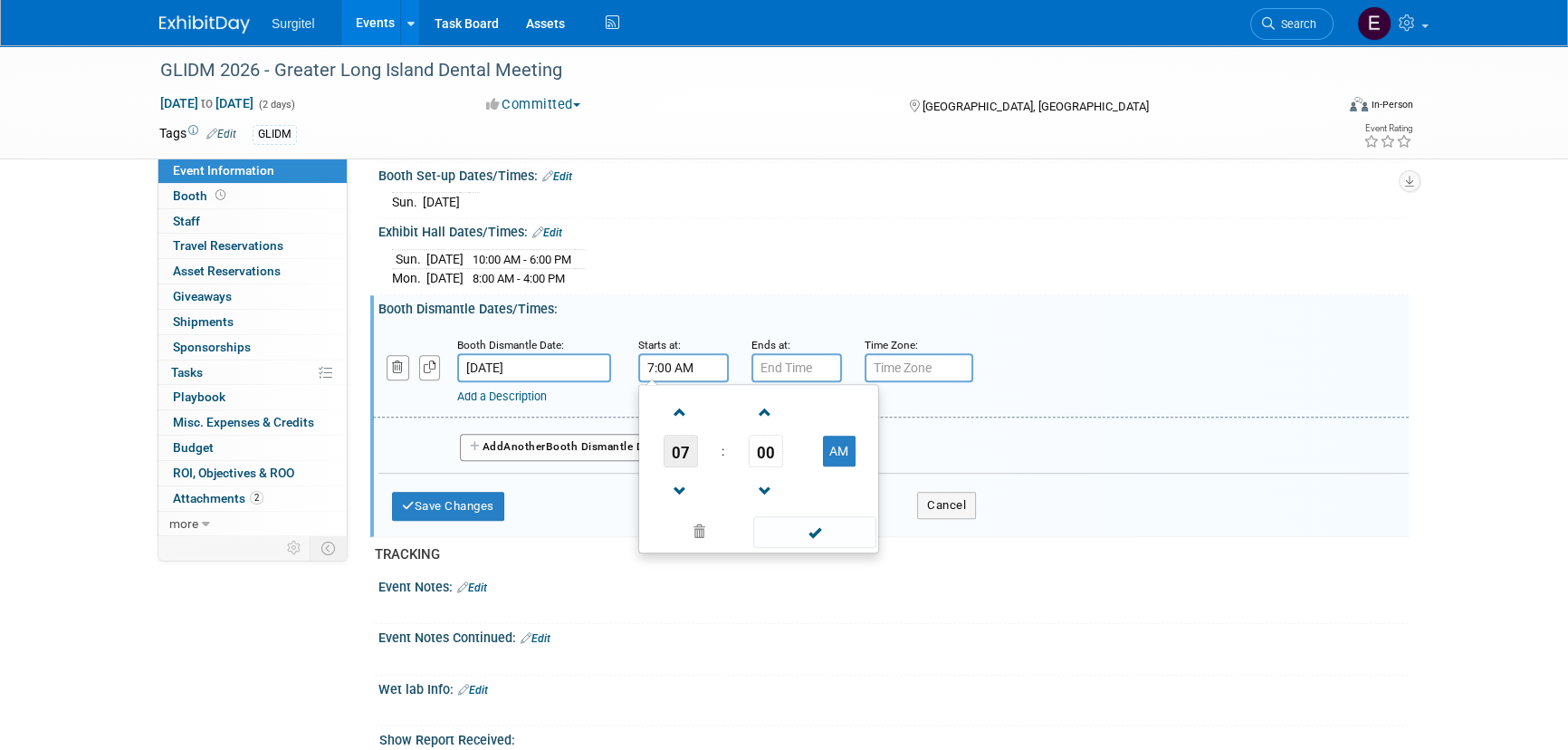
click at [683, 442] on span "07" at bounding box center [681, 450] width 34 height 32
click at [671, 473] on td "04" at bounding box center [671, 461] width 58 height 49
click at [834, 458] on button "AM" at bounding box center [839, 450] width 32 height 31
type input "4:00 PM"
click at [825, 529] on span at bounding box center [814, 531] width 122 height 31
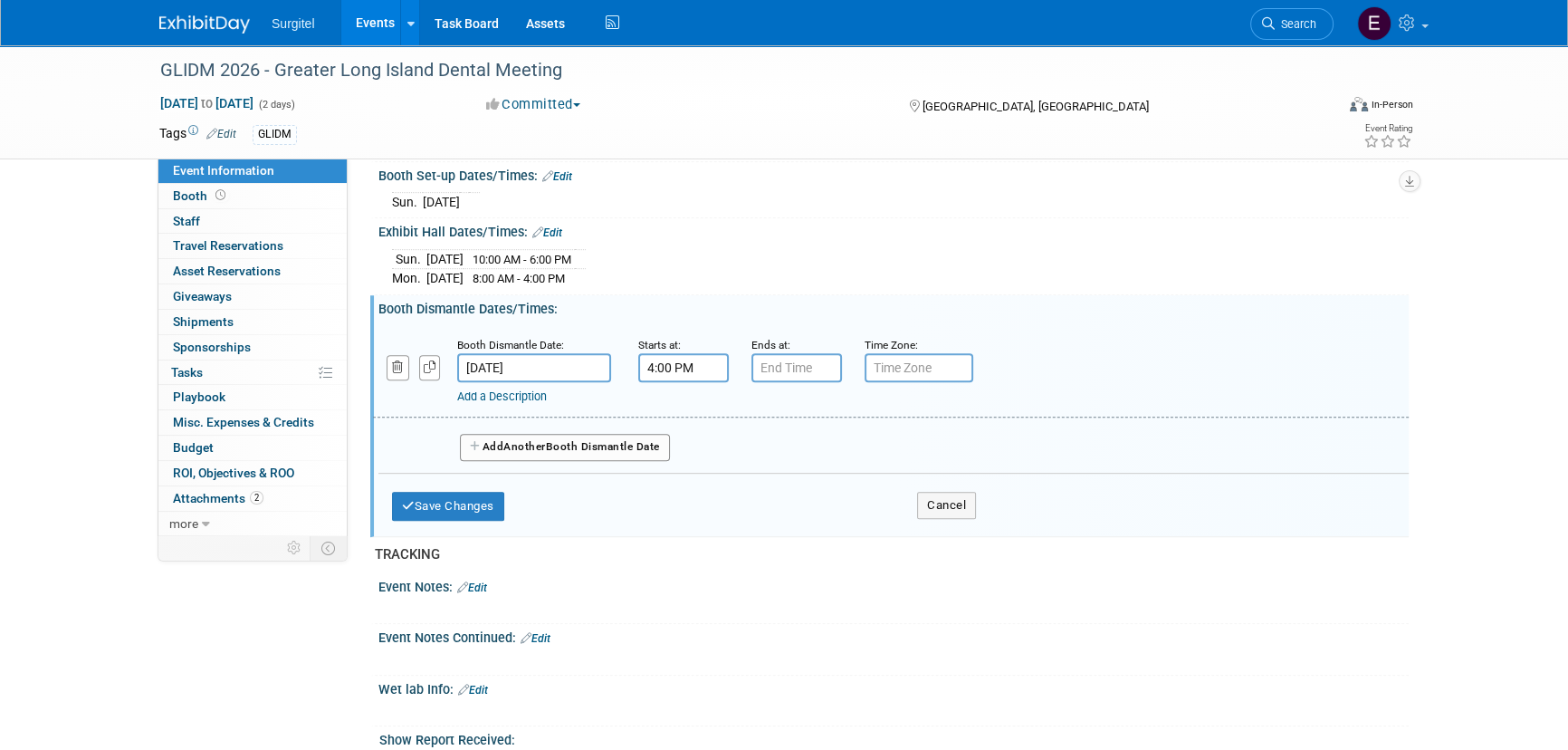
click at [762, 344] on div "Ends at:" at bounding box center [795, 344] width 86 height 19
click at [784, 353] on input "7:00 PM" at bounding box center [797, 367] width 91 height 29
click at [777, 457] on span "07" at bounding box center [794, 450] width 34 height 32
click at [775, 463] on td "04" at bounding box center [784, 461] width 58 height 49
click at [779, 444] on span "04" at bounding box center [794, 450] width 34 height 32
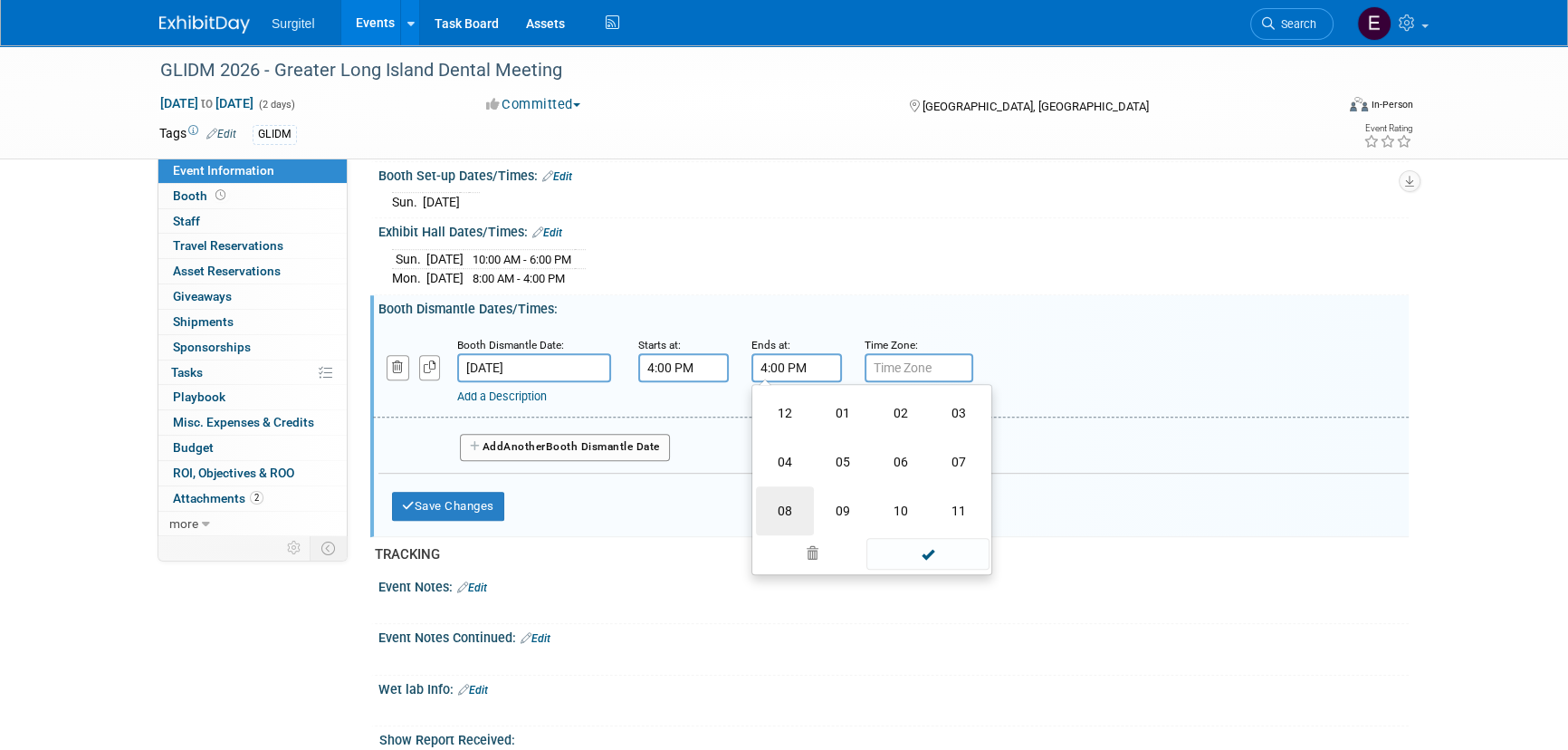
click at [809, 497] on td "08" at bounding box center [784, 510] width 58 height 49
type input "8:00 PM"
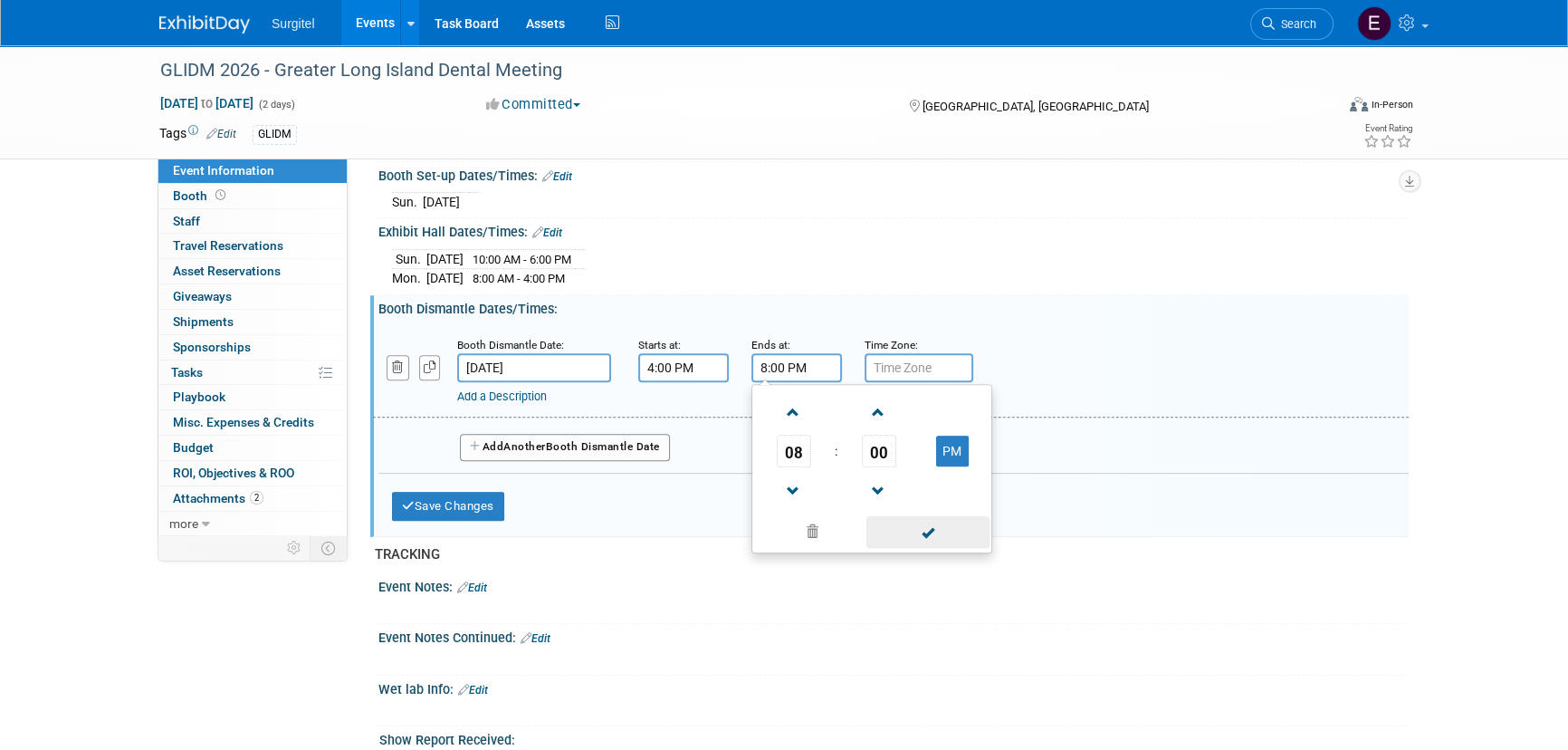
click at [936, 531] on span at bounding box center [928, 531] width 122 height 31
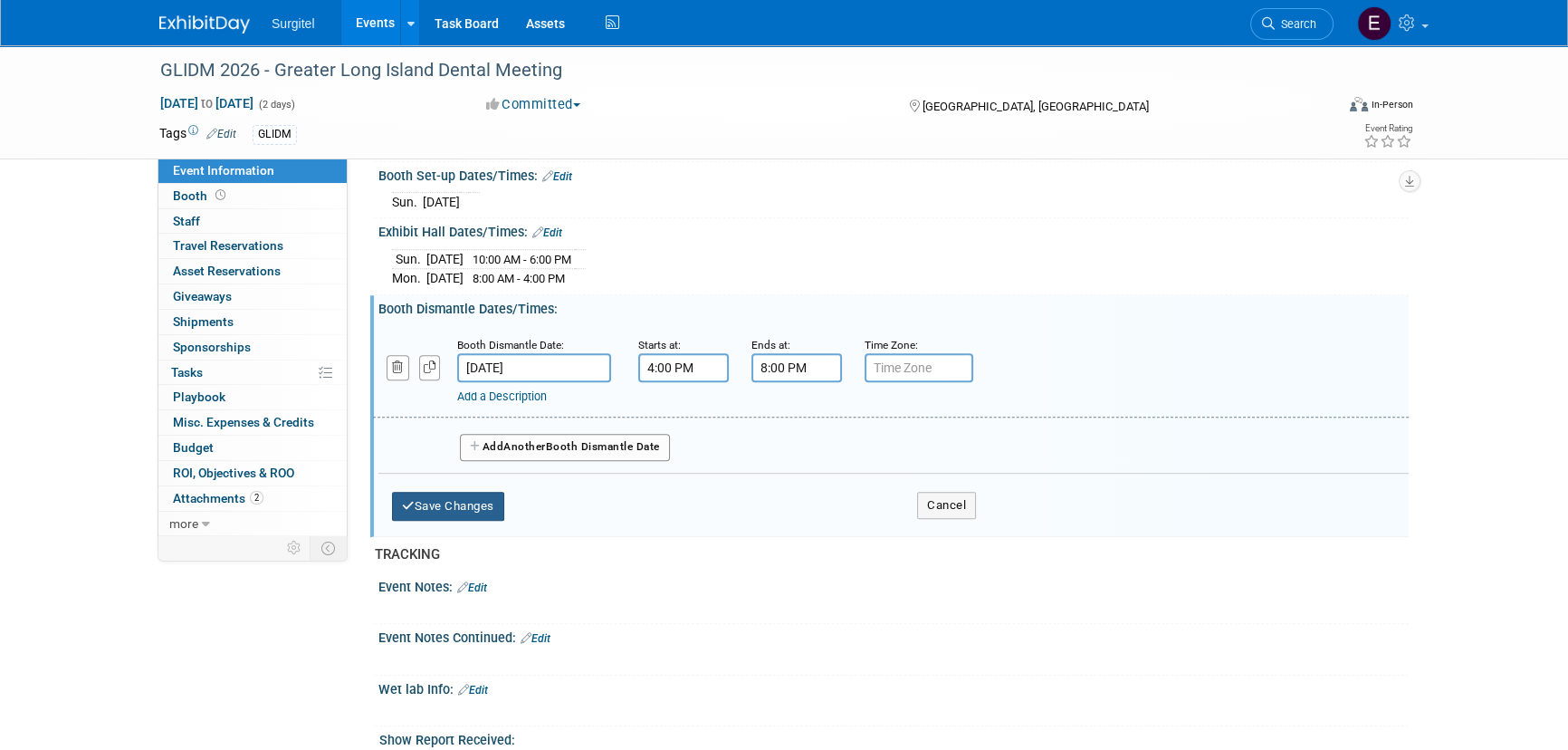
click at [475, 504] on button "Save Changes" at bounding box center [447, 506] width 112 height 29
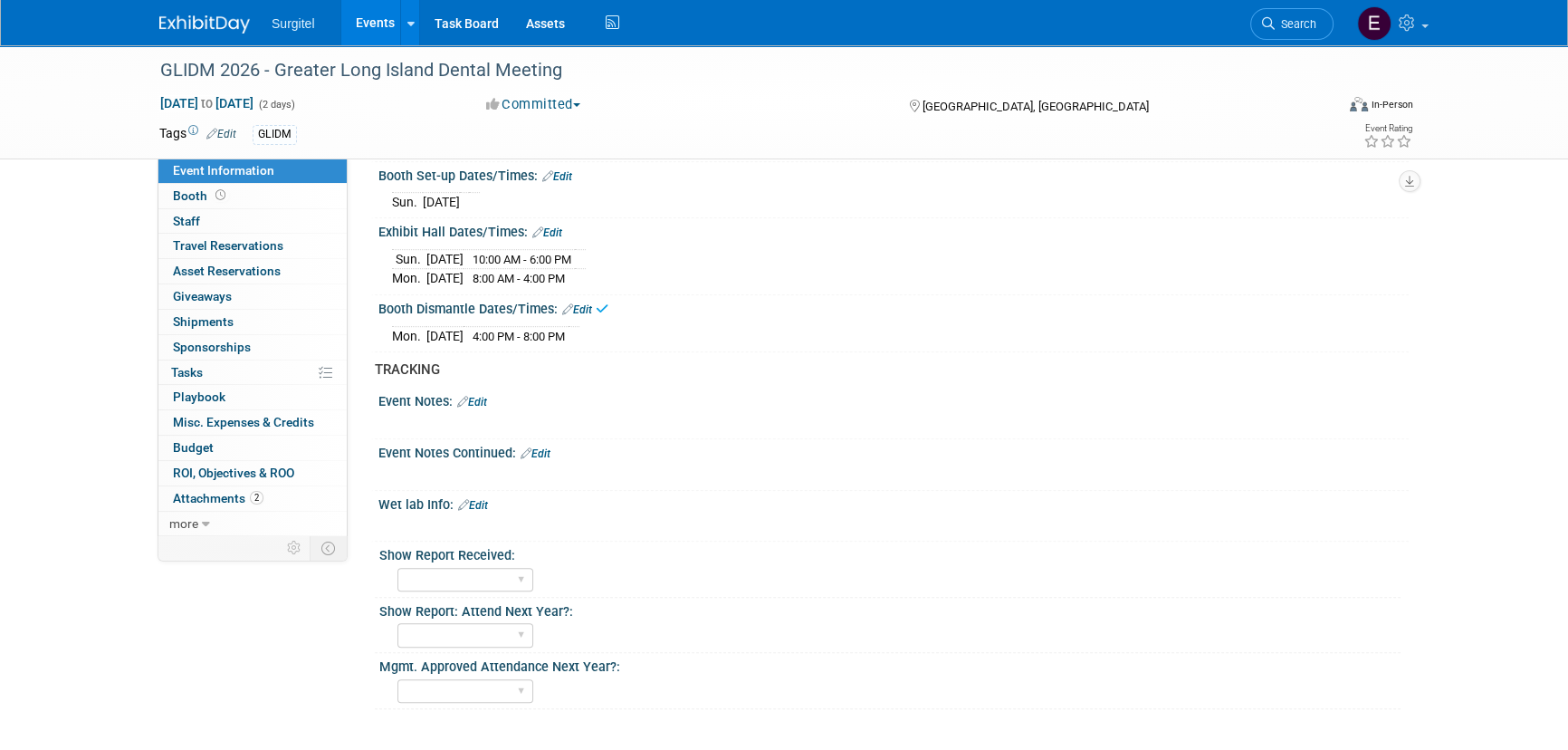
click at [562, 170] on link "Edit" at bounding box center [558, 177] width 30 height 13
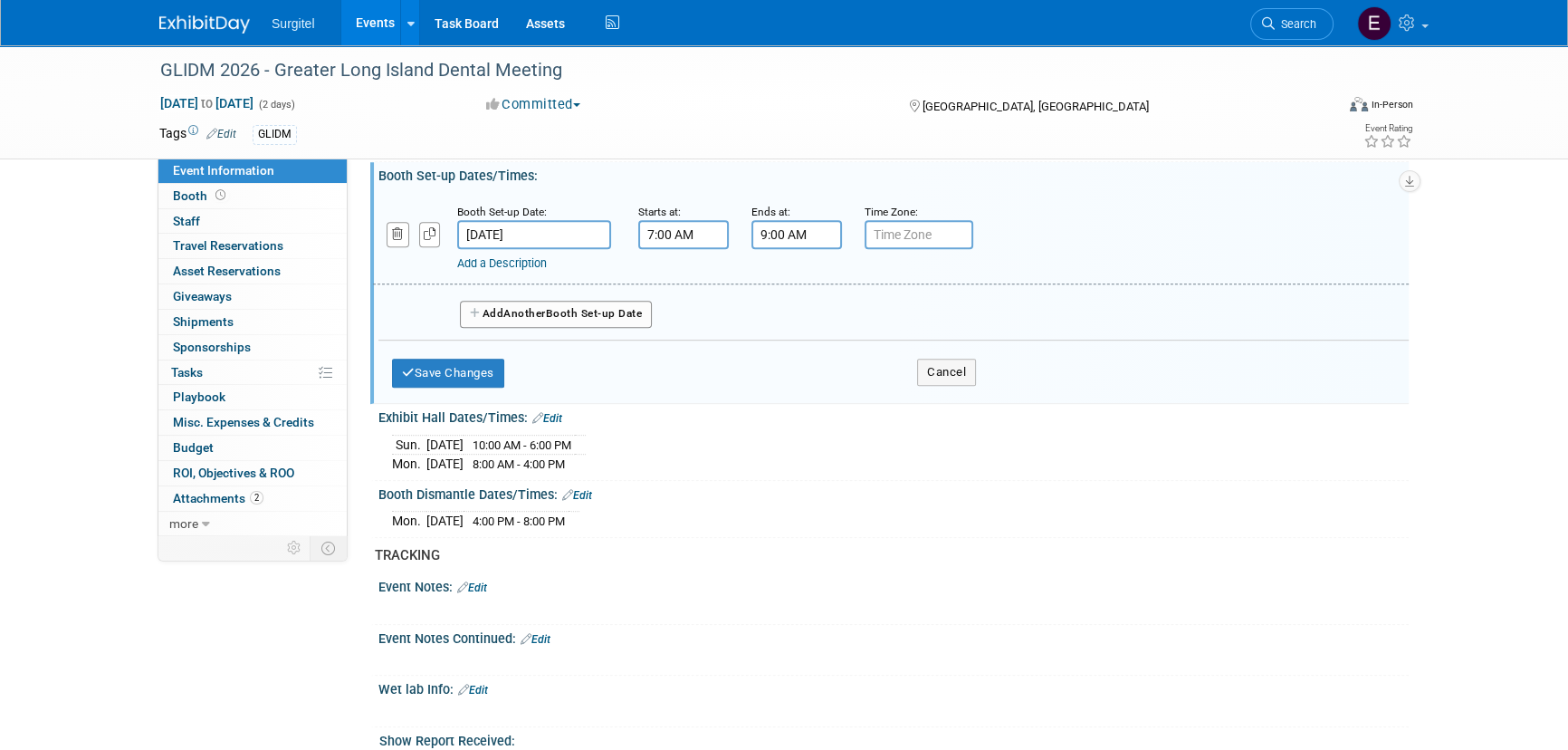
click at [699, 230] on input "7:00 AM" at bounding box center [684, 234] width 91 height 29
click at [683, 316] on span "07" at bounding box center [681, 318] width 34 height 32
click at [775, 326] on td "06" at bounding box center [787, 329] width 58 height 49
type input "6:00 AM"
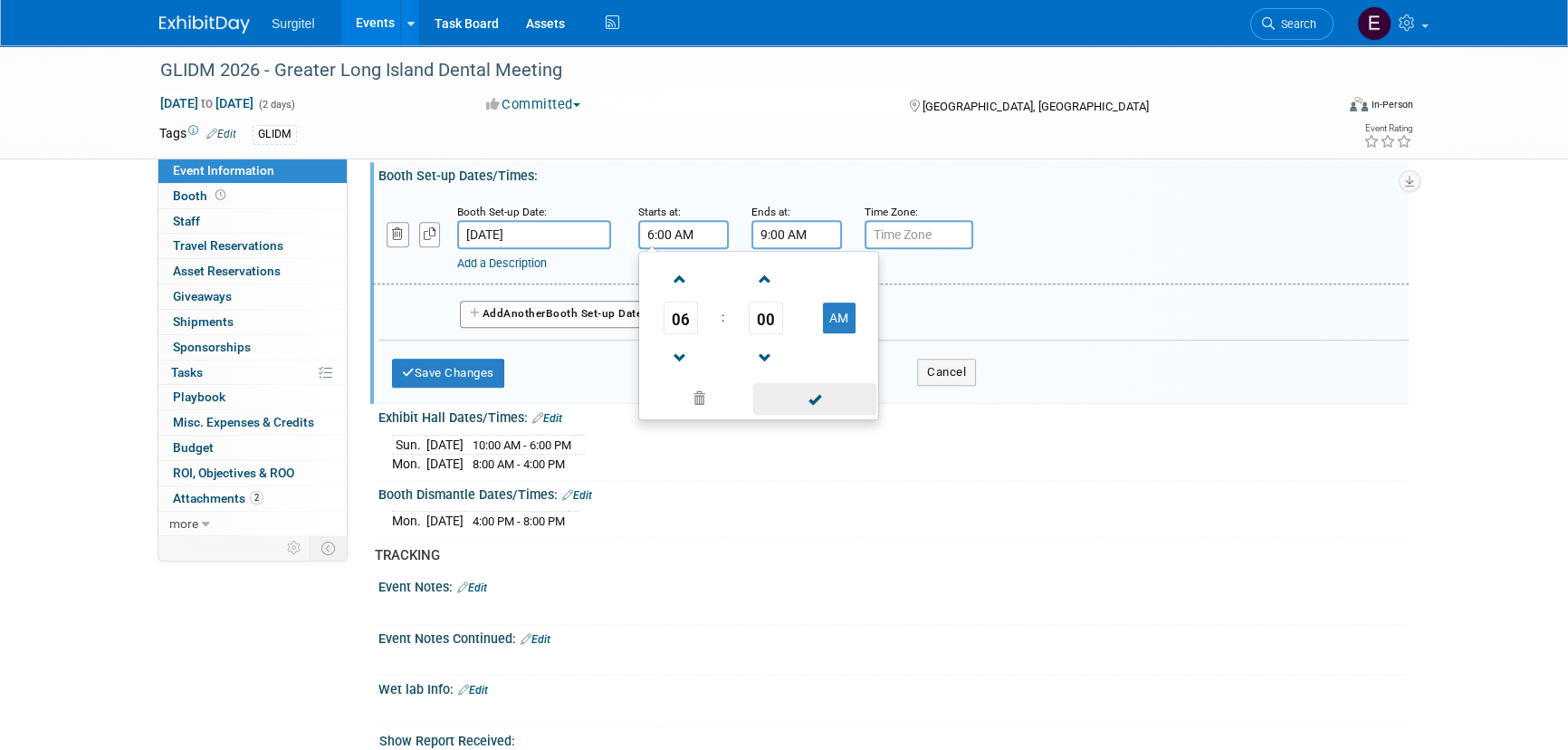
click at [823, 388] on span at bounding box center [814, 399] width 122 height 31
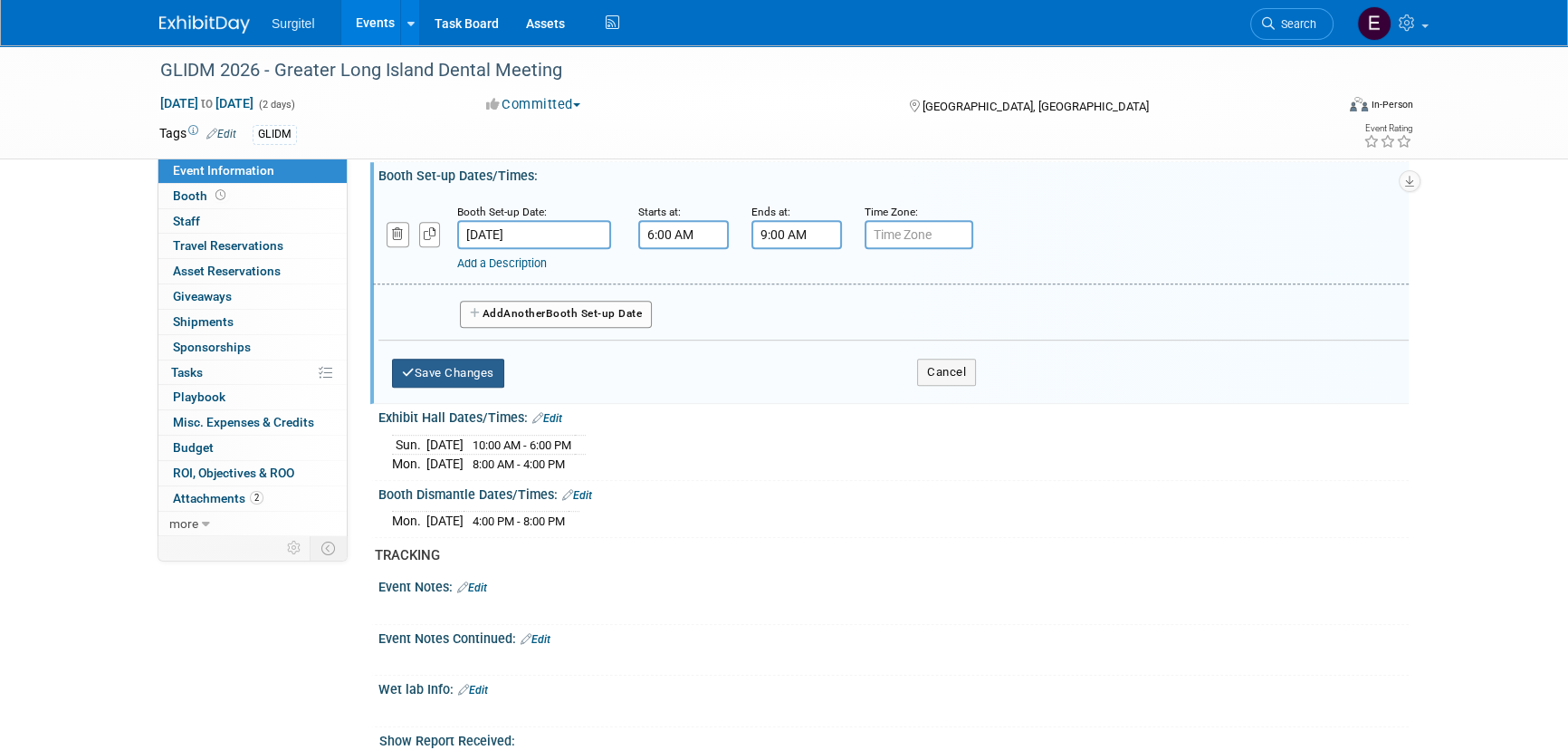
click at [454, 374] on button "Save Changes" at bounding box center [447, 372] width 112 height 29
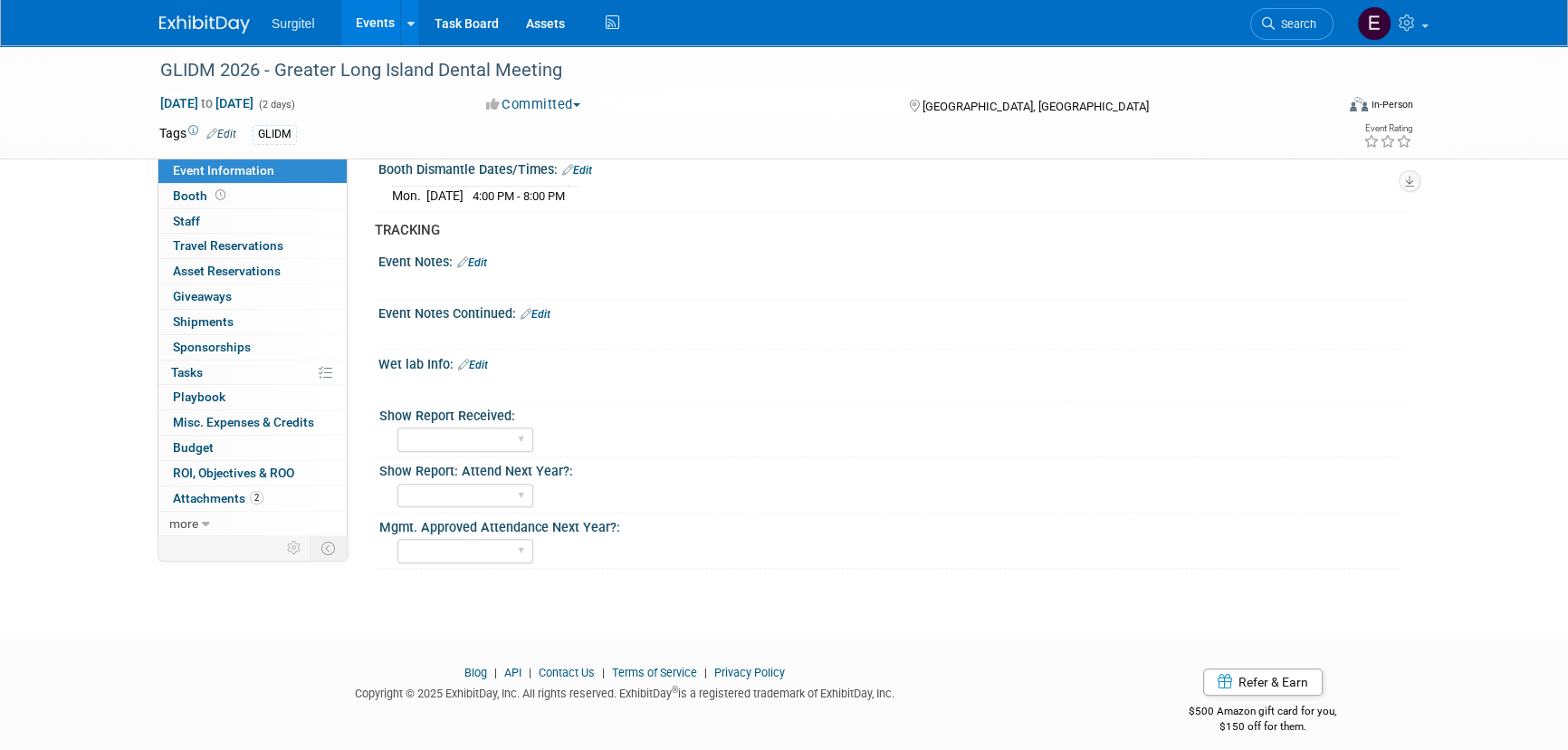
scroll to position [1296, 0]
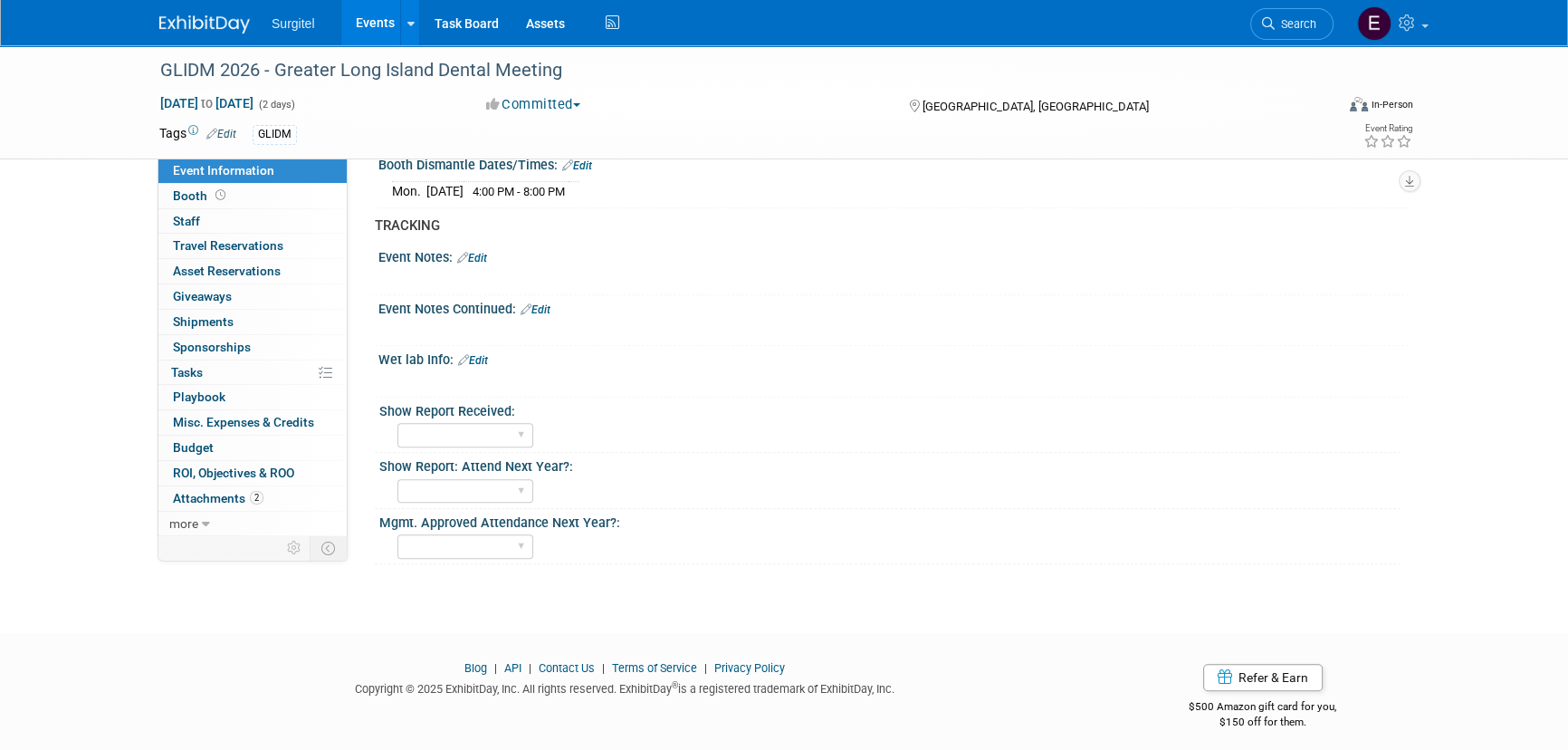
click at [361, 10] on link "Events" at bounding box center [374, 22] width 66 height 45
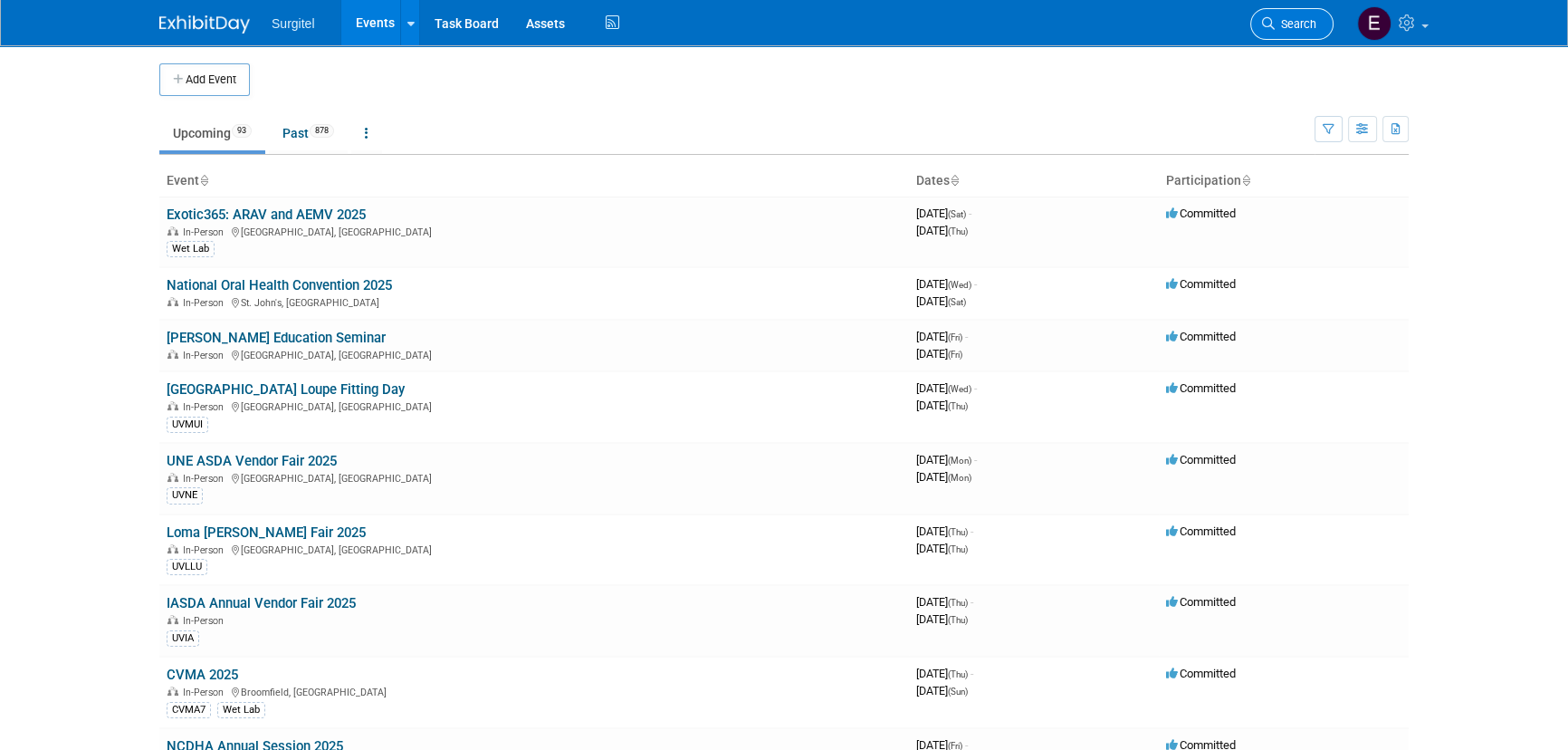
click at [1312, 10] on link "Search" at bounding box center [1292, 24] width 83 height 31
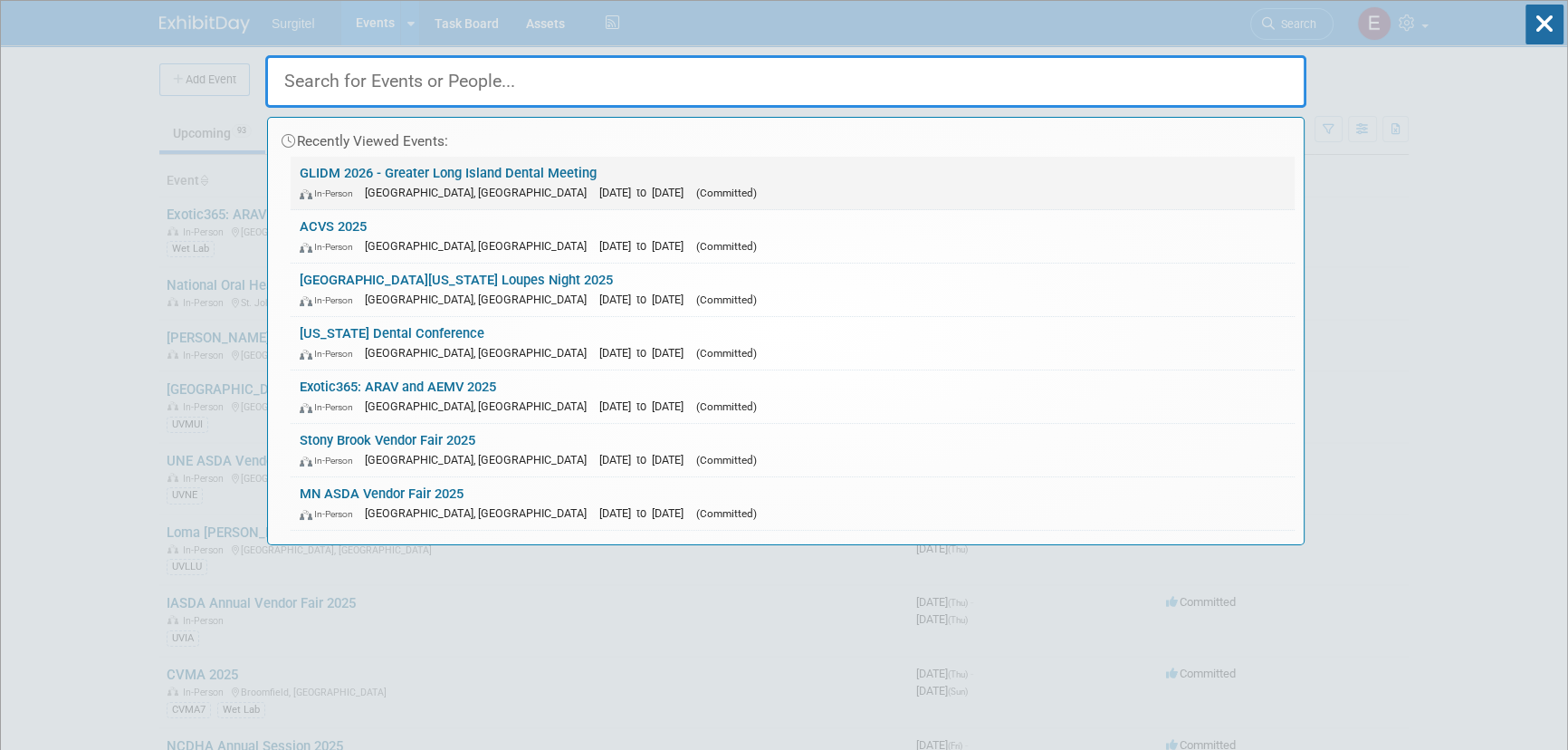
click at [407, 181] on link "GLIDM 2026 - Greater Long Island Dental Meeting In-Person Melville, NY Apr 26, …" at bounding box center [793, 182] width 1004 height 53
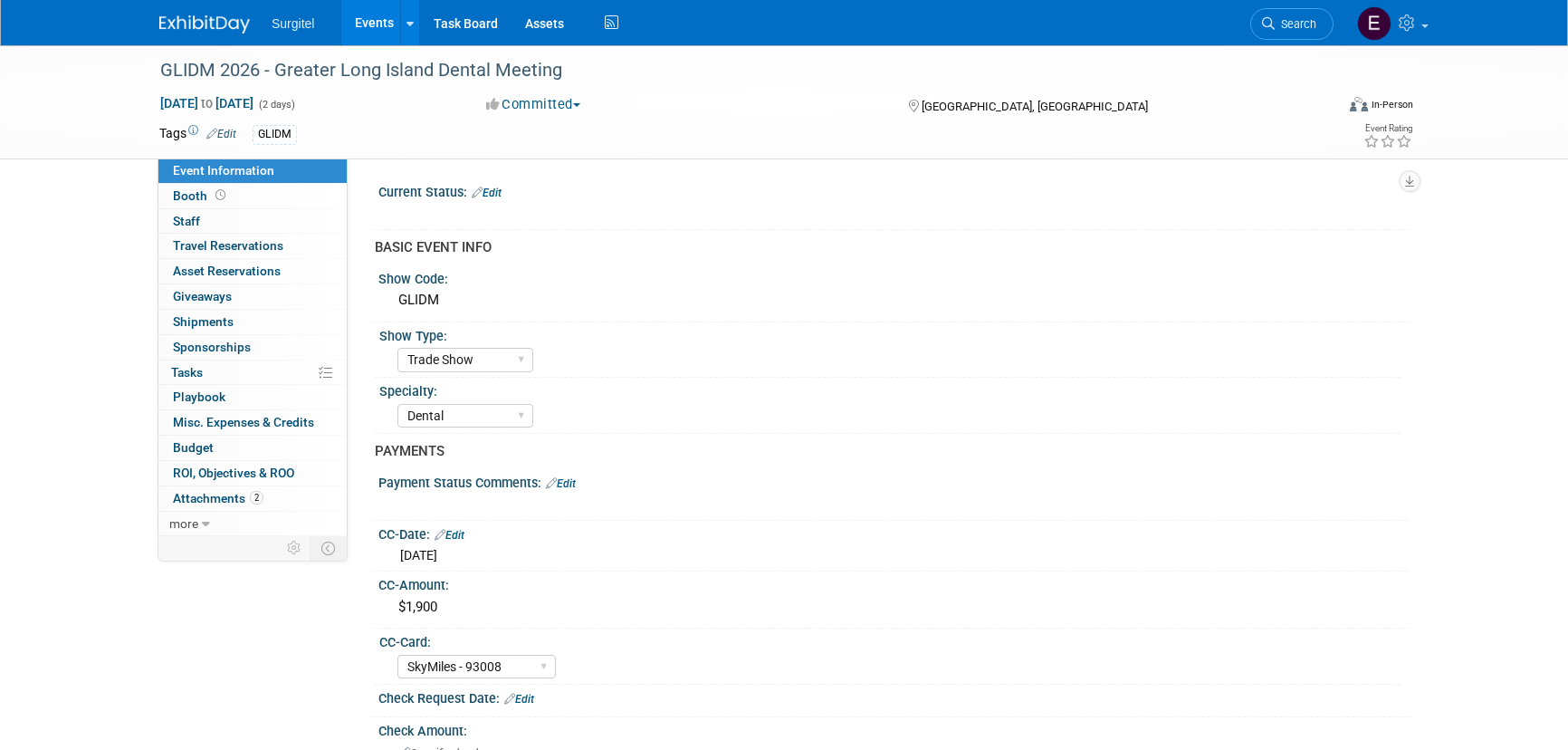
select select "Trade Show"
select select "Dental"
select select "SkyMiles - 93008"
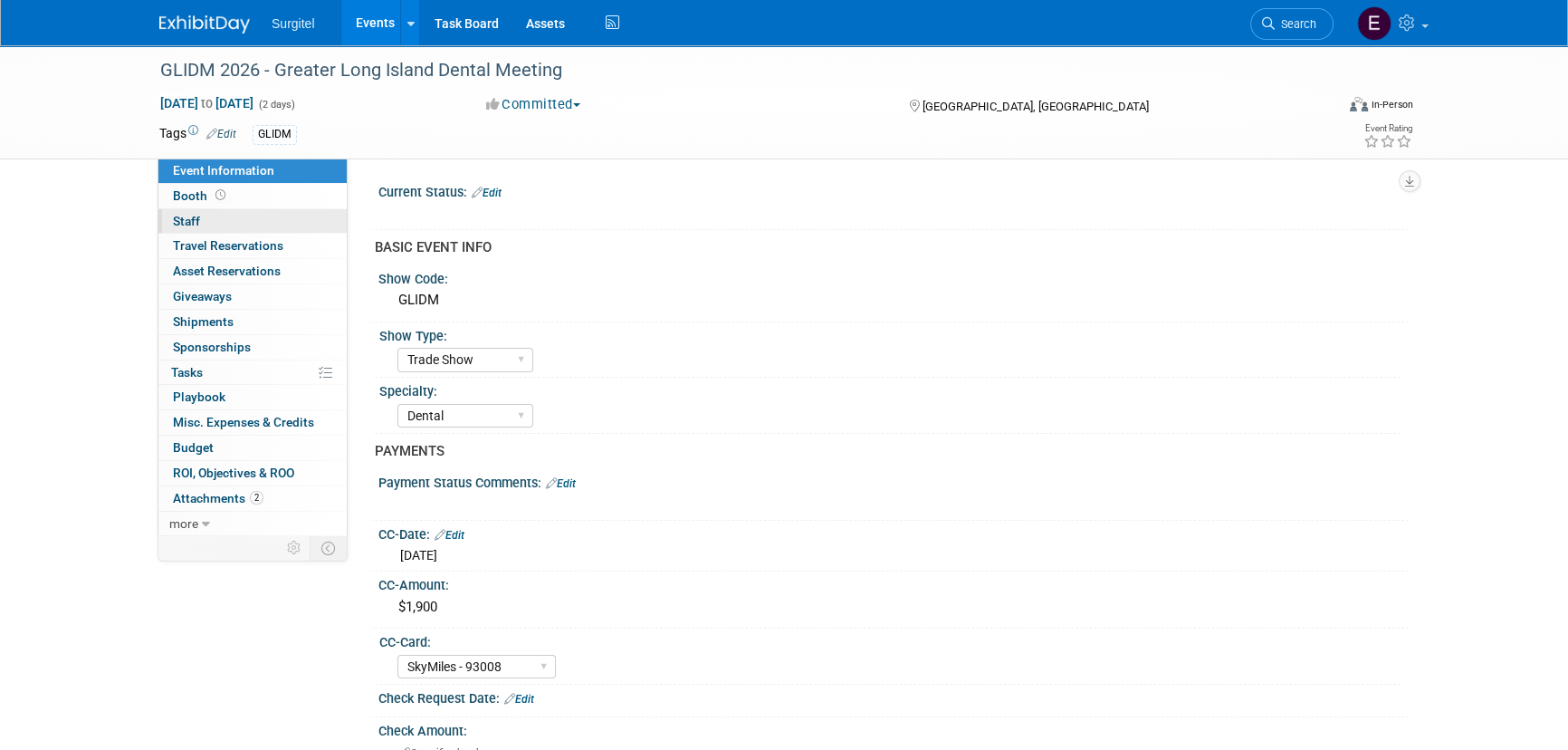
click at [205, 217] on link "0 Staff 0" at bounding box center [252, 221] width 188 height 24
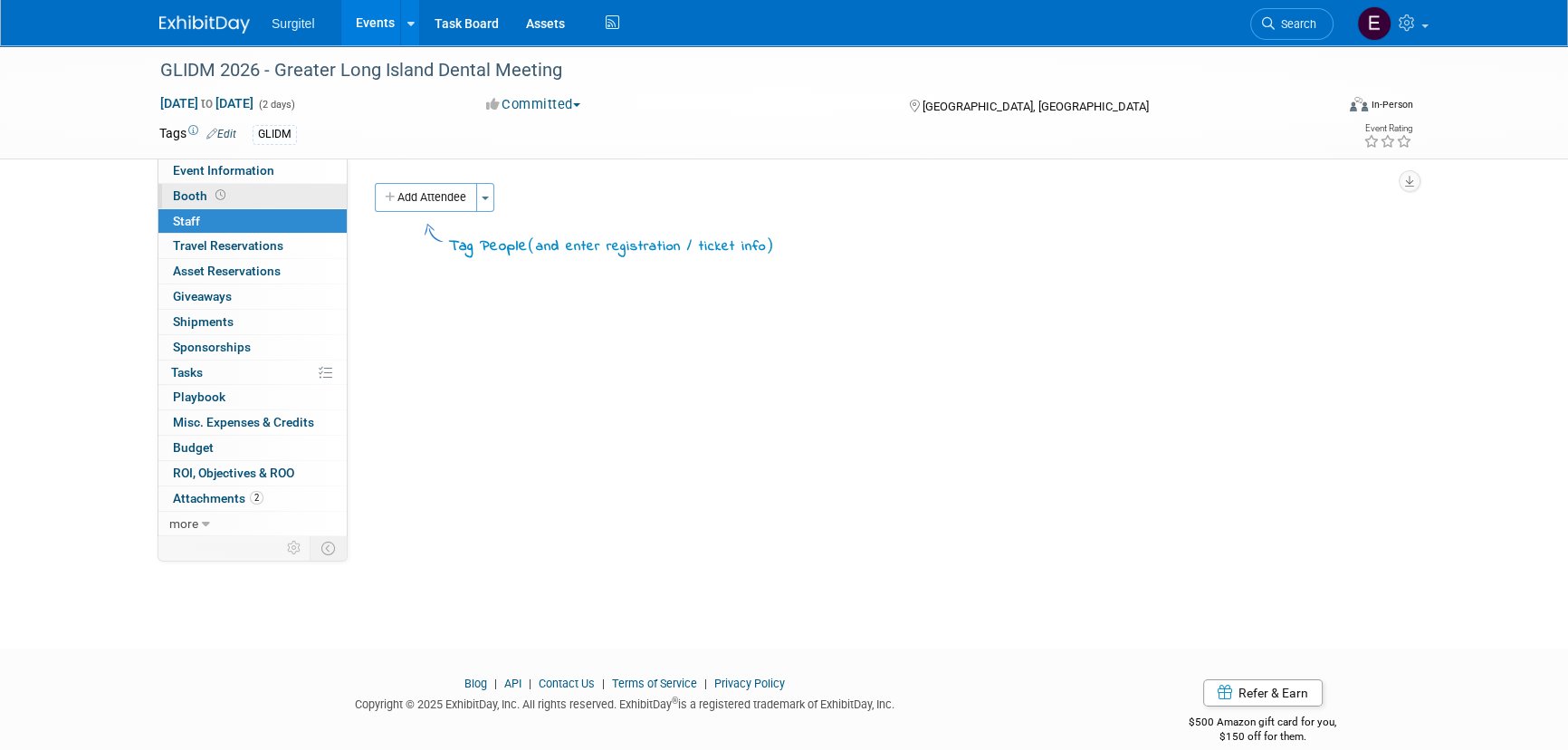
click at [217, 194] on icon at bounding box center [220, 194] width 10 height 10
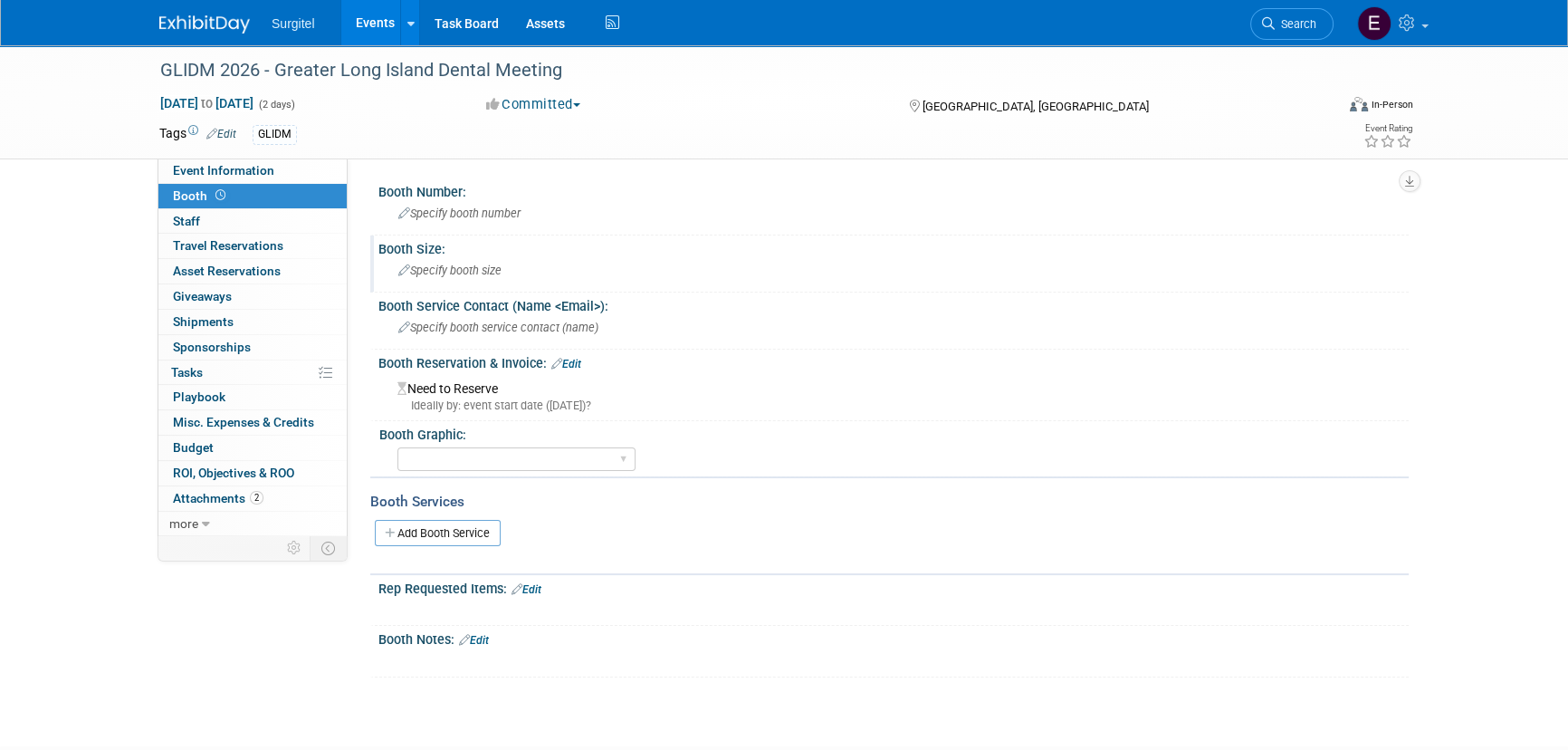
click at [490, 264] on span "Specify booth size" at bounding box center [449, 270] width 103 height 14
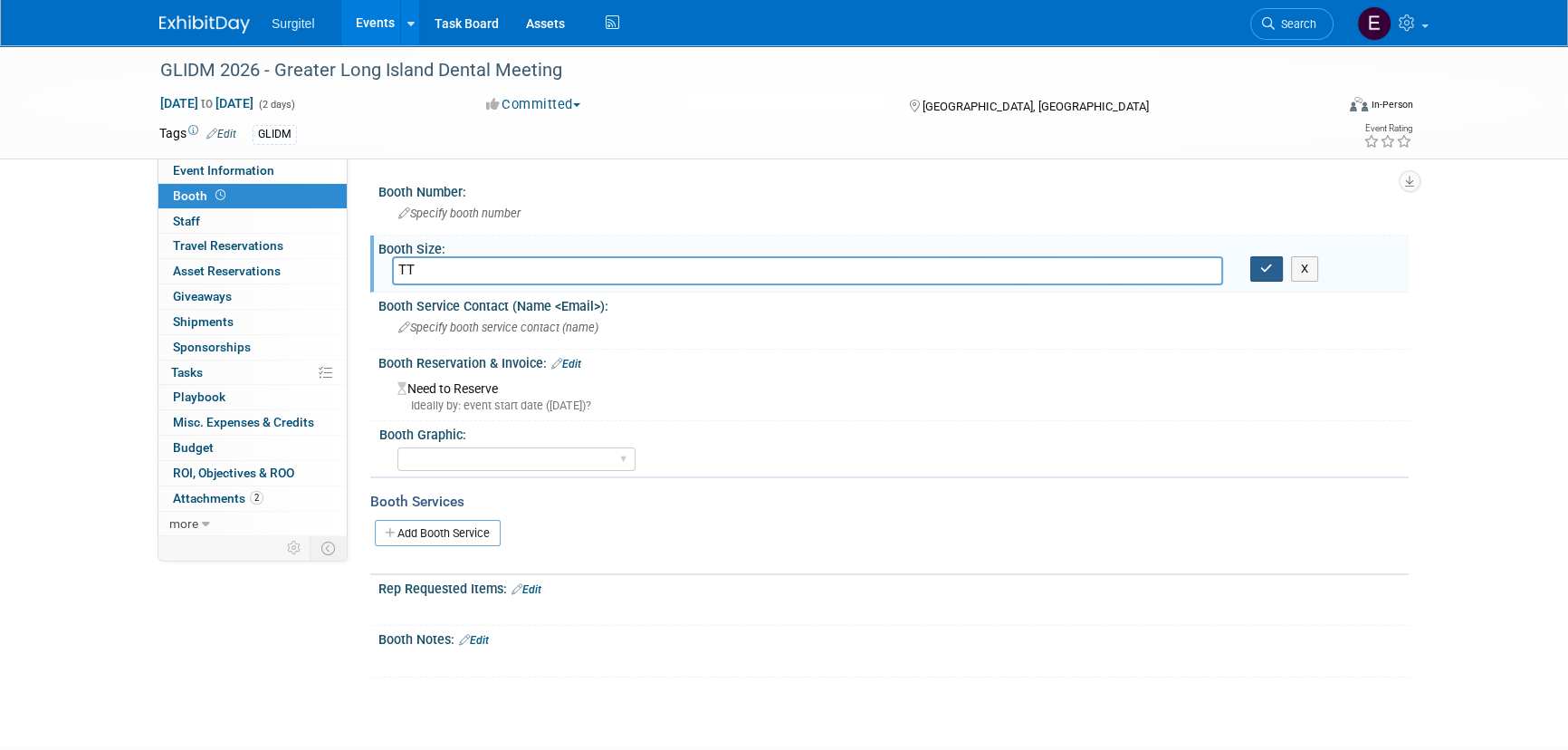
type input "TT"
click at [1270, 269] on icon "button" at bounding box center [1267, 269] width 13 height 12
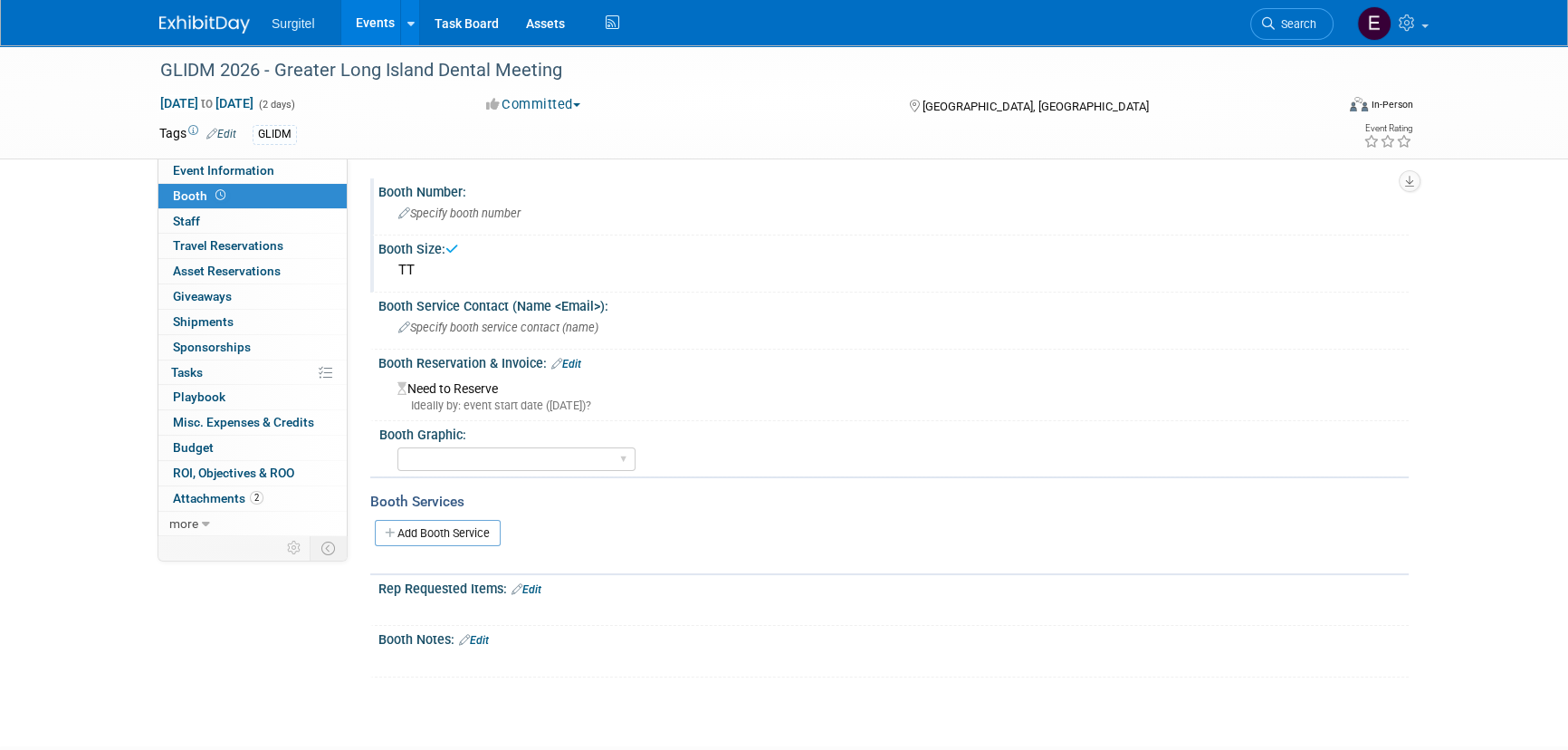
click at [452, 213] on span "Specify booth number" at bounding box center [459, 213] width 122 height 14
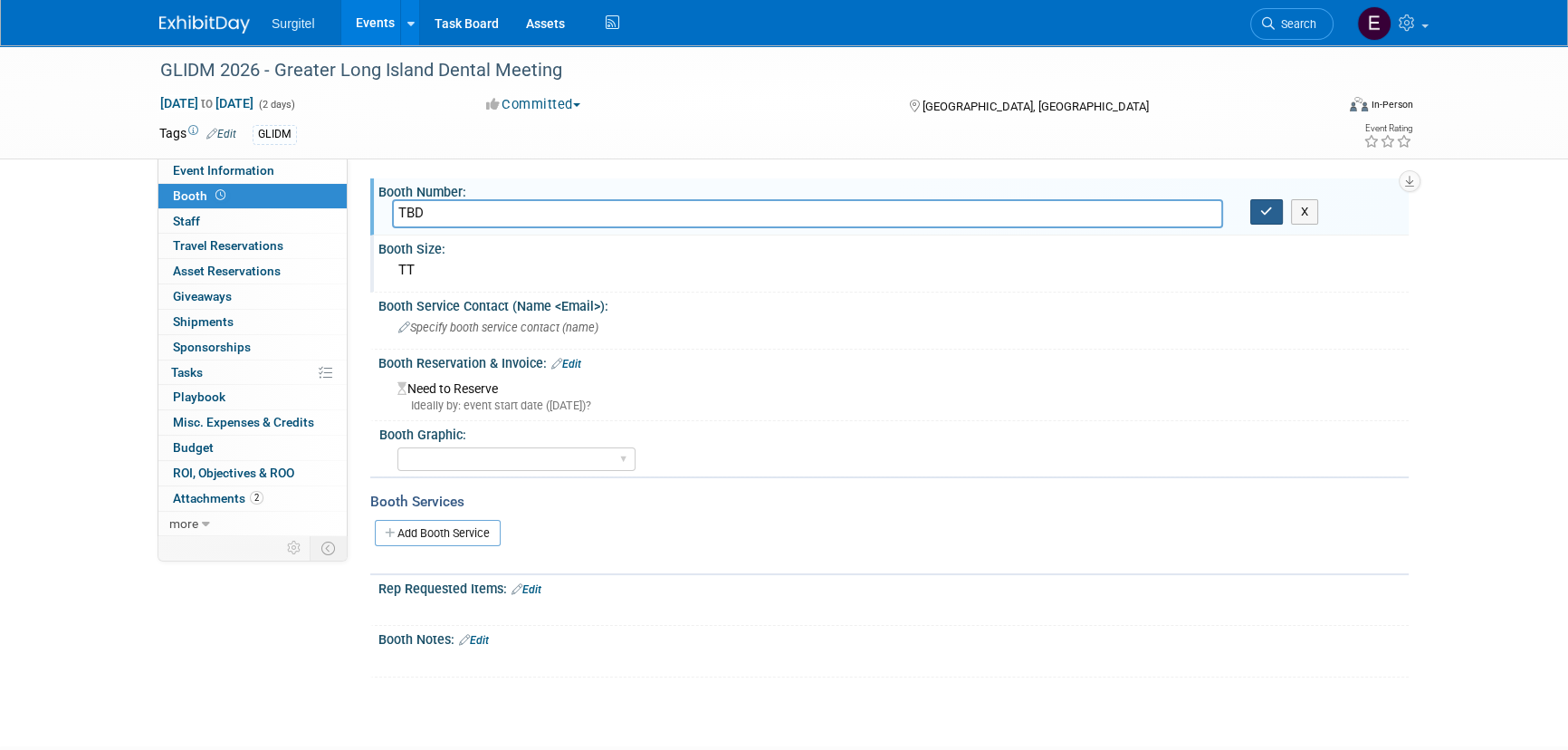
type input "TBD"
click at [1273, 206] on icon "button" at bounding box center [1267, 211] width 13 height 12
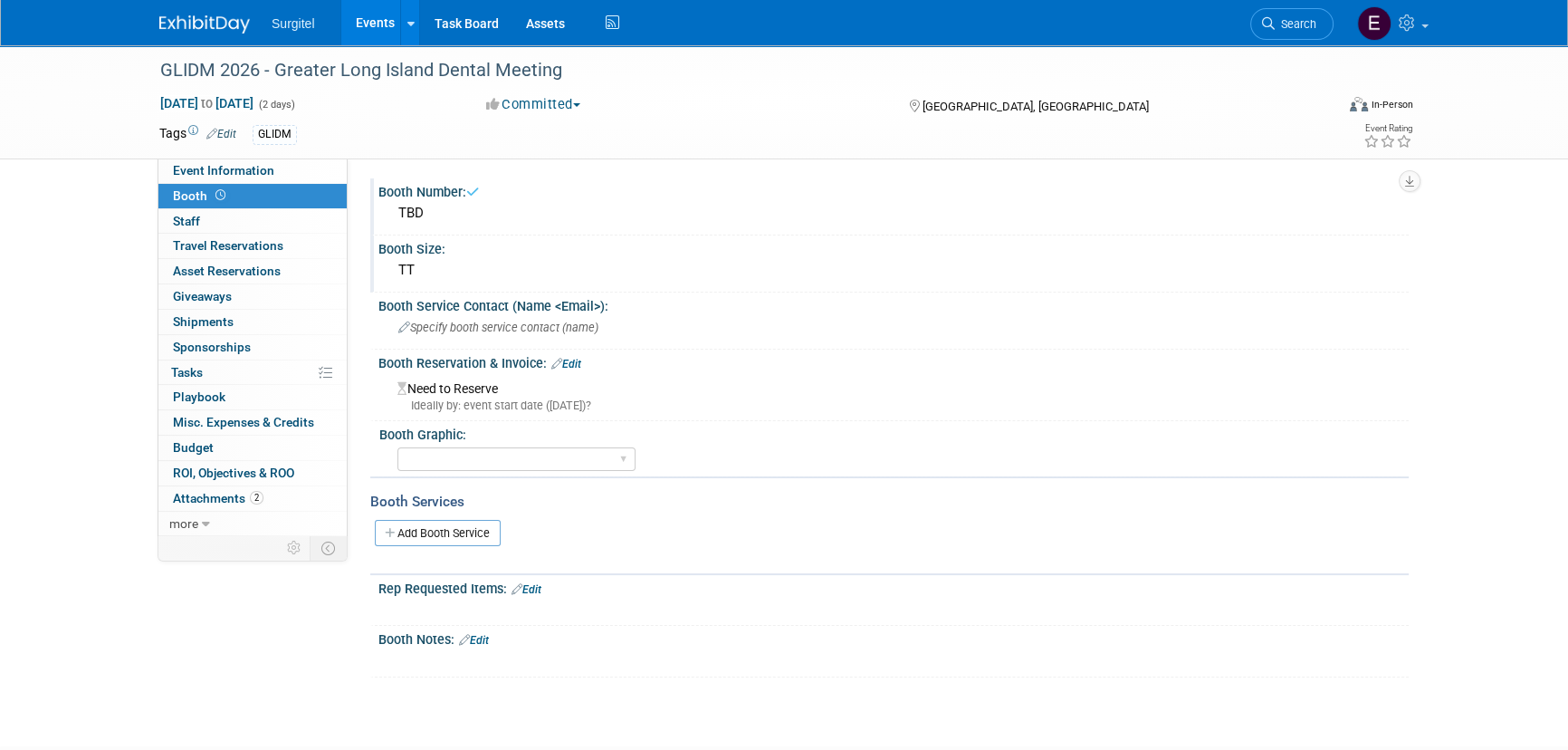
click at [579, 359] on link "Edit" at bounding box center [566, 364] width 30 height 13
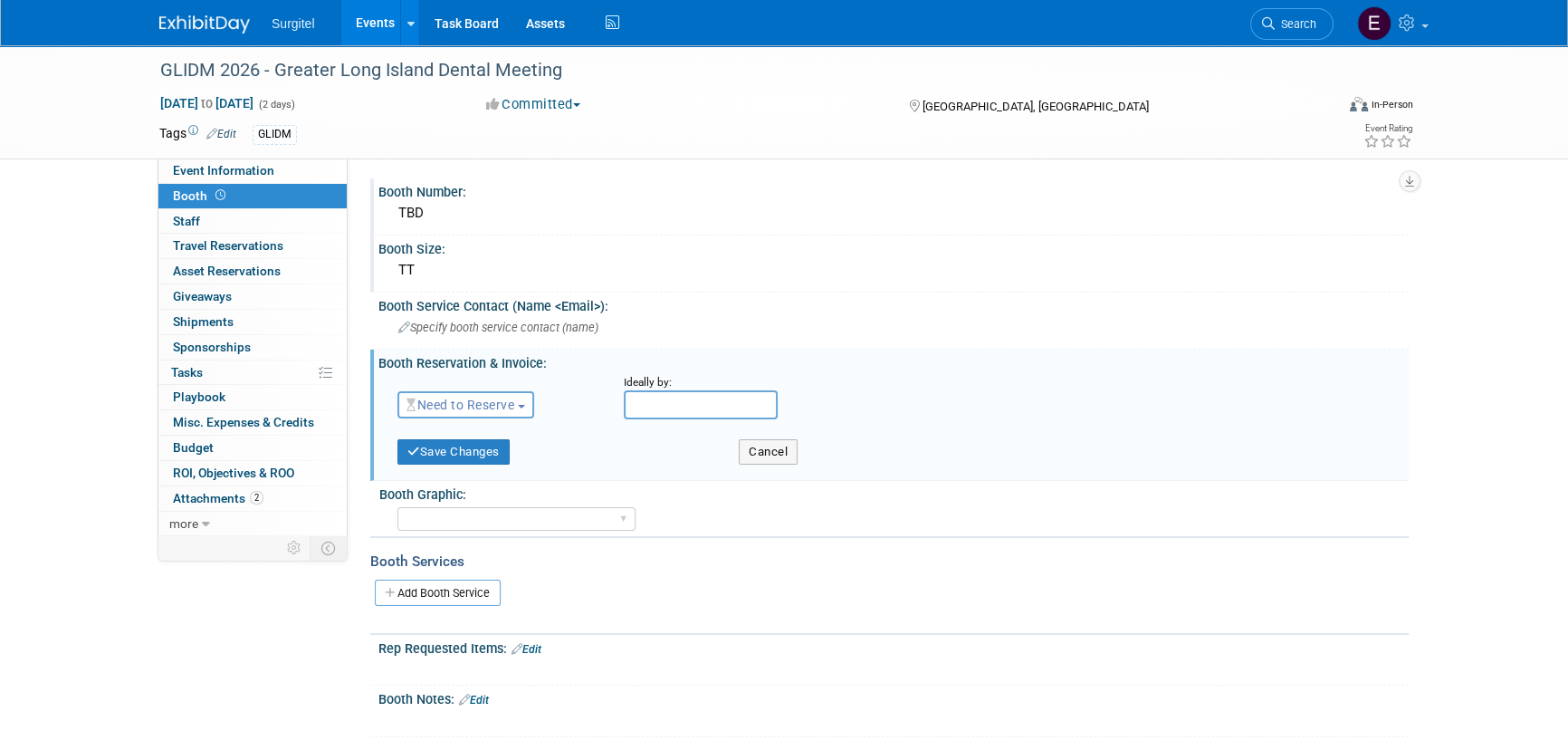
click at [507, 397] on span "Need to Reserve" at bounding box center [460, 405] width 107 height 15
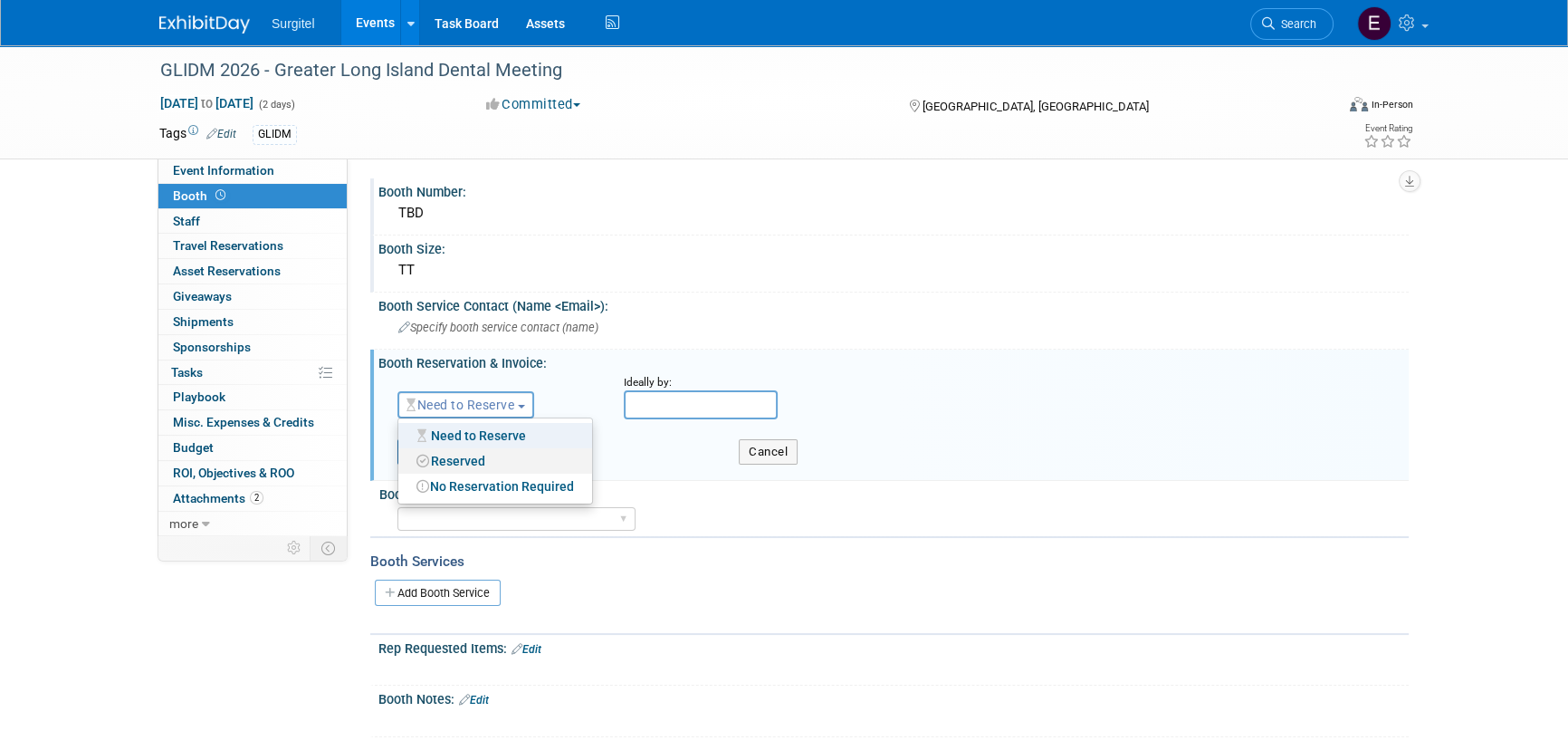
click at [504, 458] on link "Reserved" at bounding box center [495, 460] width 194 height 25
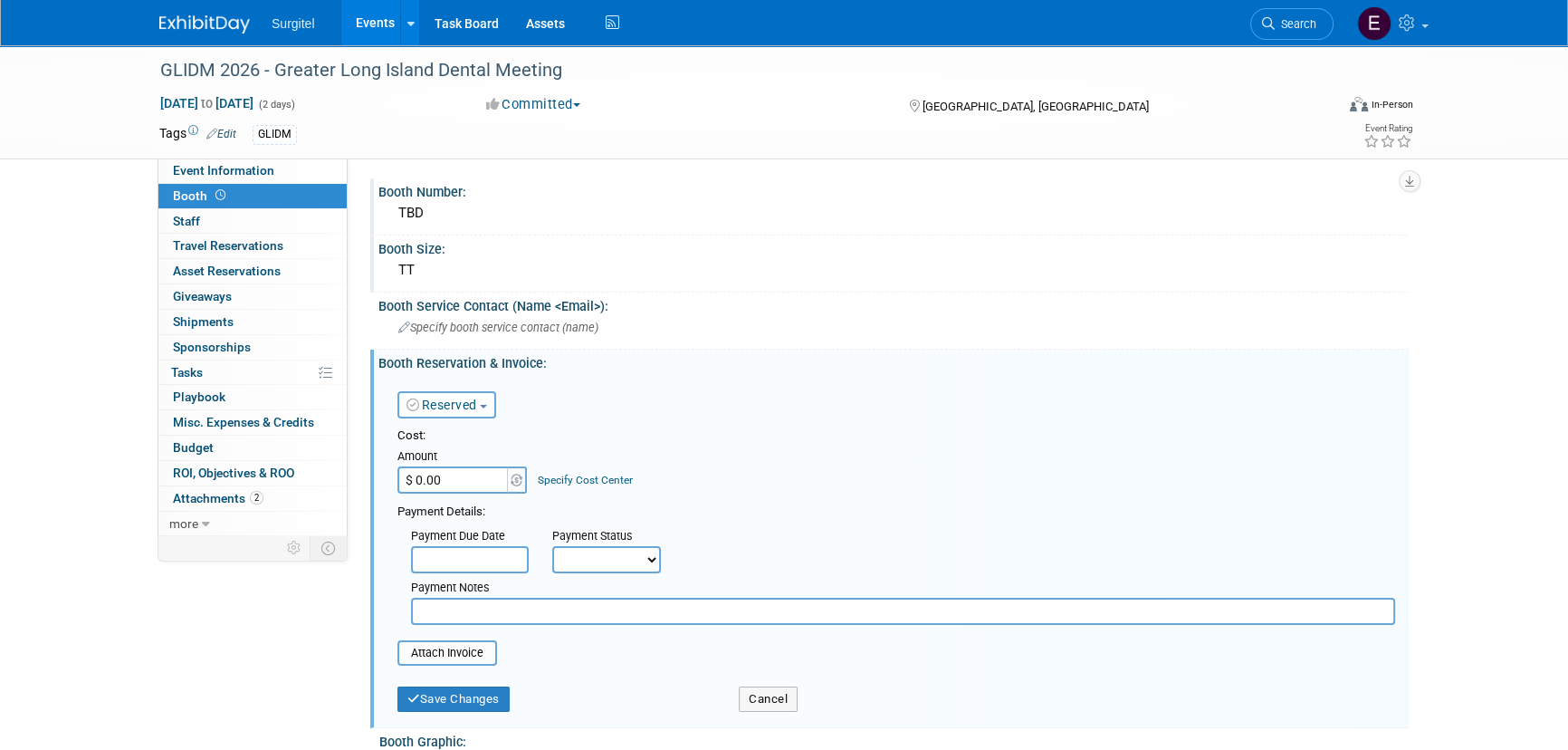
click at [494, 472] on input "$ 0.00" at bounding box center [454, 480] width 113 height 27
type input "$ 1,900.00"
click at [619, 556] on select "Not Paid Yet Partially Paid Paid in Full" at bounding box center [606, 559] width 108 height 27
select select "1"
click at [552, 546] on select "Not Paid Yet Partially Paid Paid in Full" at bounding box center [606, 559] width 108 height 27
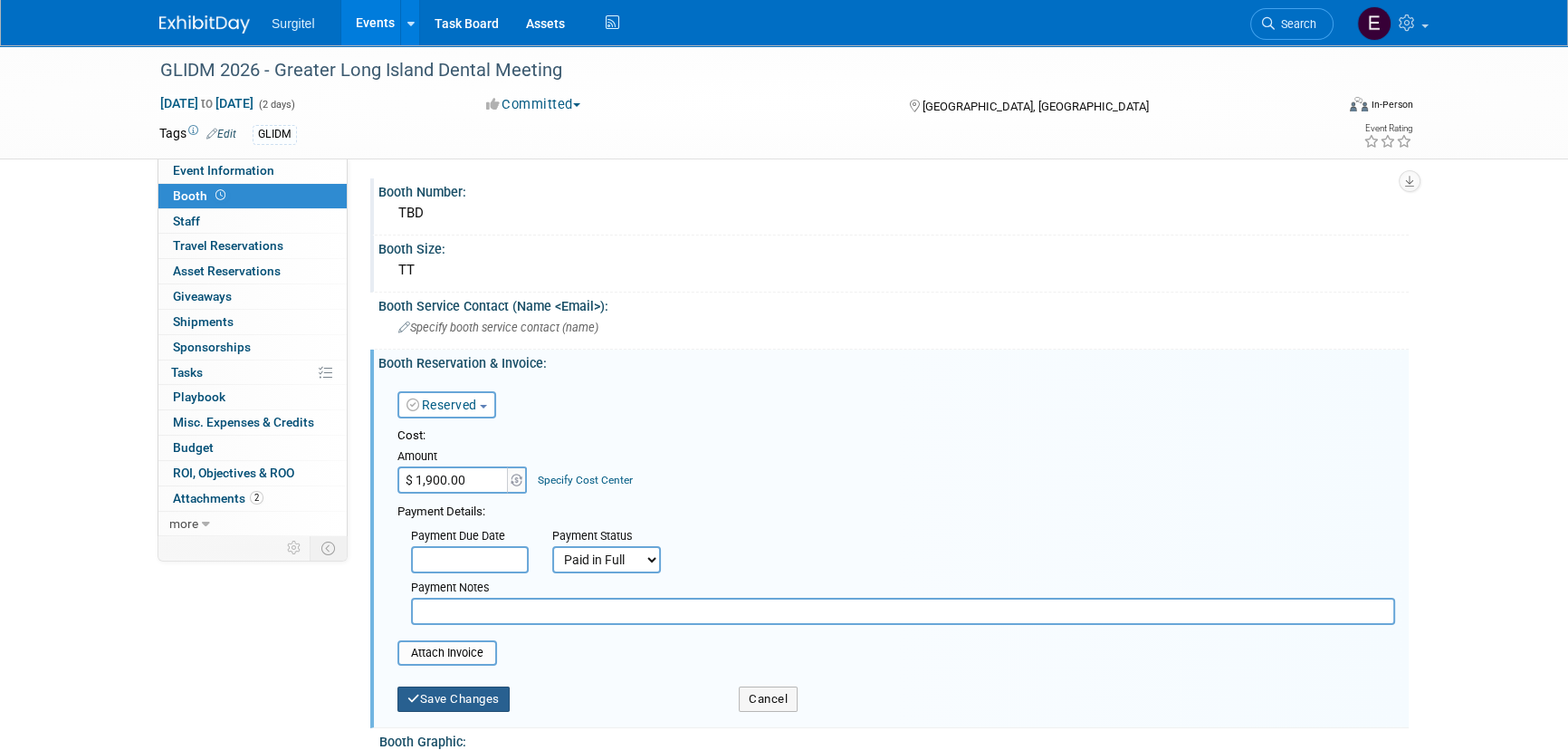
click at [451, 706] on button "Save Changes" at bounding box center [453, 698] width 112 height 25
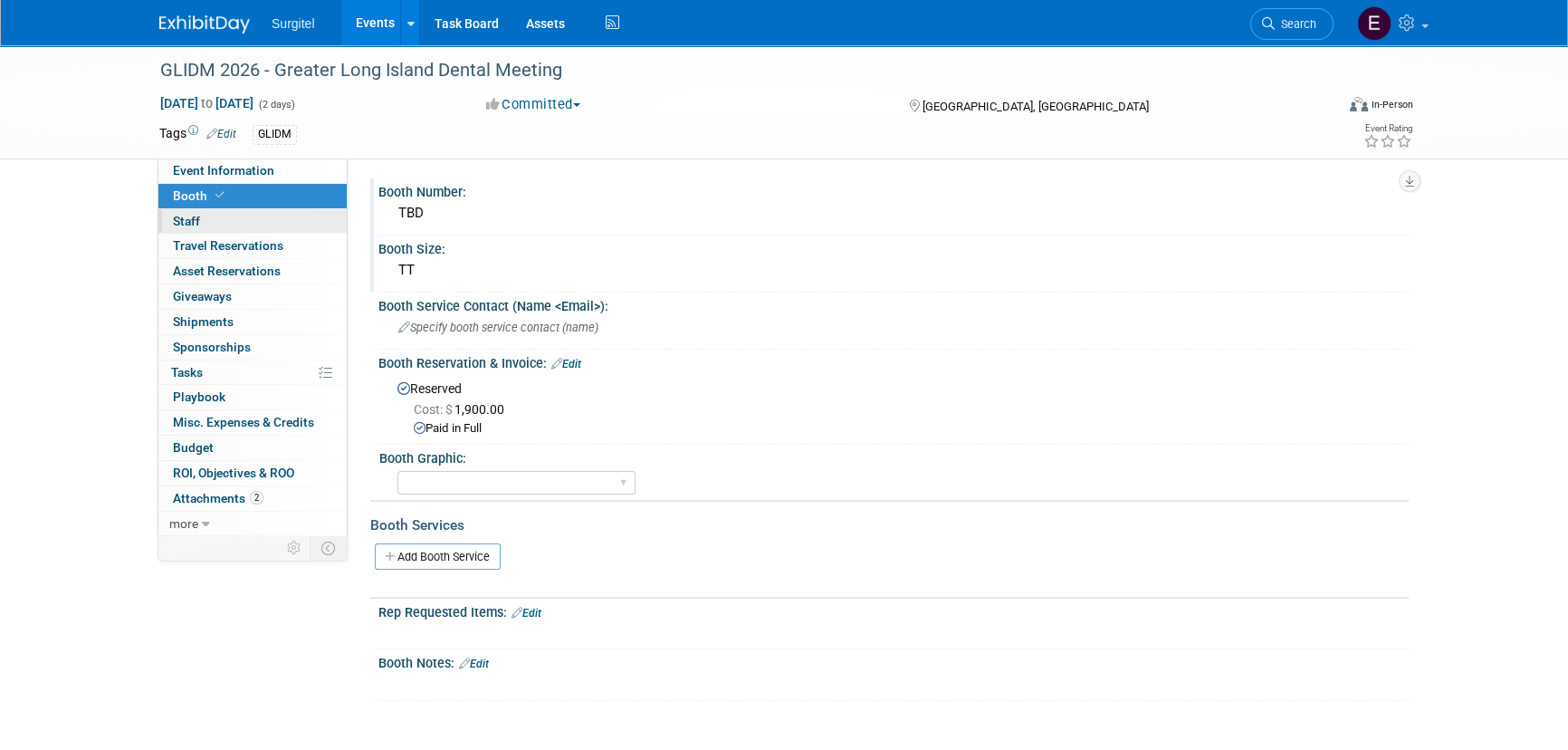
click at [191, 222] on span "Staff 0" at bounding box center [186, 221] width 27 height 15
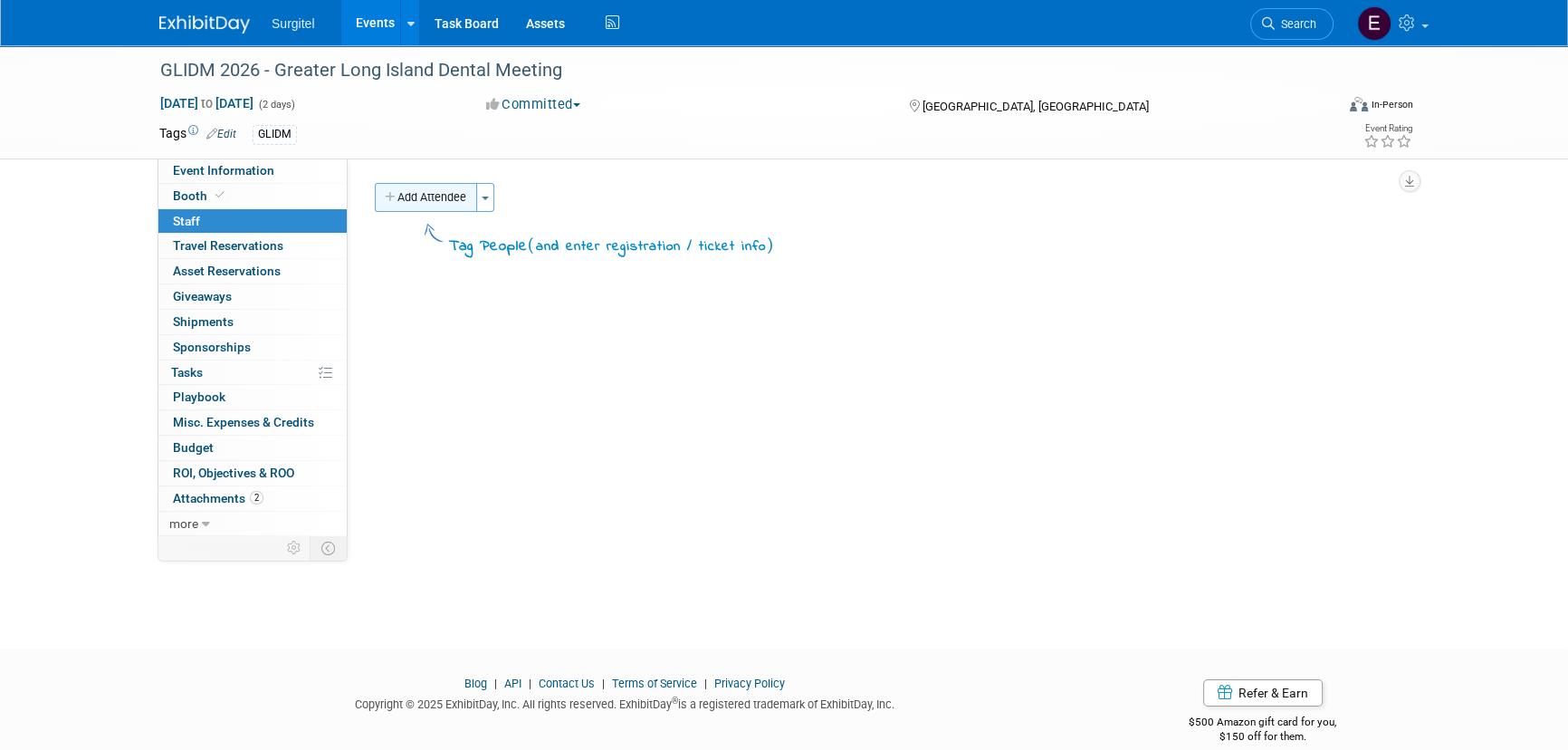
click at [428, 183] on button "Add Attendee" at bounding box center [426, 197] width 102 height 29
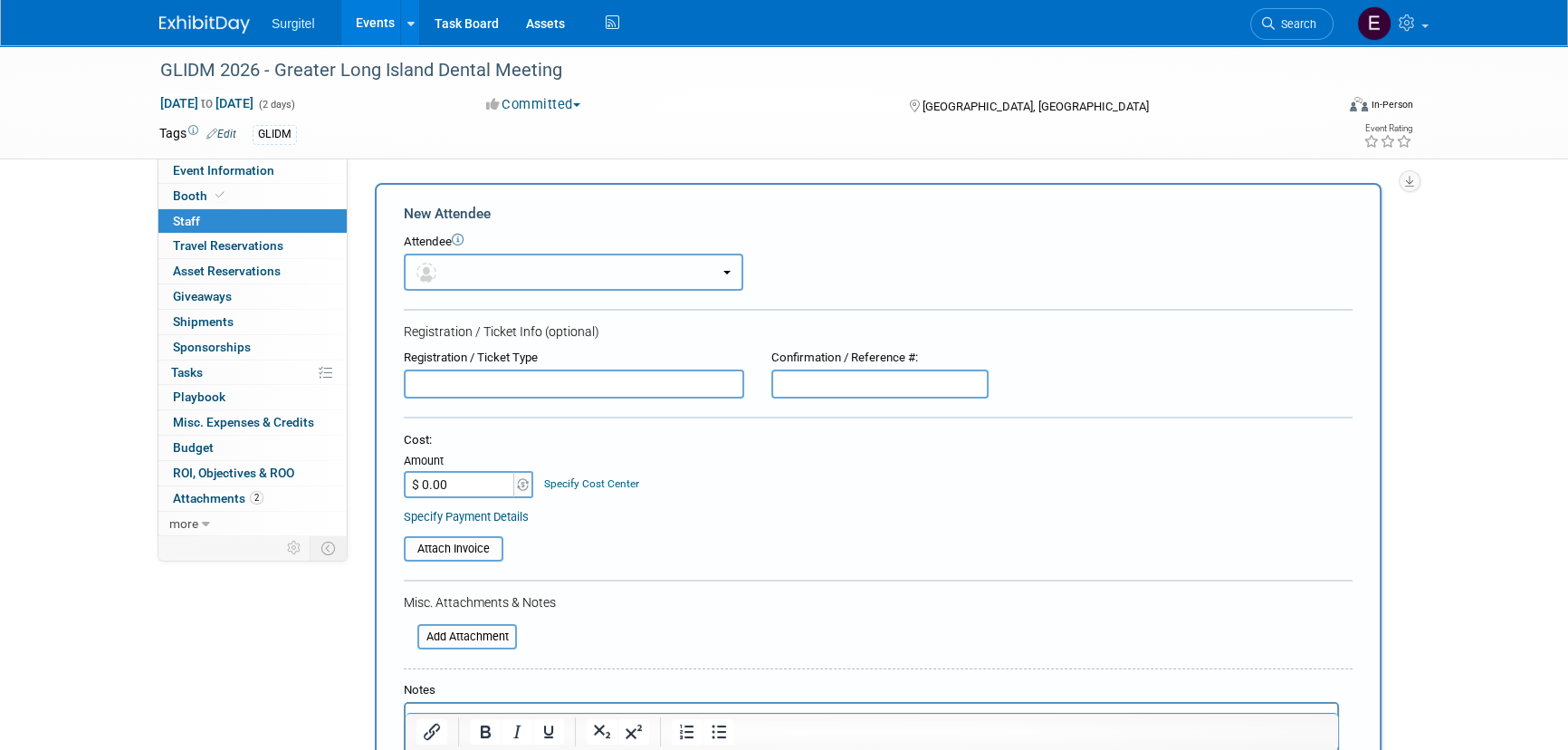
click at [469, 269] on button "button" at bounding box center [573, 272] width 340 height 37
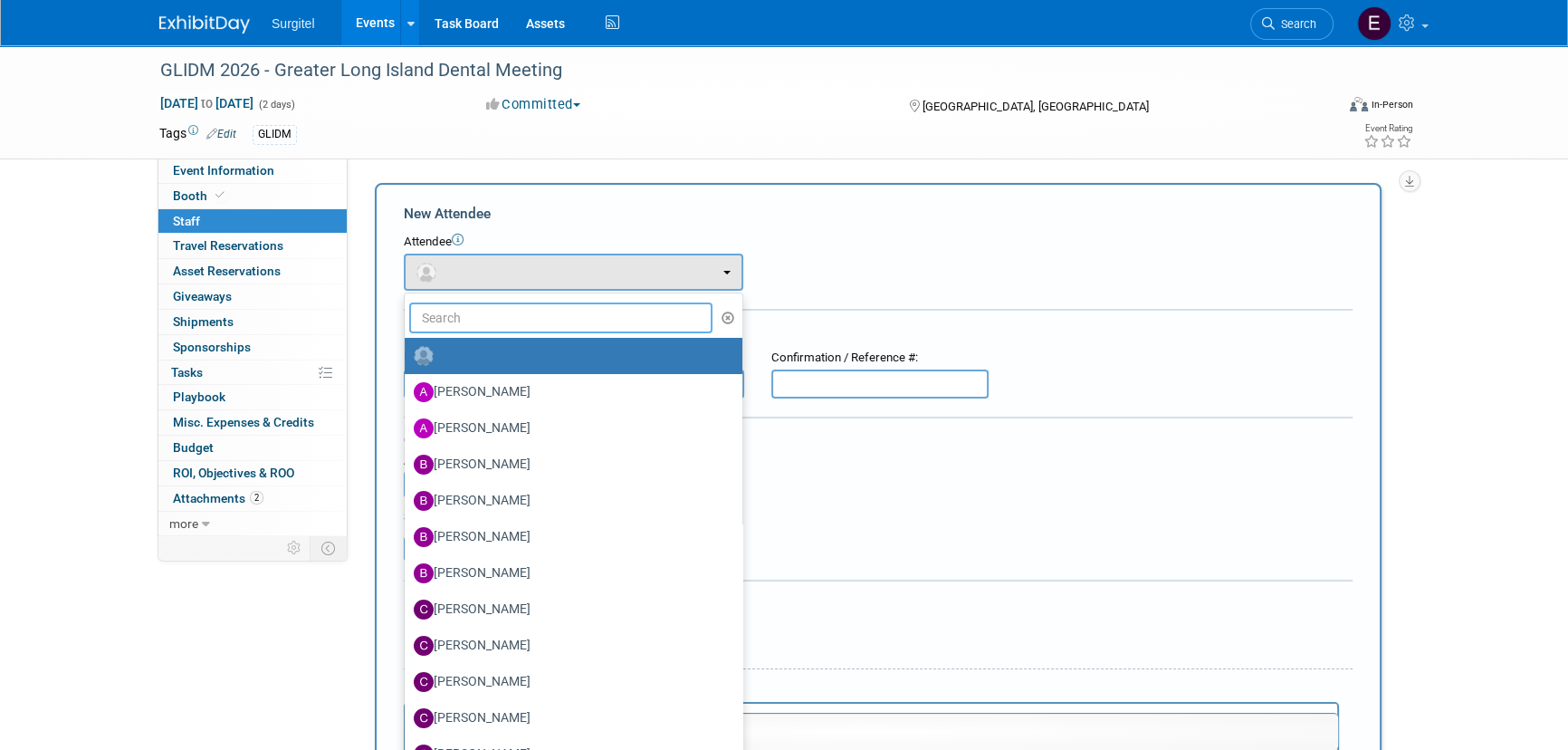
click at [507, 325] on input "text" at bounding box center [561, 318] width 304 height 31
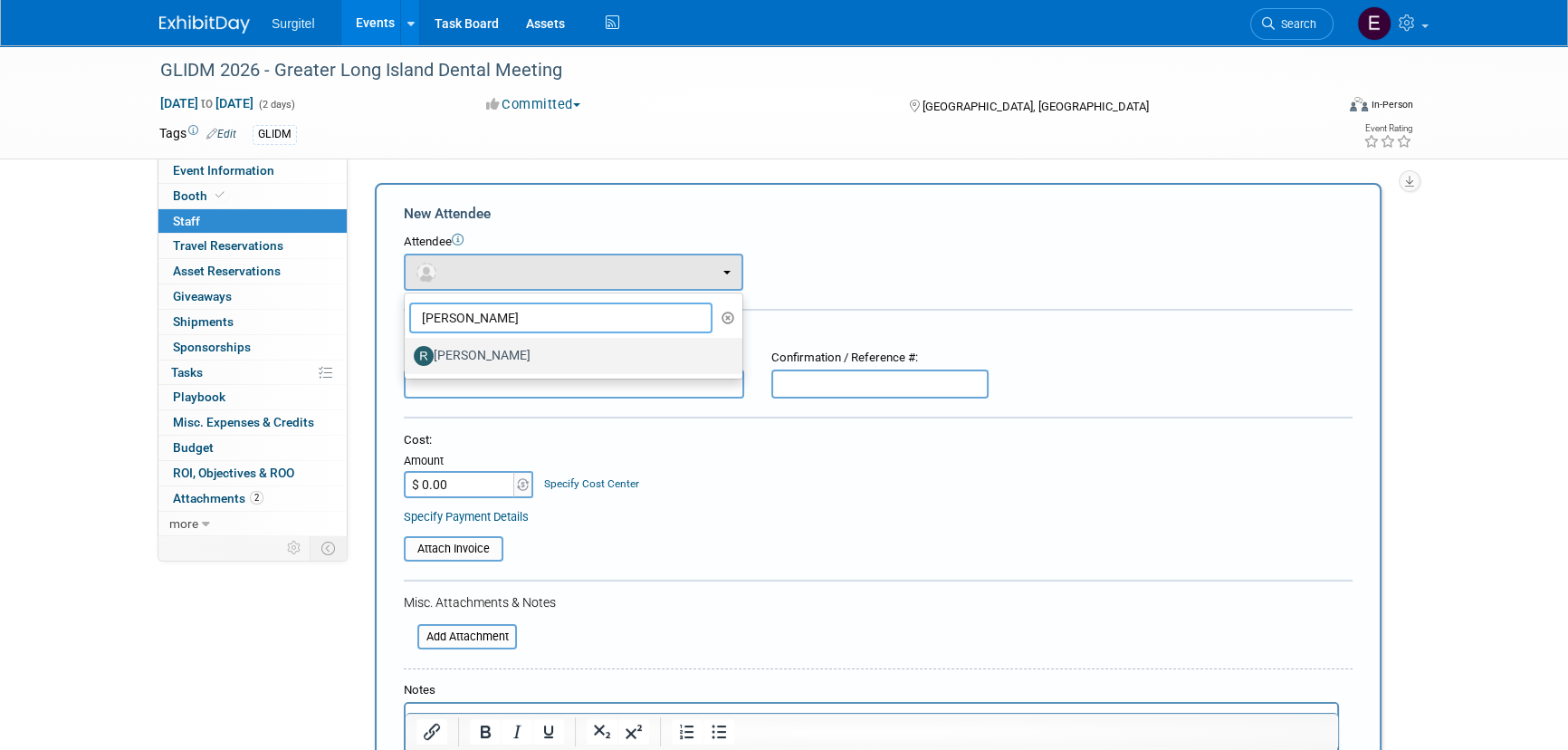
type input "robert"
click at [507, 362] on label "Robert Meehan" at bounding box center [569, 356] width 310 height 29
click at [408, 359] on input "Robert Meehan" at bounding box center [401, 353] width 12 height 12
select select "2c8bc1c9-0368-4475-a556-8014aadf6a3d"
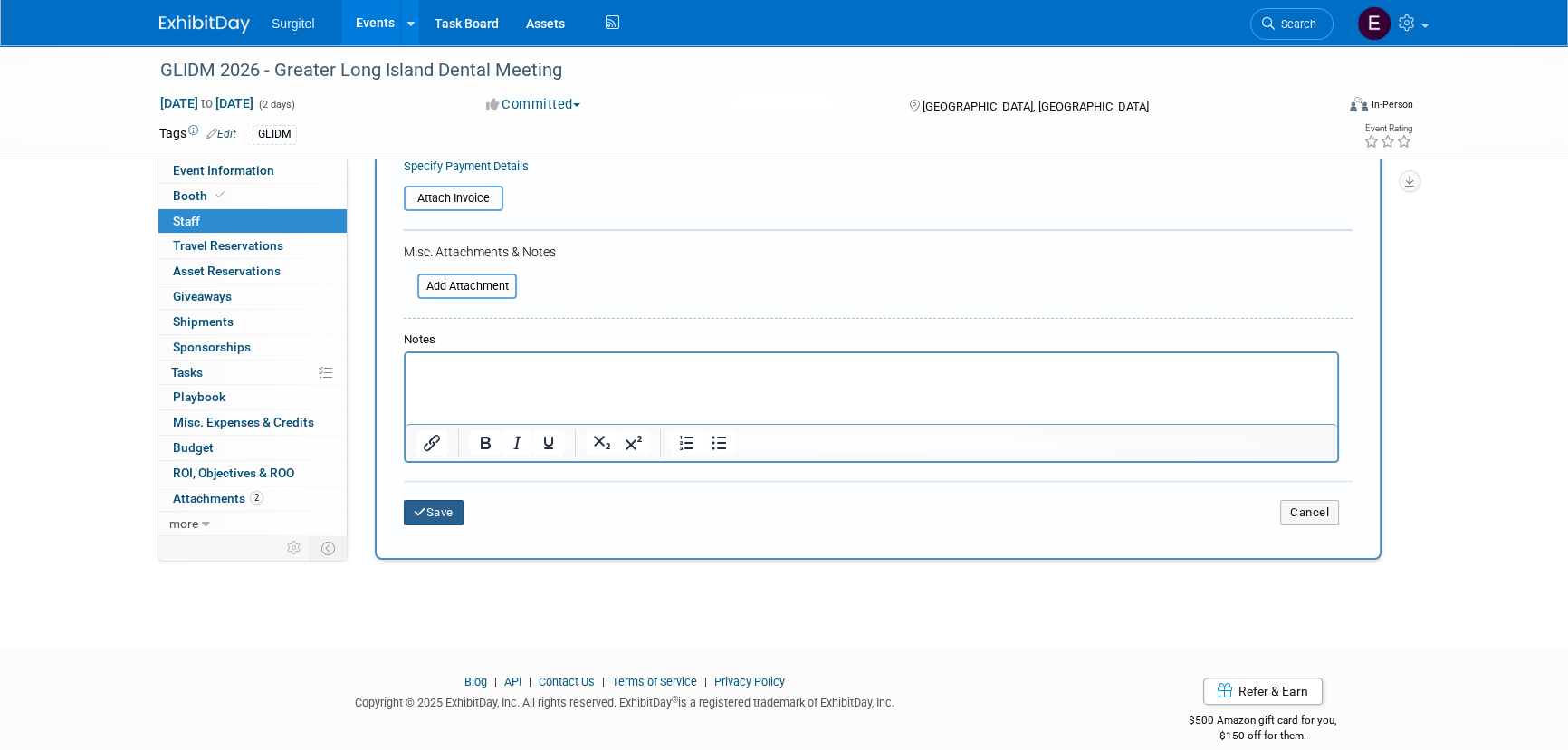
click at [451, 503] on button "Save" at bounding box center [433, 512] width 60 height 25
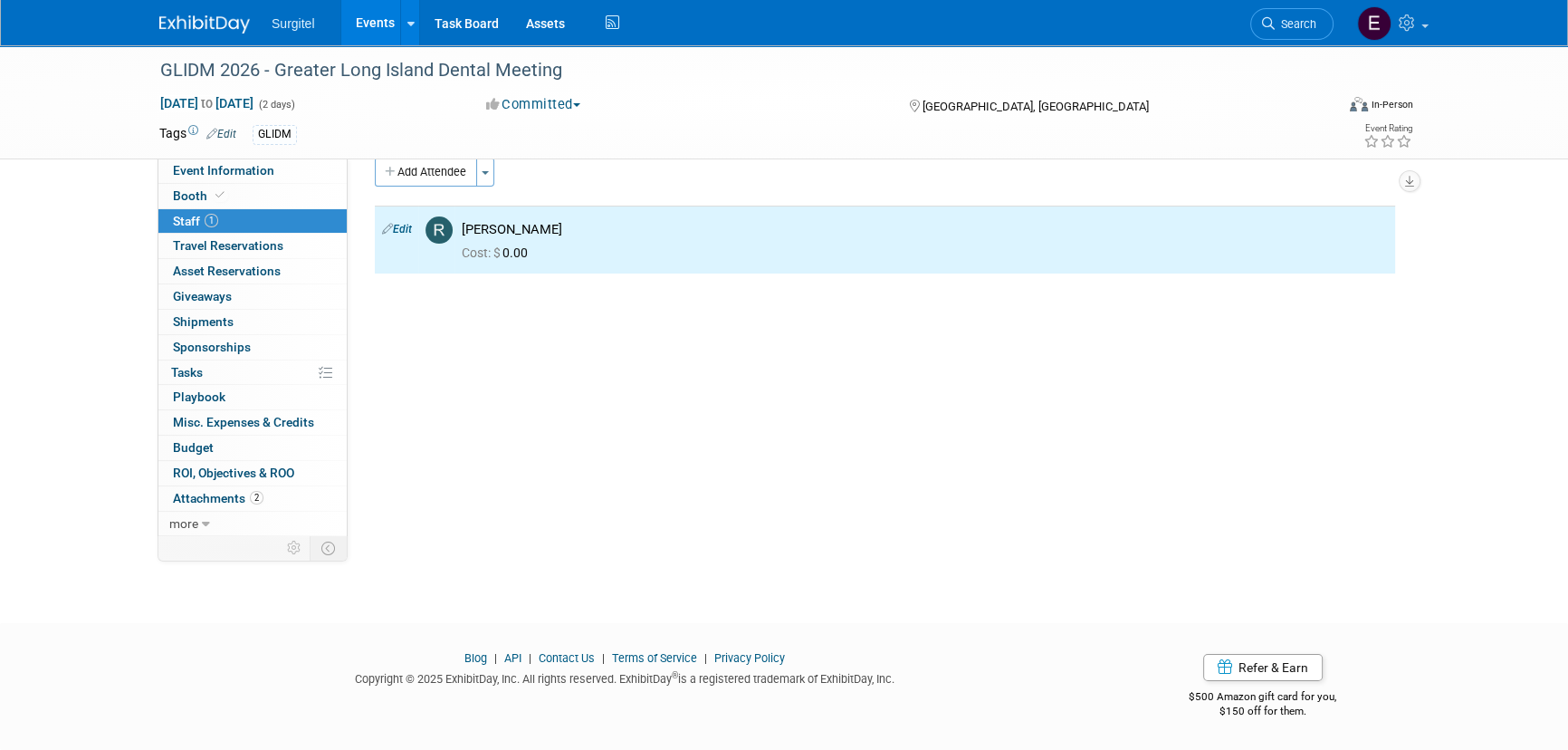
click at [375, 17] on link "Events" at bounding box center [374, 22] width 66 height 45
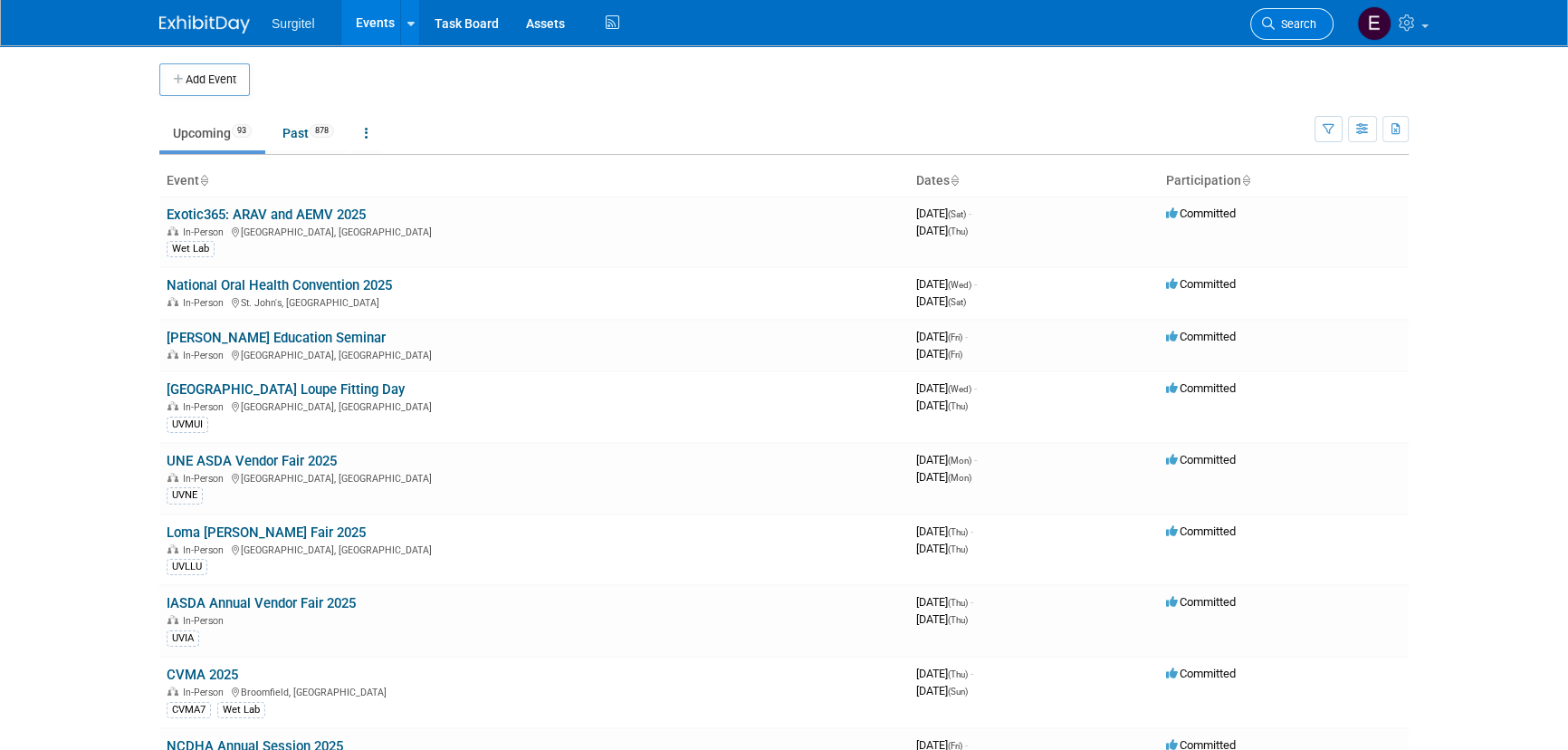
click at [1307, 16] on link "Search" at bounding box center [1292, 24] width 83 height 31
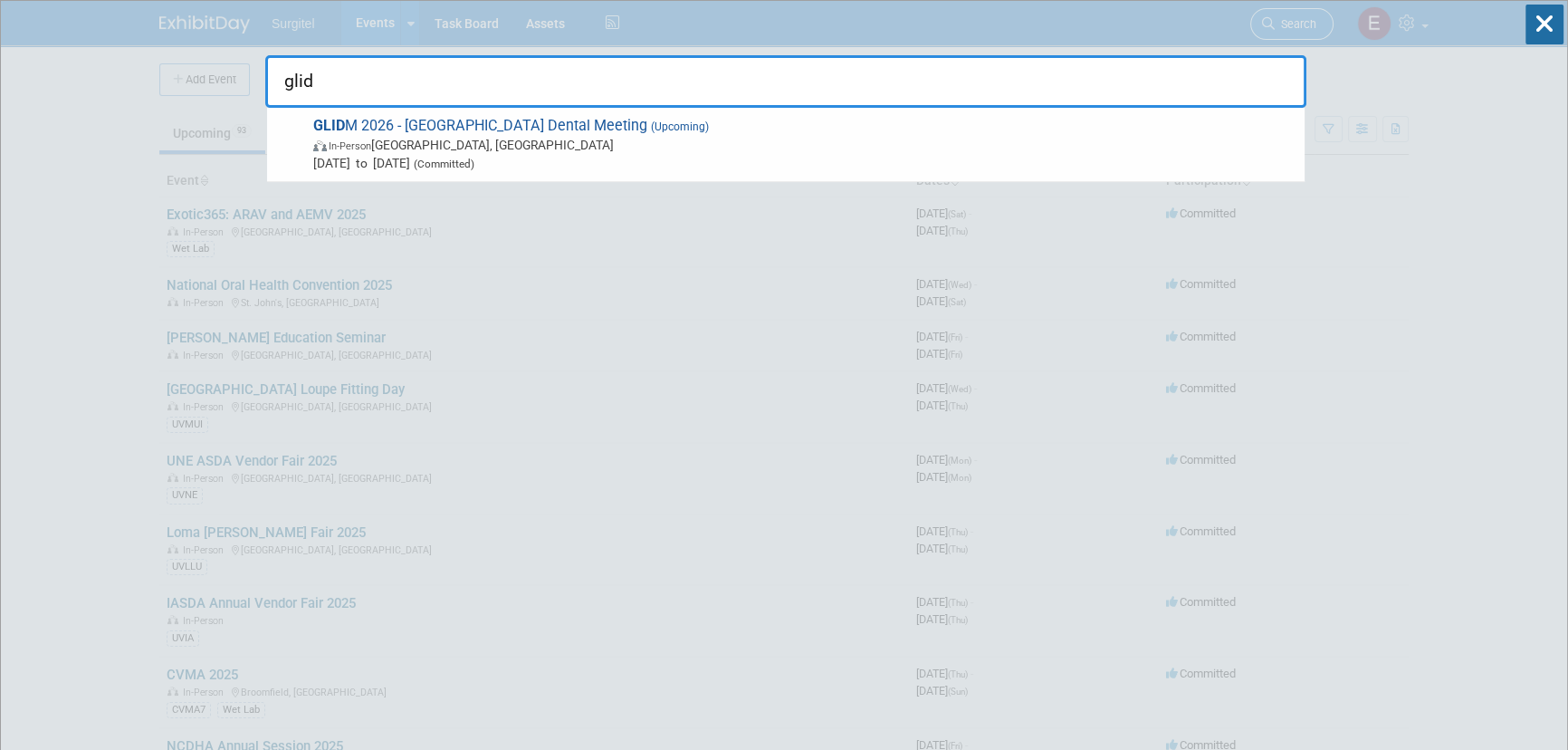
type input "glidm"
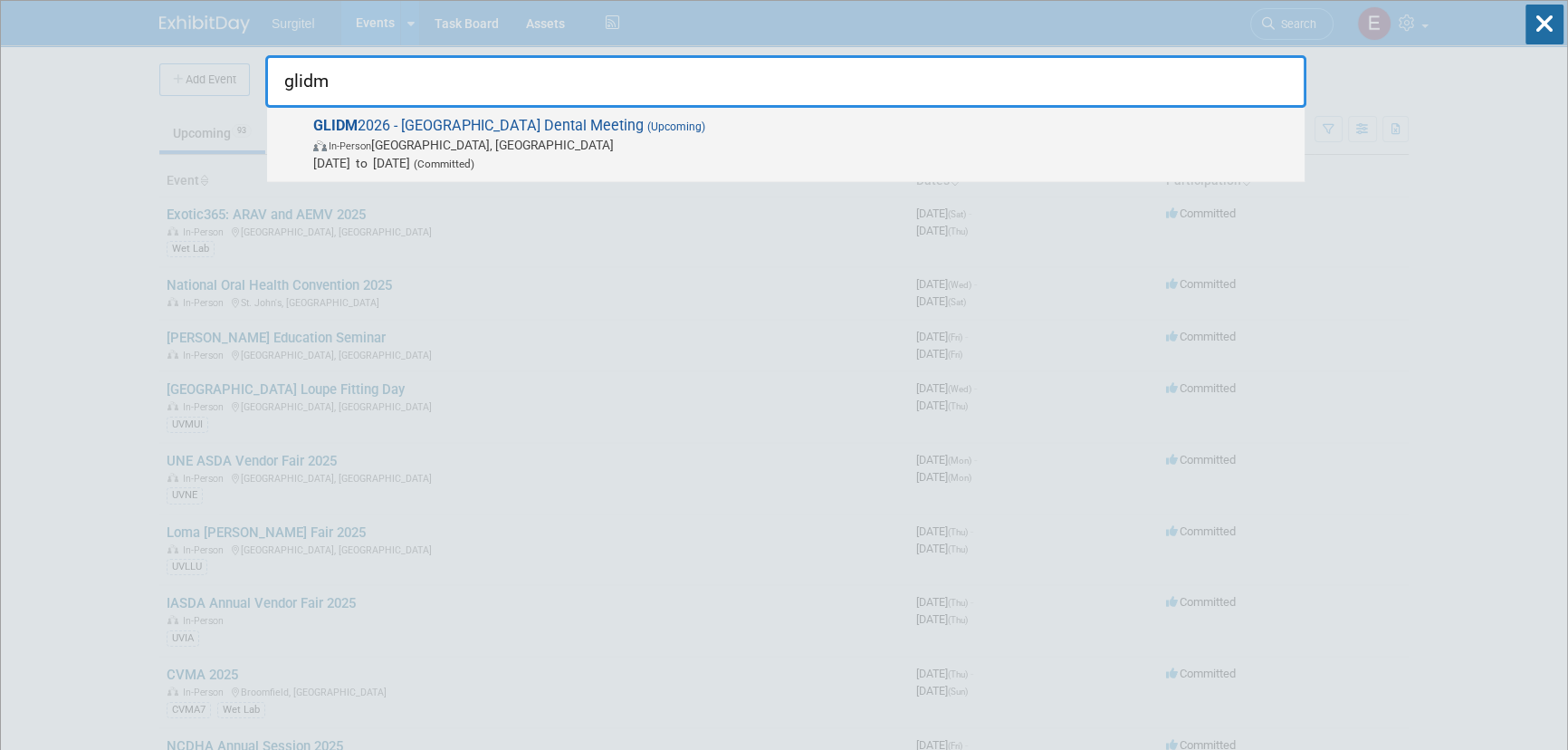
click at [771, 136] on span "In-Person [GEOGRAPHIC_DATA], [GEOGRAPHIC_DATA]" at bounding box center [804, 145] width 983 height 19
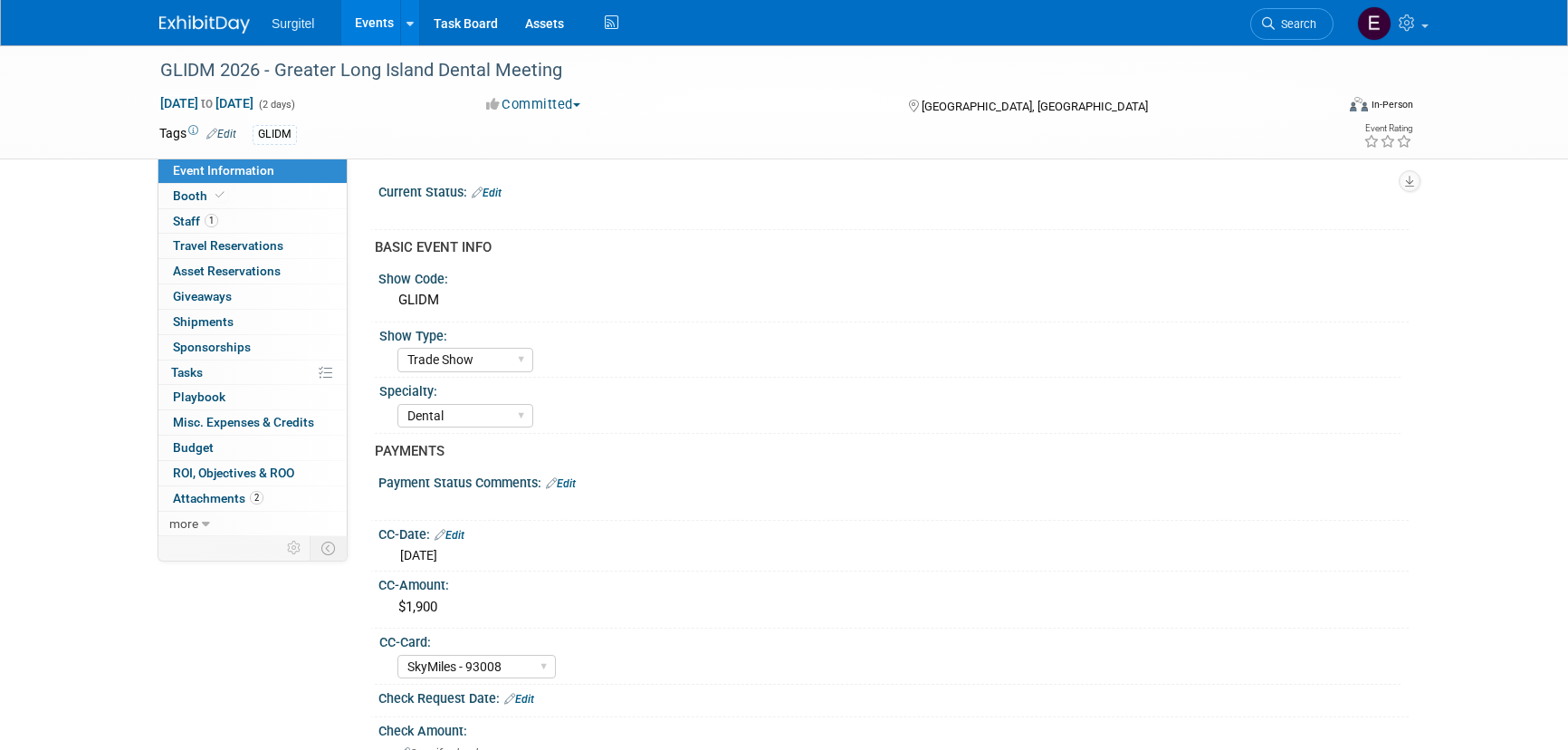
select select "Trade Show"
select select "Dental"
select select "SkyMiles - 93008"
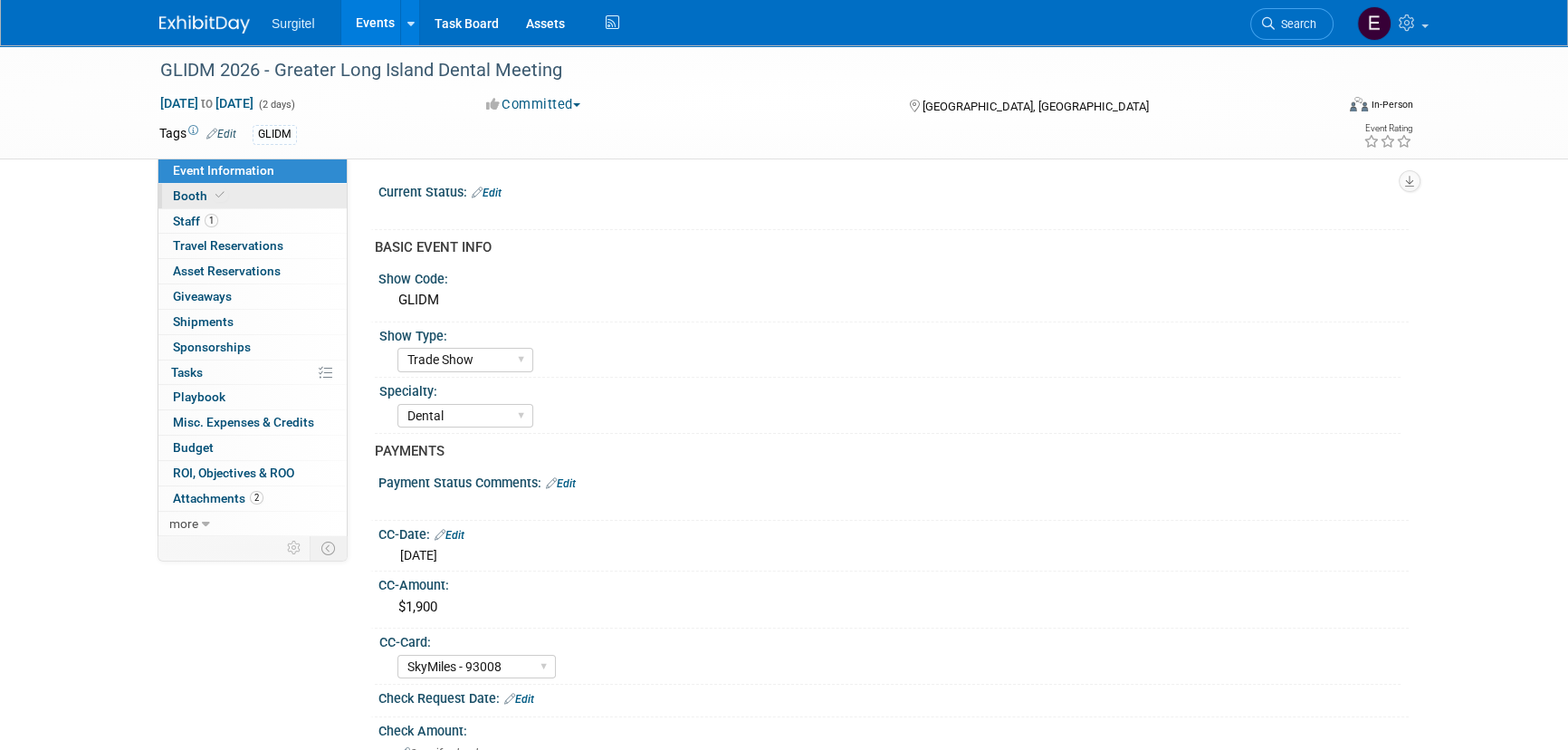
click at [264, 200] on link "Booth" at bounding box center [252, 195] width 188 height 24
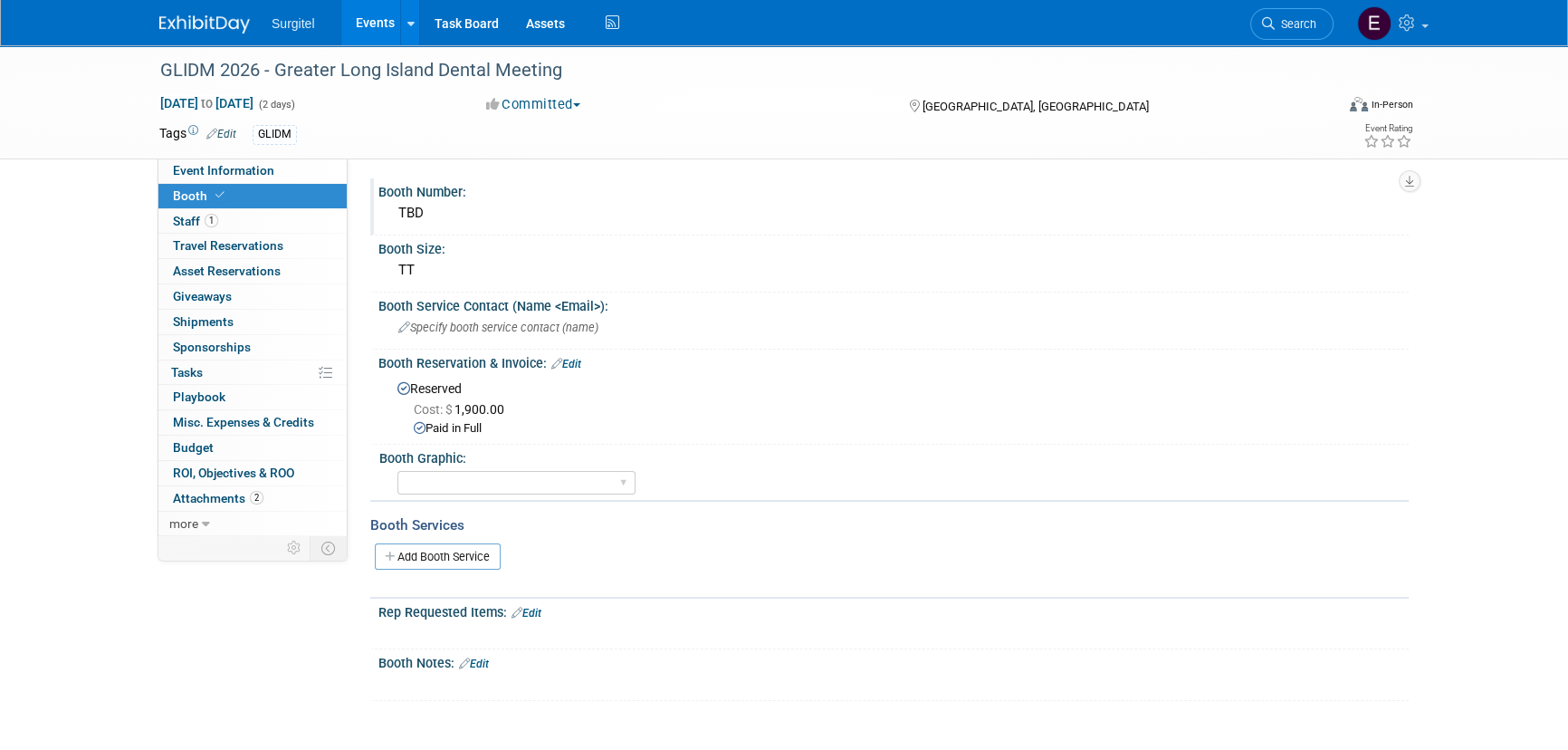
click at [455, 206] on div "TBD" at bounding box center [893, 213] width 1003 height 28
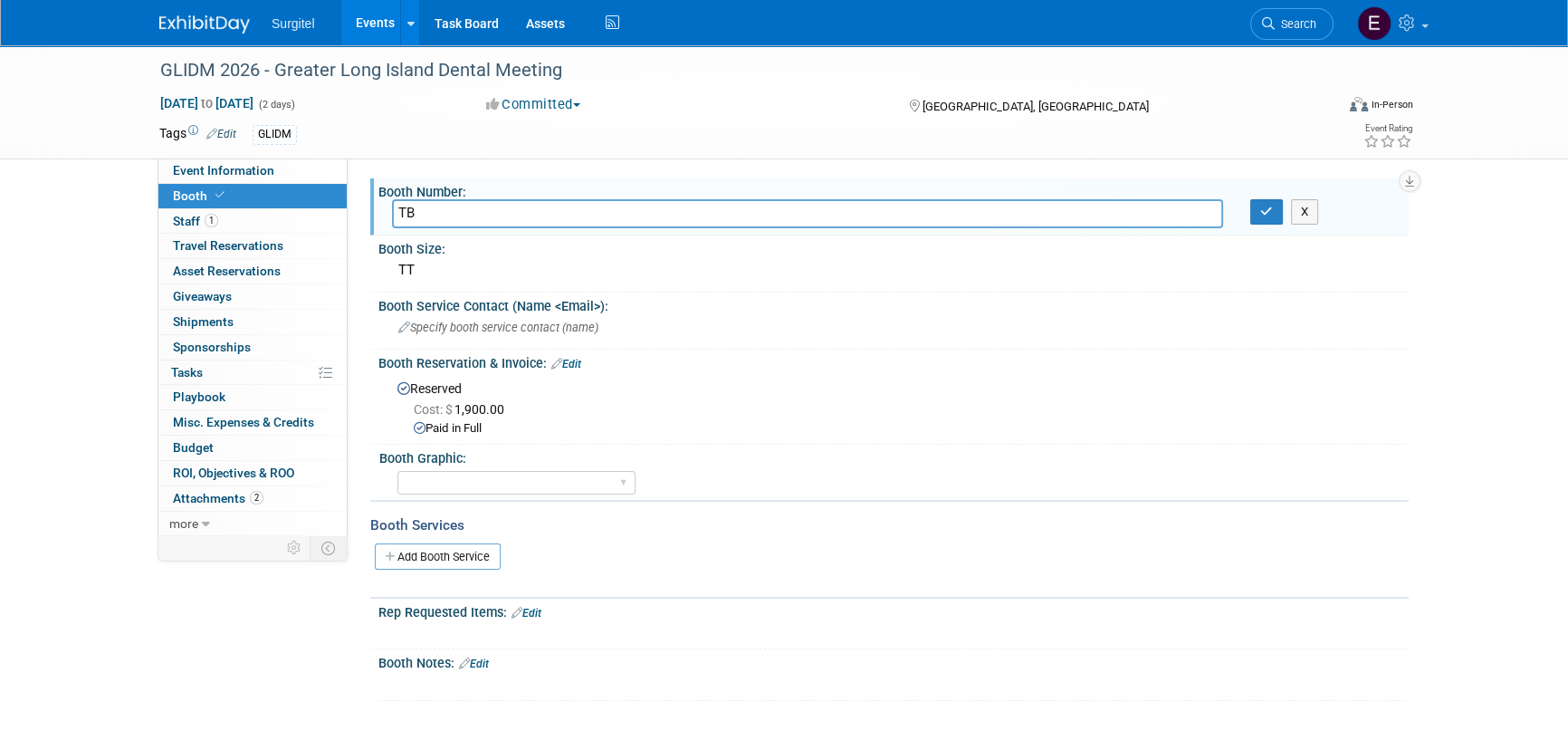
type input "T"
type input "19"
click at [1248, 219] on div "X" at bounding box center [1323, 211] width 172 height 25
click at [1270, 215] on icon "button" at bounding box center [1267, 211] width 13 height 12
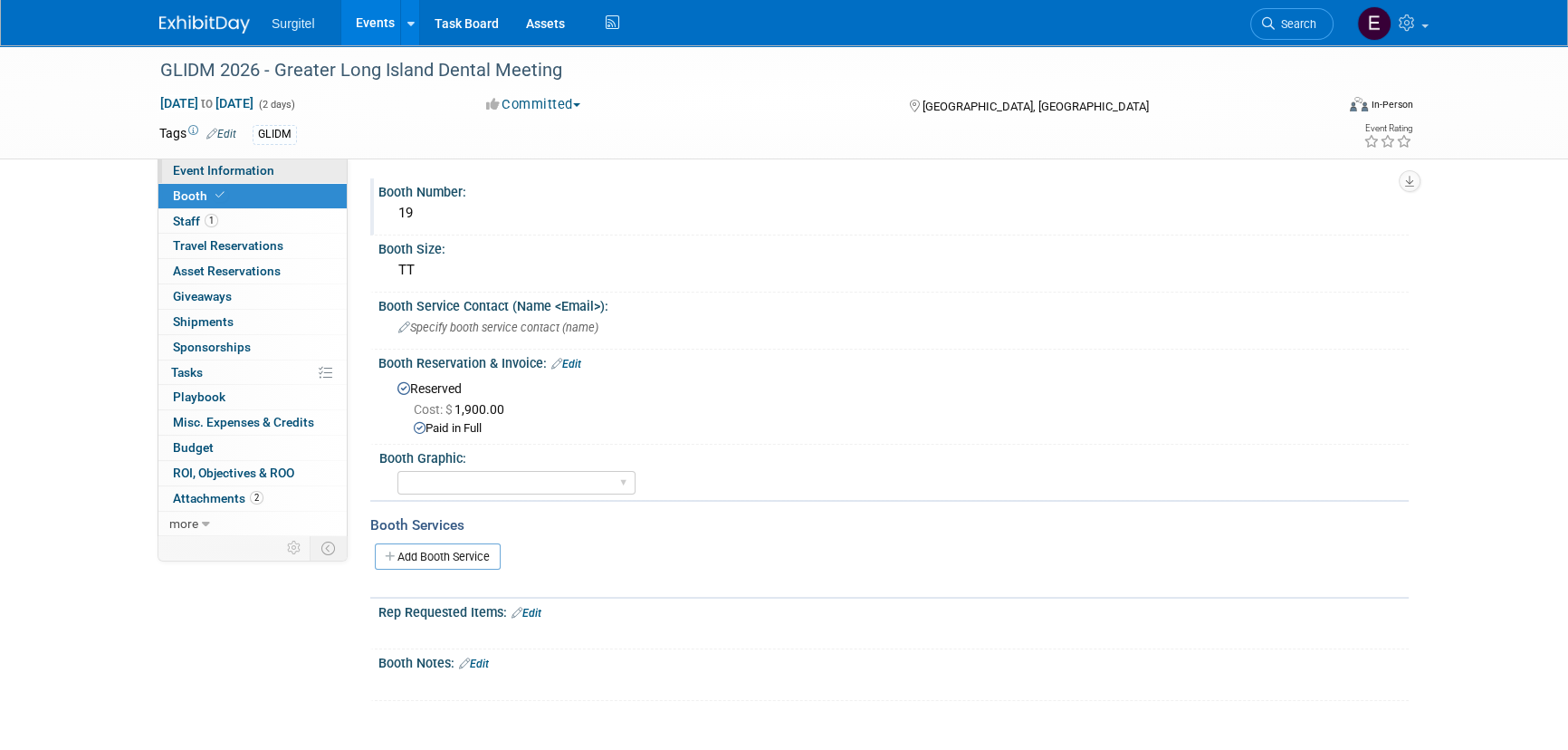
click at [245, 175] on span "Event Information" at bounding box center [224, 170] width 102 height 15
select select "Trade Show"
select select "Dental"
select select "SkyMiles - 93008"
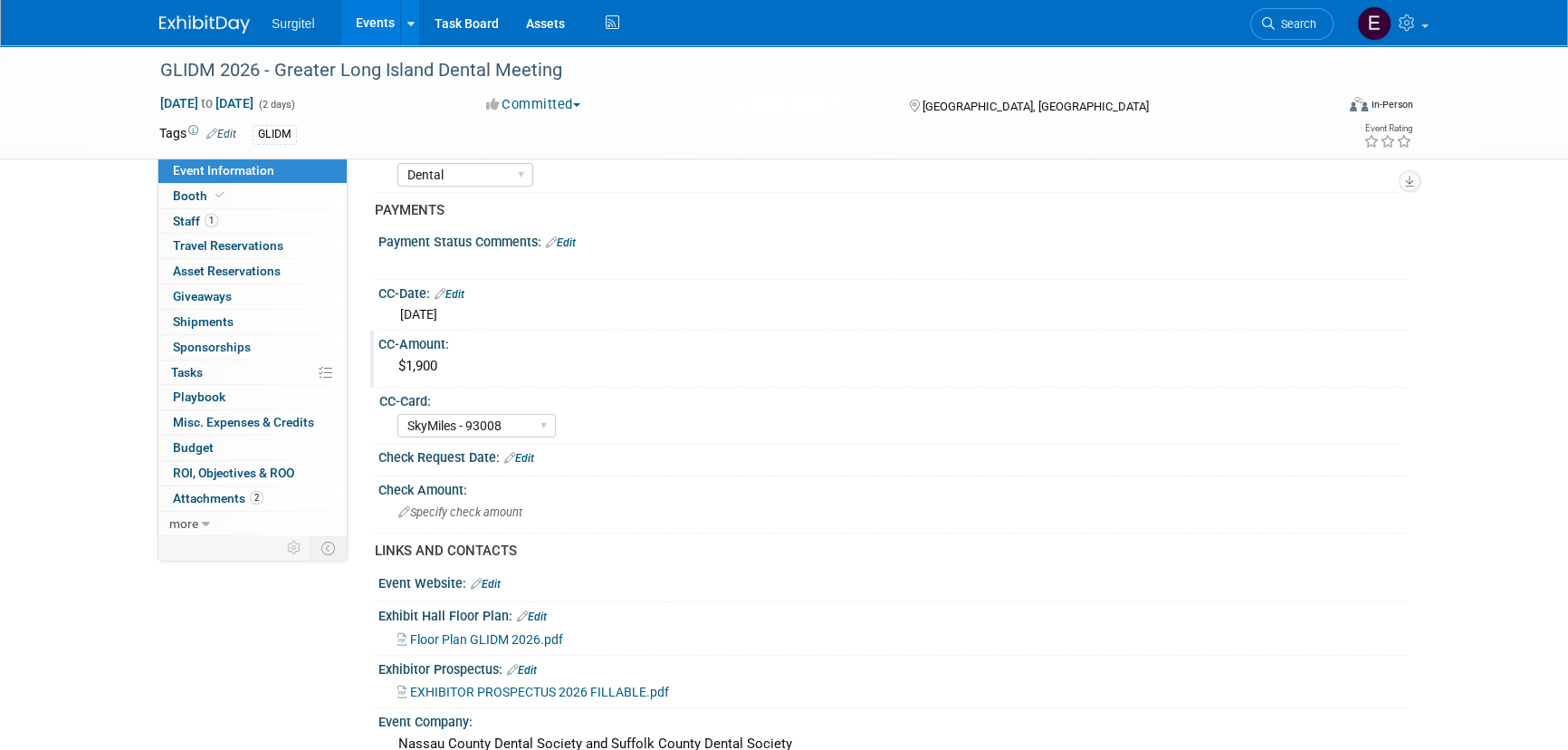
scroll to position [246, 0]
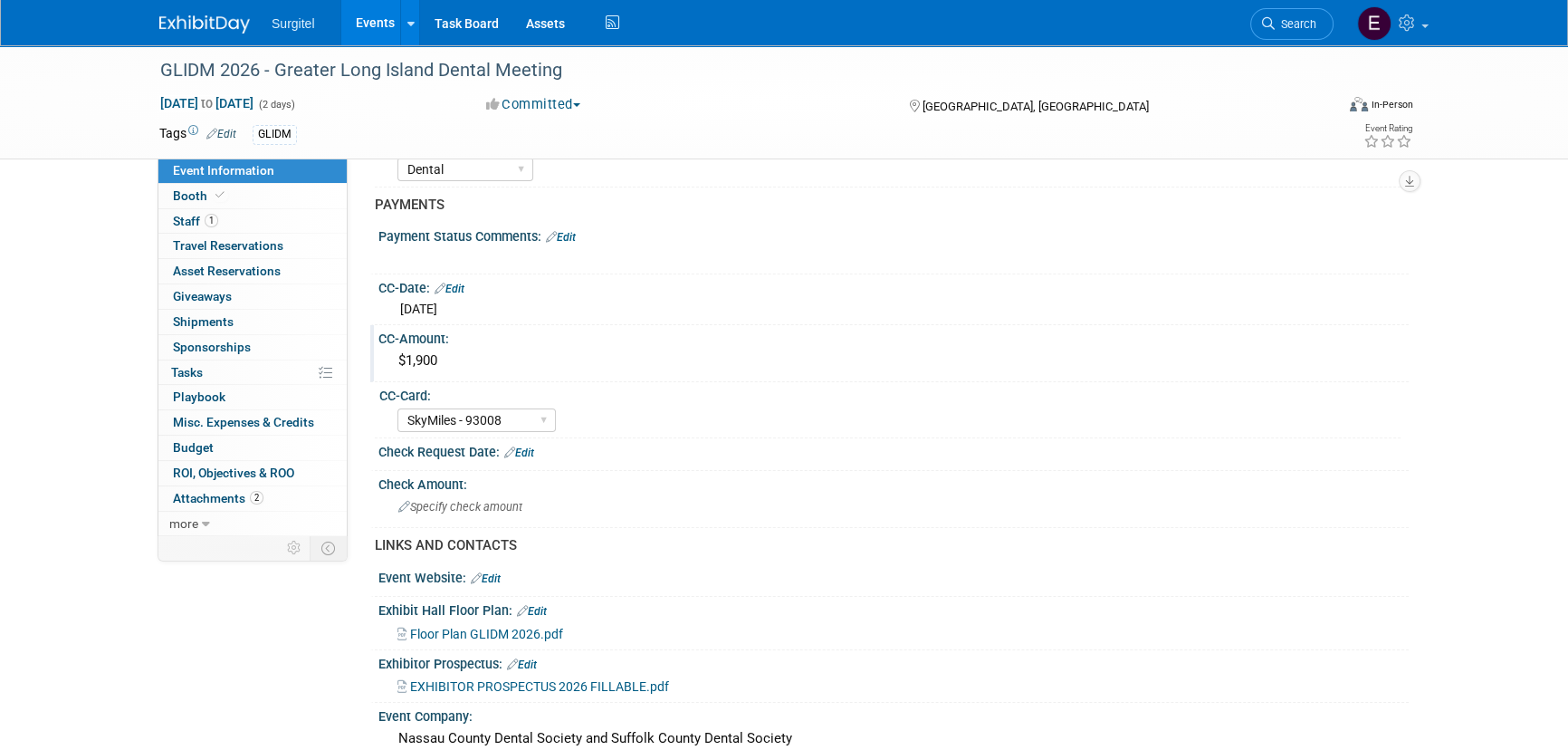
click at [464, 354] on div "$1,900" at bounding box center [893, 360] width 1003 height 28
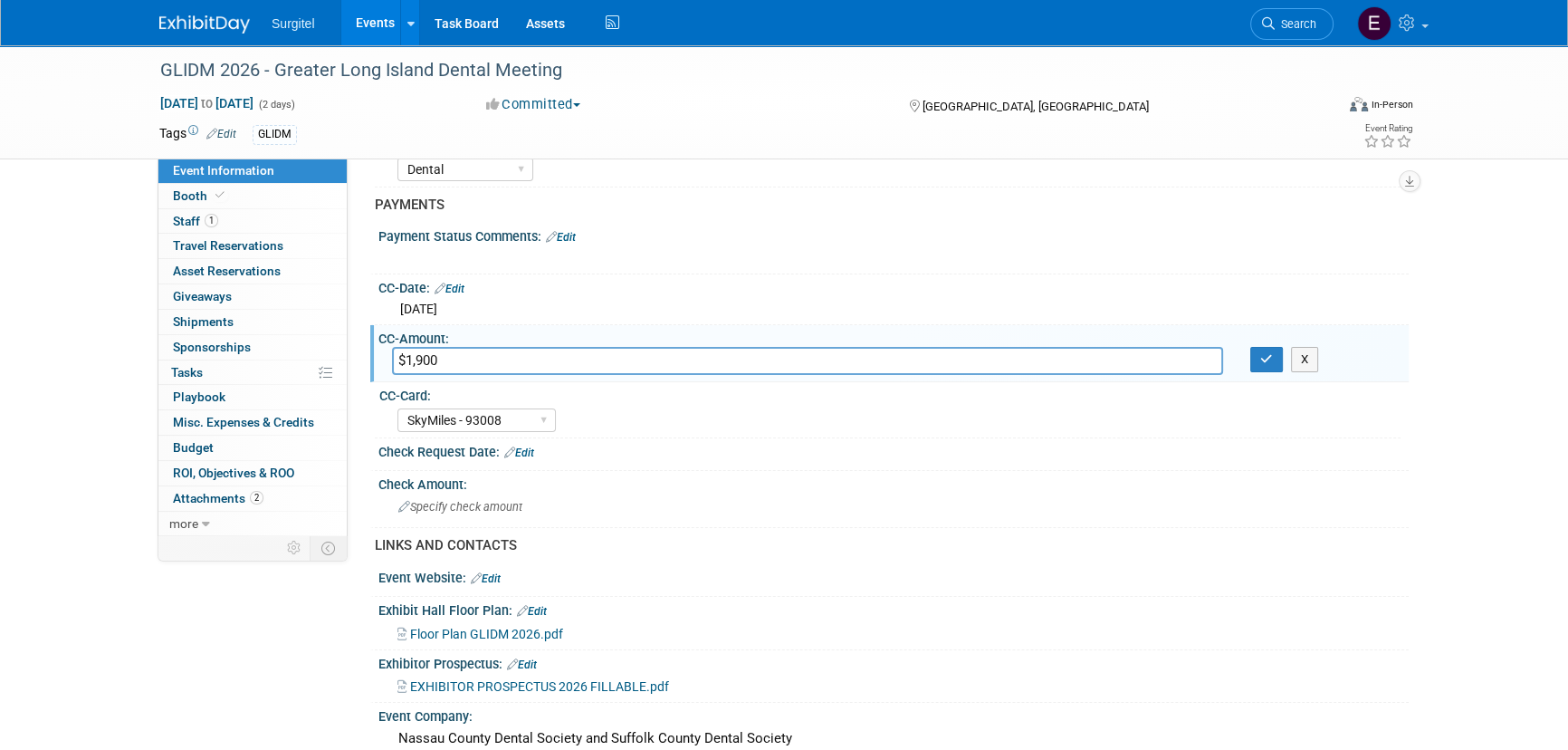
click at [423, 362] on input "$1,900" at bounding box center [808, 360] width 832 height 28
click at [490, 352] on input "$1,900" at bounding box center [808, 360] width 832 height 28
type input "$1,710"
click at [1266, 364] on button "button" at bounding box center [1266, 358] width 32 height 25
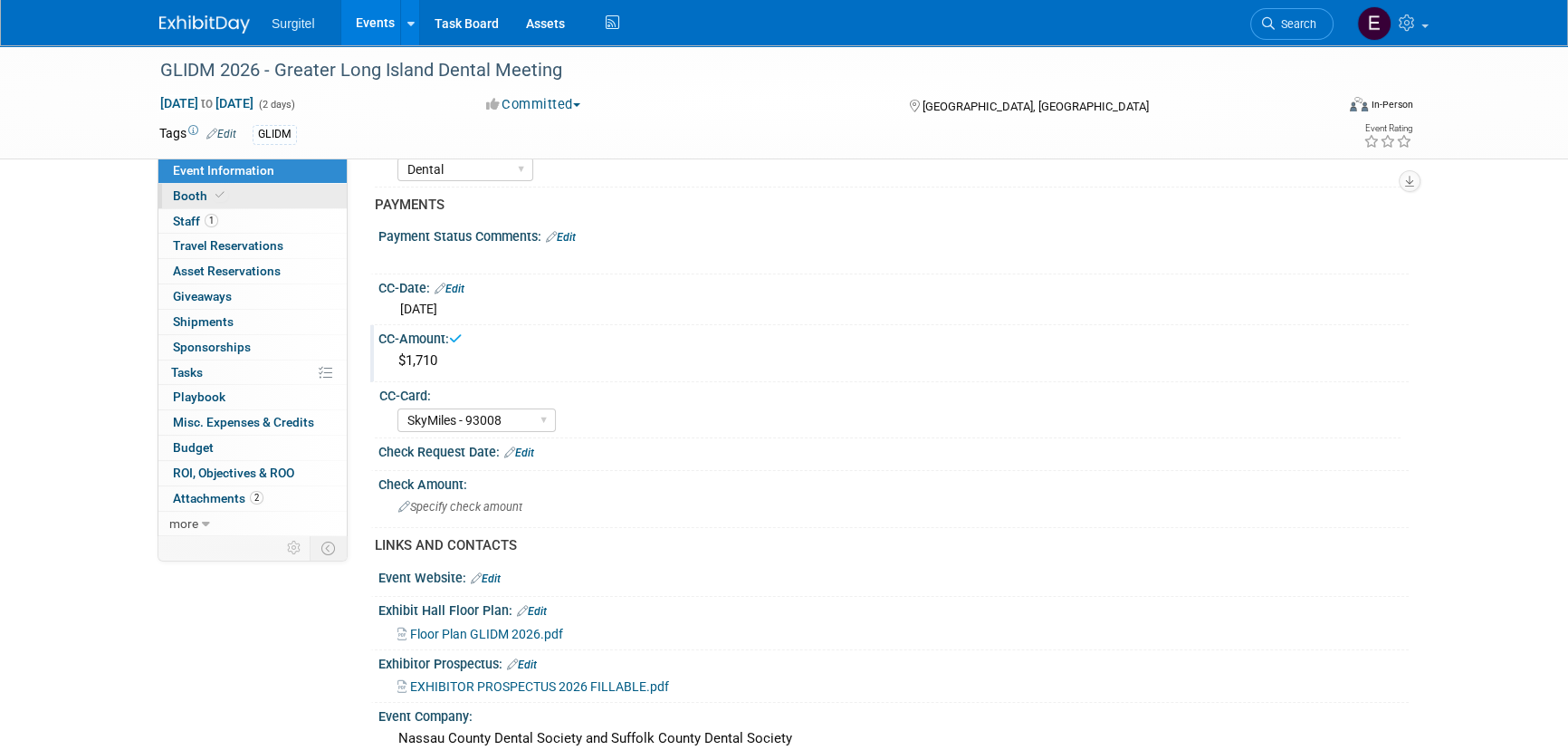
click at [170, 188] on link "Booth" at bounding box center [252, 195] width 188 height 24
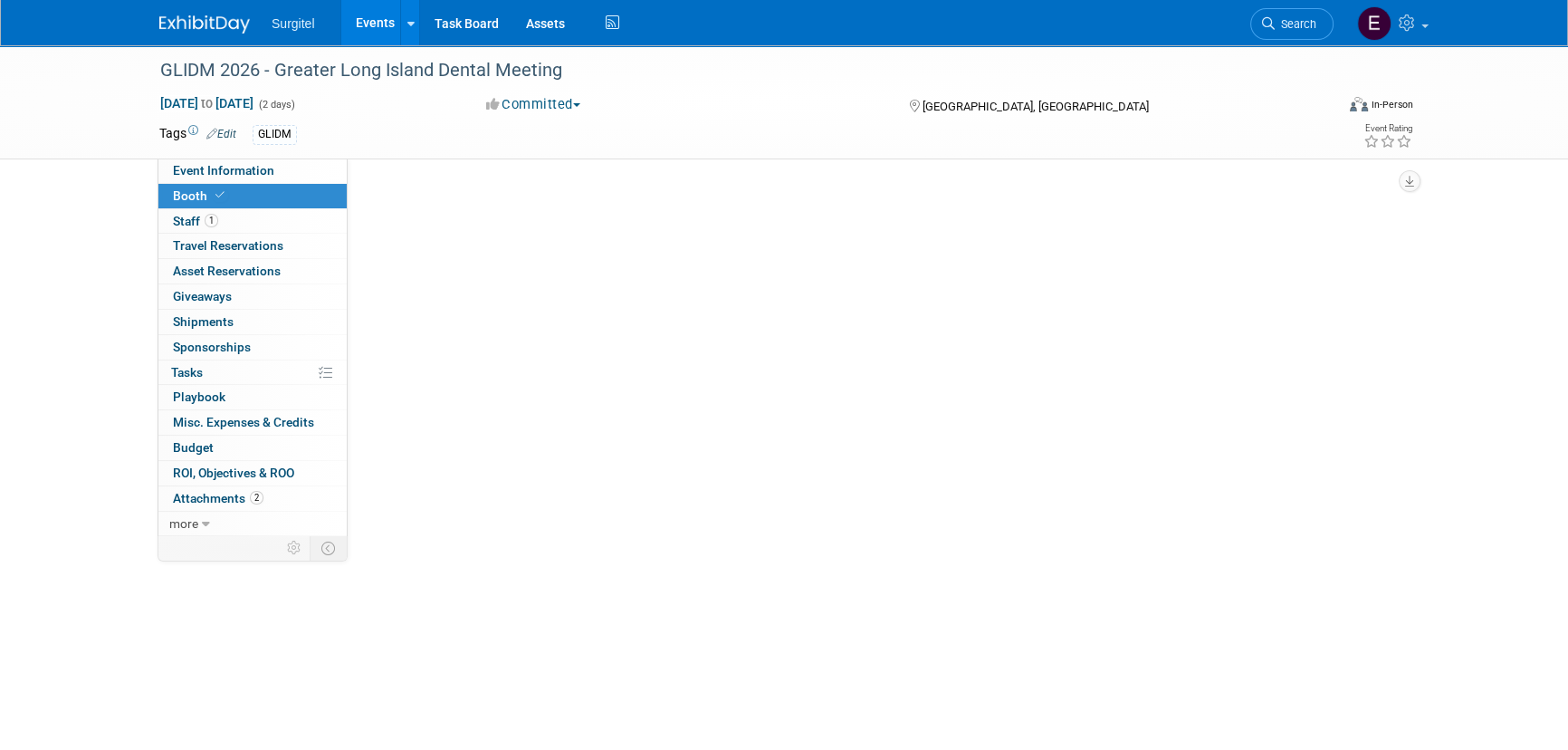
scroll to position [0, 0]
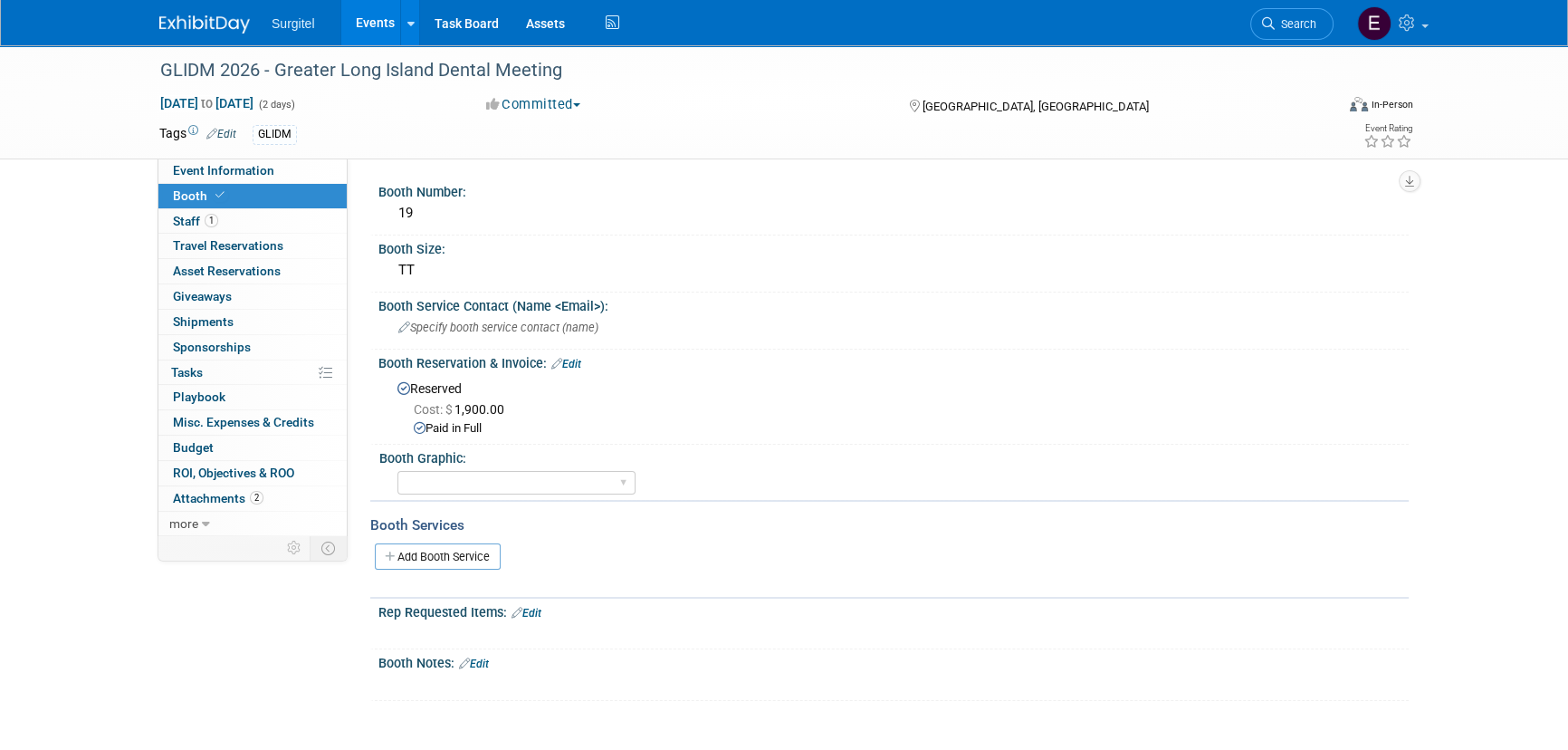
click at [580, 359] on link "Edit" at bounding box center [566, 364] width 30 height 13
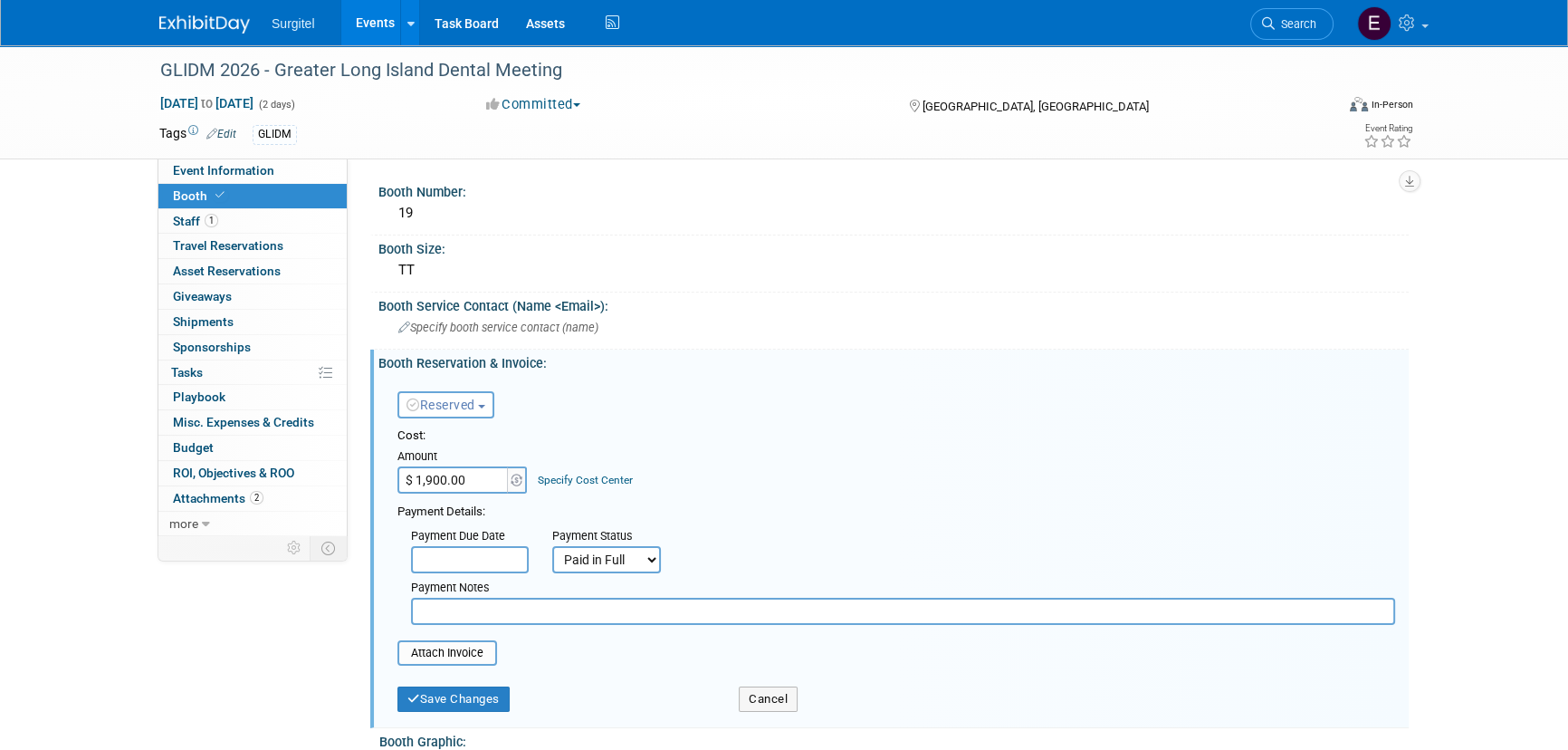
click at [443, 476] on input "$ 1,900.00" at bounding box center [454, 480] width 113 height 27
type input "$ 1,710.00"
click at [500, 693] on button "Save Changes" at bounding box center [453, 698] width 112 height 25
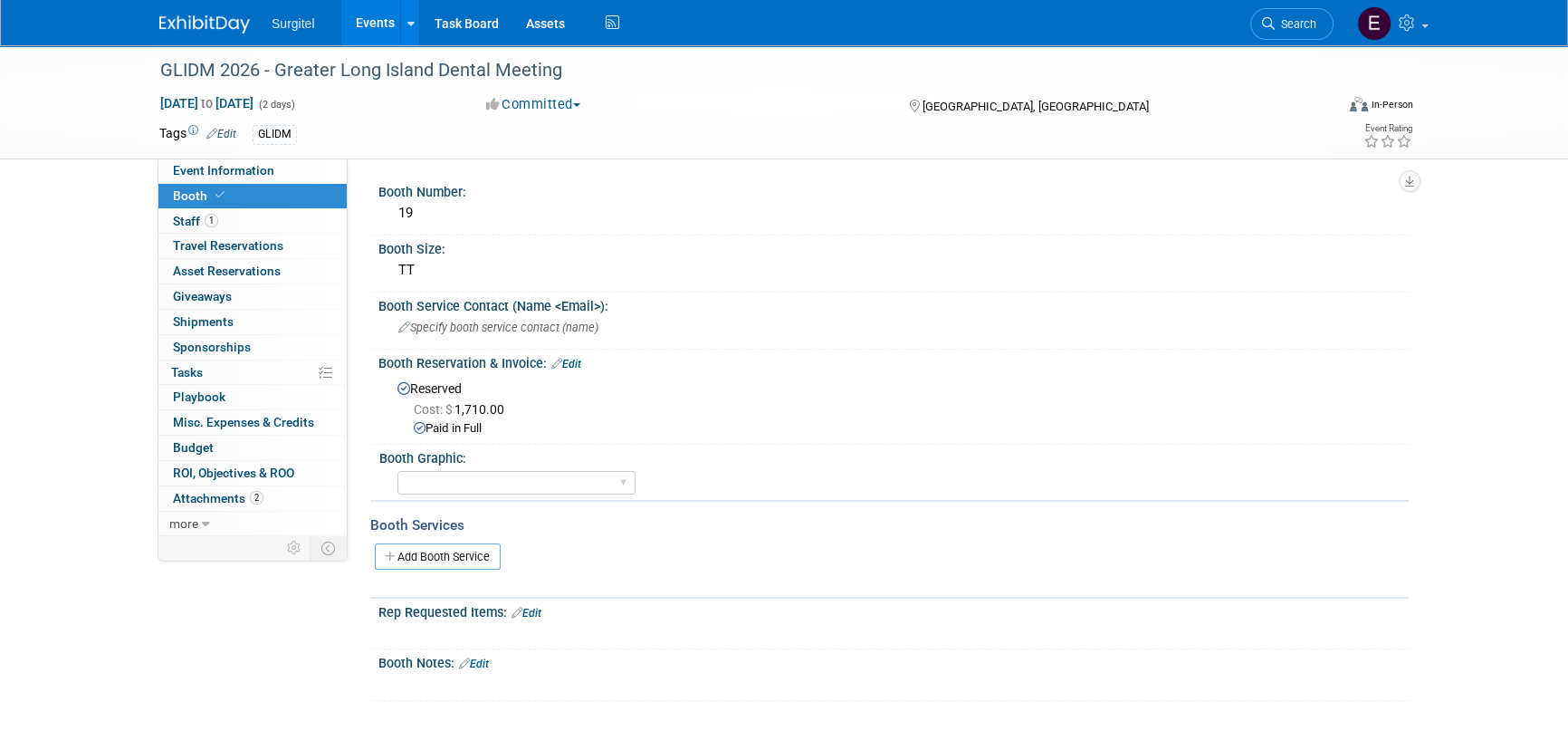
click at [376, 26] on link "Events" at bounding box center [374, 22] width 66 height 45
